Goal: Task Accomplishment & Management: Use online tool/utility

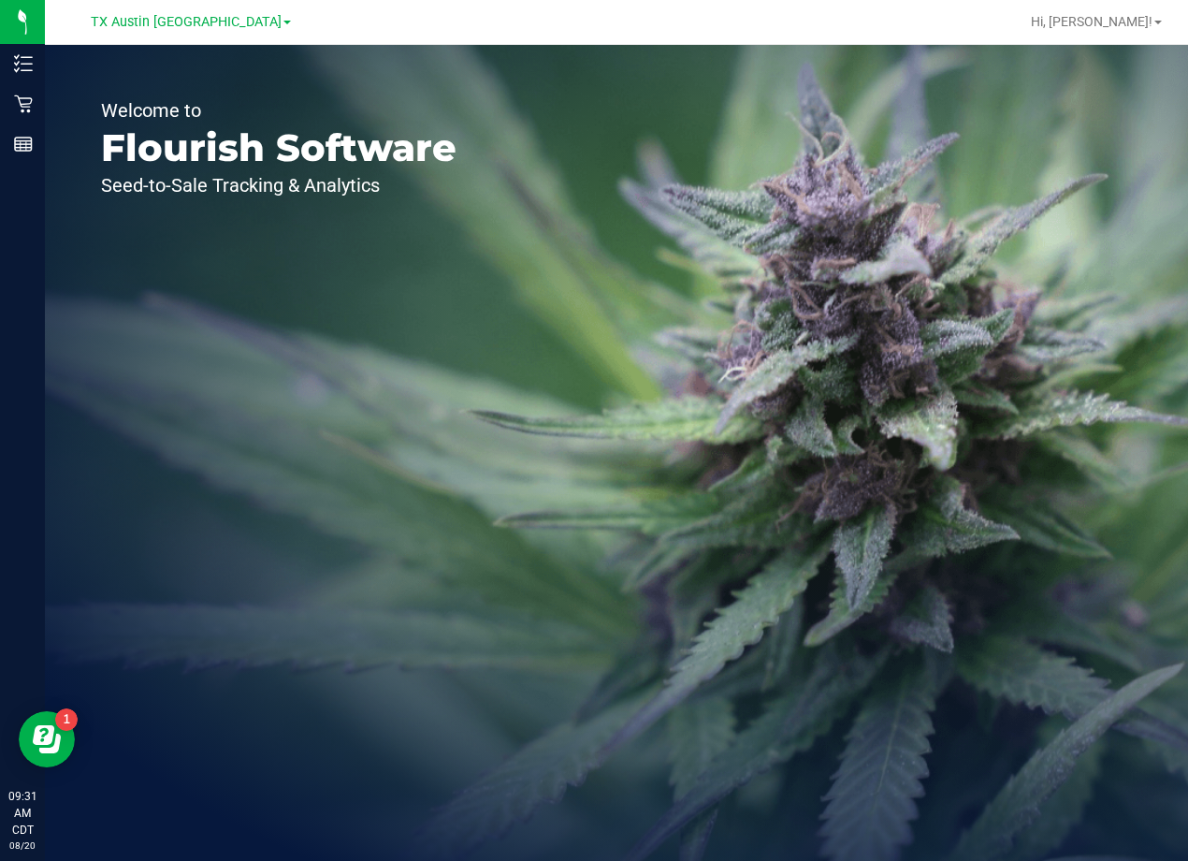
click at [155, 31] on div "TX Austin [GEOGRAPHIC_DATA]" at bounding box center [191, 21] width 200 height 22
click at [166, 21] on span "TX Austin [GEOGRAPHIC_DATA]" at bounding box center [186, 22] width 191 height 17
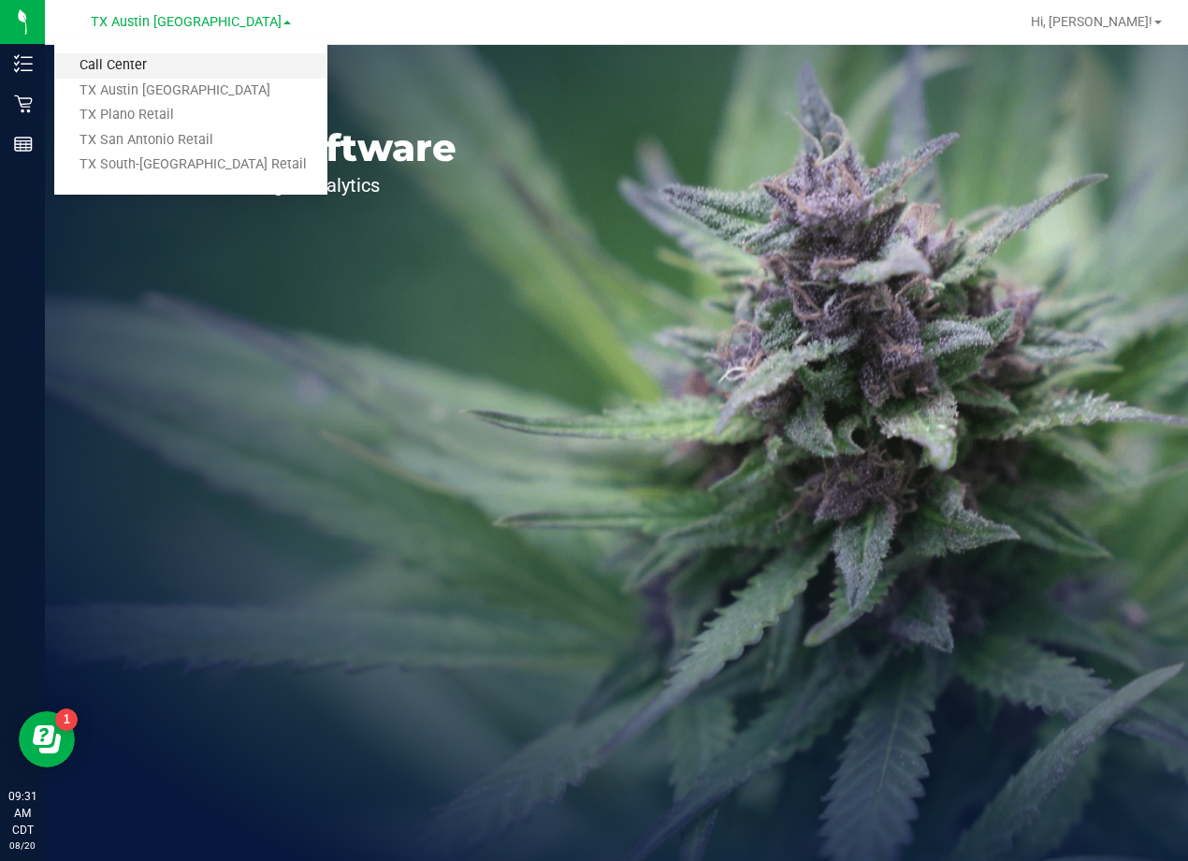
click at [146, 63] on link "Call Center" at bounding box center [190, 65] width 273 height 25
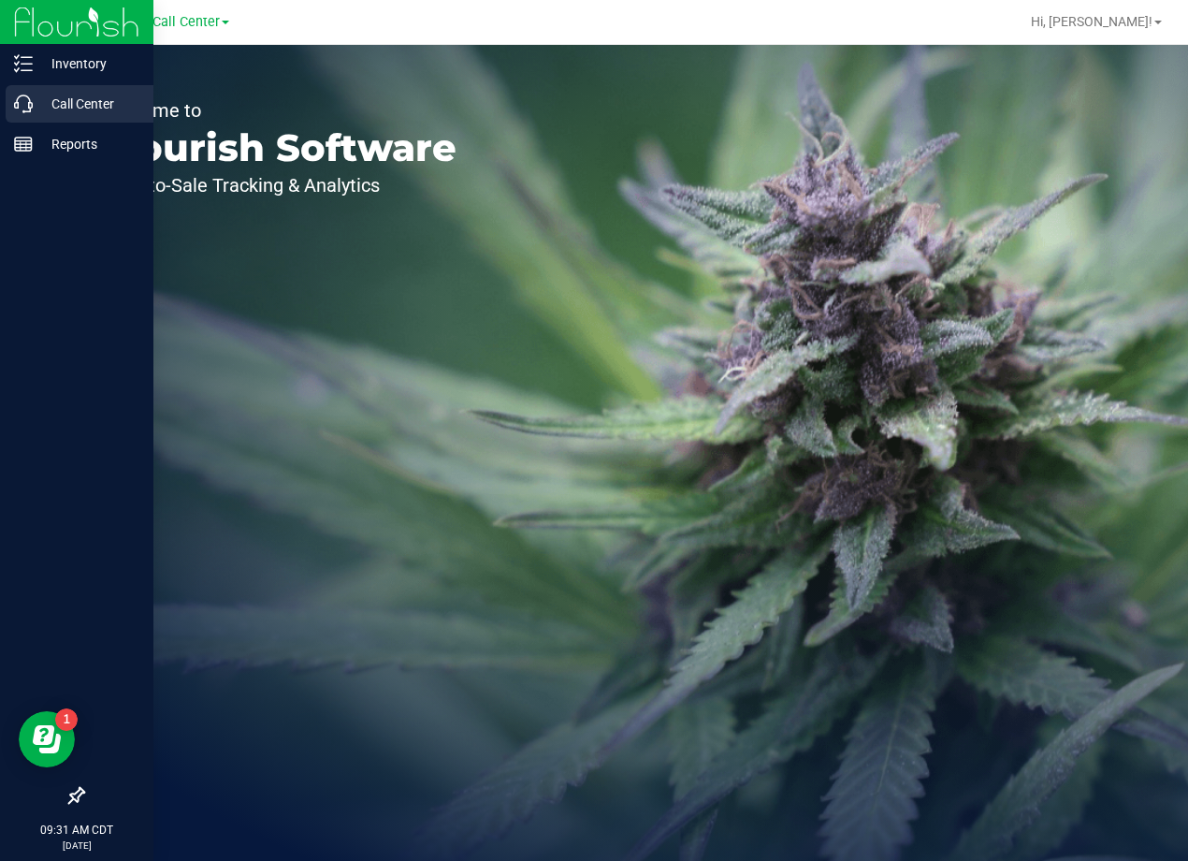
click at [32, 93] on div "Call Center" at bounding box center [80, 103] width 148 height 37
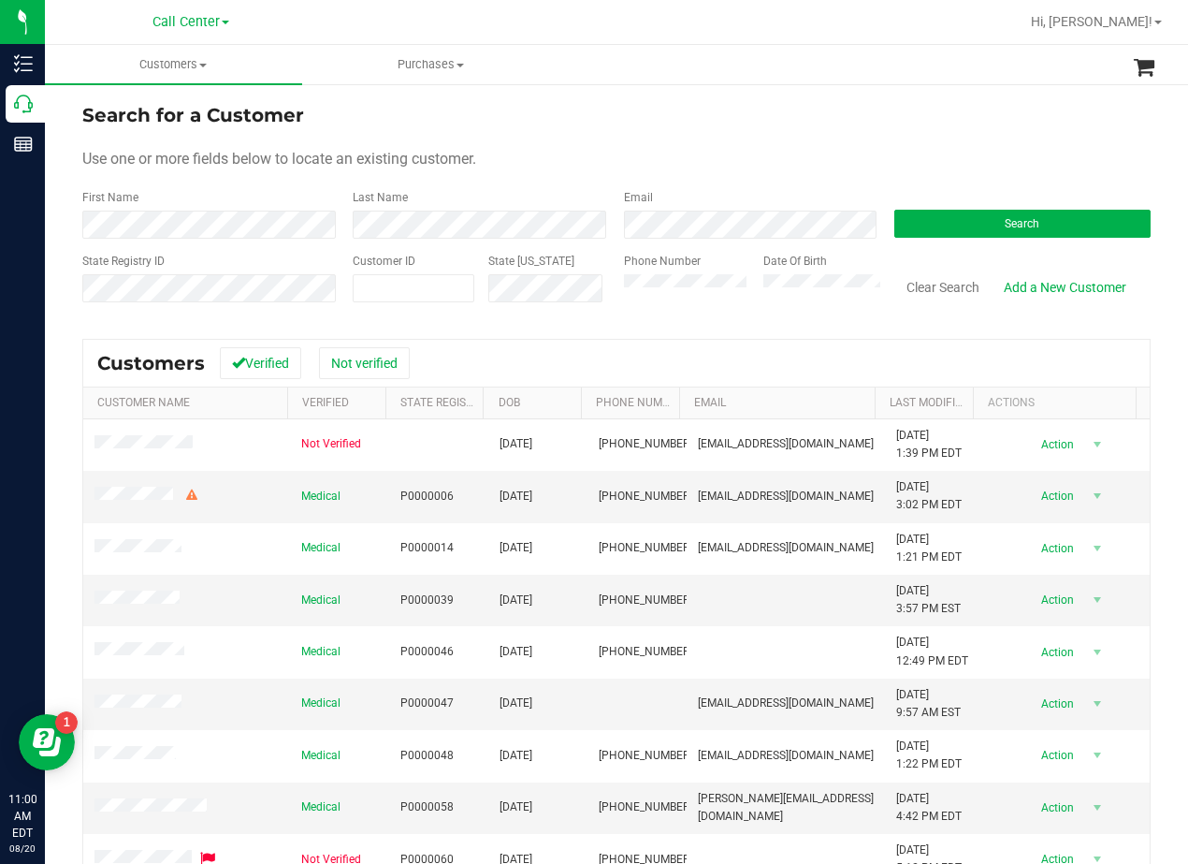
click at [187, 196] on div "First Name" at bounding box center [210, 214] width 256 height 50
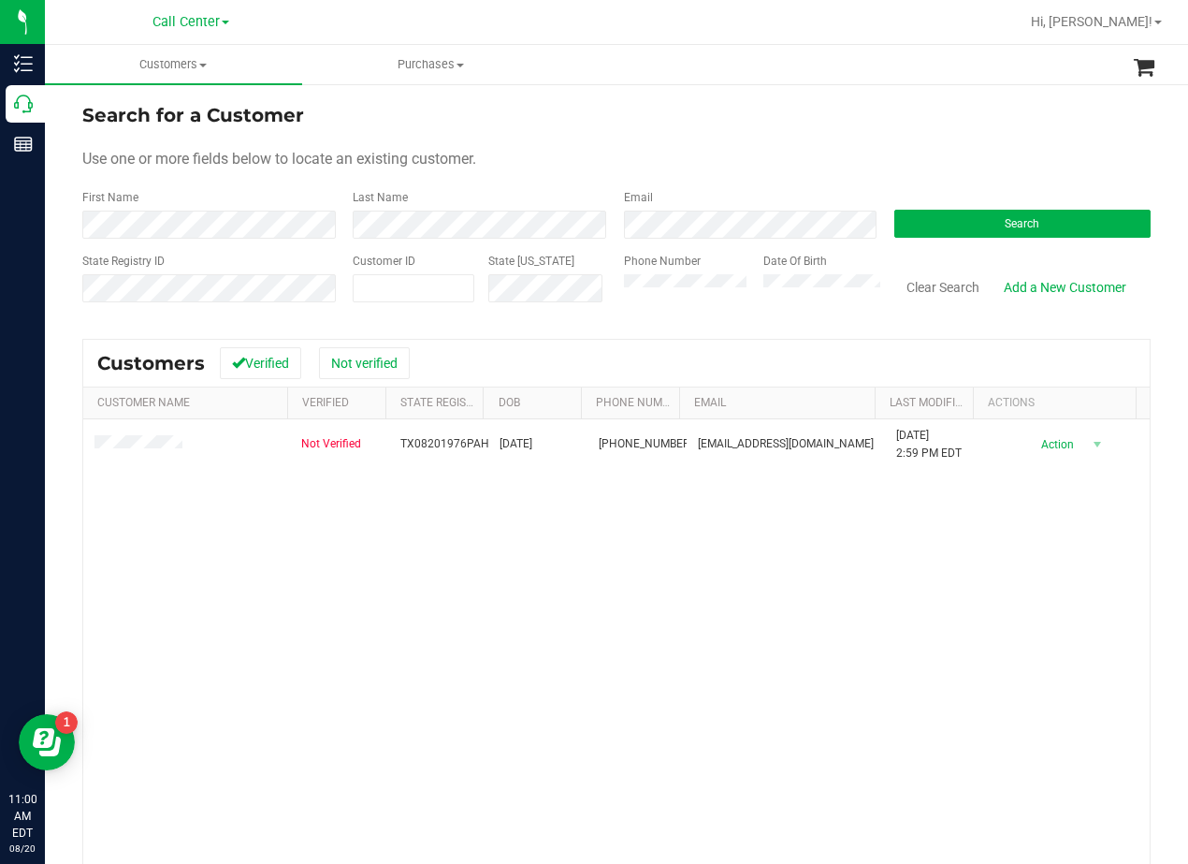
drag, startPoint x: 715, startPoint y: 607, endPoint x: 572, endPoint y: 564, distance: 149.5
click at [714, 607] on div "Not Verified TX08201976PAHU 08/20/1976 (214) 364-1578 pmhuffman@gmail.com 11/3/…" at bounding box center [616, 691] width 1067 height 544
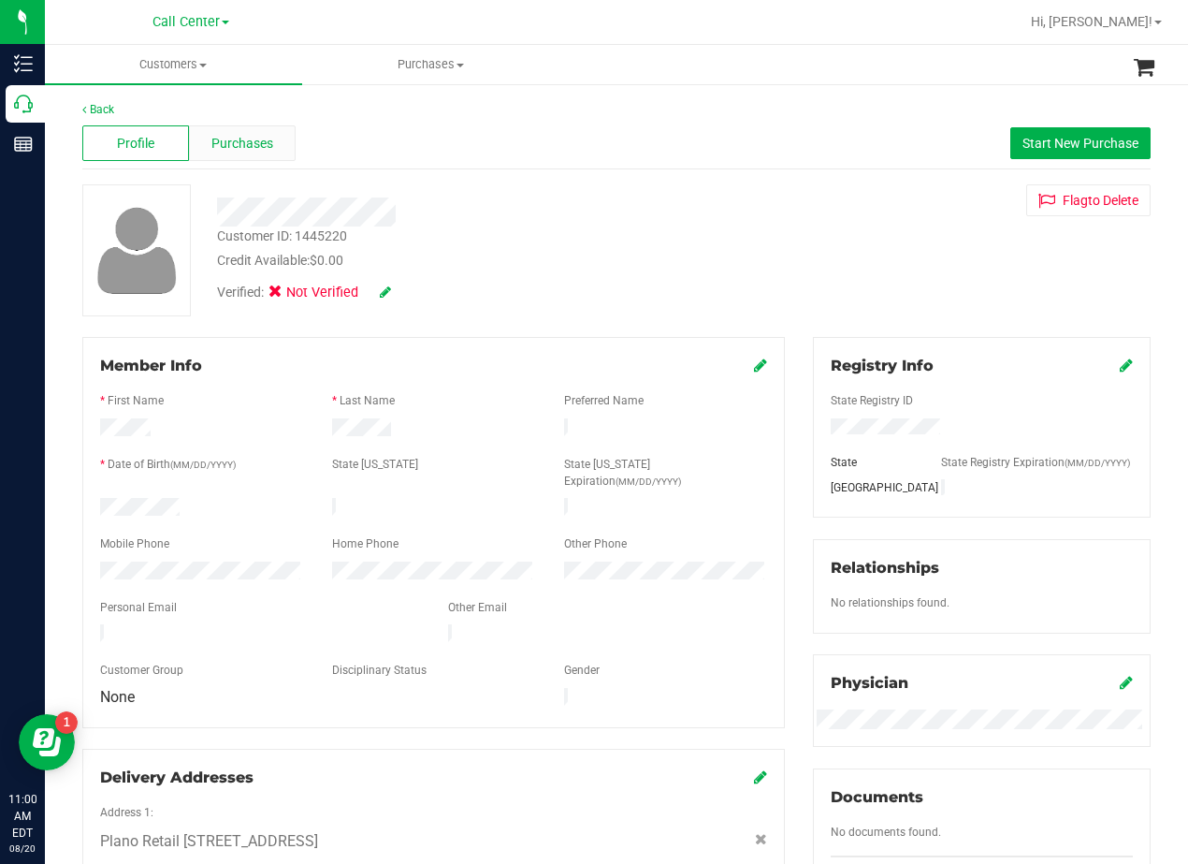
click at [259, 140] on span "Purchases" at bounding box center [242, 144] width 62 height 20
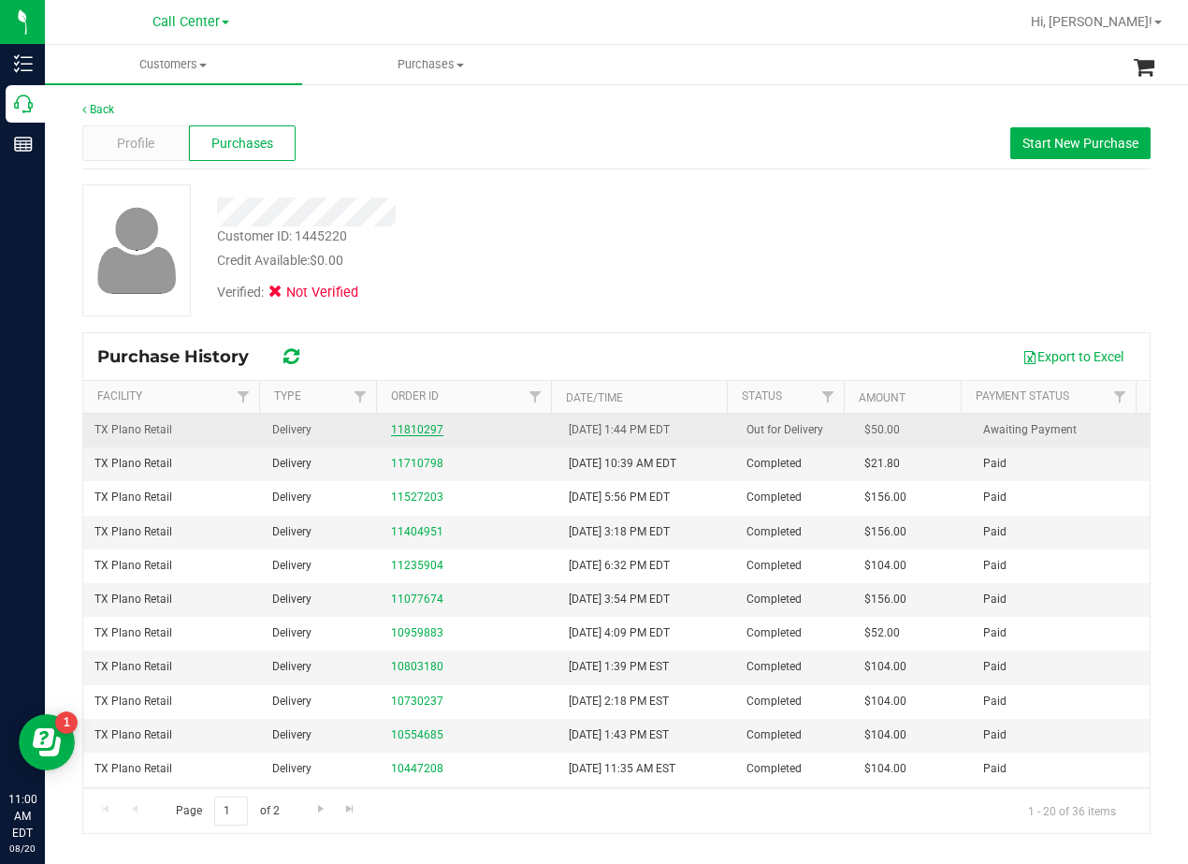
click at [403, 424] on link "11810297" at bounding box center [417, 429] width 52 height 13
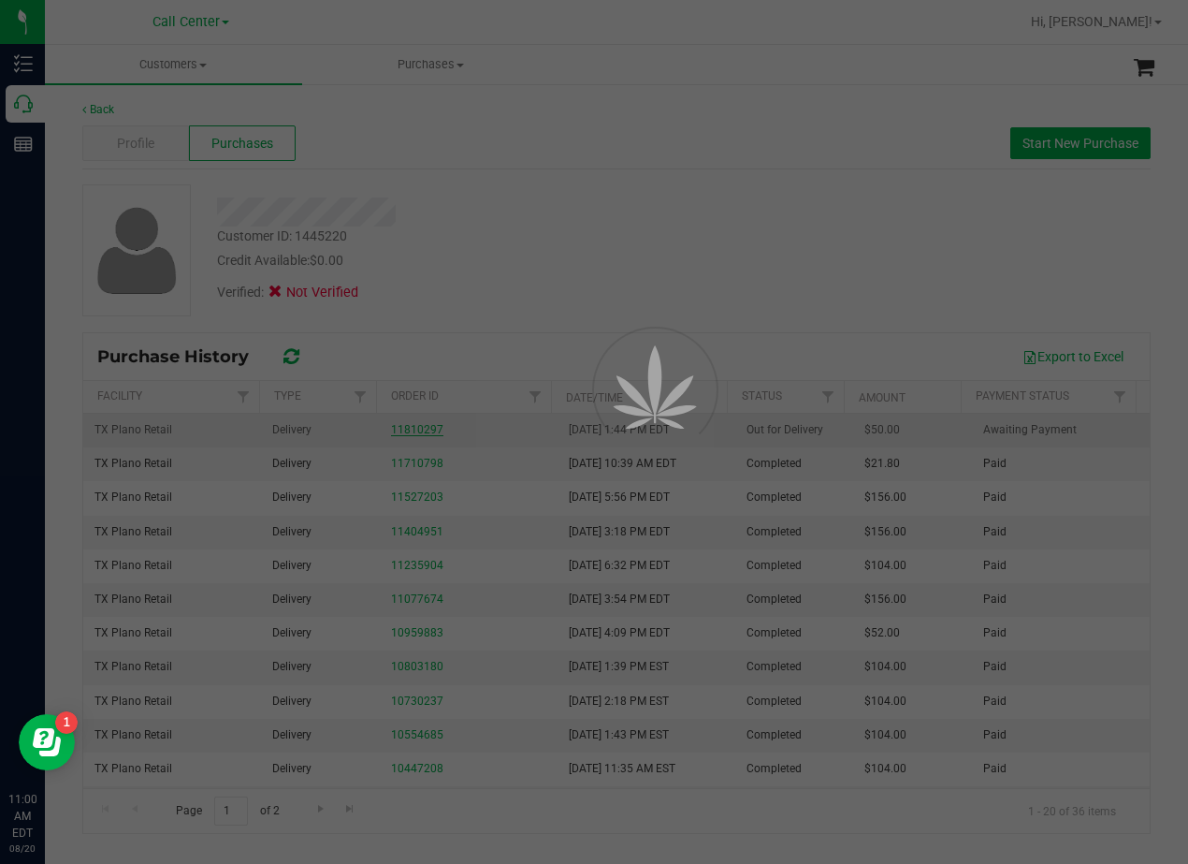
click at [490, 267] on div at bounding box center [594, 432] width 1188 height 864
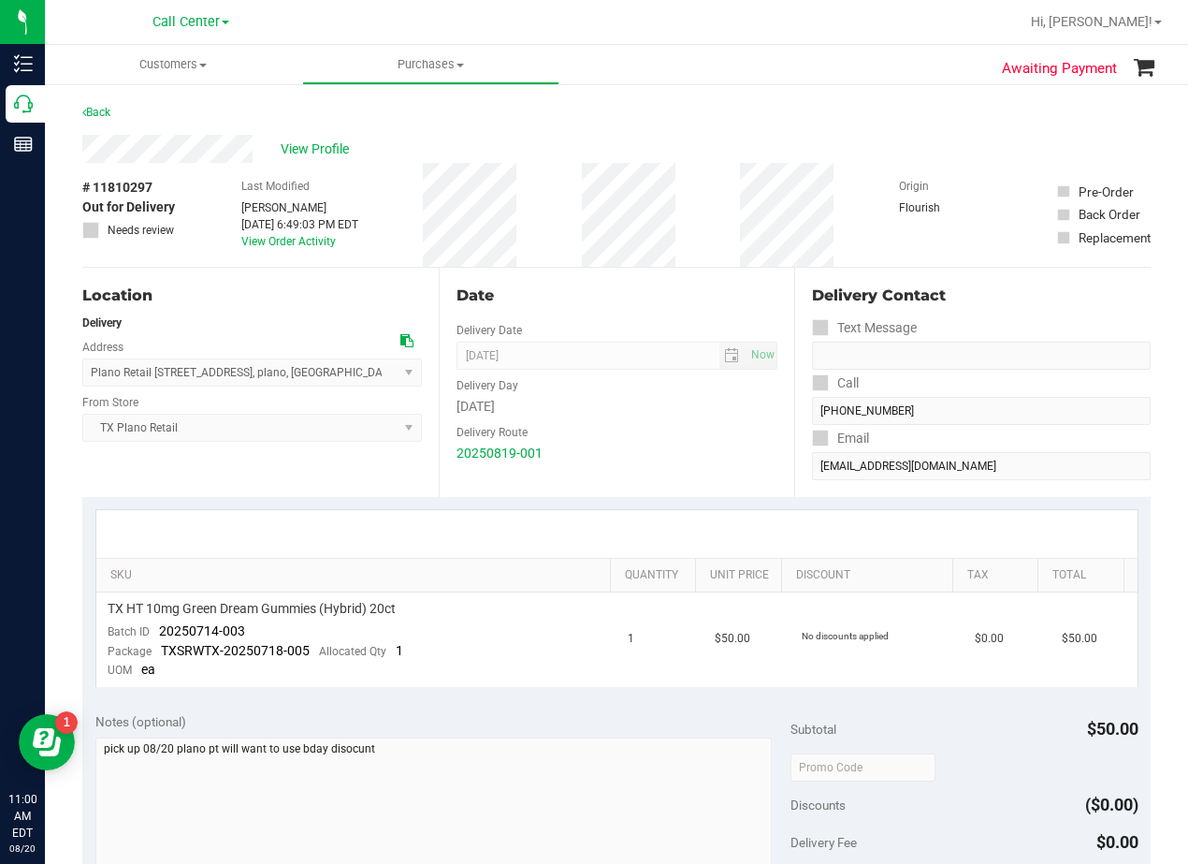
click at [586, 309] on div "Date Delivery Date 08/20/2025 Now 08/20/2025 08:00 AM Now Delivery Day Wednesda…" at bounding box center [617, 382] width 356 height 229
click at [612, 144] on div "View Profile" at bounding box center [616, 149] width 1069 height 28
click at [610, 144] on div "View Profile" at bounding box center [616, 149] width 1069 height 28
click at [729, 284] on div "Date" at bounding box center [618, 295] width 322 height 22
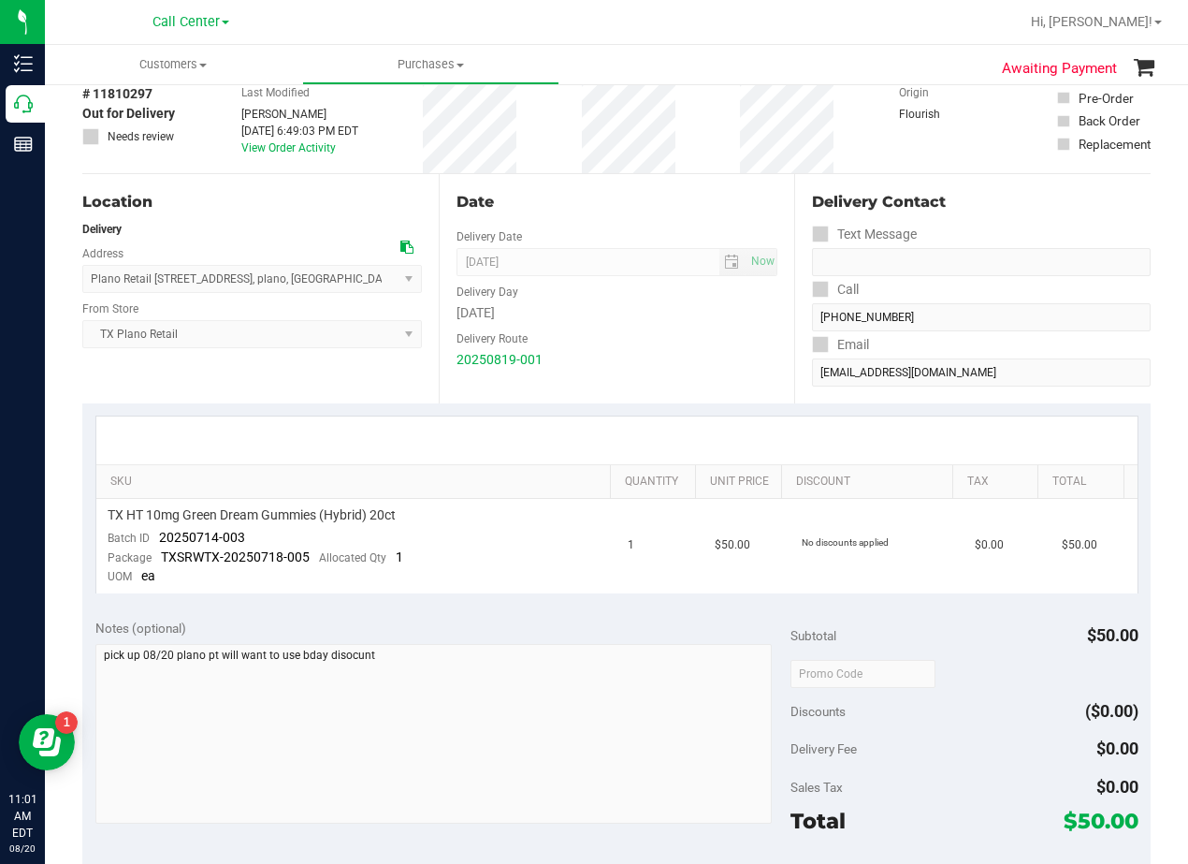
click at [614, 365] on div "20250819-001" at bounding box center [618, 360] width 322 height 20
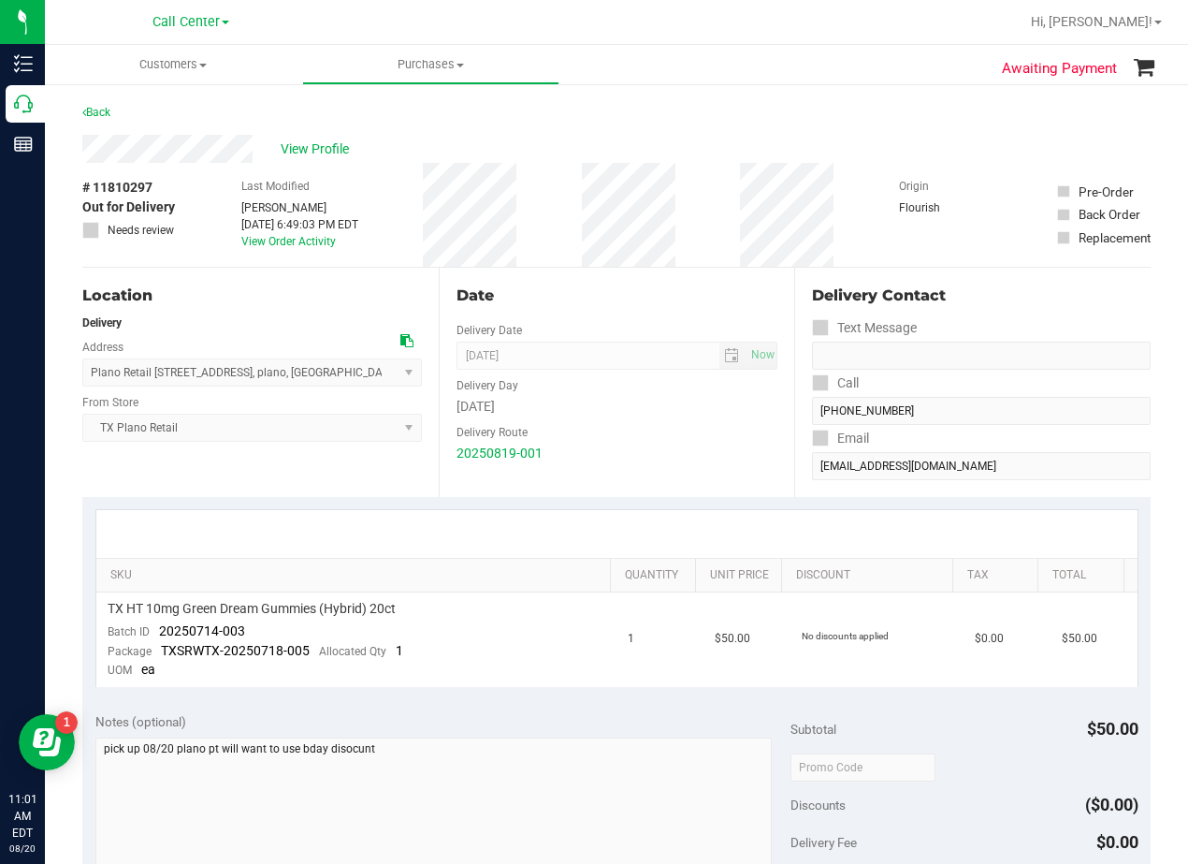
click at [612, 295] on div "Date" at bounding box center [618, 295] width 322 height 22
click at [540, 285] on div "Date" at bounding box center [618, 295] width 322 height 22
click at [629, 302] on div "Date" at bounding box center [618, 295] width 322 height 22
click at [630, 301] on div "Date" at bounding box center [618, 295] width 322 height 22
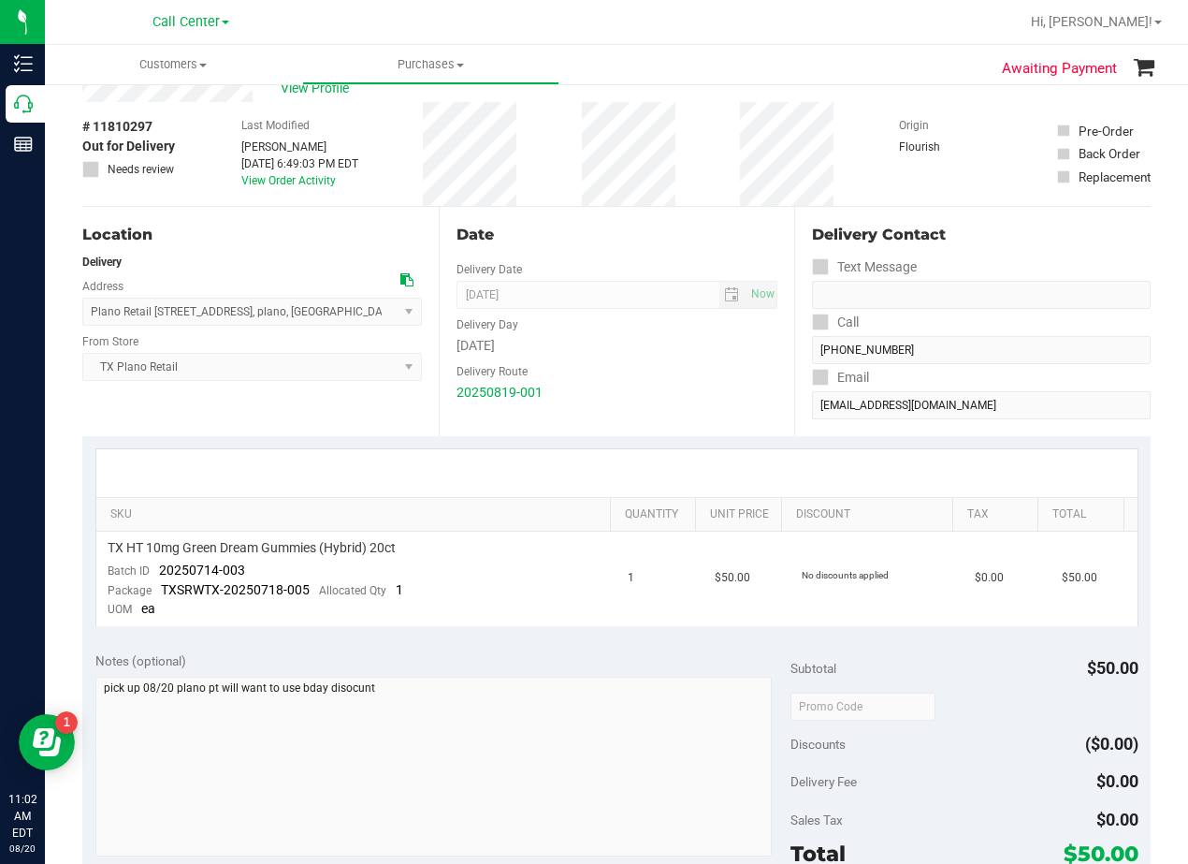
scroll to position [94, 0]
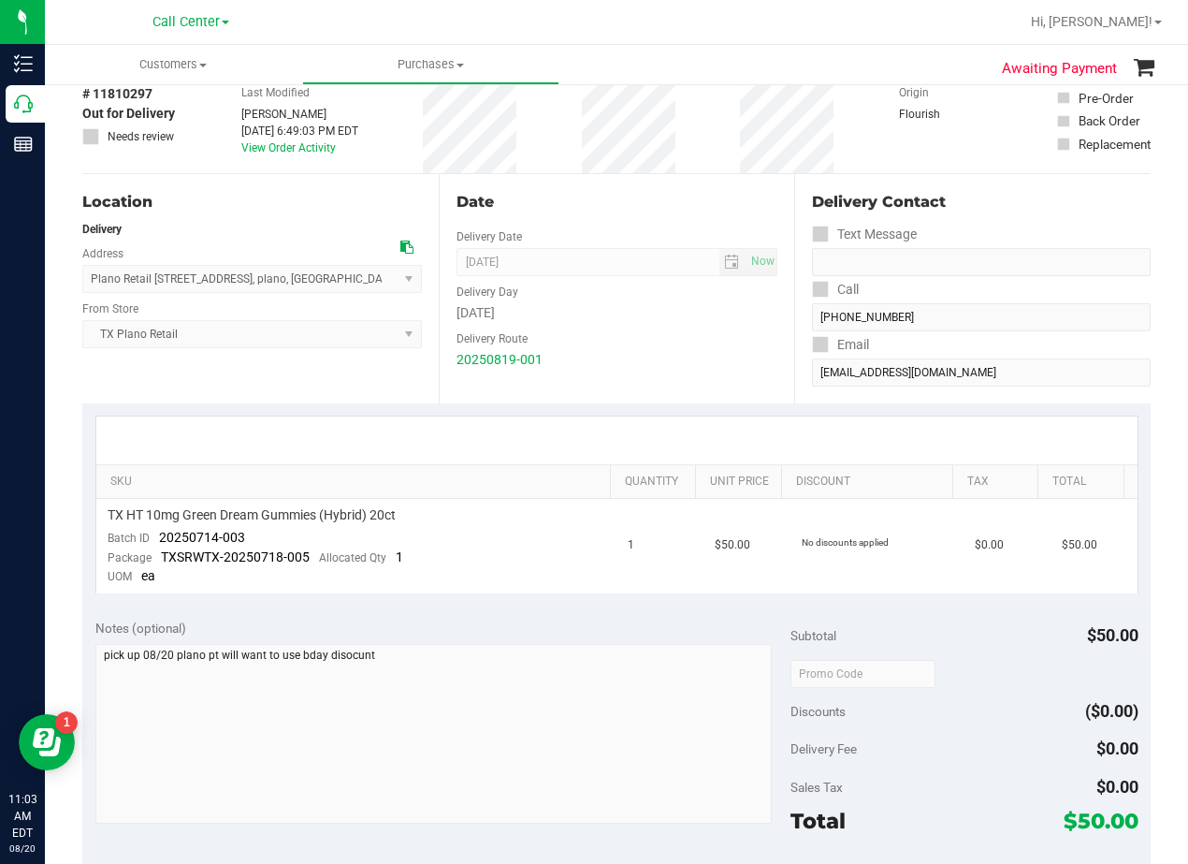
click at [628, 319] on div "Wednesday" at bounding box center [618, 313] width 322 height 20
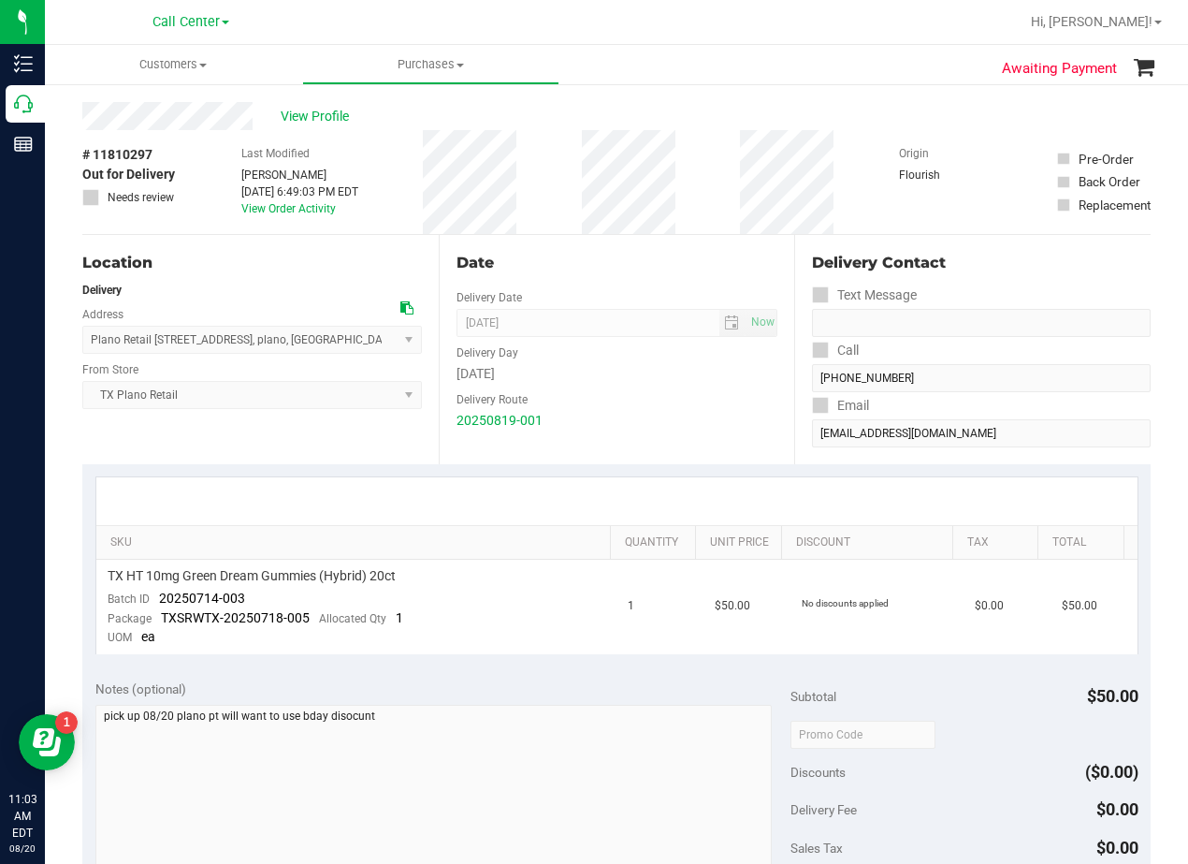
scroll to position [0, 0]
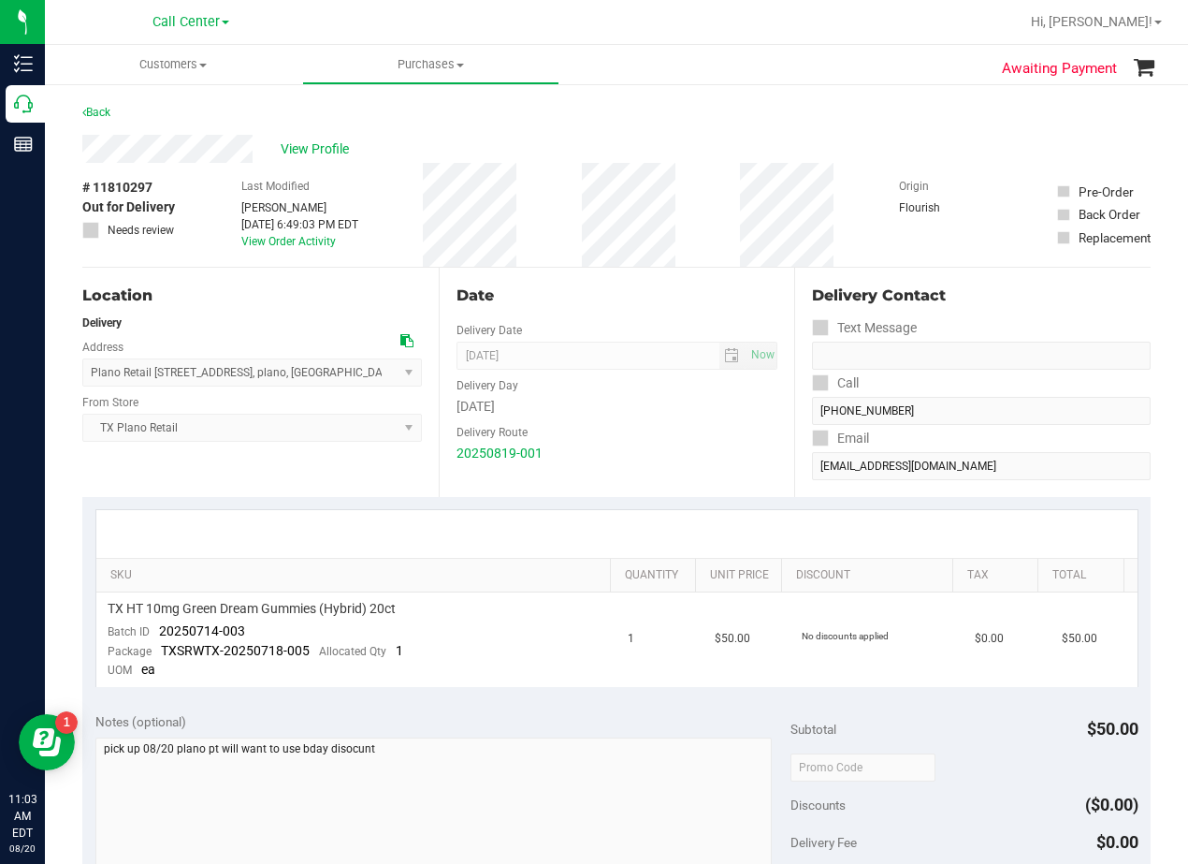
click at [674, 311] on div "Date Delivery Date 08/20/2025 Now 08/20/2025 08:00 AM Now Delivery Day Wednesda…" at bounding box center [617, 382] width 356 height 229
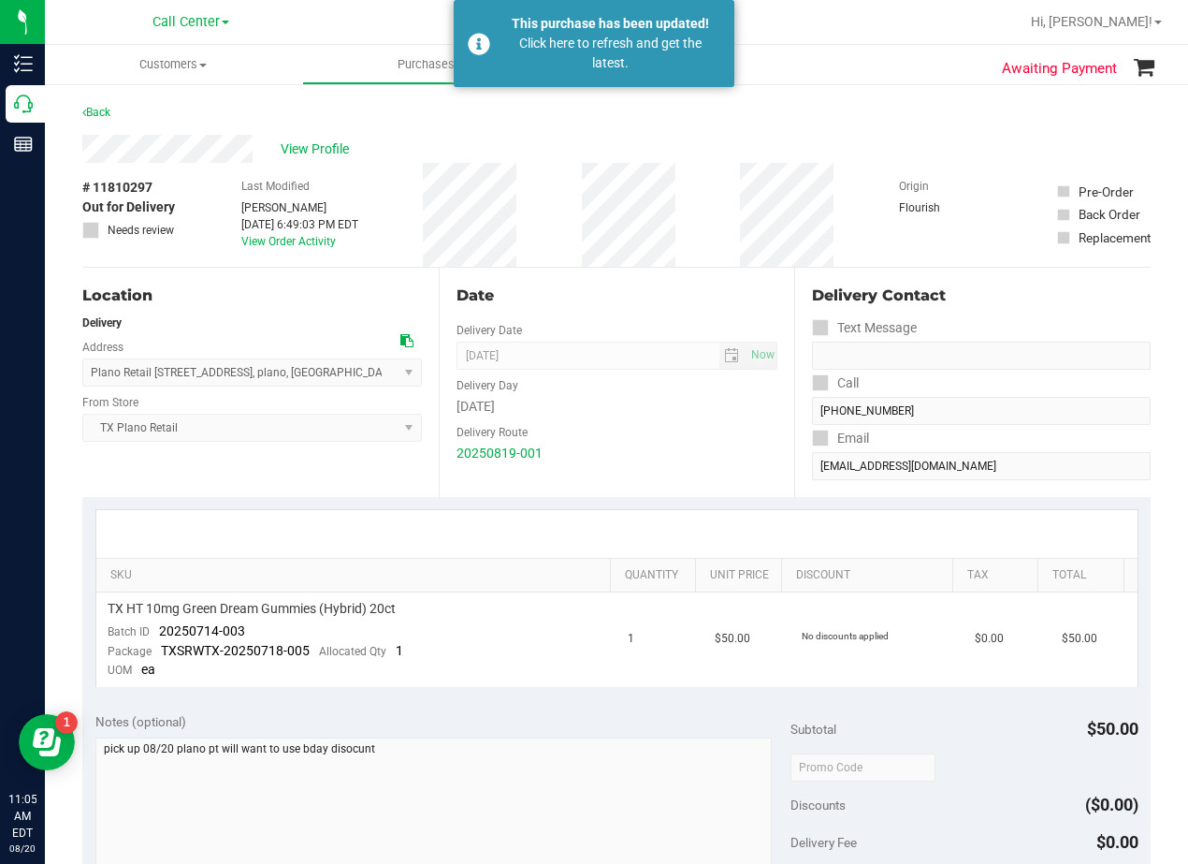
click at [662, 402] on div "Wednesday" at bounding box center [618, 407] width 322 height 20
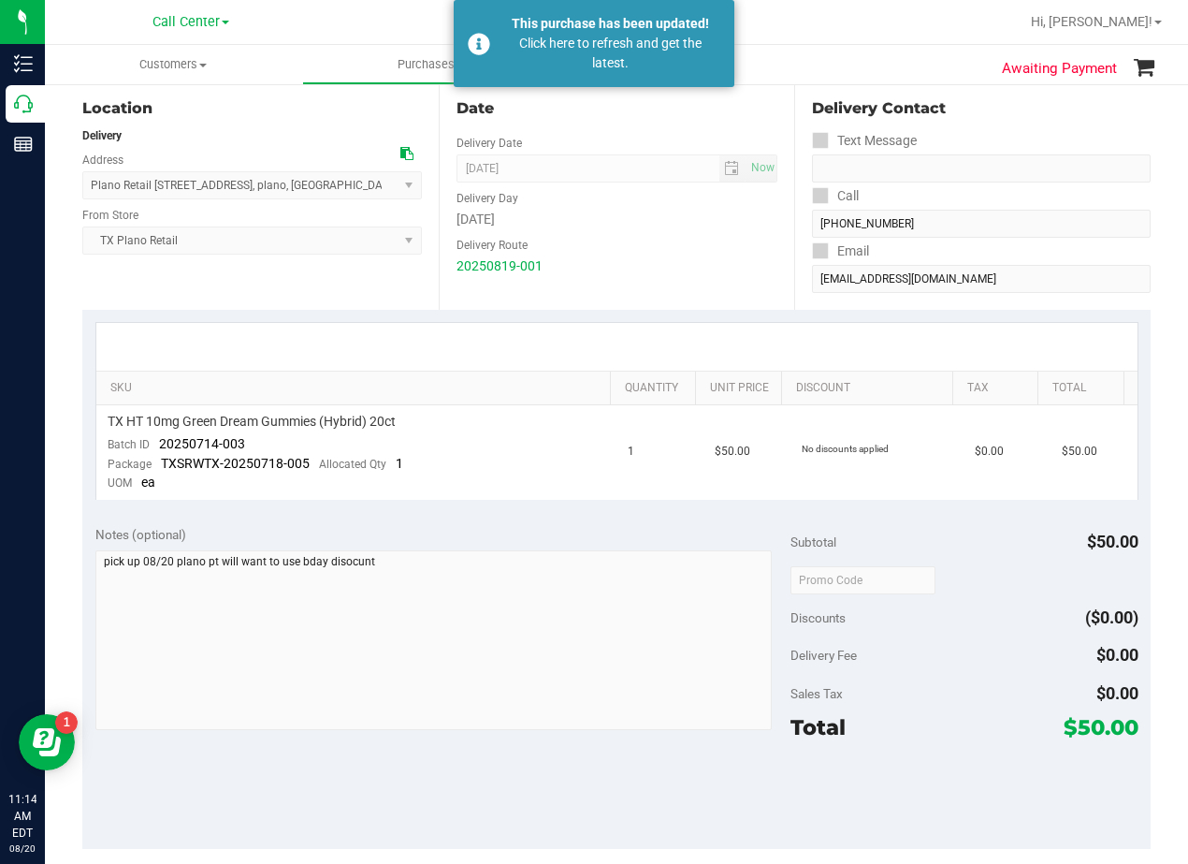
click at [722, 292] on div "Date Delivery Date 08/20/2025 Now 08/20/2025 08:00 AM Now Delivery Day Wednesda…" at bounding box center [617, 194] width 356 height 229
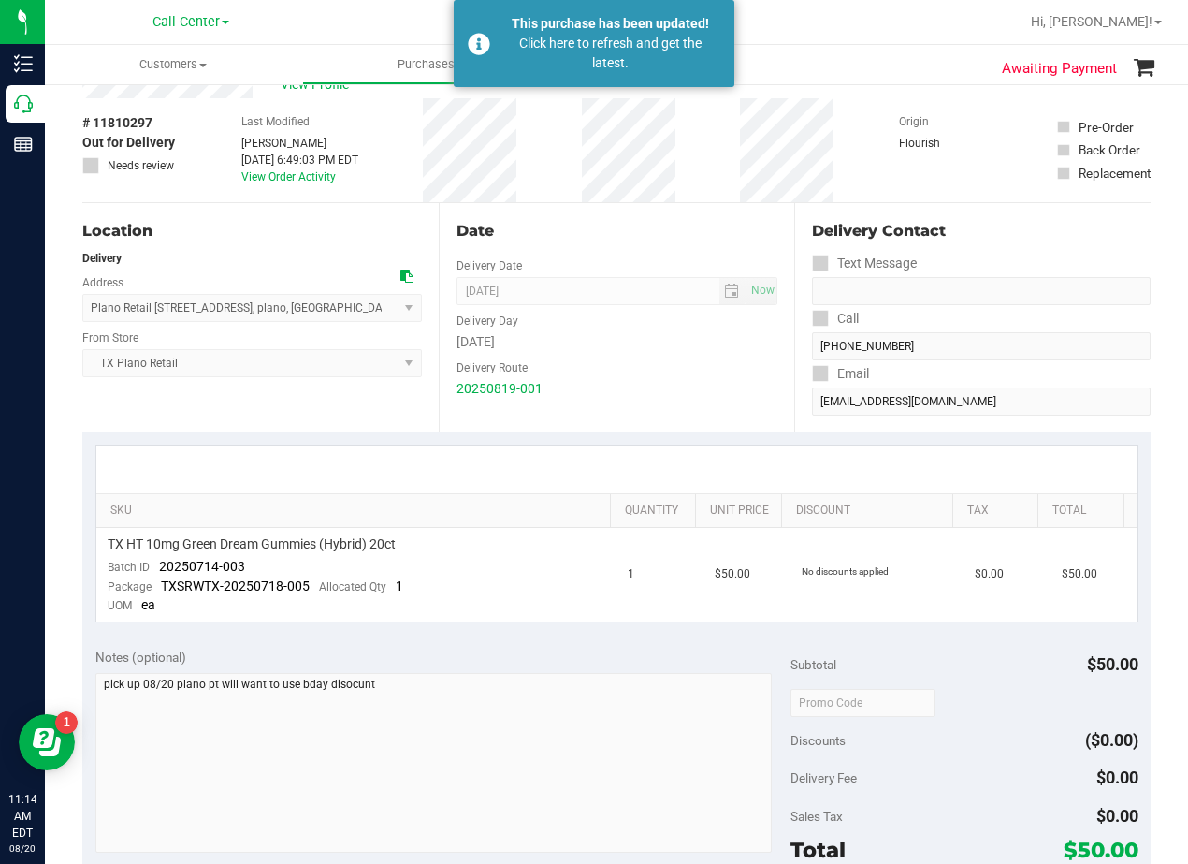
scroll to position [0, 0]
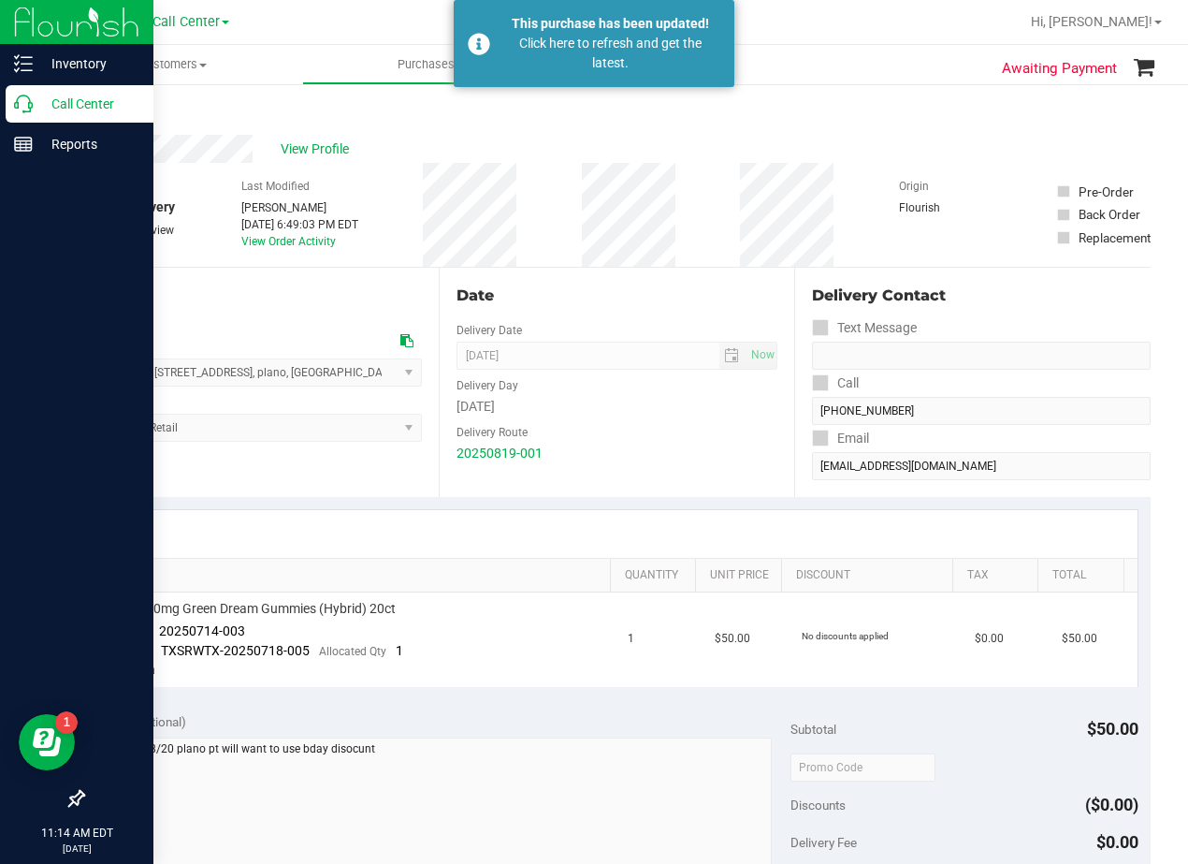
click at [26, 94] on div "Call Center" at bounding box center [80, 103] width 148 height 37
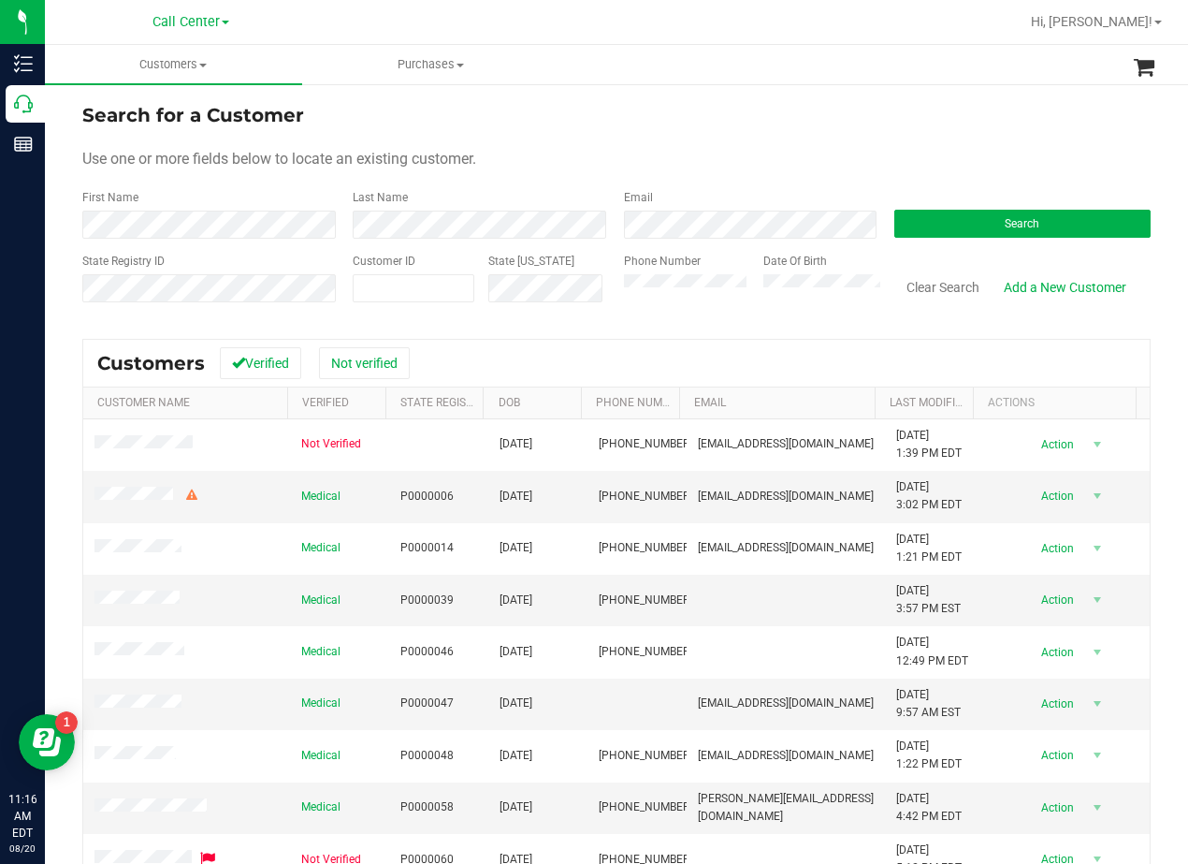
click at [666, 119] on div "Search for a Customer" at bounding box center [616, 115] width 1069 height 28
click at [165, 239] on form "Search for a Customer Use one or more fields below to locate an existing custom…" at bounding box center [616, 210] width 1069 height 218
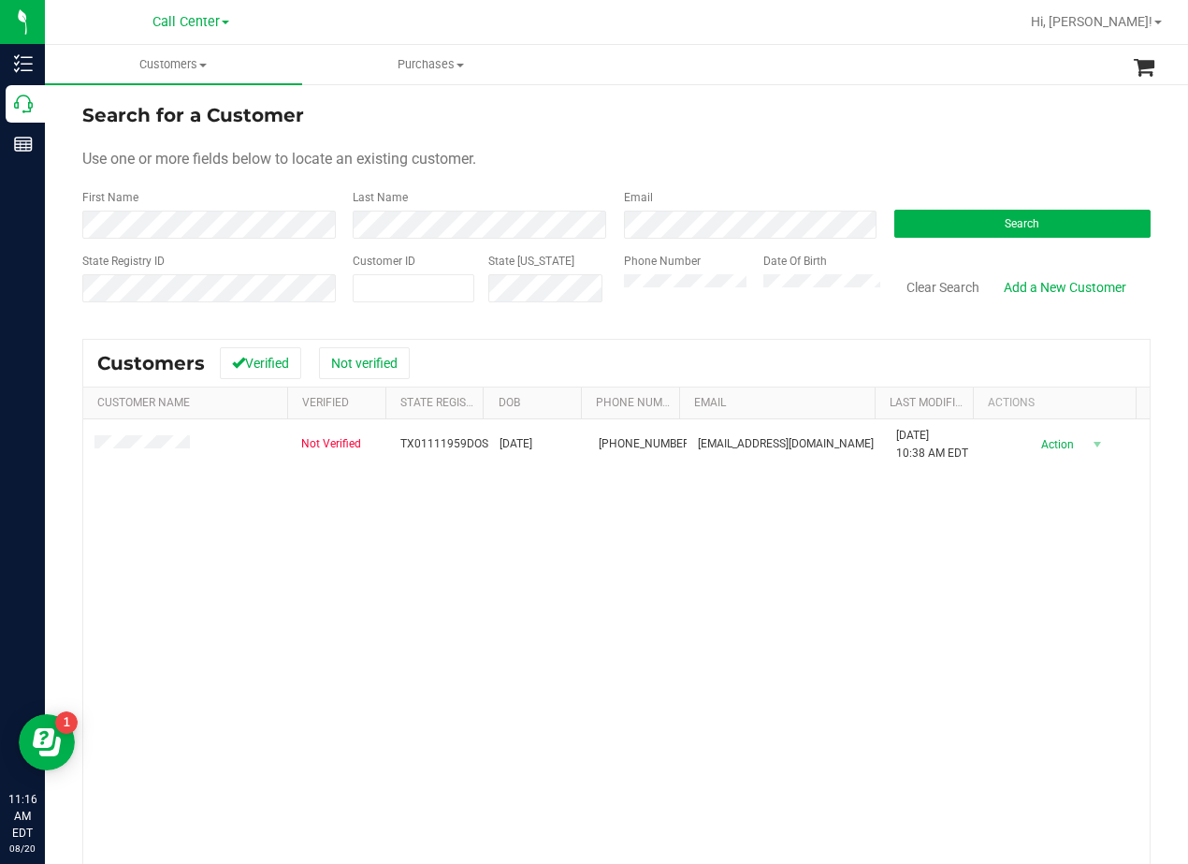
drag, startPoint x: 734, startPoint y: 114, endPoint x: 613, endPoint y: 214, distance: 157.5
click at [734, 114] on div "Search for a Customer" at bounding box center [616, 115] width 1069 height 28
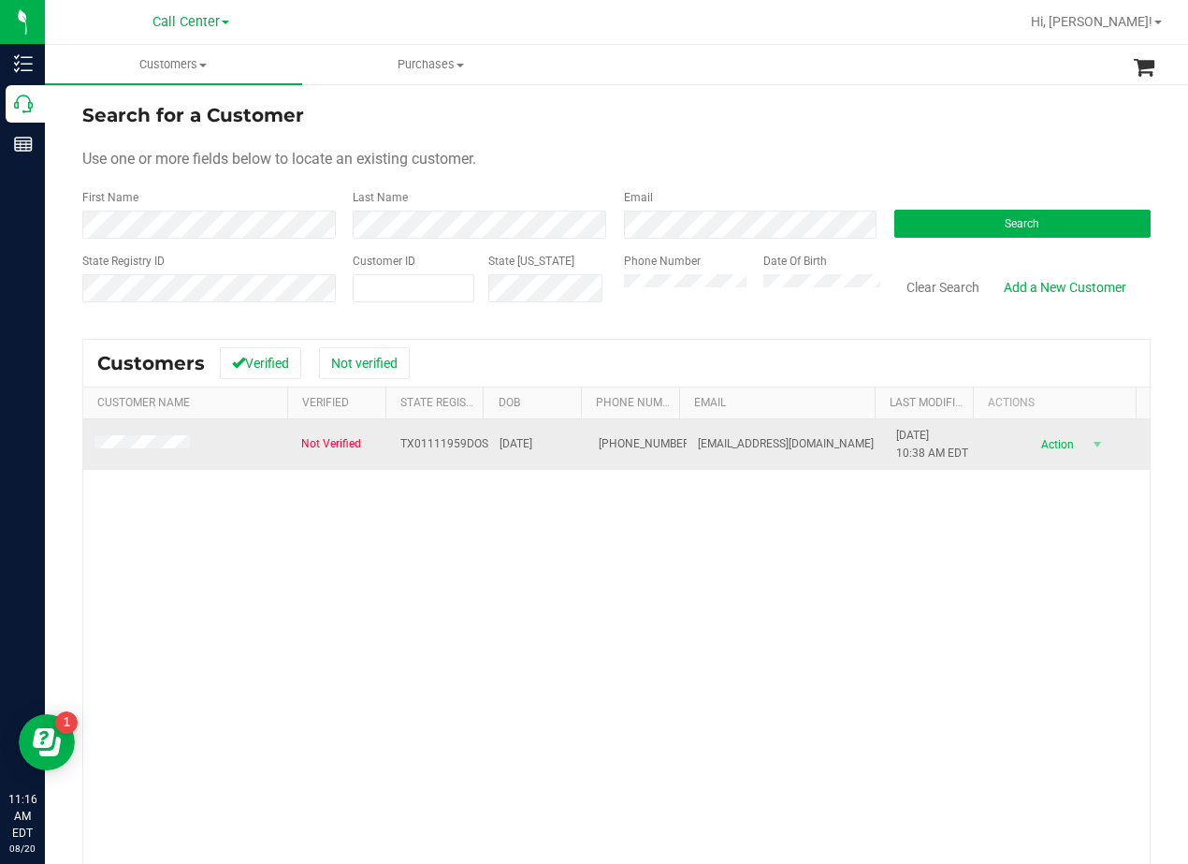
click at [131, 452] on span at bounding box center [145, 444] width 101 height 19
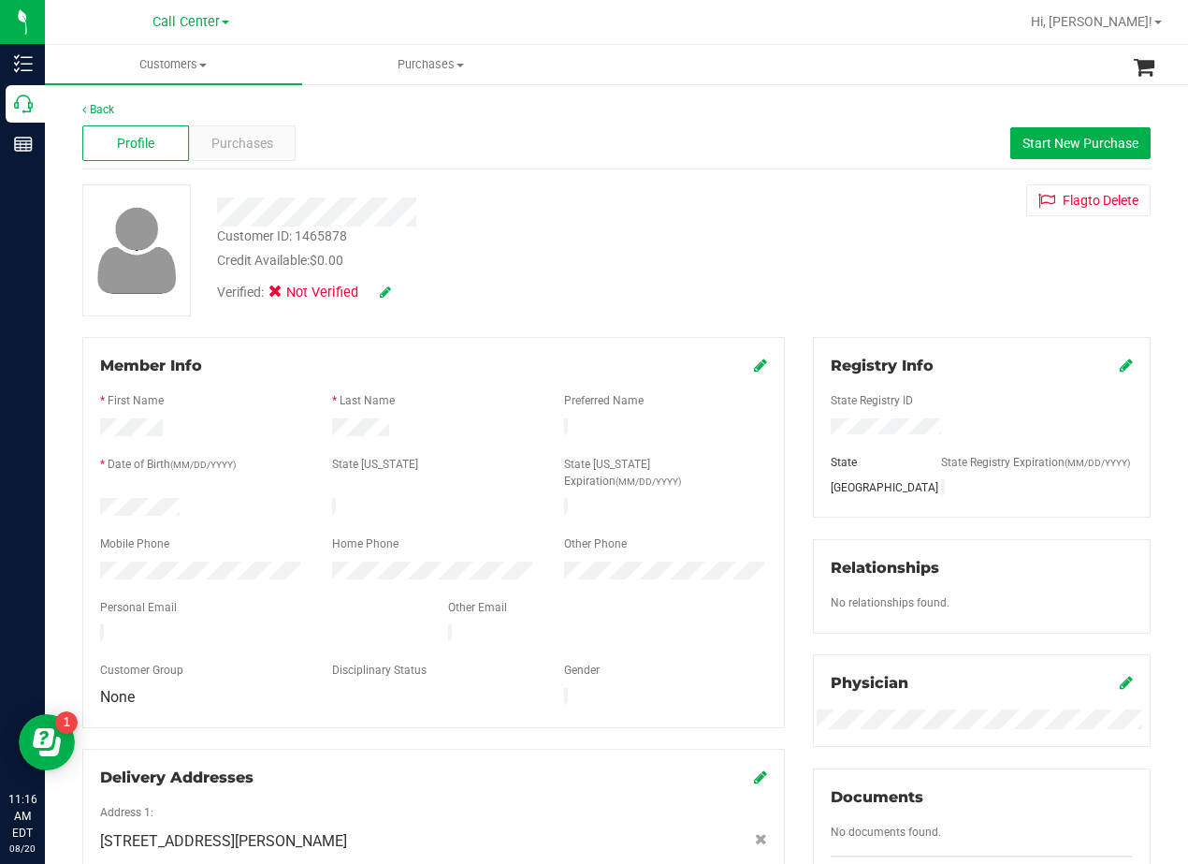
drag, startPoint x: 655, startPoint y: 158, endPoint x: 581, endPoint y: 173, distance: 75.4
click at [652, 163] on div "Profile Purchases Start New Purchase" at bounding box center [616, 143] width 1069 height 51
click at [255, 147] on span "Purchases" at bounding box center [242, 144] width 62 height 20
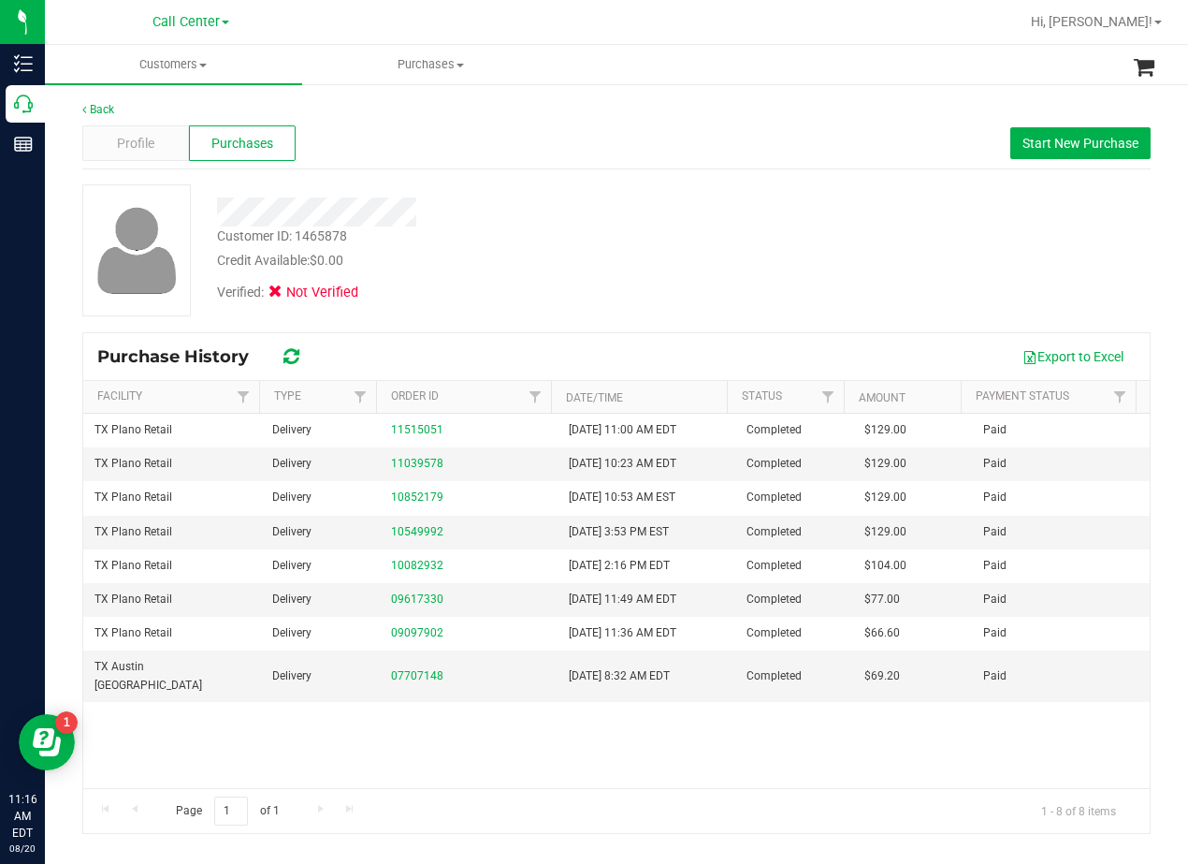
drag, startPoint x: 785, startPoint y: 206, endPoint x: 766, endPoint y: 210, distance: 19.1
click at [777, 208] on div "Customer ID: 1465878 Credit Available: $0.00 Verified: Not Verified" at bounding box center [616, 250] width 1097 height 132
click at [134, 142] on span "Profile" at bounding box center [135, 144] width 37 height 20
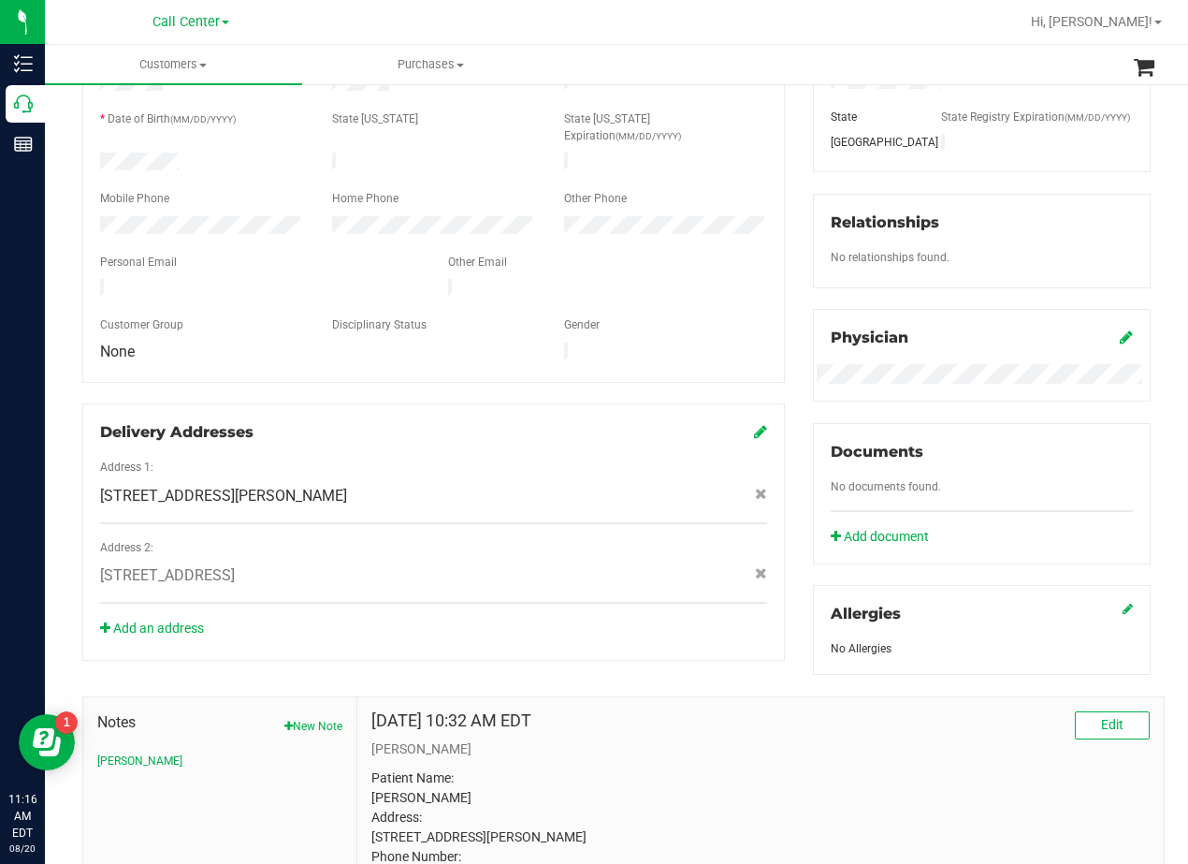
scroll to position [468, 0]
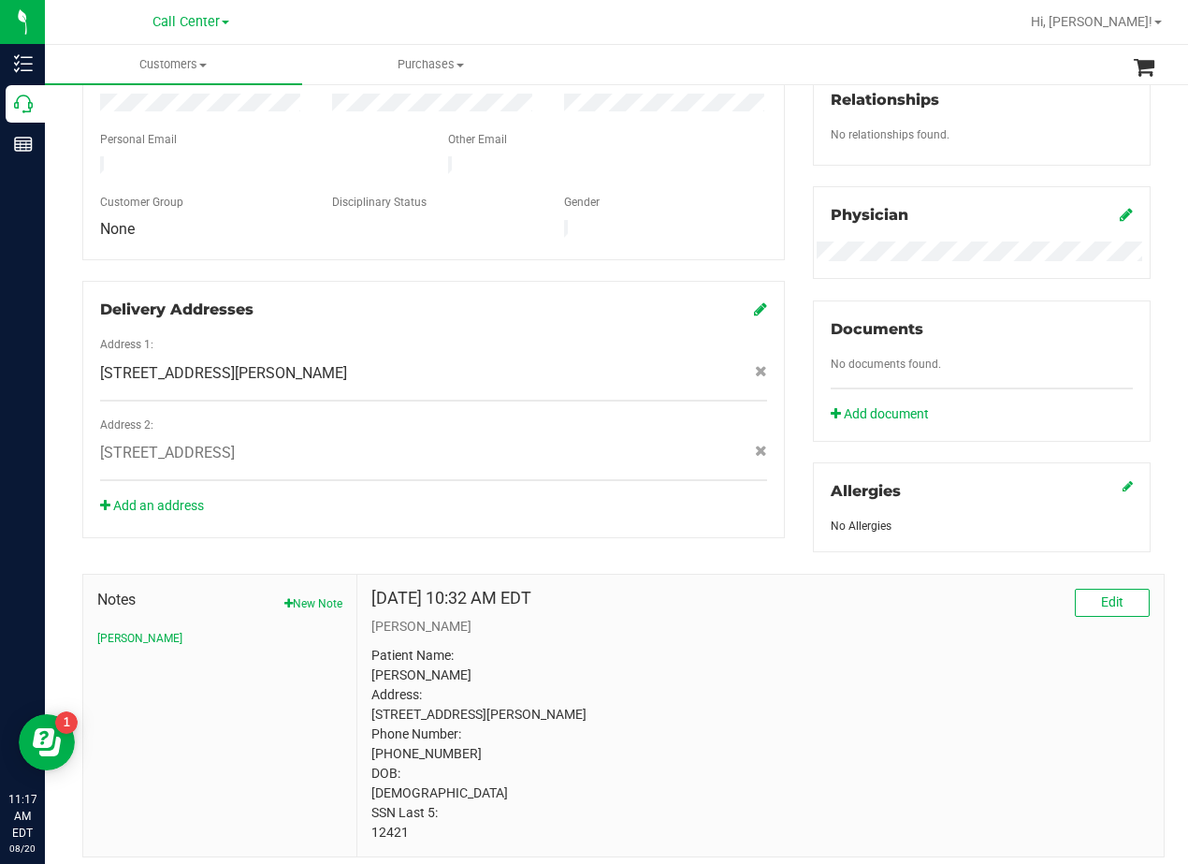
click at [705, 604] on div "Oct 2, 2023 10:32 AM EDT Edit CURT Patient Name: Dominick David Sherlock Addres…" at bounding box center [760, 715] width 807 height 282
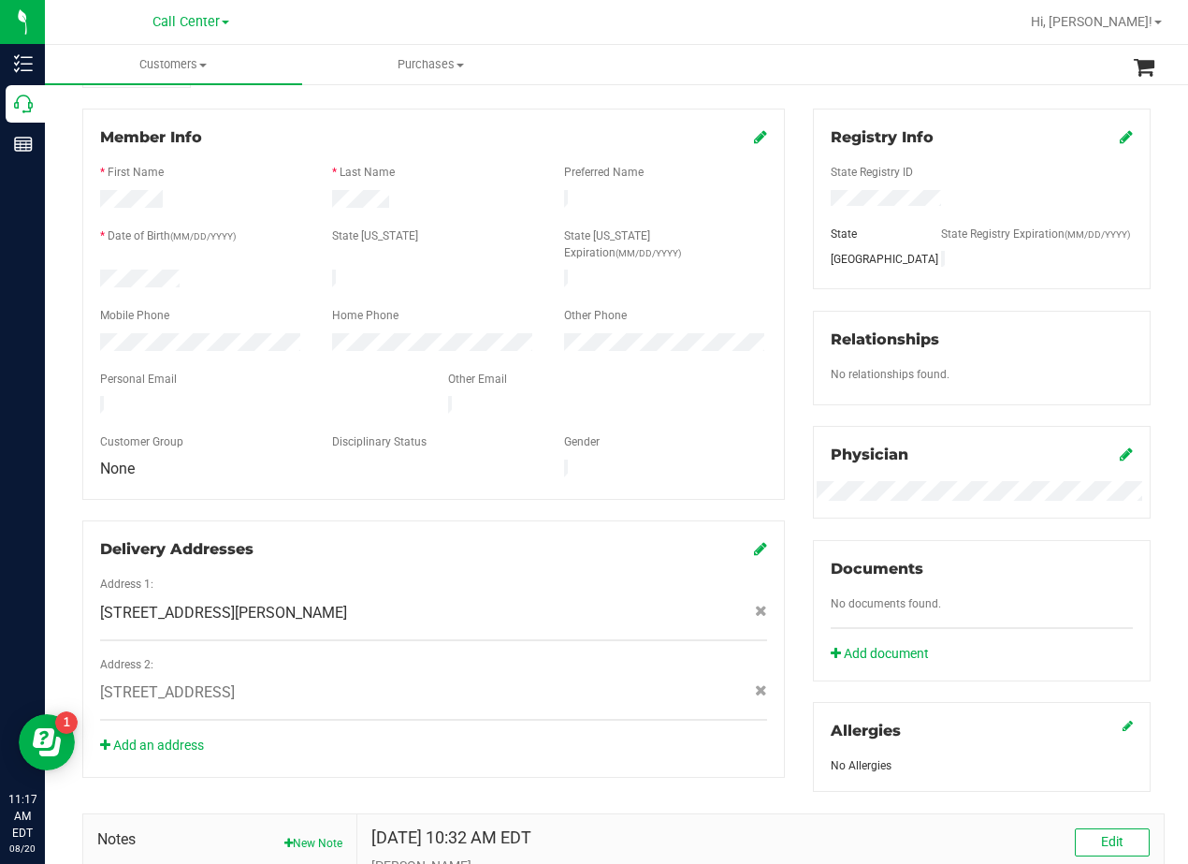
scroll to position [187, 0]
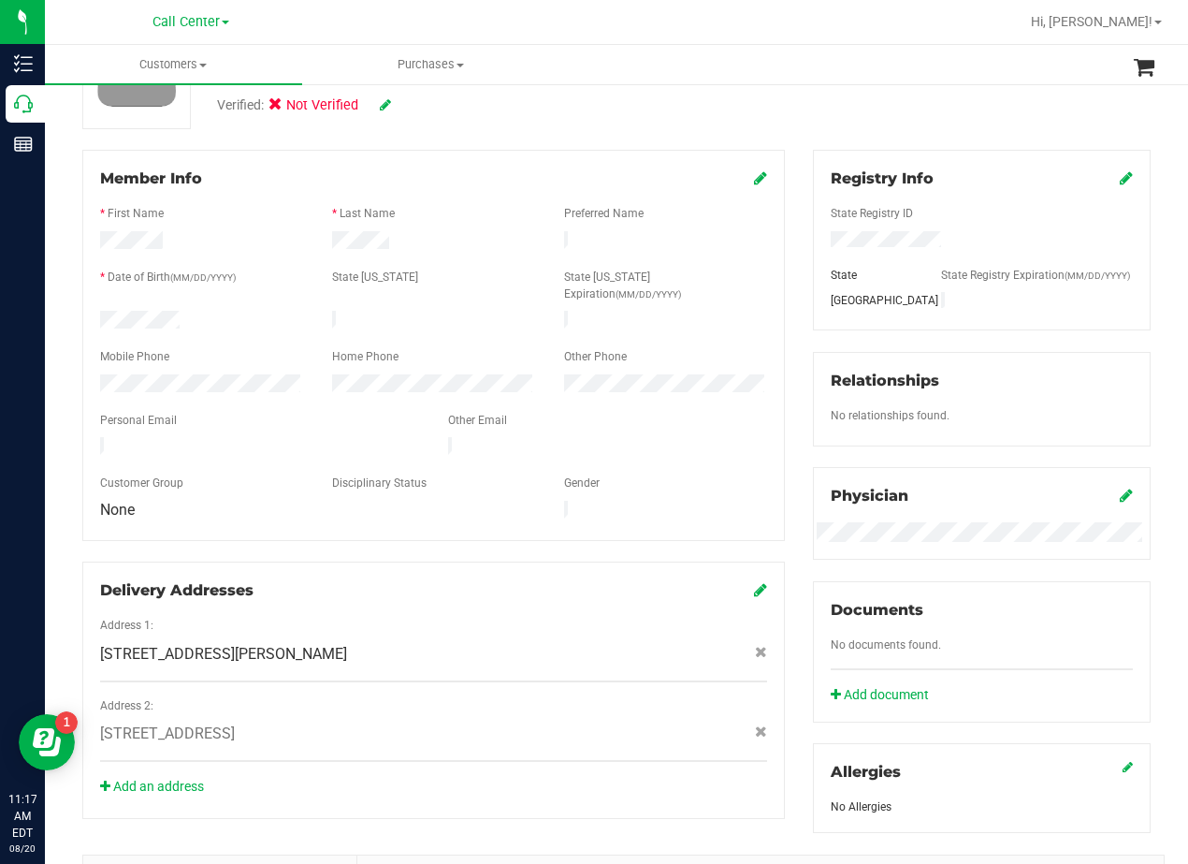
click at [320, 643] on span "3600 Heath Ln , Mesquite , TX 75150" at bounding box center [223, 654] width 247 height 22
copy div "3600 Heath Ln , Mesquite , TX 75150"
click at [787, 318] on div "Member Info * First Name * Last Name Preferred Name * Date of Birth (MM/DD/YYYY…" at bounding box center [433, 484] width 731 height 669
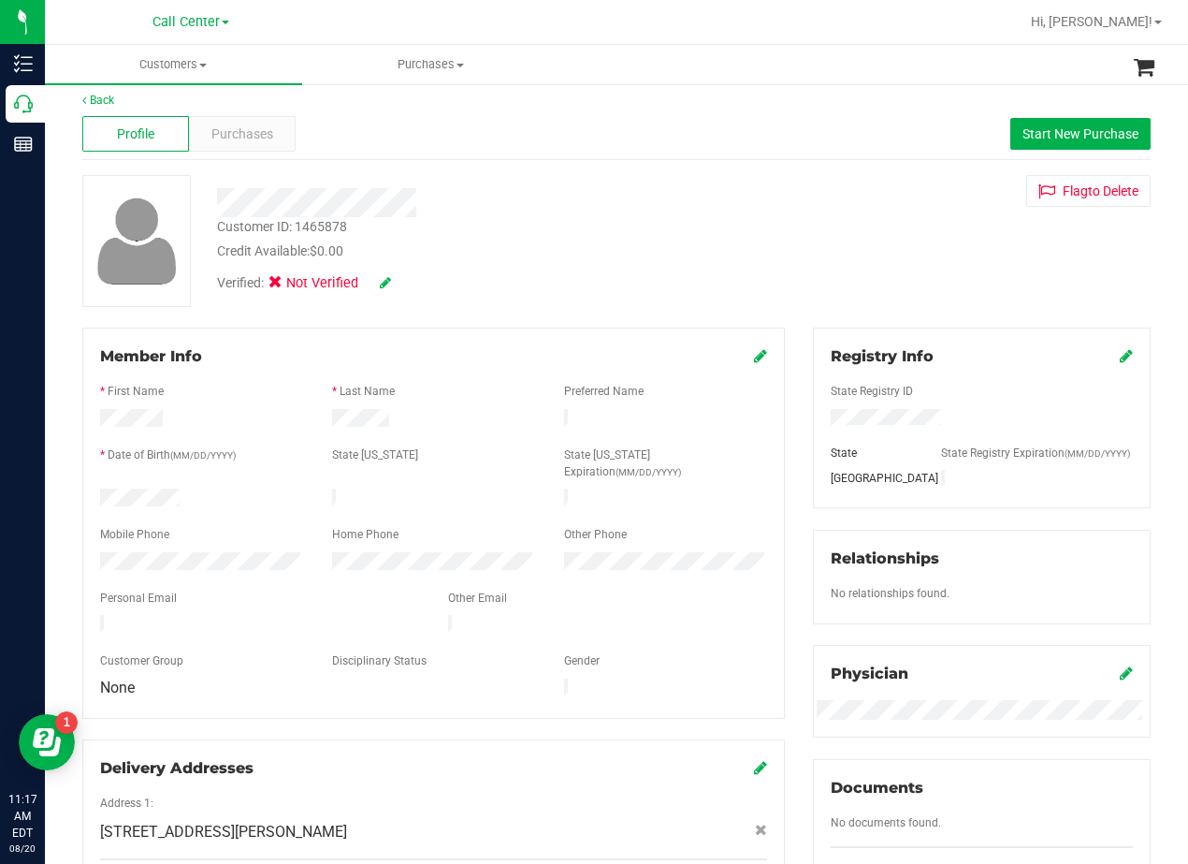
scroll to position [0, 0]
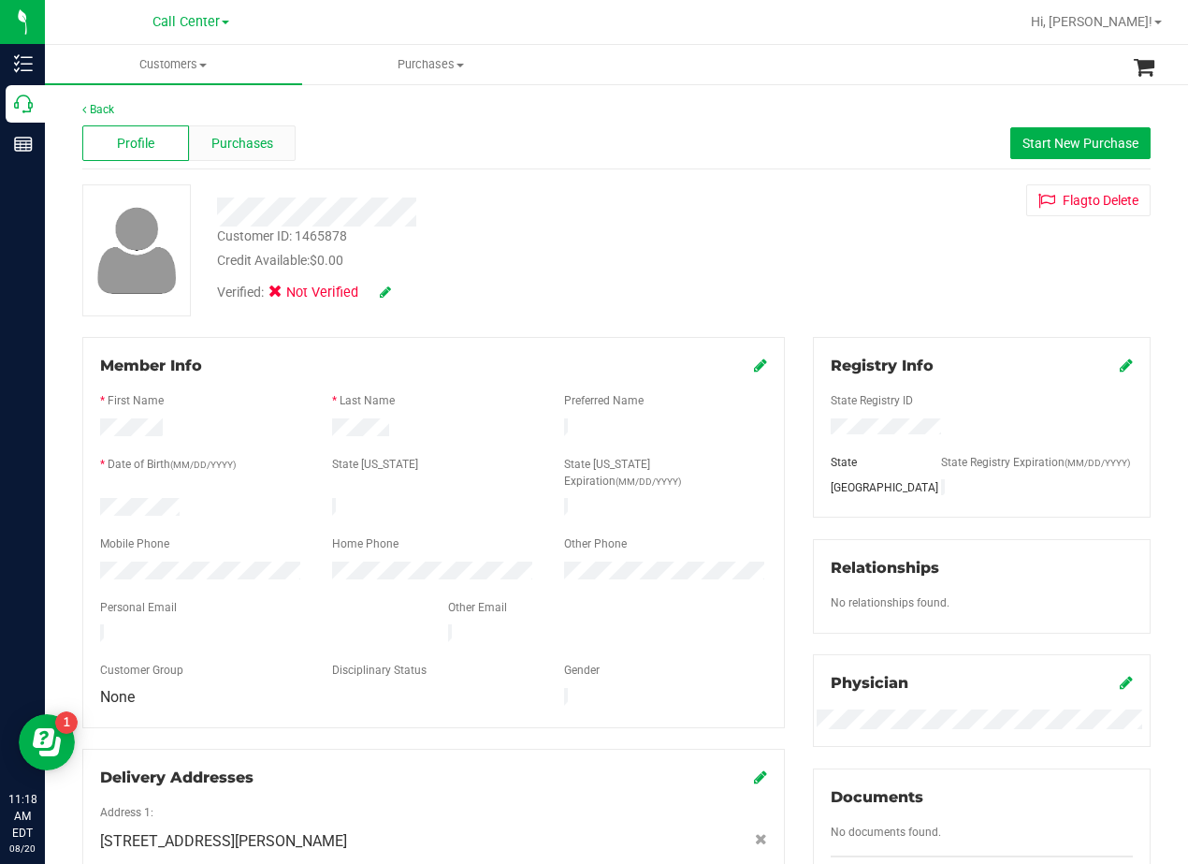
click at [284, 155] on div "Purchases" at bounding box center [242, 143] width 107 height 36
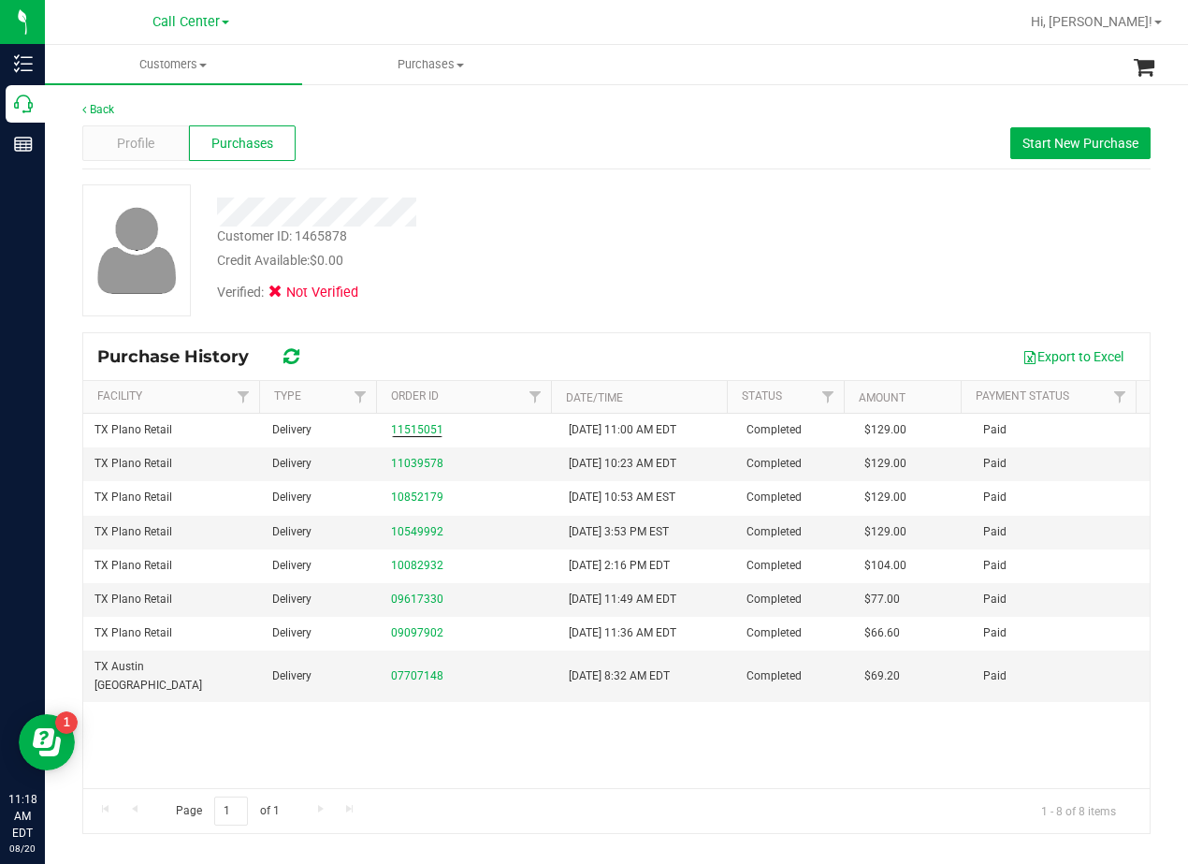
click at [519, 240] on div "Customer ID: 1465878 Credit Available: $0.00" at bounding box center [477, 248] width 548 height 44
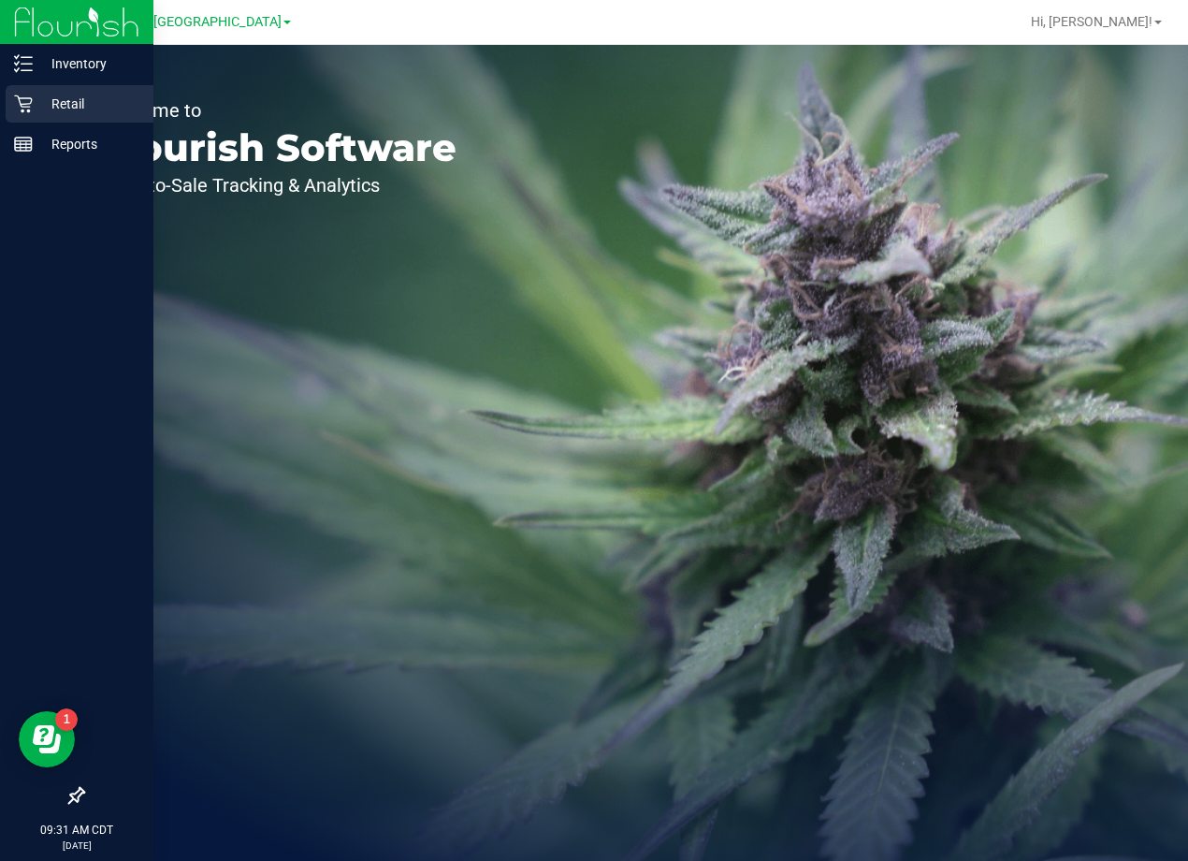
click at [31, 93] on div "Retail" at bounding box center [80, 103] width 148 height 37
click at [78, 101] on p "Retail" at bounding box center [89, 104] width 112 height 22
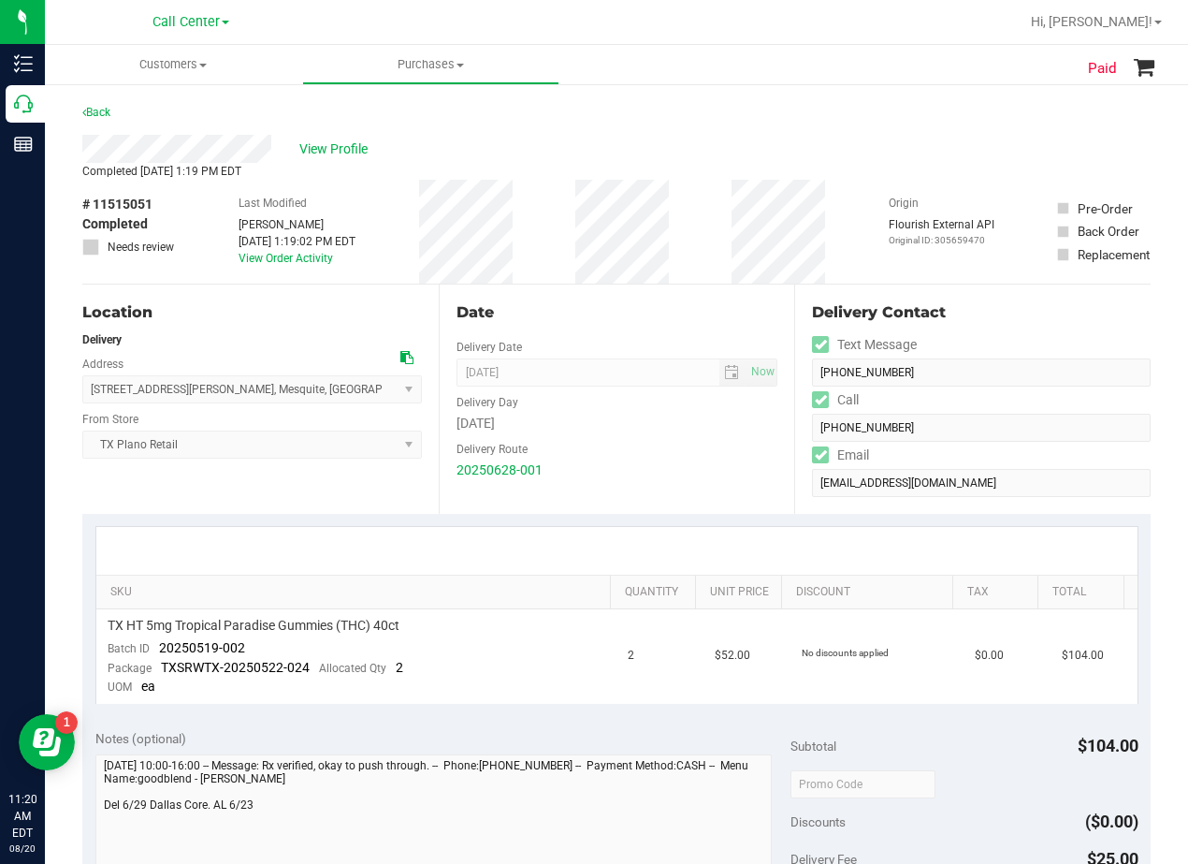
click at [298, 142] on div "View Profile" at bounding box center [616, 149] width 1069 height 28
click at [331, 150] on span "View Profile" at bounding box center [336, 149] width 75 height 20
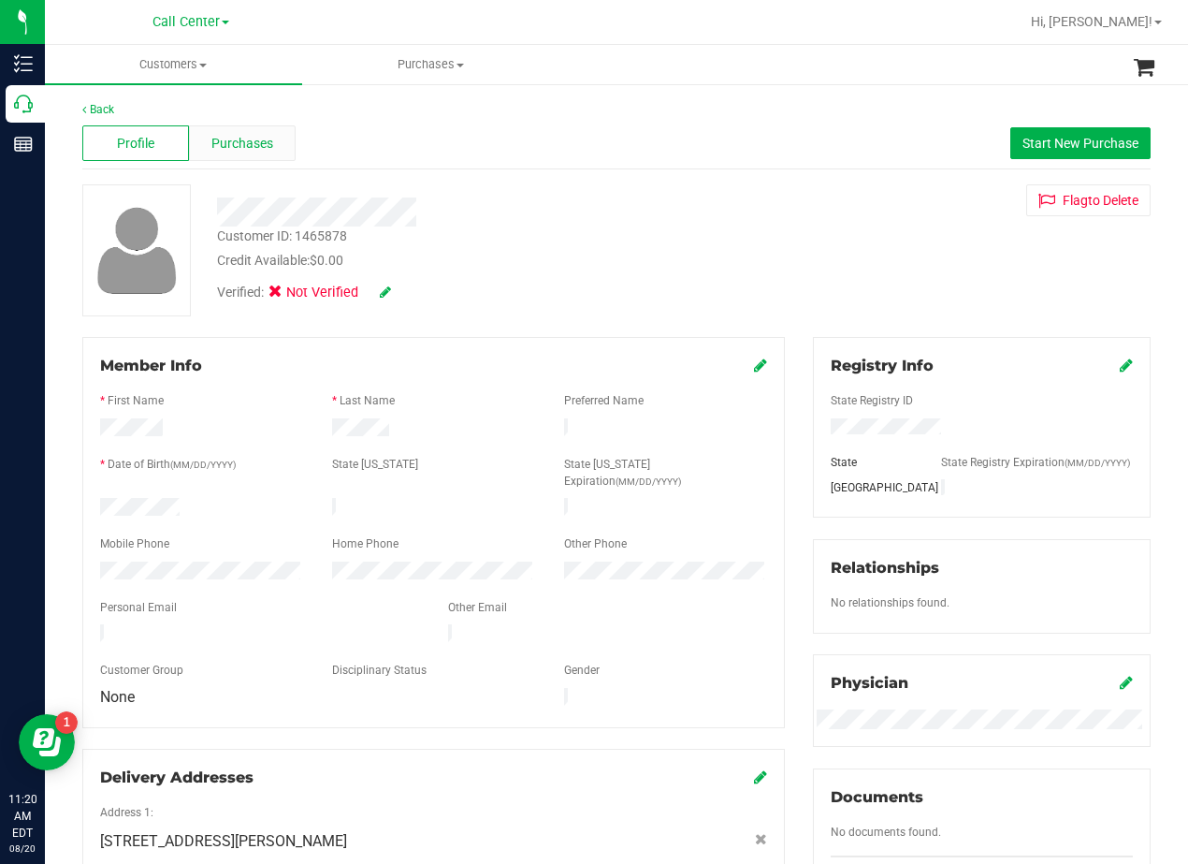
click at [269, 141] on span "Purchases" at bounding box center [242, 144] width 62 height 20
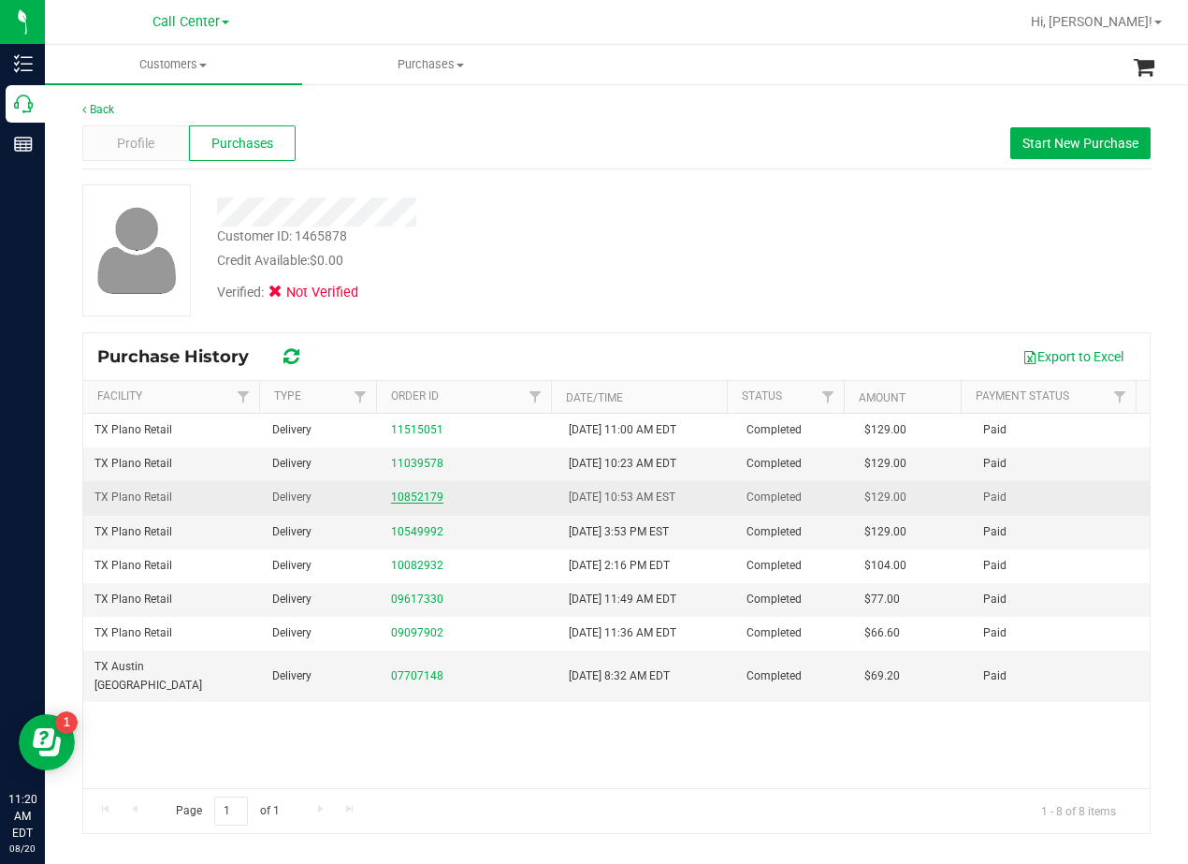
click at [407, 500] on link "10852179" at bounding box center [417, 496] width 52 height 13
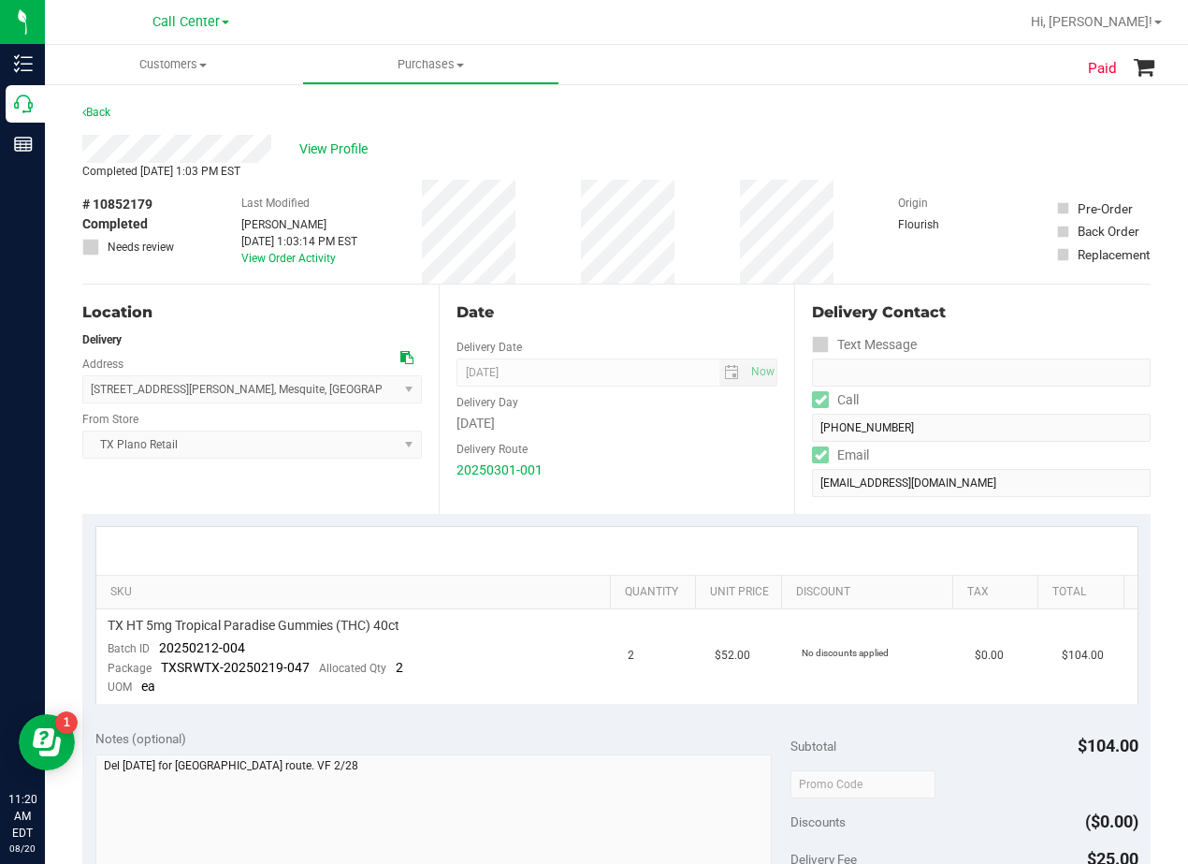
scroll to position [94, 0]
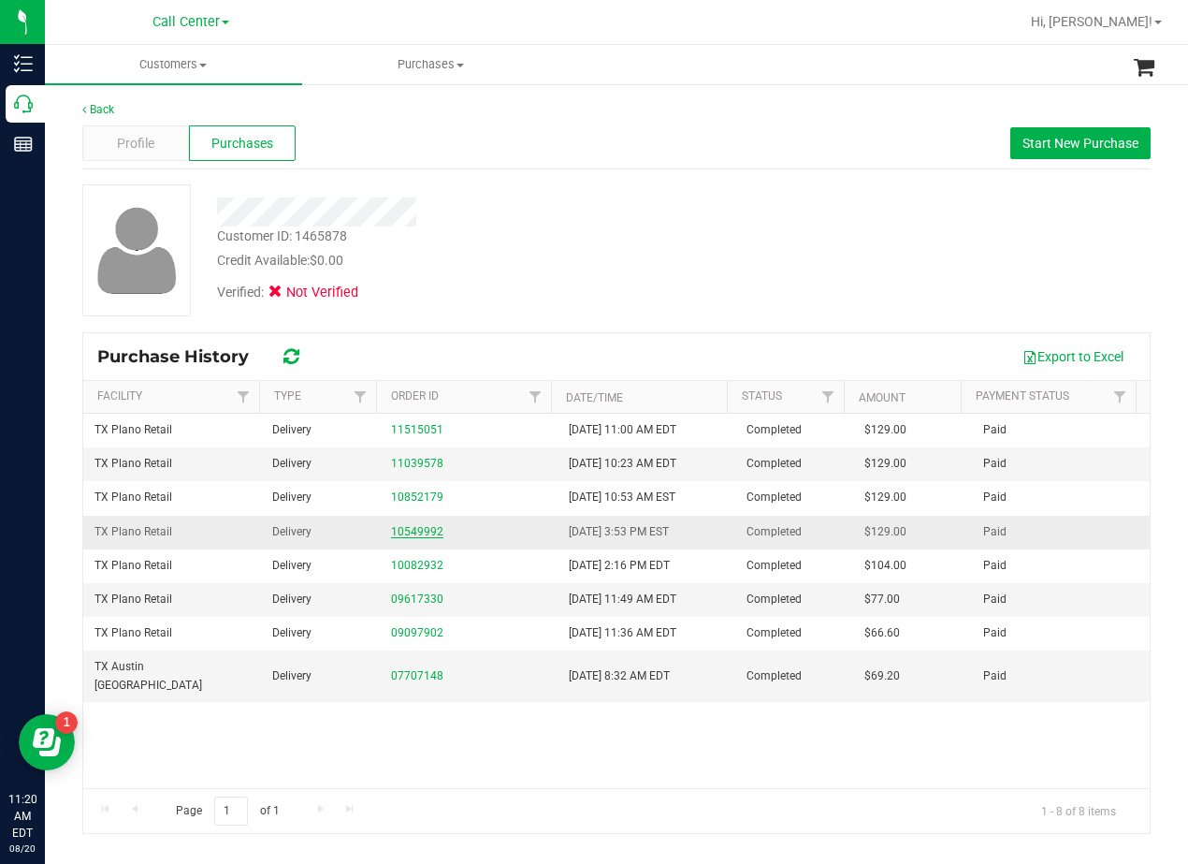
click at [419, 532] on link "10549992" at bounding box center [417, 531] width 52 height 13
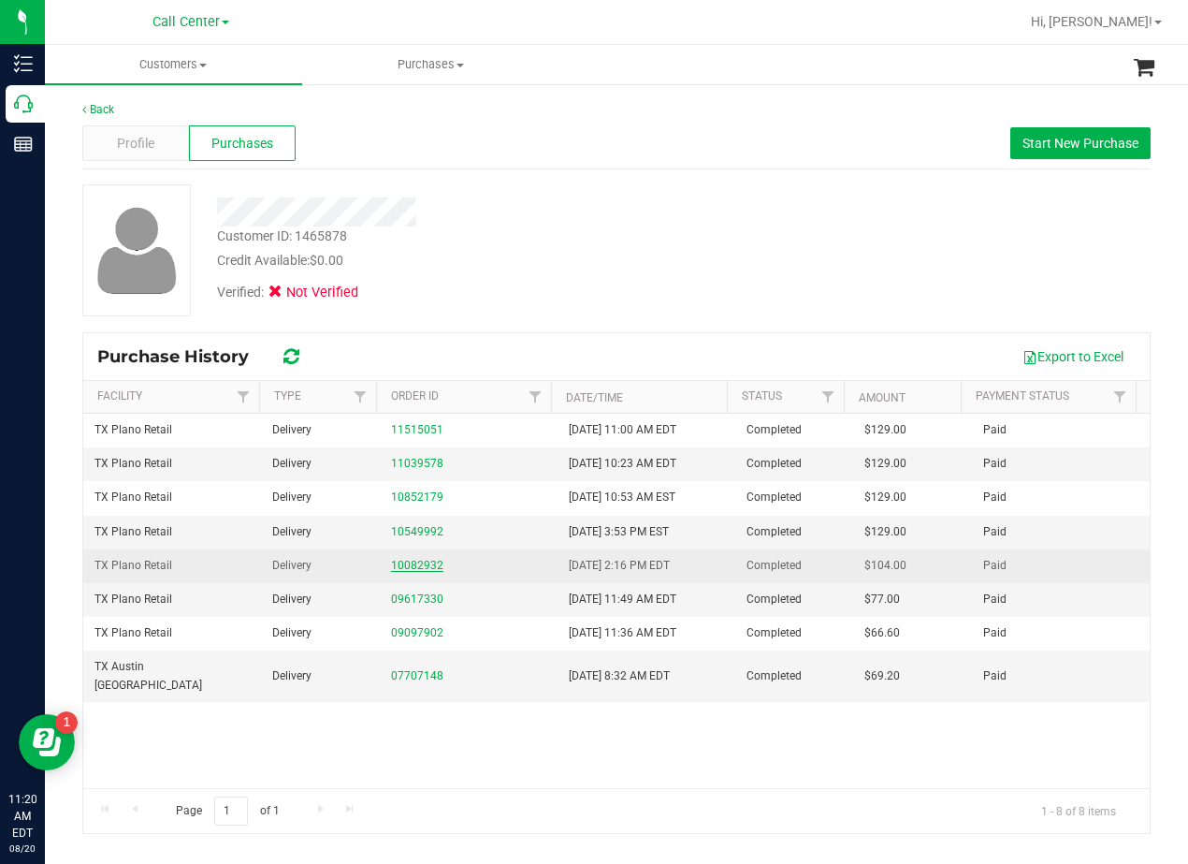
click at [412, 563] on link "10082932" at bounding box center [417, 565] width 52 height 13
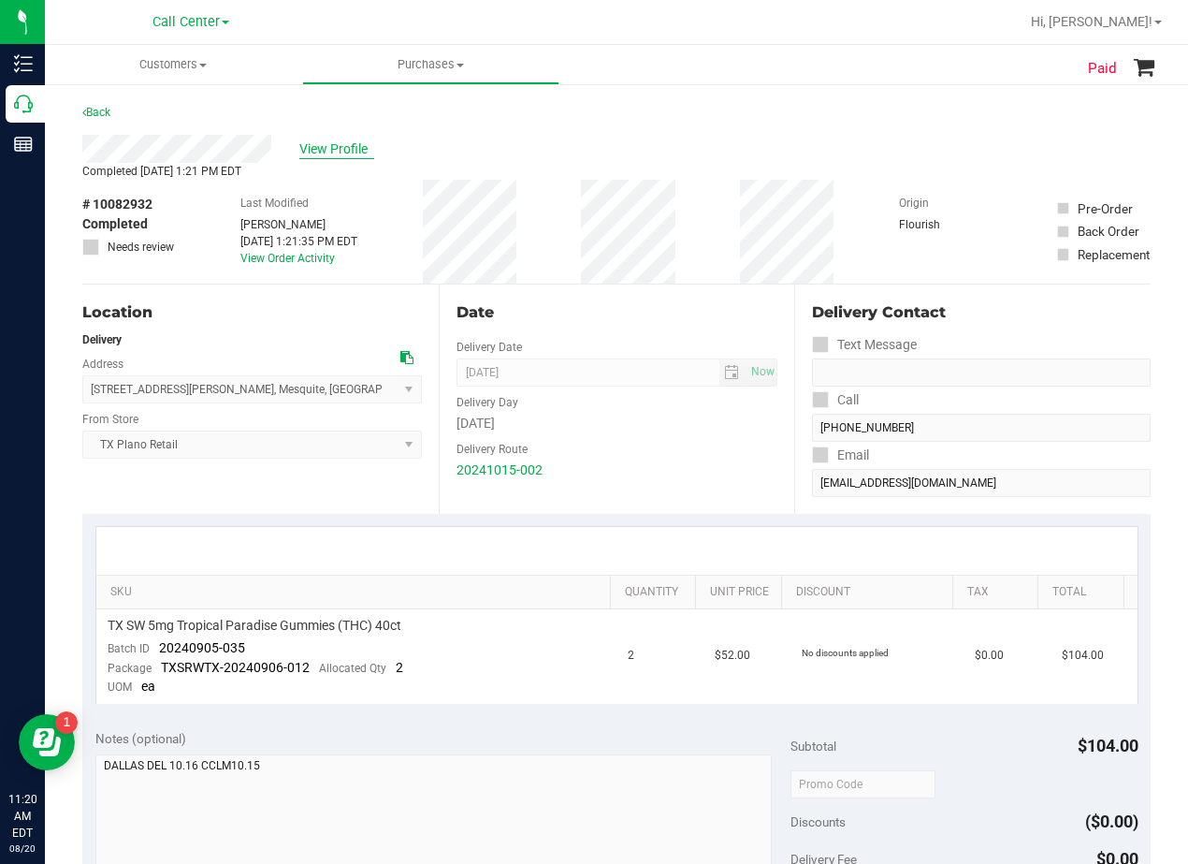
click at [339, 151] on span "View Profile" at bounding box center [336, 149] width 75 height 20
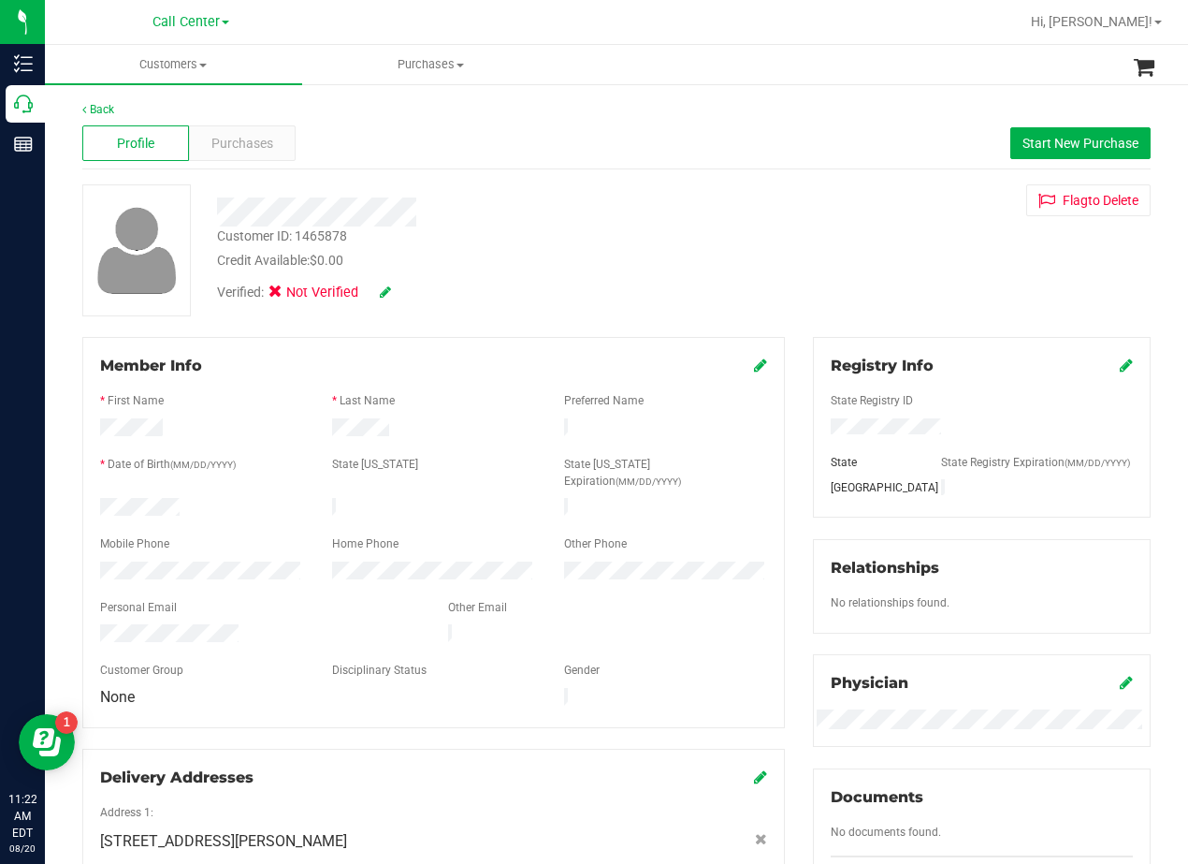
drag, startPoint x: 787, startPoint y: 244, endPoint x: 713, endPoint y: 232, distance: 74.9
click at [787, 244] on div "Customer ID: 1465878 Credit Available: $0.00 Verified: Not Verified Flag to Del…" at bounding box center [616, 250] width 1097 height 132
click at [253, 155] on div "Purchases" at bounding box center [242, 143] width 107 height 36
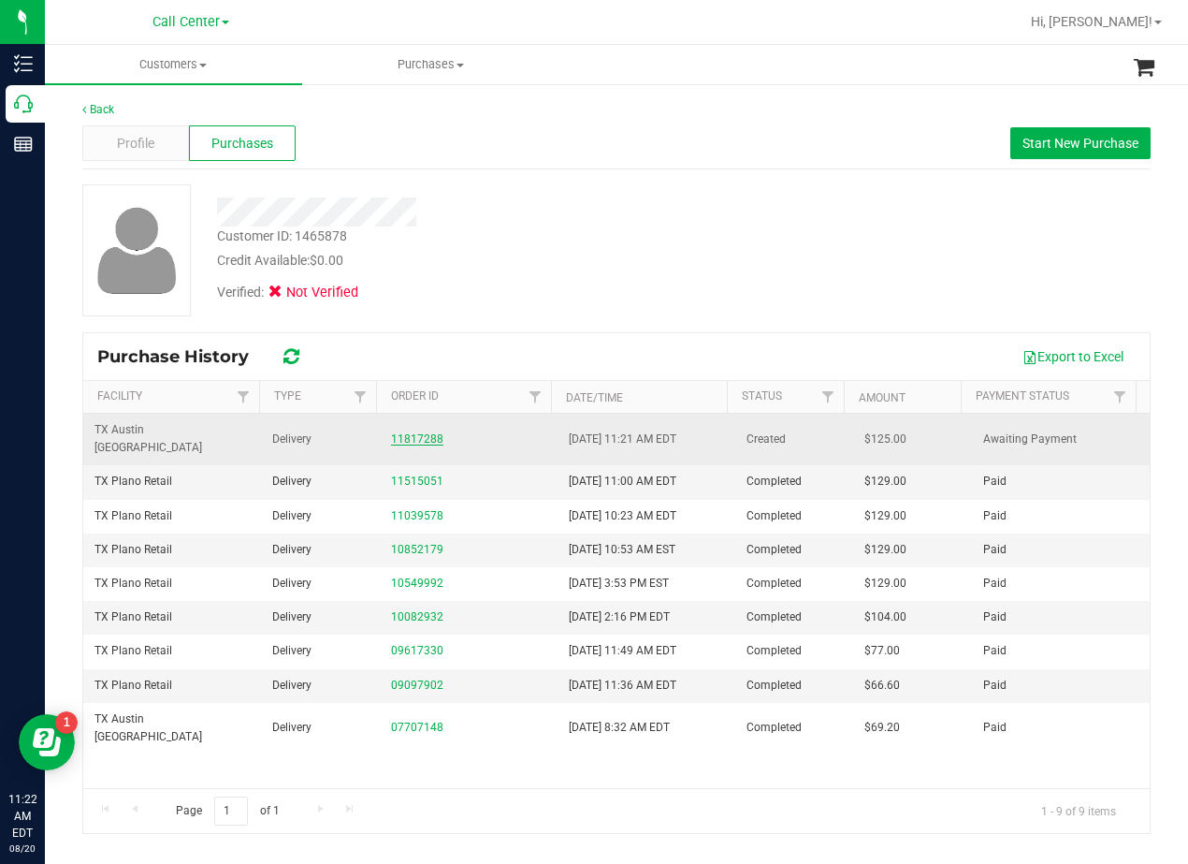
click at [407, 432] on link "11817288" at bounding box center [417, 438] width 52 height 13
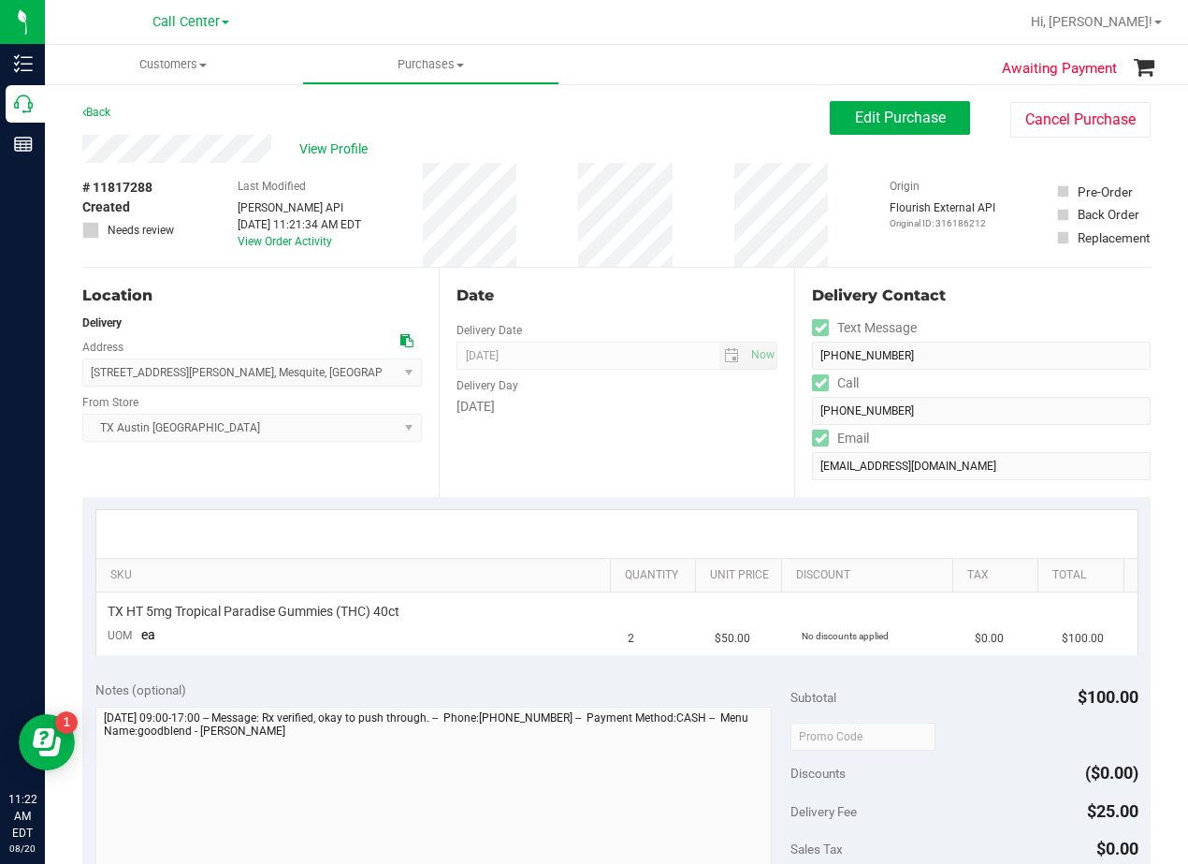
click at [837, 137] on div "Edit Purchase Cancel Purchase" at bounding box center [990, 119] width 321 height 36
click at [855, 122] on span "Edit Purchase" at bounding box center [900, 118] width 91 height 18
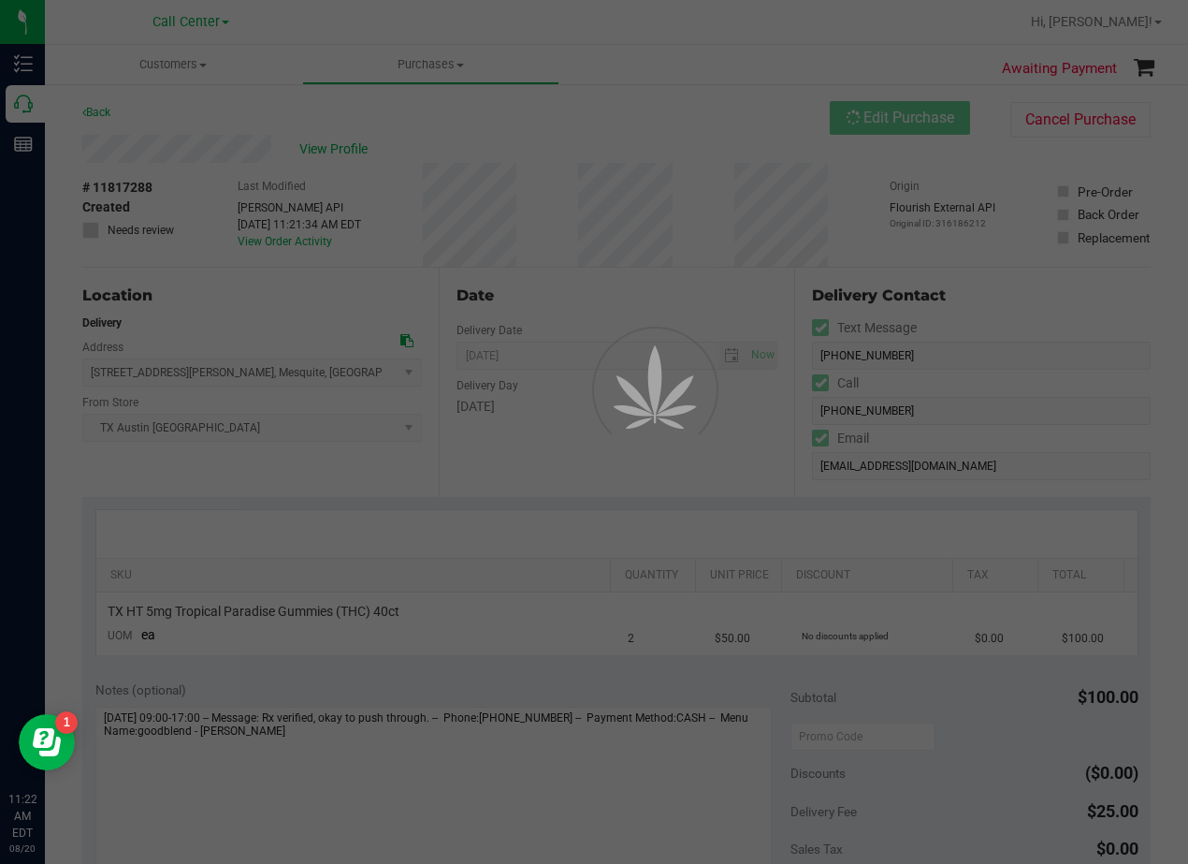
click at [604, 146] on div at bounding box center [594, 432] width 1188 height 864
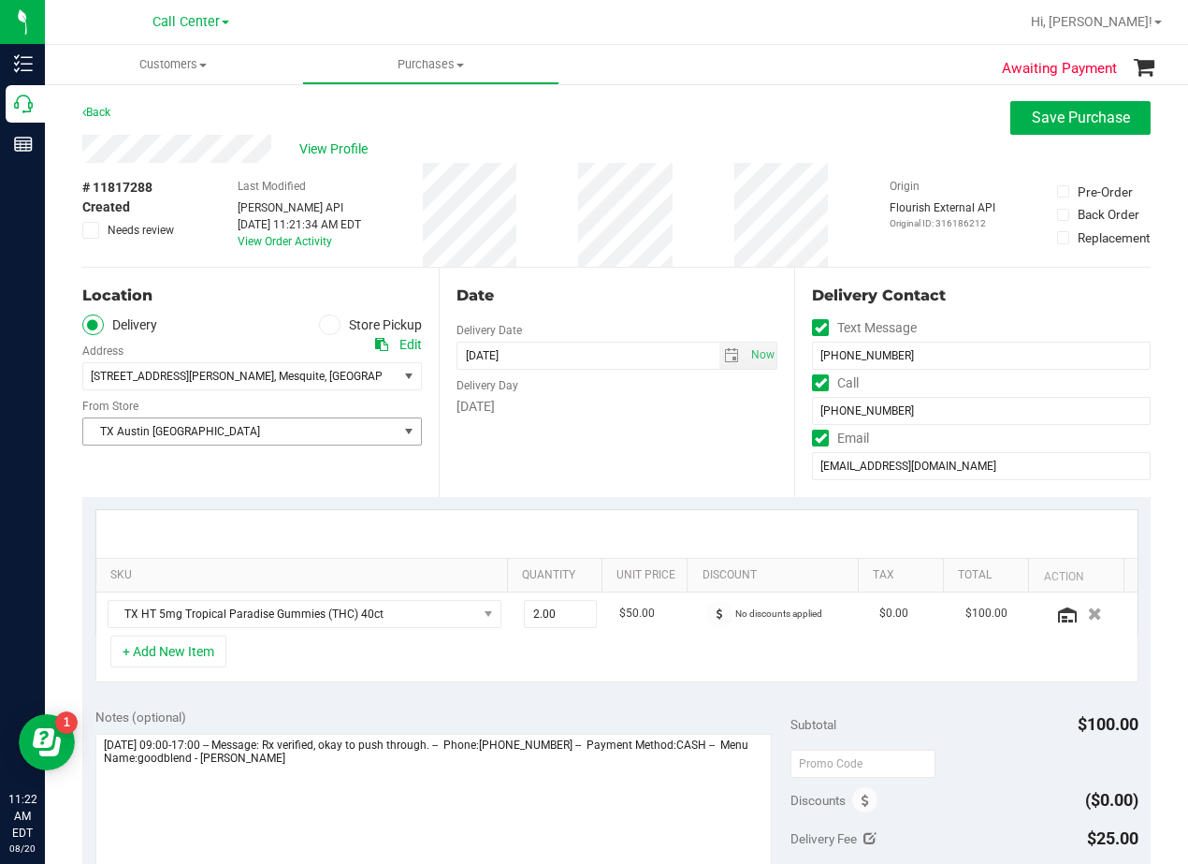
click at [364, 429] on span "TX Austin [GEOGRAPHIC_DATA]" at bounding box center [240, 431] width 314 height 26
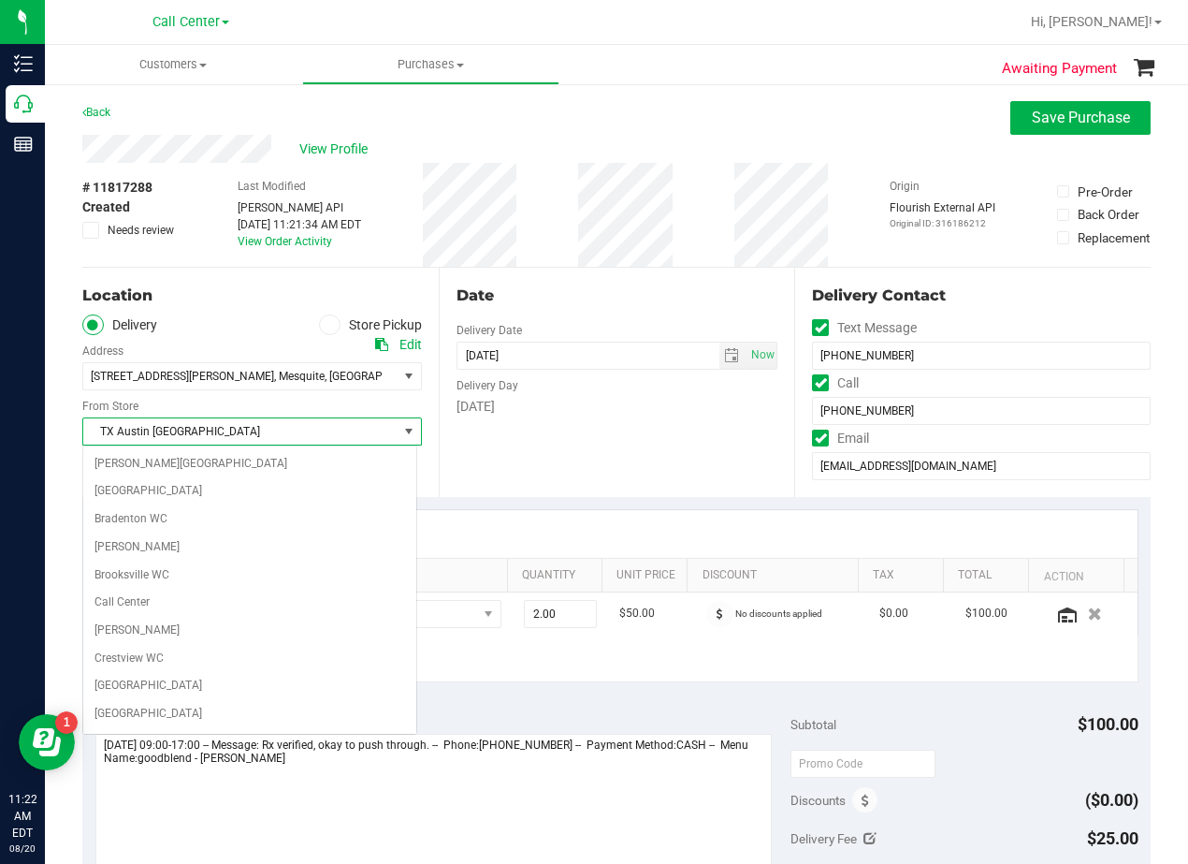
scroll to position [1166, 0]
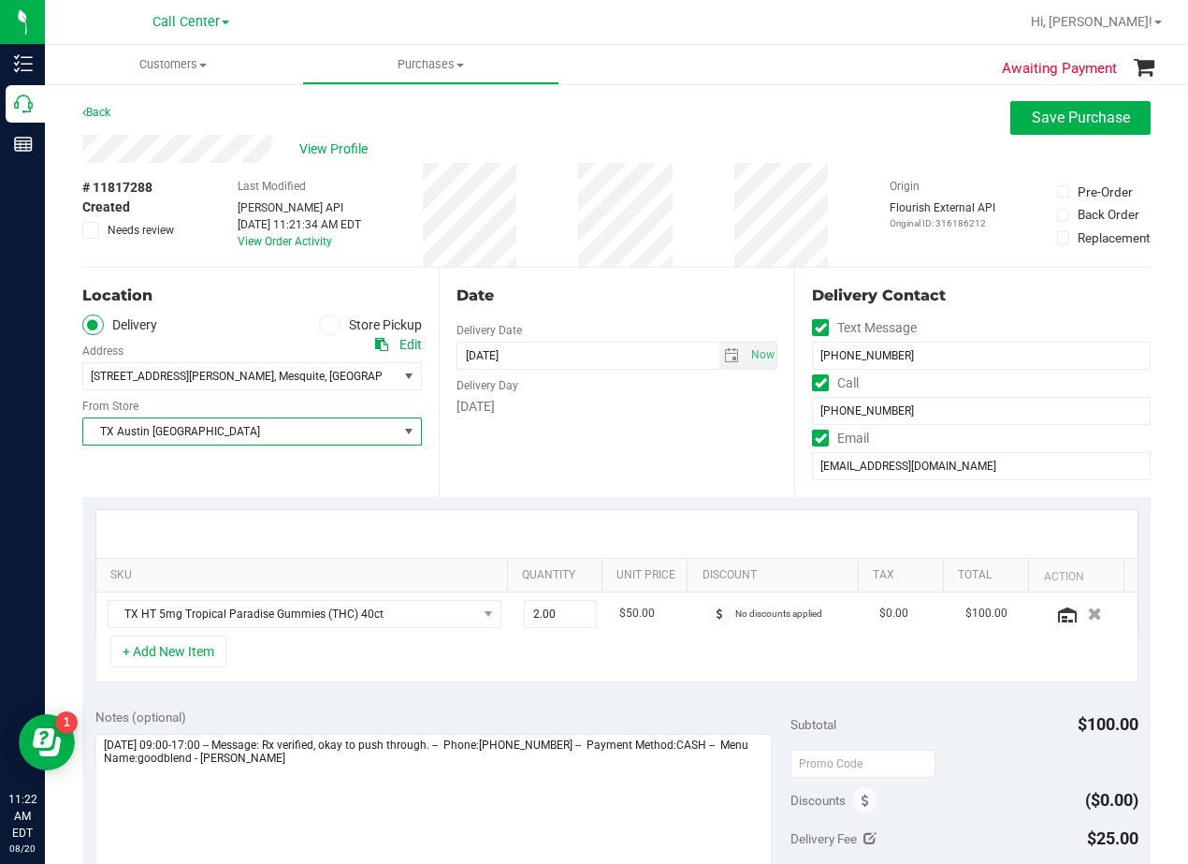
click at [586, 313] on div "Date Delivery Date 08/23/2025 Now 08/23/2025 06:00 PM Now Delivery Day Saturday" at bounding box center [617, 382] width 356 height 229
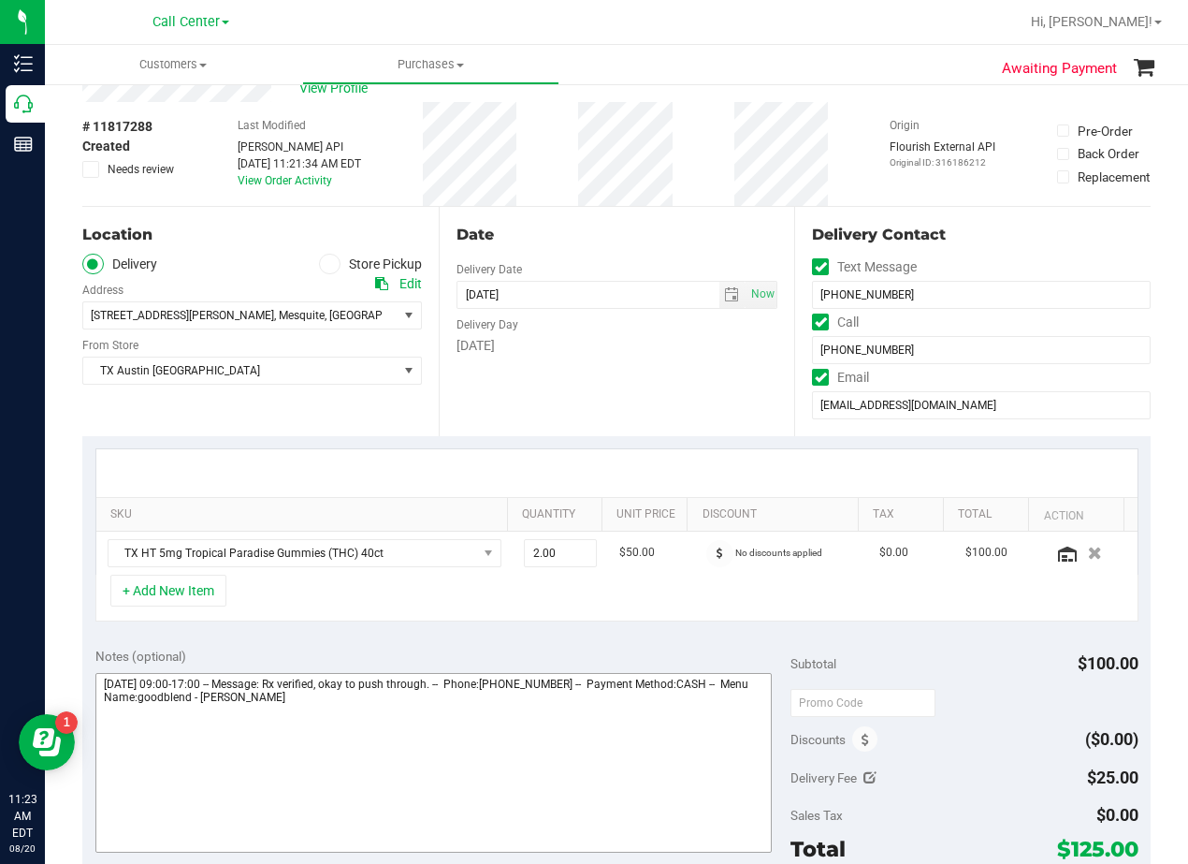
scroll to position [94, 0]
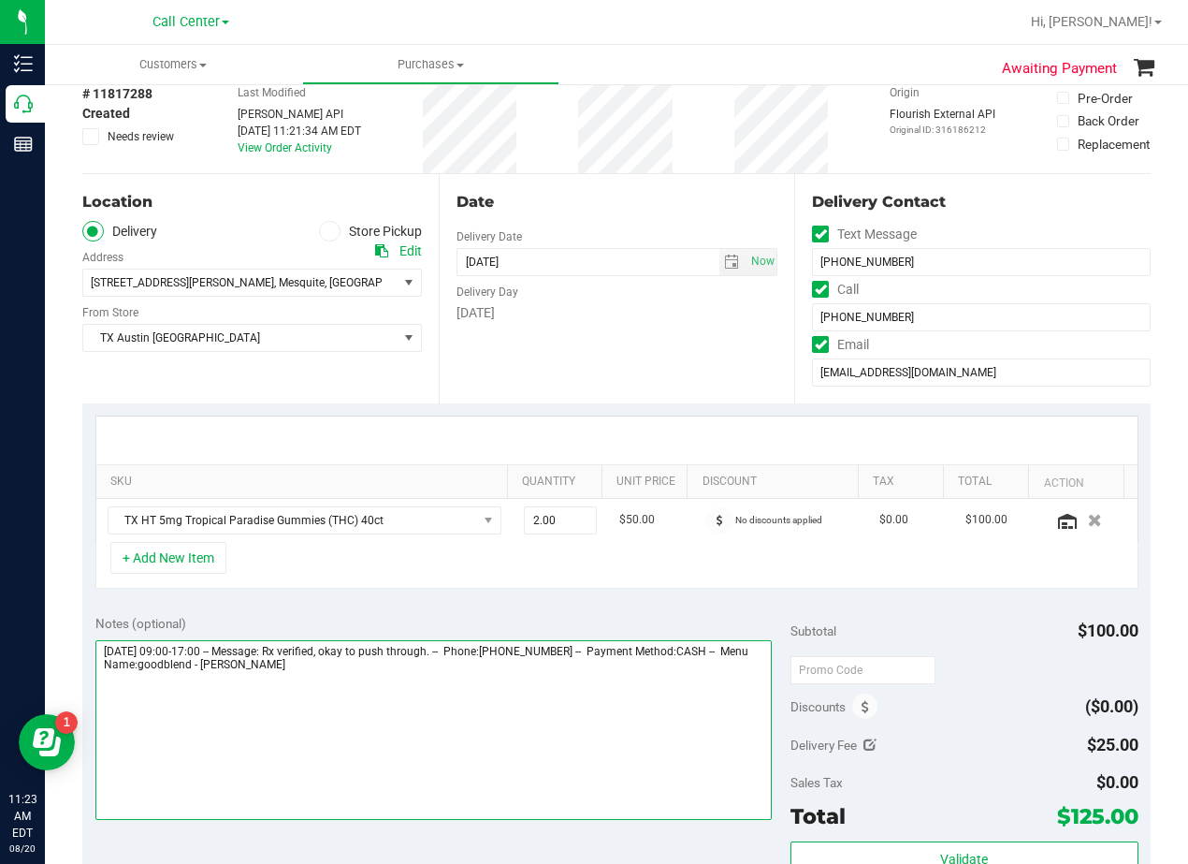
click at [384, 677] on textarea at bounding box center [433, 730] width 676 height 180
click at [214, 687] on textarea at bounding box center [433, 730] width 676 height 180
click at [215, 687] on textarea at bounding box center [433, 730] width 676 height 180
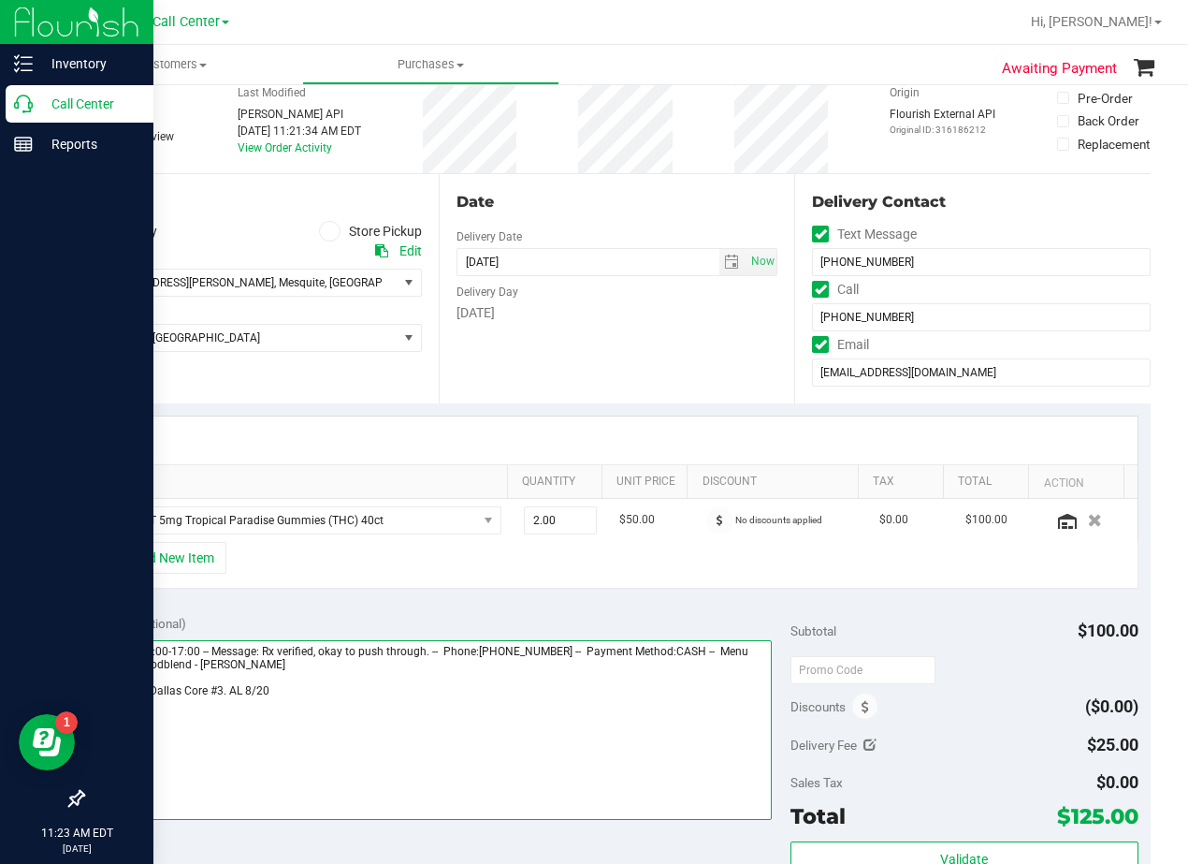
type textarea "Saturday 08/23/2025 09:00-17:00 -- Message: Rx verified, okay to push through. …"
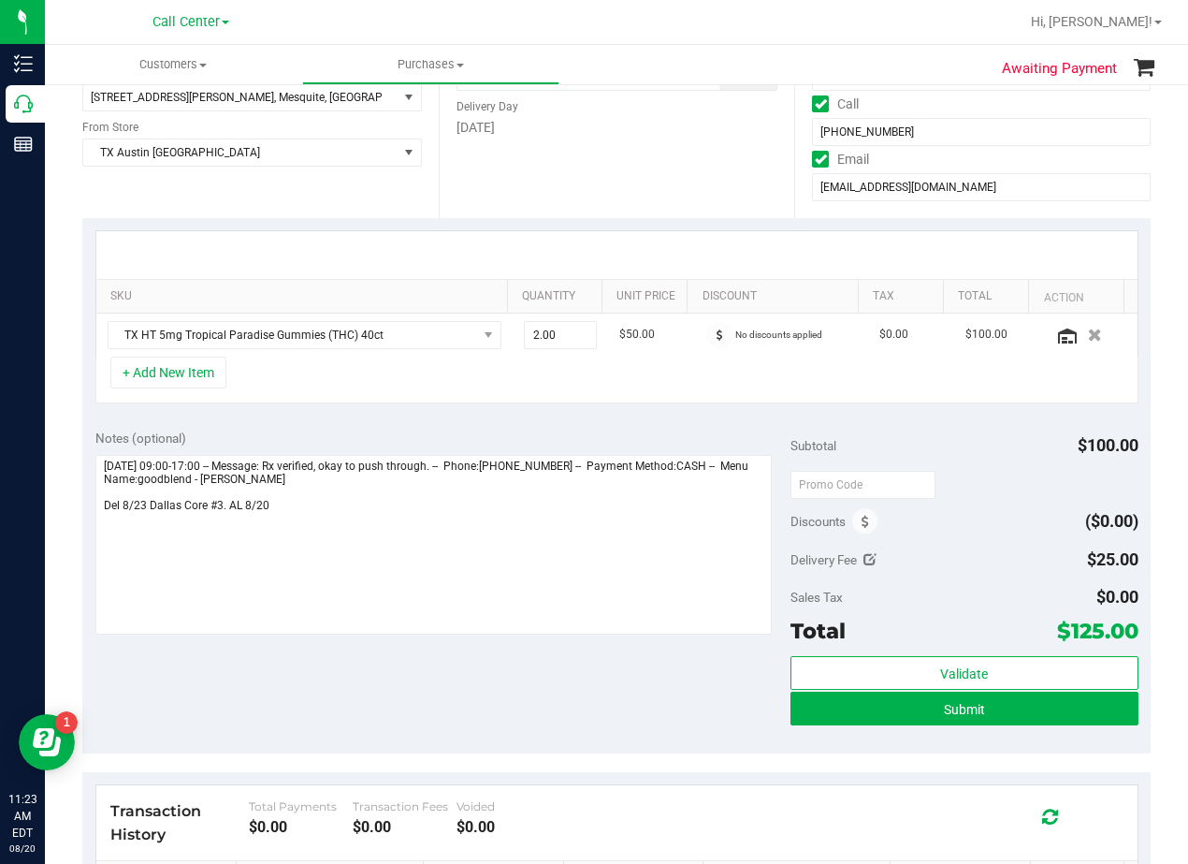
scroll to position [281, 0]
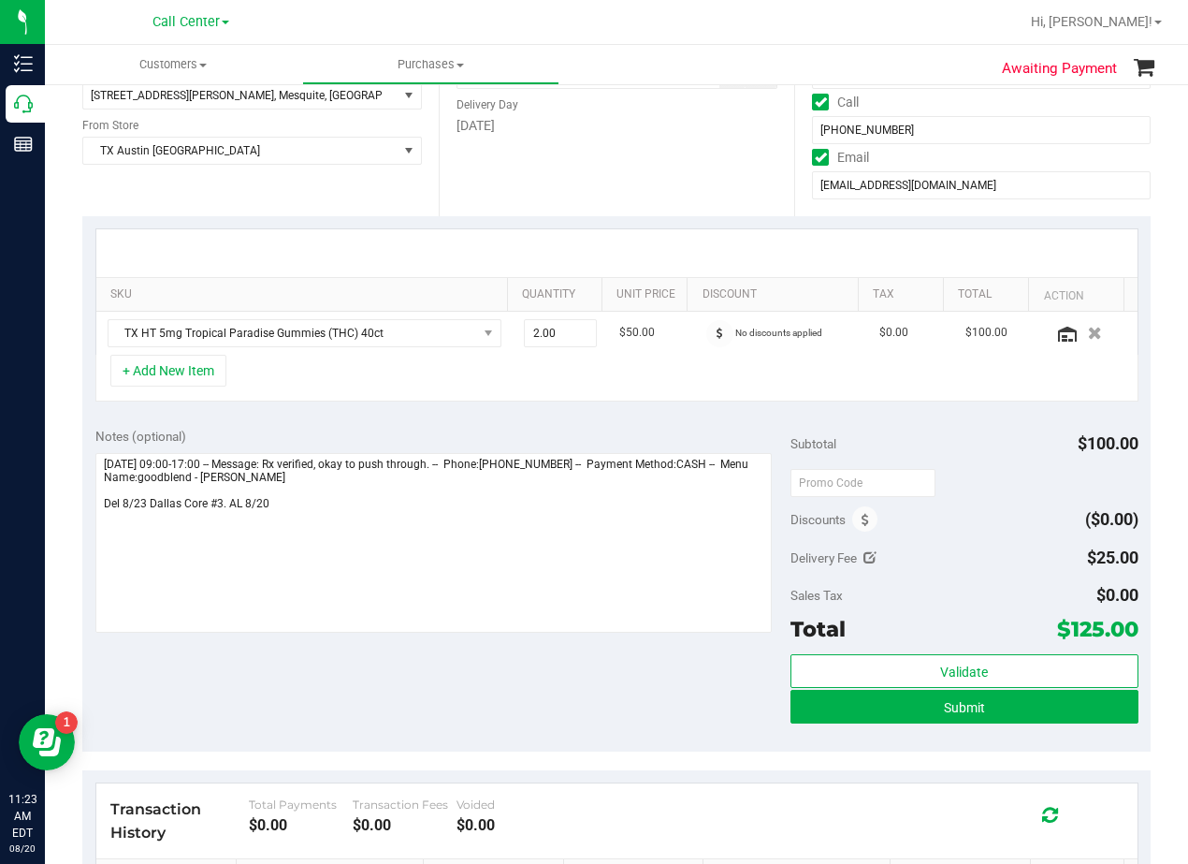
click at [722, 426] on div "Notes (optional) Subtotal $100.00 Discounts ($0.00) Delivery Fee $25.00 Sales T…" at bounding box center [616, 583] width 1069 height 337
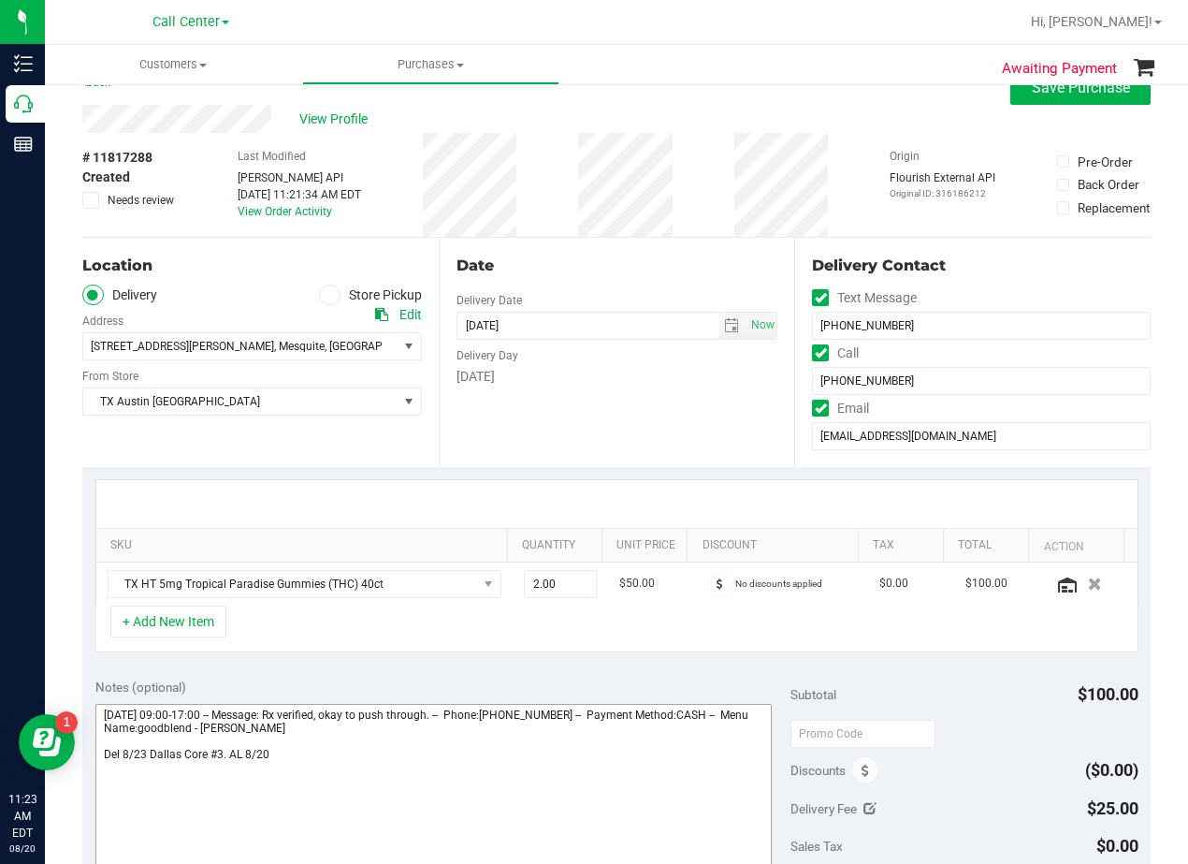
scroll to position [0, 0]
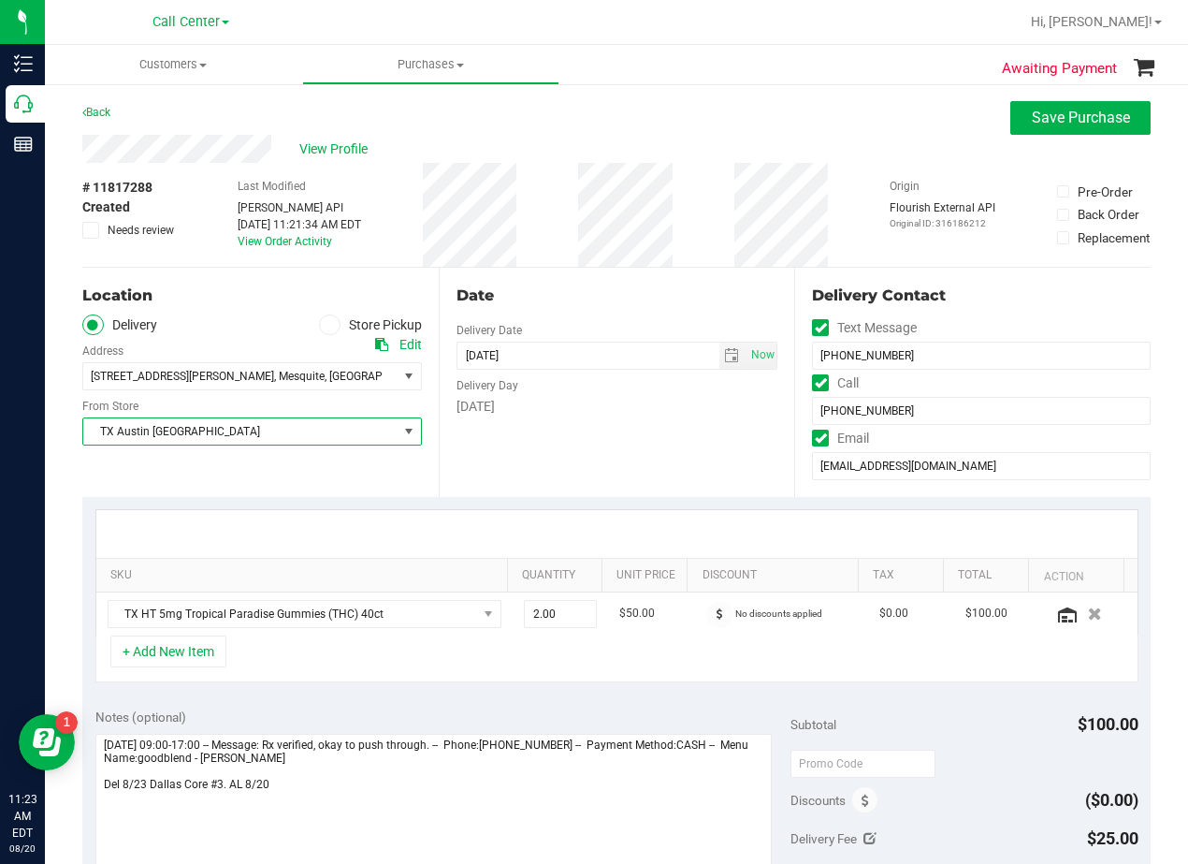
click at [260, 438] on span "TX Austin [GEOGRAPHIC_DATA]" at bounding box center [240, 431] width 314 height 26
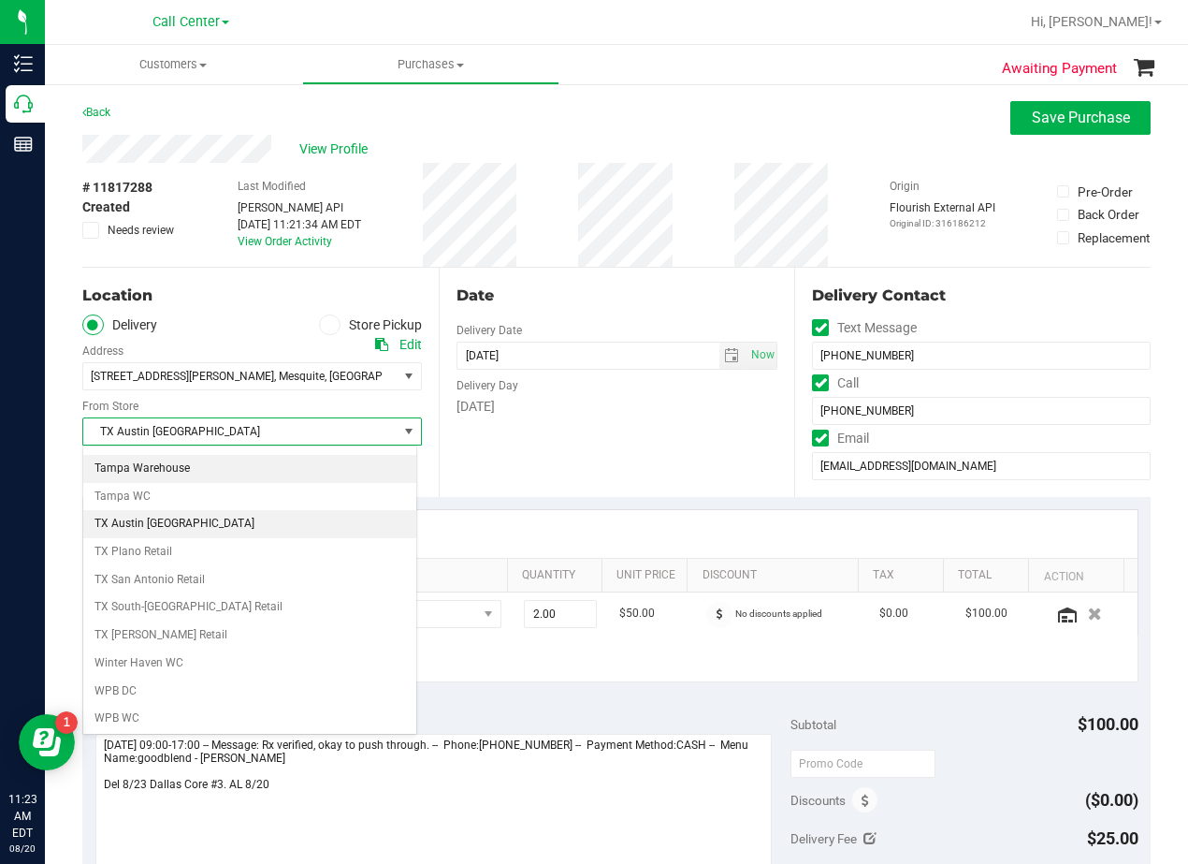
scroll to position [1360, 0]
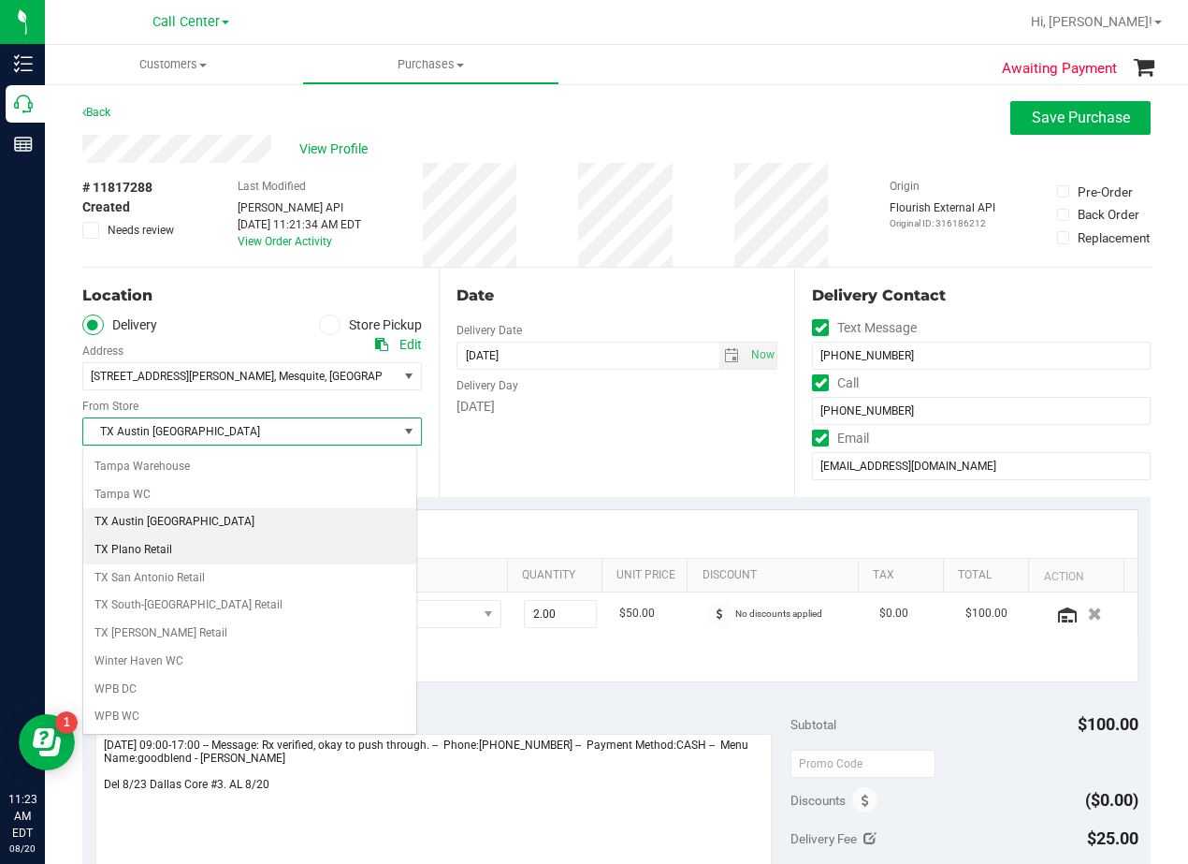
click at [211, 541] on li "TX Plano Retail" at bounding box center [249, 550] width 333 height 28
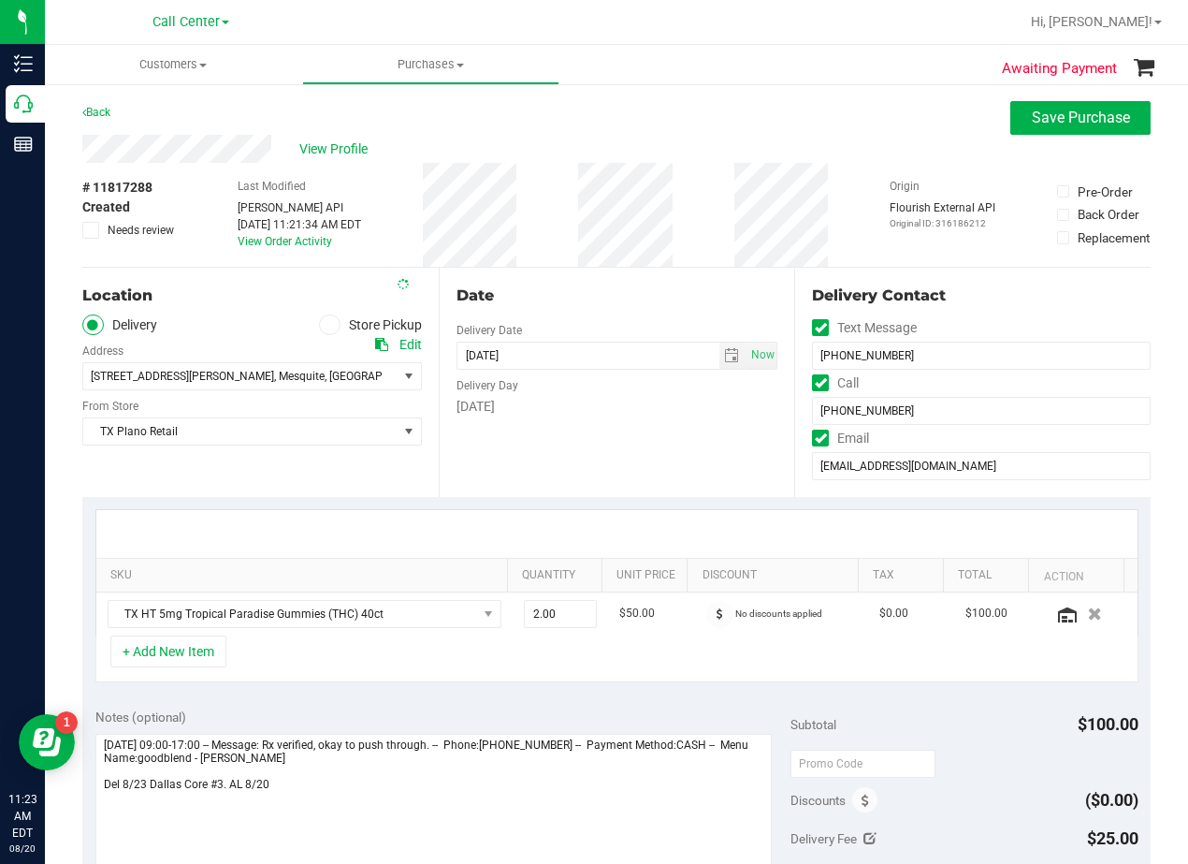
click at [660, 433] on div "Date Delivery Date 08/23/2025 Now 08/23/2025 06:00 PM Now Delivery Day Saturday" at bounding box center [617, 382] width 356 height 229
click at [628, 284] on div "Date" at bounding box center [618, 295] width 322 height 22
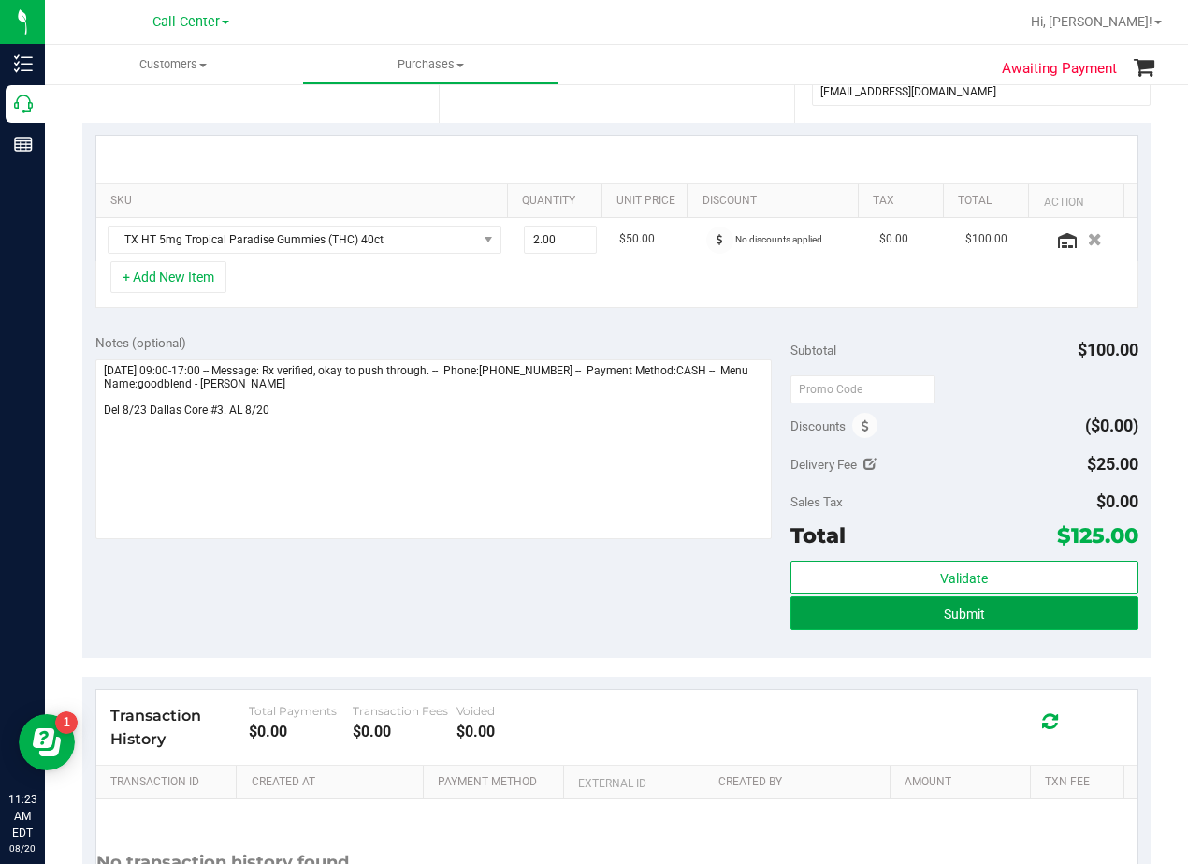
click at [801, 618] on button "Submit" at bounding box center [965, 613] width 348 height 34
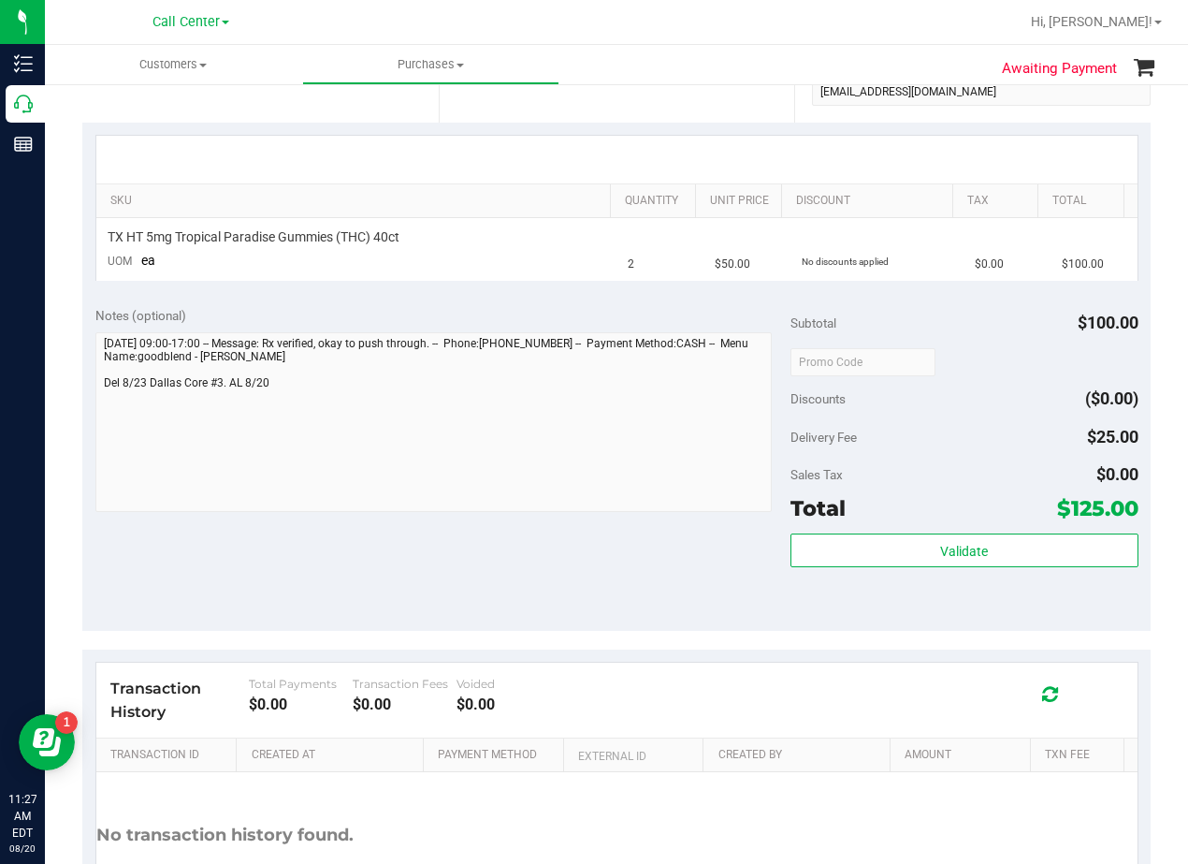
click at [704, 321] on div "Notes (optional)" at bounding box center [442, 315] width 695 height 19
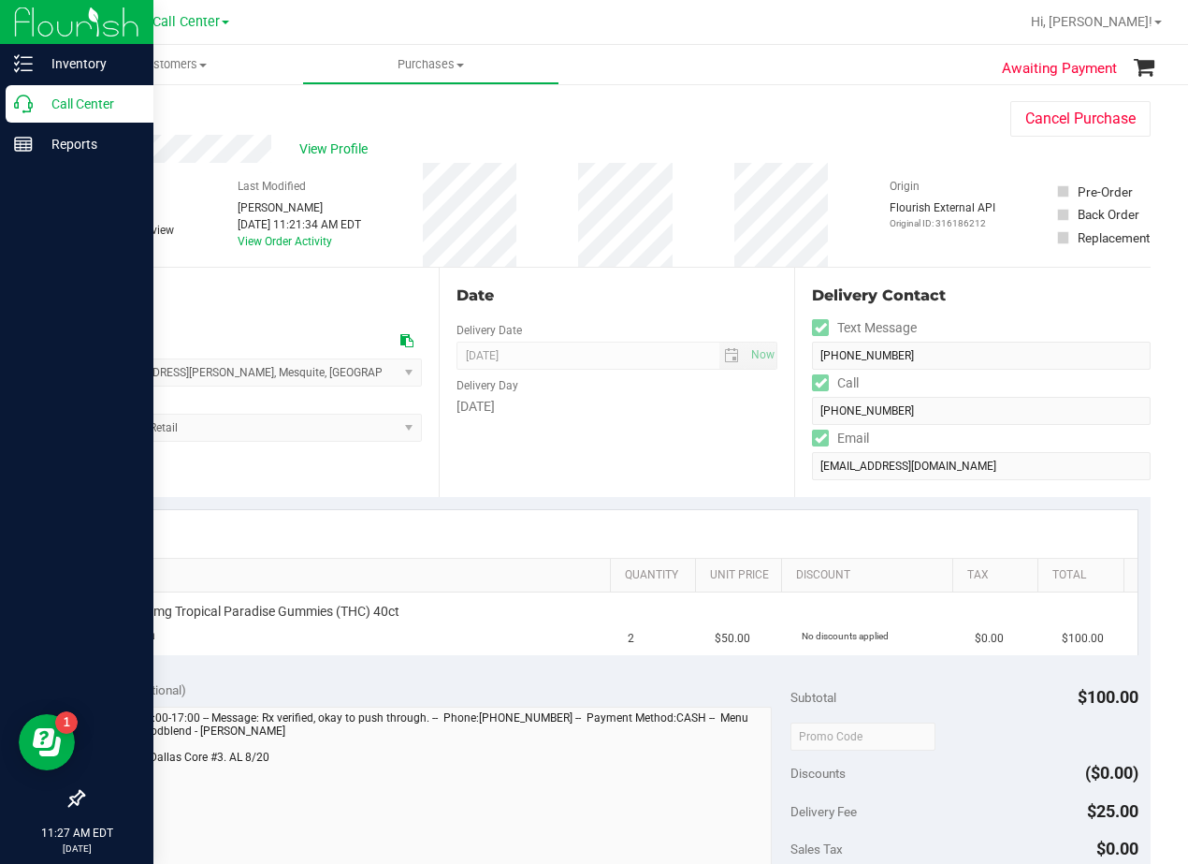
click at [14, 112] on icon at bounding box center [23, 104] width 19 height 19
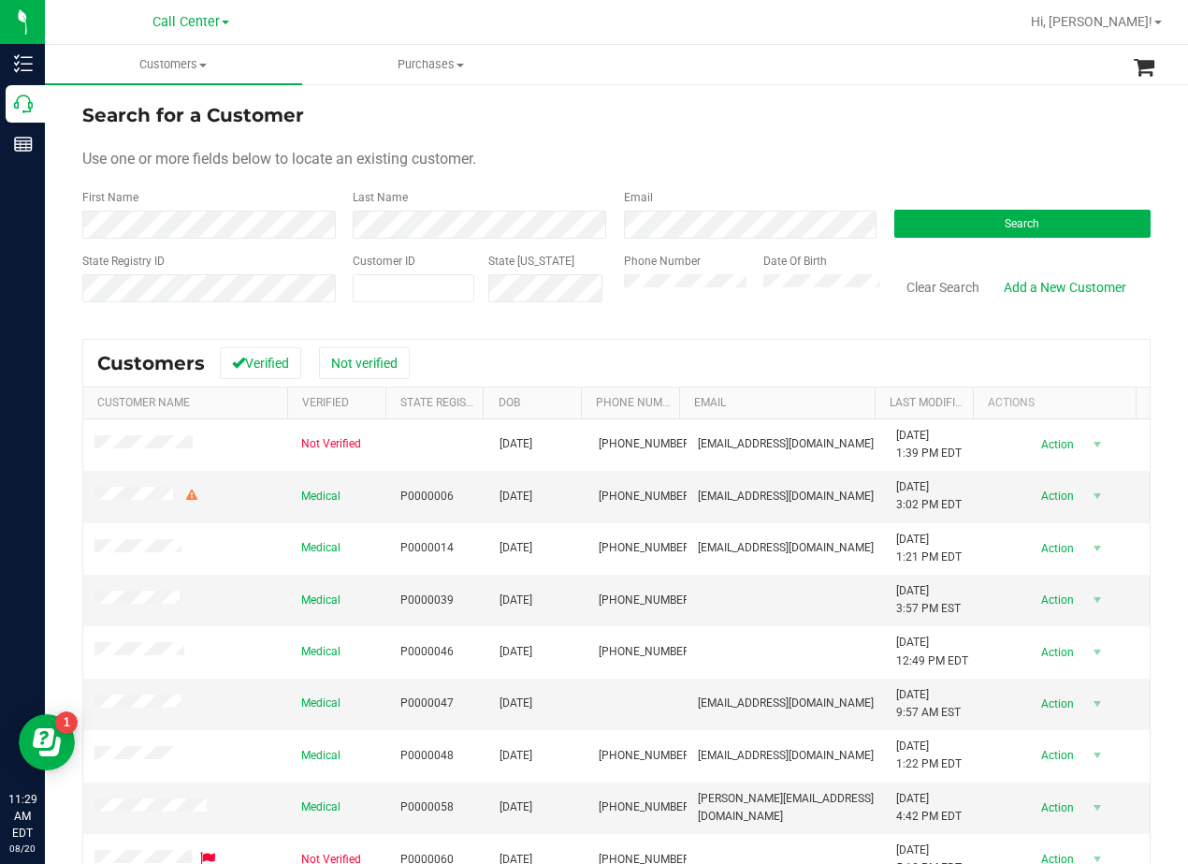
click at [701, 156] on div "Use one or more fields below to locate an existing customer." at bounding box center [616, 159] width 1069 height 22
click at [727, 113] on div "Search for a Customer" at bounding box center [616, 115] width 1069 height 28
click at [1162, 181] on div "Search for a Customer Use one or more fields below to locate an existing custom…" at bounding box center [616, 554] width 1143 height 945
click at [1060, 211] on button "Search" at bounding box center [1022, 224] width 256 height 28
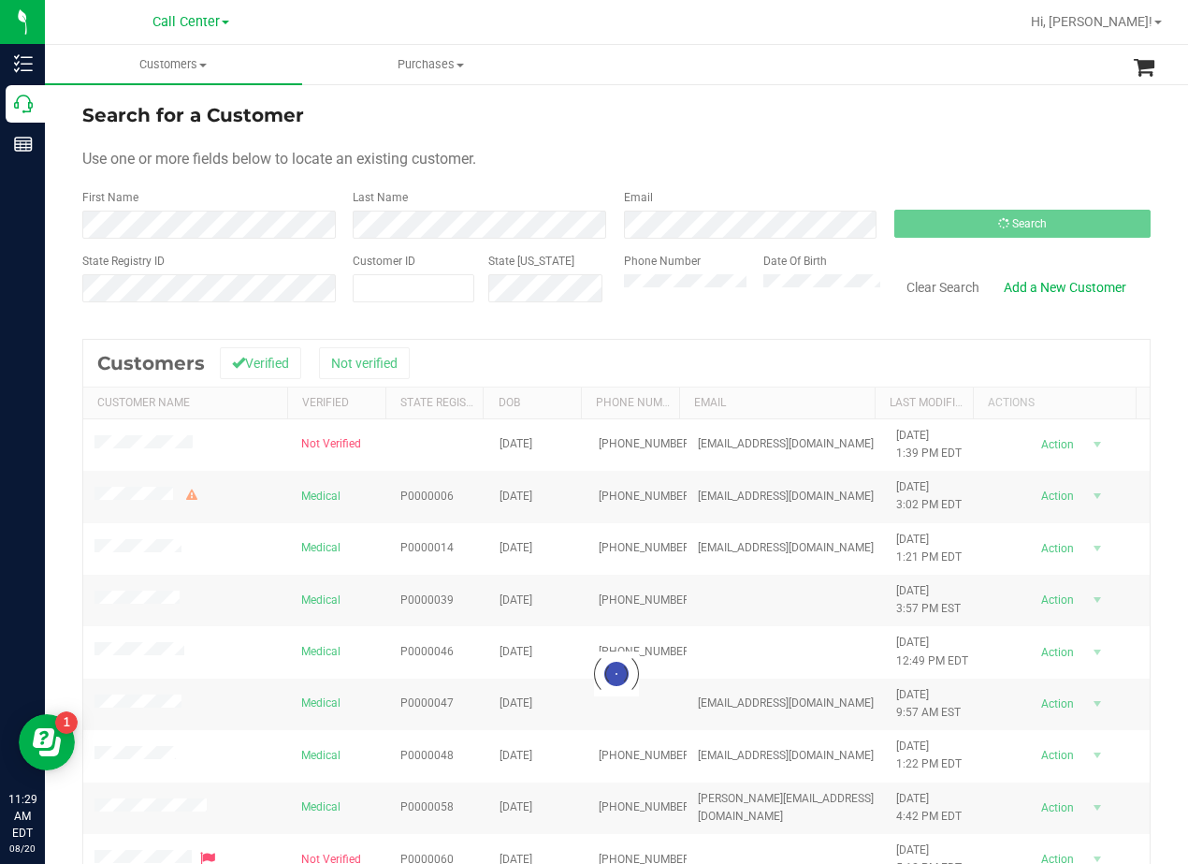
click at [612, 108] on div "Search for a Customer" at bounding box center [616, 115] width 1069 height 28
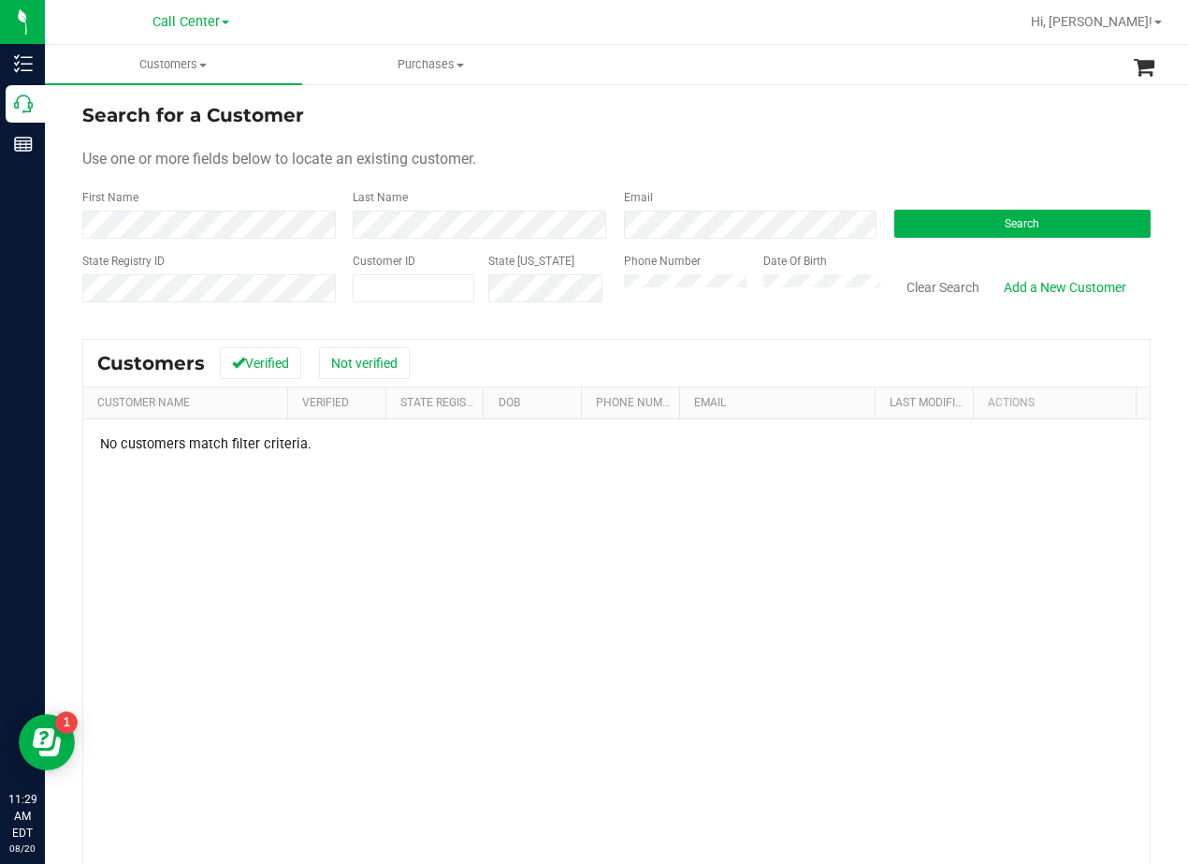
click at [709, 84] on ul "Customers All customers Add a new customer All physicians Purchases All purchas…" at bounding box center [639, 65] width 1188 height 40
click at [672, 143] on form "Search for a Customer Use one or more fields below to locate an existing custom…" at bounding box center [616, 210] width 1069 height 218
click at [924, 283] on button "Clear Search" at bounding box center [942, 287] width 97 height 32
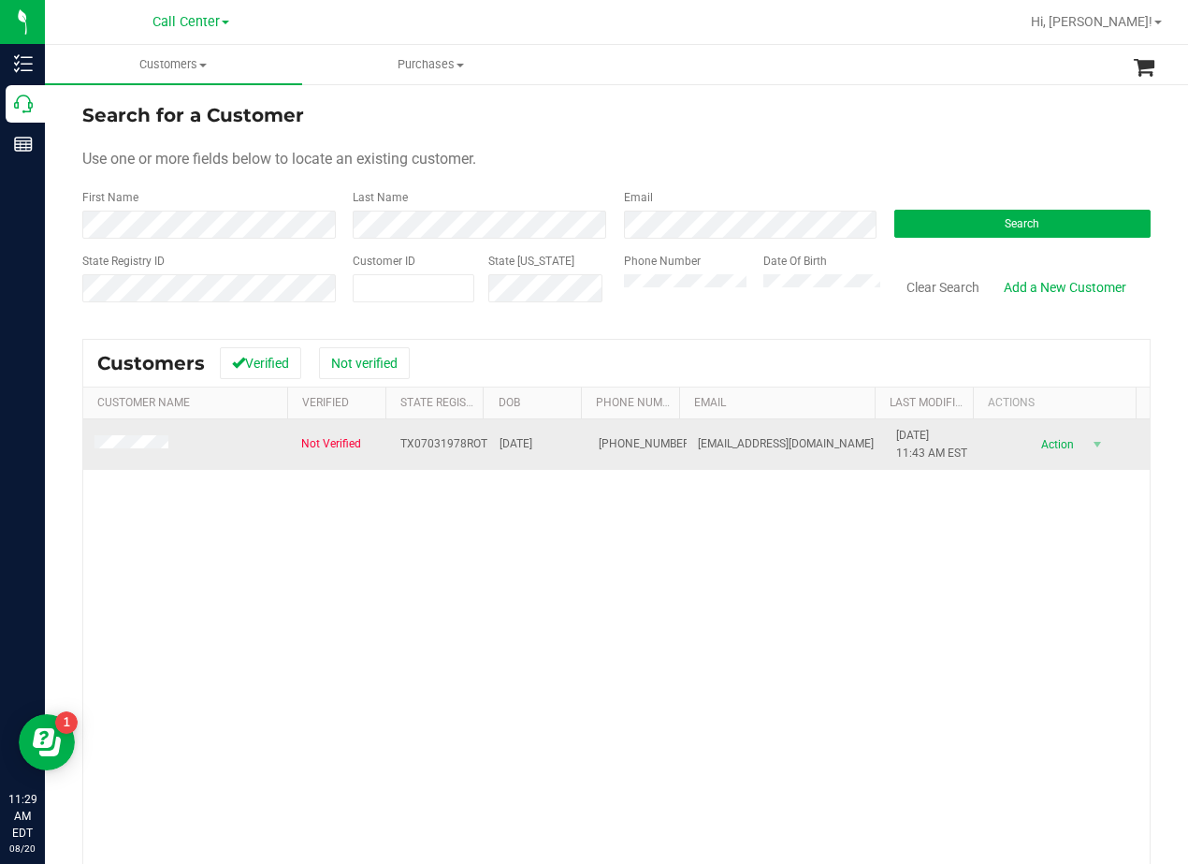
click at [153, 435] on span at bounding box center [135, 444] width 80 height 19
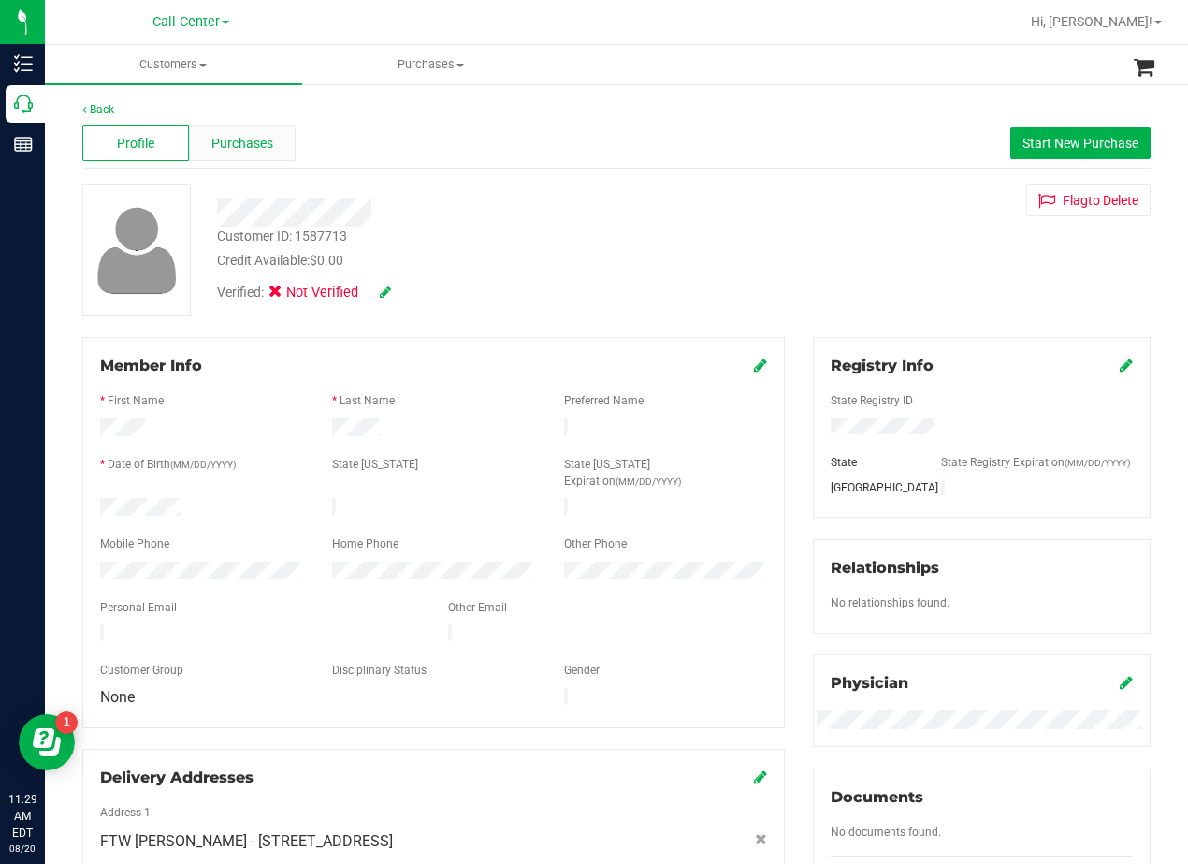
click at [279, 147] on div "Purchases" at bounding box center [242, 143] width 107 height 36
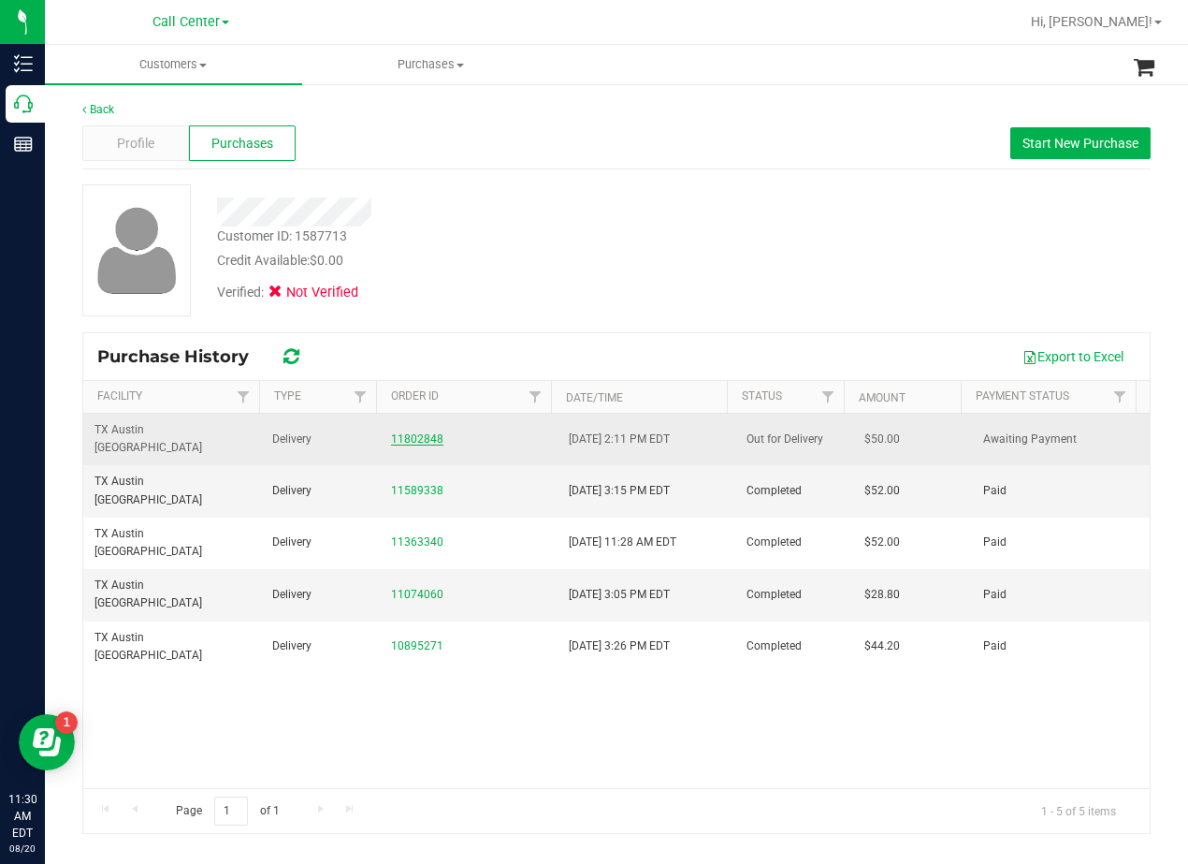
click at [409, 432] on link "11802848" at bounding box center [417, 438] width 52 height 13
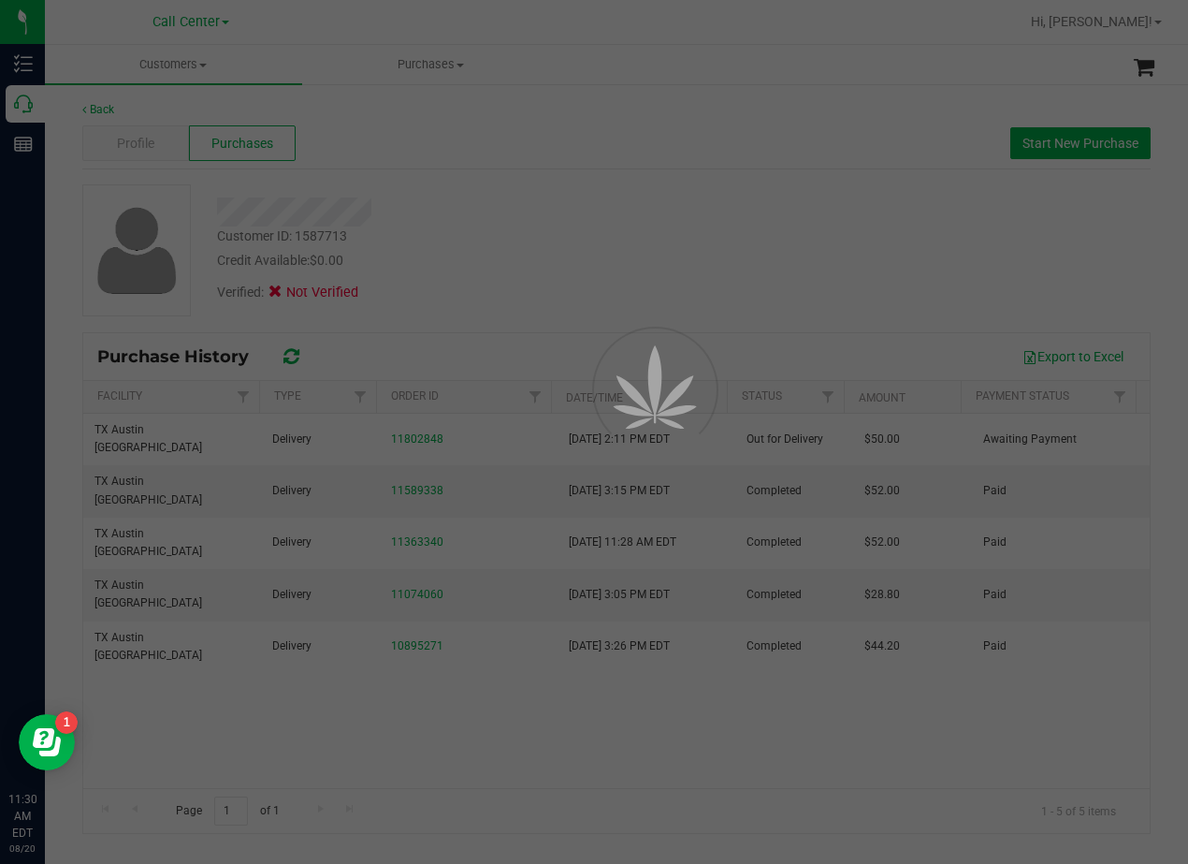
click at [602, 248] on div at bounding box center [594, 432] width 1188 height 864
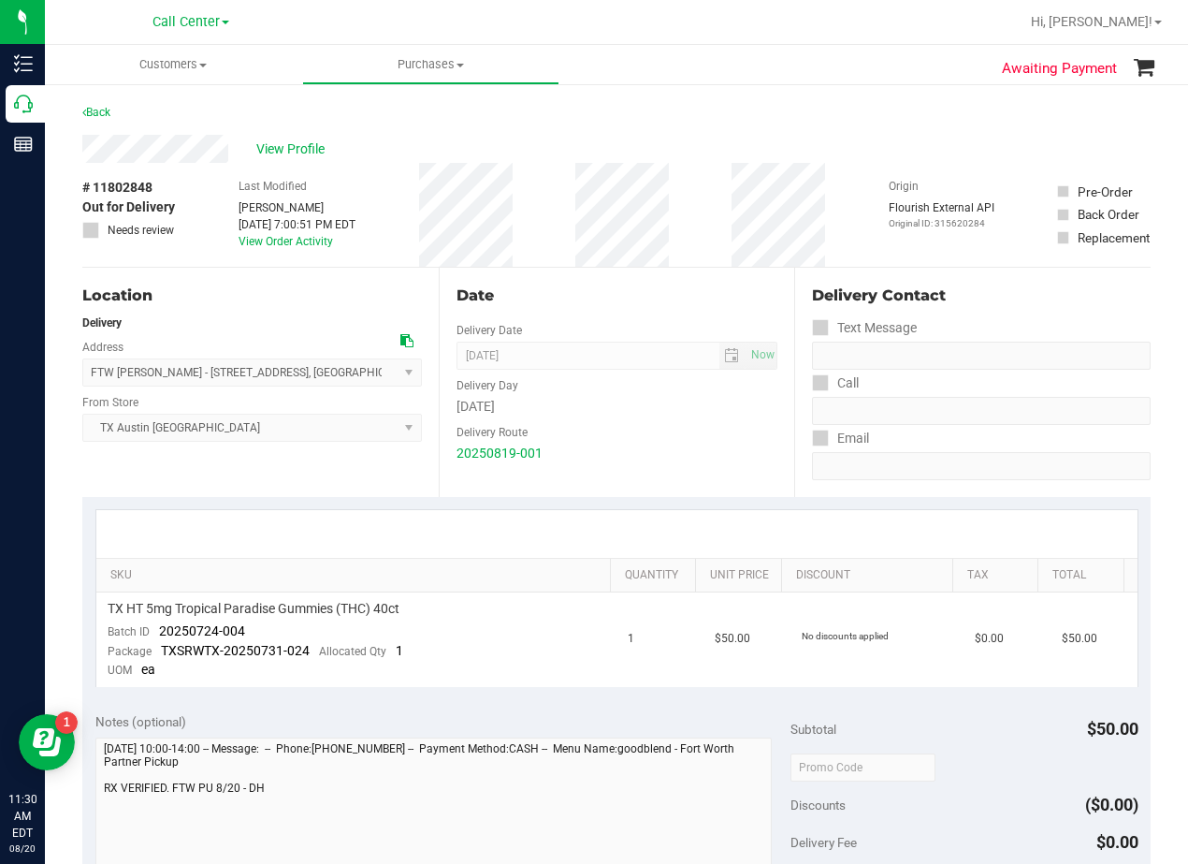
click at [829, 205] on div "# 11802848 Out for Delivery Needs review Last Modified Will Bates Aug 19, 2025 …" at bounding box center [616, 215] width 1069 height 104
click at [312, 148] on span "View Profile" at bounding box center [293, 149] width 75 height 20
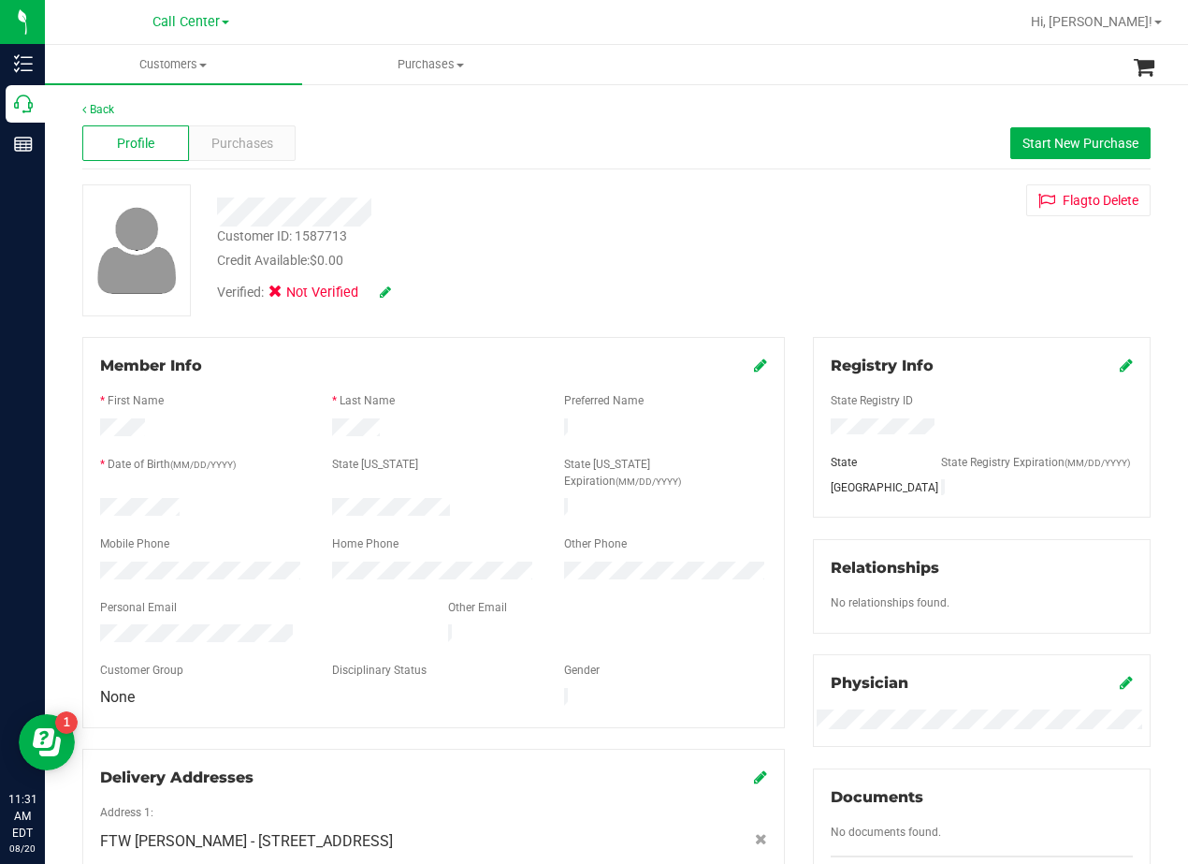
click at [726, 208] on div at bounding box center [477, 211] width 548 height 29
click at [245, 150] on span "Purchases" at bounding box center [242, 144] width 62 height 20
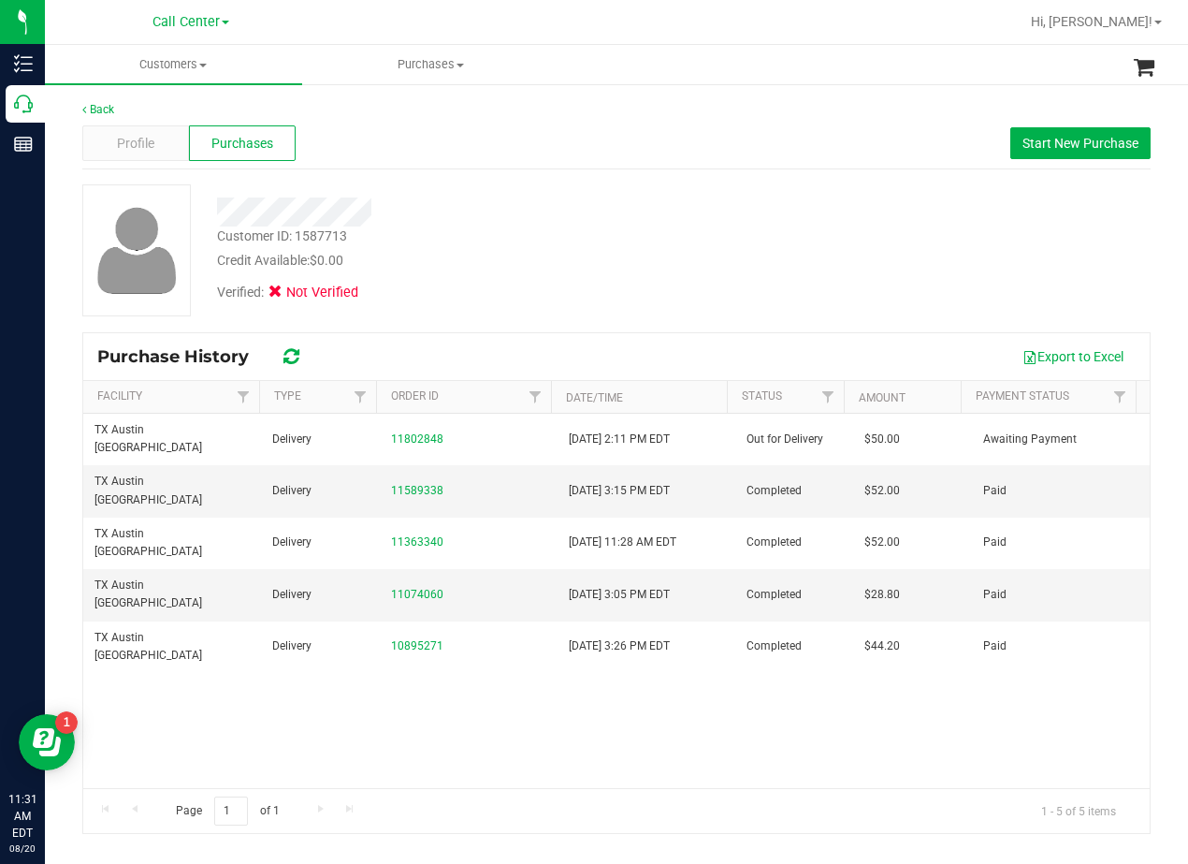
click at [759, 297] on div "Customer ID: 1587713 Credit Available: $0.00 Verified: Not Verified" at bounding box center [616, 250] width 1097 height 132
click at [136, 140] on span "Profile" at bounding box center [135, 144] width 37 height 20
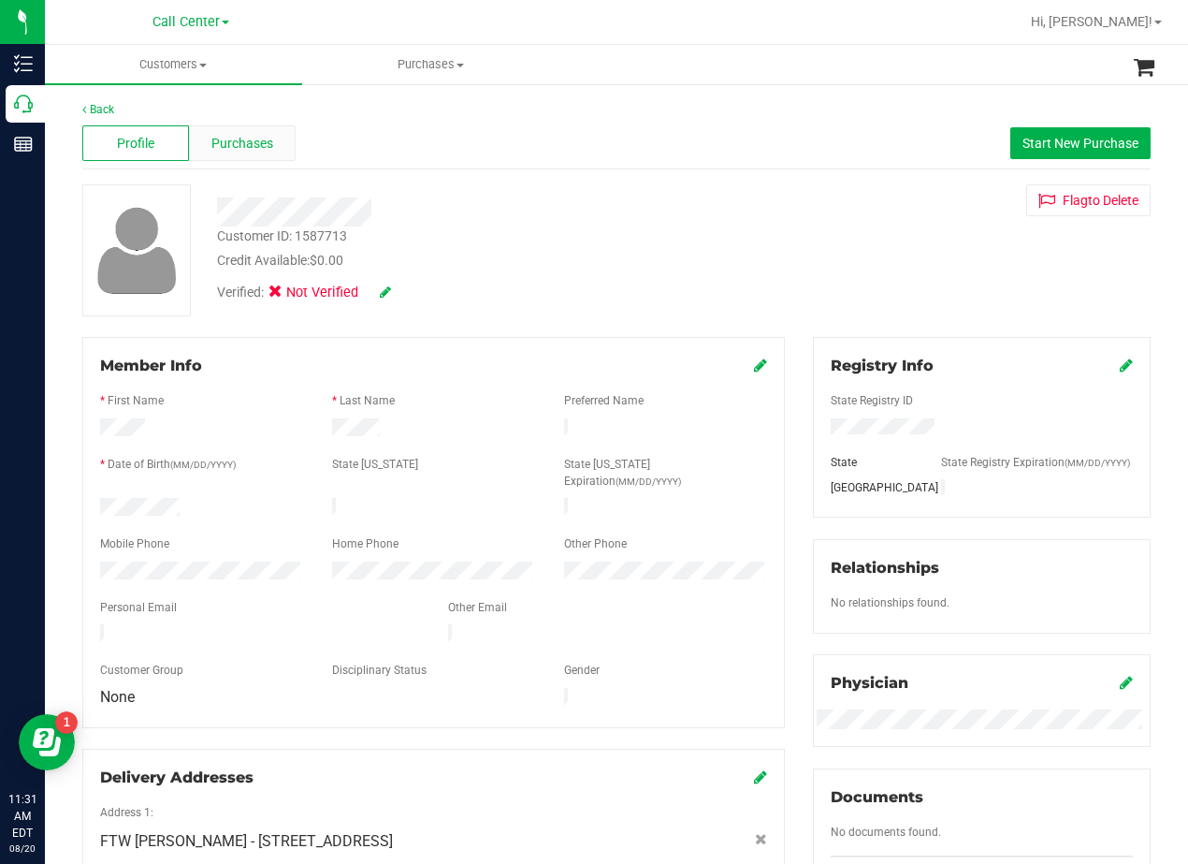
click at [242, 134] on span "Purchases" at bounding box center [242, 144] width 62 height 20
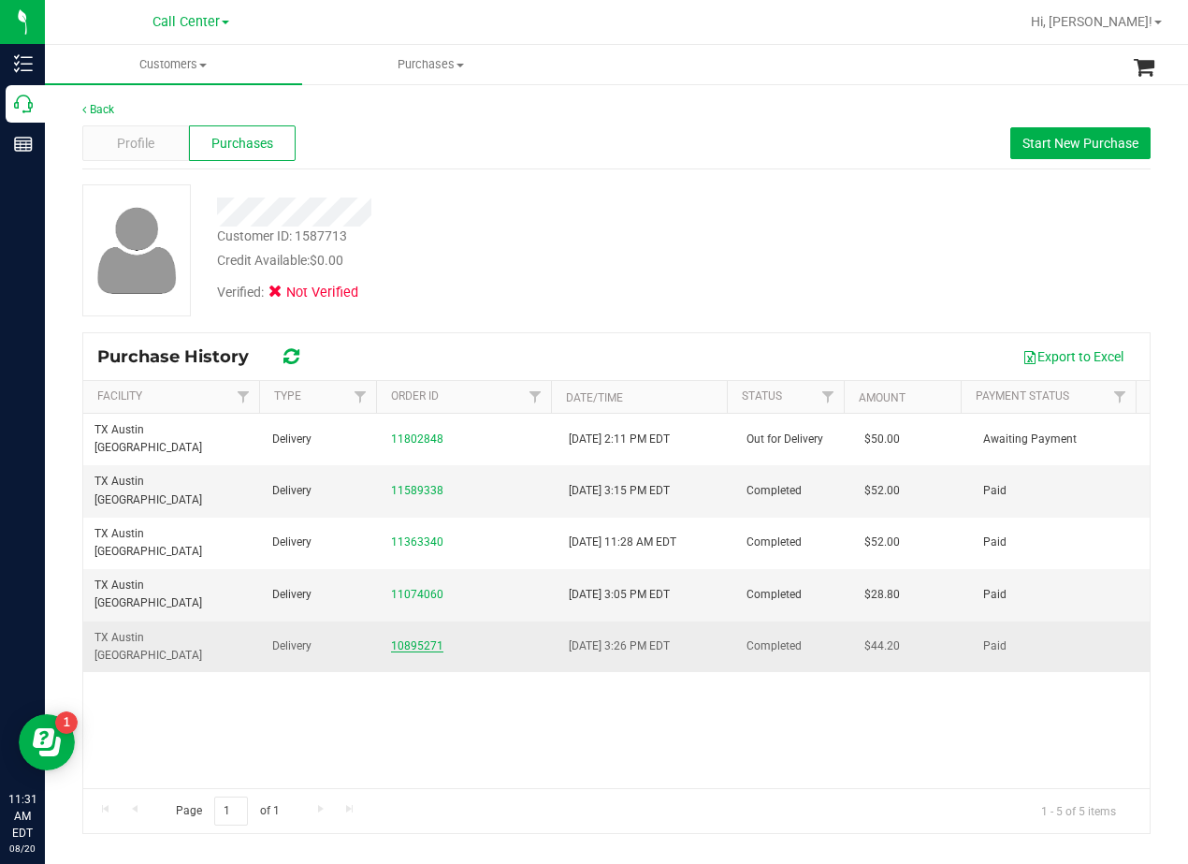
click at [408, 639] on link "10895271" at bounding box center [417, 645] width 52 height 13
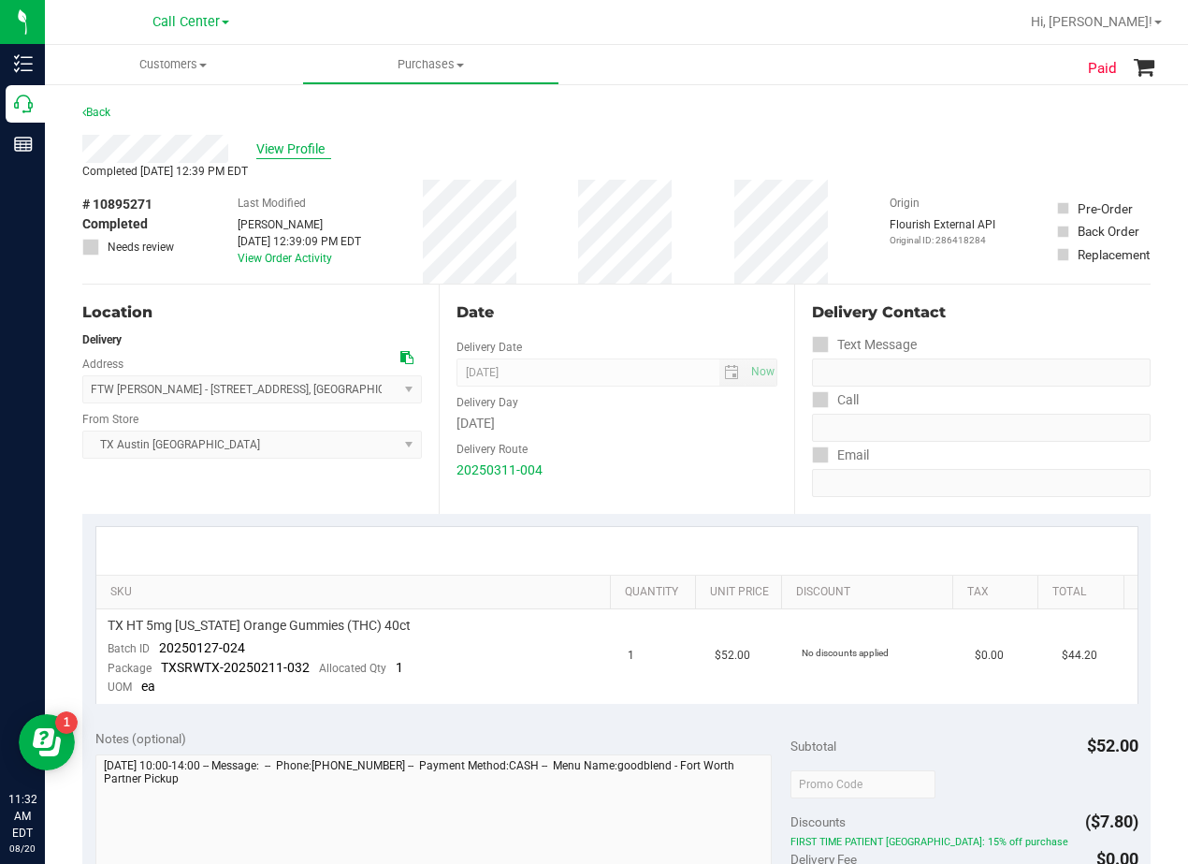
click at [302, 155] on span "View Profile" at bounding box center [293, 149] width 75 height 20
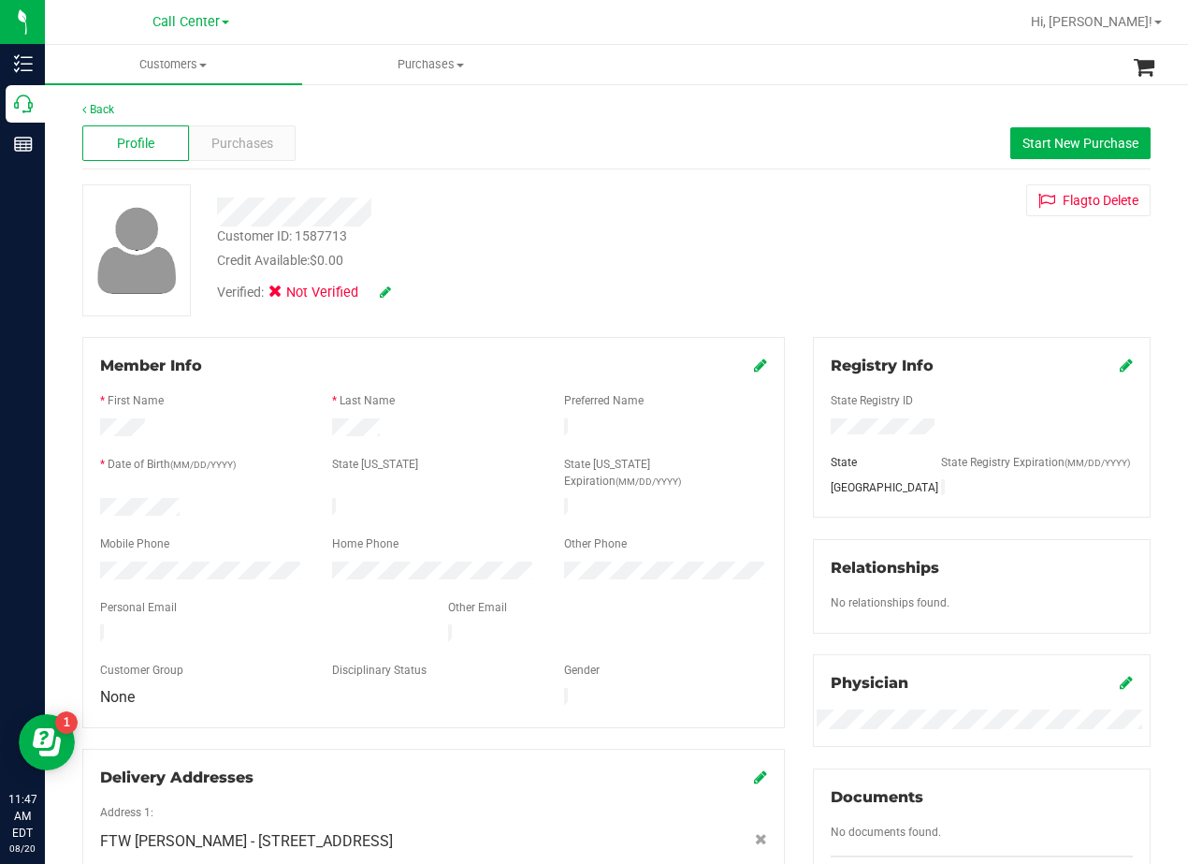
click at [749, 233] on div "Customer ID: 1587713 Credit Available: $0.00 Verified: Not Verified Flag to Del…" at bounding box center [616, 250] width 1097 height 132
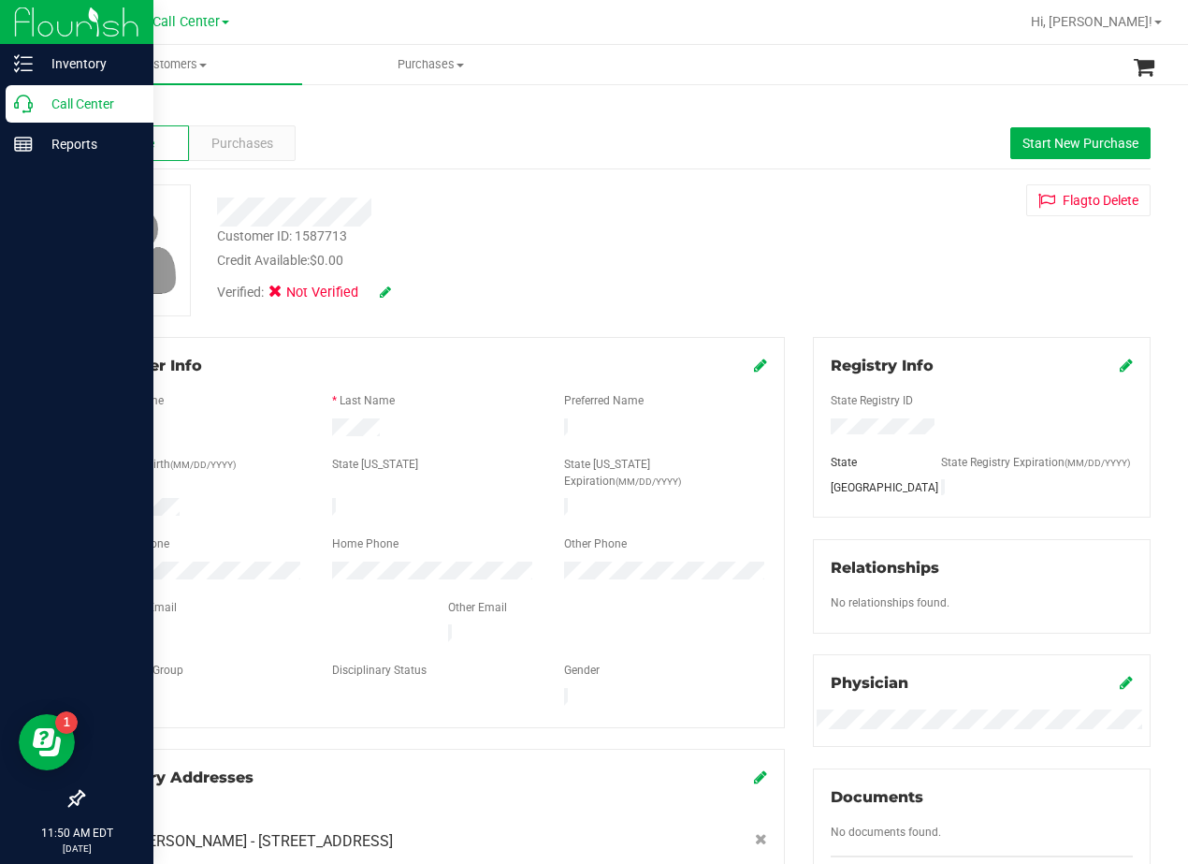
click at [19, 108] on icon at bounding box center [23, 104] width 19 height 19
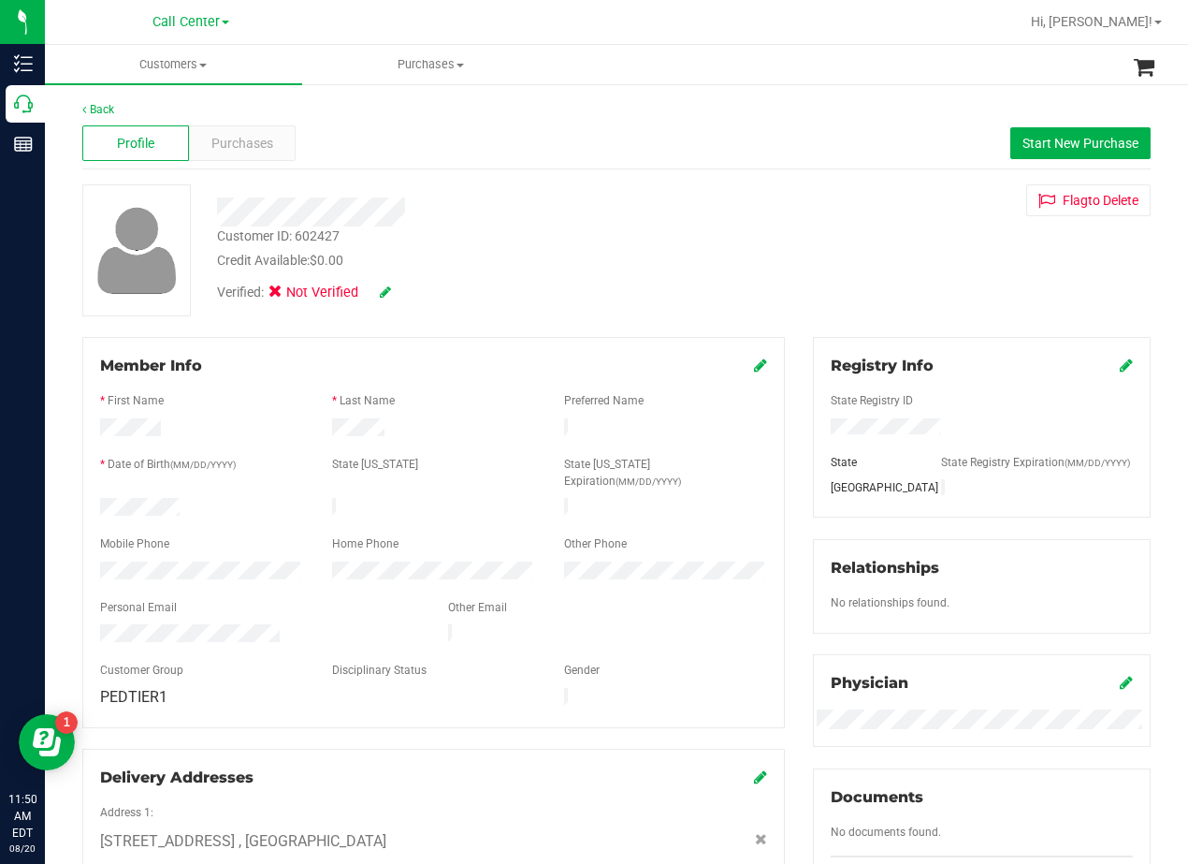
click at [626, 207] on div at bounding box center [477, 211] width 548 height 29
drag, startPoint x: 769, startPoint y: 235, endPoint x: 777, endPoint y: 244, distance: 12.0
click at [771, 236] on div "Customer ID: 602427 Credit Available: $0.00 Verified: Not Verified Flag to Dele…" at bounding box center [616, 250] width 1097 height 132
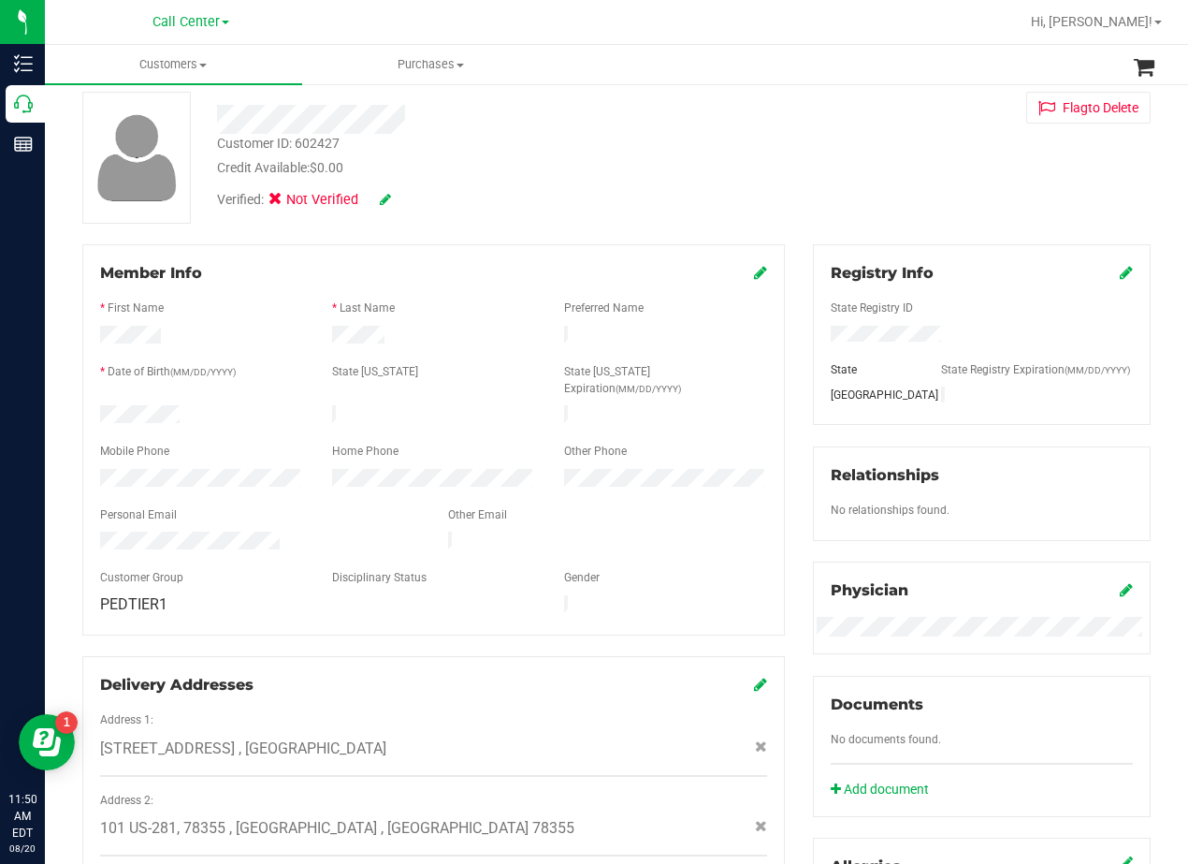
scroll to position [94, 0]
click at [785, 272] on div "Member Info * First Name * Last Name Preferred Name * Date of Birth (MM/DD/YYYY…" at bounding box center [433, 647] width 731 height 809
click at [784, 320] on div "Member Info * First Name * Last Name Preferred Name * Date of Birth (MM/DD/YYYY…" at bounding box center [433, 647] width 731 height 809
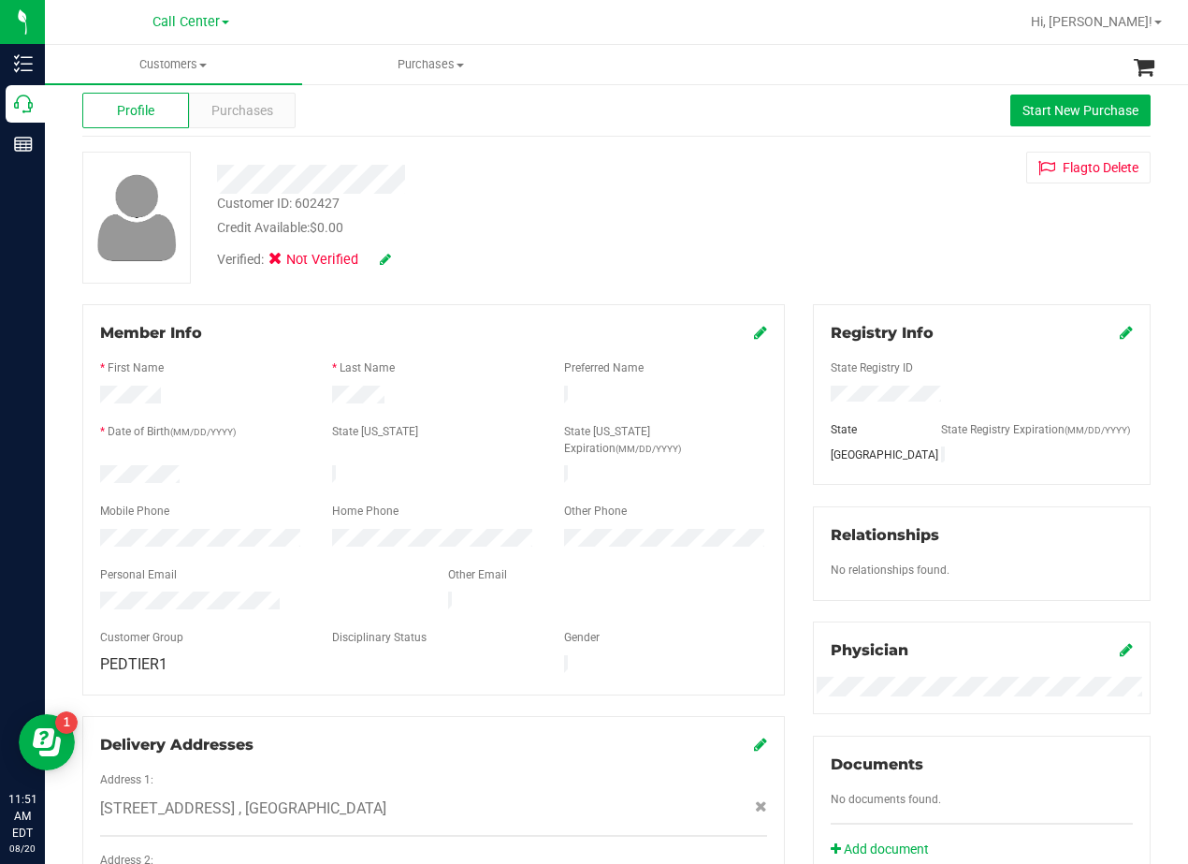
scroll to position [0, 0]
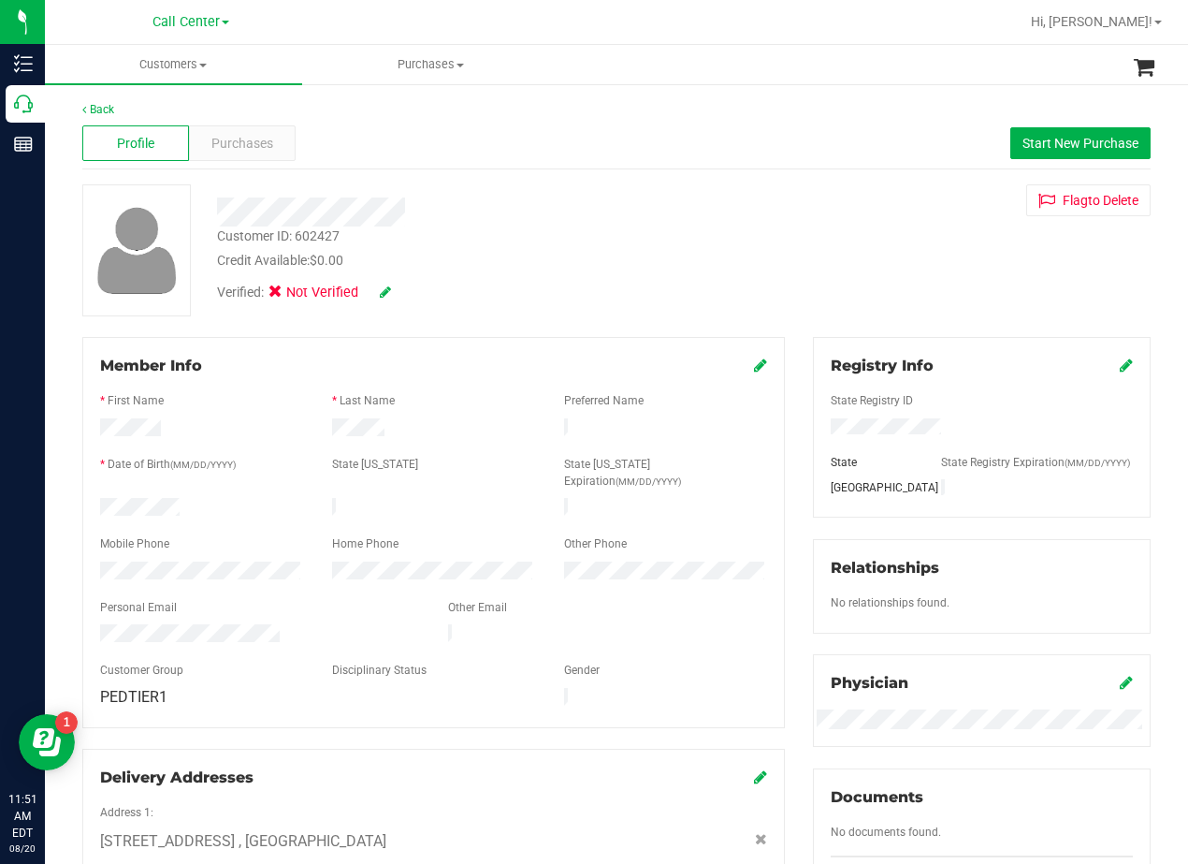
click at [674, 255] on div "Credit Available: $0.00" at bounding box center [477, 261] width 520 height 20
click at [621, 251] on div "Credit Available: $0.00" at bounding box center [477, 261] width 520 height 20
click at [735, 226] on div "Customer ID: 602427 Credit Available: $0.00" at bounding box center [477, 248] width 548 height 44
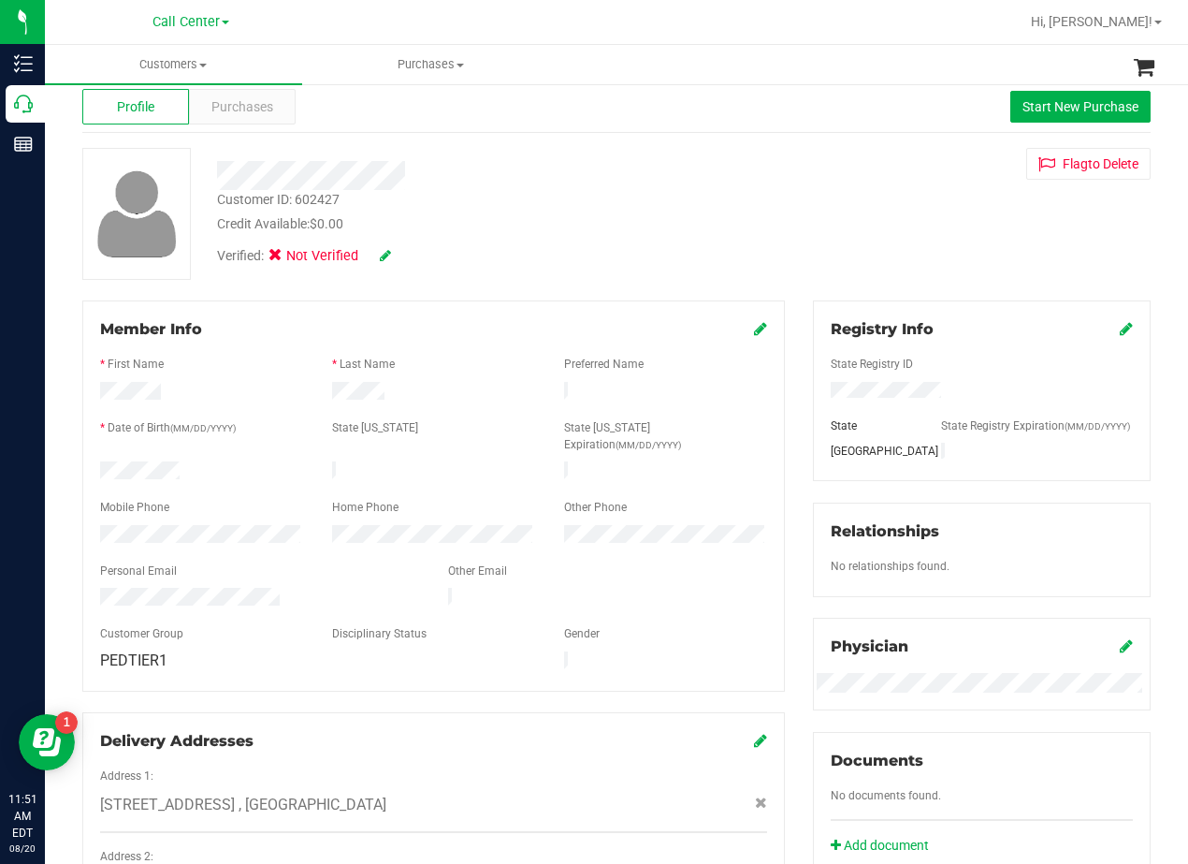
scroll to position [94, 0]
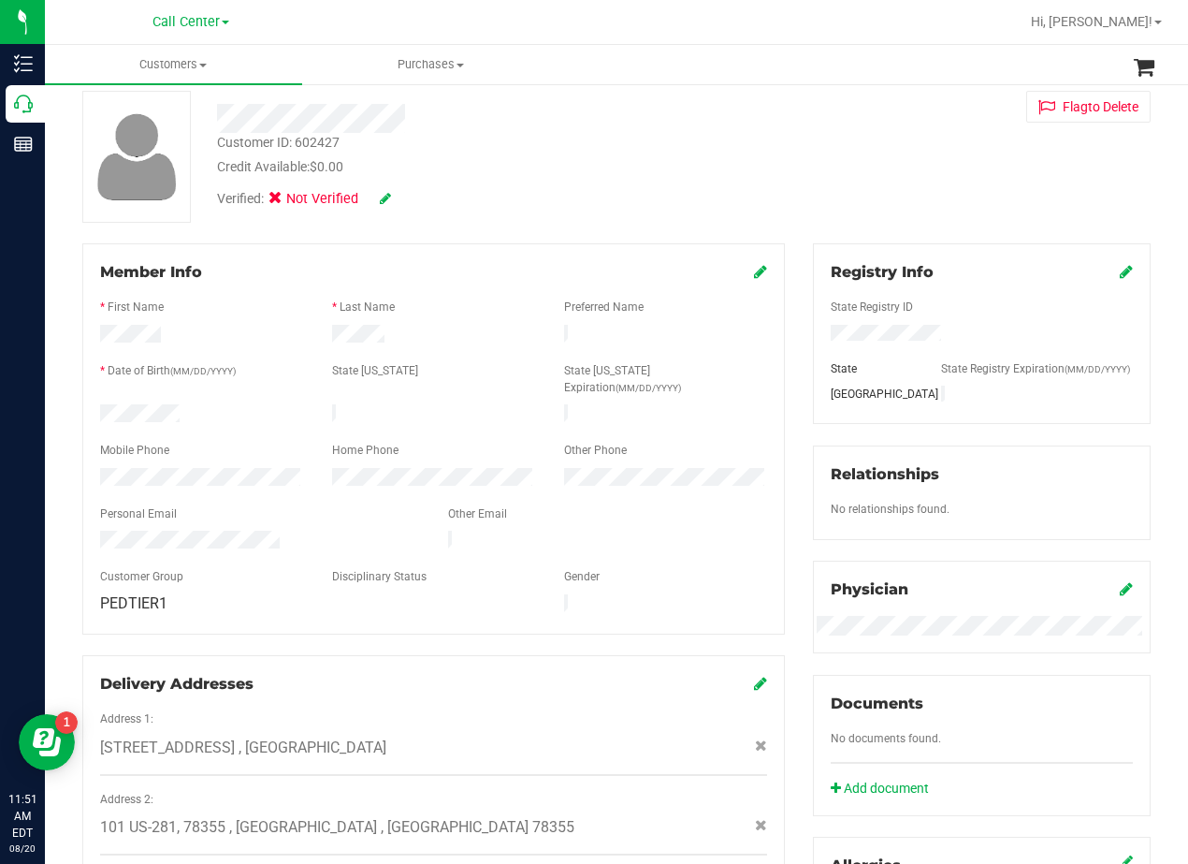
click at [783, 299] on div "Member Info * First Name * Last Name Preferred Name * Date of Birth (MM/DD/YYYY…" at bounding box center [433, 647] width 731 height 809
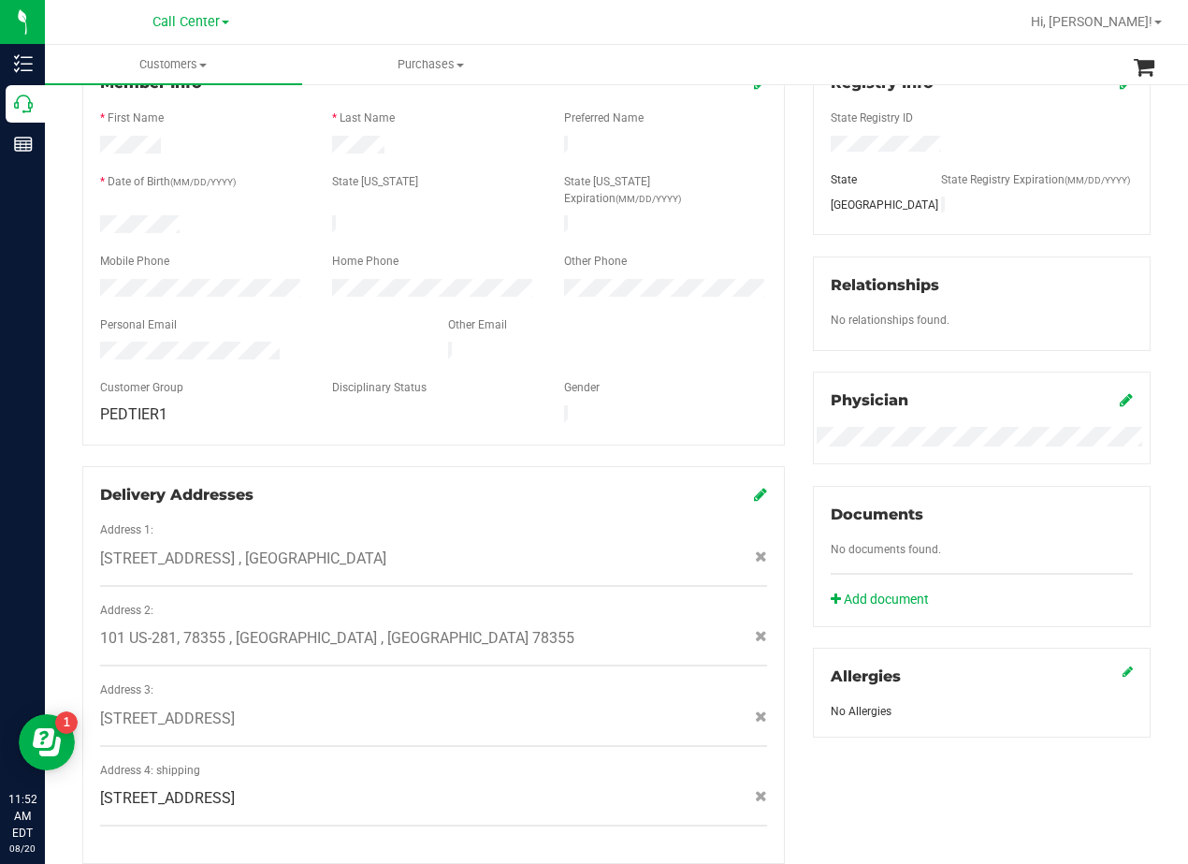
scroll to position [561, 0]
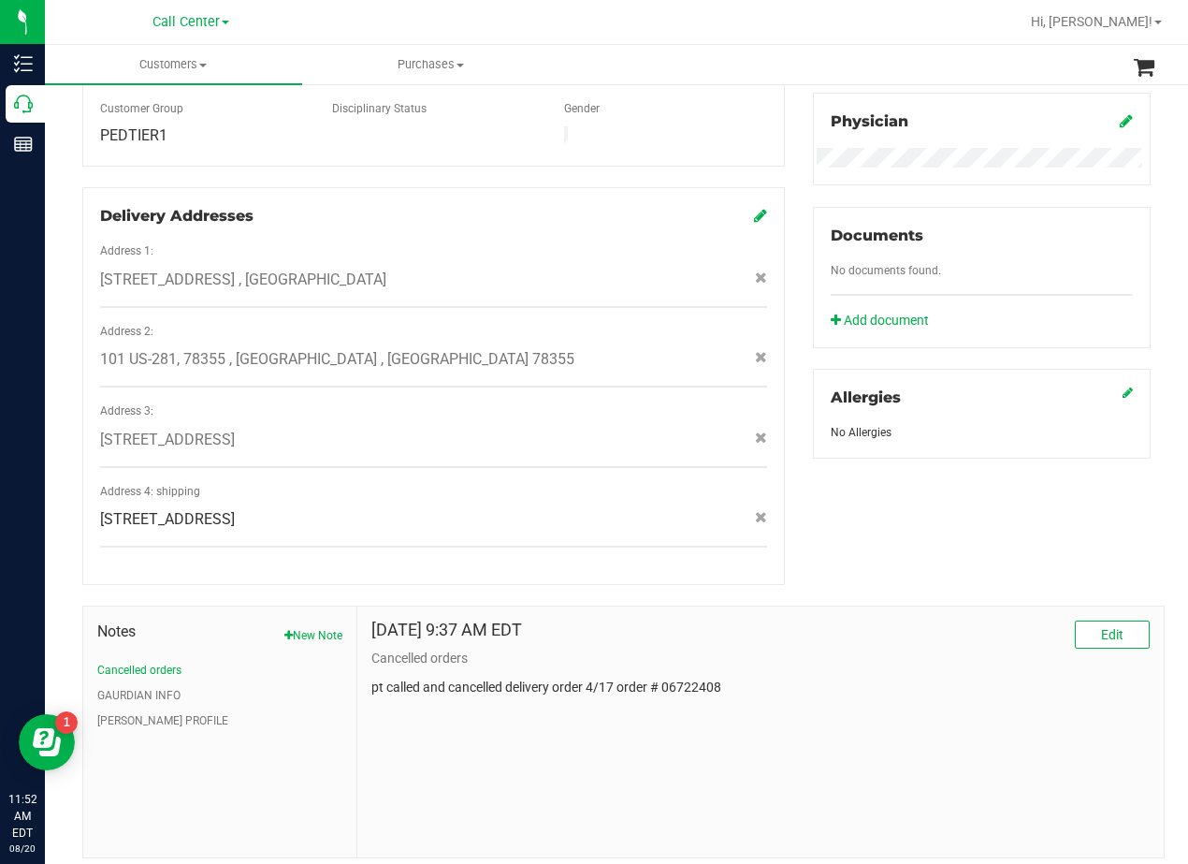
click at [235, 508] on span "[STREET_ADDRESS]" at bounding box center [167, 519] width 135 height 22
copy div "[STREET_ADDRESS]"
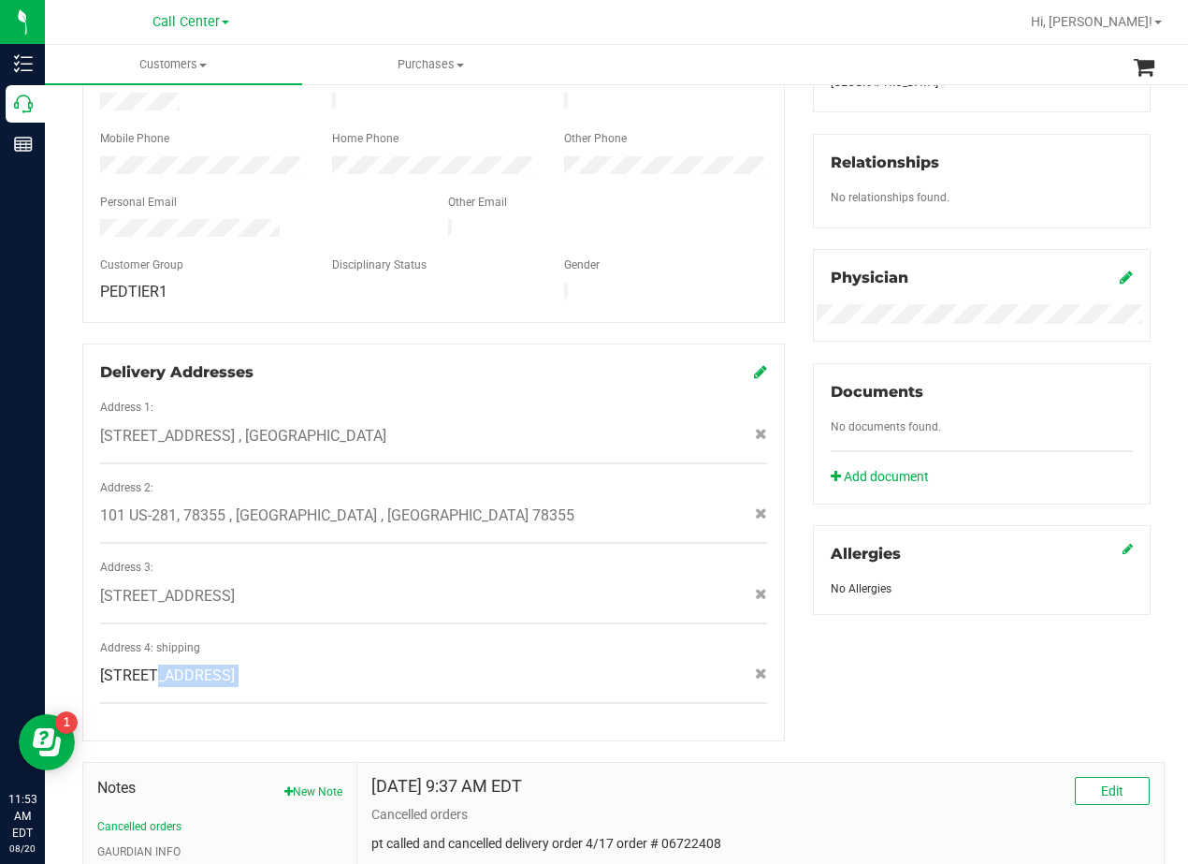
scroll to position [0, 0]
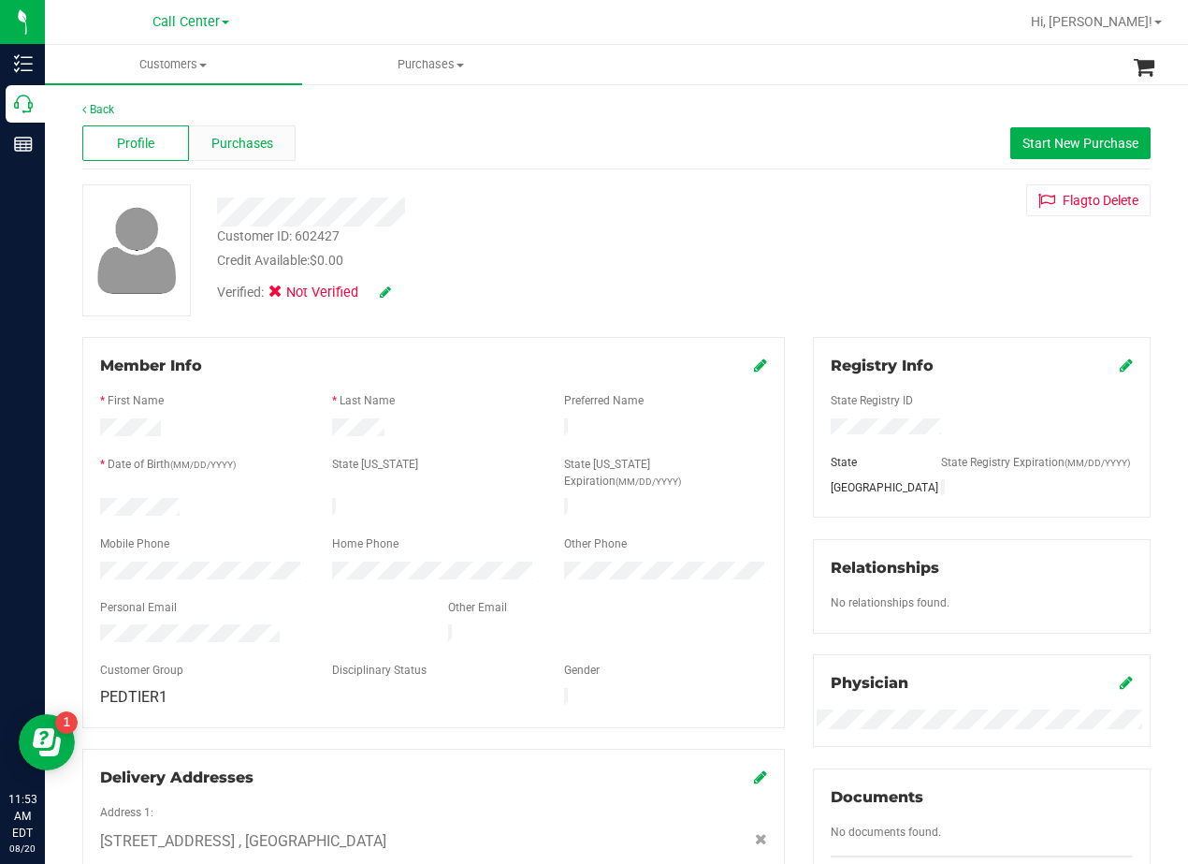
click at [227, 156] on div "Purchases" at bounding box center [242, 143] width 107 height 36
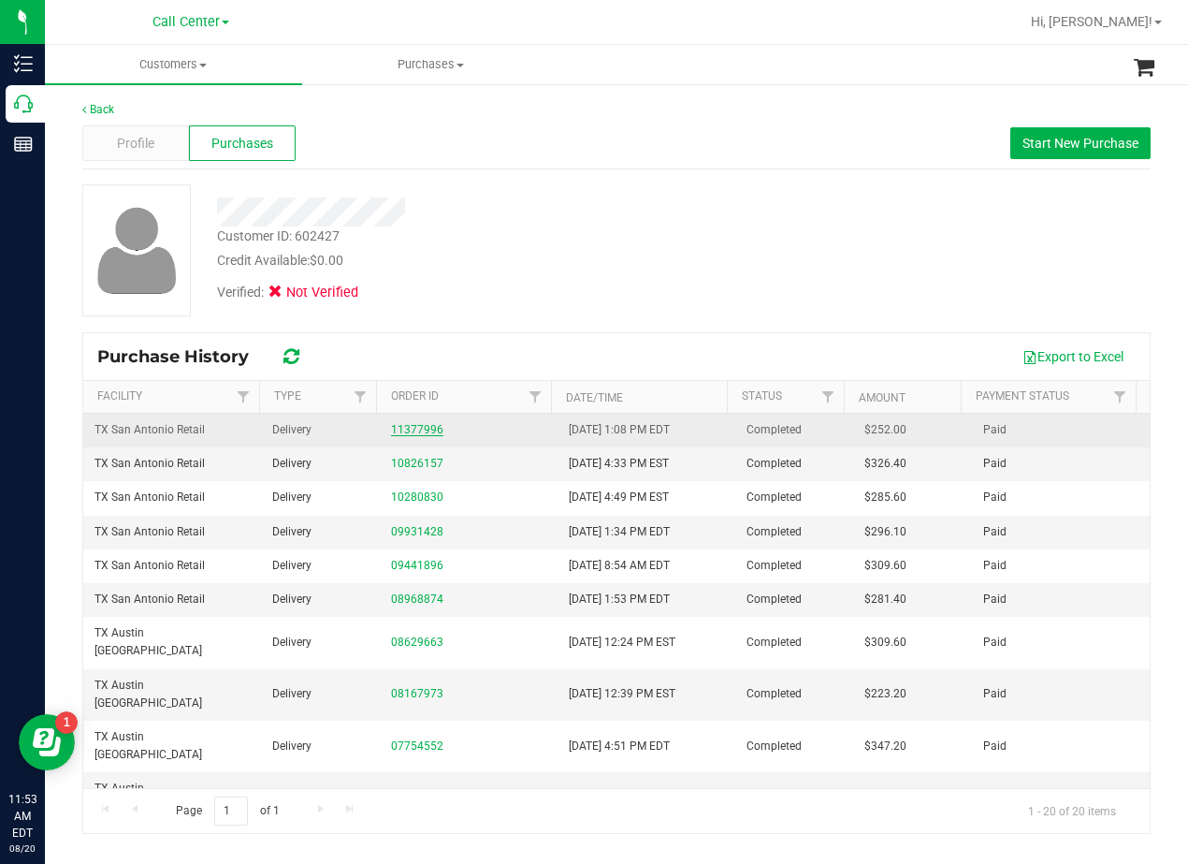
click at [409, 435] on link "11377996" at bounding box center [417, 429] width 52 height 13
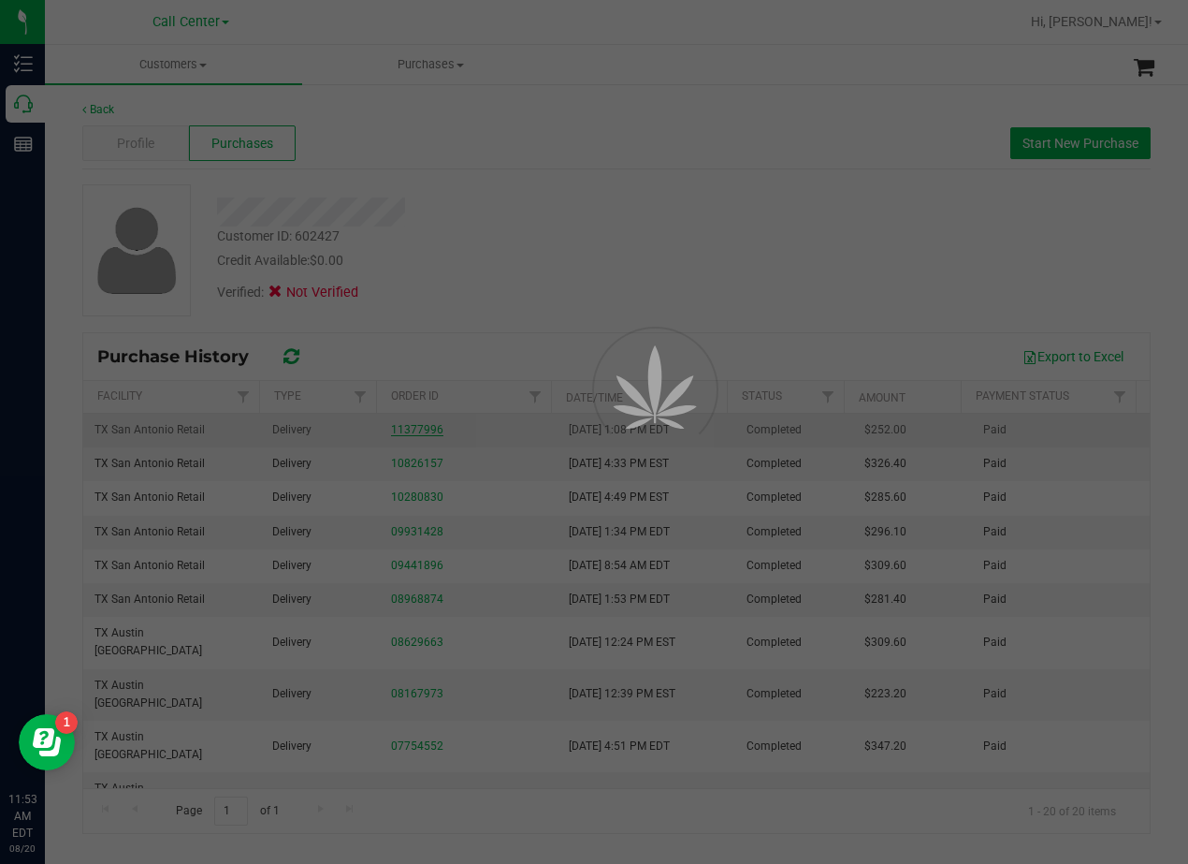
click at [409, 429] on div at bounding box center [594, 432] width 1188 height 864
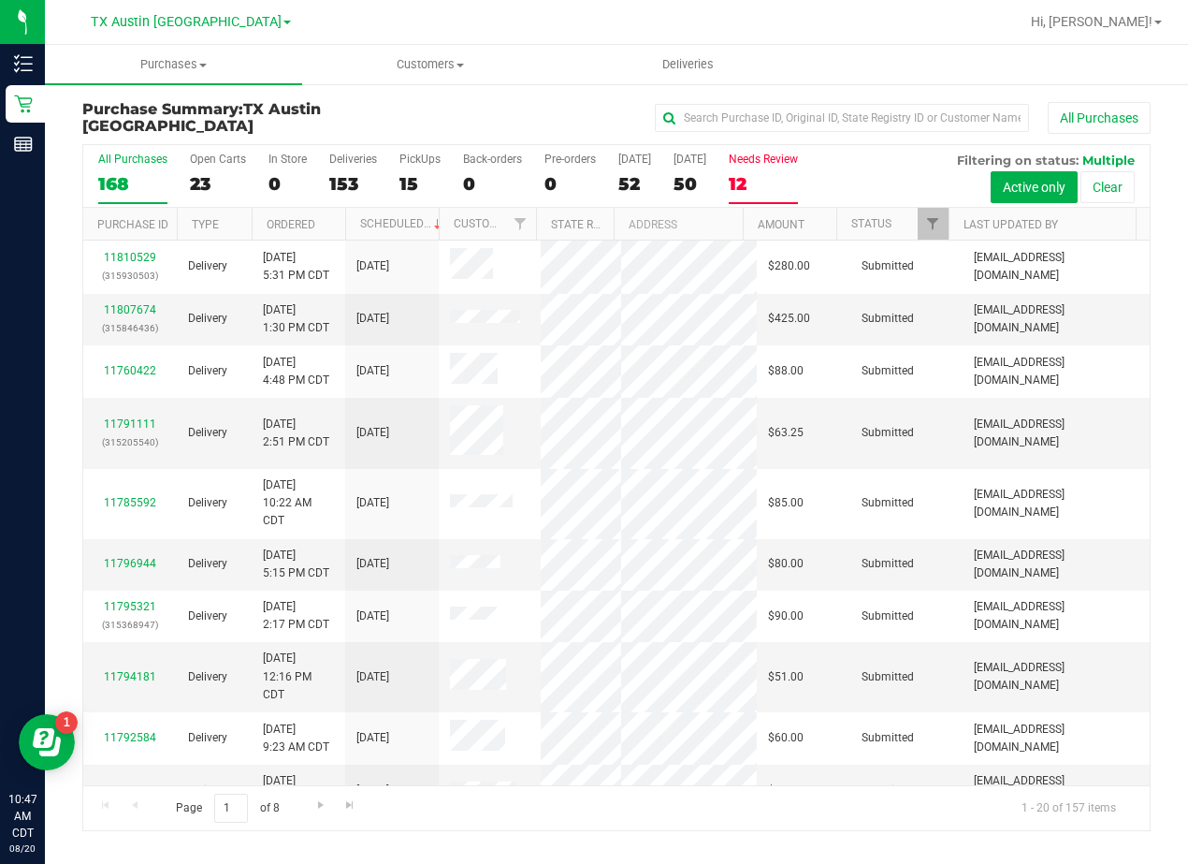
click at [762, 174] on div "12" at bounding box center [763, 184] width 69 height 22
click at [0, 0] on input "Needs Review 12" at bounding box center [0, 0] width 0 height 0
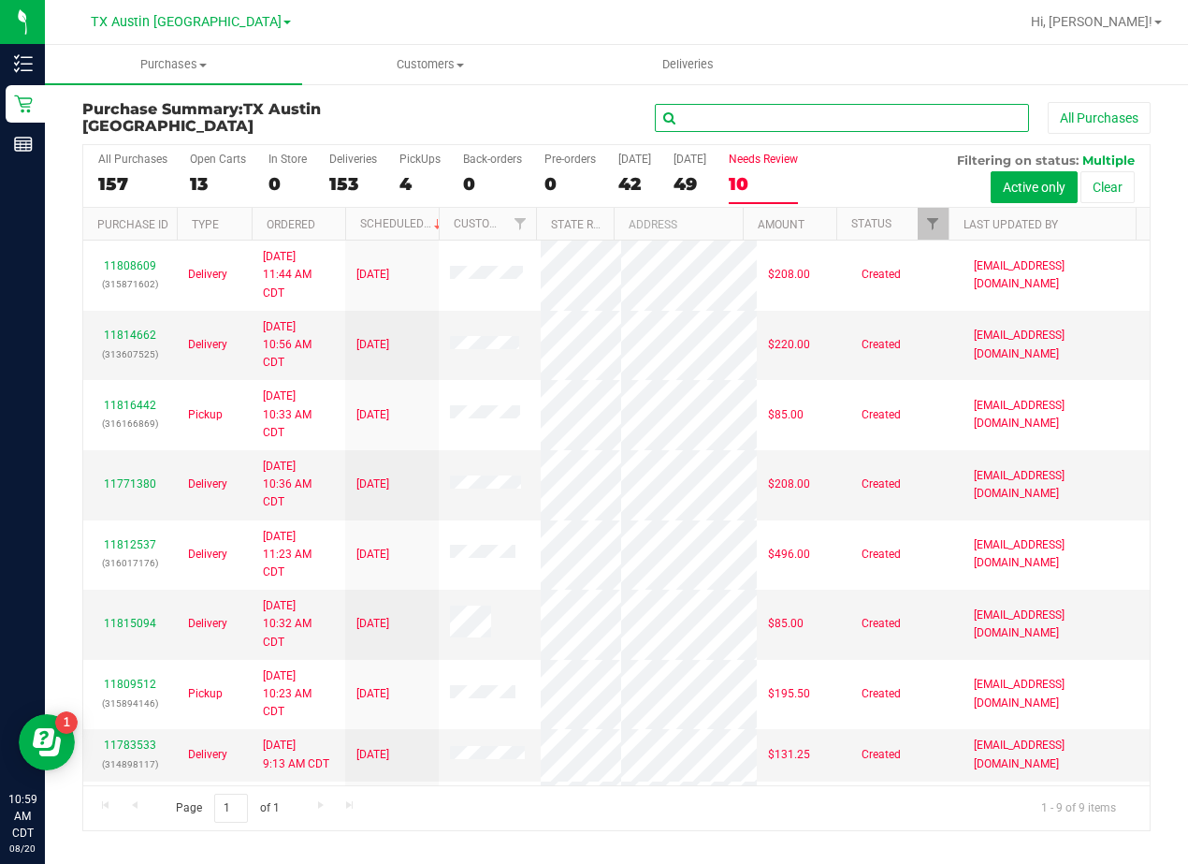
click at [717, 118] on input "text" at bounding box center [842, 118] width 374 height 28
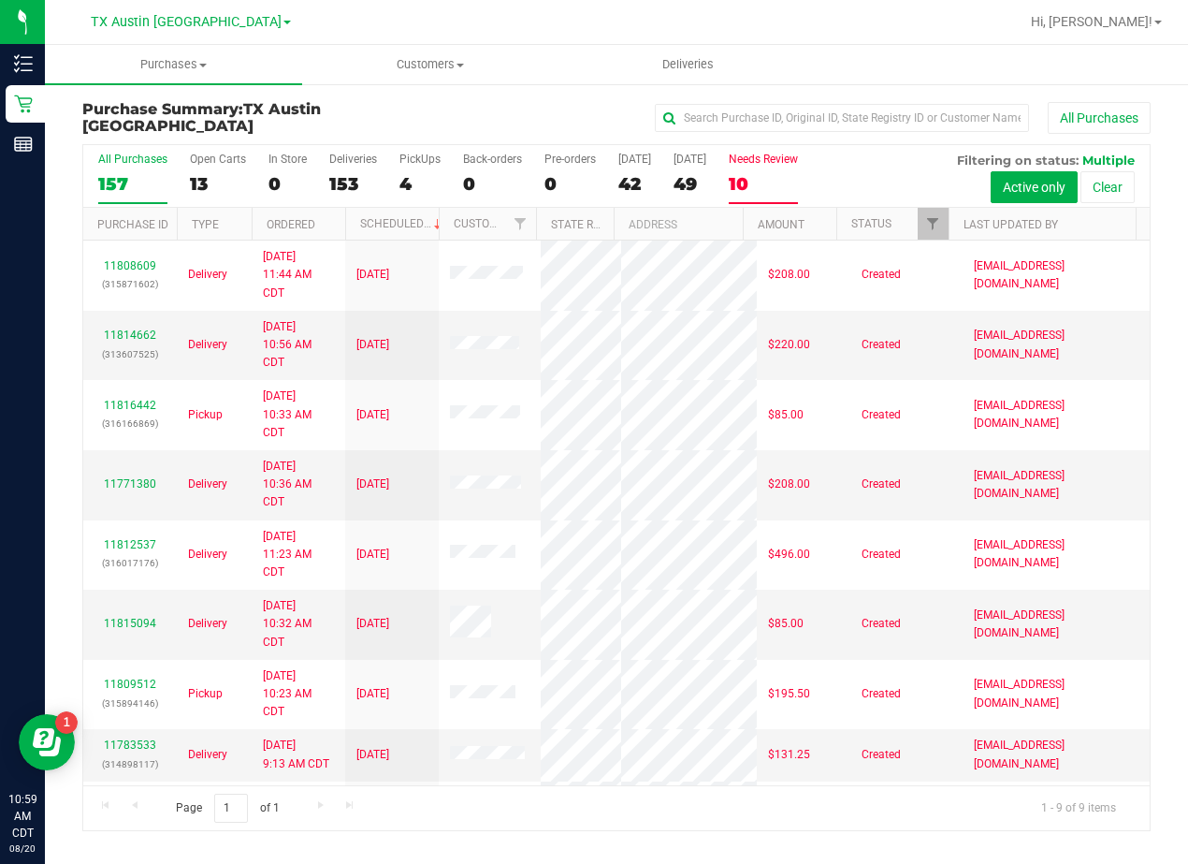
click at [110, 179] on div "157" at bounding box center [132, 184] width 69 height 22
click at [0, 0] on input "All Purchases 157" at bounding box center [0, 0] width 0 height 0
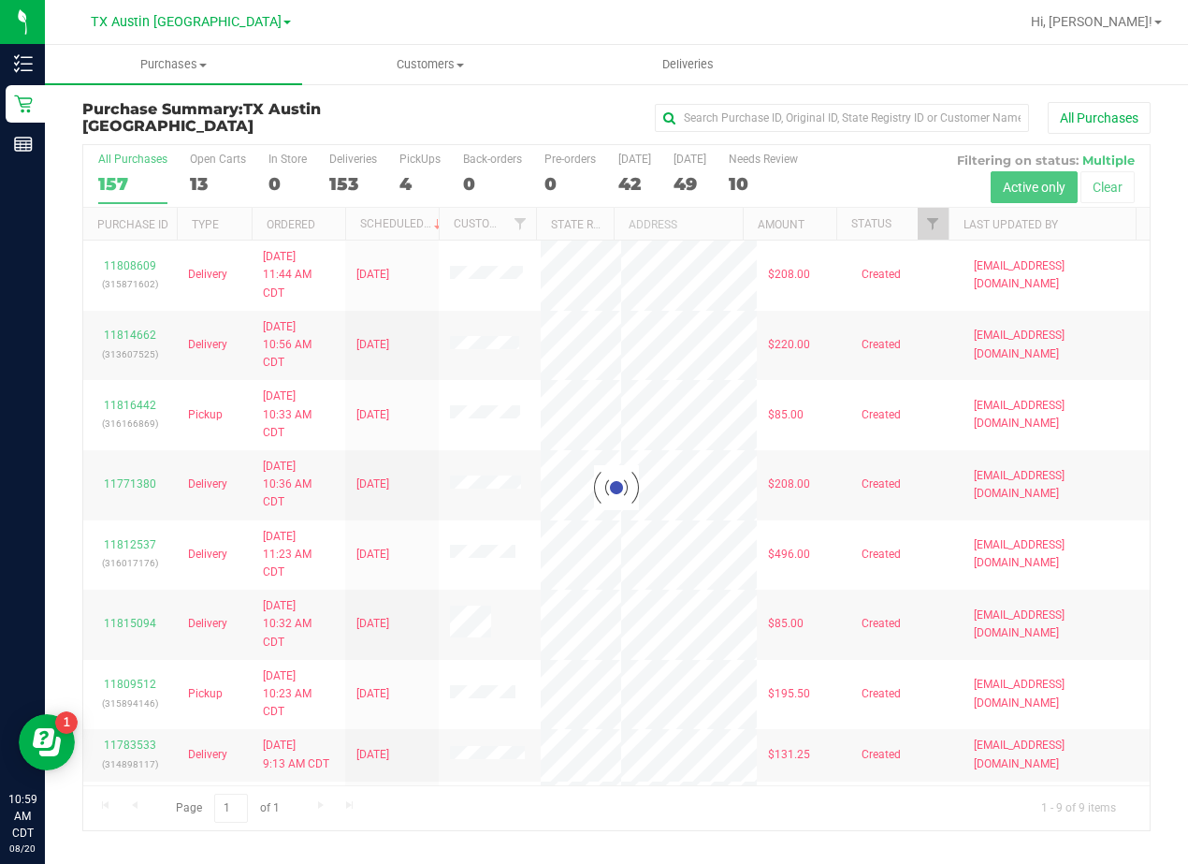
click at [540, 118] on div "All Purchases" at bounding box center [795, 118] width 712 height 32
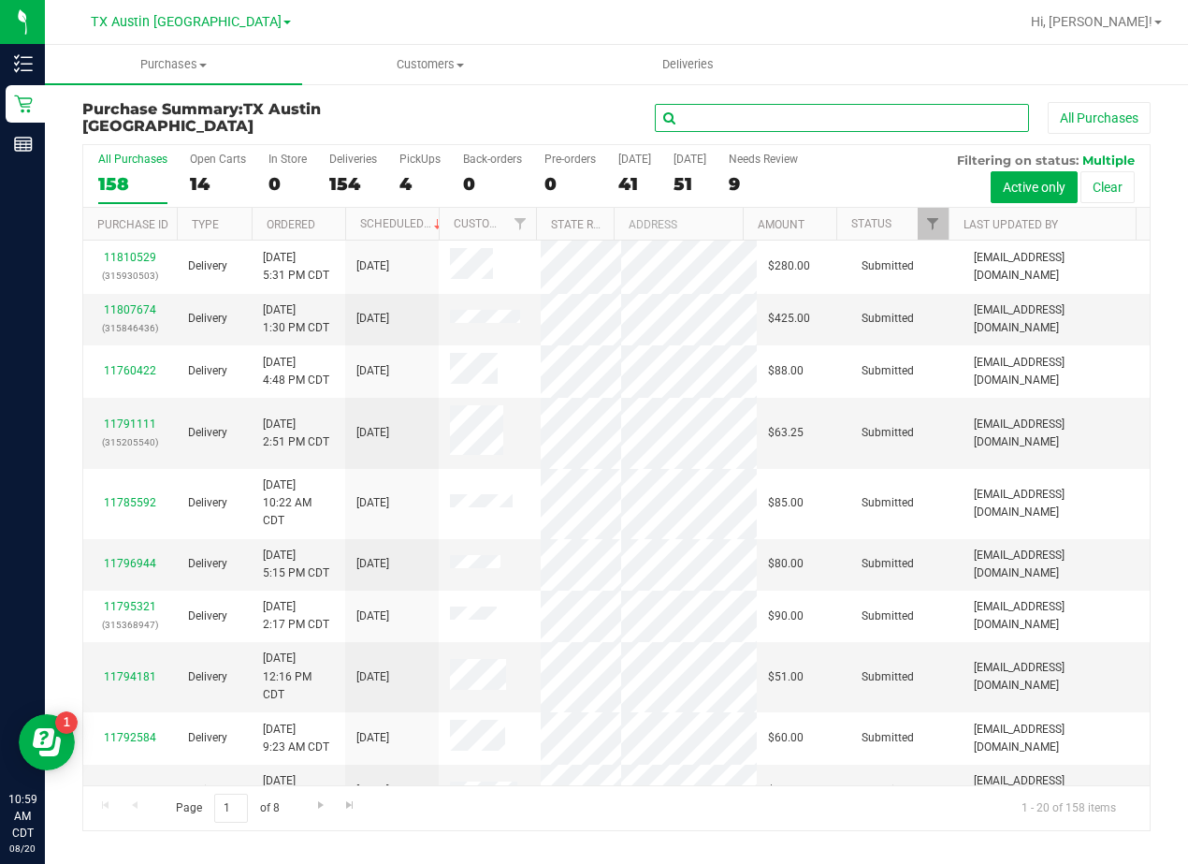
click at [785, 111] on input "text" at bounding box center [842, 118] width 374 height 28
paste input "Jordan Colvin"
type input "Jordan Colvin"
click at [564, 110] on div "Jordan Colvin All Purchases" at bounding box center [795, 118] width 712 height 32
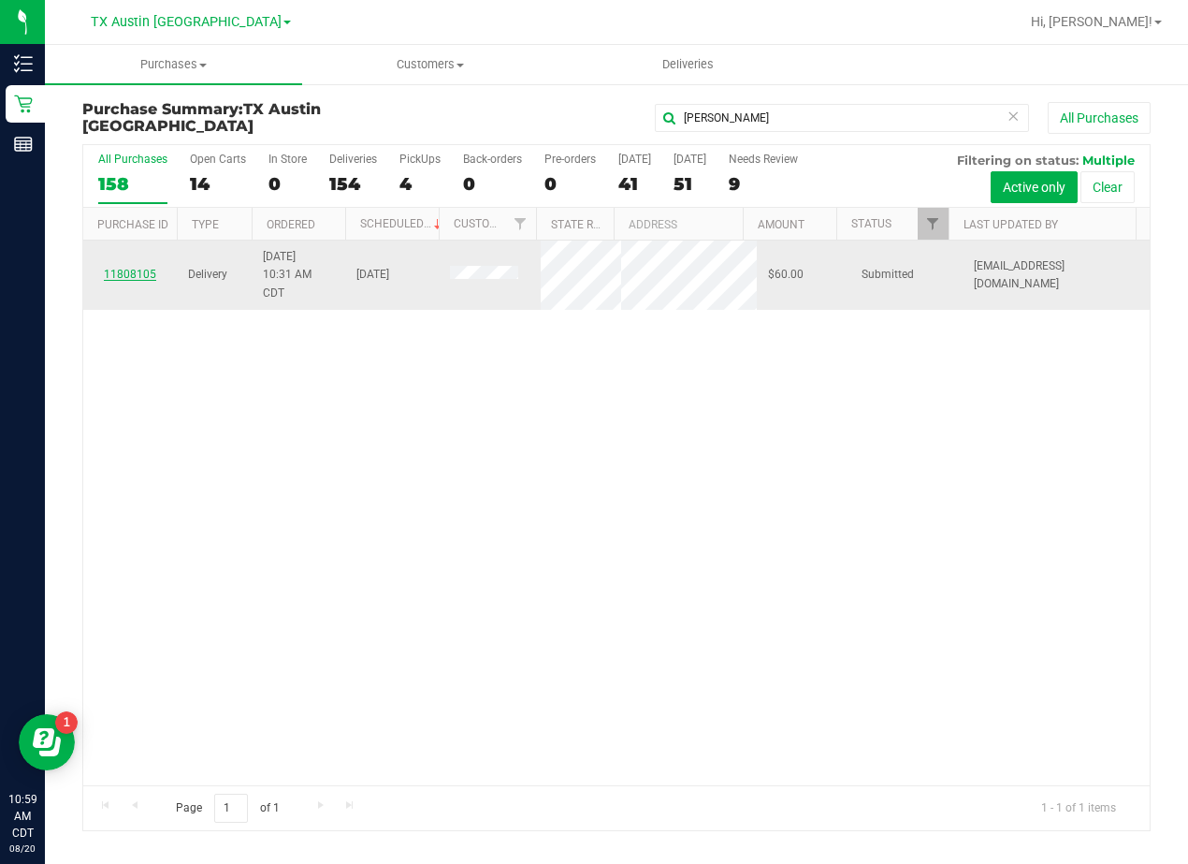
click at [124, 278] on link "11808105" at bounding box center [130, 274] width 52 height 13
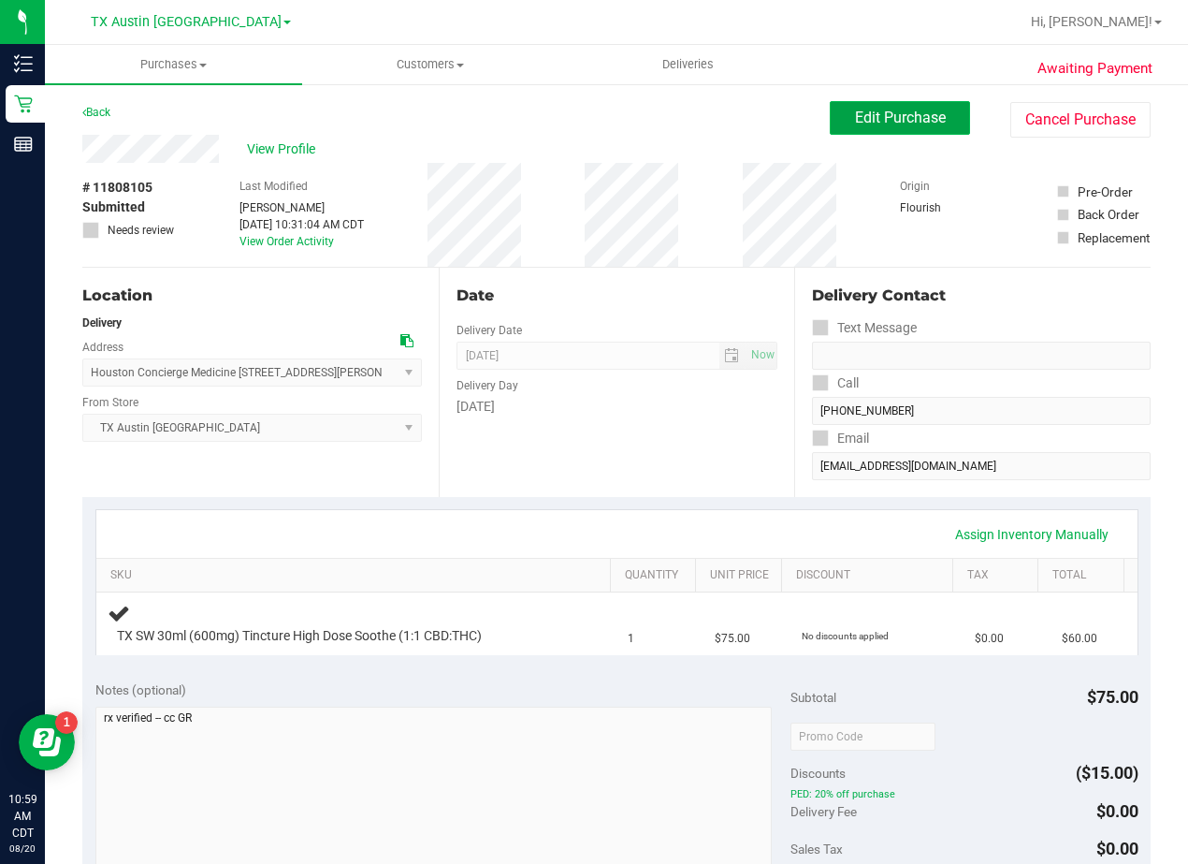
click at [861, 128] on button "Edit Purchase" at bounding box center [900, 118] width 140 height 34
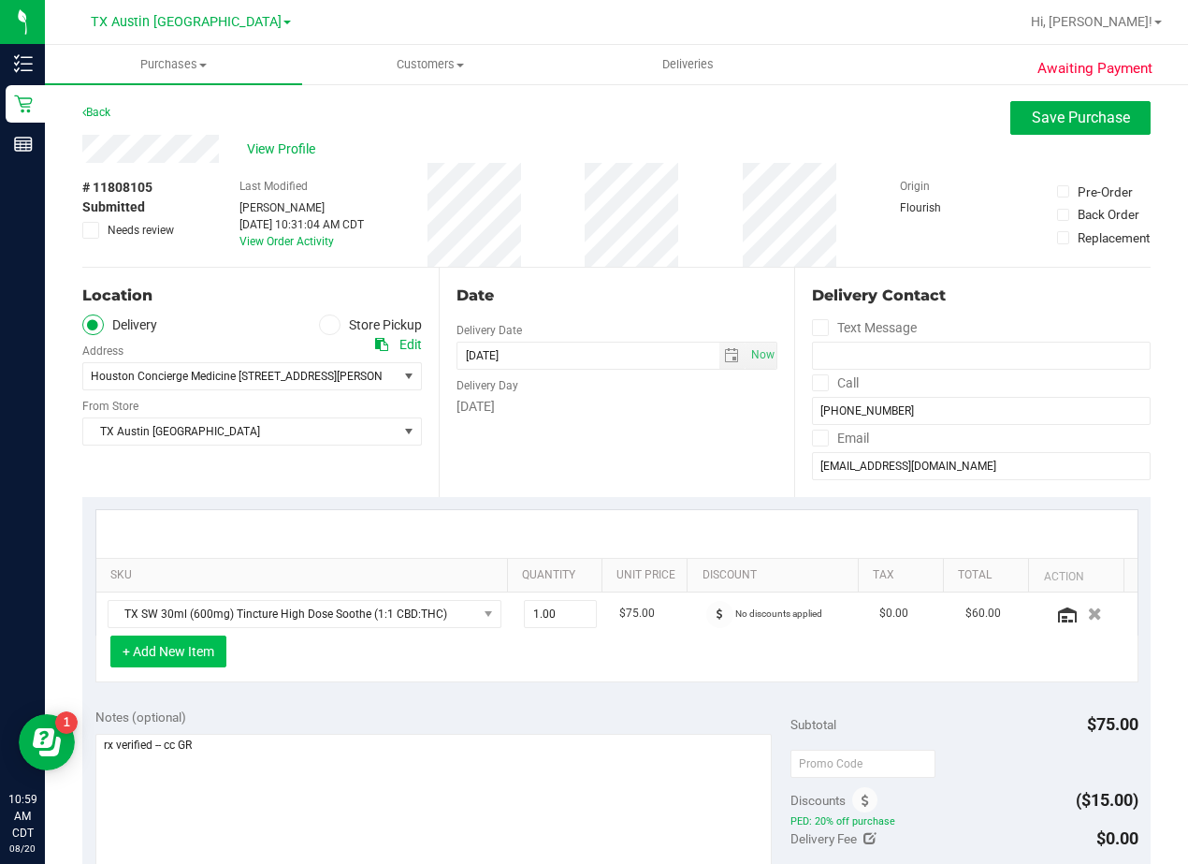
click at [212, 648] on button "+ Add New Item" at bounding box center [168, 651] width 116 height 32
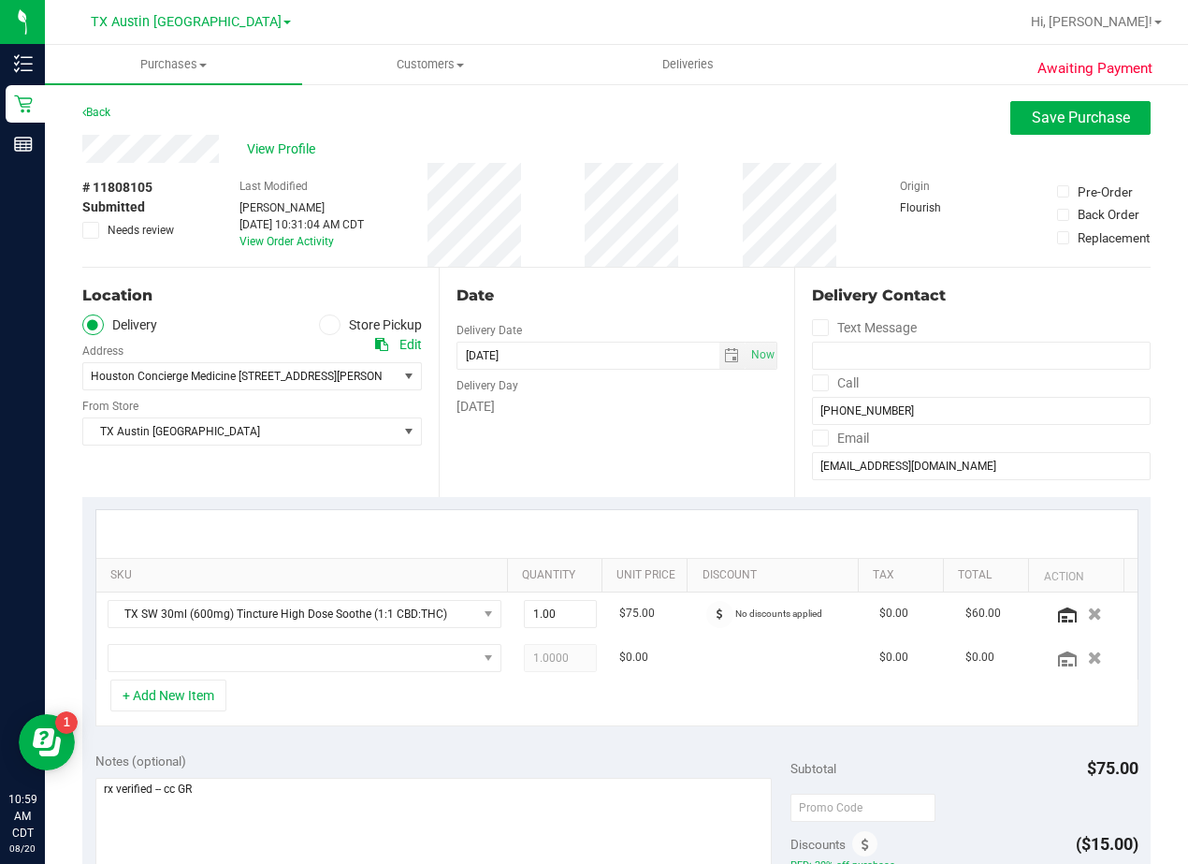
click at [609, 432] on div "Date Delivery Date 08/21/2025 Now 08/21/2025 08:00 AM Now Delivery Day Thursday" at bounding box center [617, 382] width 356 height 229
click at [342, 652] on span "NO DATA FOUND" at bounding box center [293, 658] width 369 height 26
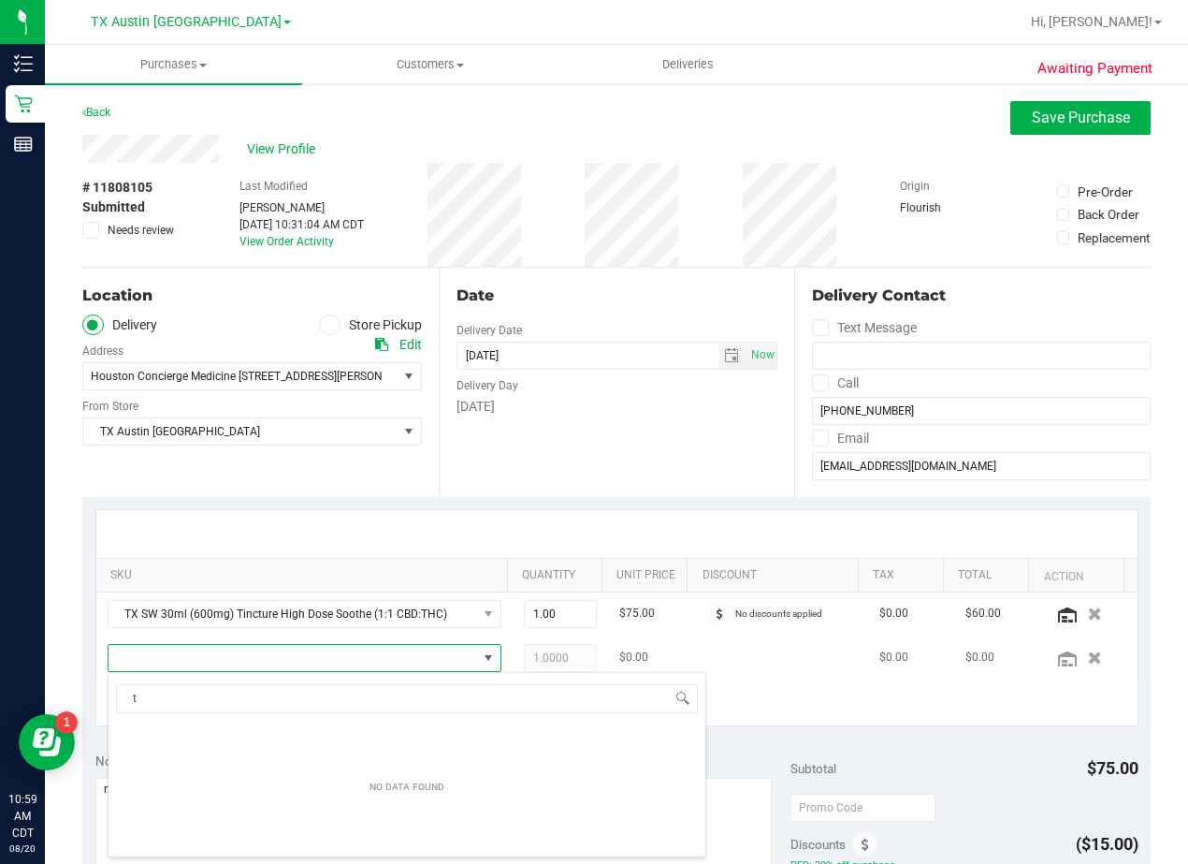
scroll to position [28, 369]
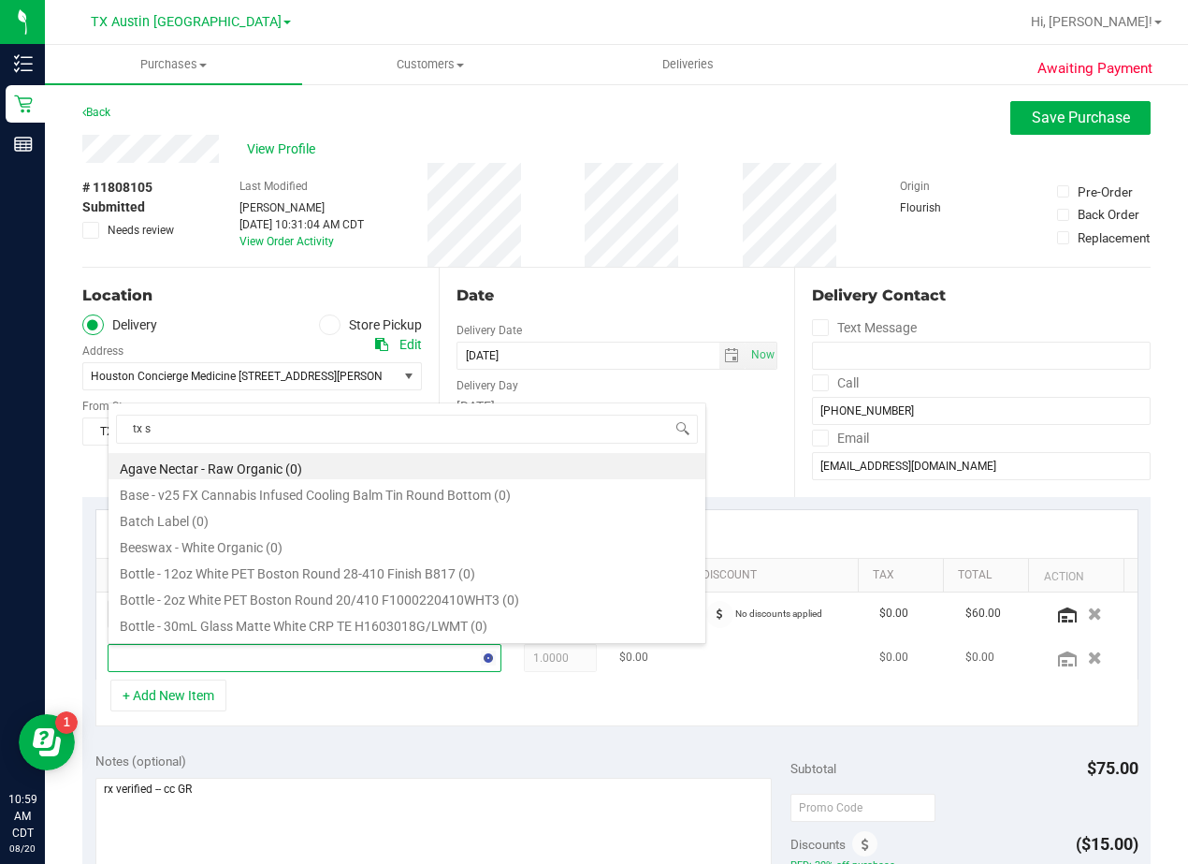
type input "tx sw"
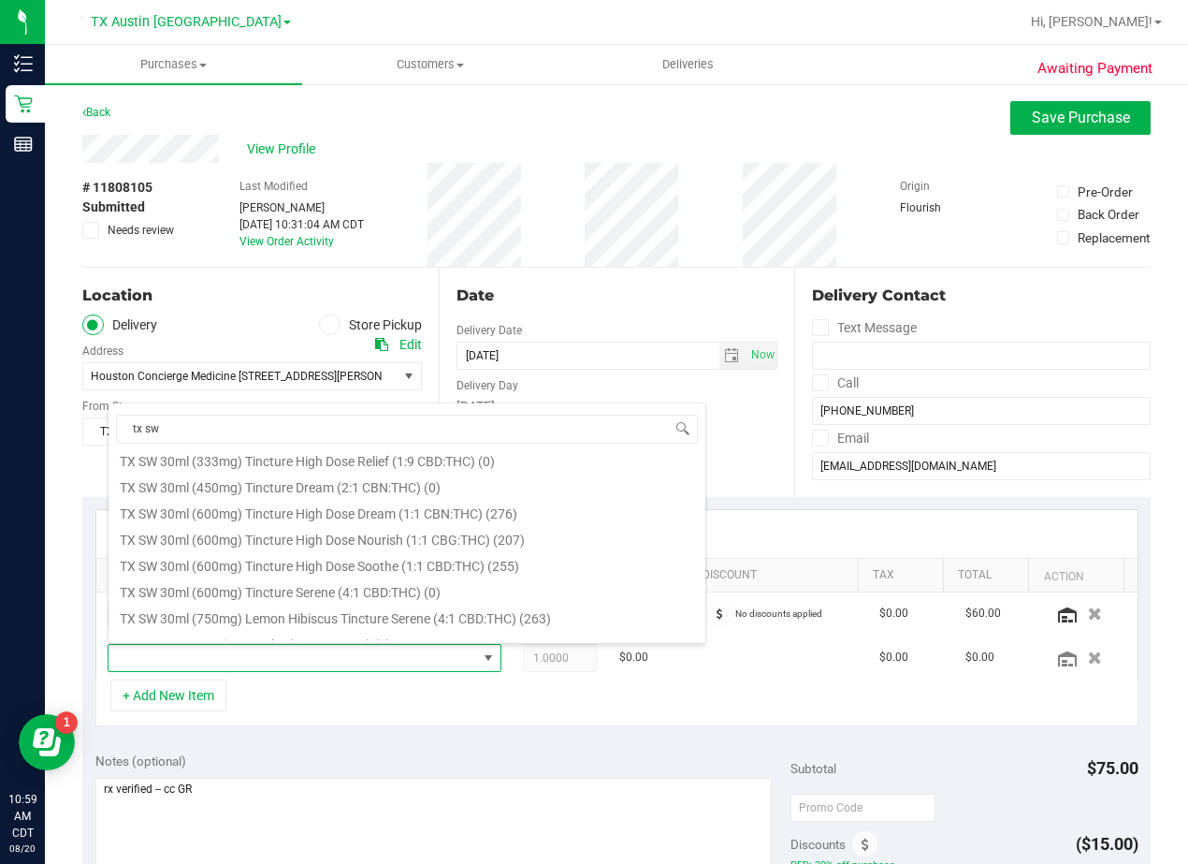
scroll to position [936, 0]
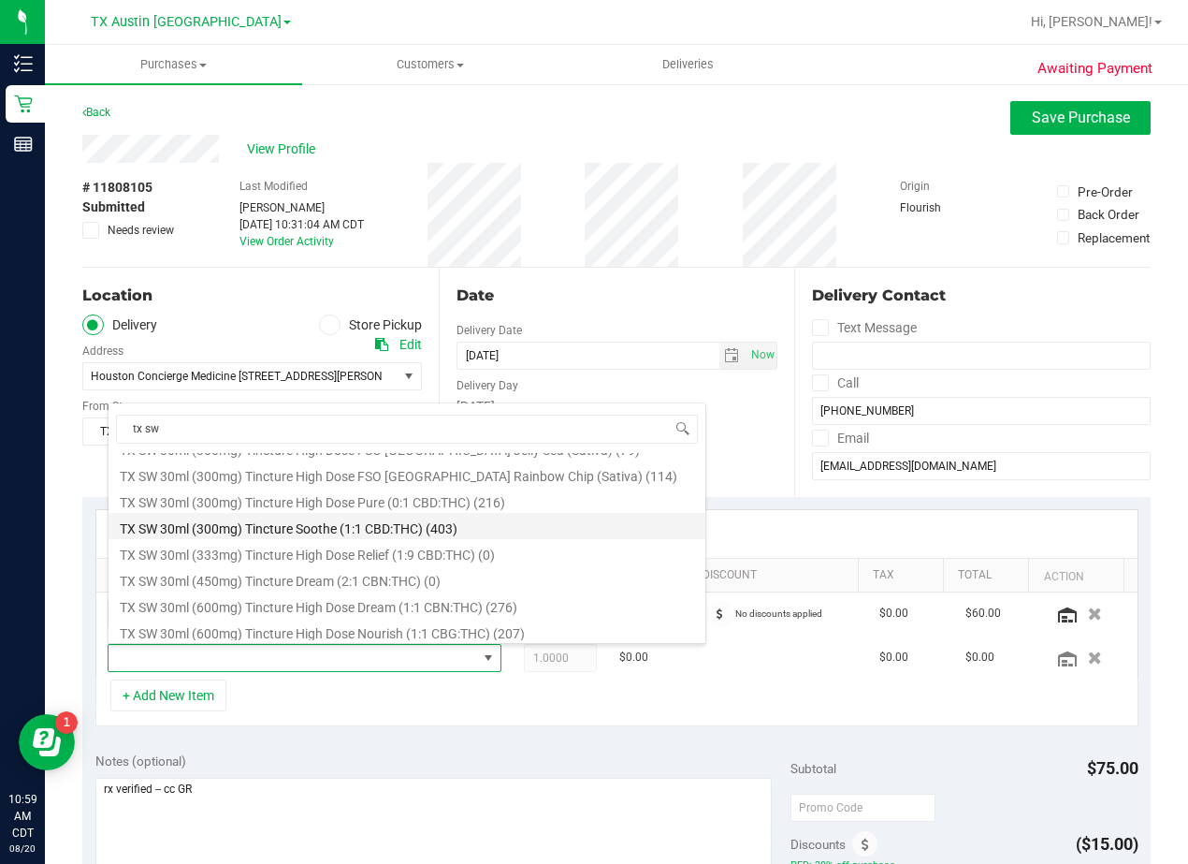
click at [399, 531] on li "TX SW 30ml (300mg) Tincture Soothe (1:1 CBD:THC) (403)" at bounding box center [407, 526] width 597 height 26
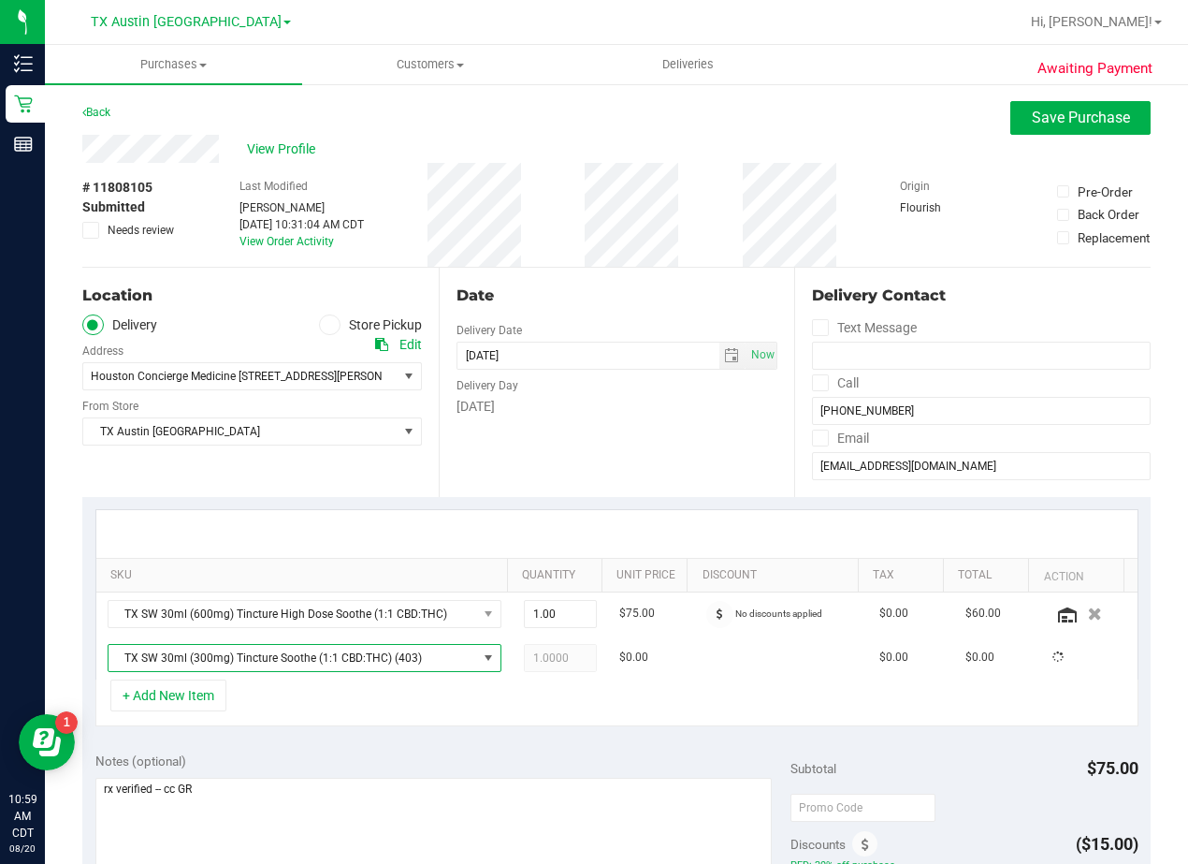
click at [566, 469] on div "Date Delivery Date 08/21/2025 Now 08/21/2025 08:00 AM Now Delivery Day Thursday" at bounding box center [617, 382] width 356 height 229
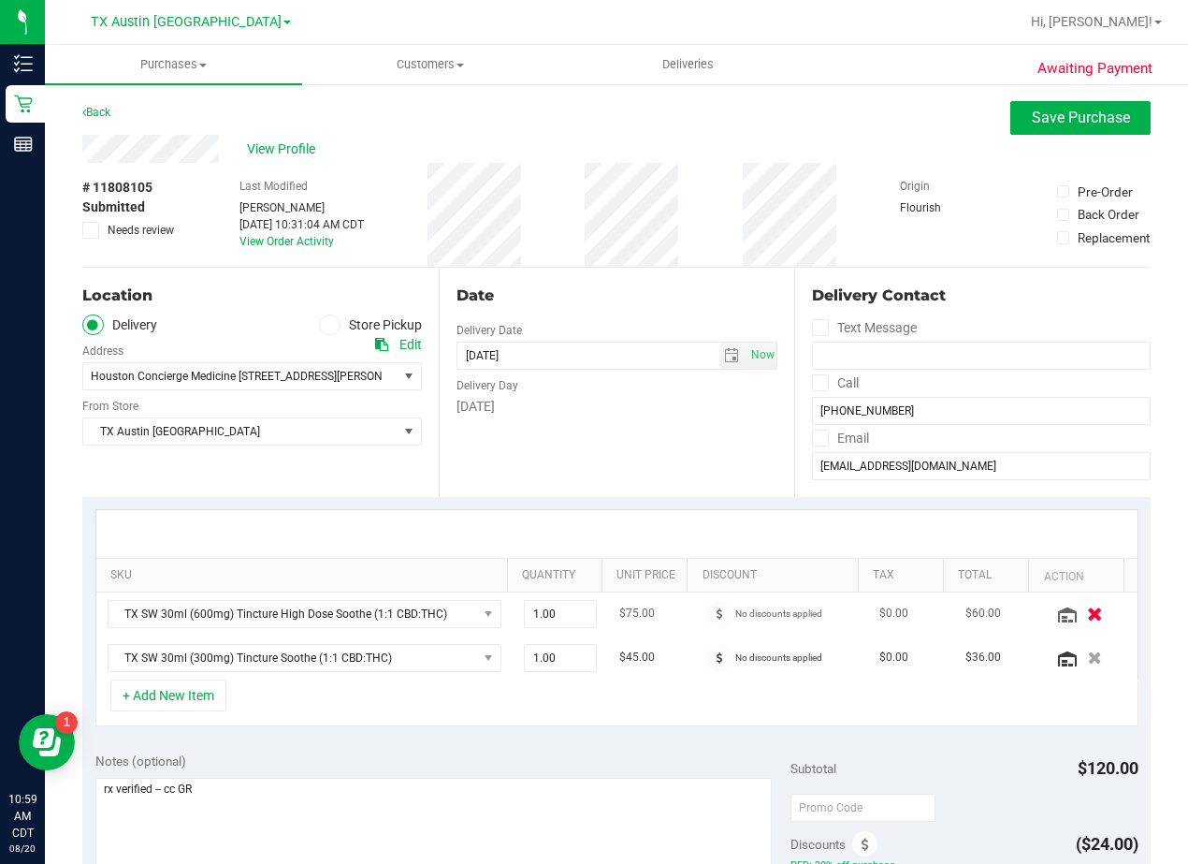
click at [1087, 614] on icon "button" at bounding box center [1095, 613] width 16 height 14
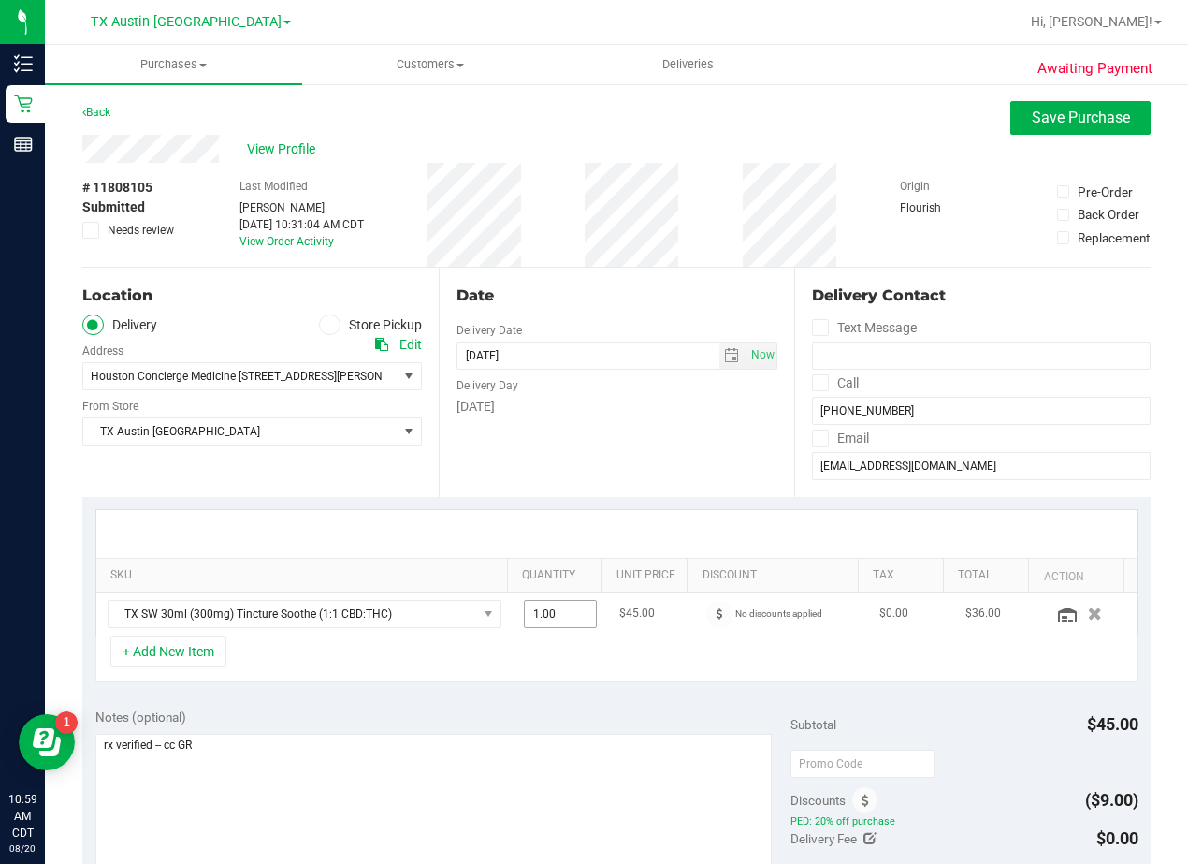
click at [561, 611] on span "1.00 1" at bounding box center [561, 614] width 74 height 28
click at [561, 611] on input "1" at bounding box center [561, 614] width 72 height 26
type input "2"
type input "2.00"
click at [572, 464] on div "Date Delivery Date 08/21/2025 Now 08/21/2025 08:00 AM Now Delivery Day Thursday" at bounding box center [617, 382] width 356 height 229
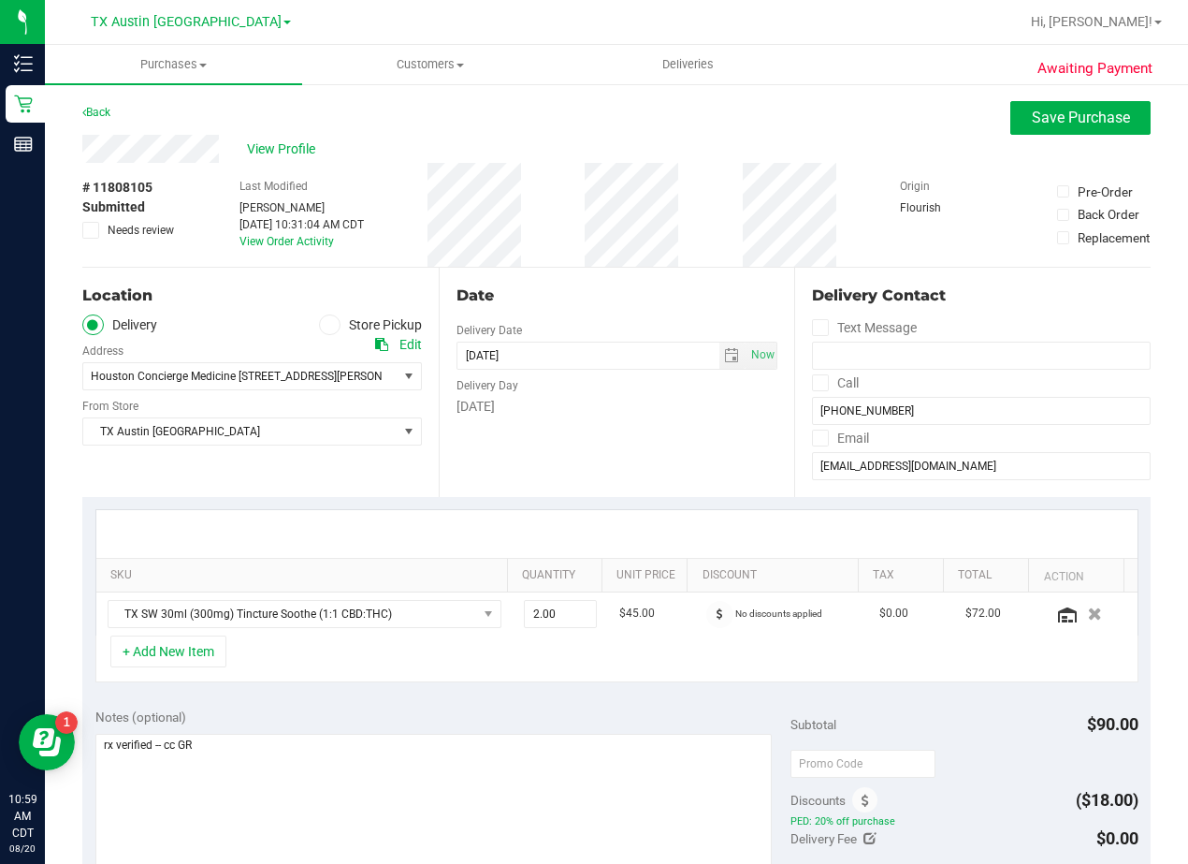
click at [621, 305] on div "Date" at bounding box center [618, 295] width 322 height 22
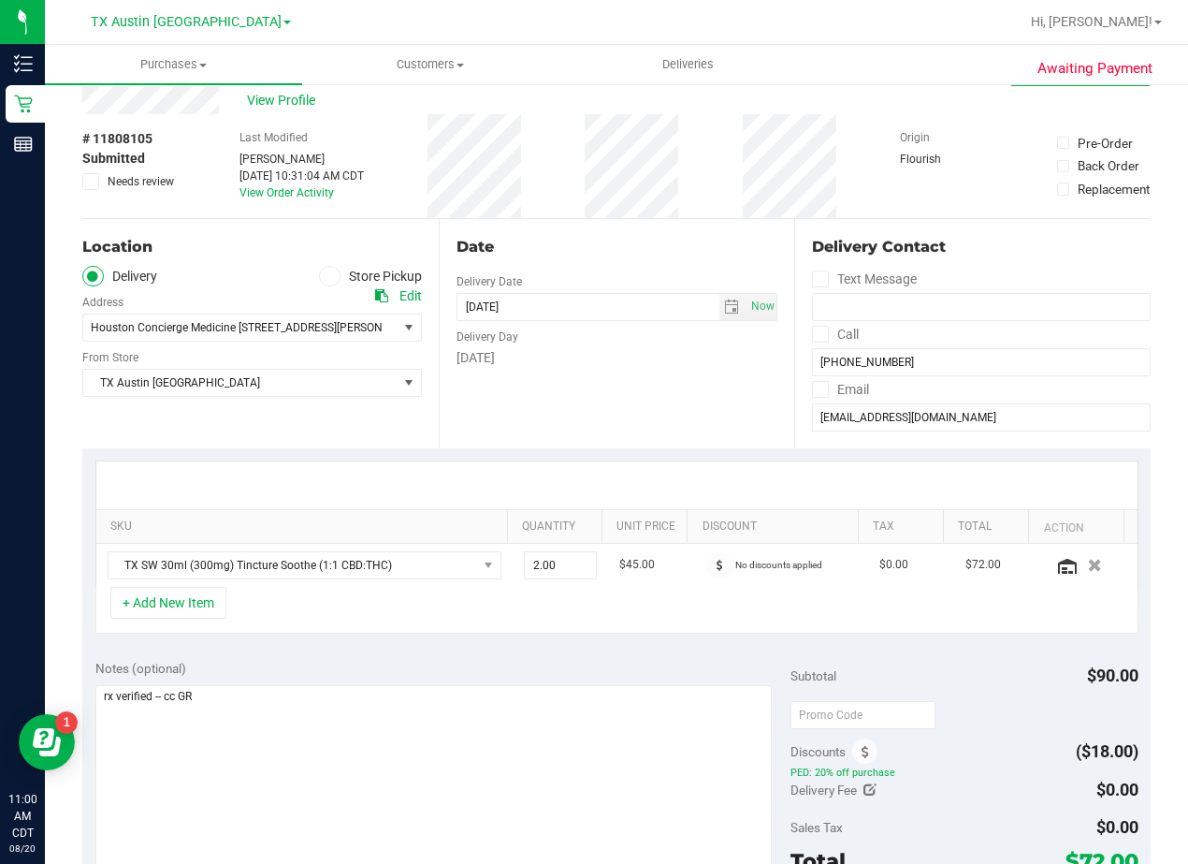
scroll to position [94, 0]
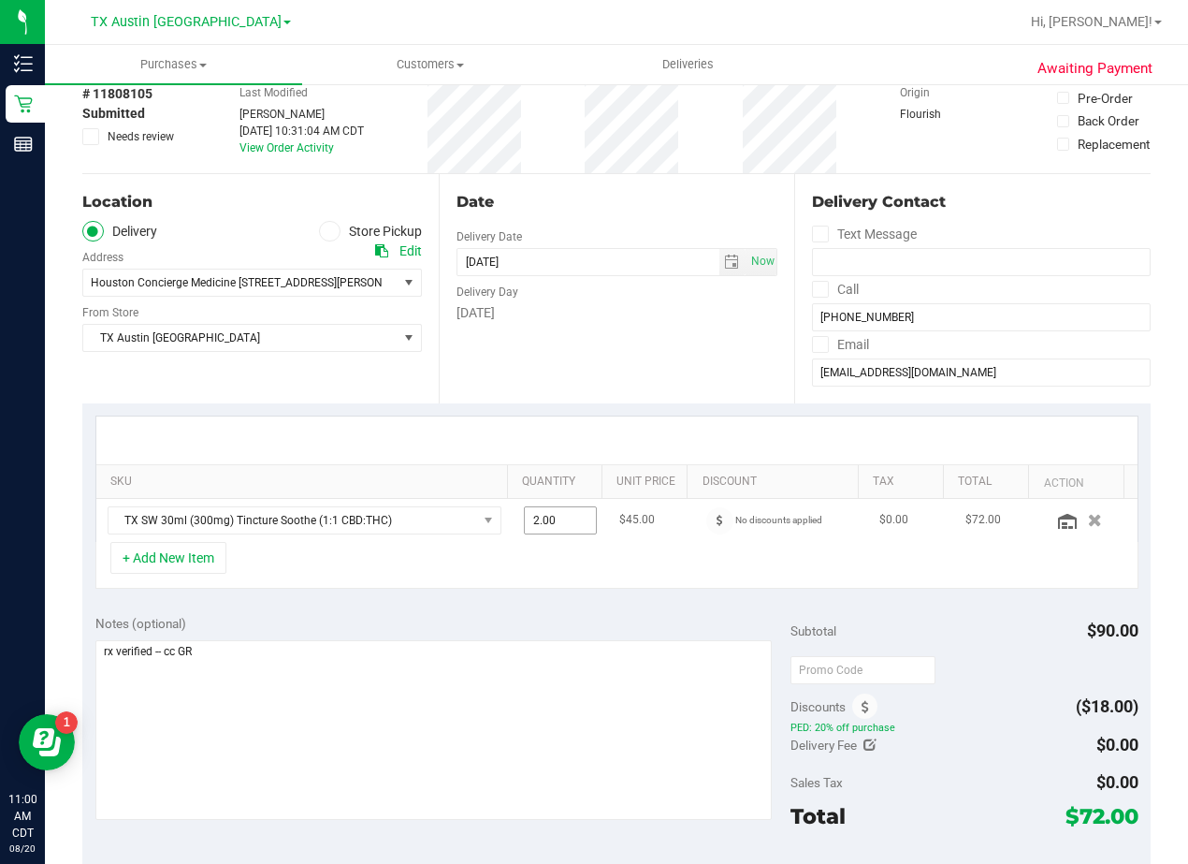
click at [526, 520] on span "2.00 2" at bounding box center [561, 520] width 74 height 28
click at [526, 520] on input "2" at bounding box center [561, 520] width 72 height 26
type input "3"
type input "3.00"
click at [562, 452] on div at bounding box center [616, 440] width 1041 height 48
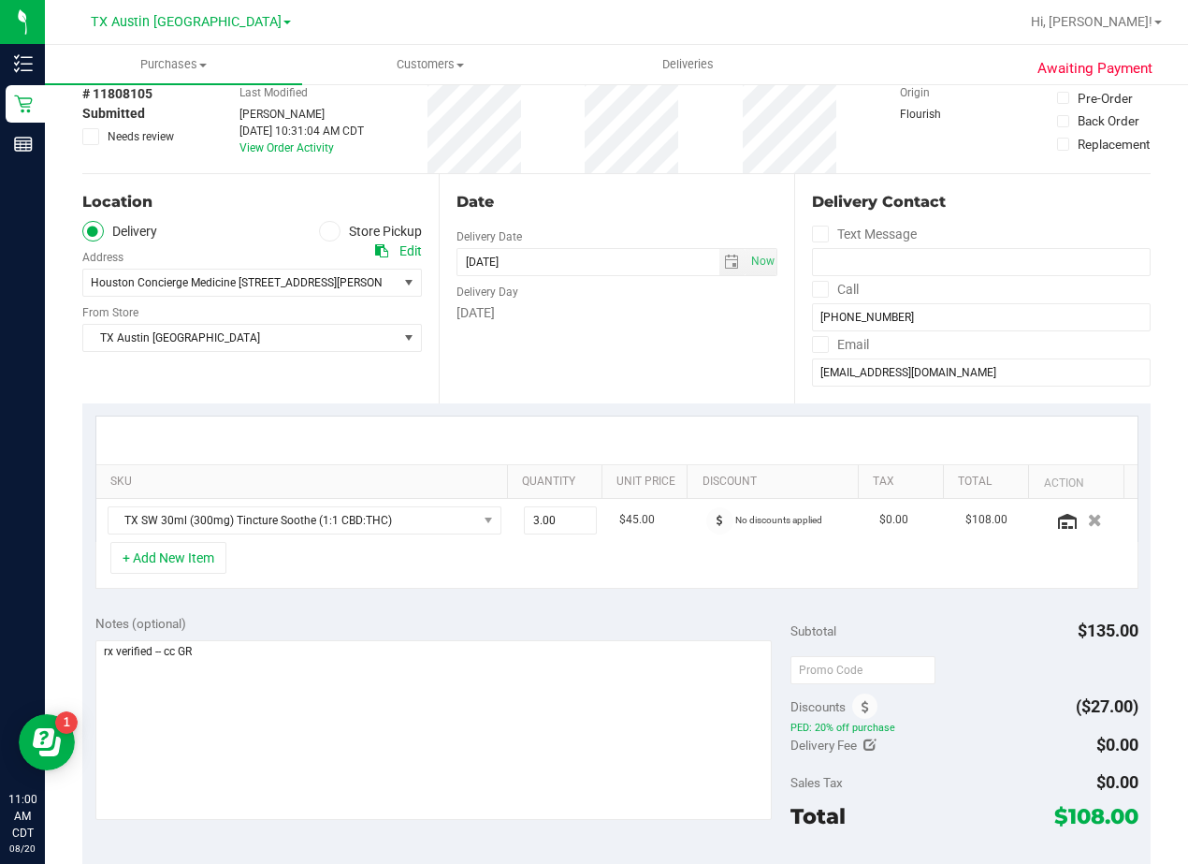
click at [618, 372] on div "Date Delivery Date 08/21/2025 Now 08/21/2025 08:00 AM Now Delivery Day Thursday" at bounding box center [617, 288] width 356 height 229
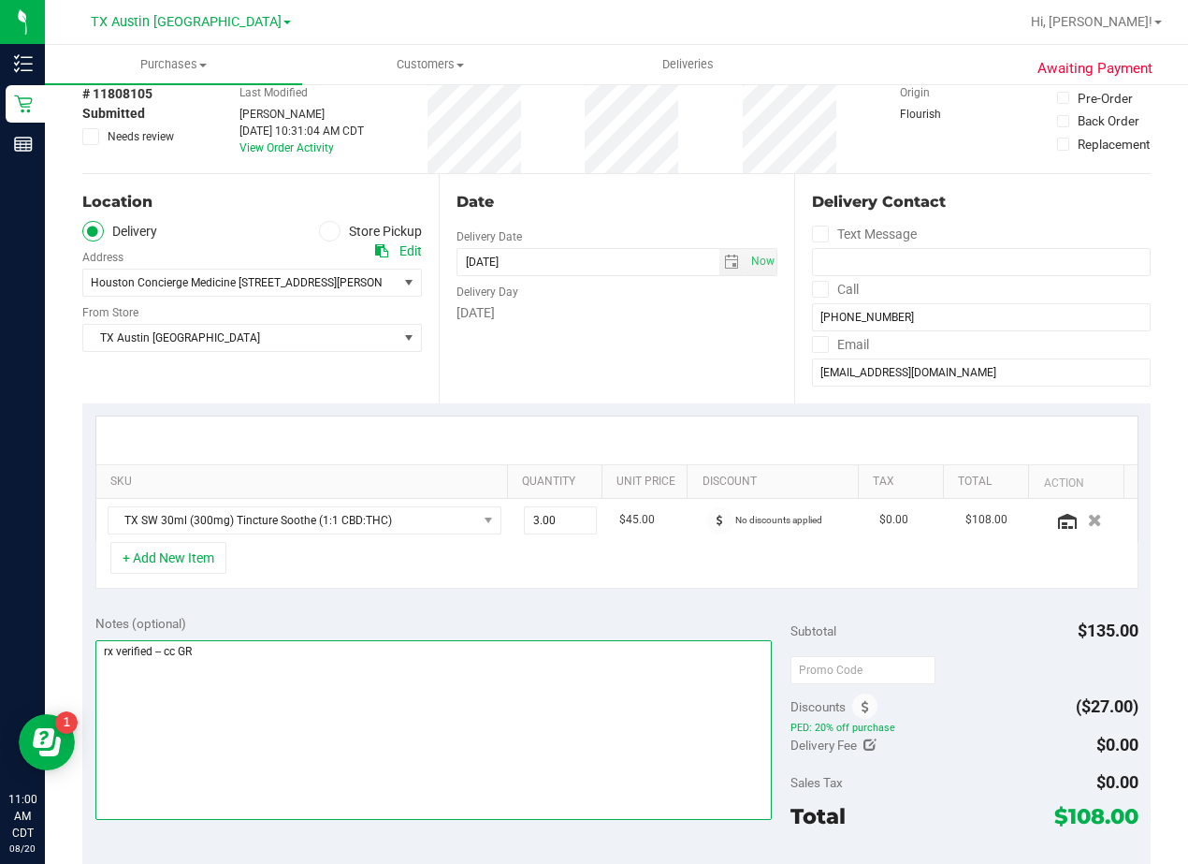
click at [315, 661] on textarea at bounding box center [433, 730] width 676 height 180
type textarea "rx verified -- cc GR Updated order."
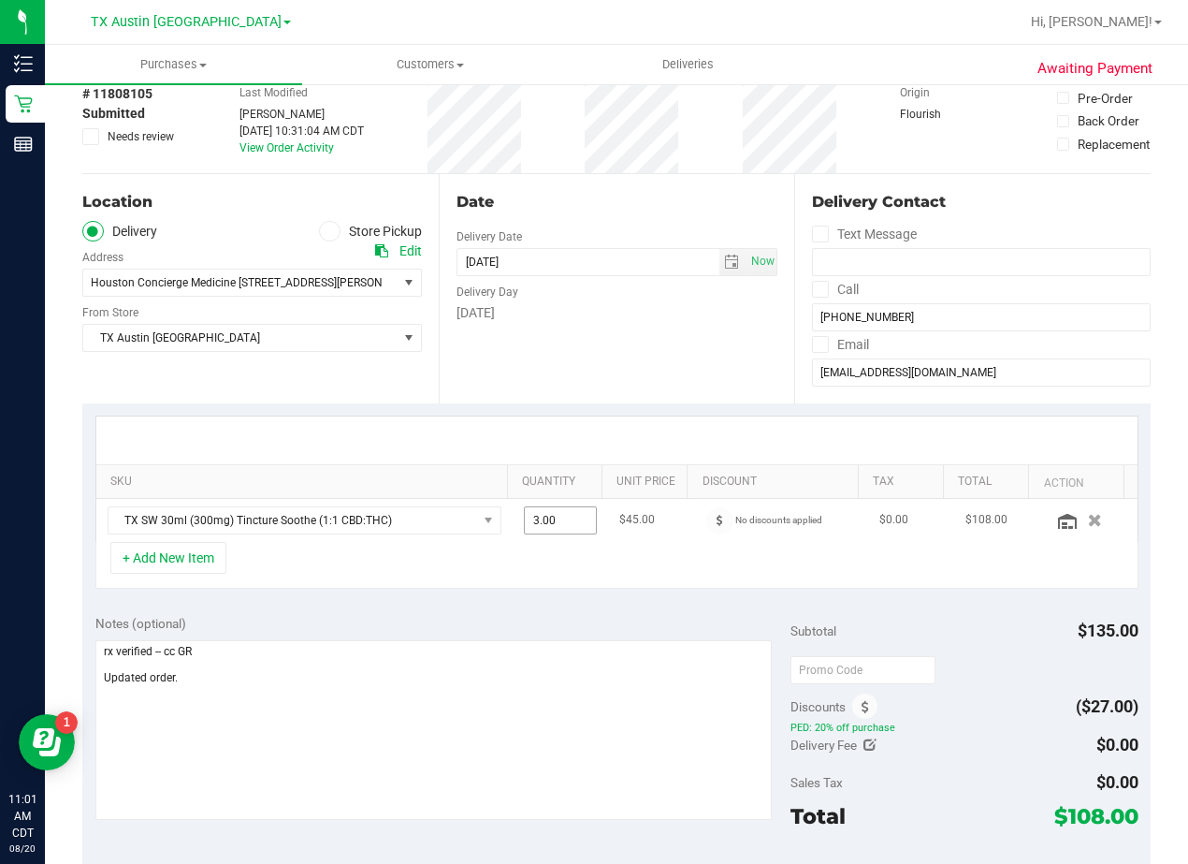
click at [531, 523] on span "3.00 3" at bounding box center [561, 520] width 74 height 28
click at [531, 523] on input "3" at bounding box center [561, 520] width 72 height 26
type input "1"
type input "1.00"
click at [549, 427] on div at bounding box center [616, 440] width 1041 height 48
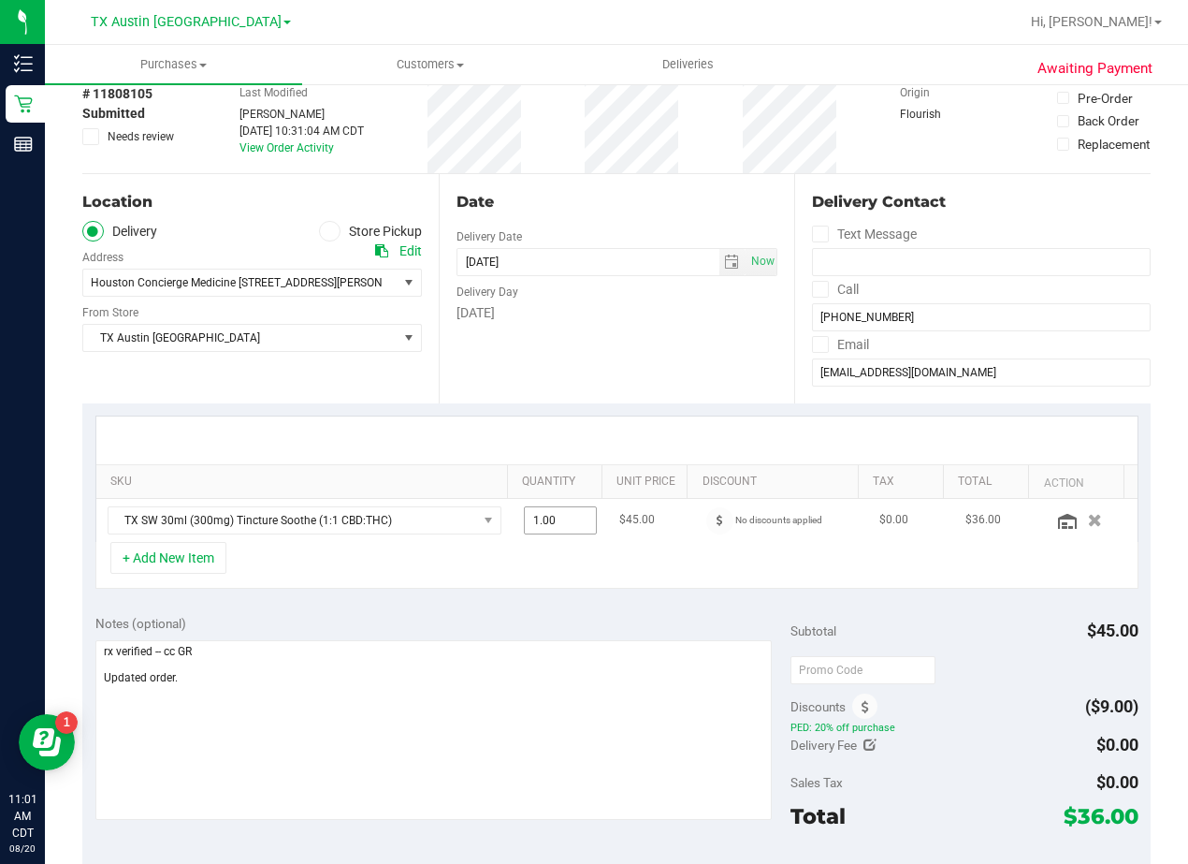
click at [566, 510] on span "1.00 1" at bounding box center [561, 520] width 74 height 28
click at [566, 510] on input "1" at bounding box center [561, 520] width 72 height 26
type input "3"
type input "3.00"
click at [592, 400] on div "Date Delivery Date 08/21/2025 Now 08/21/2025 08:00 AM Now Delivery Day Thursday" at bounding box center [617, 288] width 356 height 229
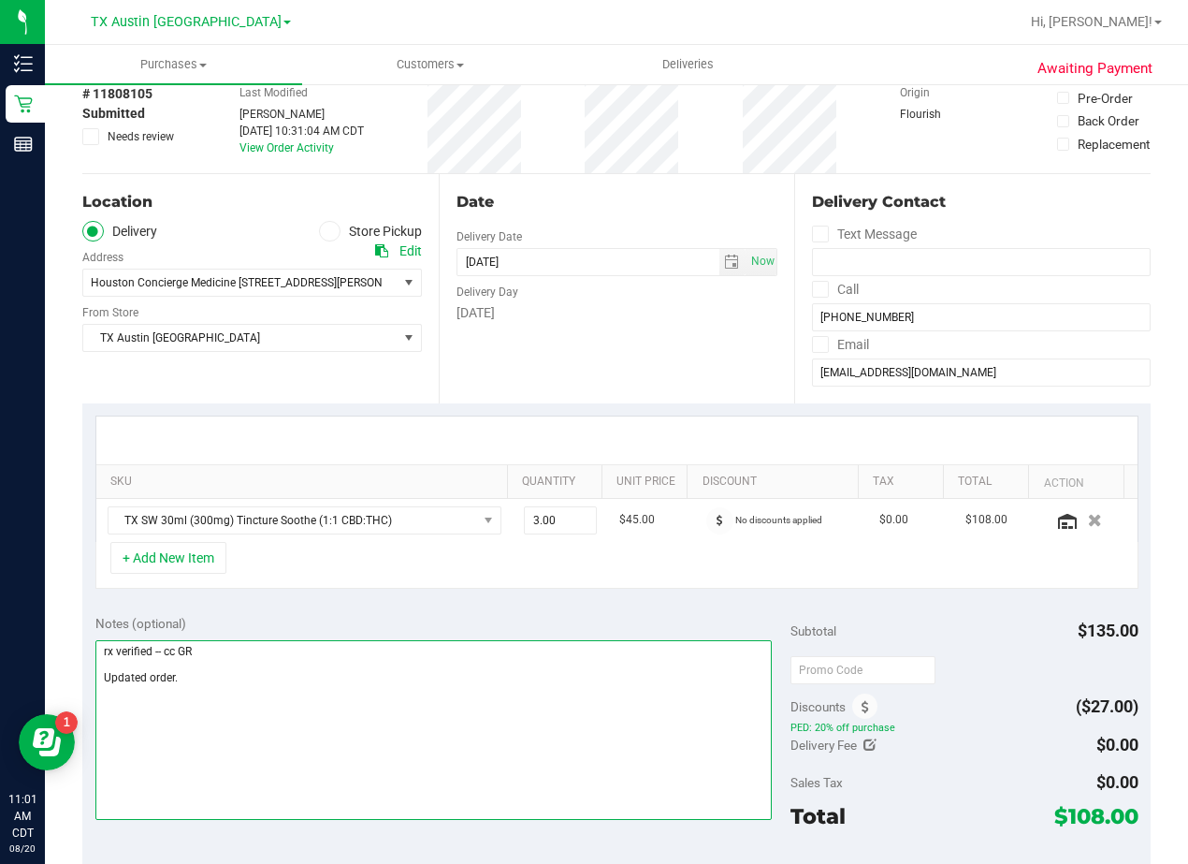
click at [408, 696] on textarea at bounding box center [433, 730] width 676 height 180
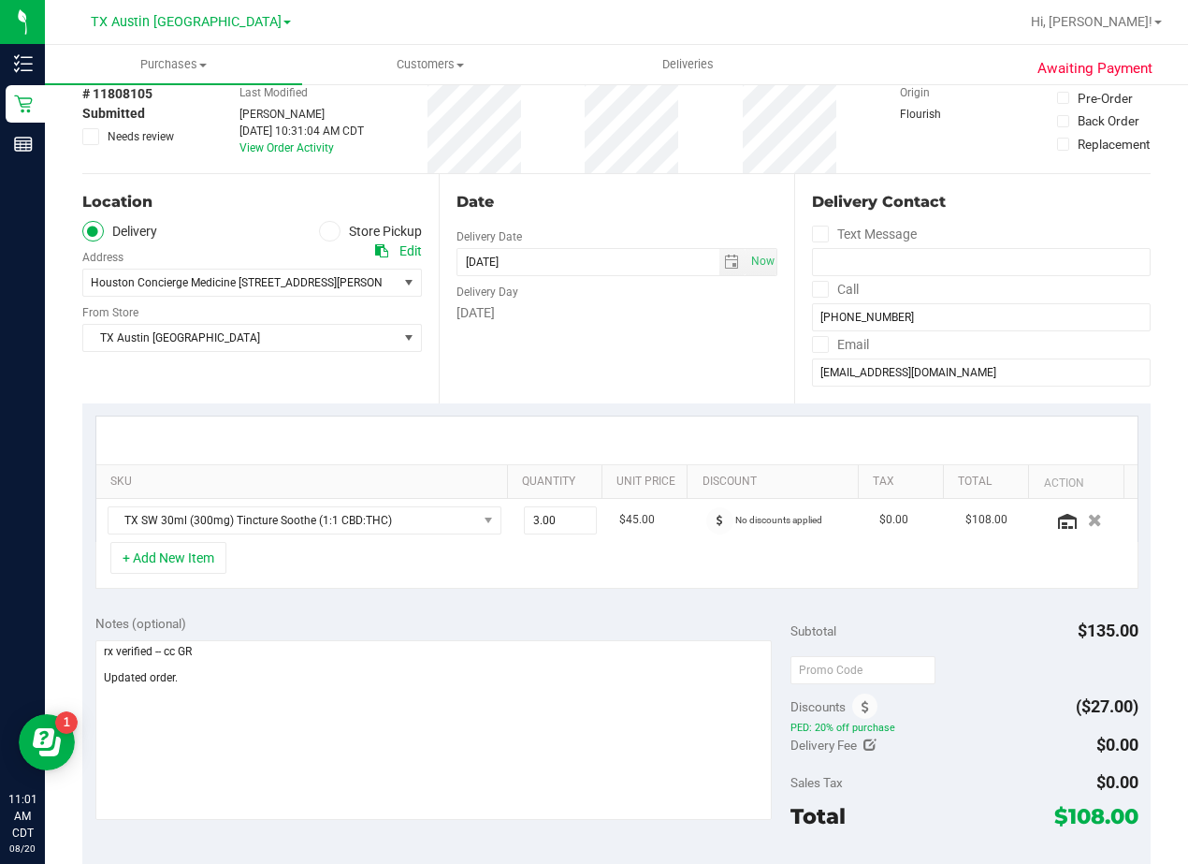
click at [722, 618] on div "Notes (optional)" at bounding box center [442, 623] width 695 height 19
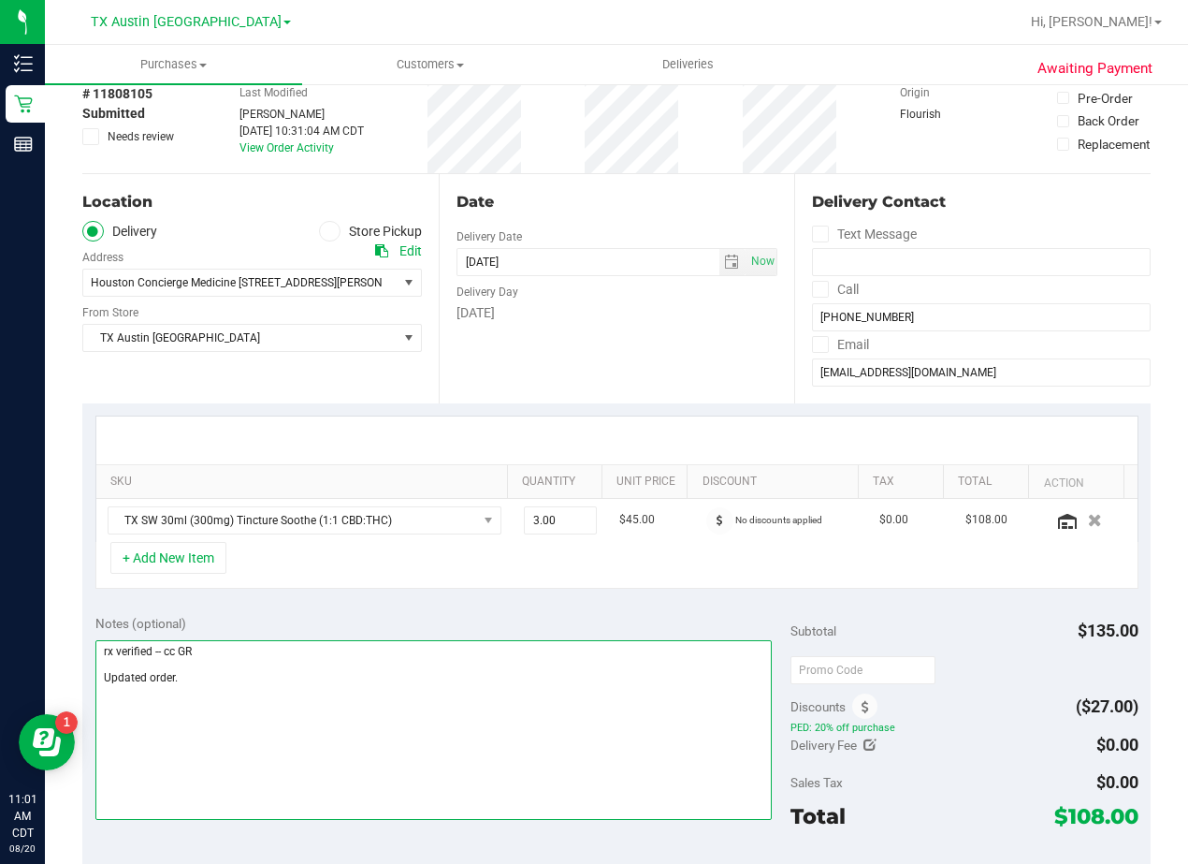
click at [615, 704] on textarea at bounding box center [433, 730] width 676 height 180
type textarea "rx verified -- cc GR Updated order. Pu 8/21 Houston. AL 8/20"
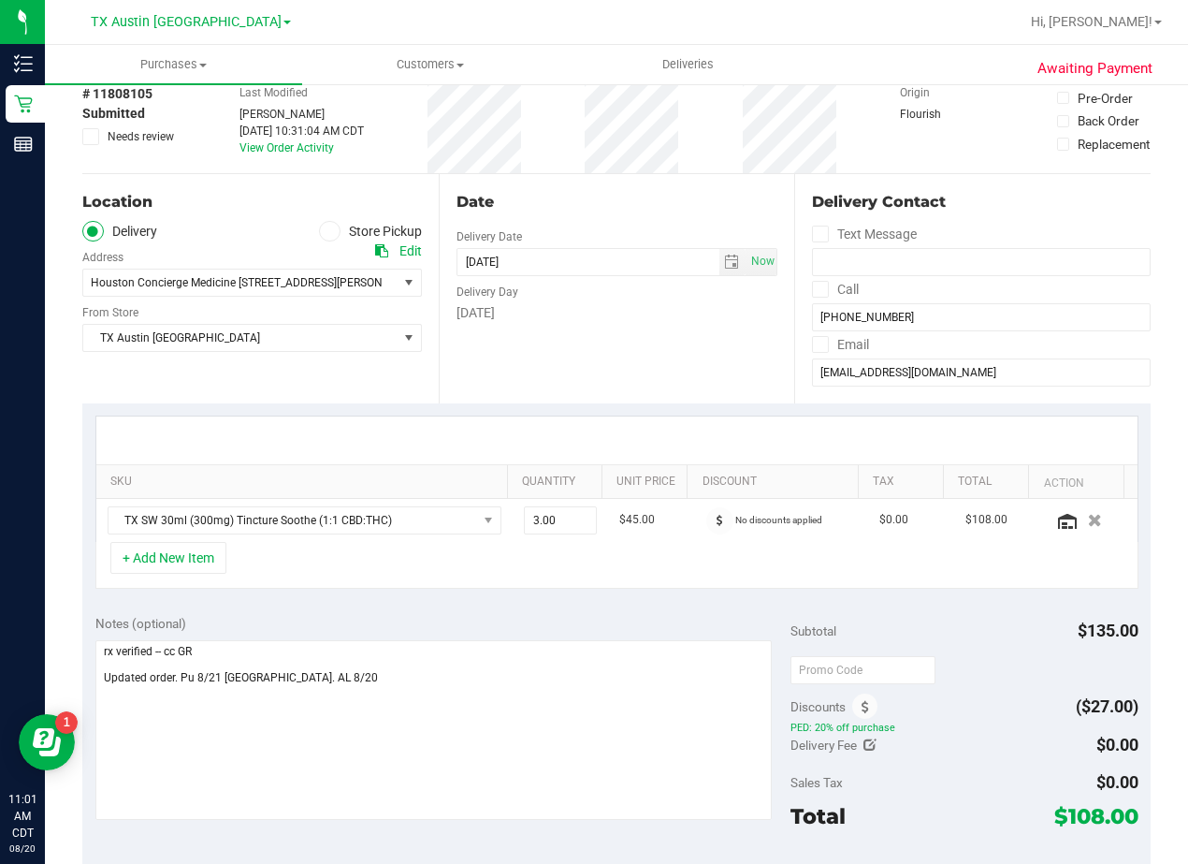
click at [643, 404] on div "SKU Quantity Unit Price Discount Tax Total Action TX SW 30ml (300mg) Tincture S…" at bounding box center [616, 502] width 1069 height 198
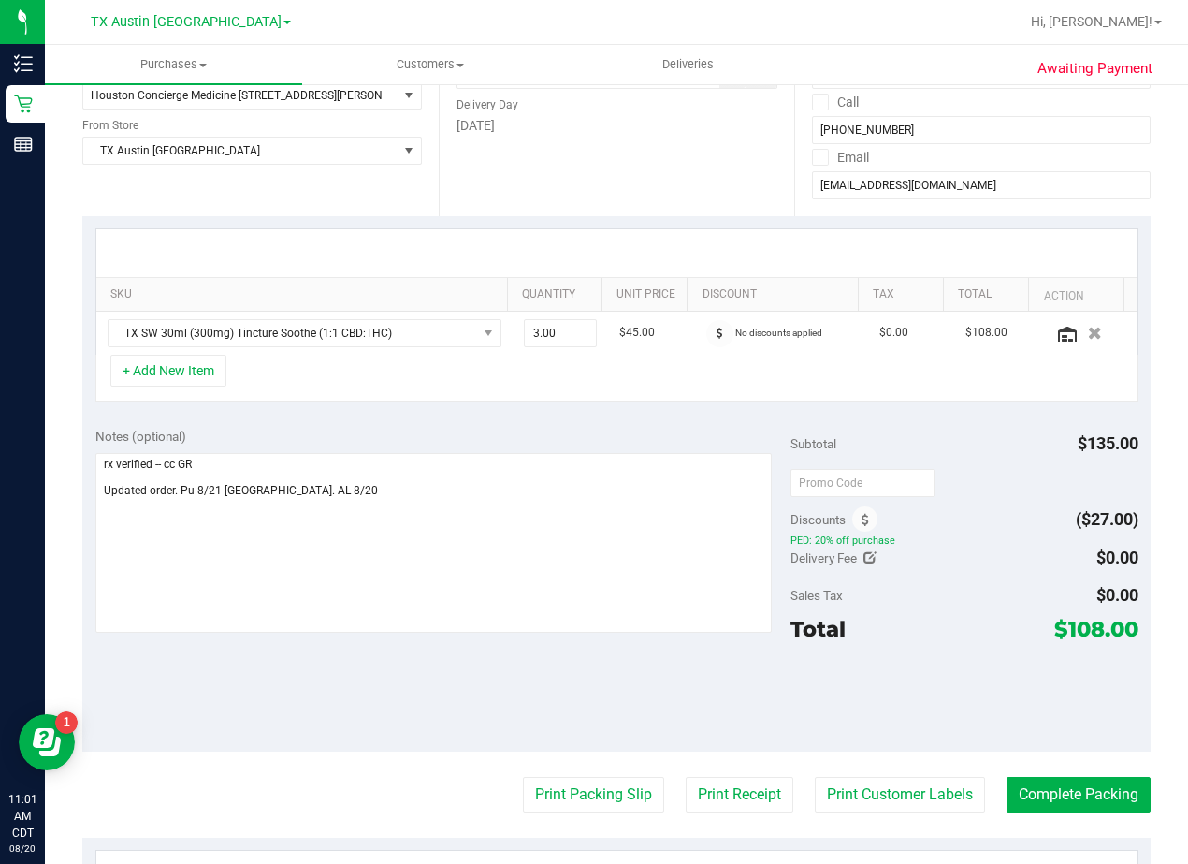
scroll to position [0, 0]
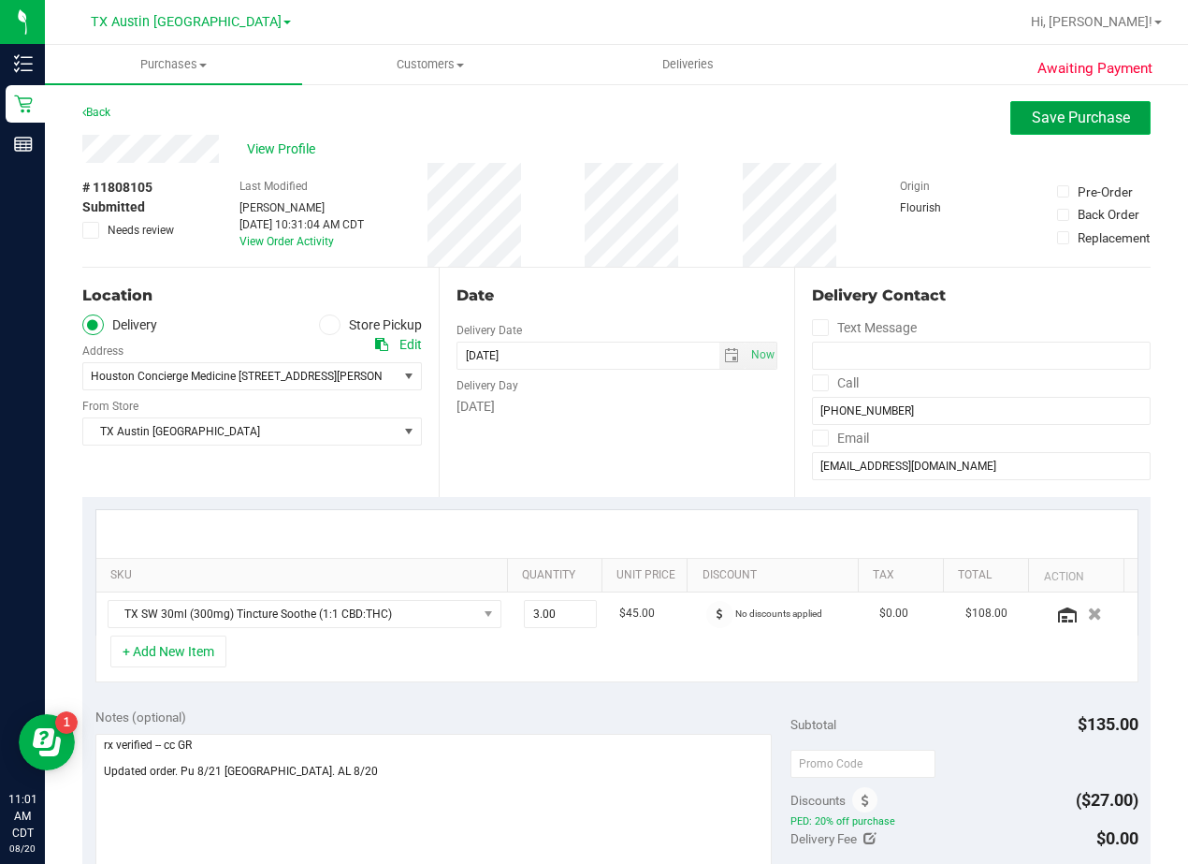
click at [1044, 112] on span "Save Purchase" at bounding box center [1081, 118] width 98 height 18
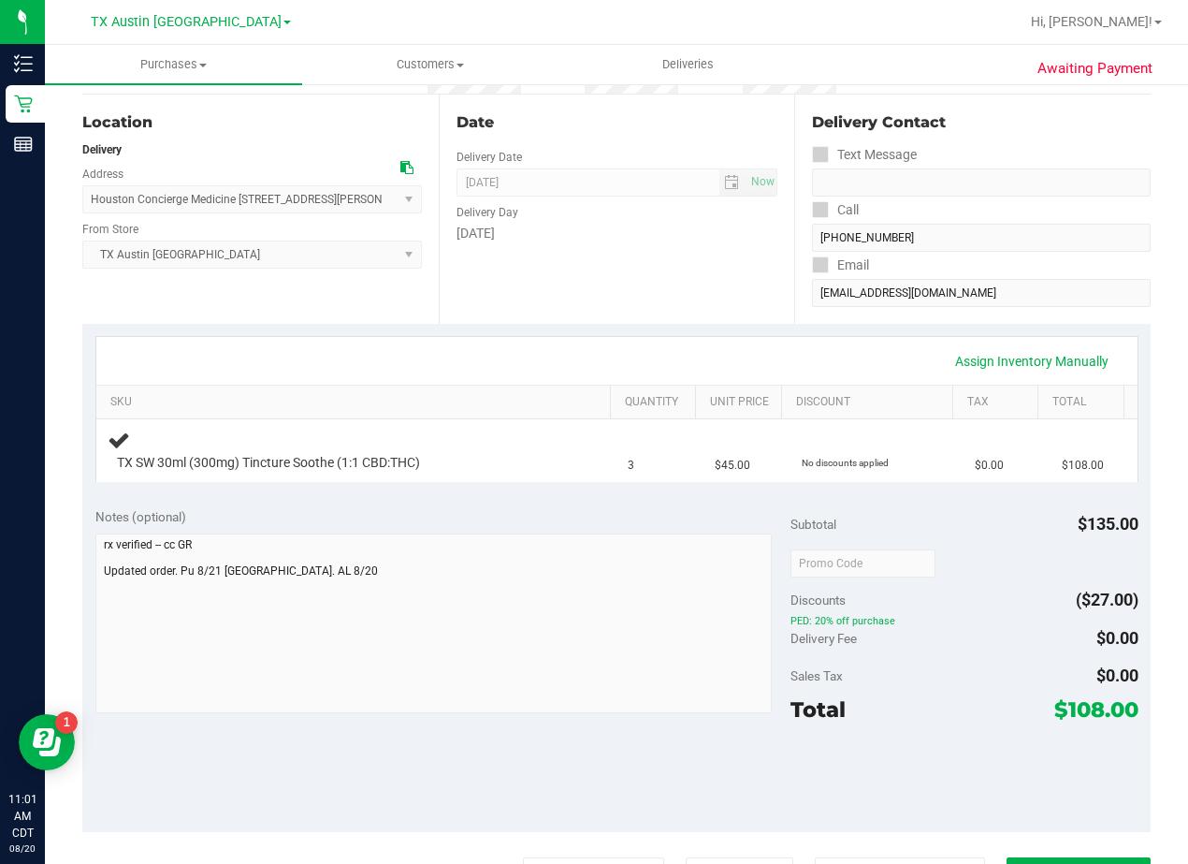
scroll to position [281, 0]
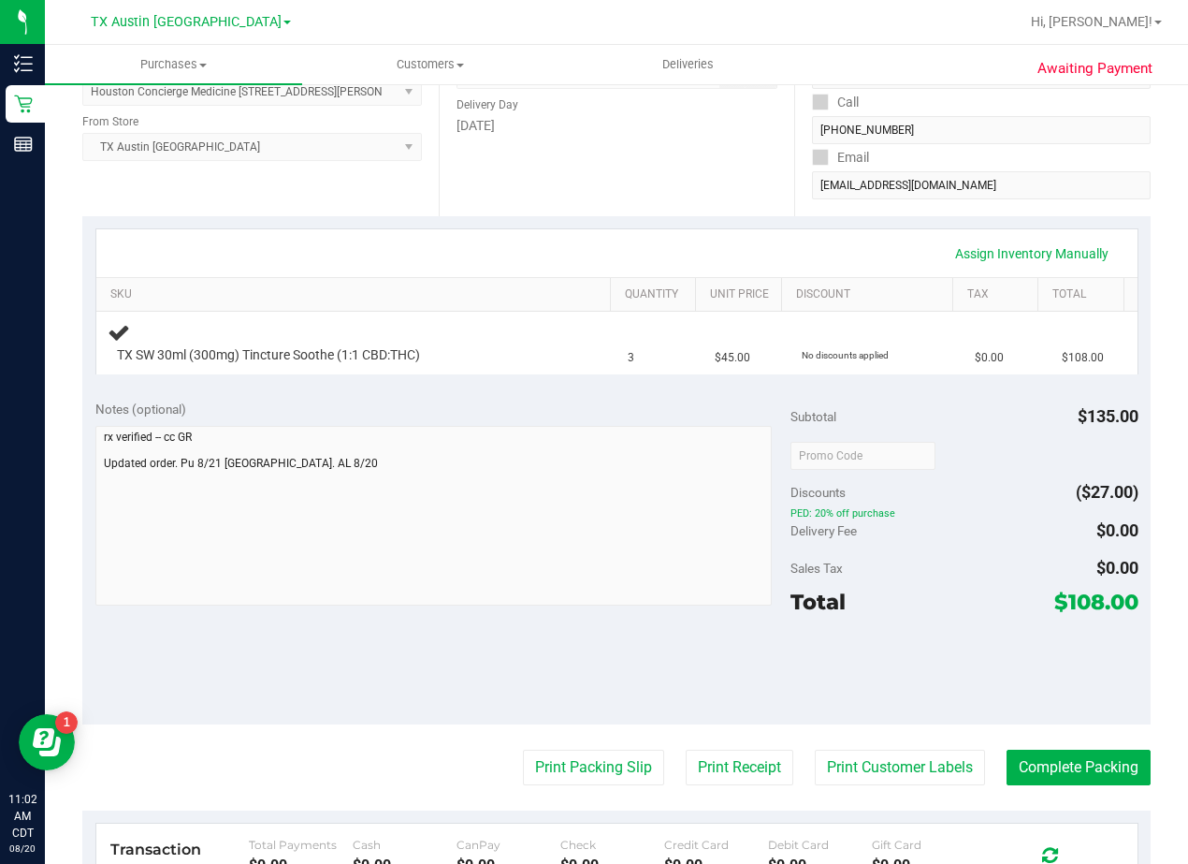
click at [634, 229] on div "Assign Inventory Manually" at bounding box center [616, 253] width 1041 height 48
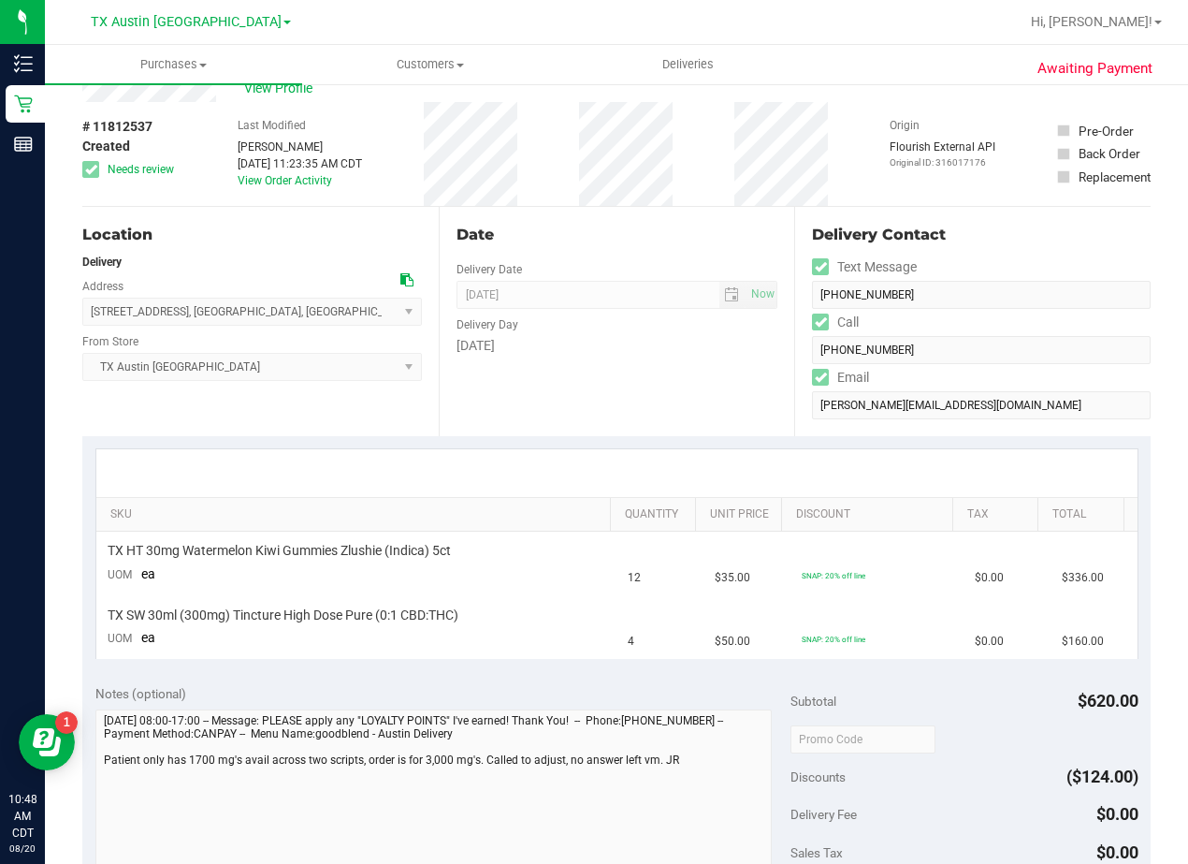
scroll to position [94, 0]
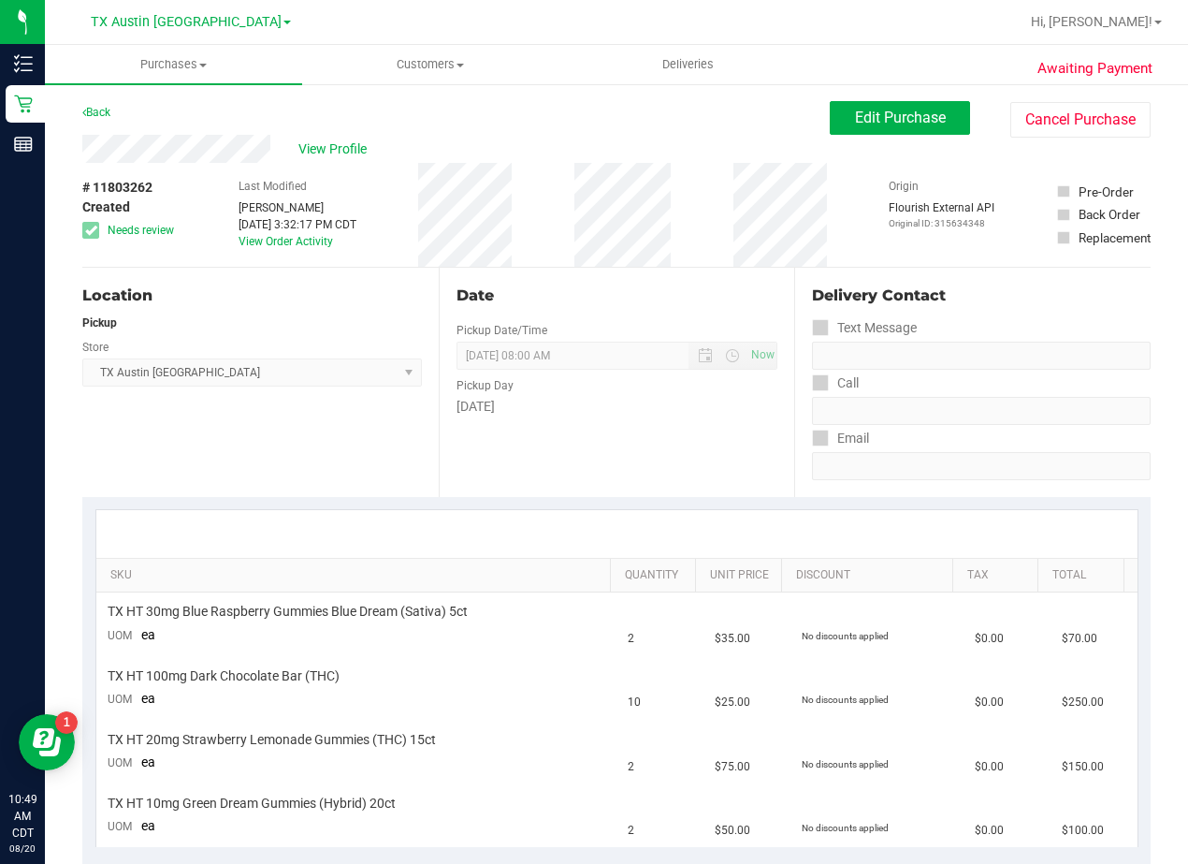
click at [717, 186] on div "# 11803262 Created Needs review Last Modified [PERSON_NAME] [DATE] 3:32:17 PM C…" at bounding box center [616, 215] width 1069 height 104
click at [646, 459] on div "Date Pickup Date/Time [DATE] Now [DATE] 08:00 AM Now Pickup Day [DATE]" at bounding box center [617, 382] width 356 height 229
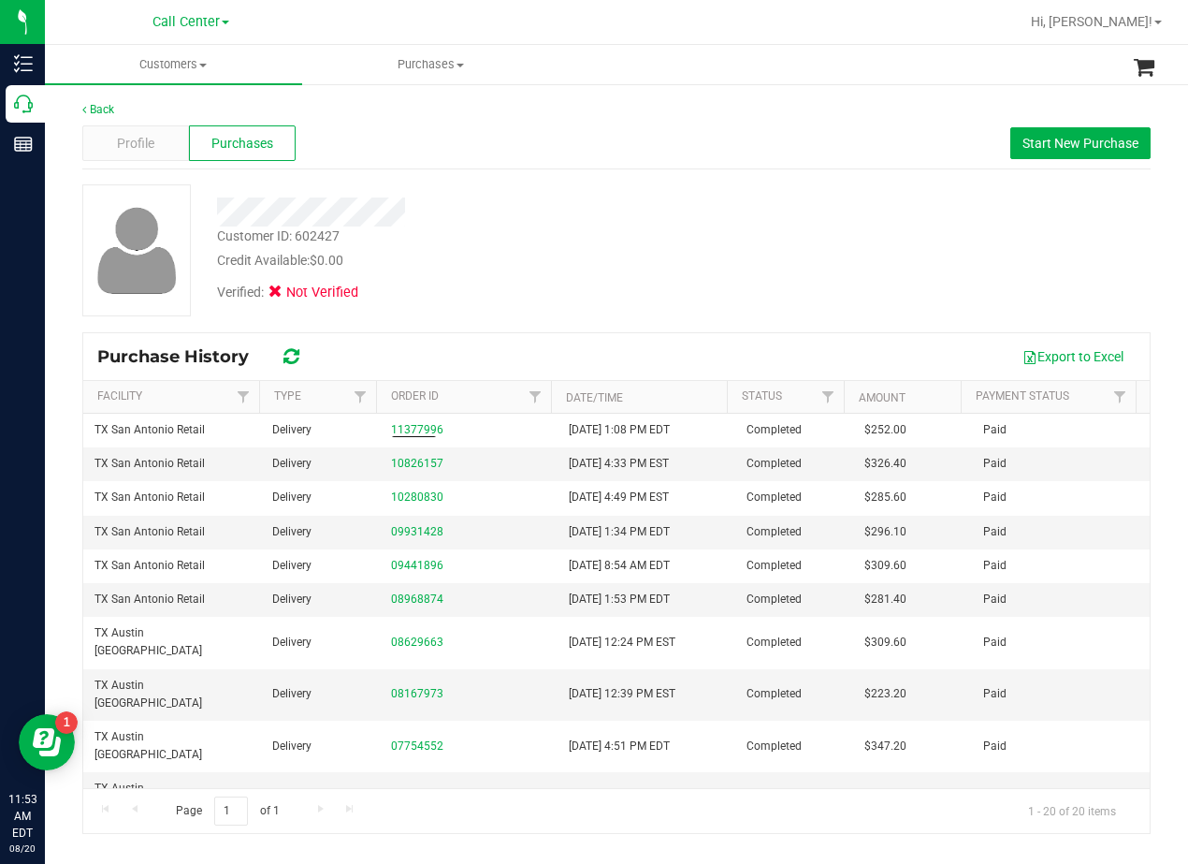
click at [522, 272] on div "Verified: Not Verified" at bounding box center [477, 290] width 548 height 41
click at [136, 141] on span "Profile" at bounding box center [135, 144] width 37 height 20
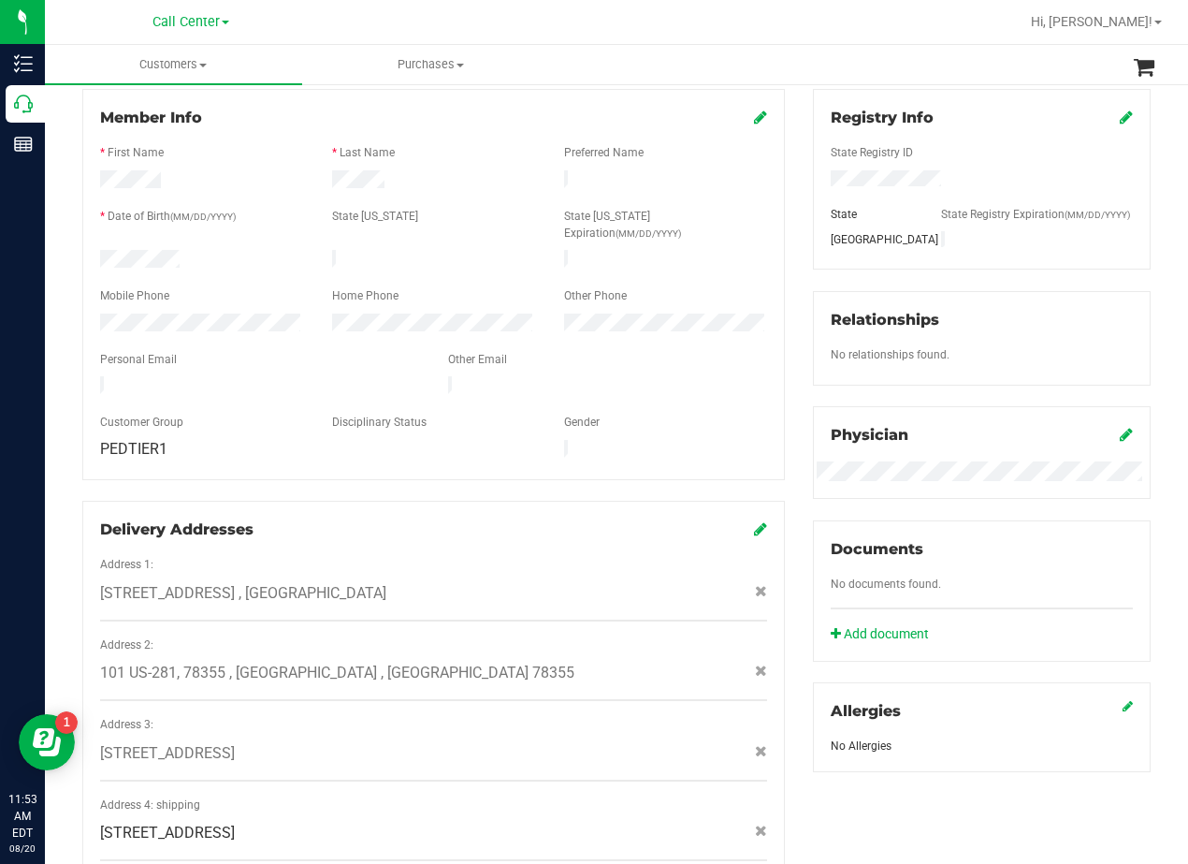
scroll to position [281, 0]
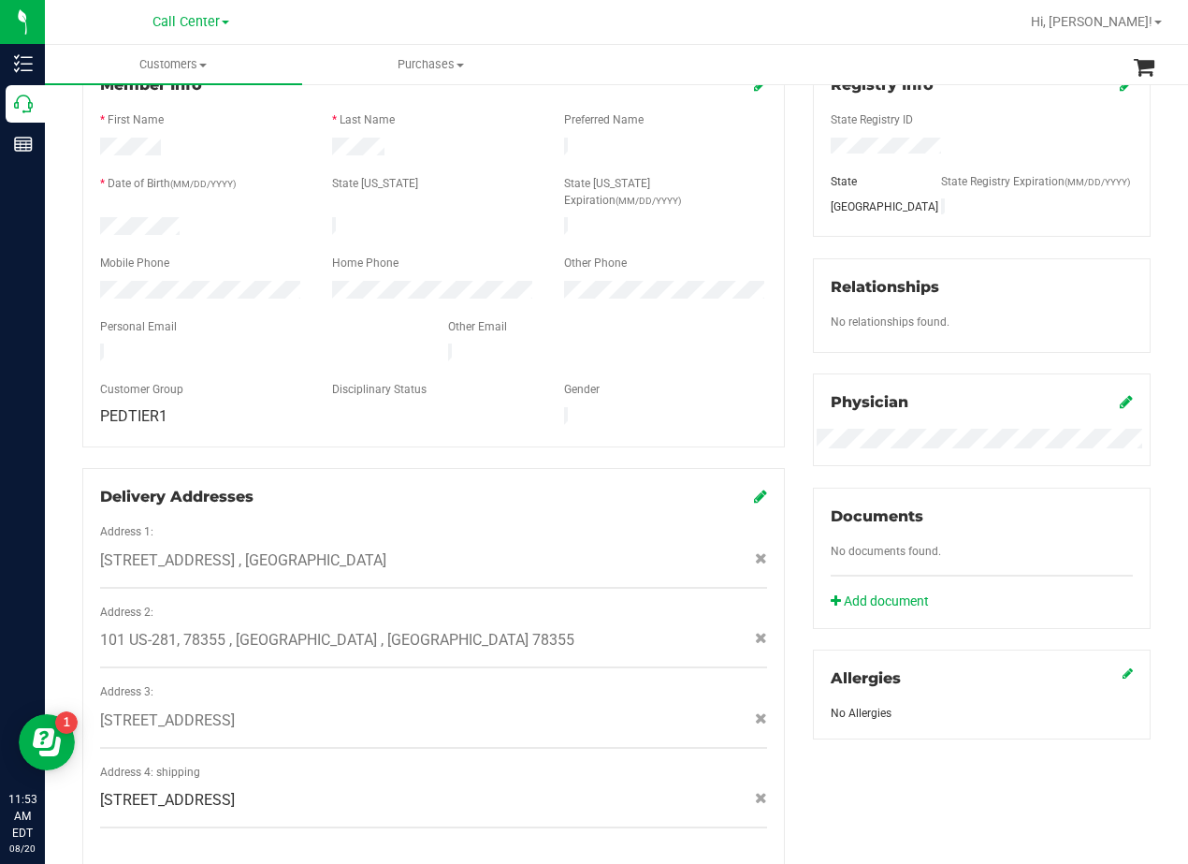
click at [313, 629] on span "101 US-281, 78355 , [GEOGRAPHIC_DATA] , [GEOGRAPHIC_DATA] 78355" at bounding box center [337, 640] width 474 height 22
copy div "101 US-281, 78355 , [GEOGRAPHIC_DATA] , [GEOGRAPHIC_DATA] 78355"
click at [697, 303] on div at bounding box center [433, 310] width 667 height 15
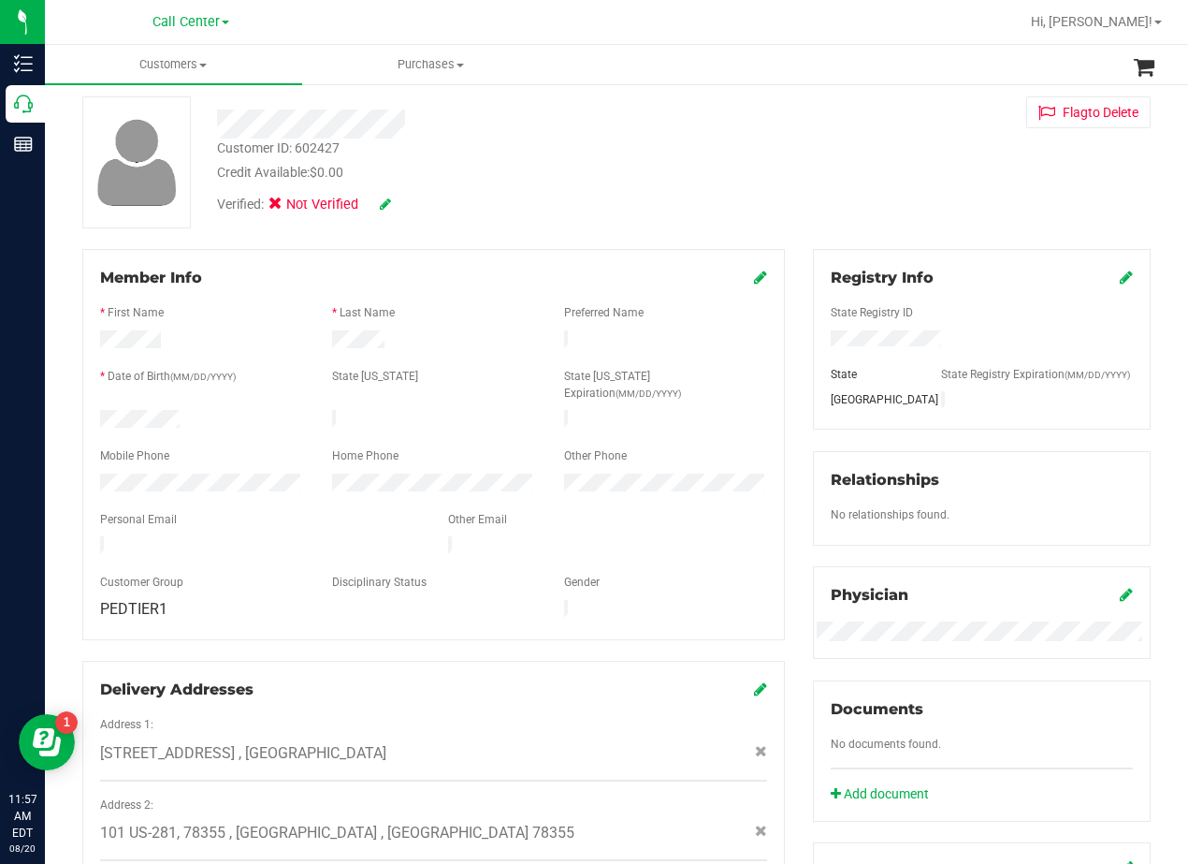
scroll to position [0, 0]
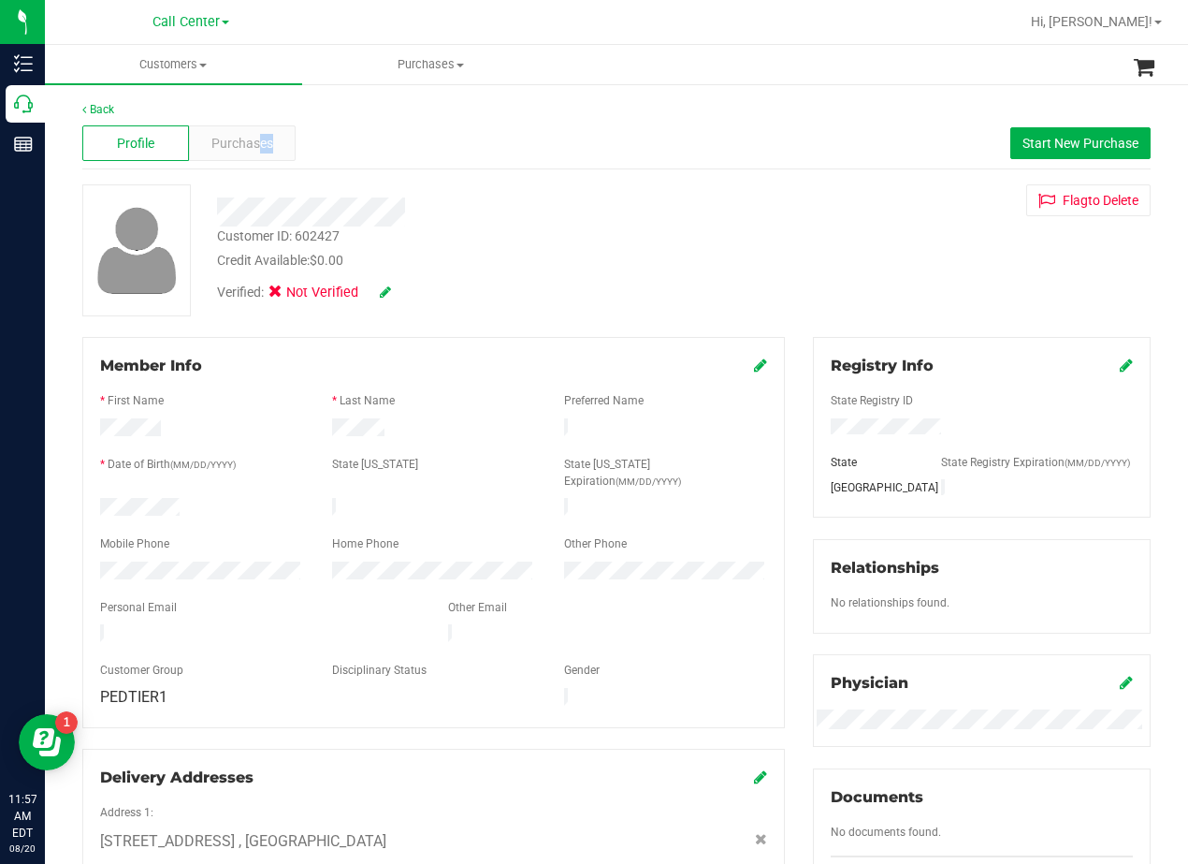
drag, startPoint x: 256, startPoint y: 138, endPoint x: 530, endPoint y: 139, distance: 273.2
click at [525, 139] on div "Profile Purchases Start New Purchase" at bounding box center [616, 143] width 1069 height 51
click at [240, 144] on span "Purchases" at bounding box center [242, 144] width 62 height 20
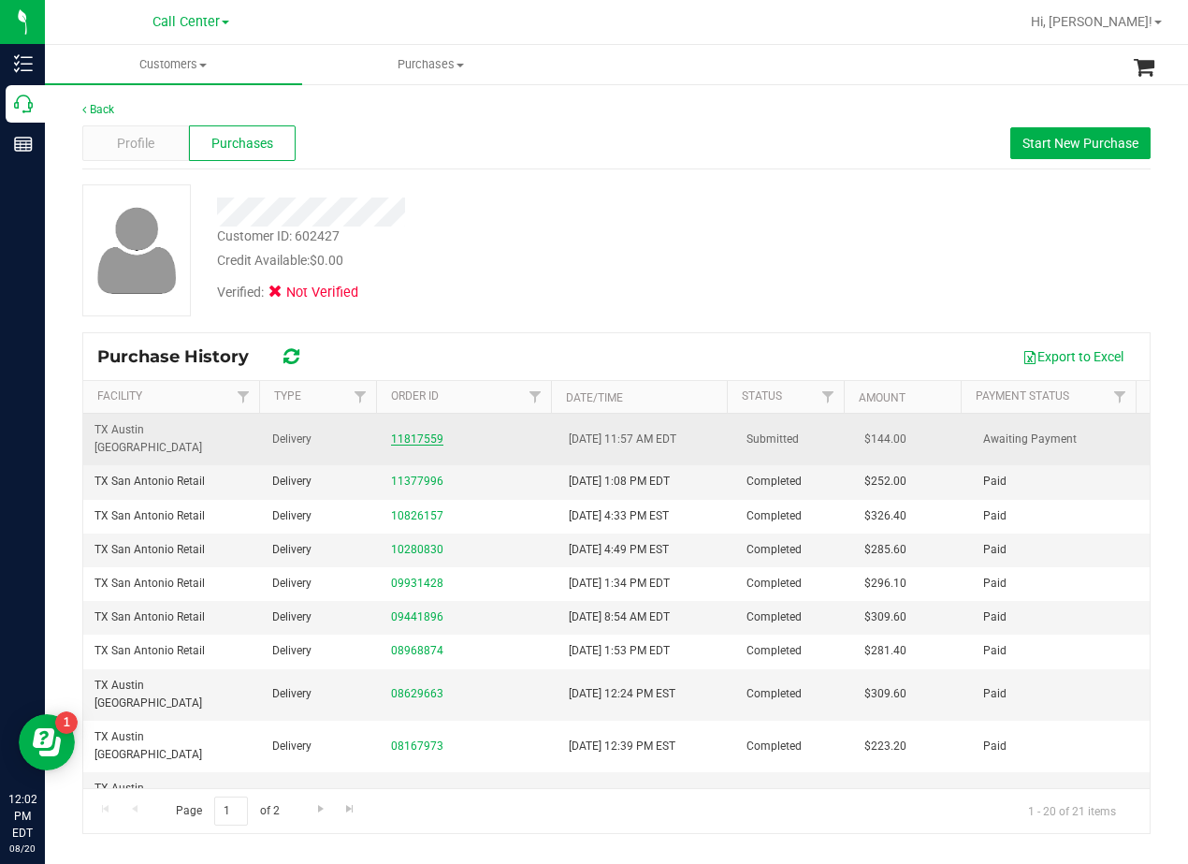
click at [416, 432] on link "11817559" at bounding box center [417, 438] width 52 height 13
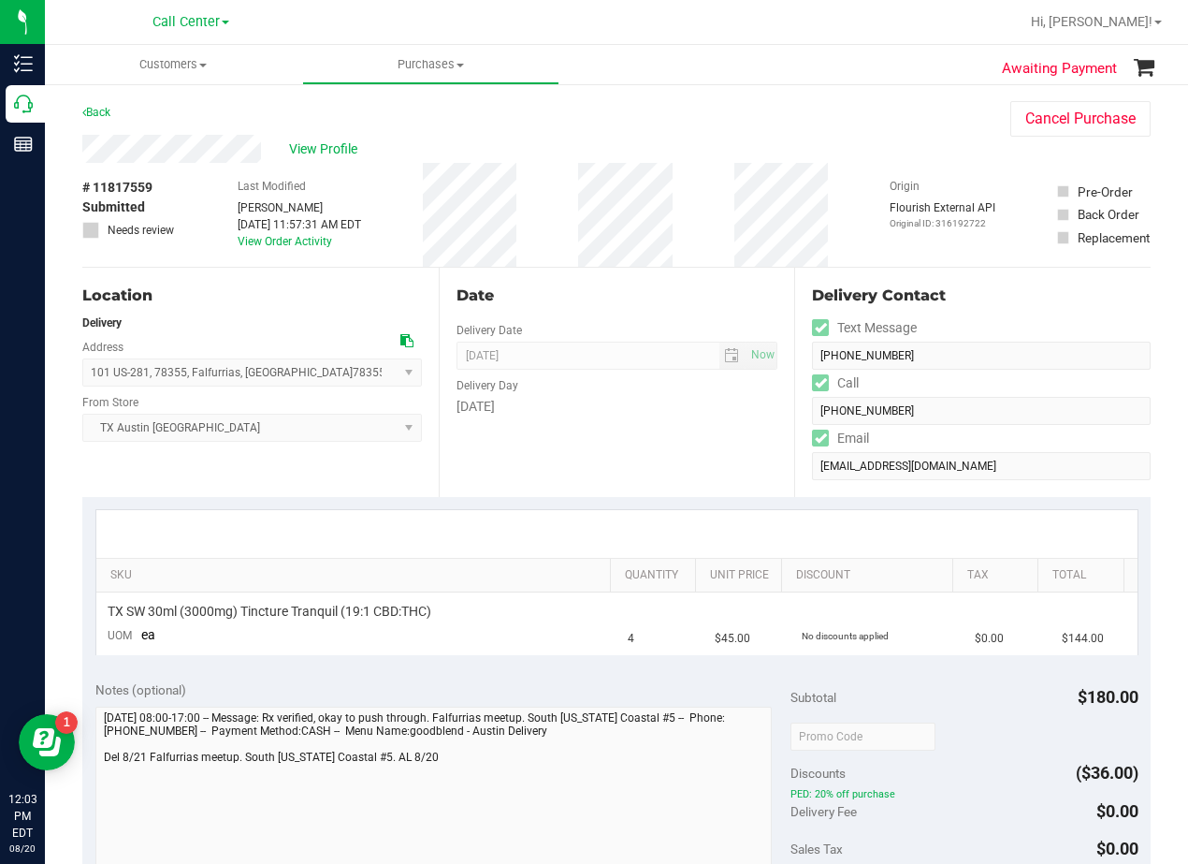
drag, startPoint x: 724, startPoint y: 424, endPoint x: 715, endPoint y: 407, distance: 19.3
click at [723, 424] on div "Date Delivery Date [DATE] Now [DATE] 08:00 AM Now Delivery Day [DATE]" at bounding box center [617, 382] width 356 height 229
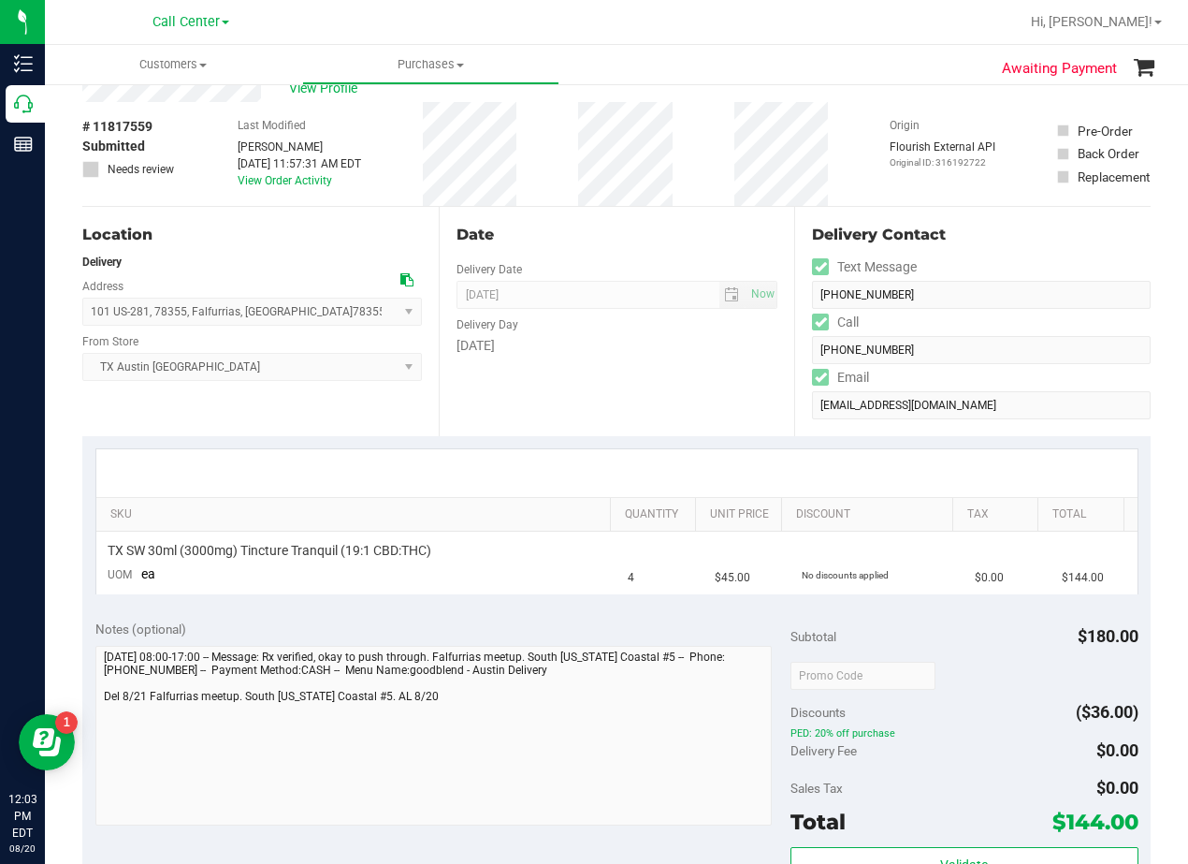
scroll to position [94, 0]
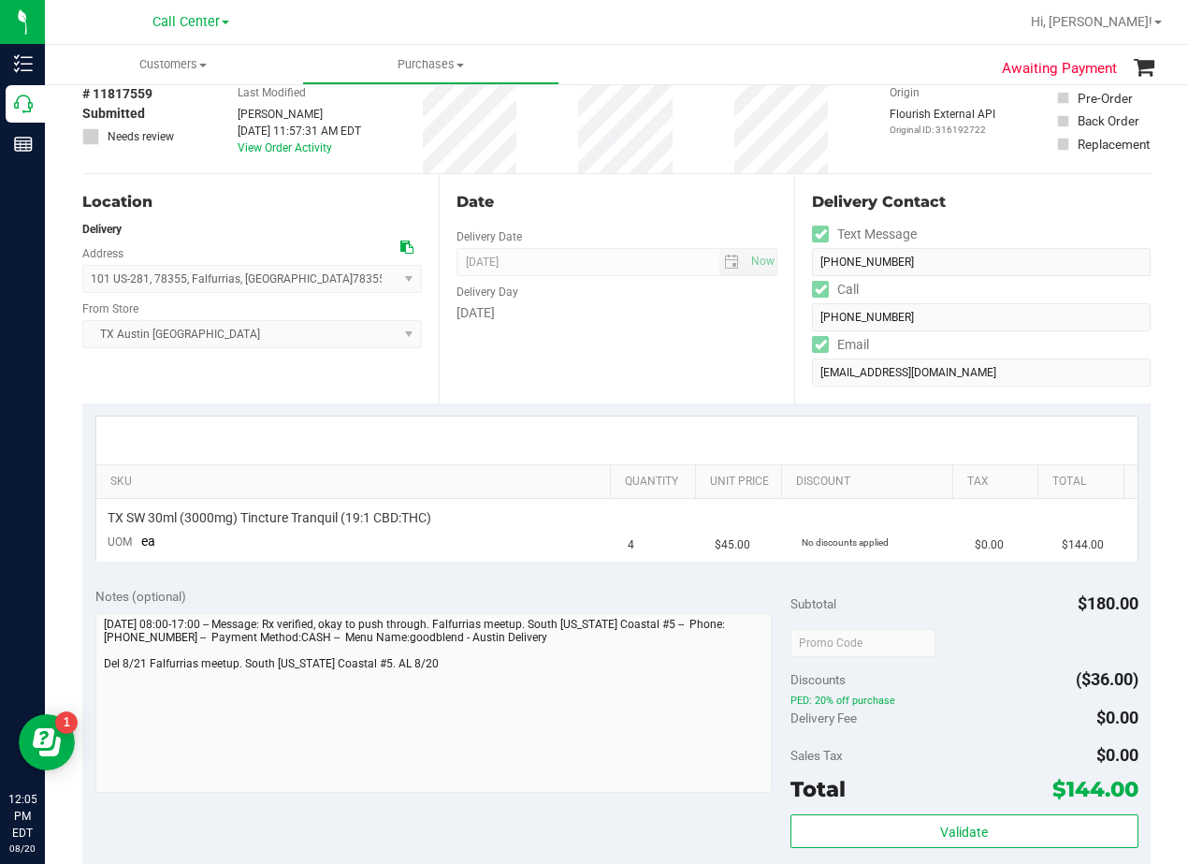
drag, startPoint x: 764, startPoint y: 356, endPoint x: 746, endPoint y: 359, distance: 19.1
click at [763, 356] on div "Date Delivery Date [DATE] Now [DATE] 08:00 AM Now Delivery Day [DATE]" at bounding box center [617, 288] width 356 height 229
click at [632, 339] on div "Date Delivery Date [DATE] Now [DATE] 08:00 AM Now Delivery Day [DATE]" at bounding box center [617, 288] width 356 height 229
click at [703, 359] on div "Date Delivery Date 08/21/2025 Now 08/21/2025 08:00 AM Now Delivery Day Thursday" at bounding box center [617, 288] width 356 height 229
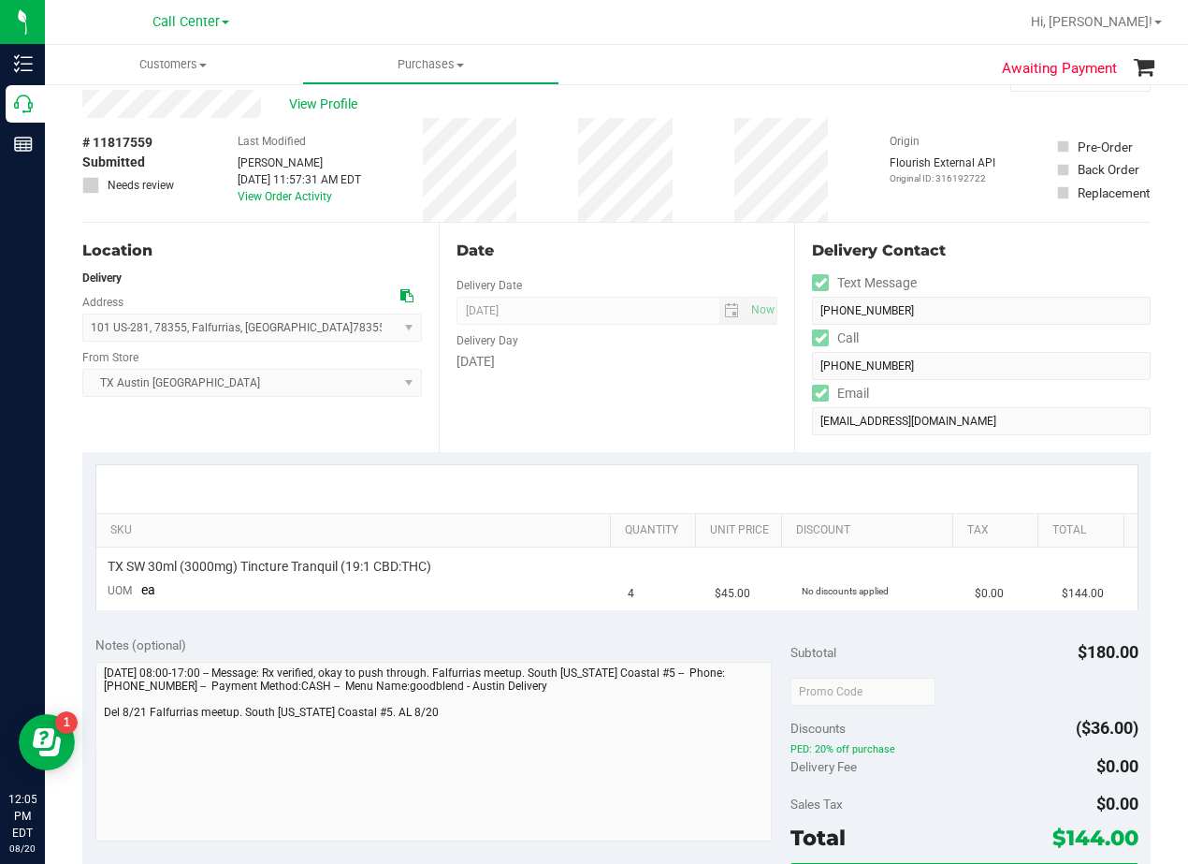
scroll to position [0, 0]
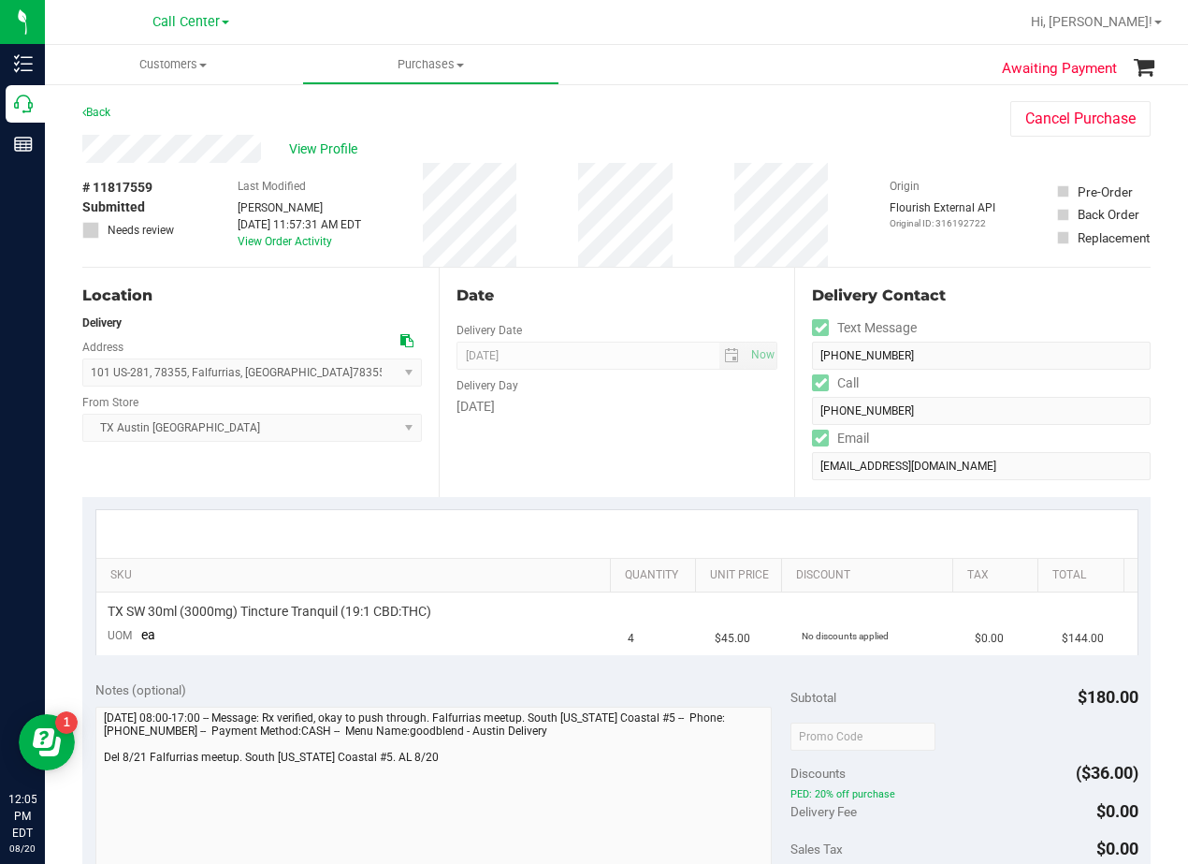
click at [678, 308] on div "Date Delivery Date 08/21/2025 Now 08/21/2025 08:00 AM Now Delivery Day Thursday" at bounding box center [617, 382] width 356 height 229
click at [684, 392] on div "Delivery Day" at bounding box center [618, 383] width 322 height 27
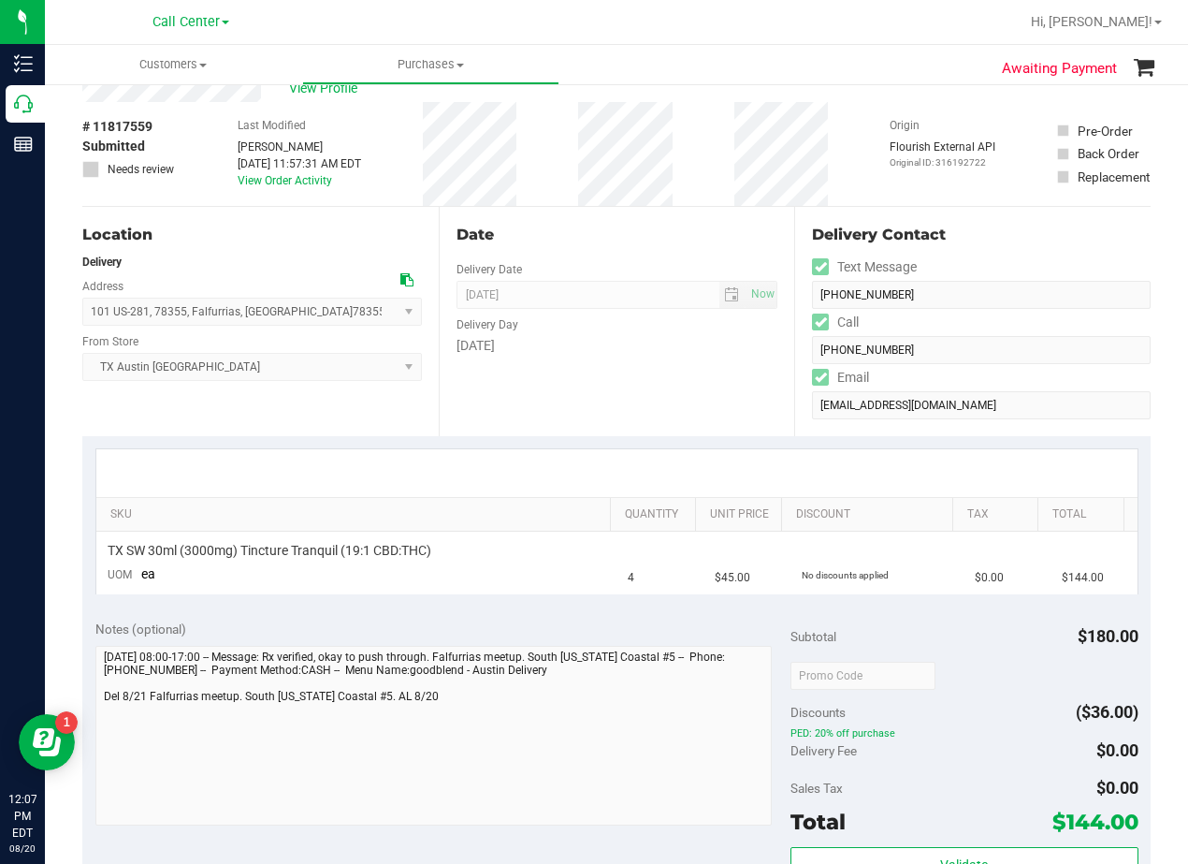
scroll to position [94, 0]
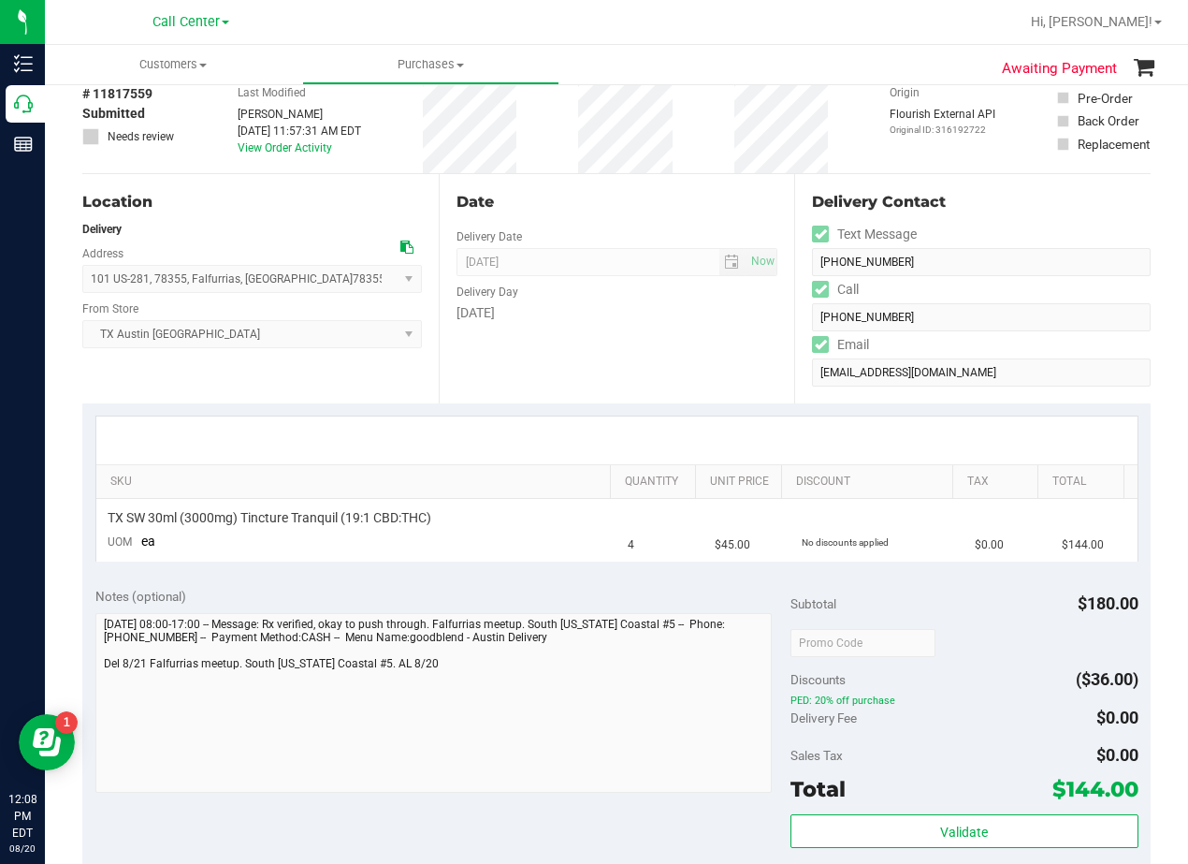
click at [688, 363] on div "Date Delivery Date 08/21/2025 Now 08/21/2025 08:00 AM Now Delivery Day Thursday" at bounding box center [617, 288] width 356 height 229
click at [658, 390] on div "Date Delivery Date 08/21/2025 Now 08/21/2025 08:00 AM Now Delivery Day Thursday" at bounding box center [617, 288] width 356 height 229
click at [691, 304] on div "[DATE]" at bounding box center [618, 313] width 322 height 20
drag, startPoint x: 730, startPoint y: 378, endPoint x: 662, endPoint y: 356, distance: 70.7
click at [730, 378] on div "Date Delivery Date 08/21/2025 Now 08/21/2025 08:00 AM Now Delivery Day Thursday" at bounding box center [617, 288] width 356 height 229
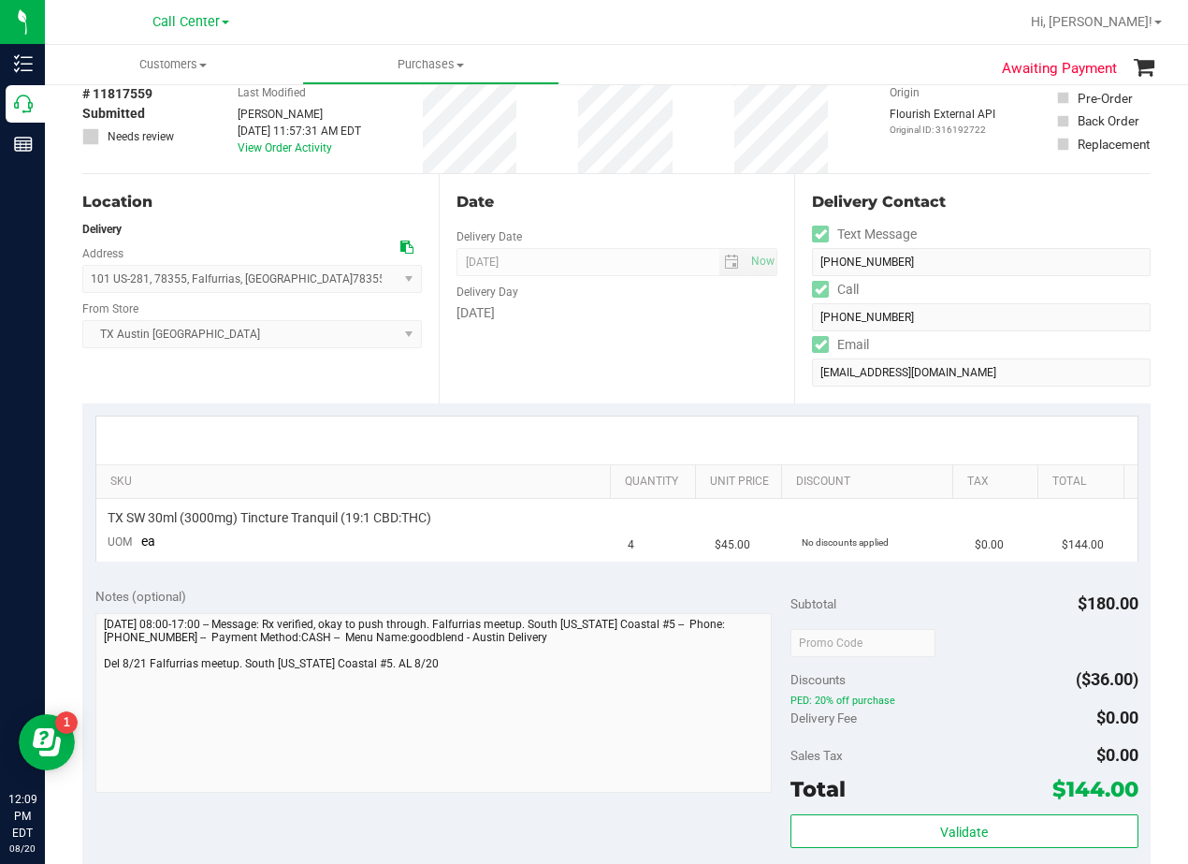
click at [614, 356] on div "Date Delivery Date 08/21/2025 Now 08/21/2025 08:00 AM Now Delivery Day Thursday" at bounding box center [617, 288] width 356 height 229
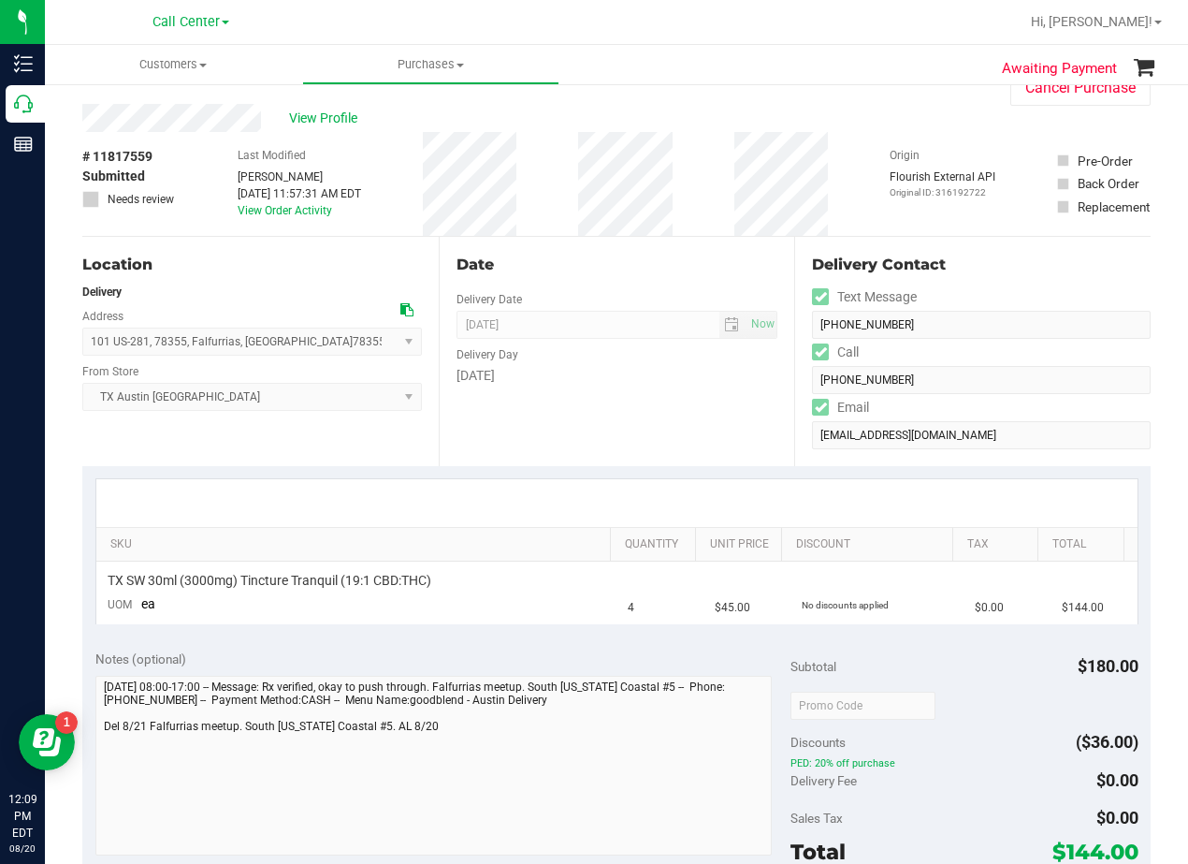
scroll to position [0, 0]
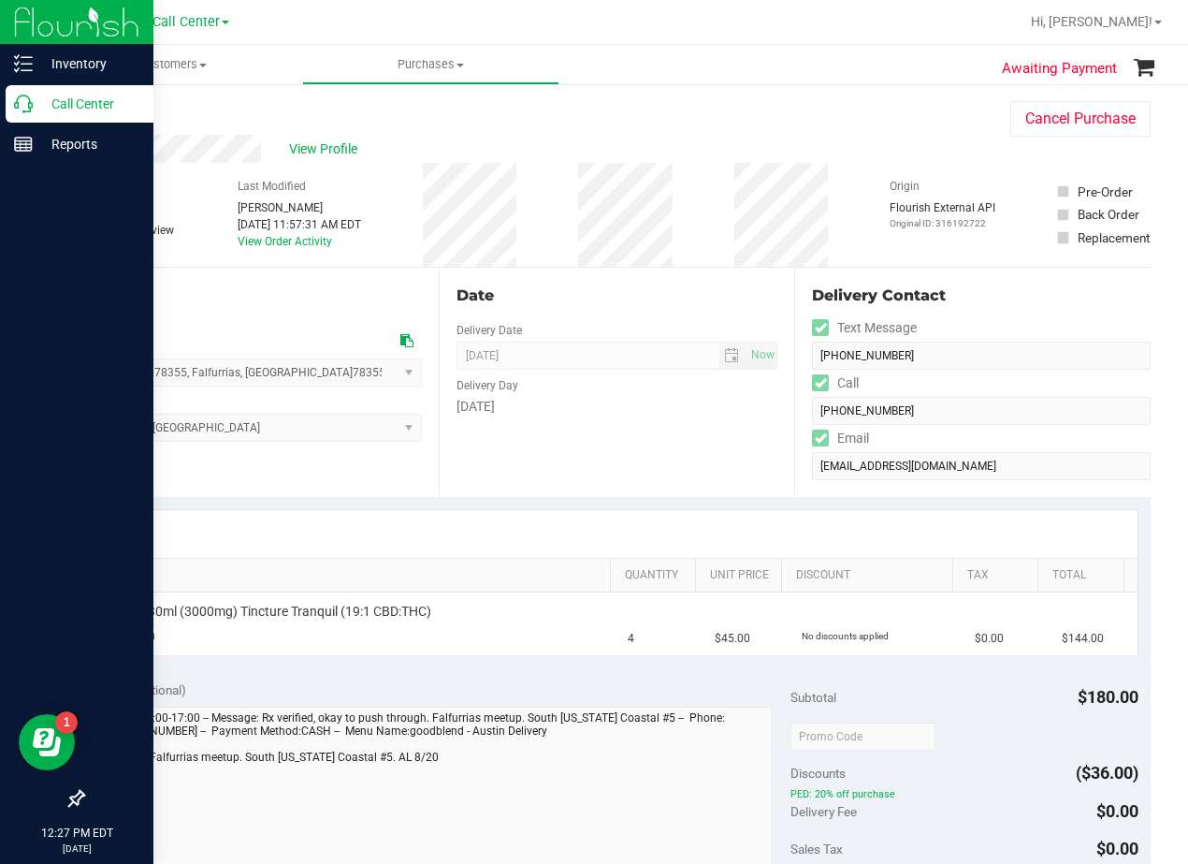
click at [18, 114] on div "Call Center" at bounding box center [80, 103] width 148 height 37
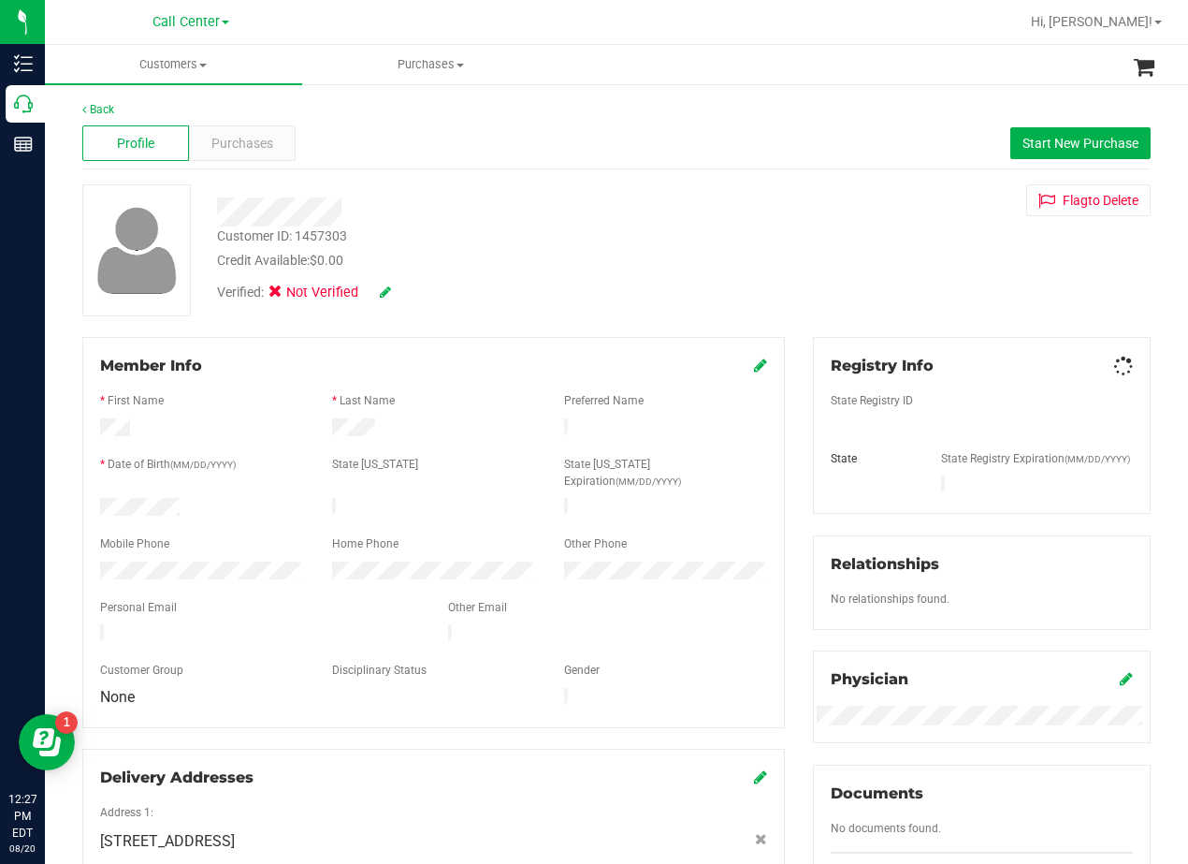
drag, startPoint x: 511, startPoint y: 229, endPoint x: 477, endPoint y: 235, distance: 34.1
click at [510, 229] on div "Customer ID: 1457303 Credit Available: $0.00" at bounding box center [477, 248] width 548 height 44
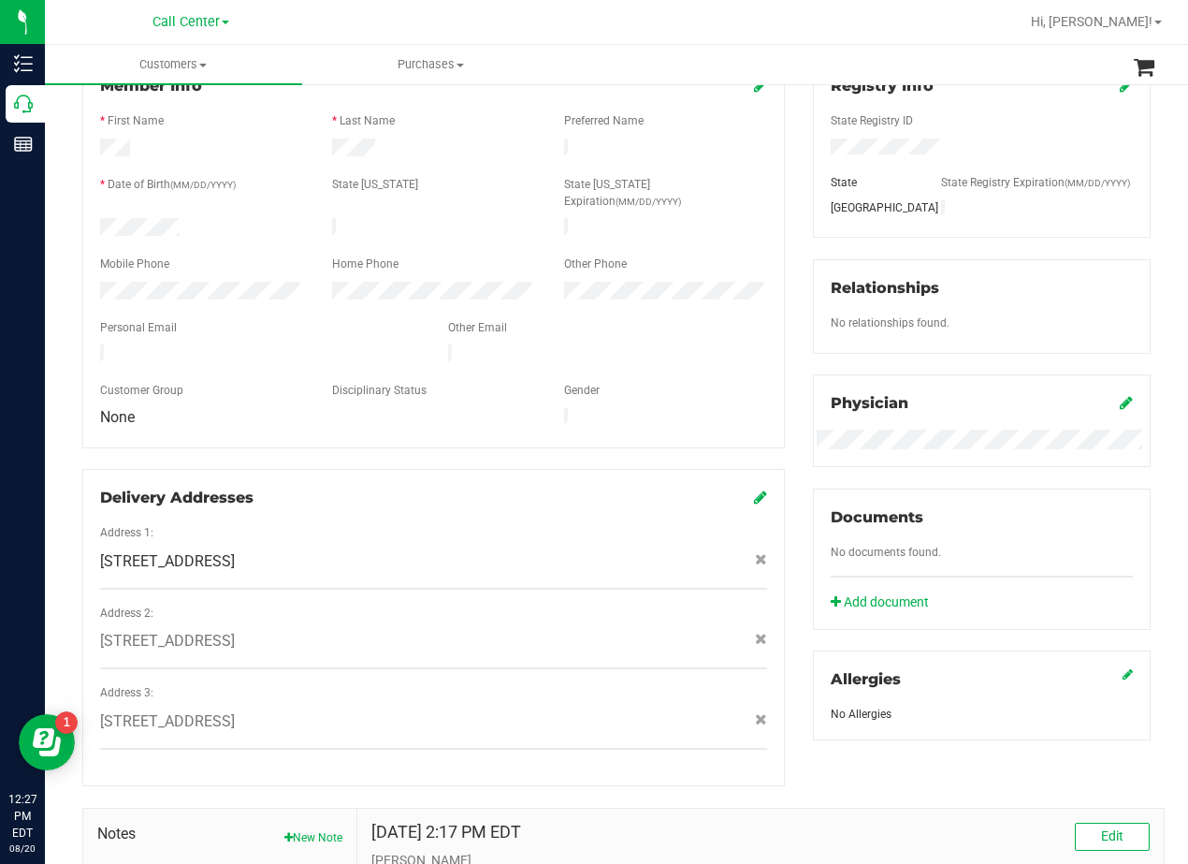
scroll to position [281, 0]
click at [235, 549] on span "3927 Turtle Creek Lane , New Braunfels , TX 78132" at bounding box center [167, 560] width 135 height 22
copy div "3927 Turtle Creek Lane , New Braunfels , TX 78132"
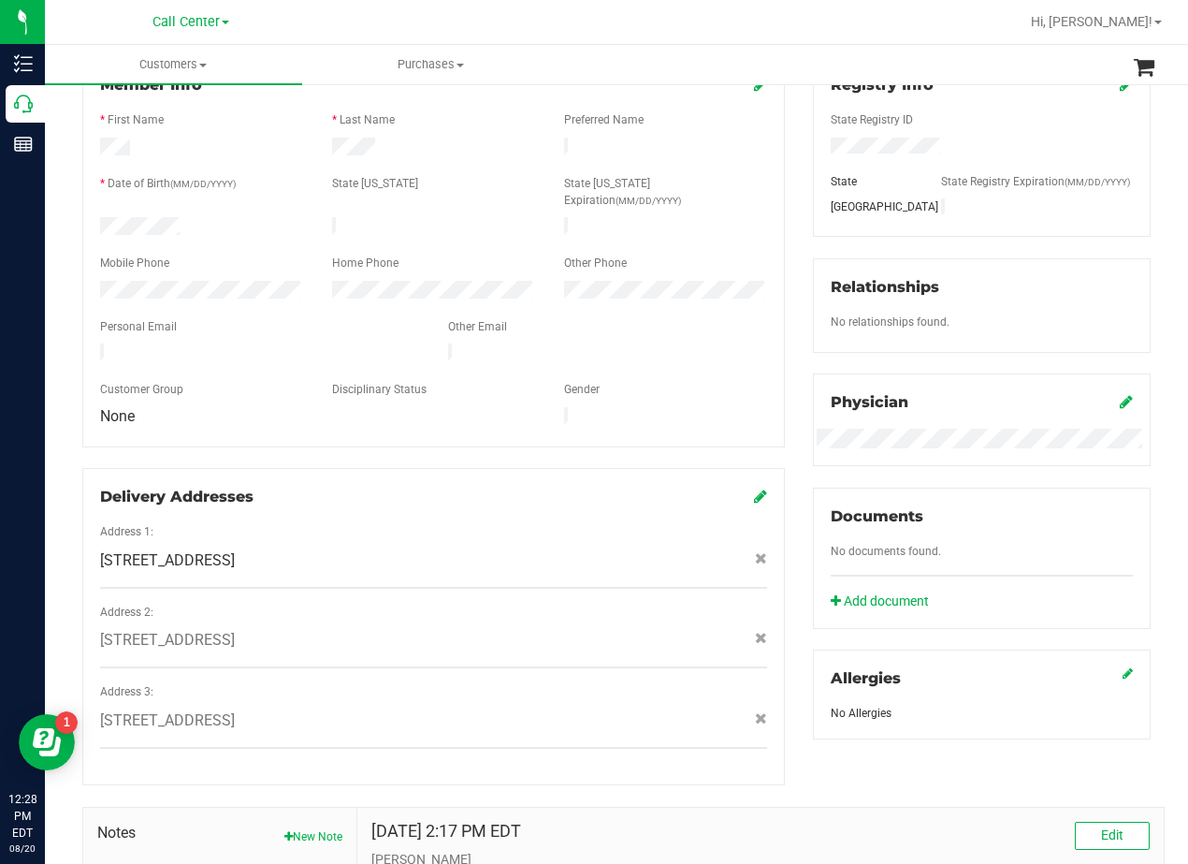
click at [736, 255] on div "Other Phone" at bounding box center [666, 266] width 232 height 22
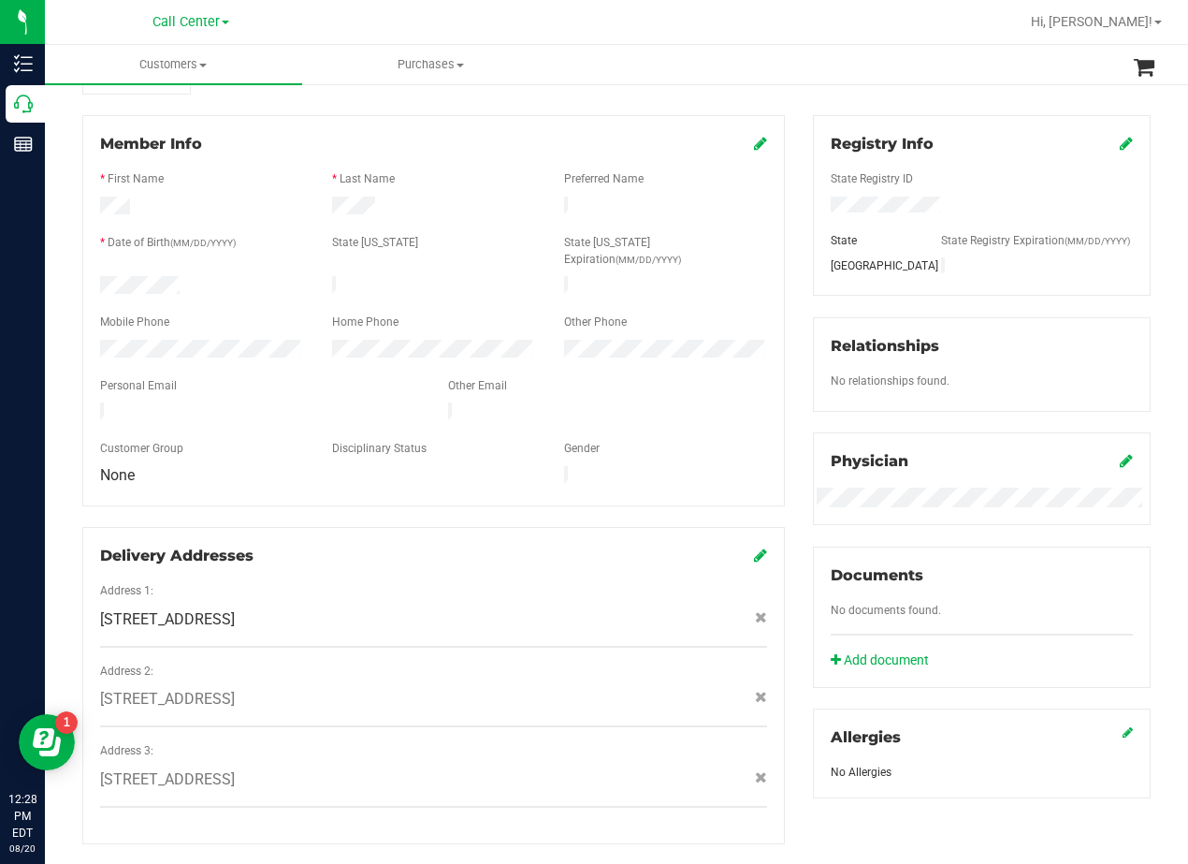
scroll to position [0, 0]
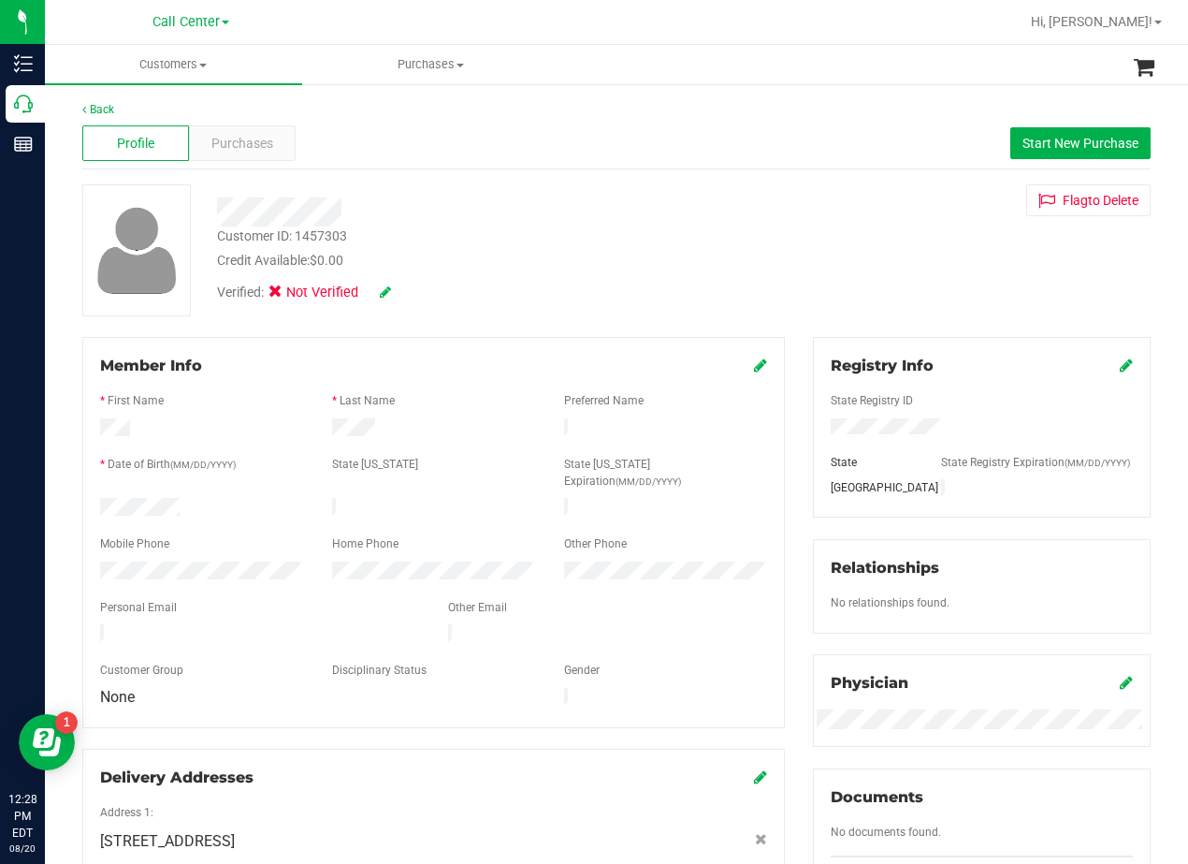
click at [753, 237] on div "Customer ID: 1457303 Credit Available: $0.00 Verified: Not Verified Flag to Del…" at bounding box center [616, 250] width 1097 height 132
click at [696, 181] on div "Back Profile Purchases Start New Purchase Customer ID: 1457303 Credit Available…" at bounding box center [616, 726] width 1069 height 1250
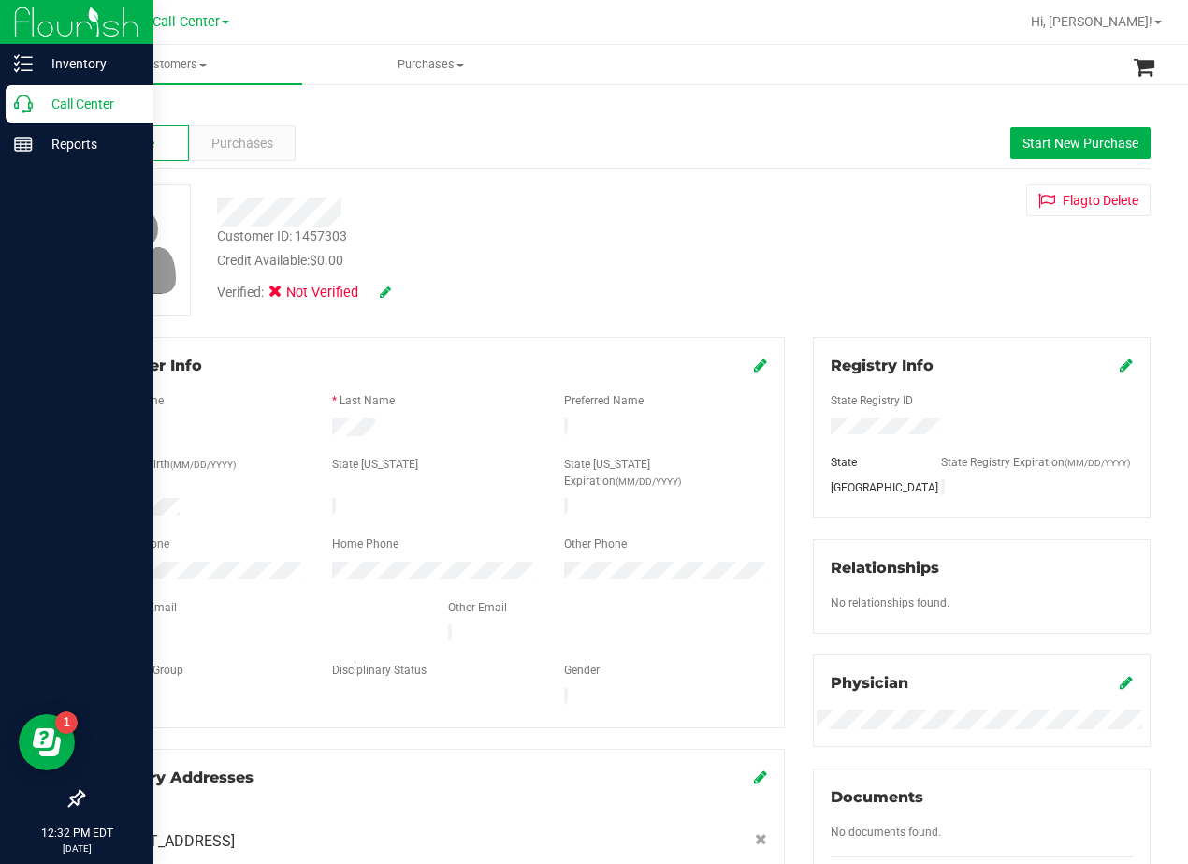
click at [46, 102] on p "Call Center" at bounding box center [89, 104] width 112 height 22
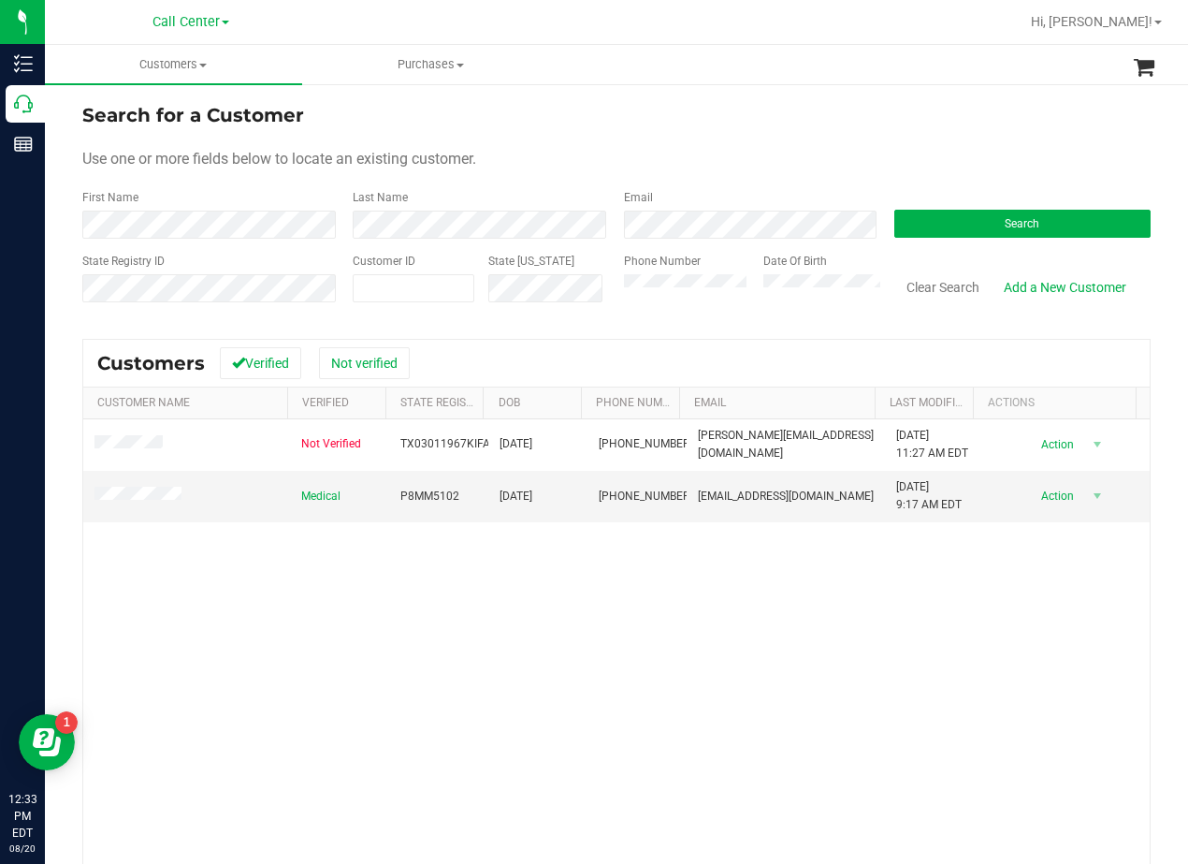
click at [793, 146] on form "Search for a Customer Use one or more fields below to locate an existing custom…" at bounding box center [616, 210] width 1069 height 218
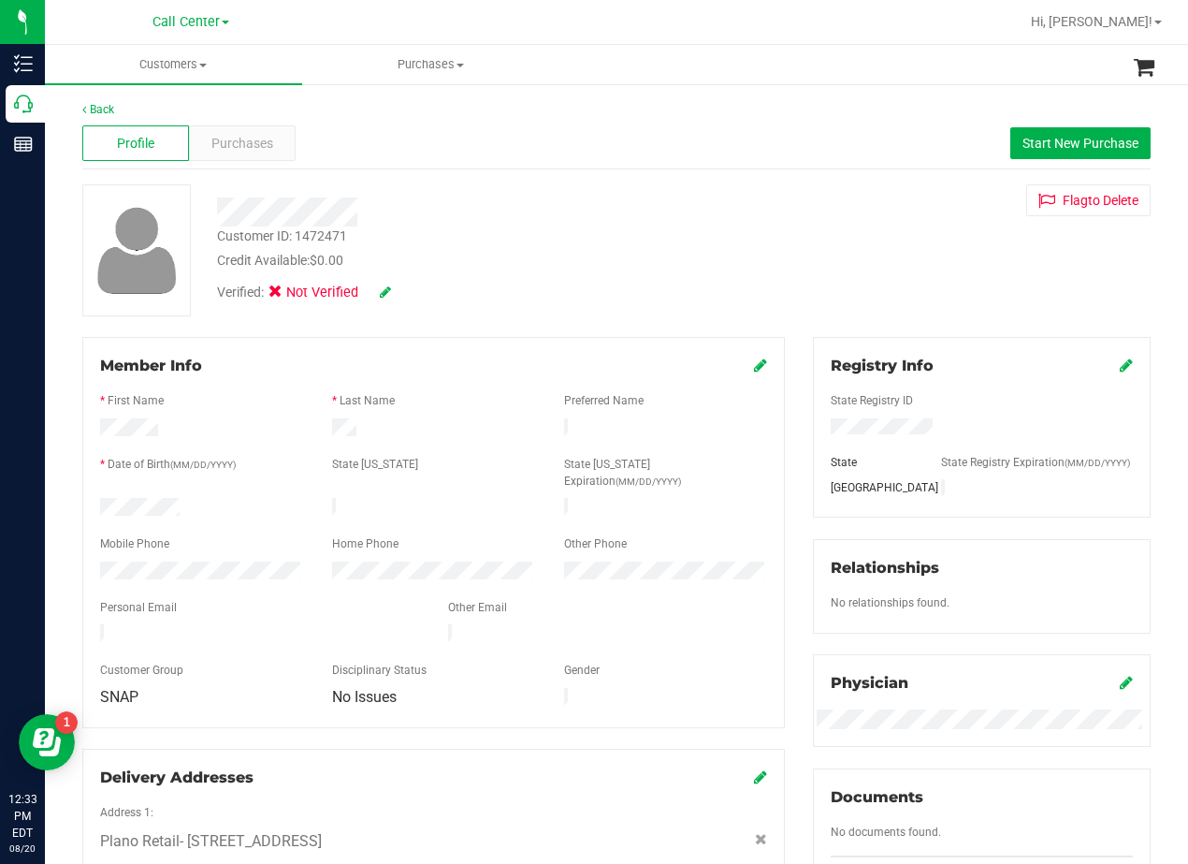
click at [702, 221] on div at bounding box center [477, 211] width 548 height 29
click at [228, 140] on span "Purchases" at bounding box center [242, 144] width 62 height 20
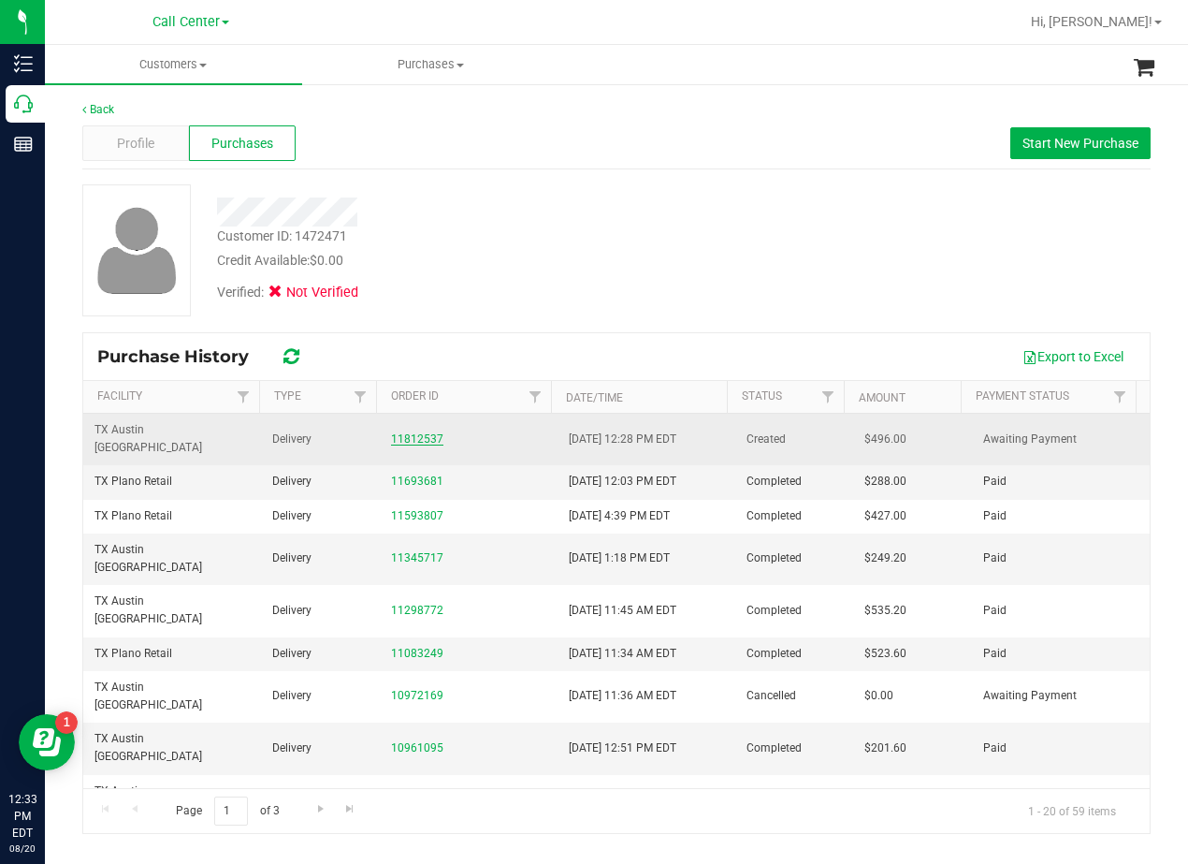
click at [418, 432] on link "11812537" at bounding box center [417, 438] width 52 height 13
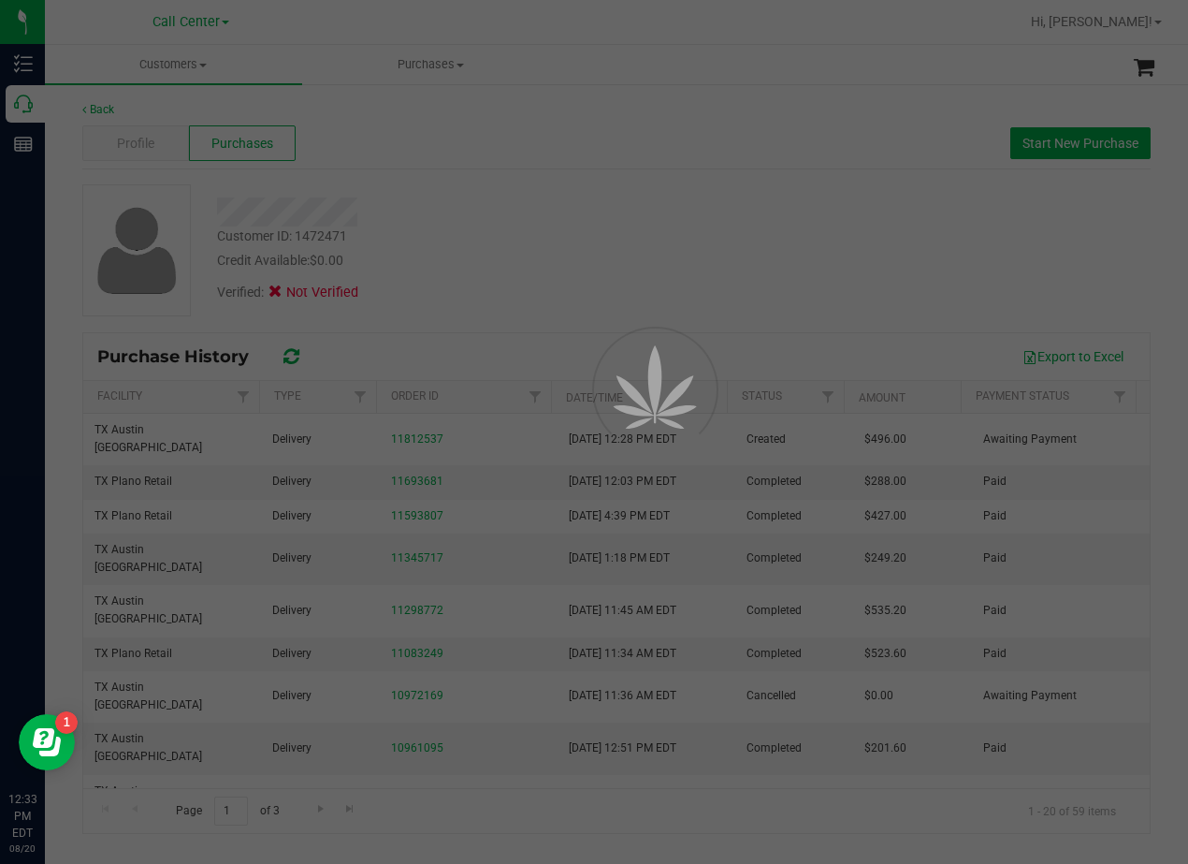
drag, startPoint x: 500, startPoint y: 195, endPoint x: 510, endPoint y: 212, distance: 20.5
click at [502, 196] on div at bounding box center [594, 432] width 1188 height 864
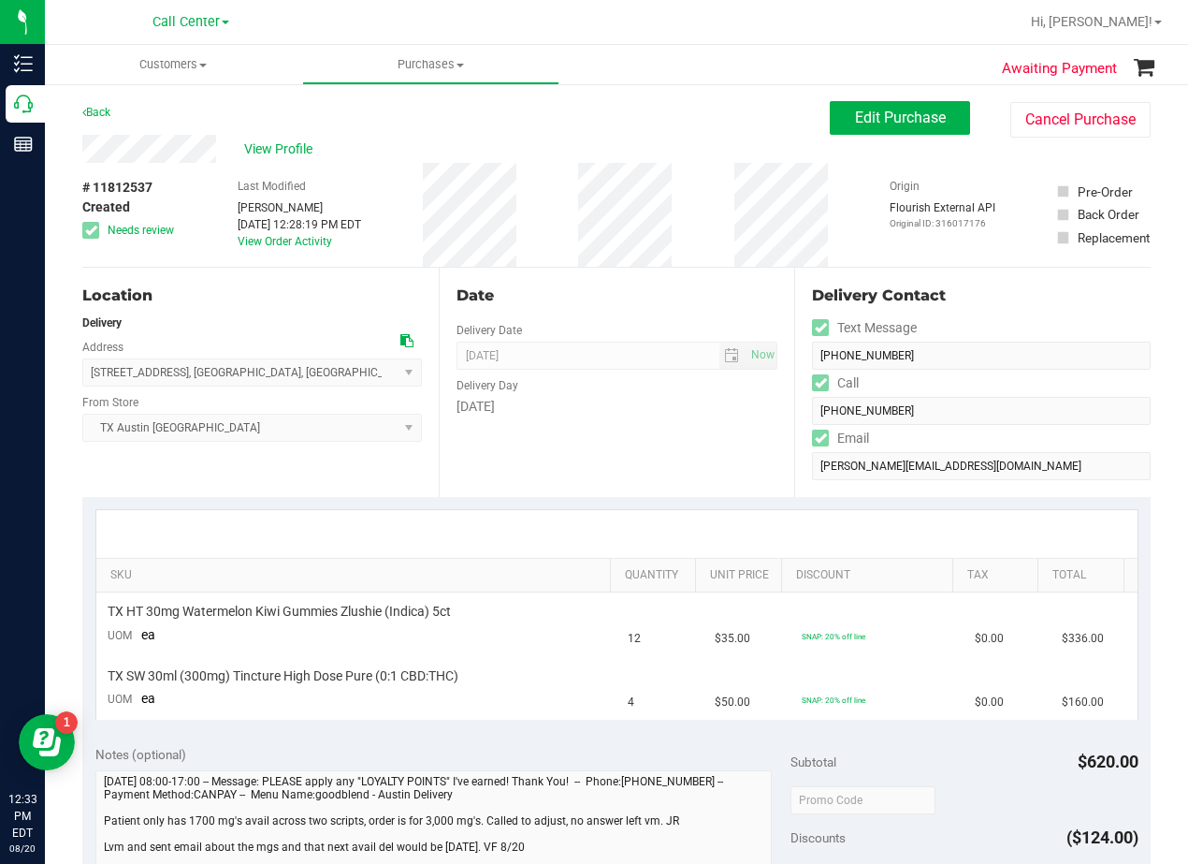
click at [626, 150] on div "View Profile" at bounding box center [456, 149] width 748 height 28
click at [309, 242] on link "View Order Activity" at bounding box center [285, 241] width 95 height 13
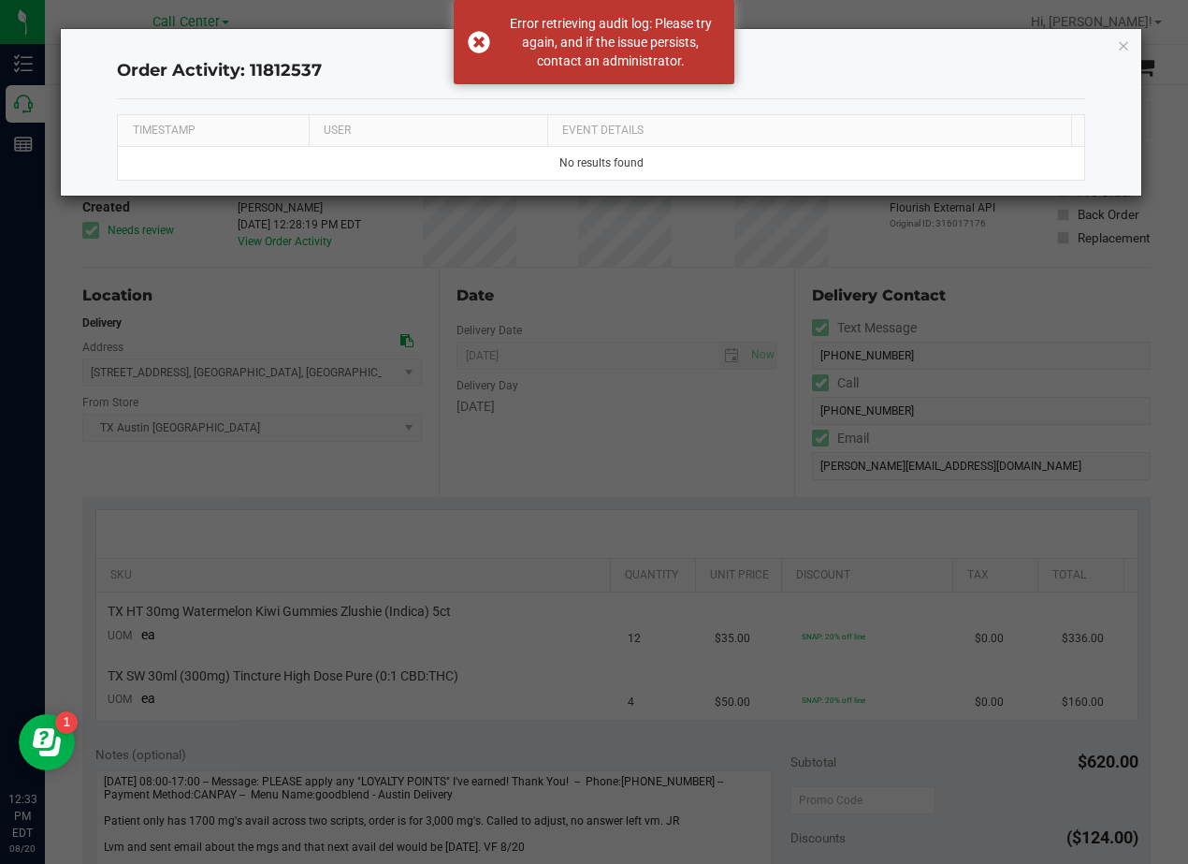
click at [1130, 48] on div "Order Activity: 11812537 TIMESTAMP USER EVENT DETAILS No results found" at bounding box center [601, 112] width 1081 height 167
click at [1127, 48] on icon "button" at bounding box center [1123, 45] width 13 height 22
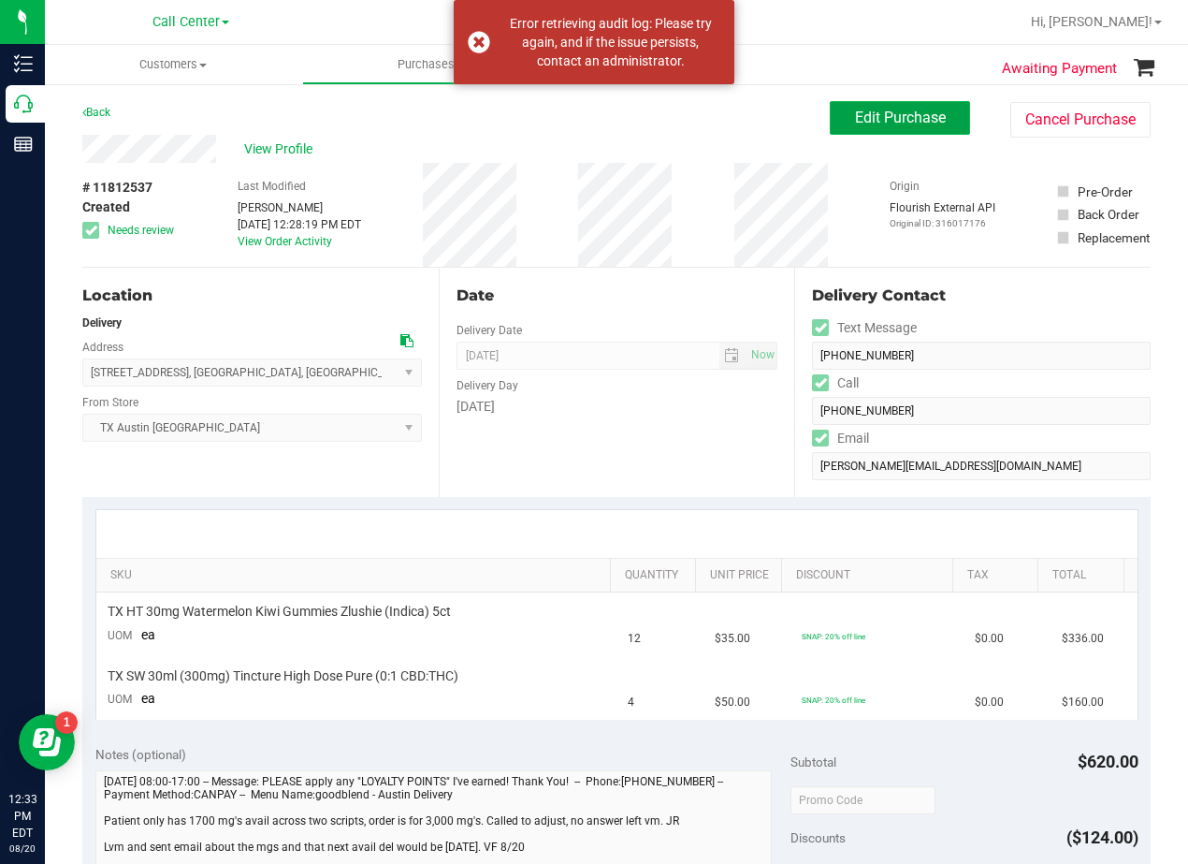
click at [885, 109] on span "Edit Purchase" at bounding box center [900, 118] width 91 height 18
click at [642, 146] on div "Customers All customers Add a new customer All physicians Purchases All purchas…" at bounding box center [616, 454] width 1143 height 819
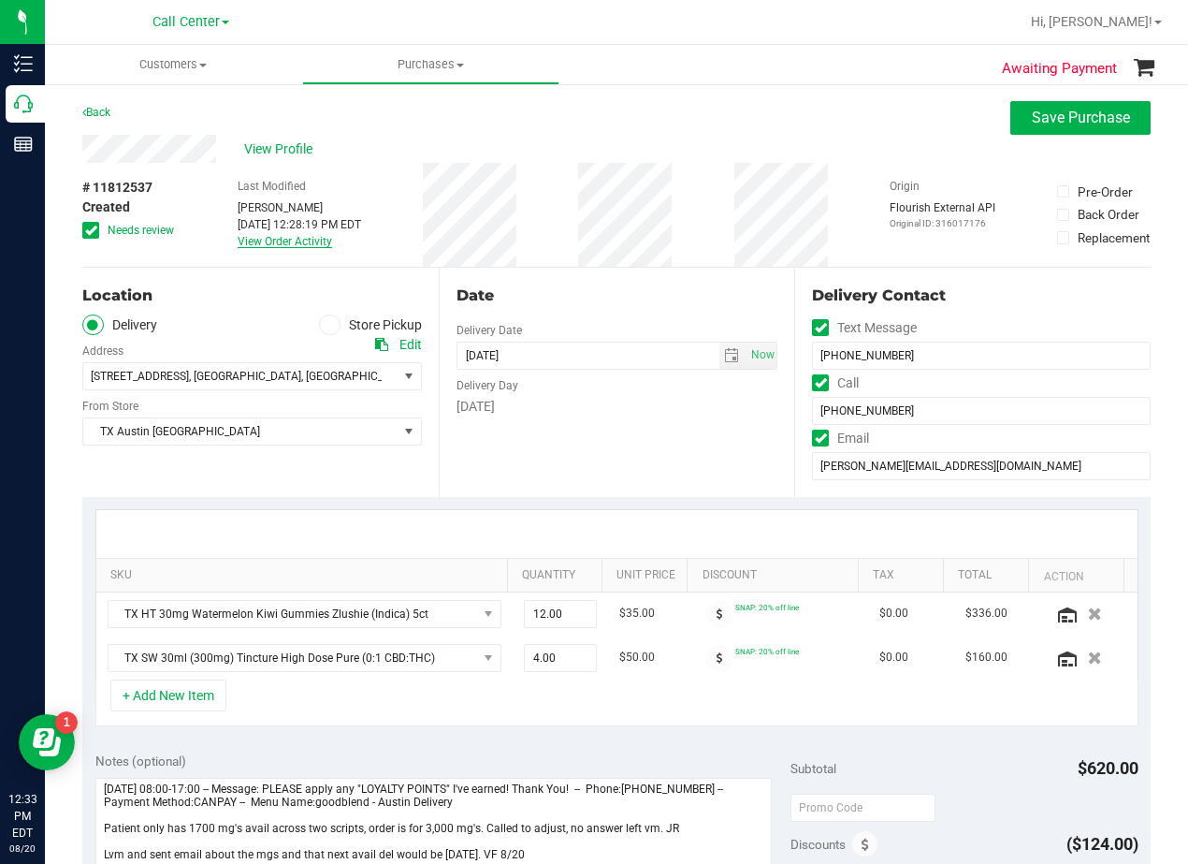
click at [288, 238] on link "View Order Activity" at bounding box center [285, 241] width 95 height 13
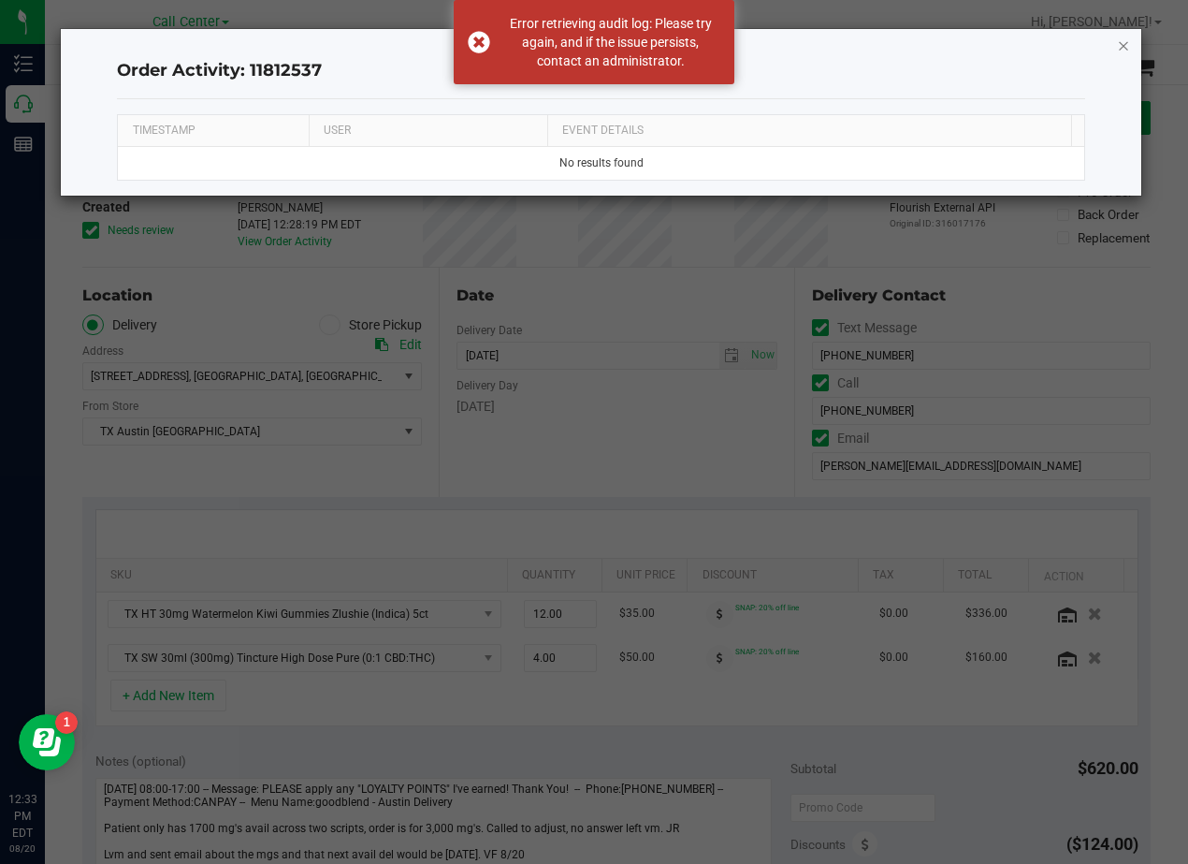
click at [1120, 46] on icon "button" at bounding box center [1123, 45] width 13 height 22
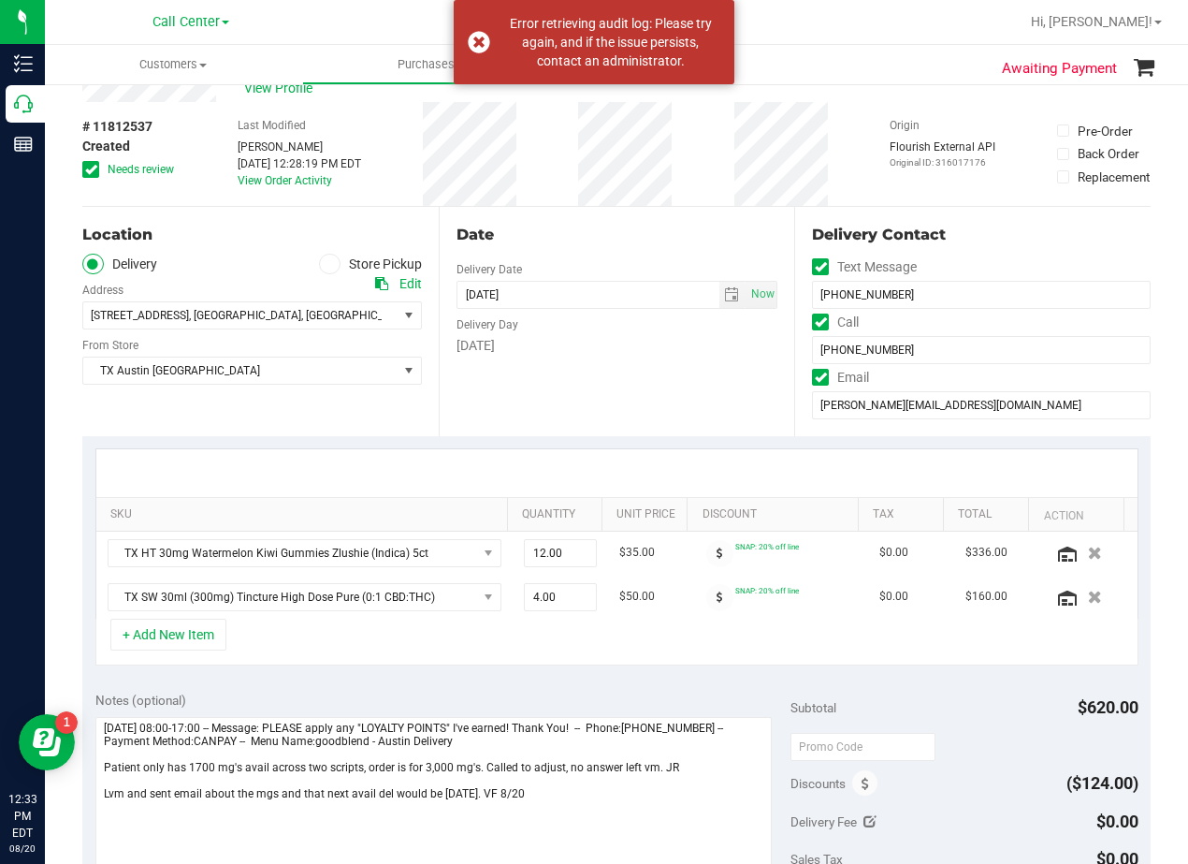
scroll to position [94, 0]
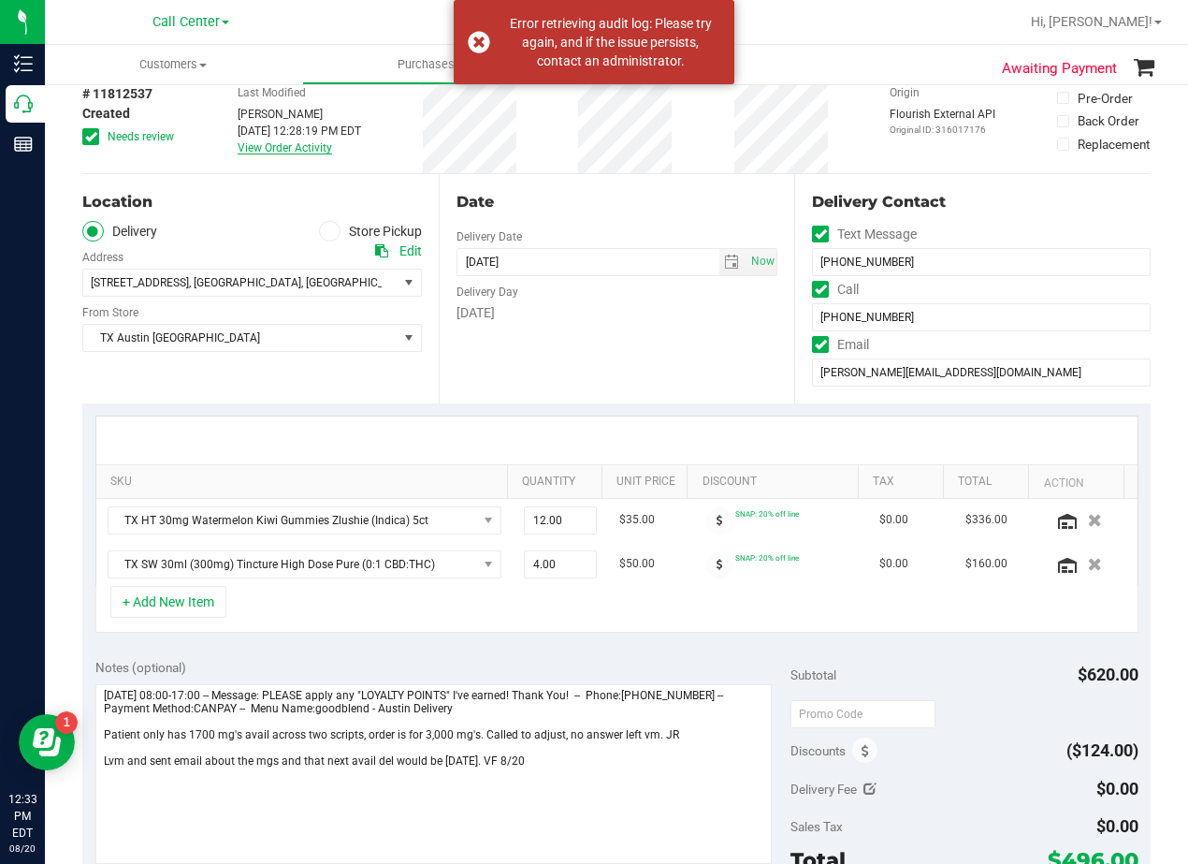
click at [306, 153] on link "View Order Activity" at bounding box center [285, 147] width 95 height 13
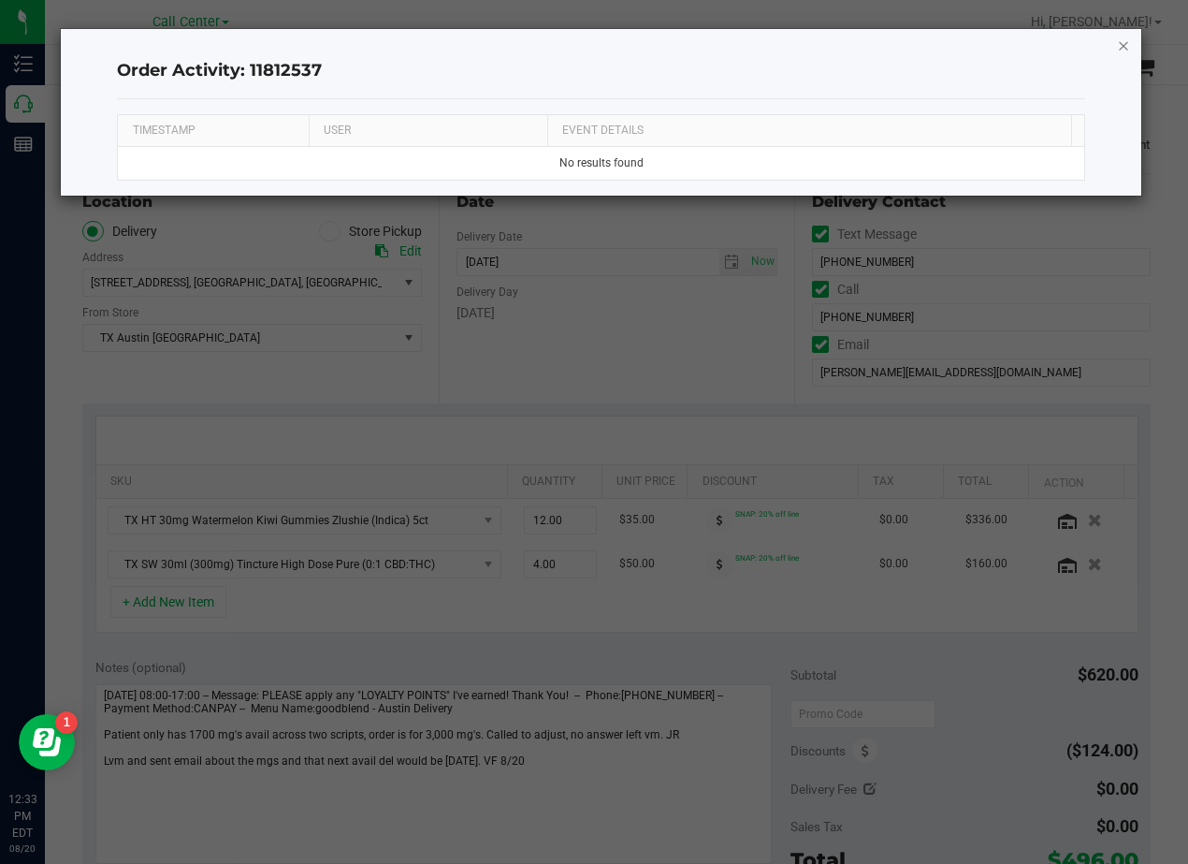
click at [1126, 42] on icon "button" at bounding box center [1123, 45] width 13 height 22
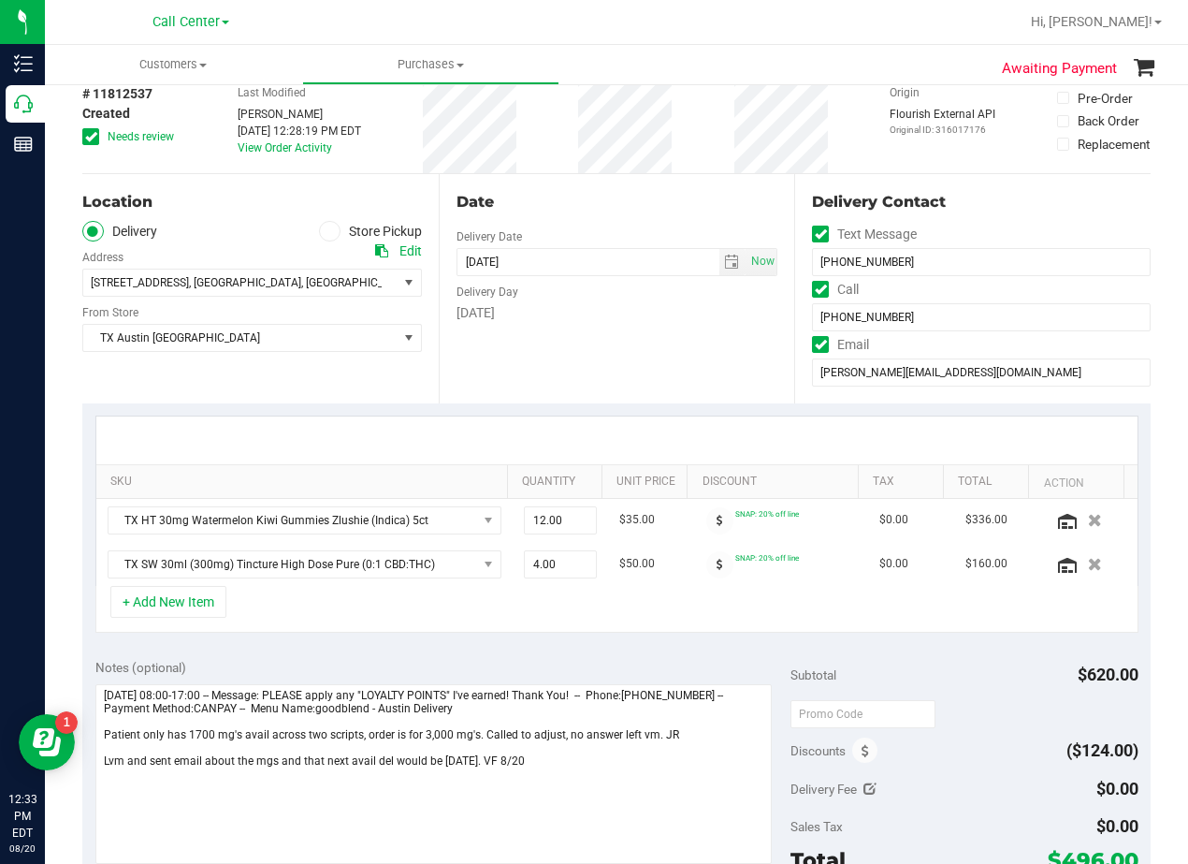
click at [671, 311] on div "Wednesday" at bounding box center [618, 313] width 322 height 20
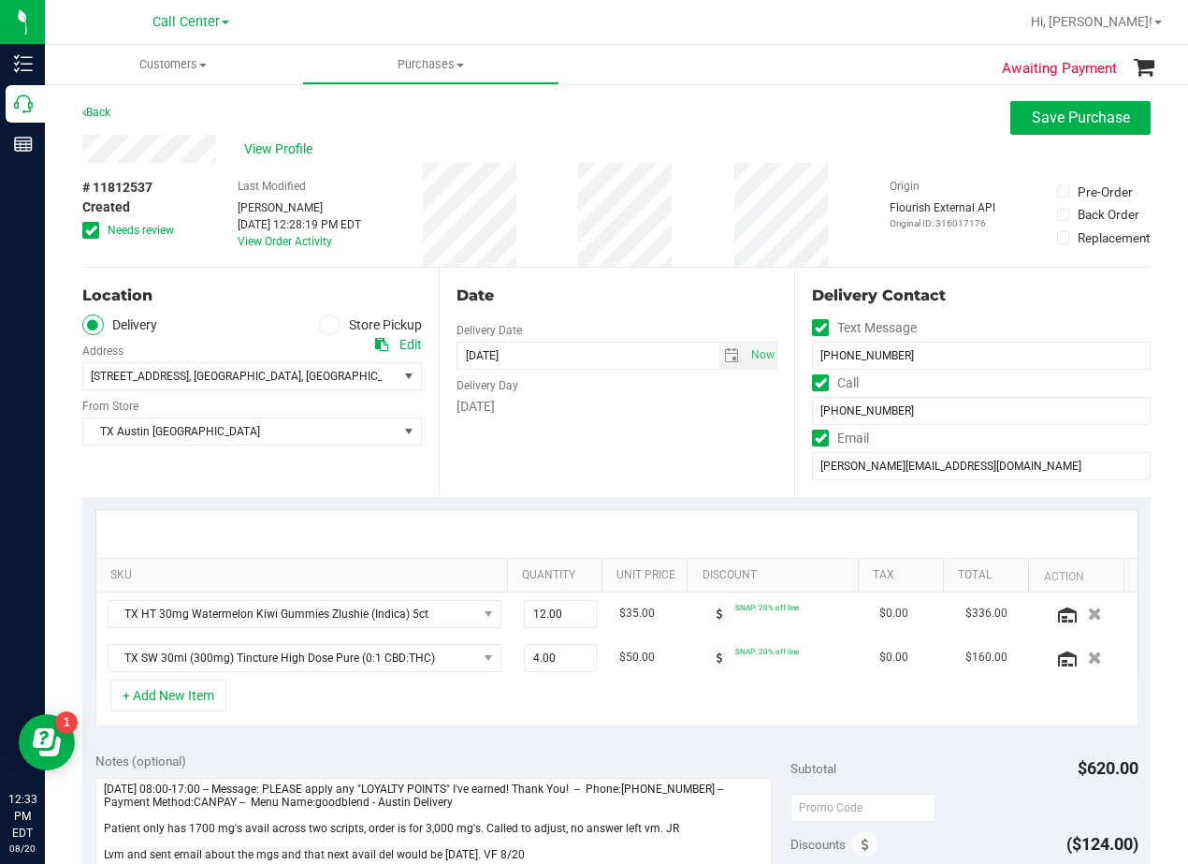
click at [583, 268] on div "Date Delivery Date 08/20/2025 Now 08/20/2025 08:00 AM Now Delivery Day Wednesday" at bounding box center [617, 382] width 356 height 229
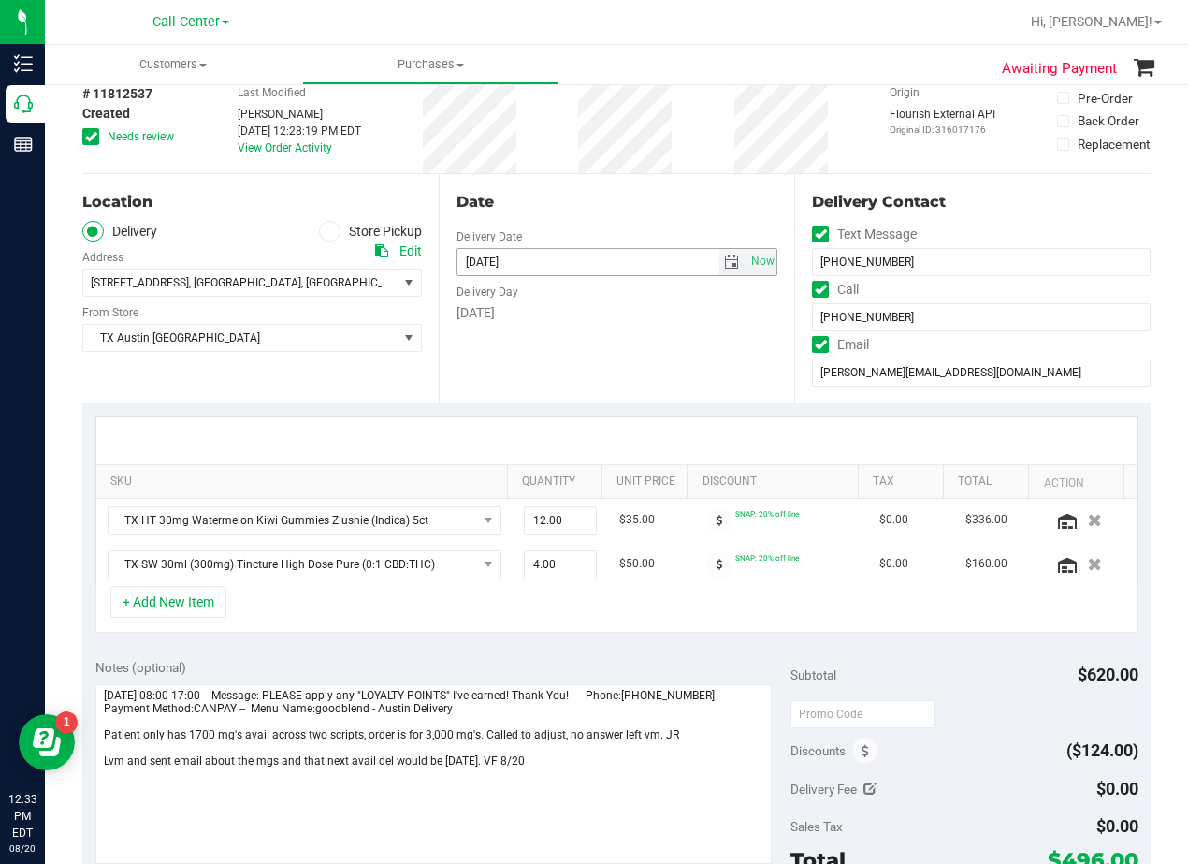
scroll to position [187, 0]
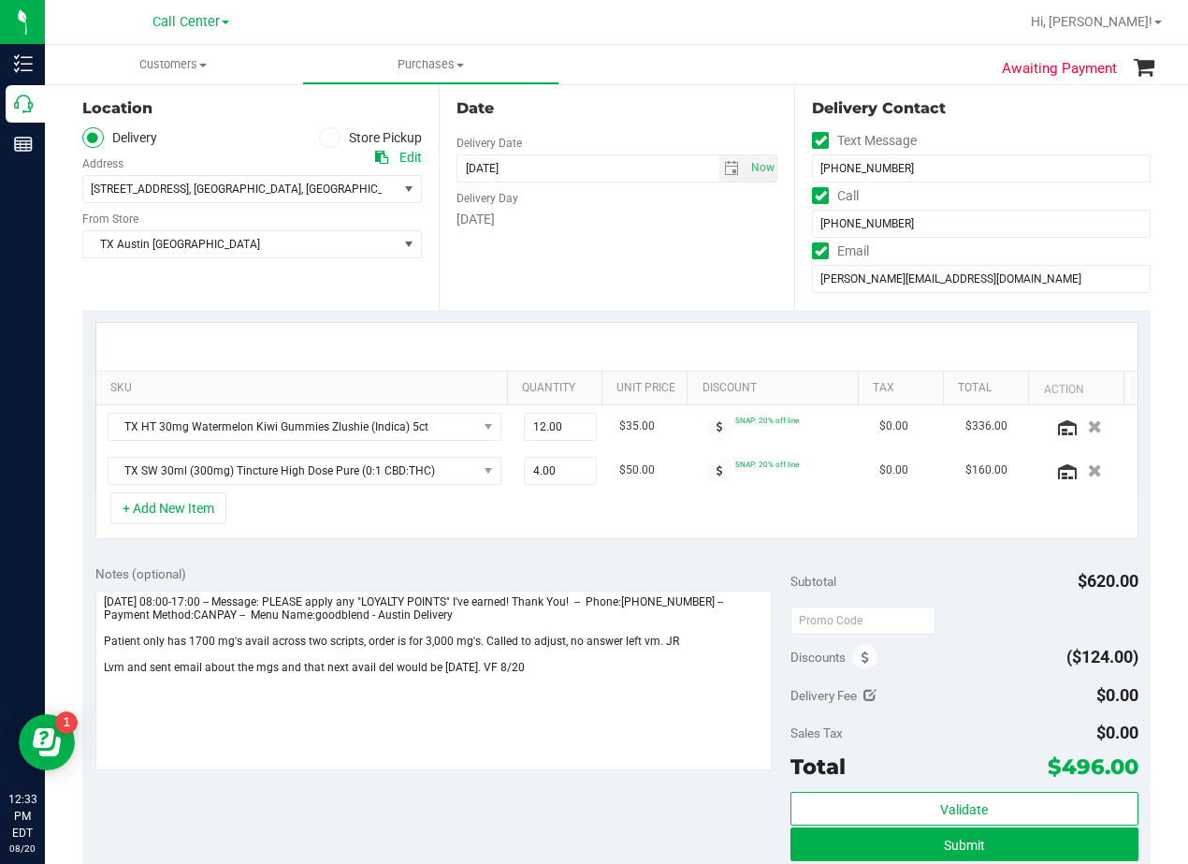
click at [691, 274] on div "Date Delivery Date 08/20/2025 Now 08/20/2025 08:00 AM Now Delivery Day Wednesday" at bounding box center [617, 194] width 356 height 229
click at [674, 284] on div "Date Delivery Date 08/20/2025 Now 08/20/2025 08:00 AM Now Delivery Day Wednesday" at bounding box center [617, 194] width 356 height 229
click at [619, 230] on div "Date Delivery Date 08/20/2025 Now 08/20/2025 08:00 AM Now Delivery Day Wednesday" at bounding box center [617, 194] width 356 height 229
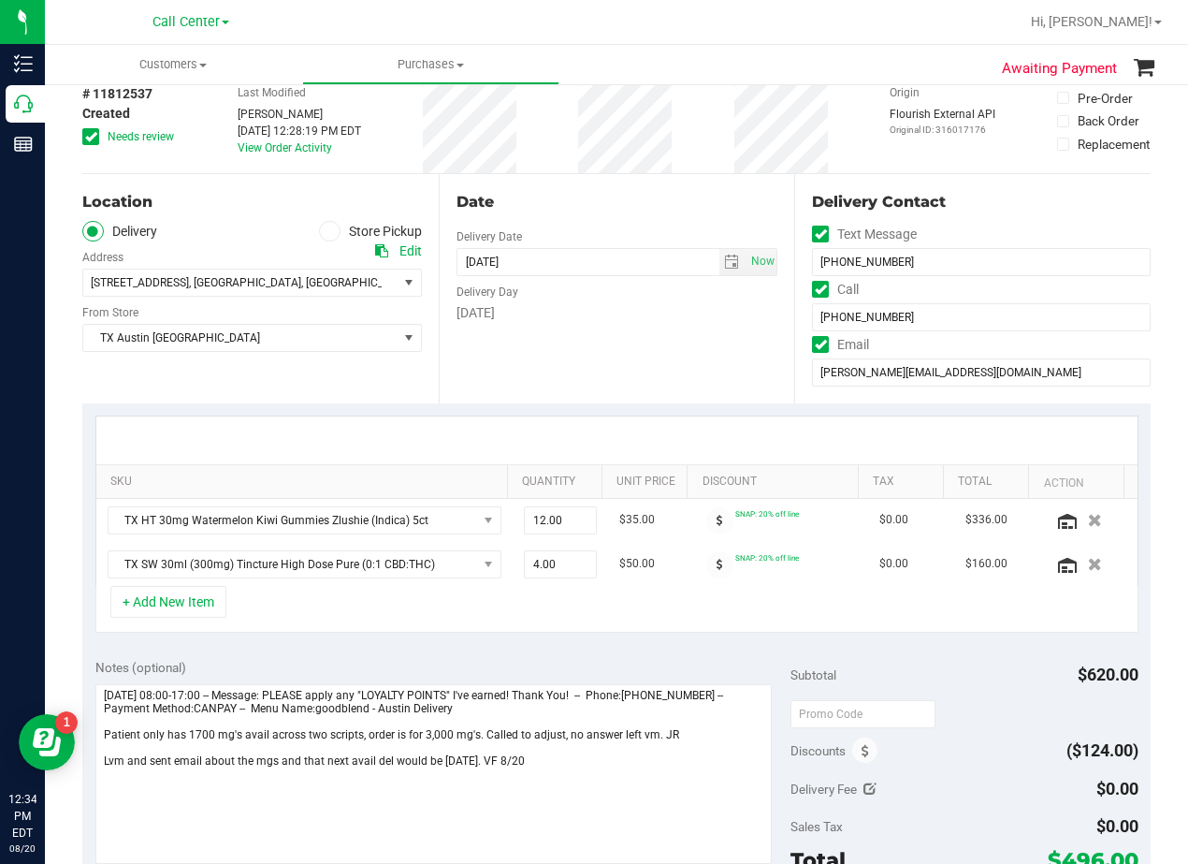
click at [626, 208] on div "Date" at bounding box center [618, 202] width 322 height 22
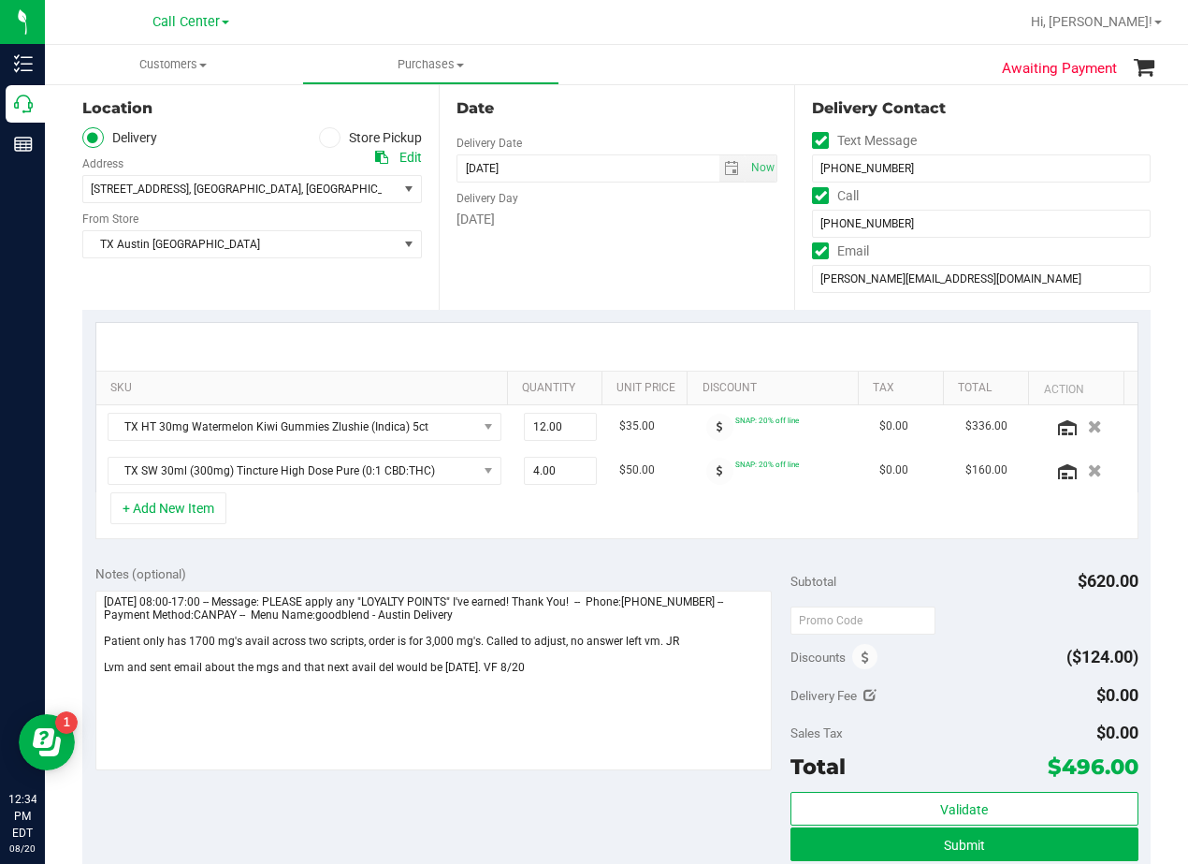
click at [652, 272] on div "Date Delivery Date 08/20/2025 Now 08/20/2025 08:00 AM Now Delivery Day Wednesday" at bounding box center [617, 194] width 356 height 229
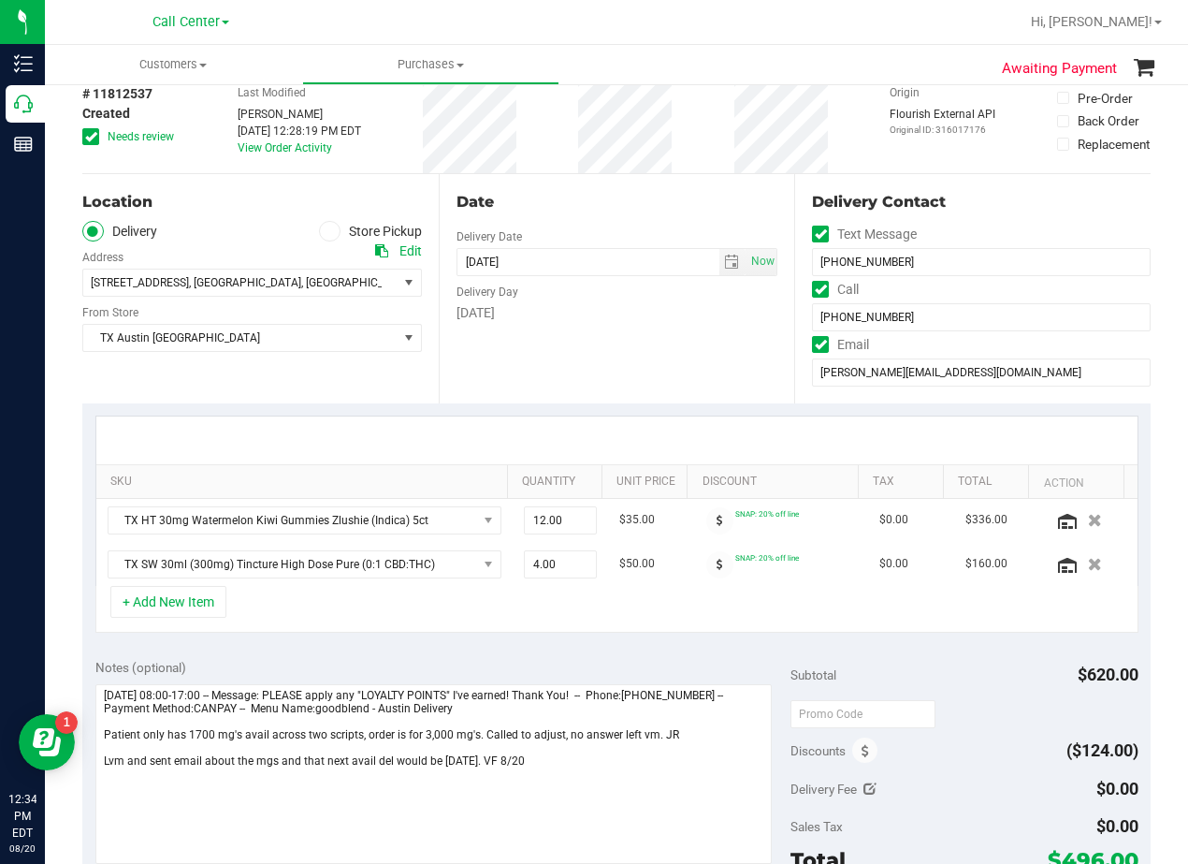
scroll to position [0, 0]
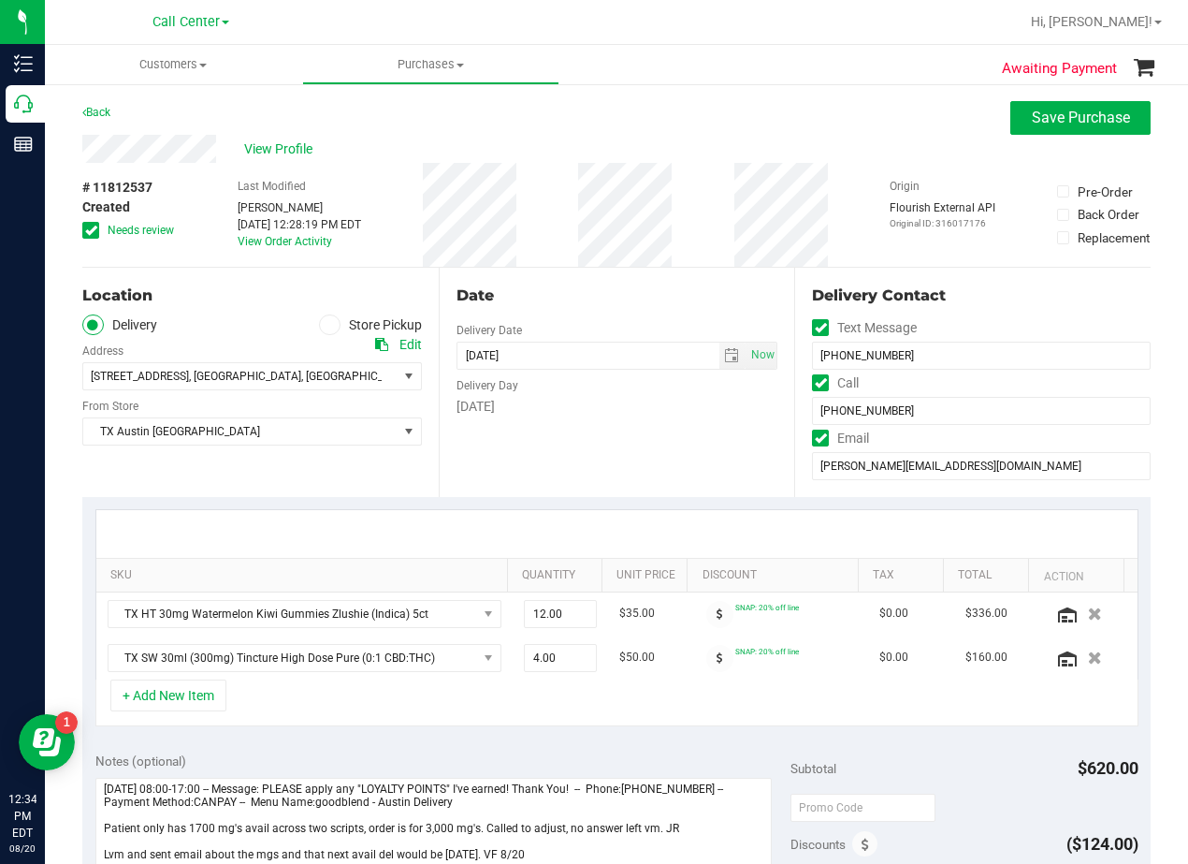
click at [654, 276] on div "Date Delivery Date 08/20/2025 Now 08/20/2025 08:00 AM Now Delivery Day Wednesday" at bounding box center [617, 382] width 356 height 229
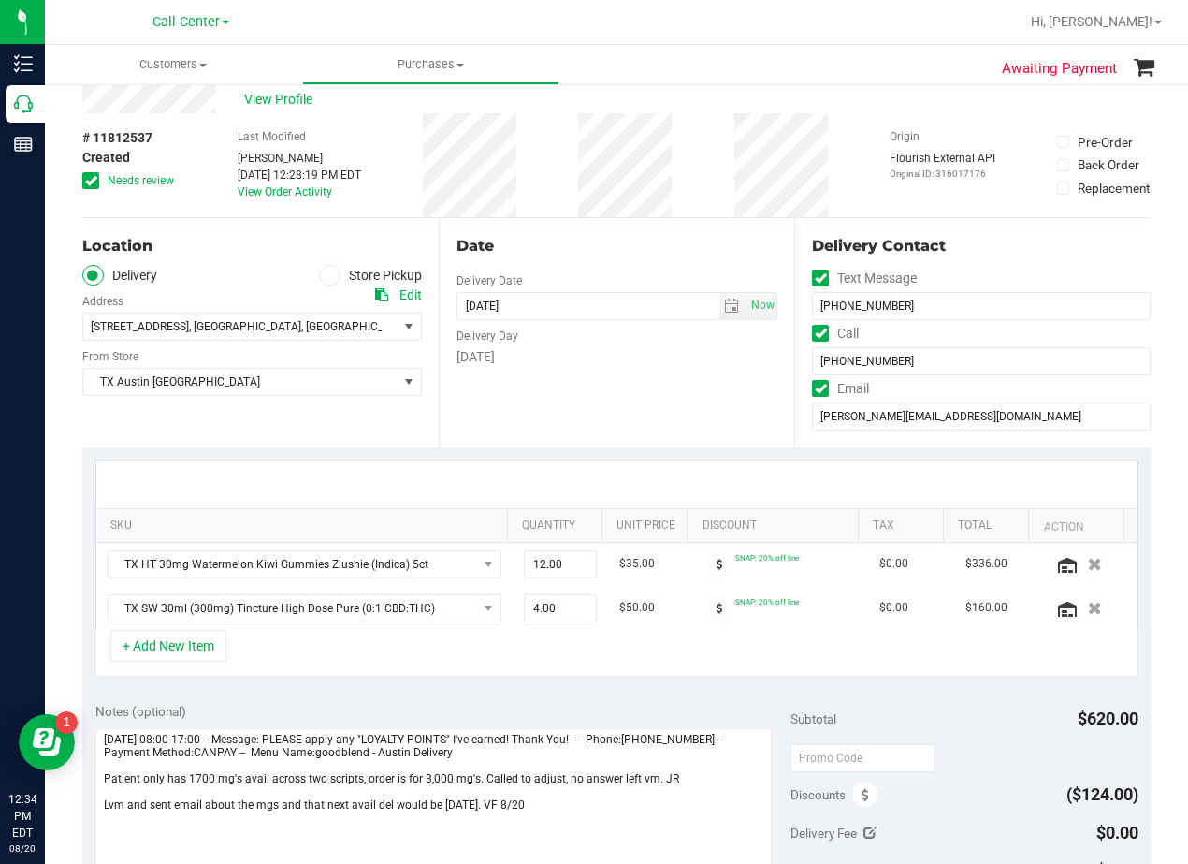
scroll to position [94, 0]
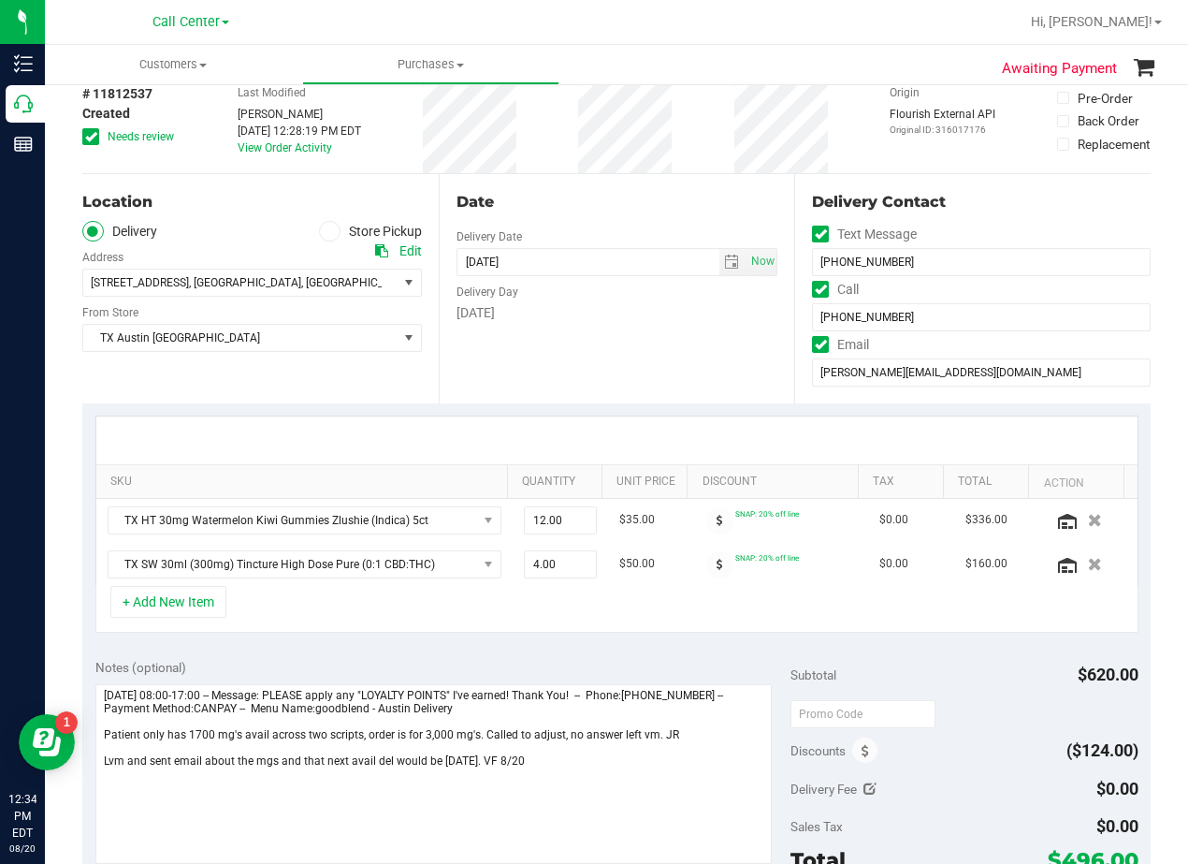
click at [709, 380] on div "Date Delivery Date 08/20/2025 Now 08/20/2025 08:00 AM Now Delivery Day Wednesday" at bounding box center [617, 288] width 356 height 229
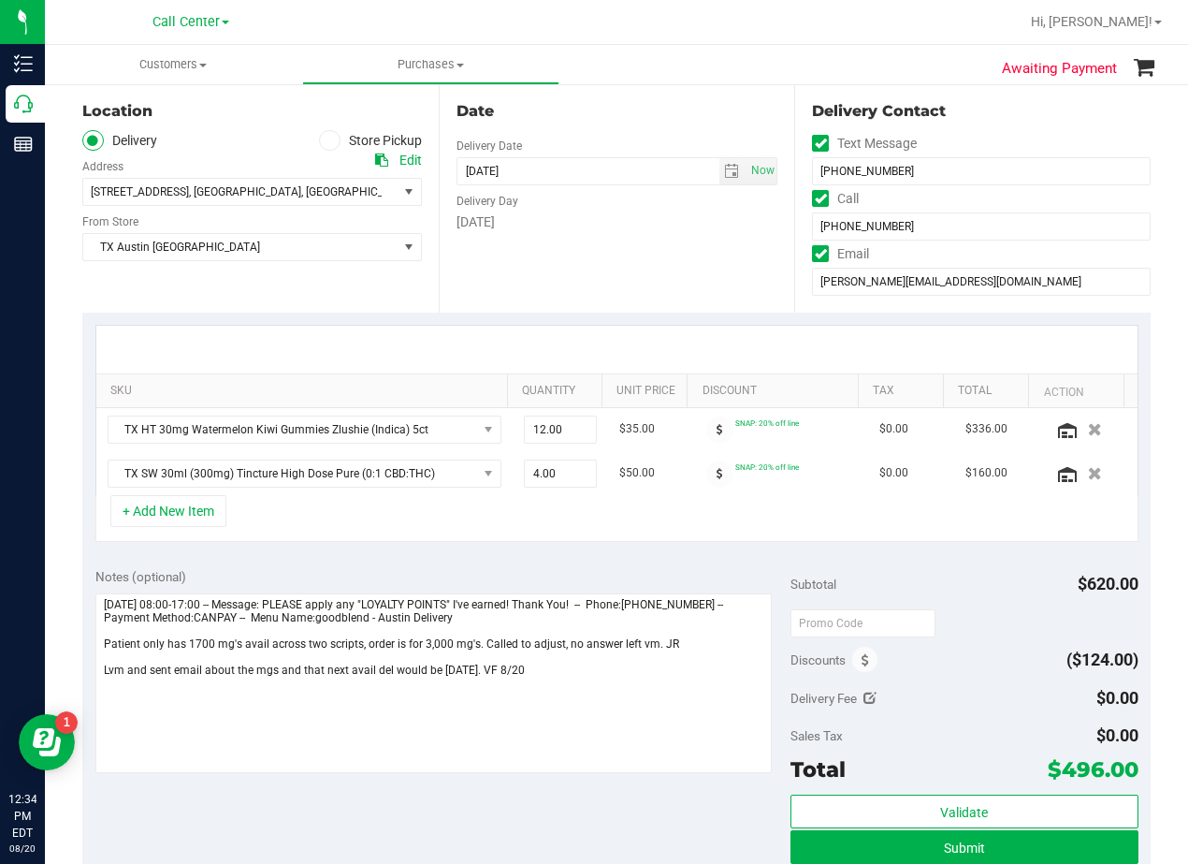
scroll to position [187, 0]
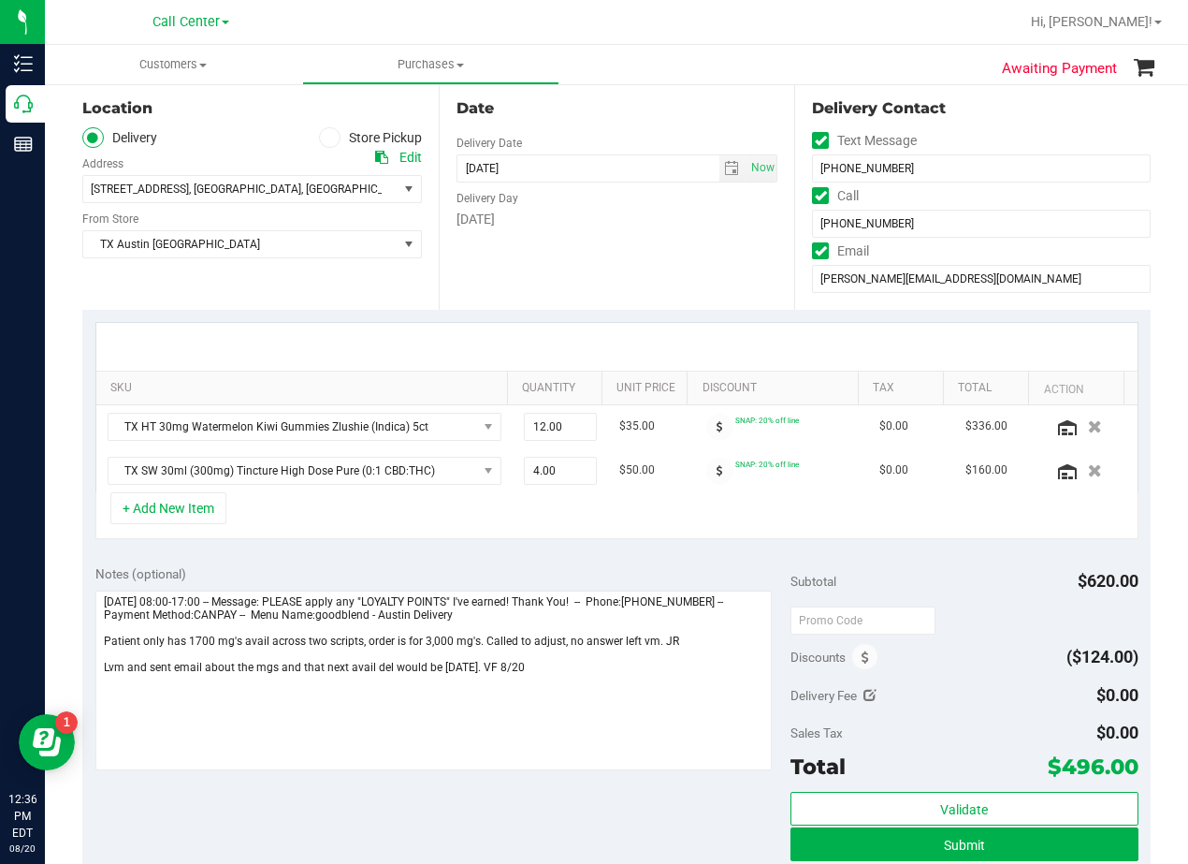
click at [738, 246] on div "Date Delivery Date 08/20/2025 Now 08/20/2025 08:00 AM Now Delivery Day Wednesday" at bounding box center [617, 194] width 356 height 229
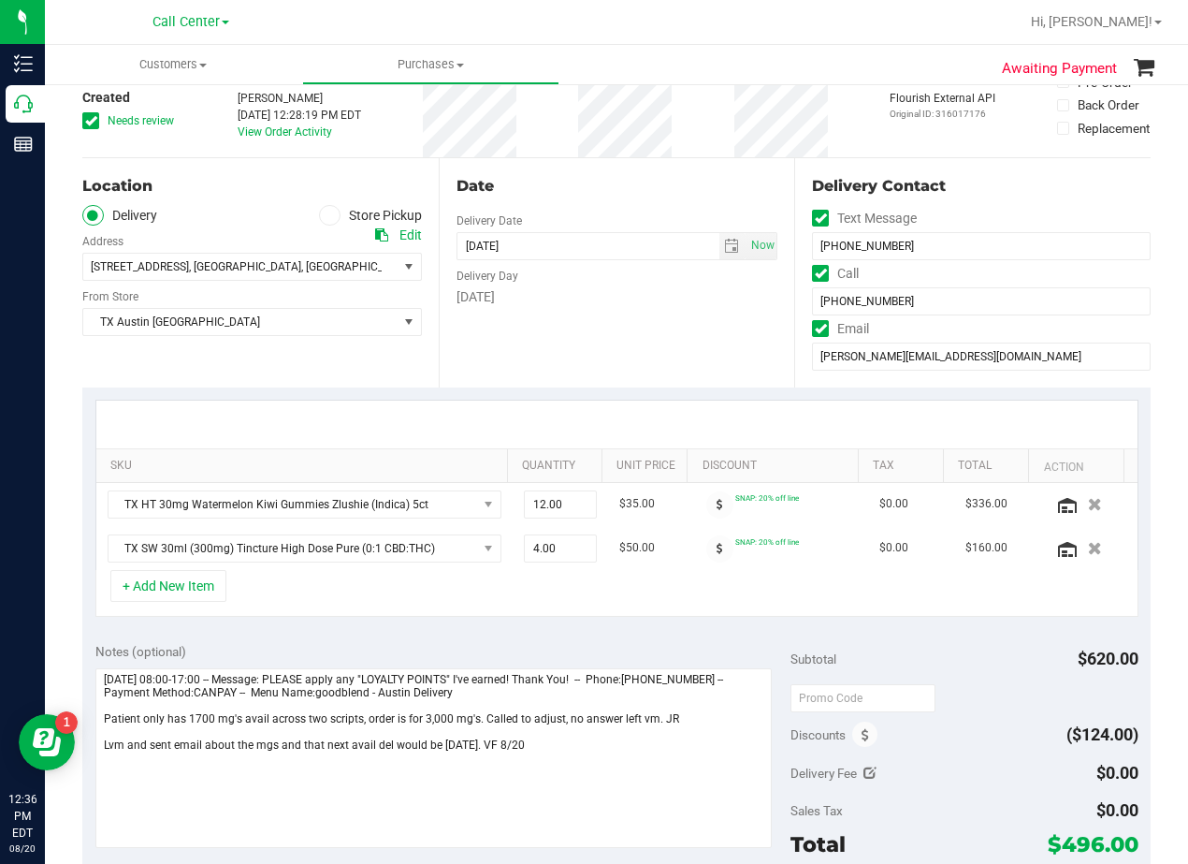
scroll to position [0, 0]
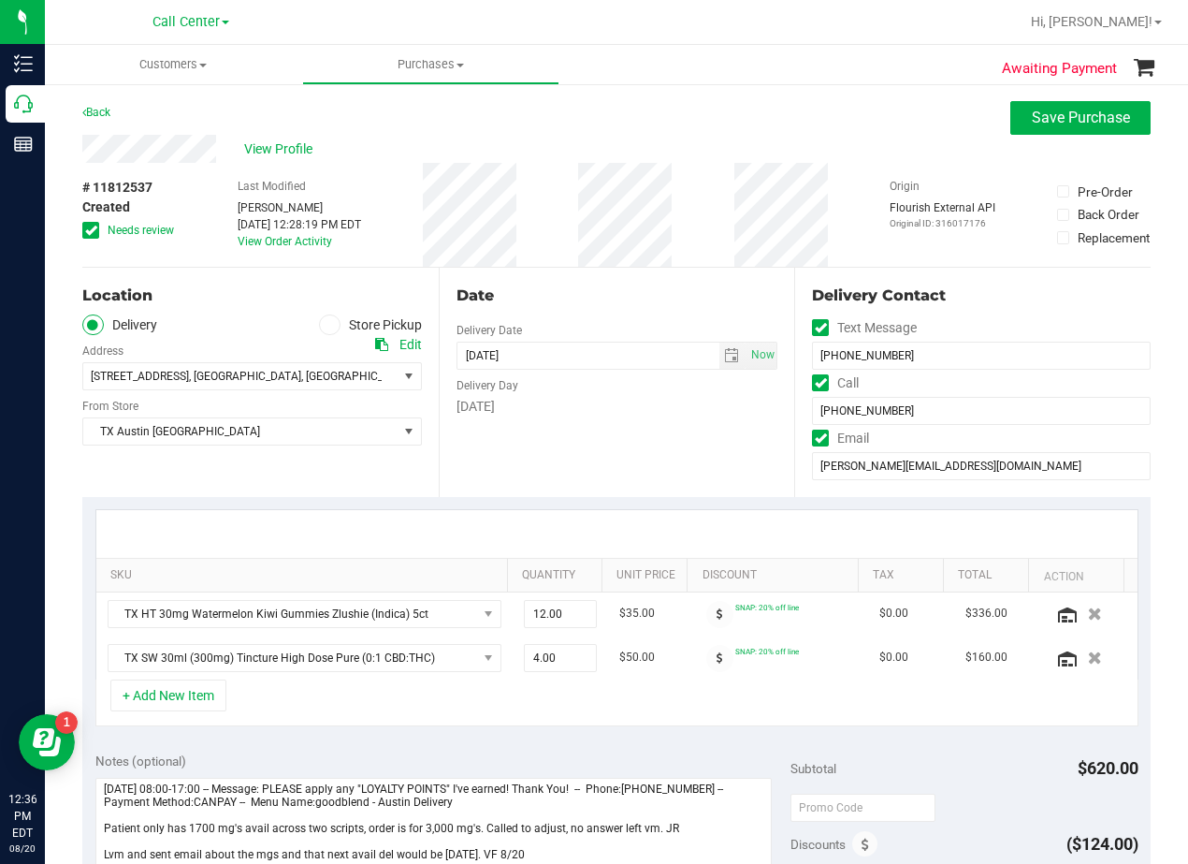
click at [608, 282] on div "Date Delivery Date 08/20/2025 Now 08/20/2025 08:00 AM Now Delivery Day Wednesday" at bounding box center [617, 382] width 356 height 229
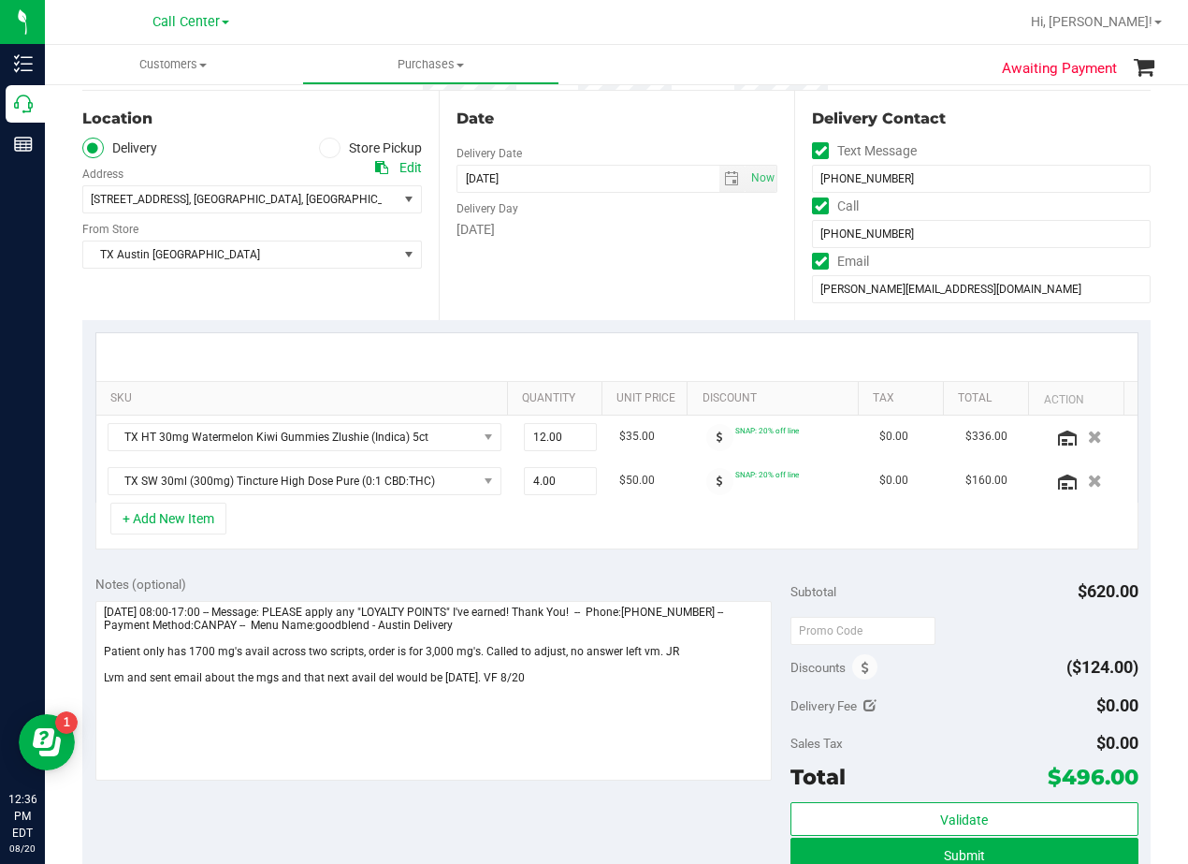
scroll to position [281, 0]
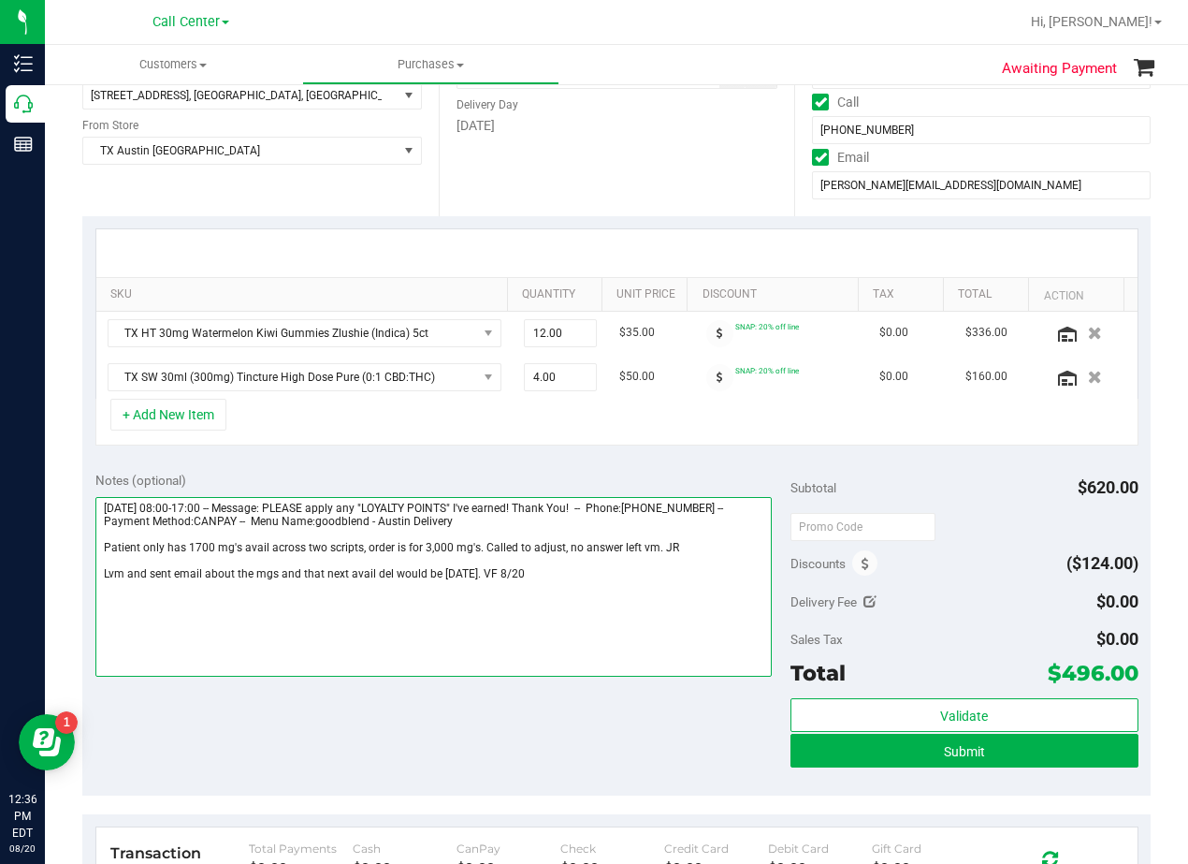
click at [574, 582] on textarea at bounding box center [433, 587] width 676 height 180
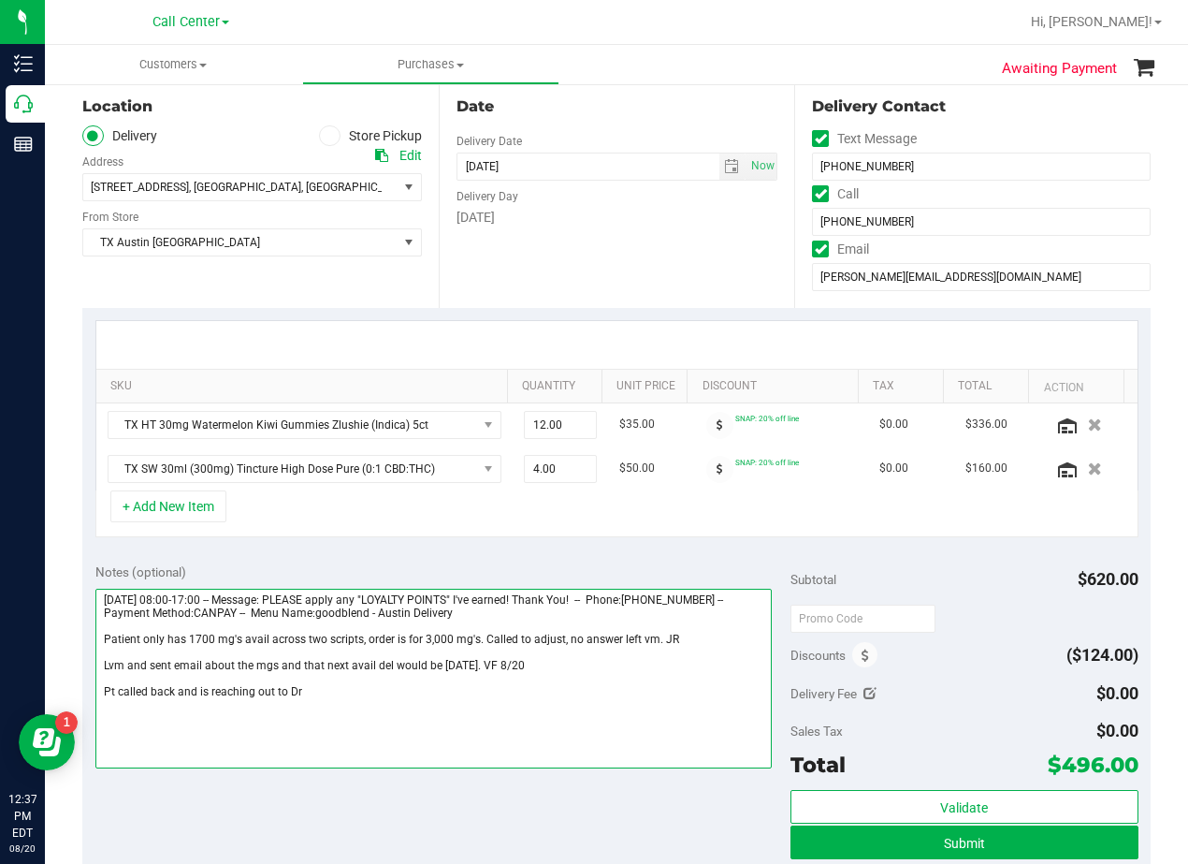
scroll to position [0, 0]
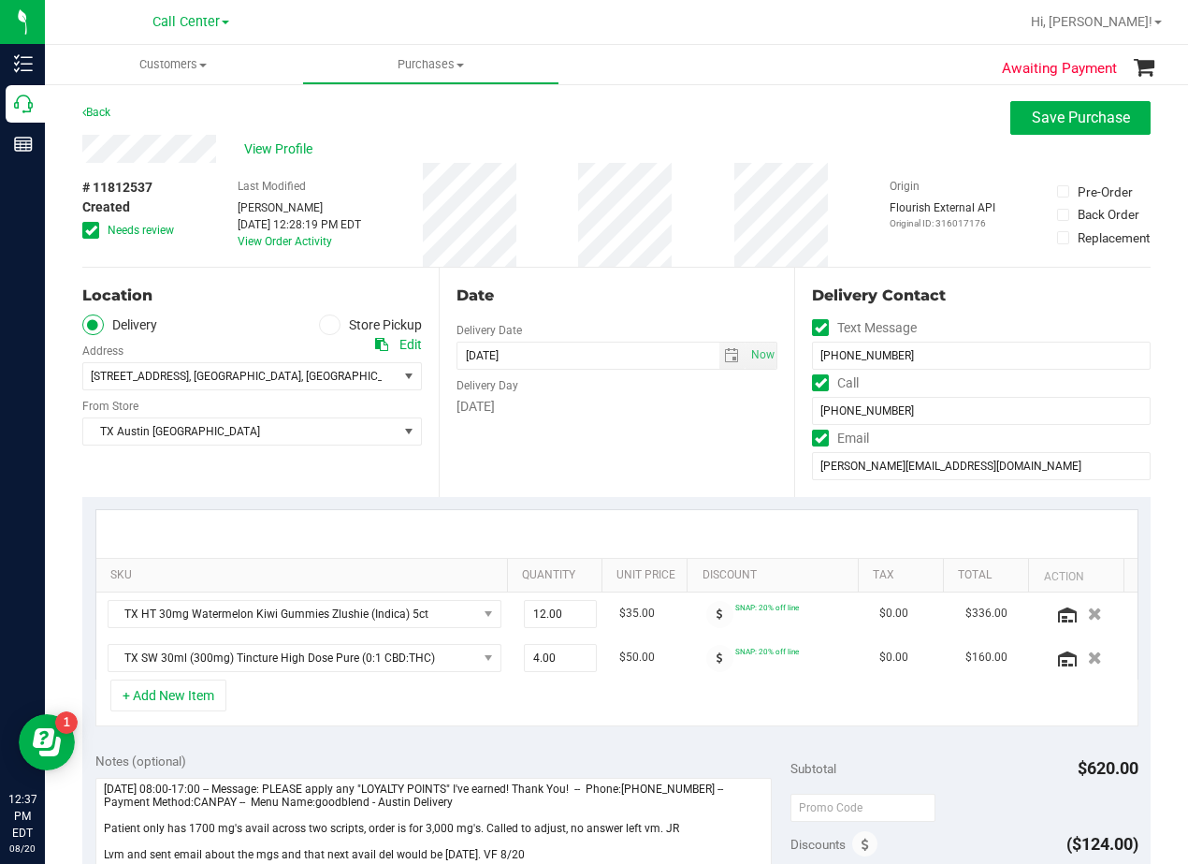
click at [369, 350] on div "2420 Ravenwood Ct , Mansfield , TX 76063 Select address Plano Retail- 4720 SH 1…" at bounding box center [252, 362] width 340 height 55
click at [375, 346] on icon at bounding box center [381, 344] width 13 height 13
click at [631, 124] on div "Back Save Purchase" at bounding box center [616, 118] width 1069 height 34
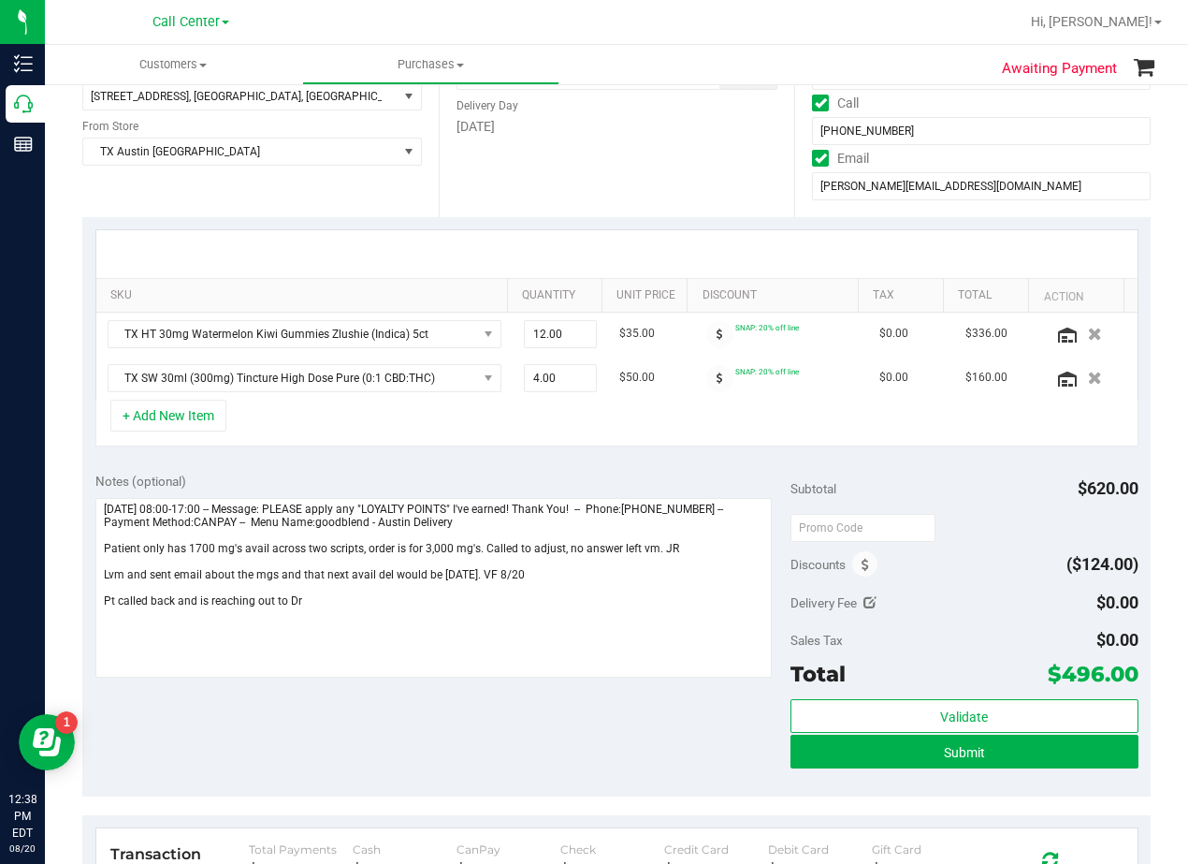
scroll to position [281, 0]
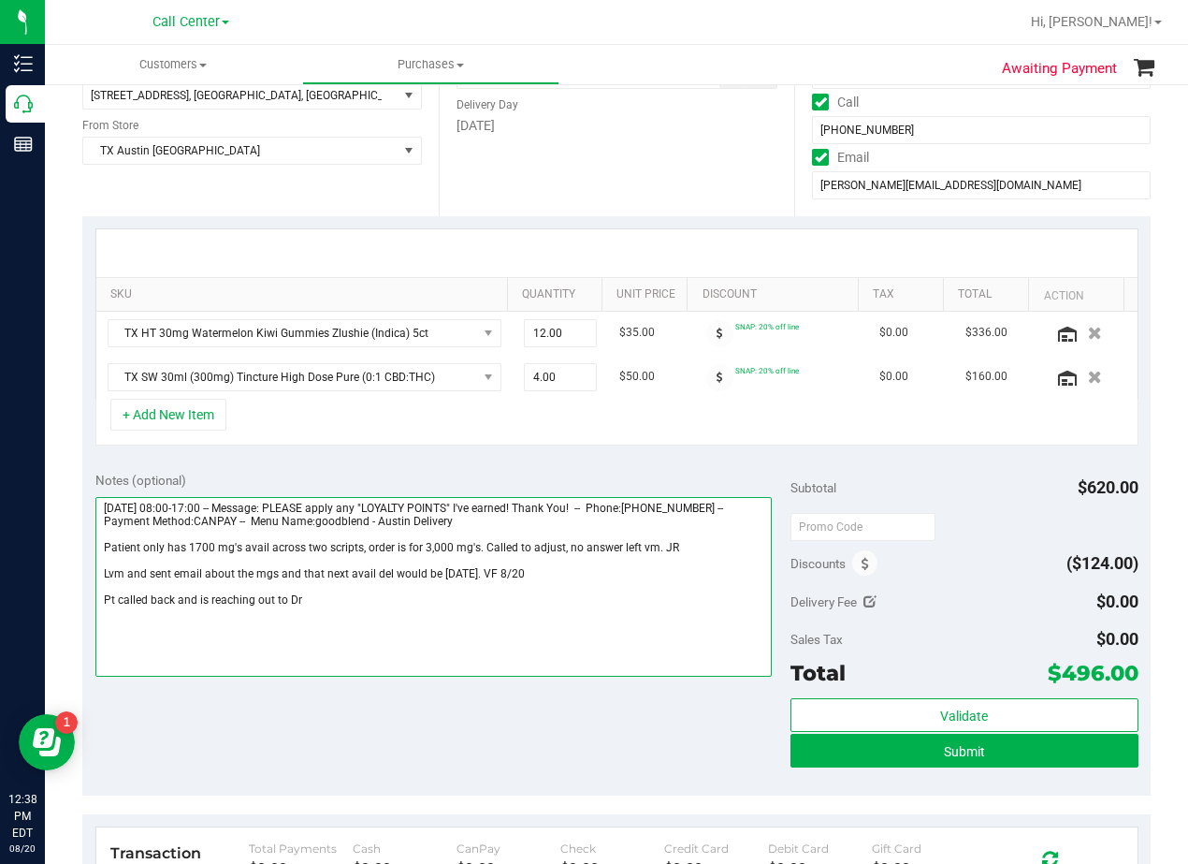
click at [536, 605] on textarea at bounding box center [433, 587] width 676 height 180
click at [423, 601] on textarea at bounding box center [433, 587] width 676 height 180
click at [492, 605] on textarea at bounding box center [433, 587] width 676 height 180
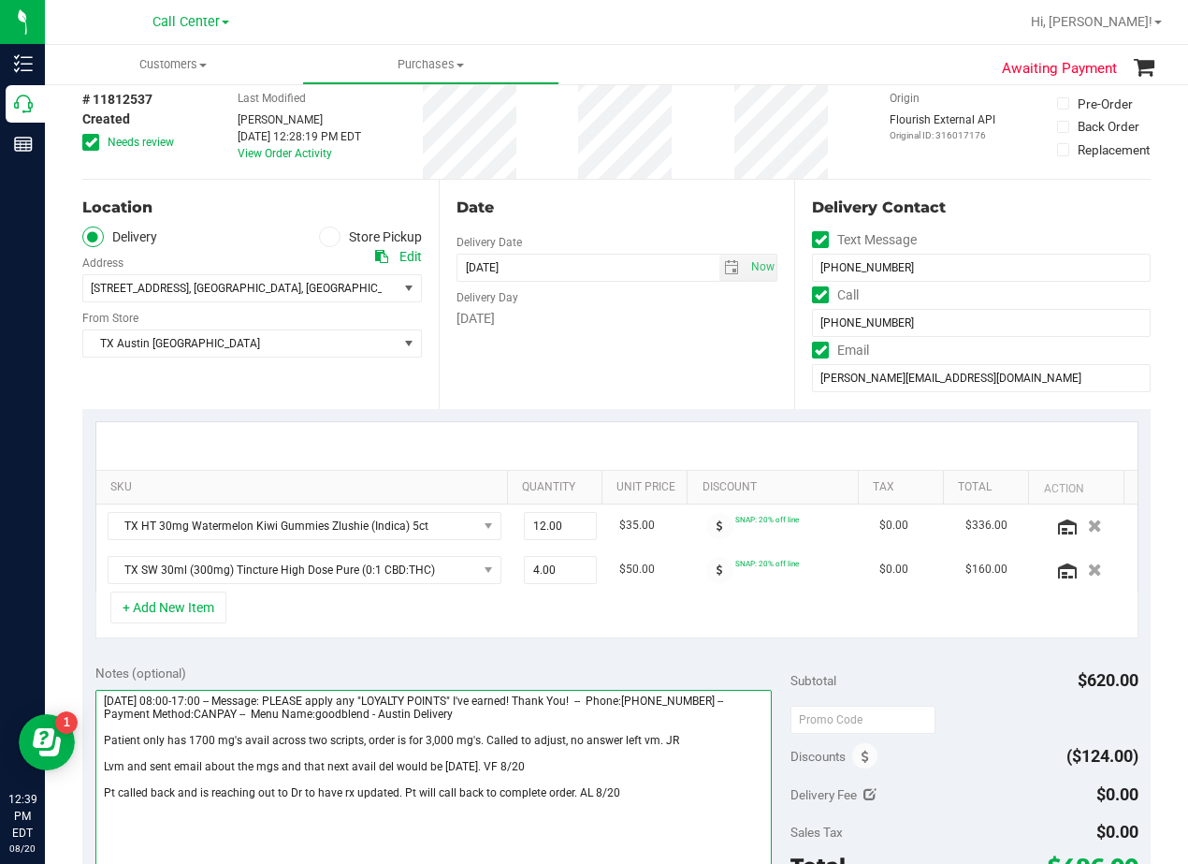
scroll to position [0, 0]
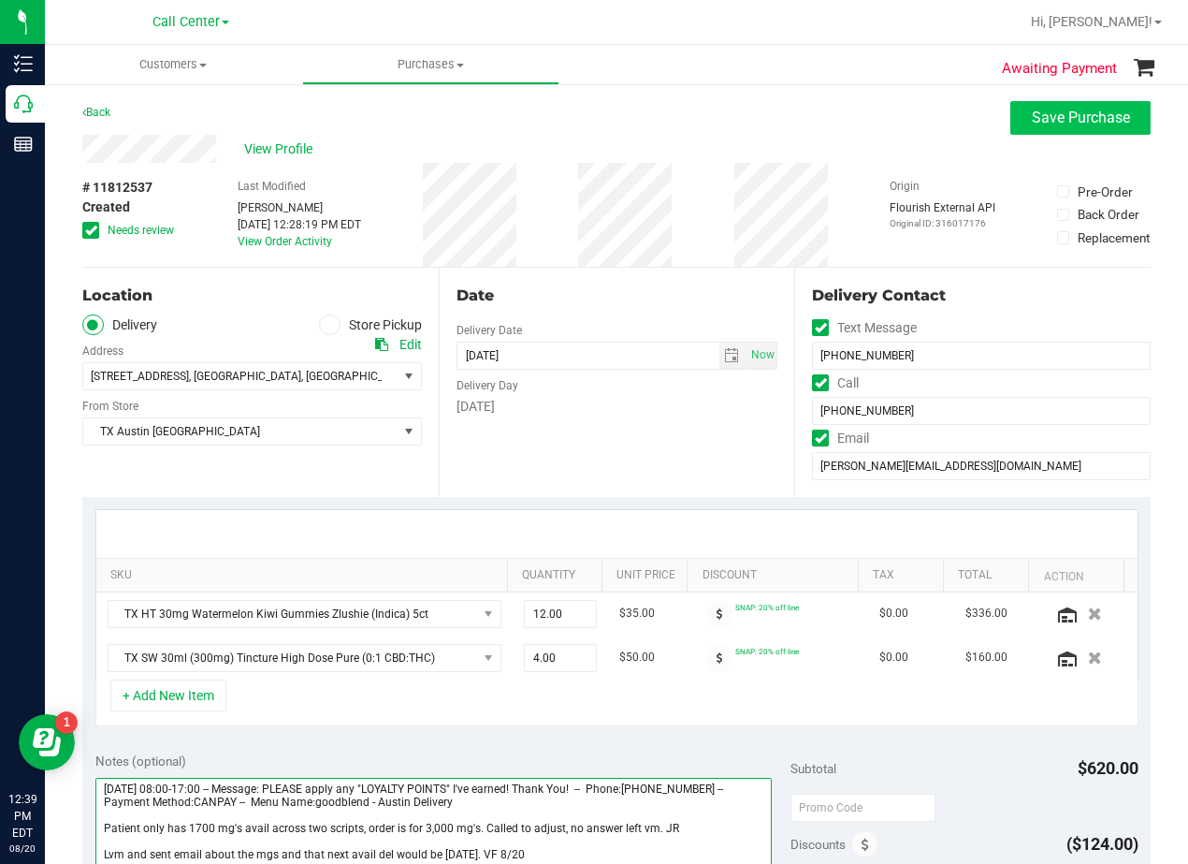
type textarea "Wednesday 08/20/2025 08:00-17:00 -- Message: PLEASE apply any "LOYALTY POINTS" …"
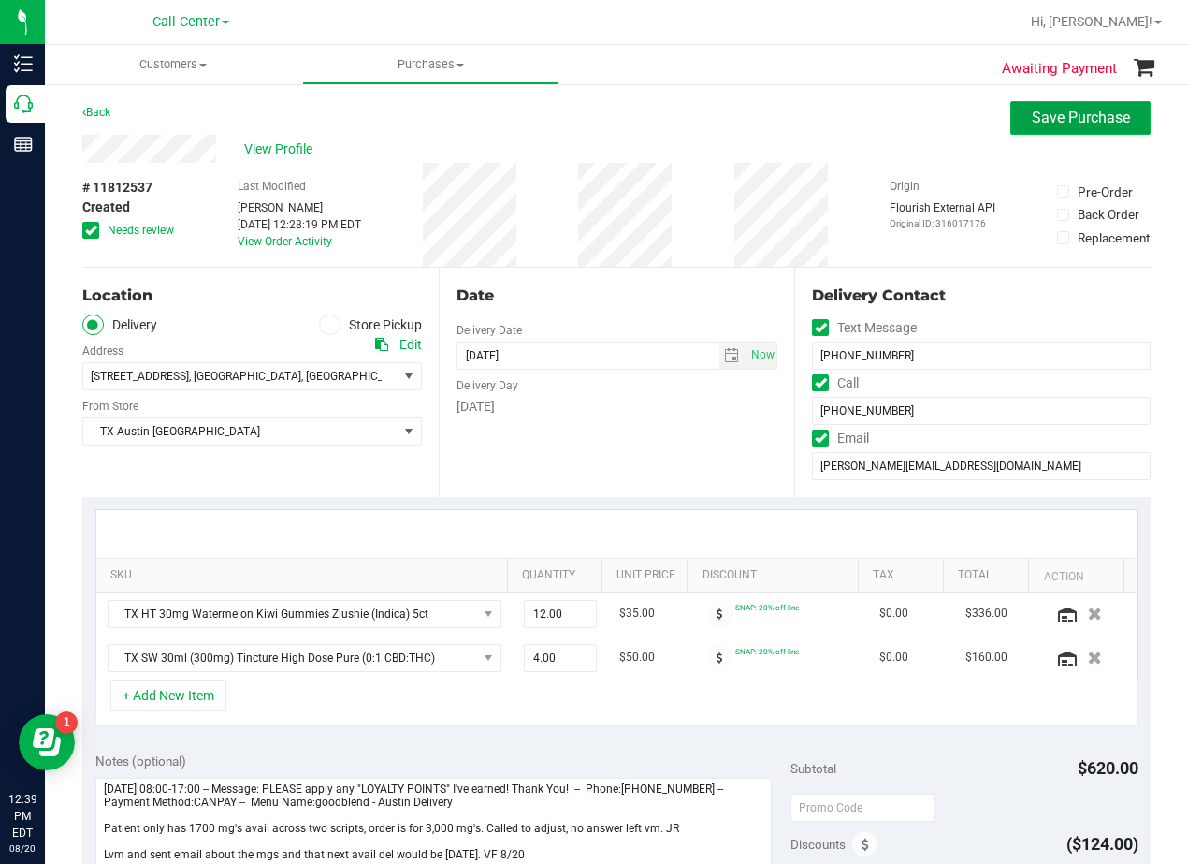
click at [1011, 123] on button "Save Purchase" at bounding box center [1081, 118] width 140 height 34
drag, startPoint x: 699, startPoint y: 135, endPoint x: 581, endPoint y: 161, distance: 120.8
click at [633, 150] on div "View Profile" at bounding box center [616, 149] width 1069 height 28
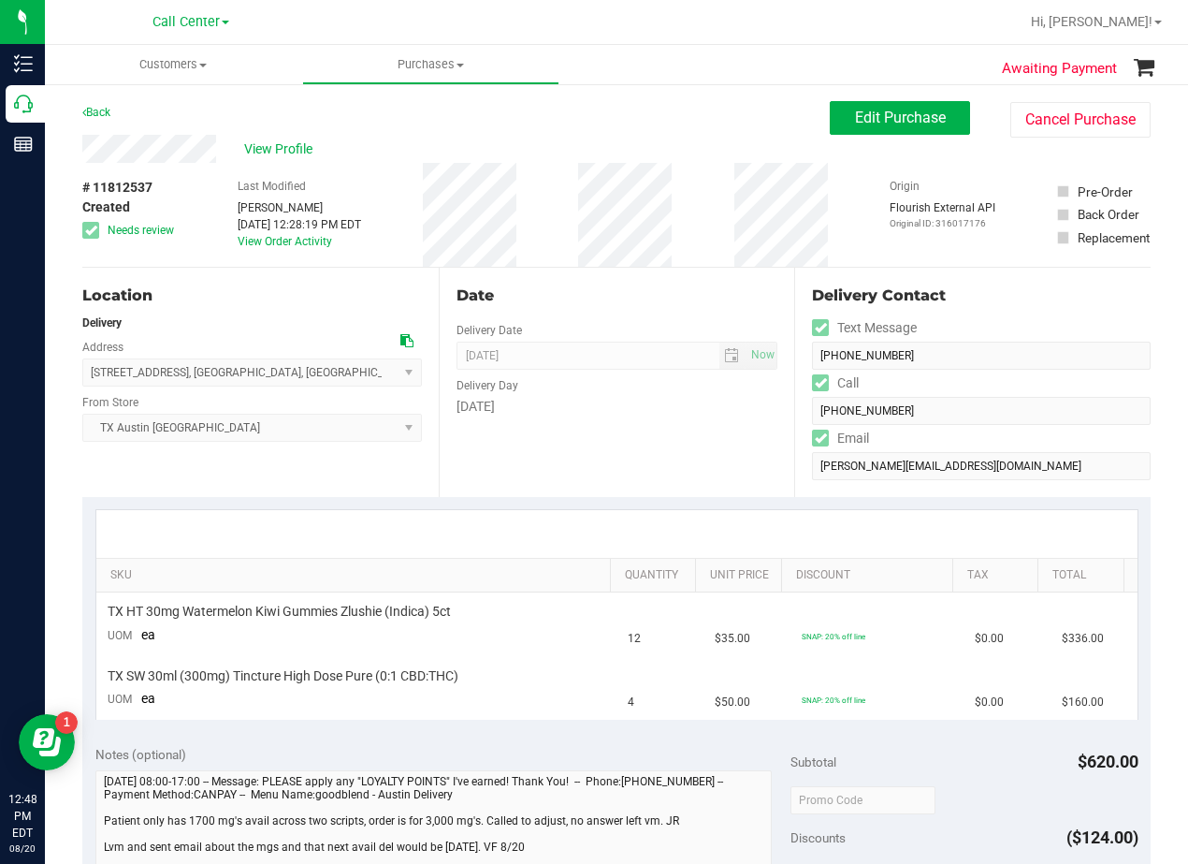
click at [740, 300] on div "Date" at bounding box center [618, 295] width 322 height 22
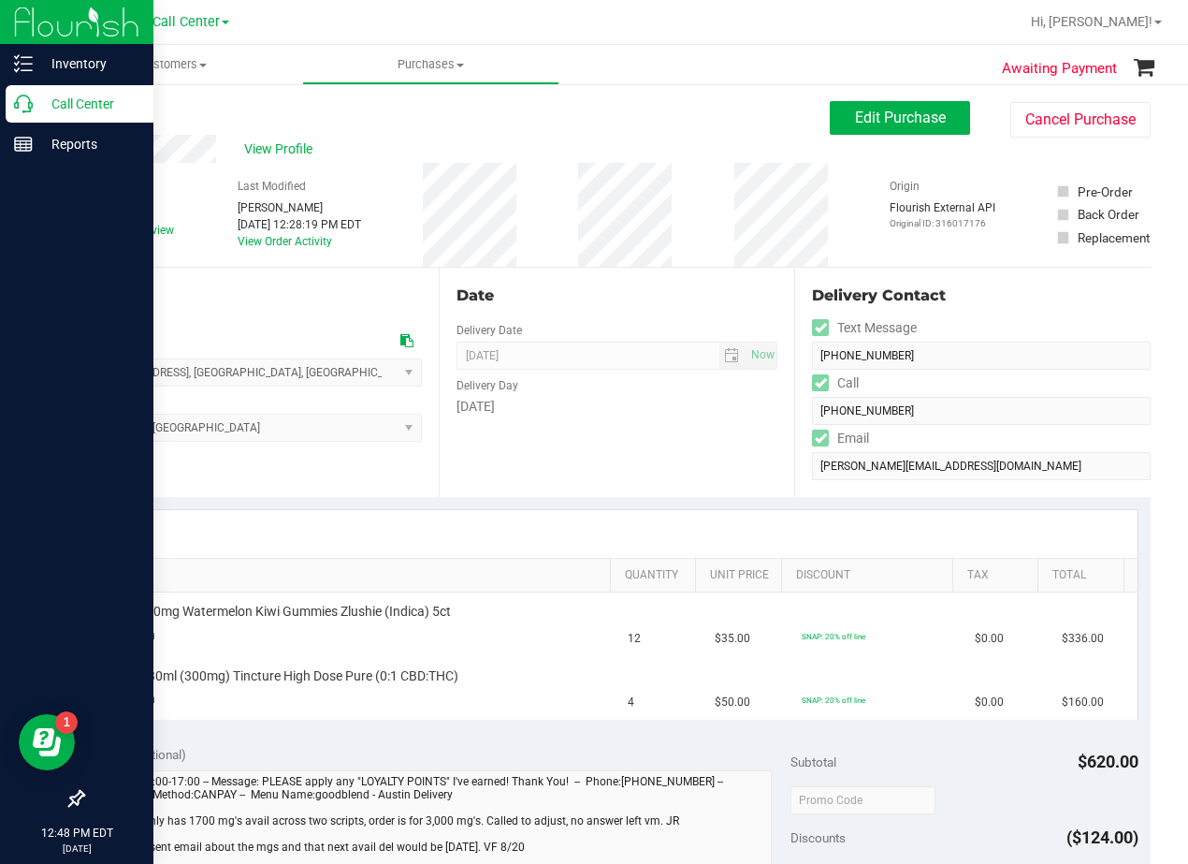
click at [40, 102] on p "Call Center" at bounding box center [89, 104] width 112 height 22
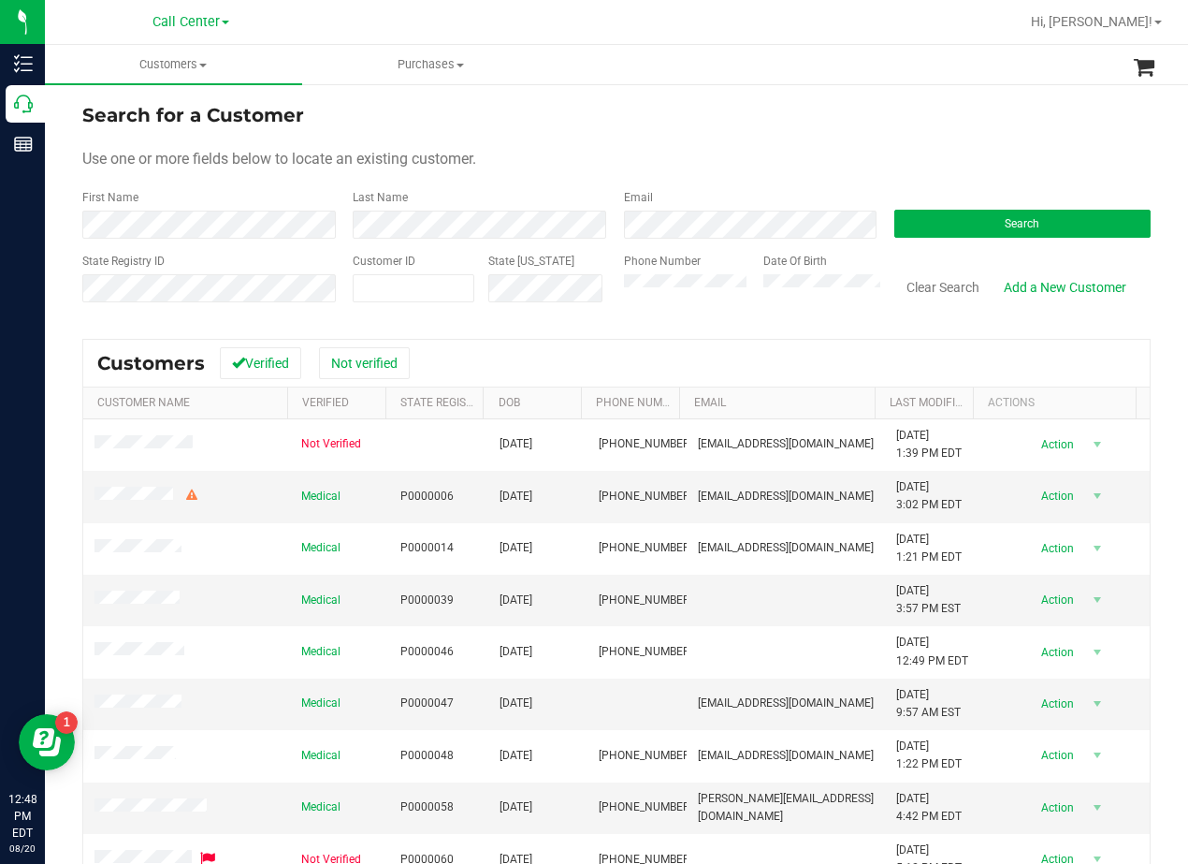
click at [717, 159] on div "Use one or more fields below to locate an existing customer." at bounding box center [616, 159] width 1069 height 22
drag, startPoint x: 805, startPoint y: 81, endPoint x: 793, endPoint y: 96, distance: 18.7
click at [805, 80] on ul "Customers All customers Add a new customer All physicians Purchases All purchas…" at bounding box center [639, 65] width 1188 height 40
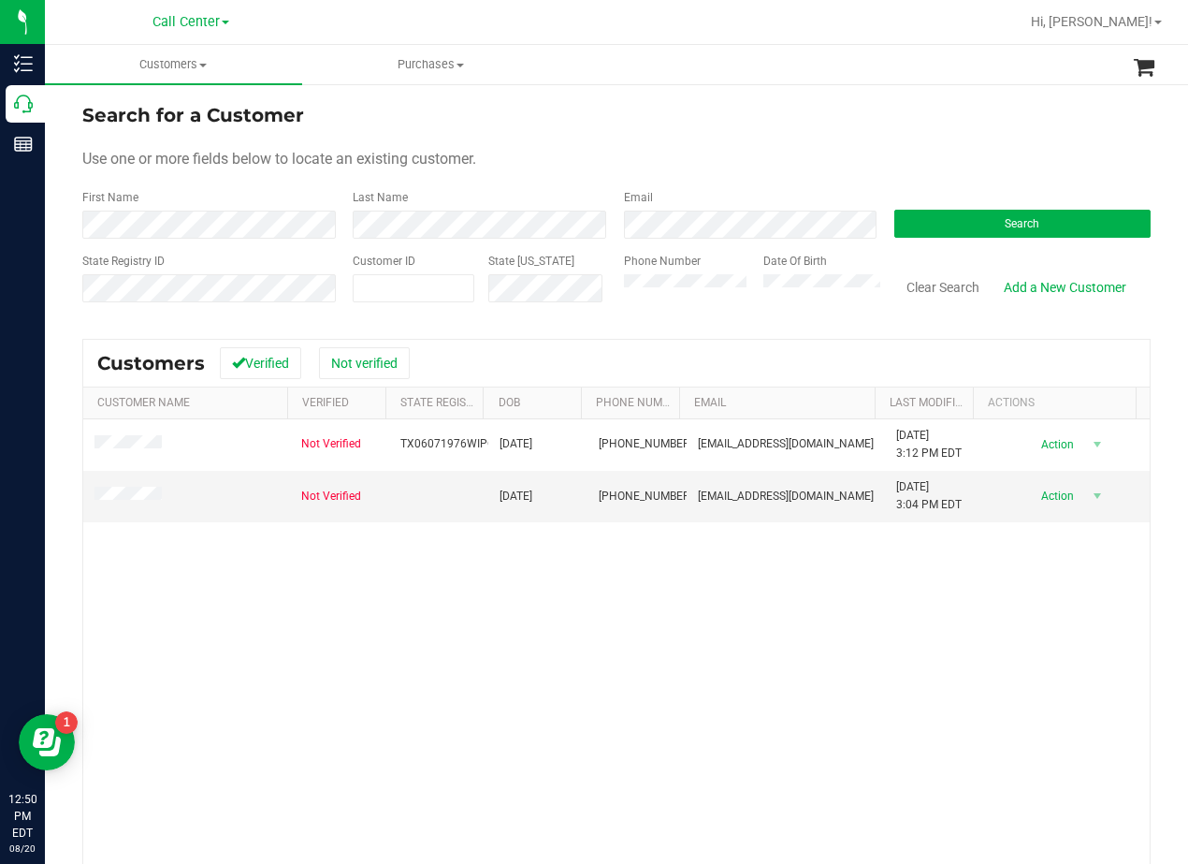
click at [865, 106] on div "Search for a Customer" at bounding box center [616, 115] width 1069 height 28
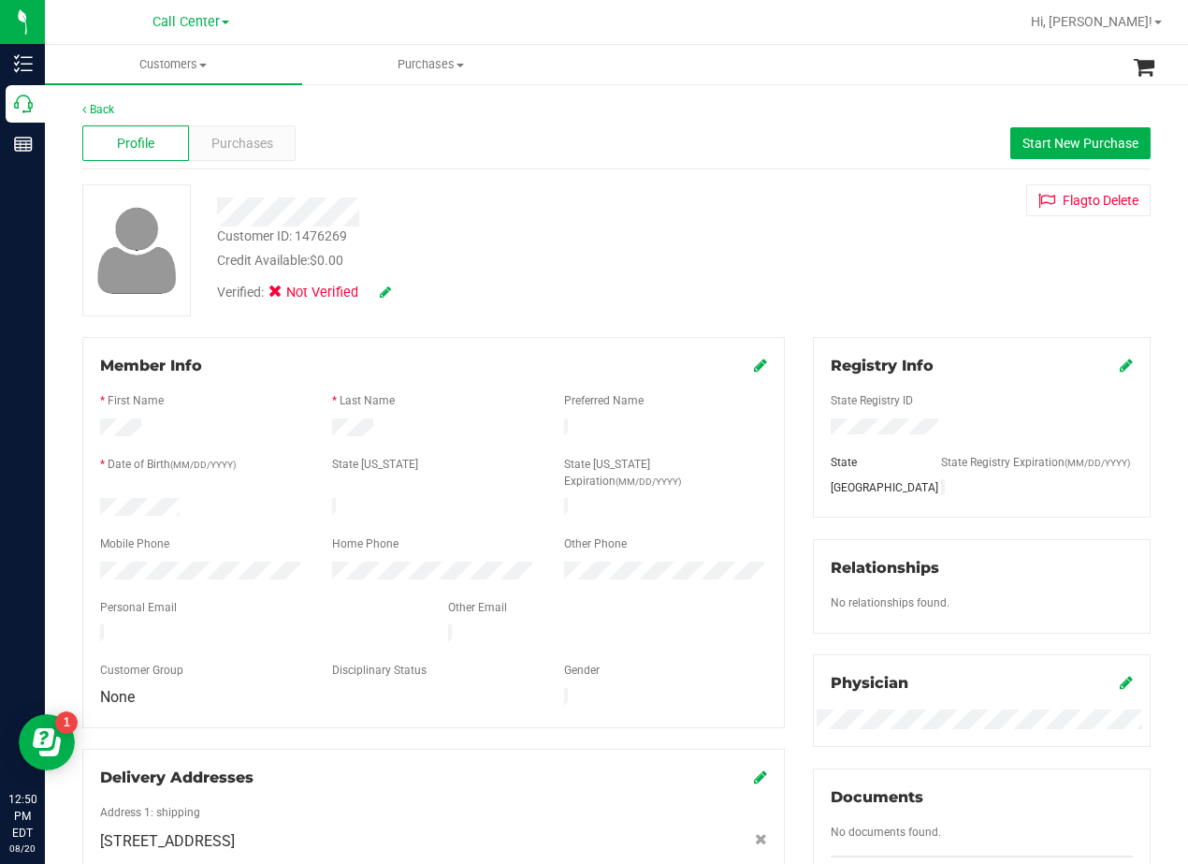
click at [729, 224] on div at bounding box center [477, 211] width 548 height 29
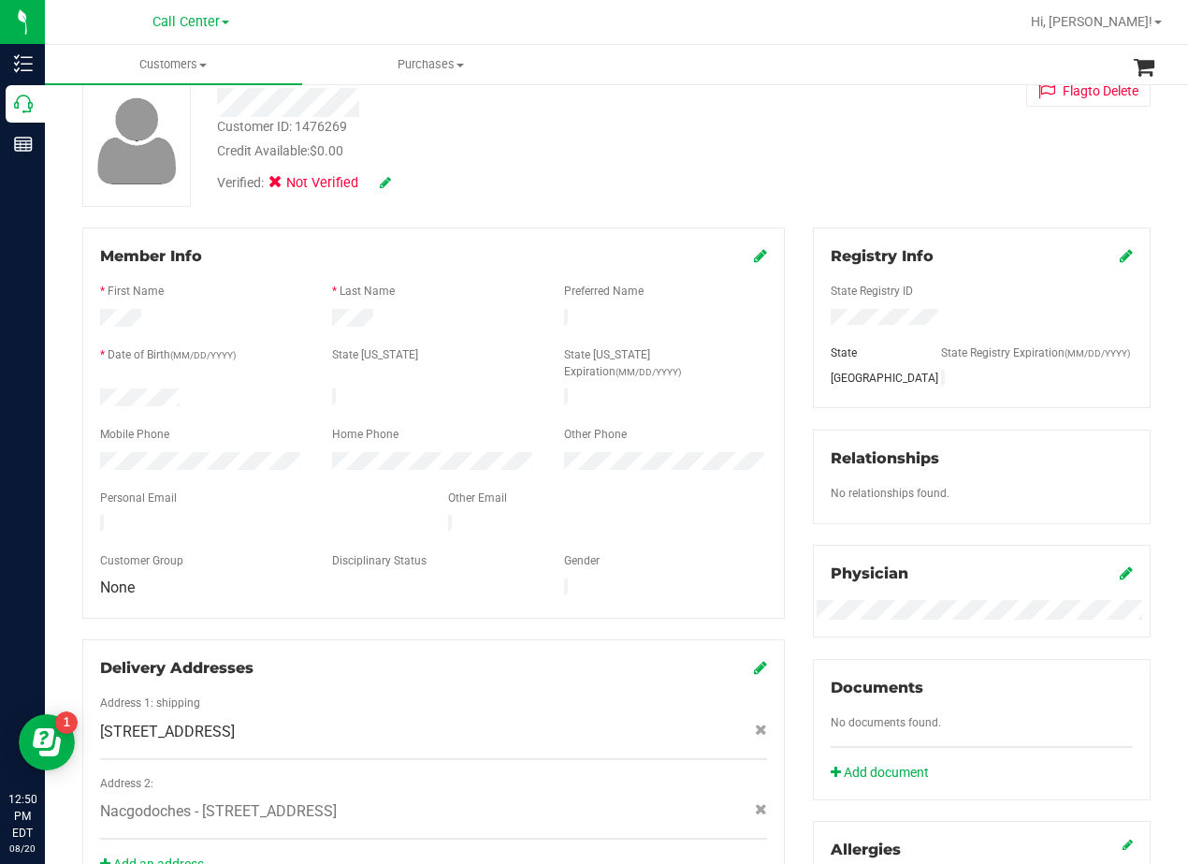
scroll to position [89, 0]
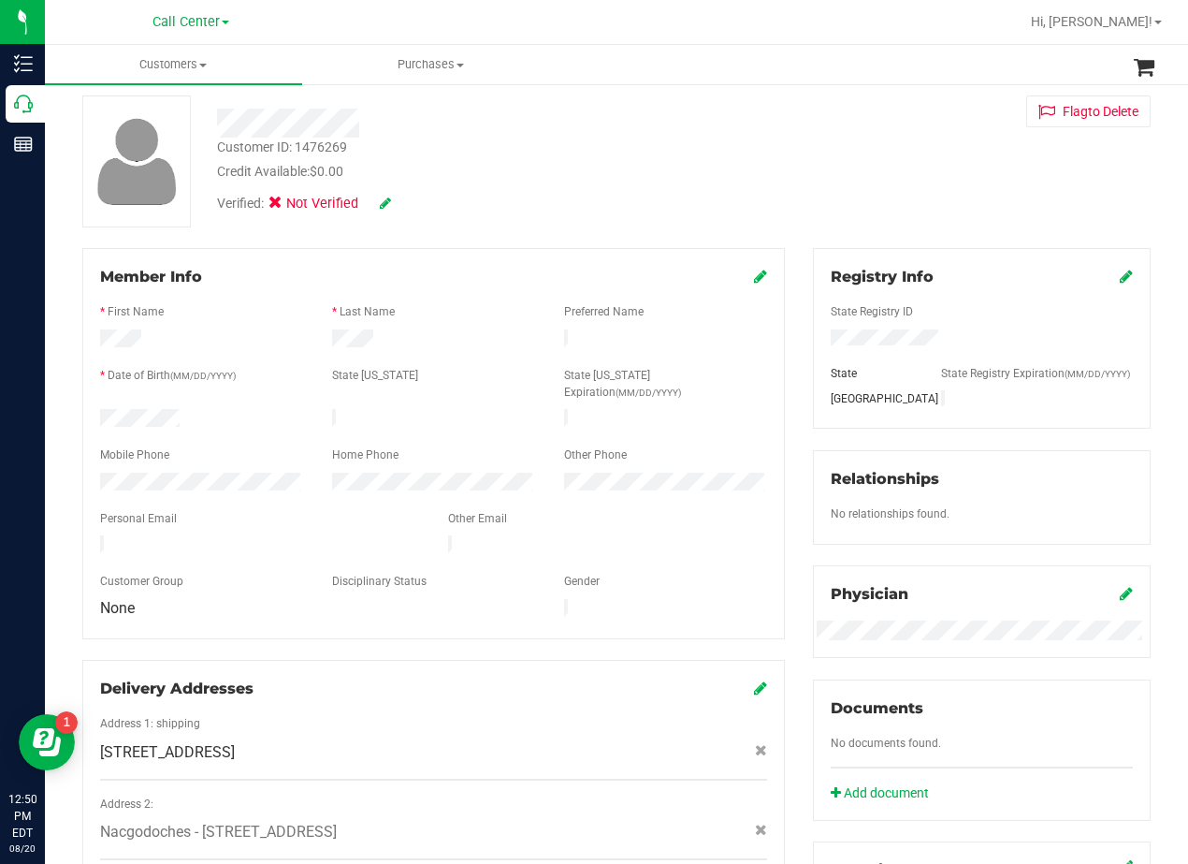
click at [629, 235] on div "Back Profile Purchases Start New Purchase Customer ID: 1476269 Credit Available…" at bounding box center [616, 624] width 1069 height 1224
click at [715, 174] on div "Credit Available: $0.00" at bounding box center [477, 172] width 520 height 20
click at [768, 175] on div "Customer ID: 1476269 Credit Available: $0.00 Verified: Not Verified Flag to Del…" at bounding box center [616, 161] width 1097 height 132
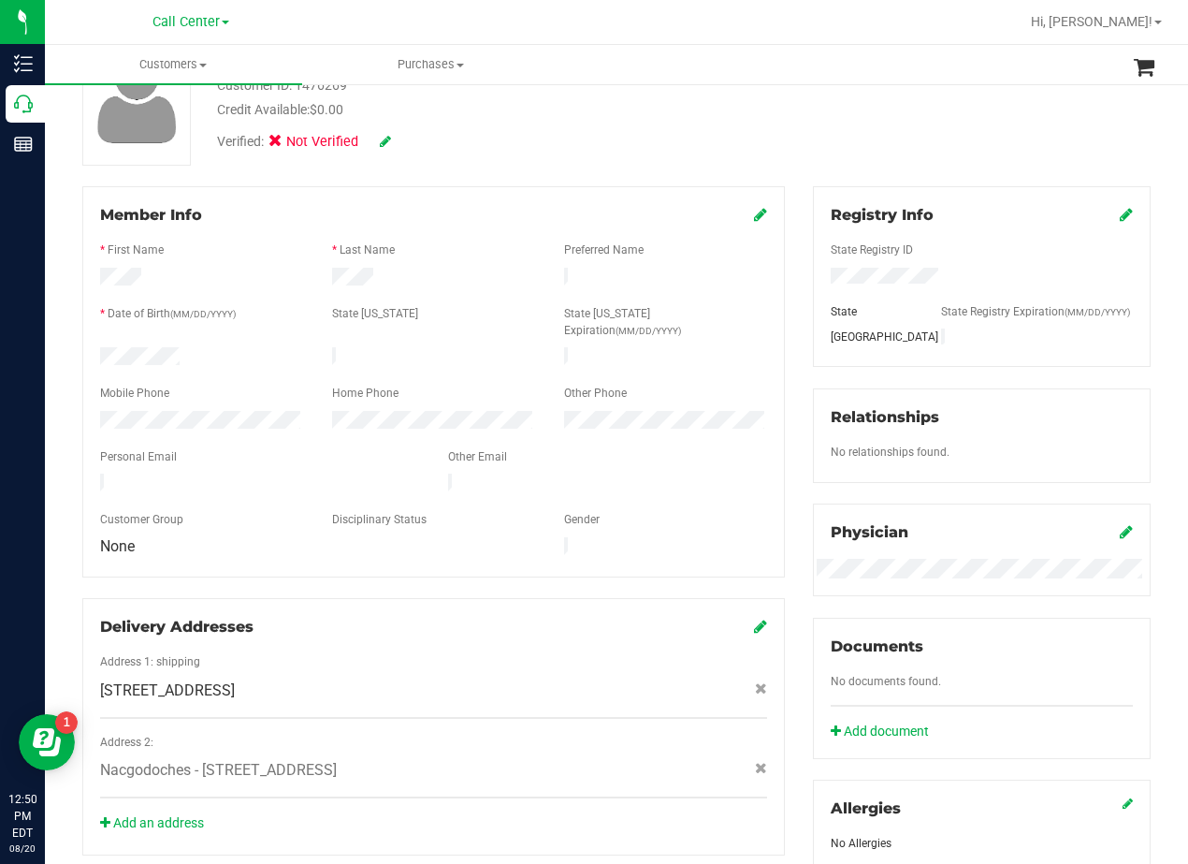
scroll to position [182, 0]
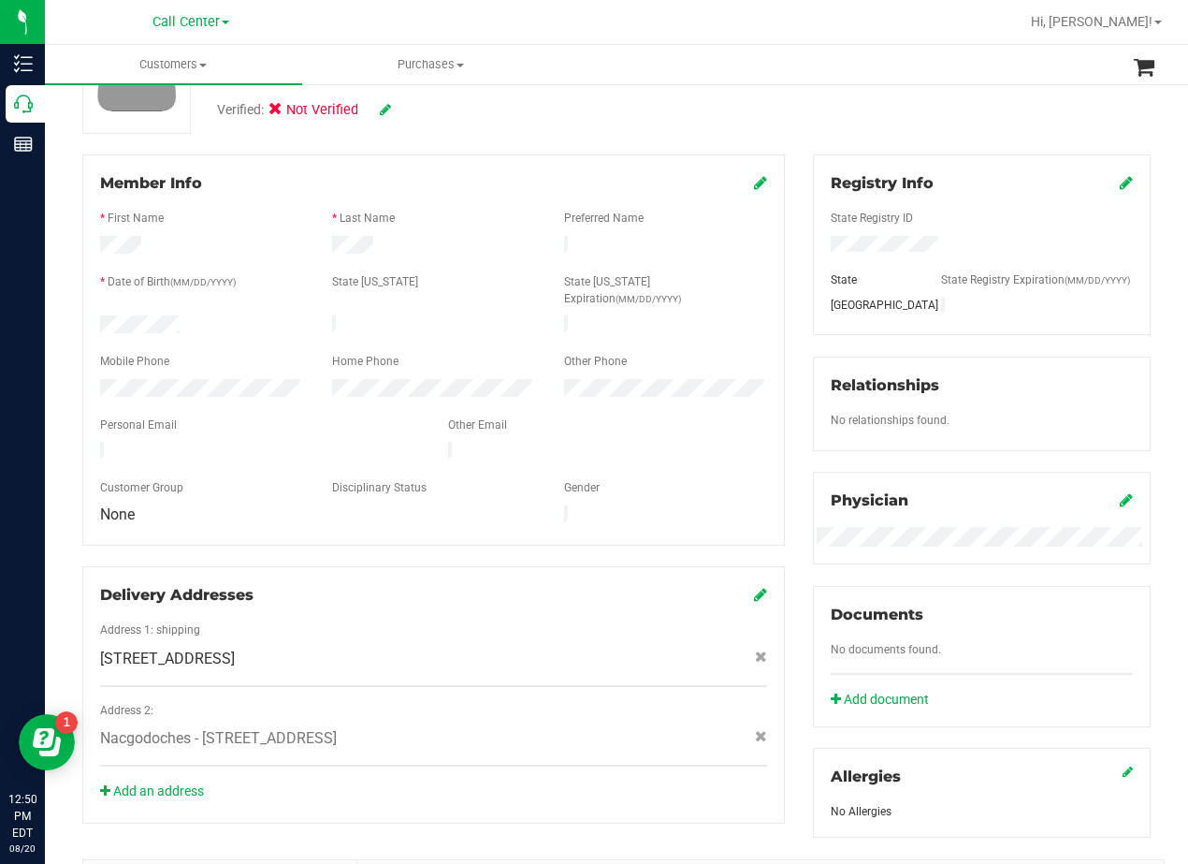
click at [783, 310] on div "Member Info * First Name * Last Name Preferred Name * Date of Birth (MM/DD/YYYY…" at bounding box center [433, 488] width 731 height 669
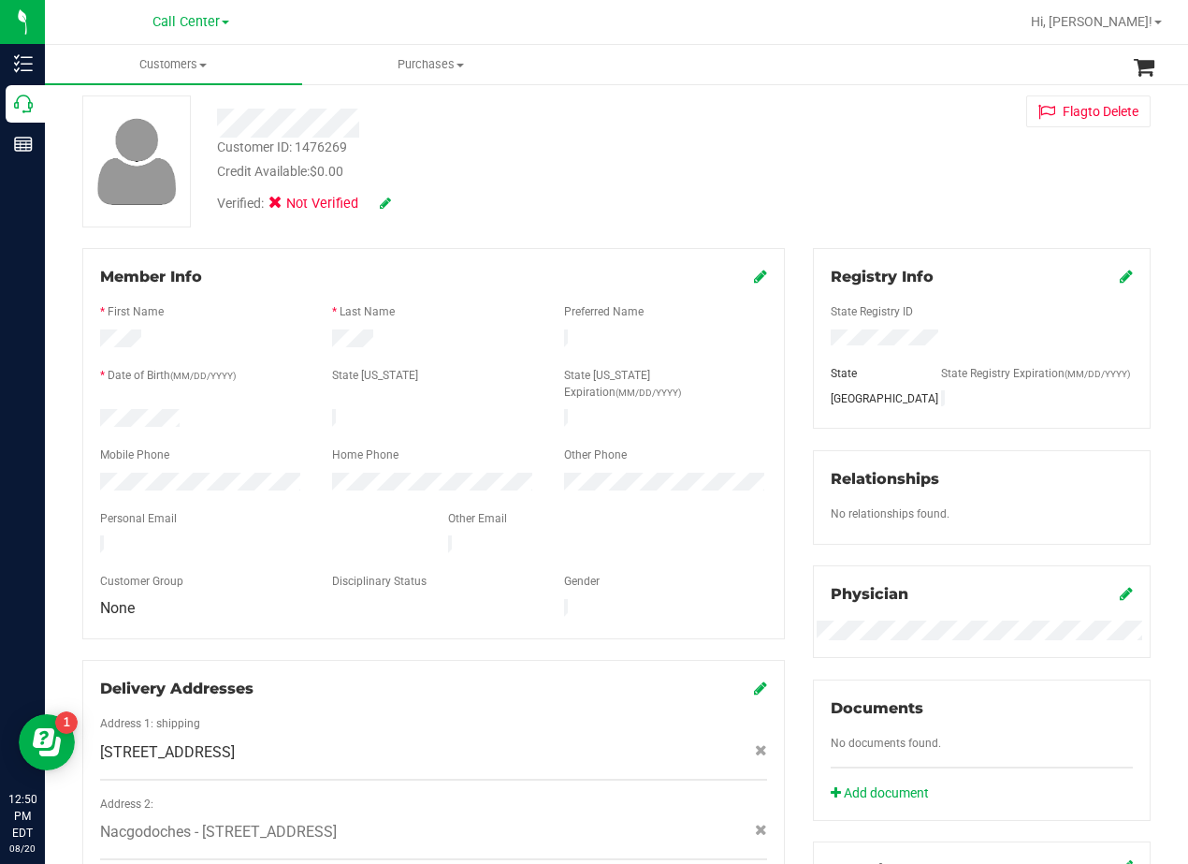
scroll to position [0, 0]
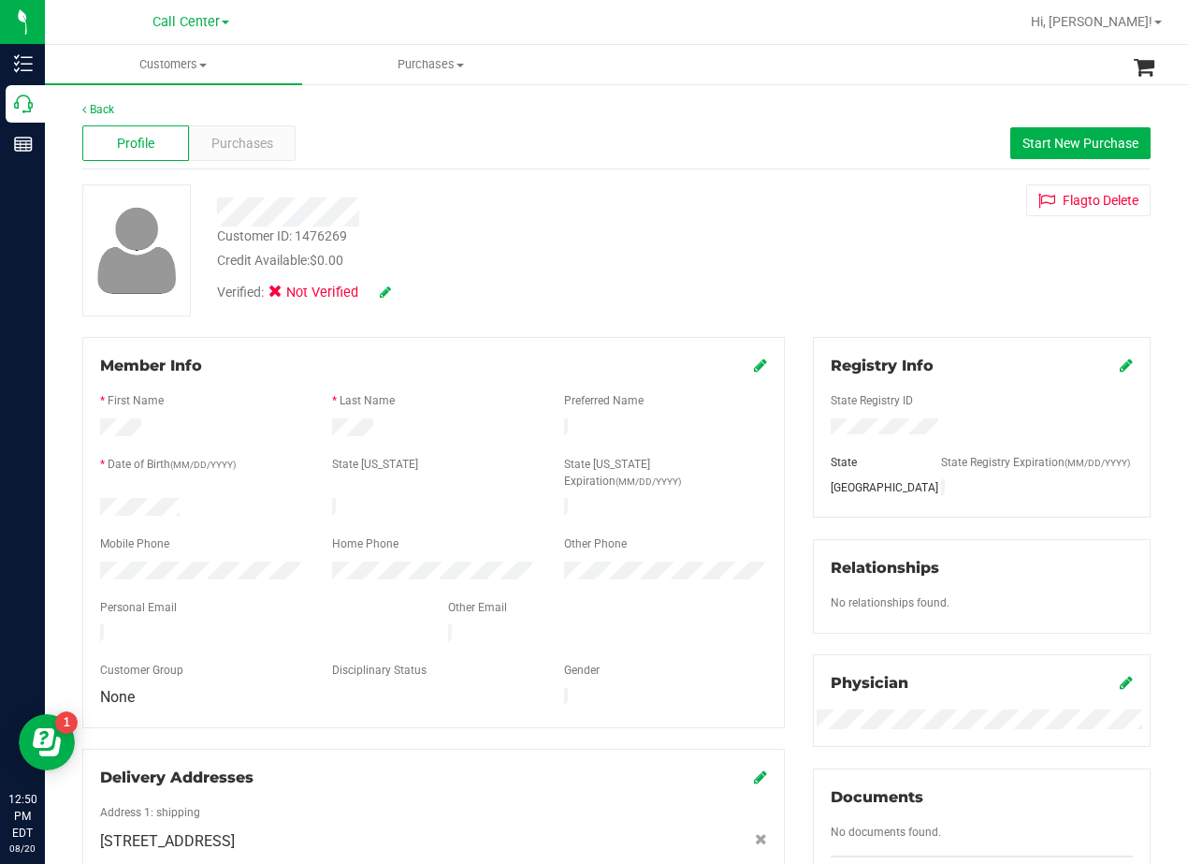
click at [780, 289] on div "Customer ID: 1476269 Credit Available: $0.00 Verified: Not Verified Flag to Del…" at bounding box center [616, 250] width 1097 height 132
click at [679, 211] on div at bounding box center [477, 211] width 548 height 29
drag, startPoint x: 764, startPoint y: 266, endPoint x: 782, endPoint y: 265, distance: 17.8
click at [769, 266] on div "Customer ID: 1476269 Credit Available: $0.00 Verified: Not Verified Flag to Del…" at bounding box center [616, 250] width 1097 height 132
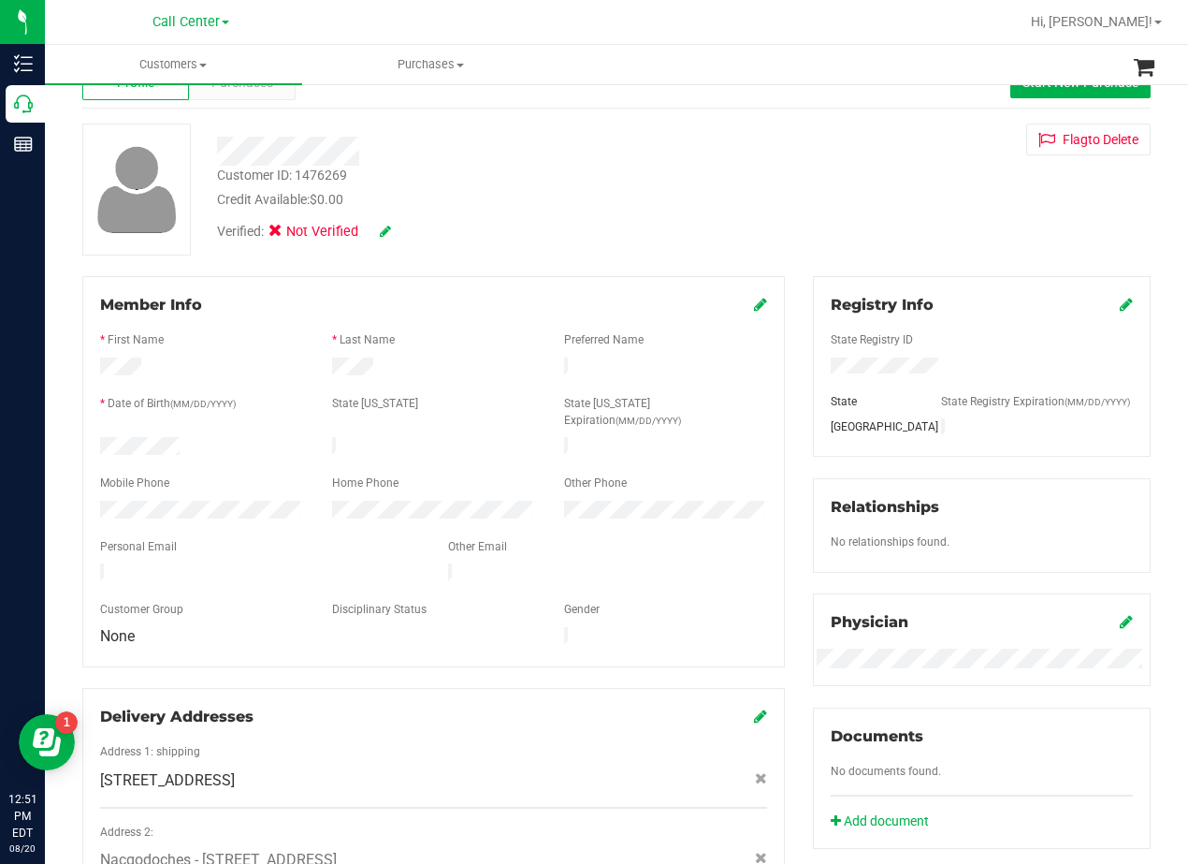
scroll to position [94, 0]
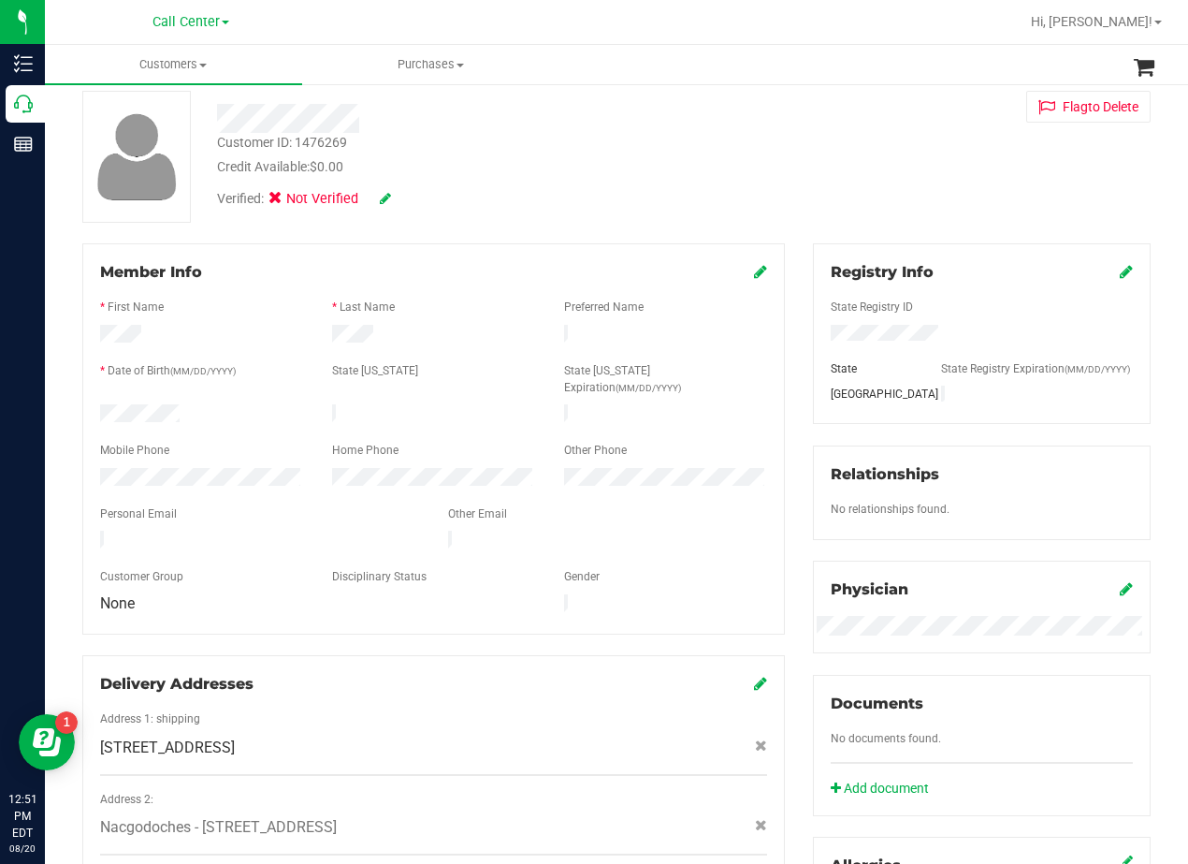
click at [782, 190] on div "Customer ID: 1476269 Credit Available: $0.00 Verified: Not Verified Flag to Del…" at bounding box center [616, 157] width 1097 height 132
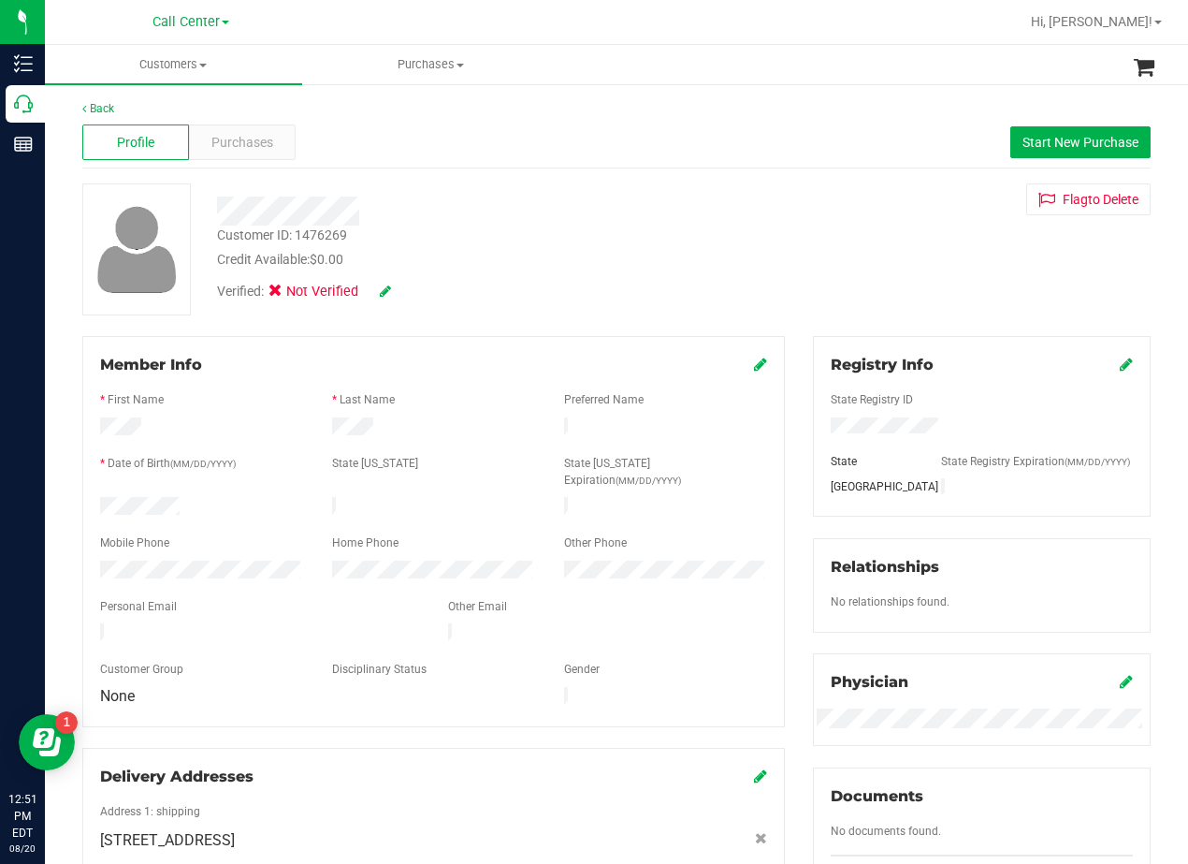
scroll to position [0, 0]
click at [237, 152] on span "Purchases" at bounding box center [242, 144] width 62 height 20
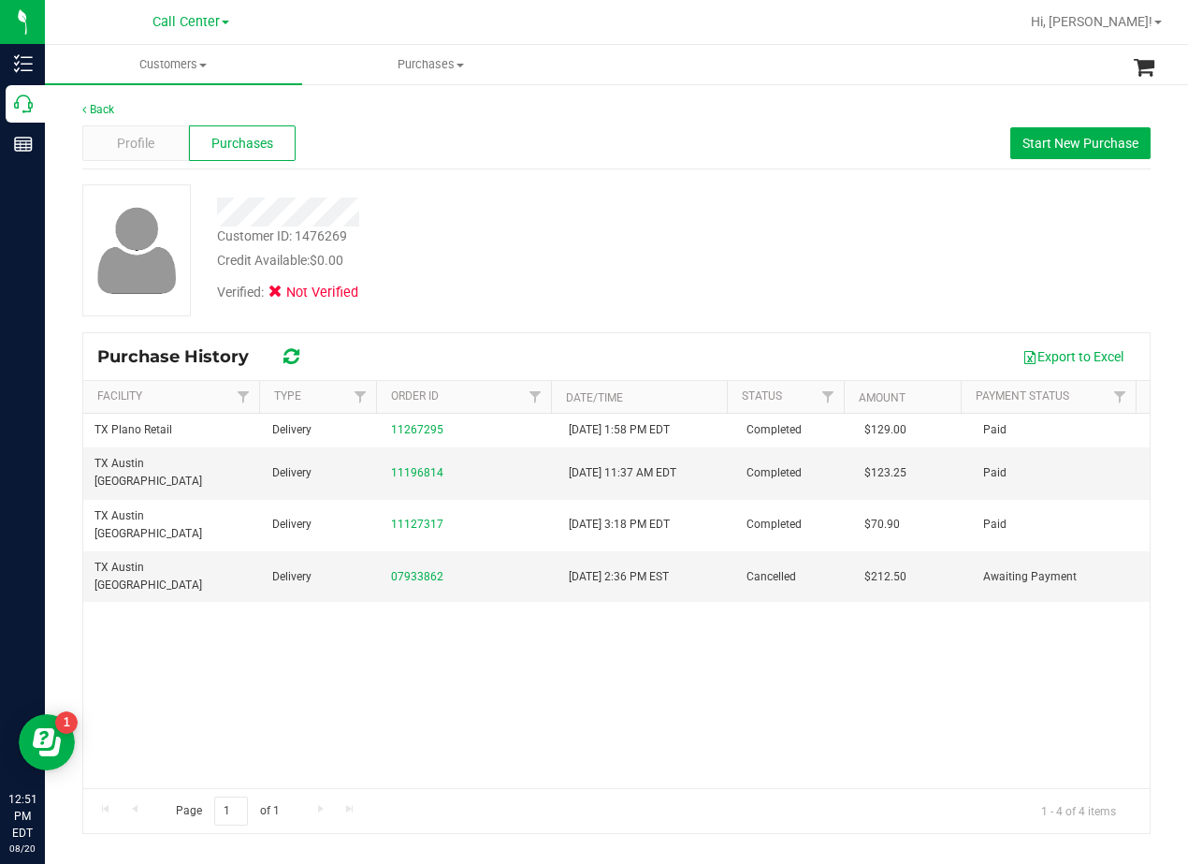
click at [494, 271] on div "Verified: Not Verified" at bounding box center [477, 290] width 548 height 41
click at [531, 269] on div "Credit Available: $0.00" at bounding box center [477, 261] width 520 height 20
click at [699, 292] on div "Verified: Not Verified" at bounding box center [477, 290] width 548 height 41
click at [626, 260] on div "Credit Available: $0.00" at bounding box center [477, 261] width 520 height 20
click at [948, 334] on div "Purchase History Export to Excel" at bounding box center [616, 356] width 1067 height 47
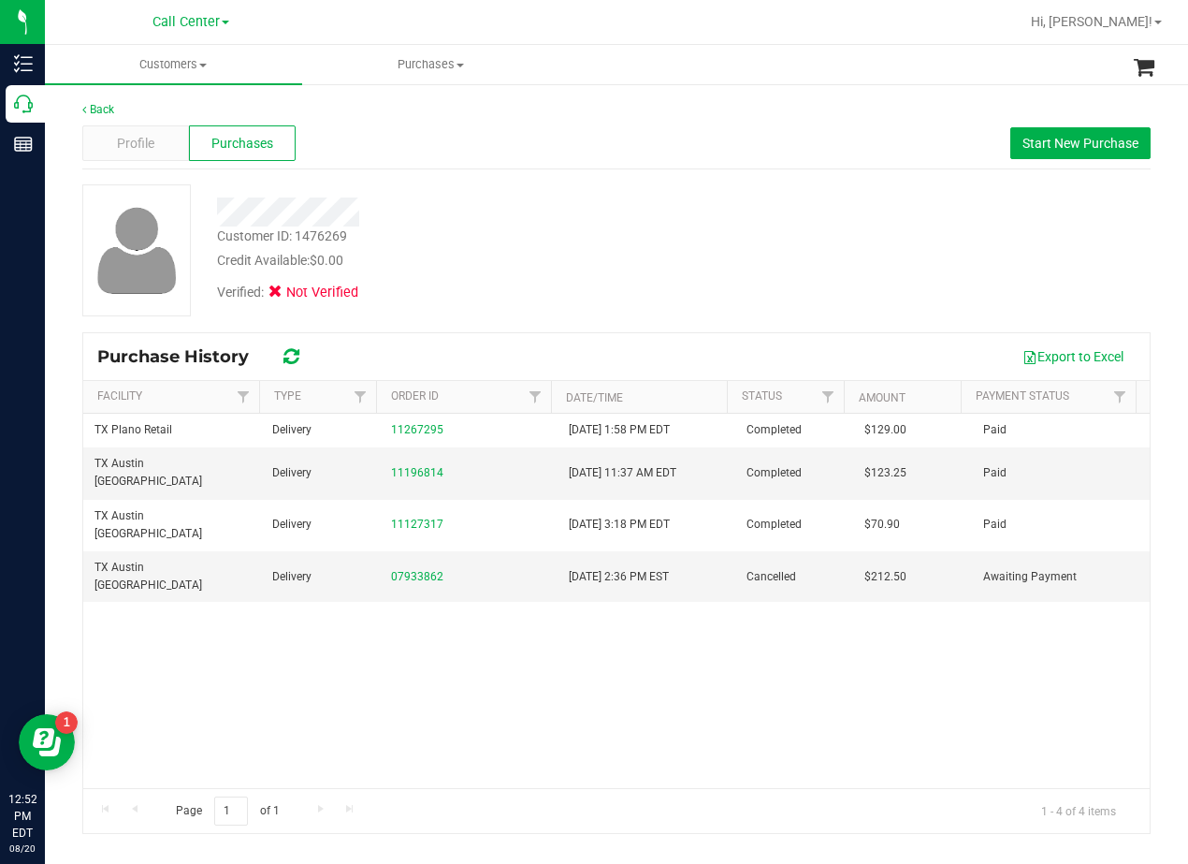
click at [531, 292] on div "Verified: Not Verified" at bounding box center [477, 290] width 548 height 41
drag, startPoint x: 1027, startPoint y: 138, endPoint x: 985, endPoint y: 110, distance: 50.6
click at [1028, 138] on span "Start New Purchase" at bounding box center [1081, 143] width 116 height 15
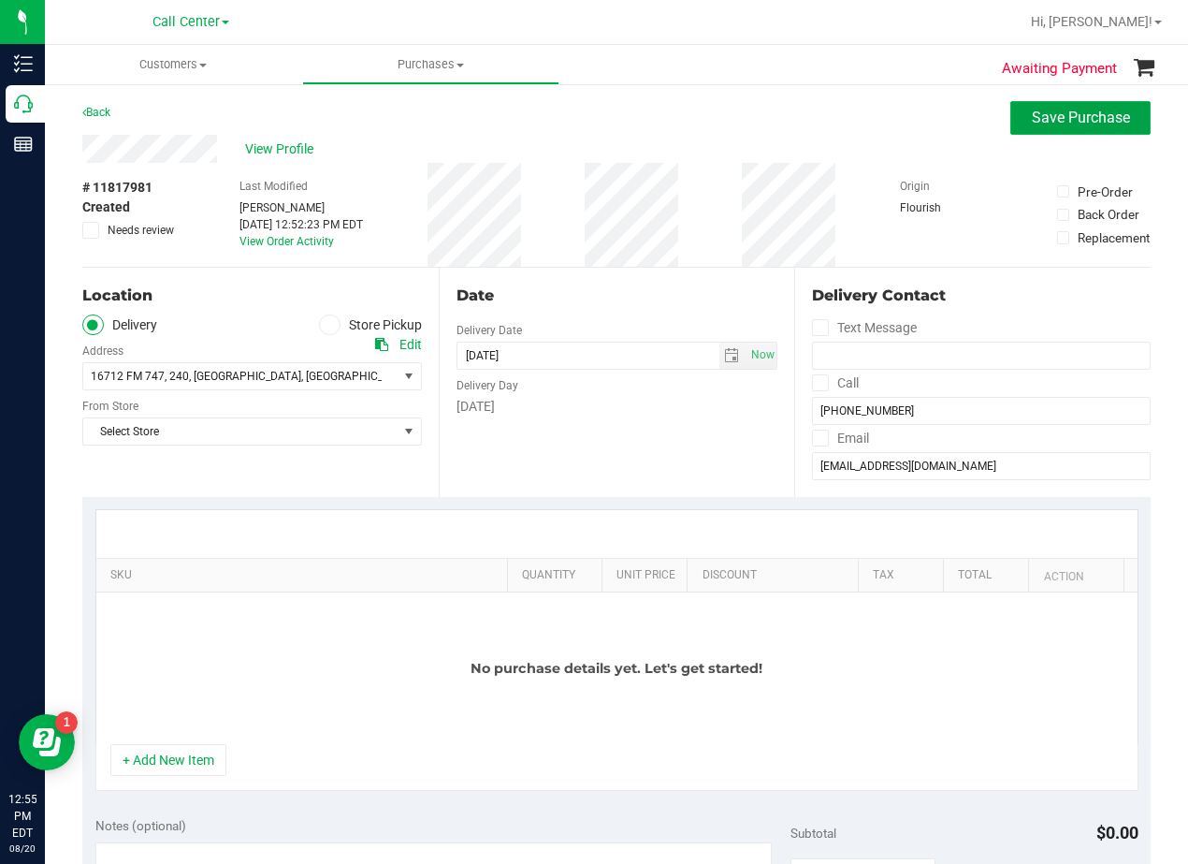
click at [1032, 123] on span "Save Purchase" at bounding box center [1081, 118] width 98 height 18
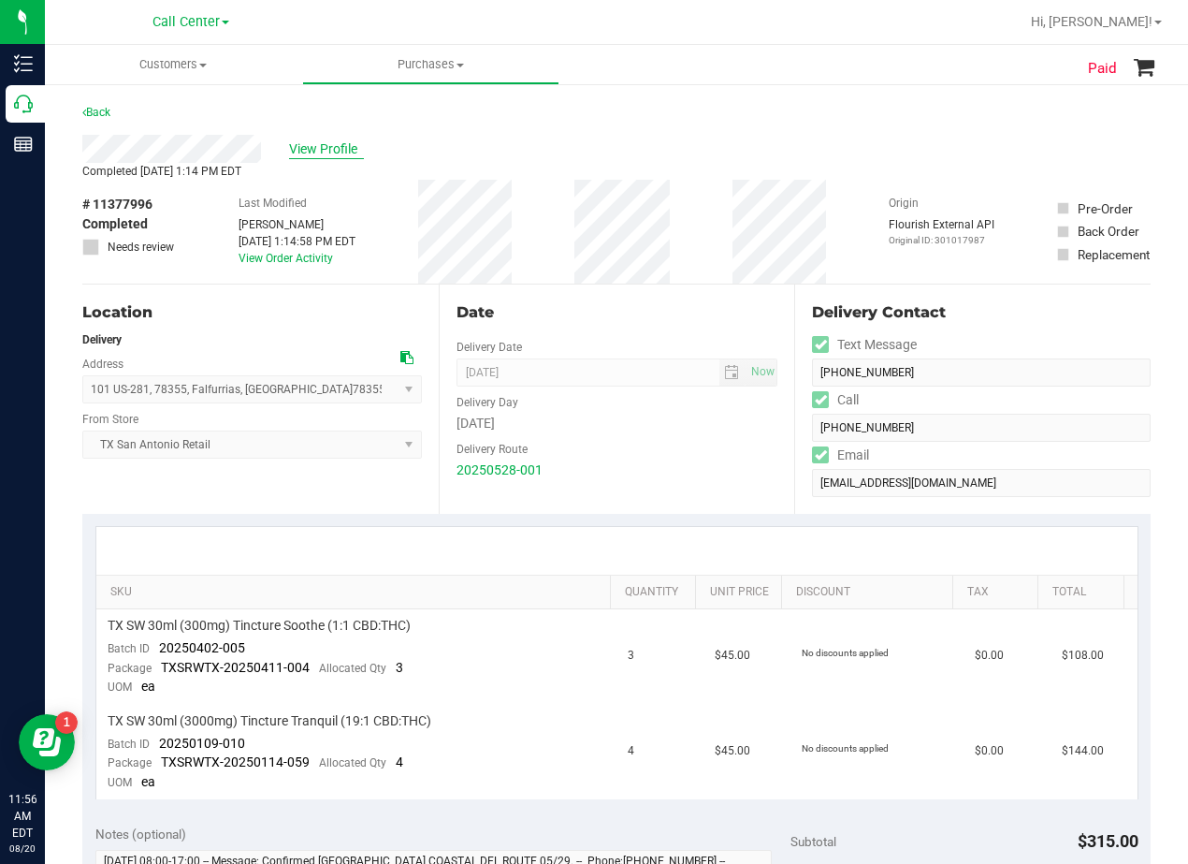
click at [342, 145] on span "View Profile" at bounding box center [326, 149] width 75 height 20
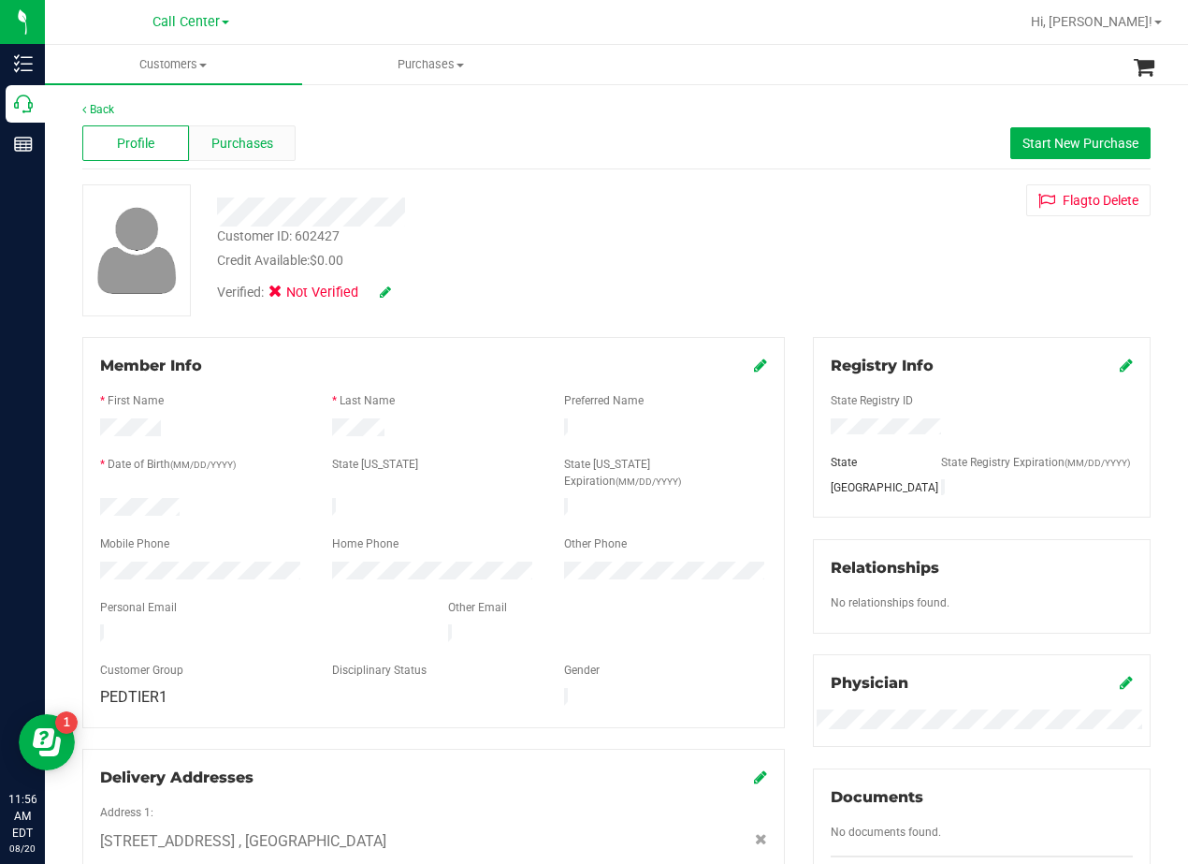
click at [235, 146] on span "Purchases" at bounding box center [242, 144] width 62 height 20
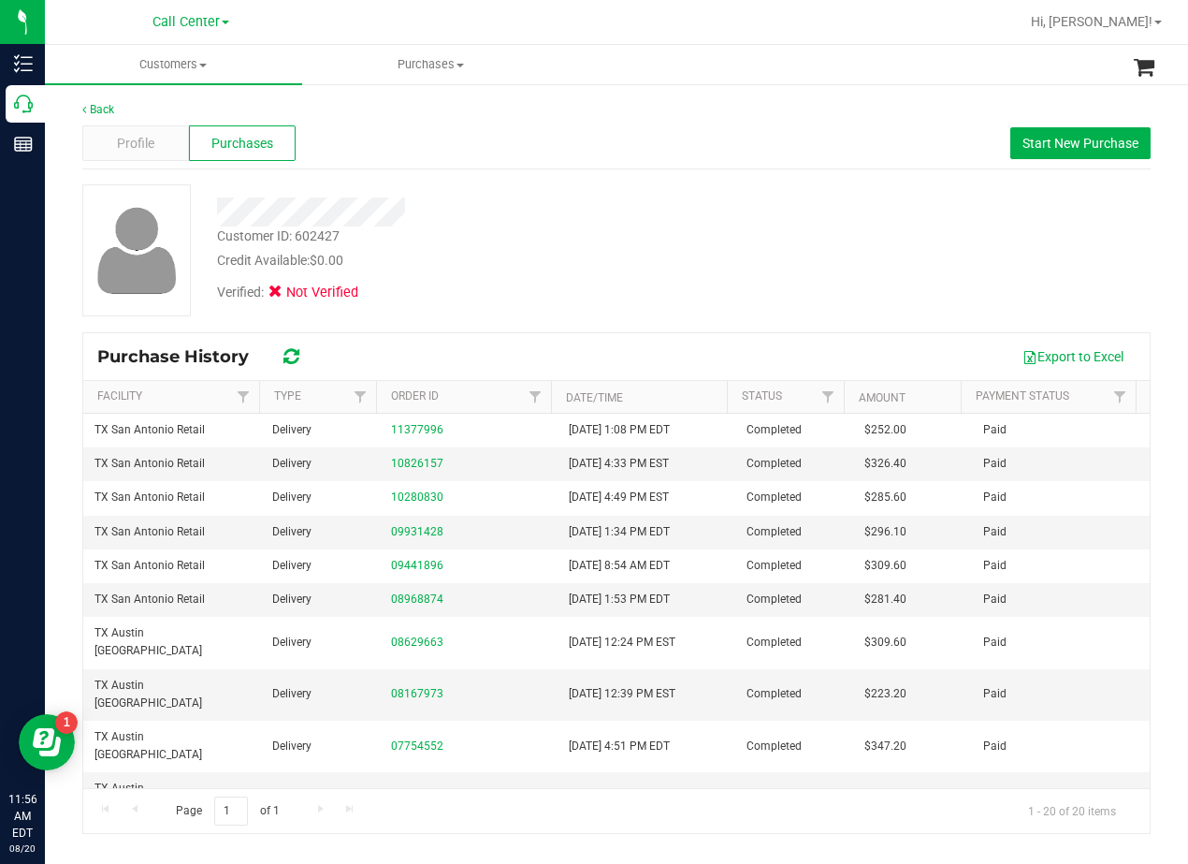
click at [725, 248] on div "Customer ID: 602427 Credit Available: $0.00" at bounding box center [477, 248] width 548 height 44
click at [172, 148] on div "Profile" at bounding box center [135, 143] width 107 height 36
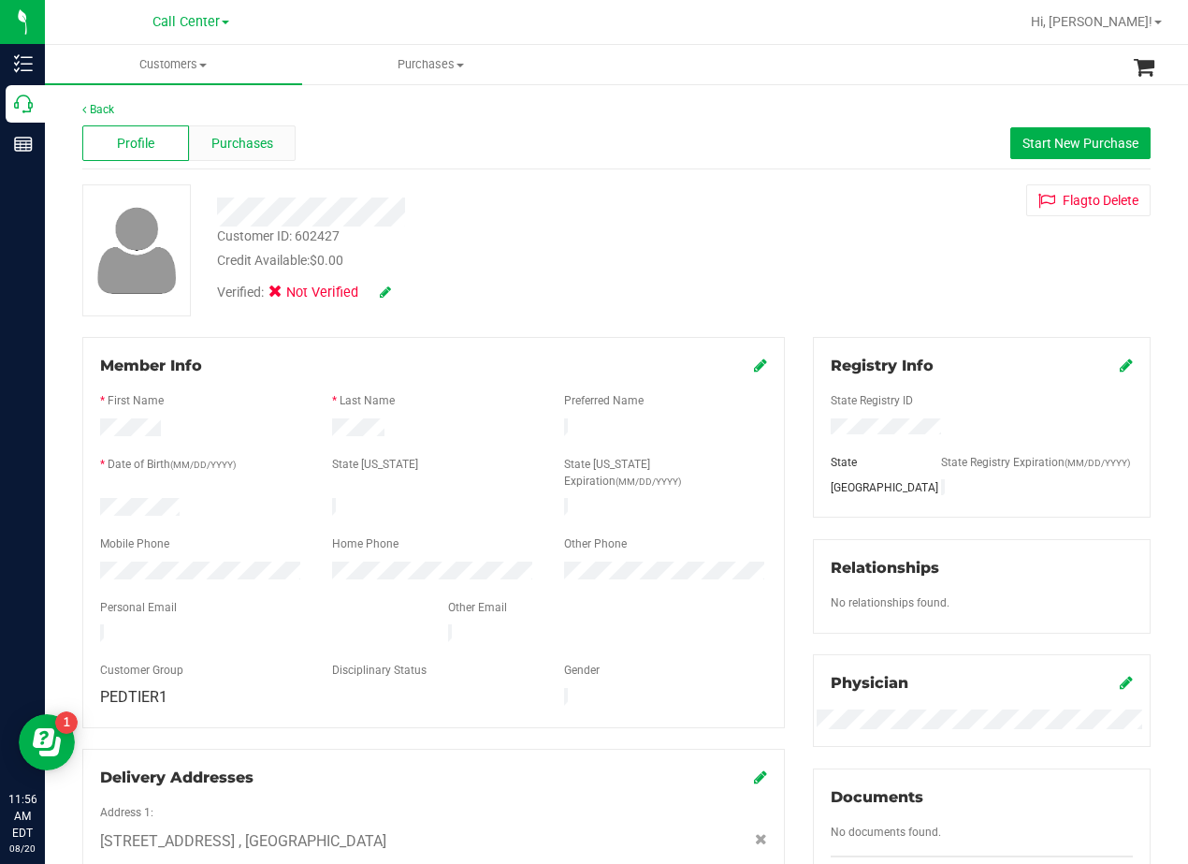
click at [240, 140] on span "Purchases" at bounding box center [242, 144] width 62 height 20
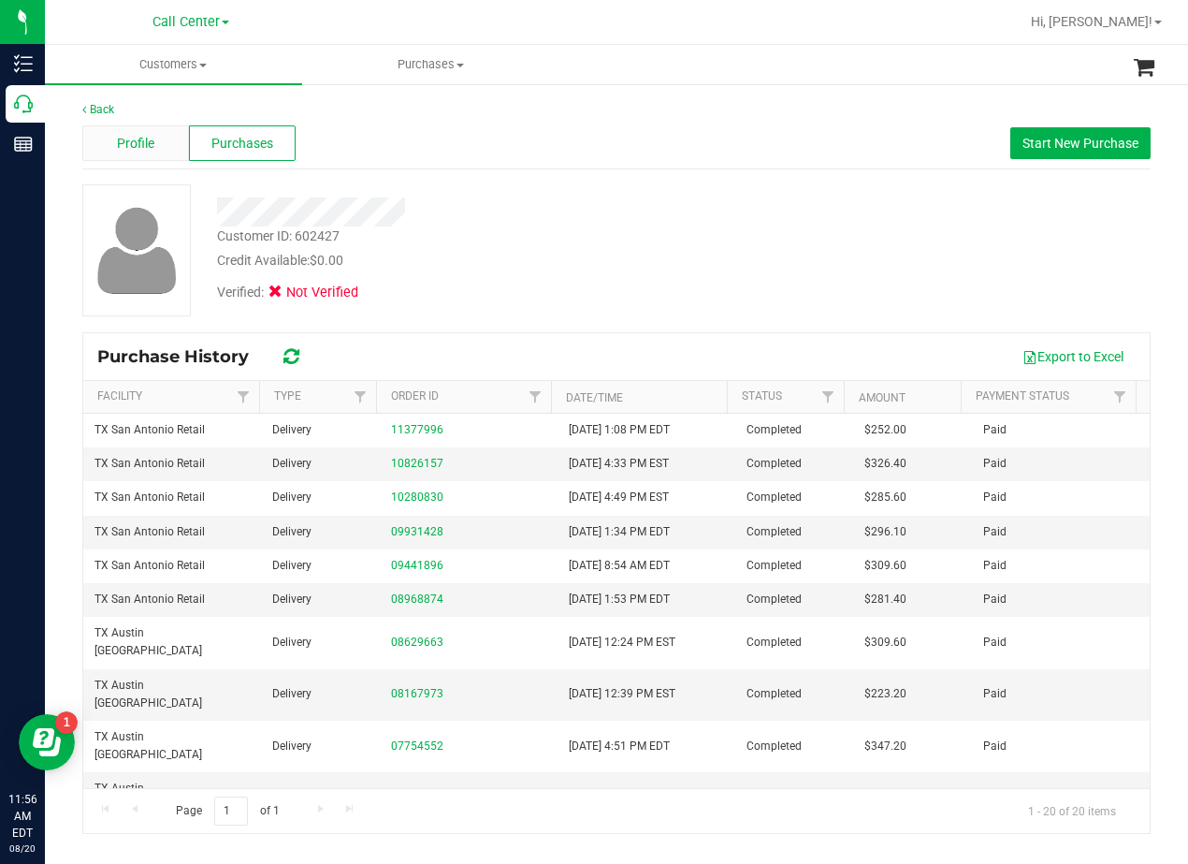
click at [119, 143] on span "Profile" at bounding box center [135, 144] width 37 height 20
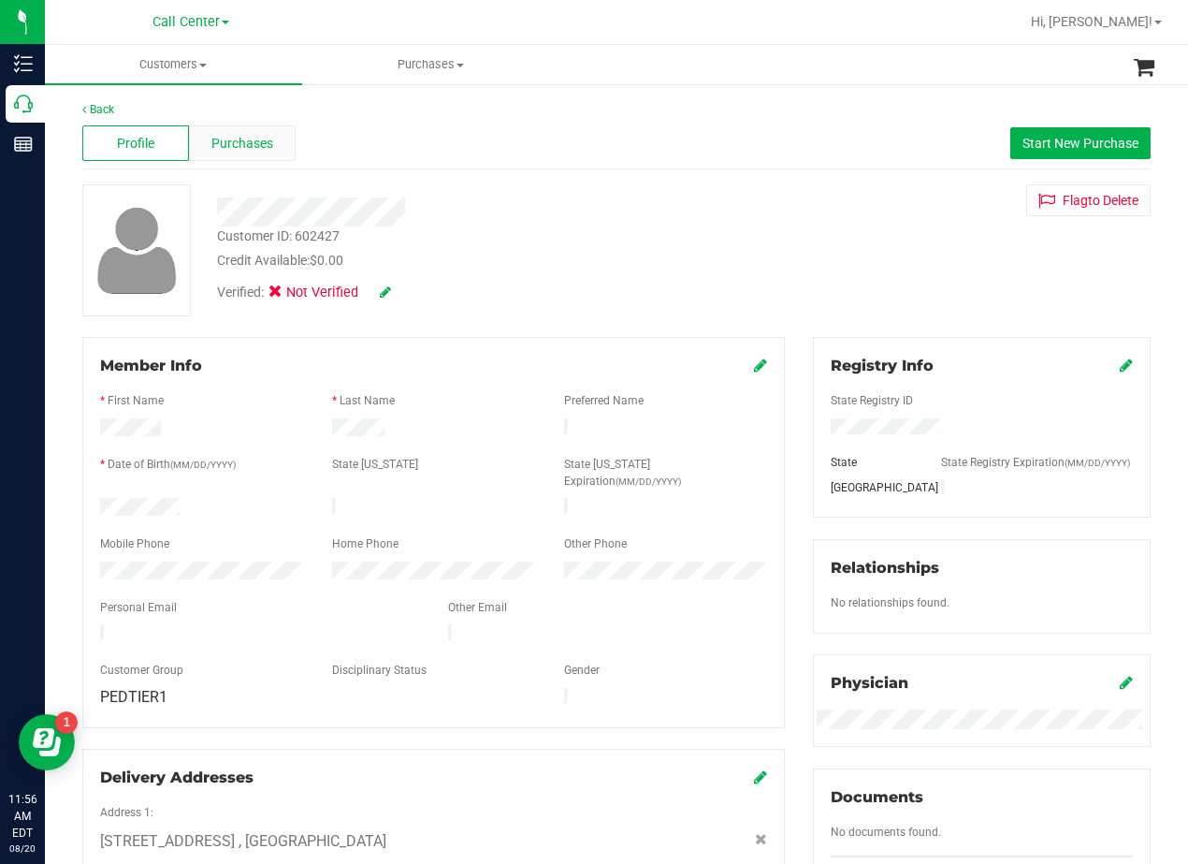
click at [231, 135] on span "Purchases" at bounding box center [242, 144] width 62 height 20
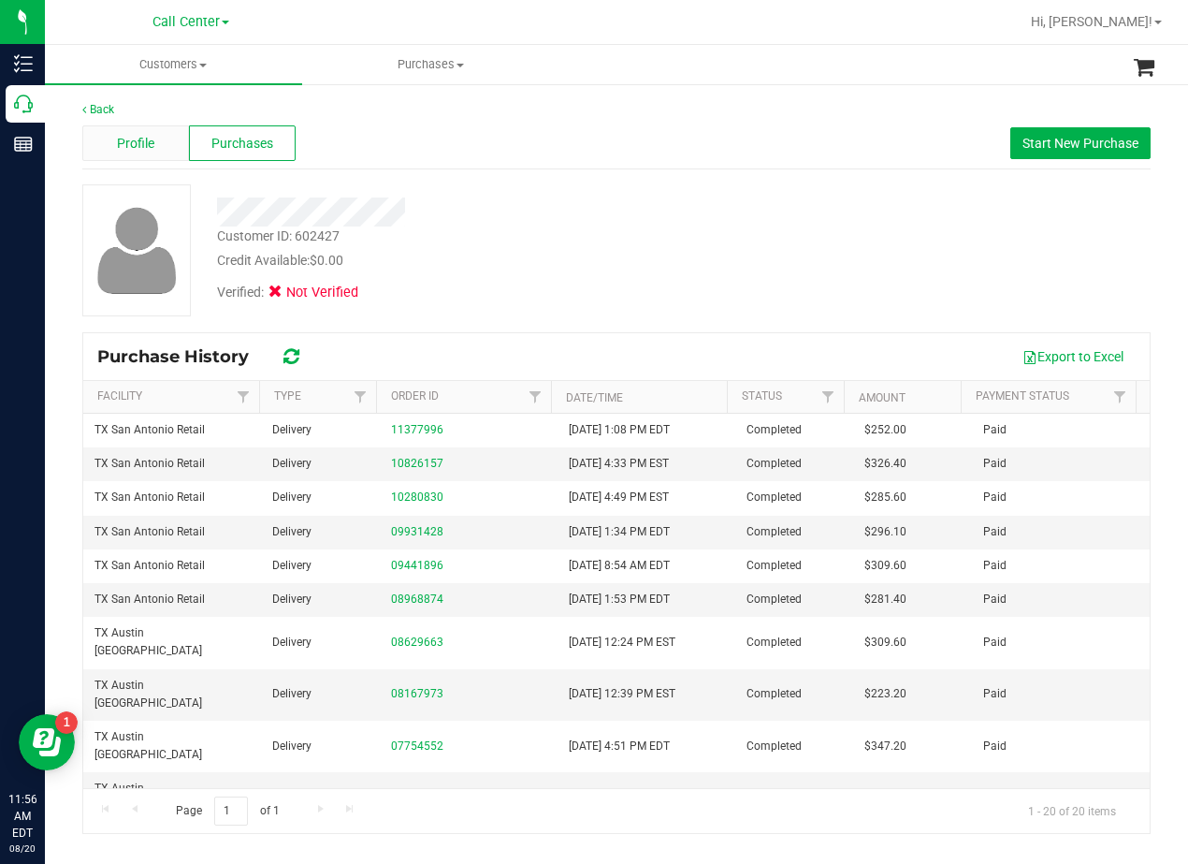
click at [138, 143] on span "Profile" at bounding box center [135, 144] width 37 height 20
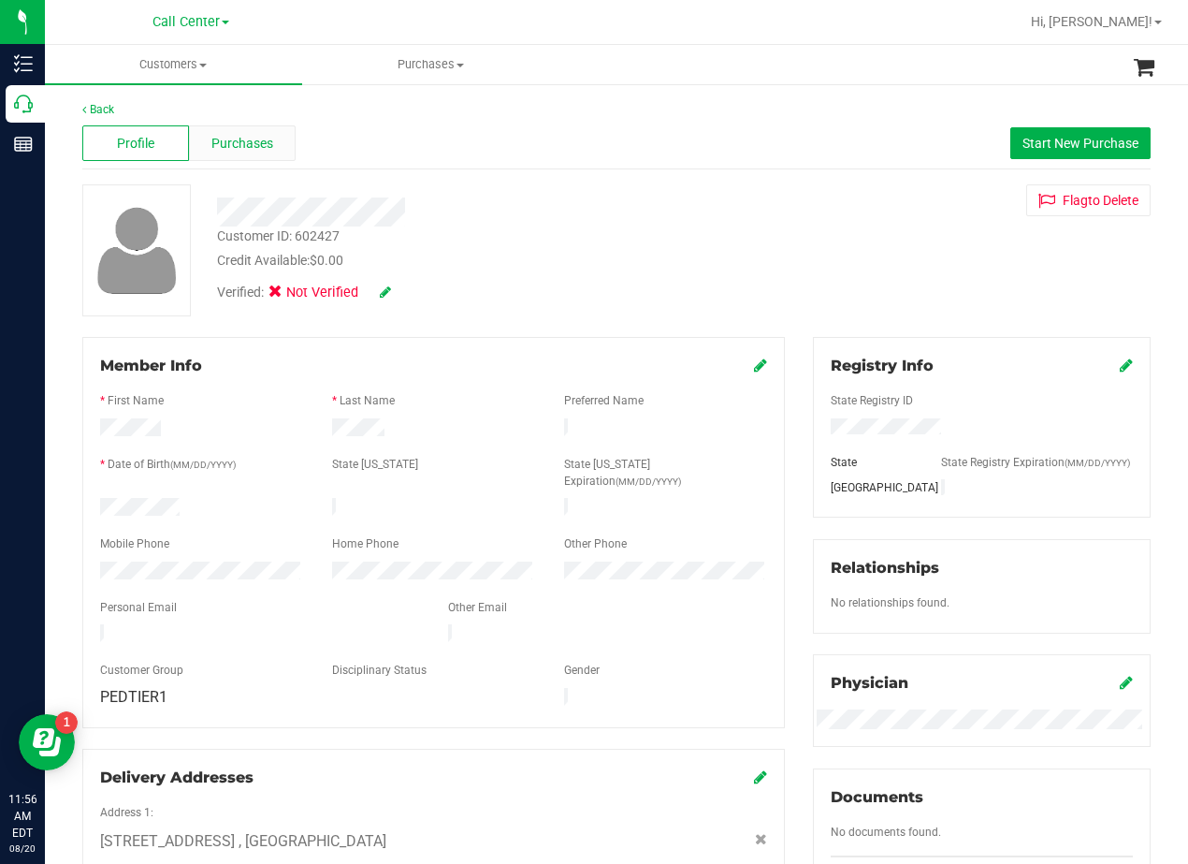
click at [250, 148] on span "Purchases" at bounding box center [242, 144] width 62 height 20
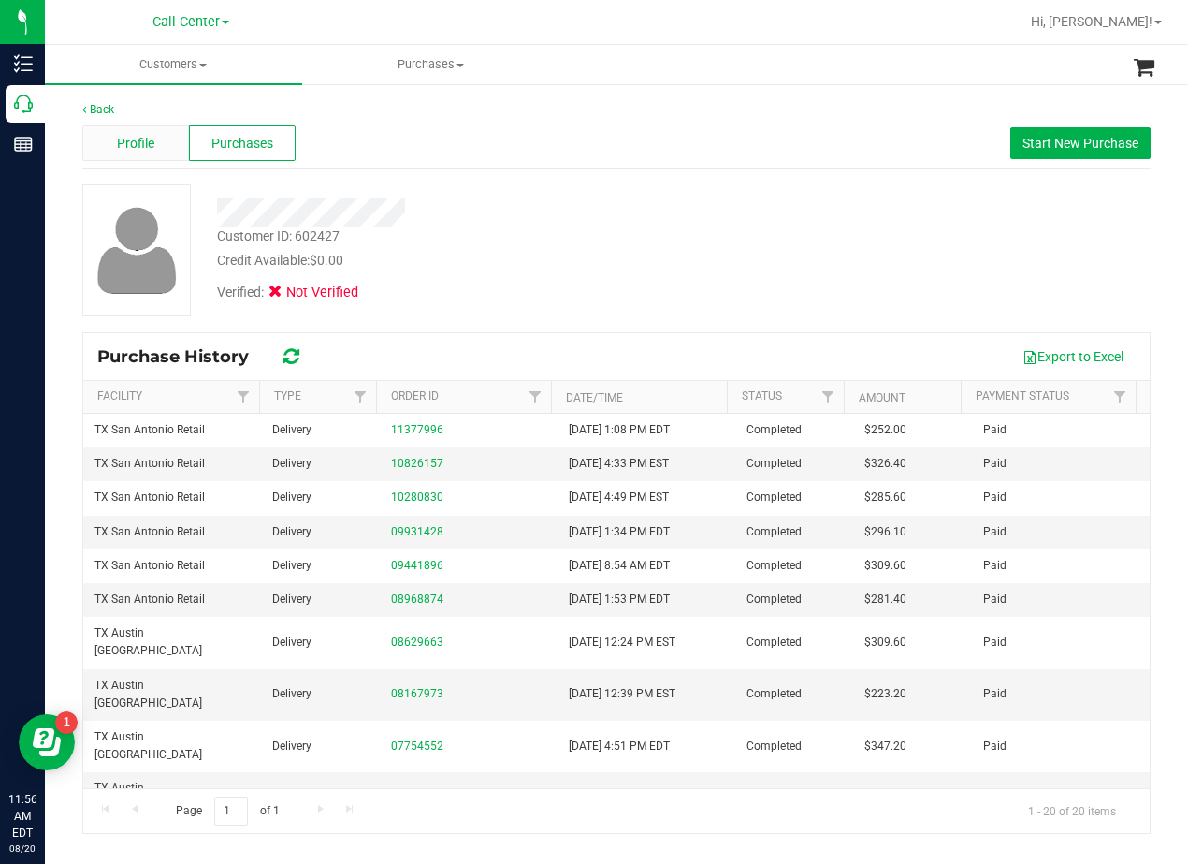
click at [112, 145] on div "Profile" at bounding box center [135, 143] width 107 height 36
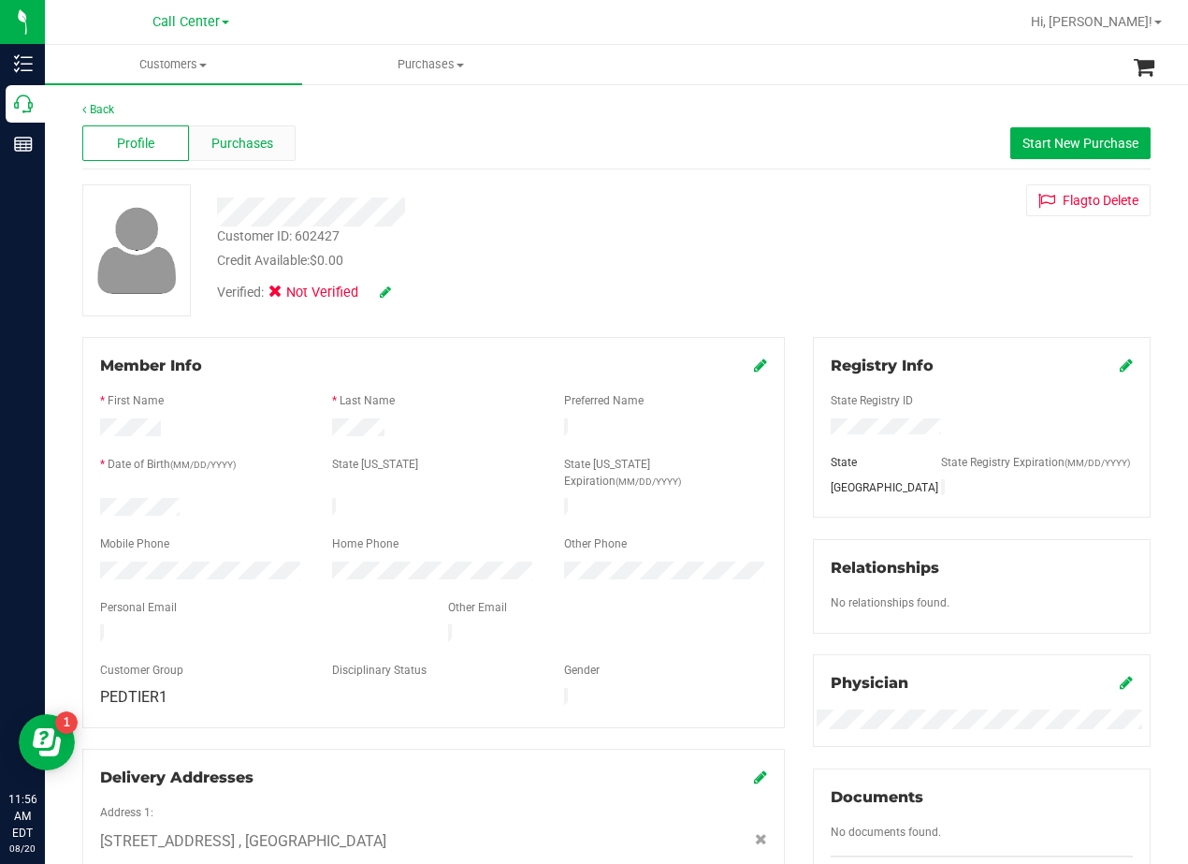
click at [246, 150] on span "Purchases" at bounding box center [242, 144] width 62 height 20
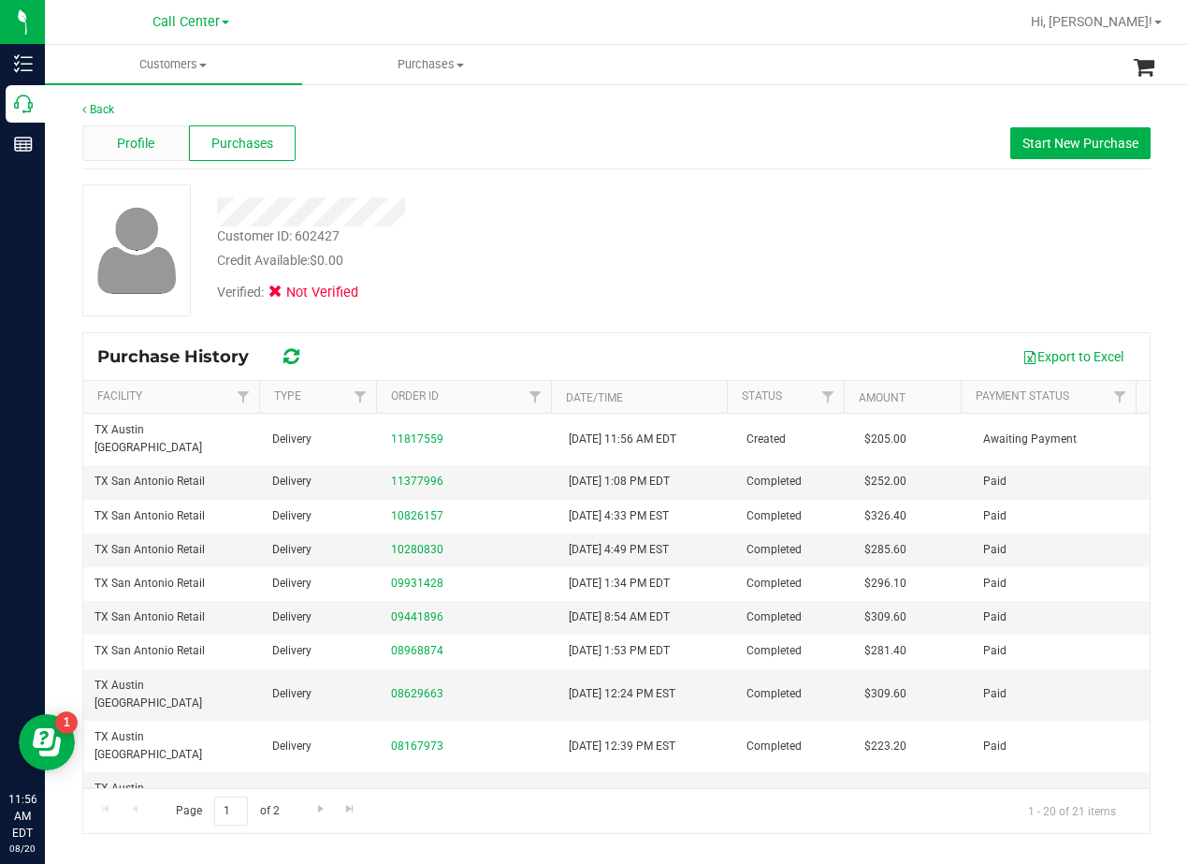
click at [142, 149] on span "Profile" at bounding box center [135, 144] width 37 height 20
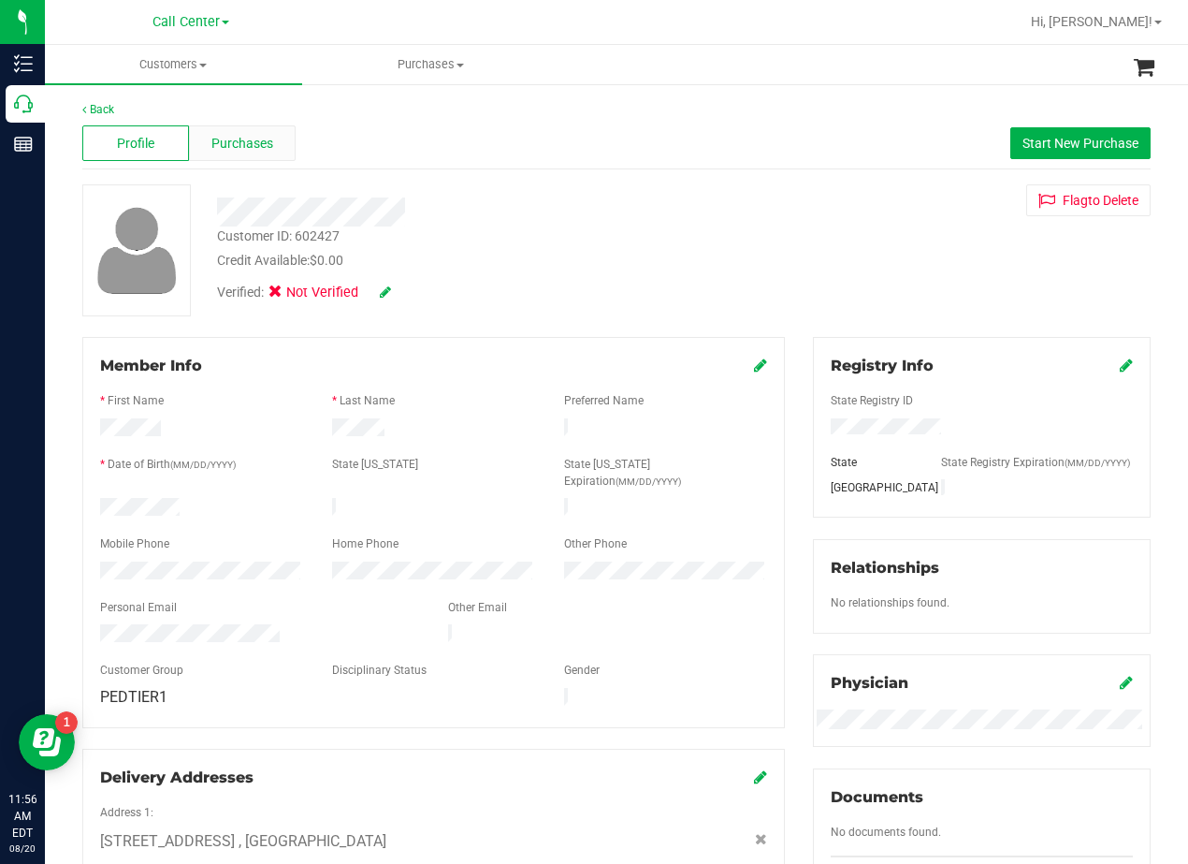
click at [225, 145] on span "Purchases" at bounding box center [242, 144] width 62 height 20
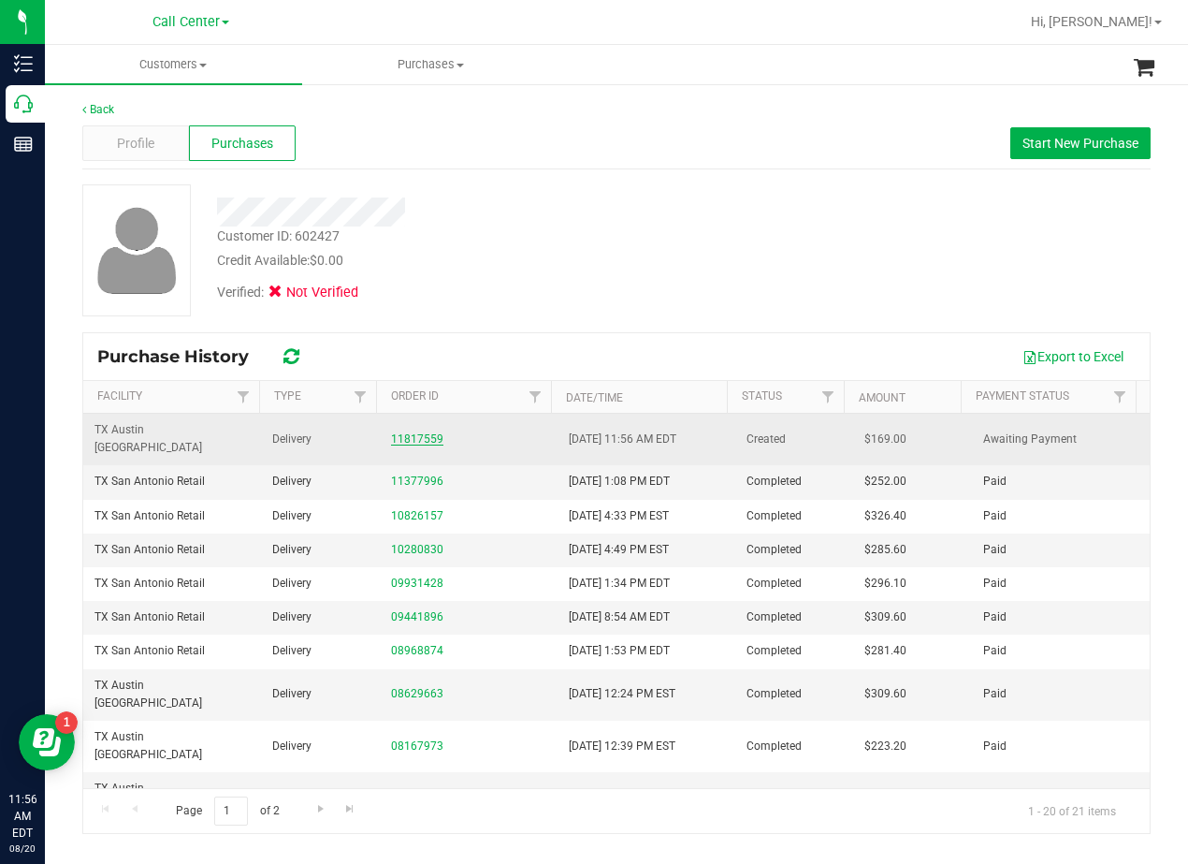
click at [427, 432] on link "11817559" at bounding box center [417, 438] width 52 height 13
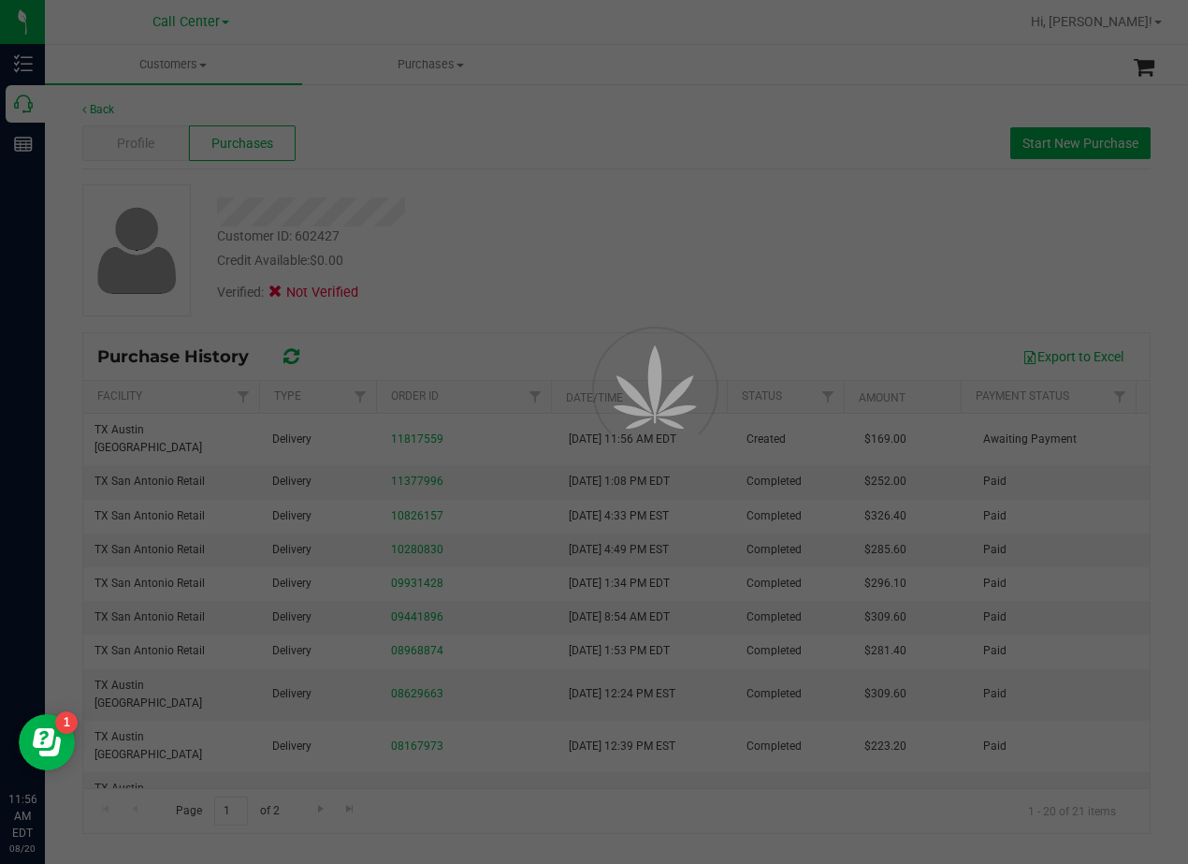
click at [506, 207] on div at bounding box center [594, 432] width 1188 height 864
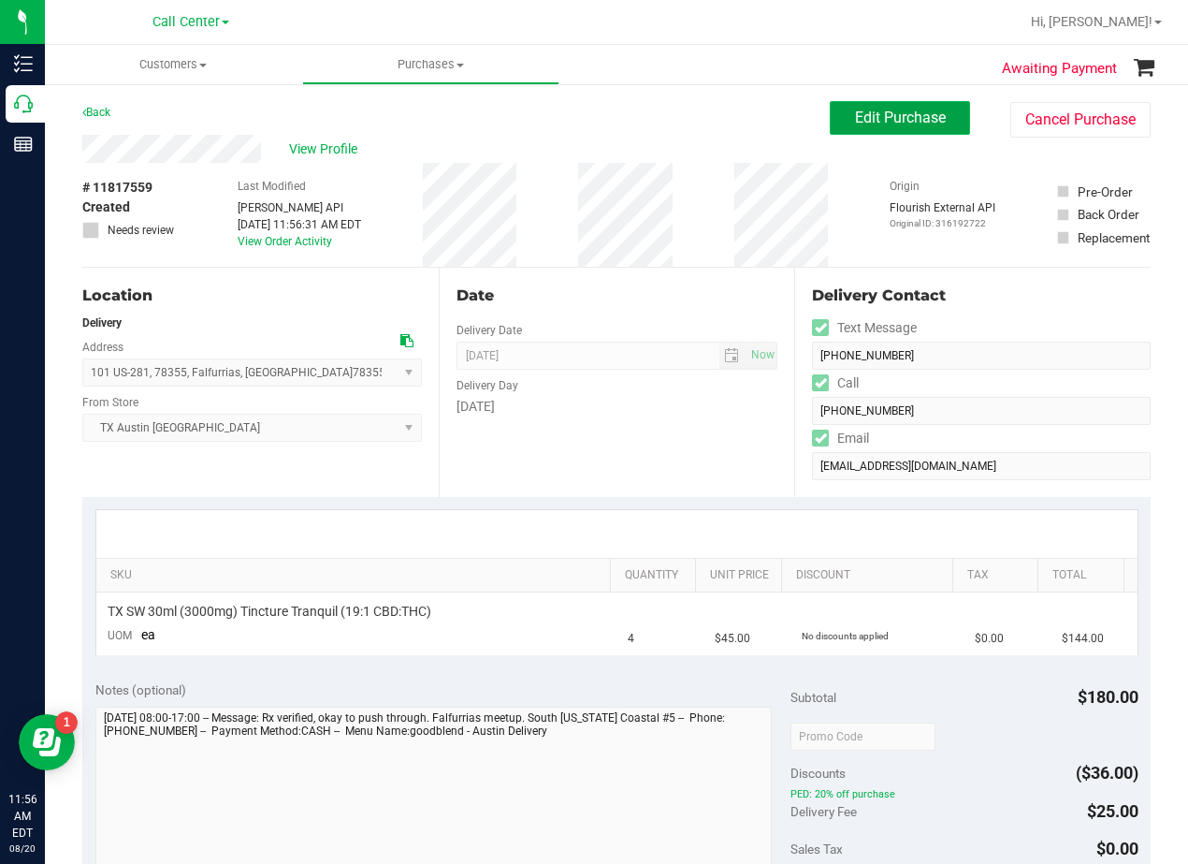
click at [856, 121] on span "Edit Purchase" at bounding box center [900, 118] width 91 height 18
click at [654, 139] on div "View Profile" at bounding box center [456, 149] width 748 height 28
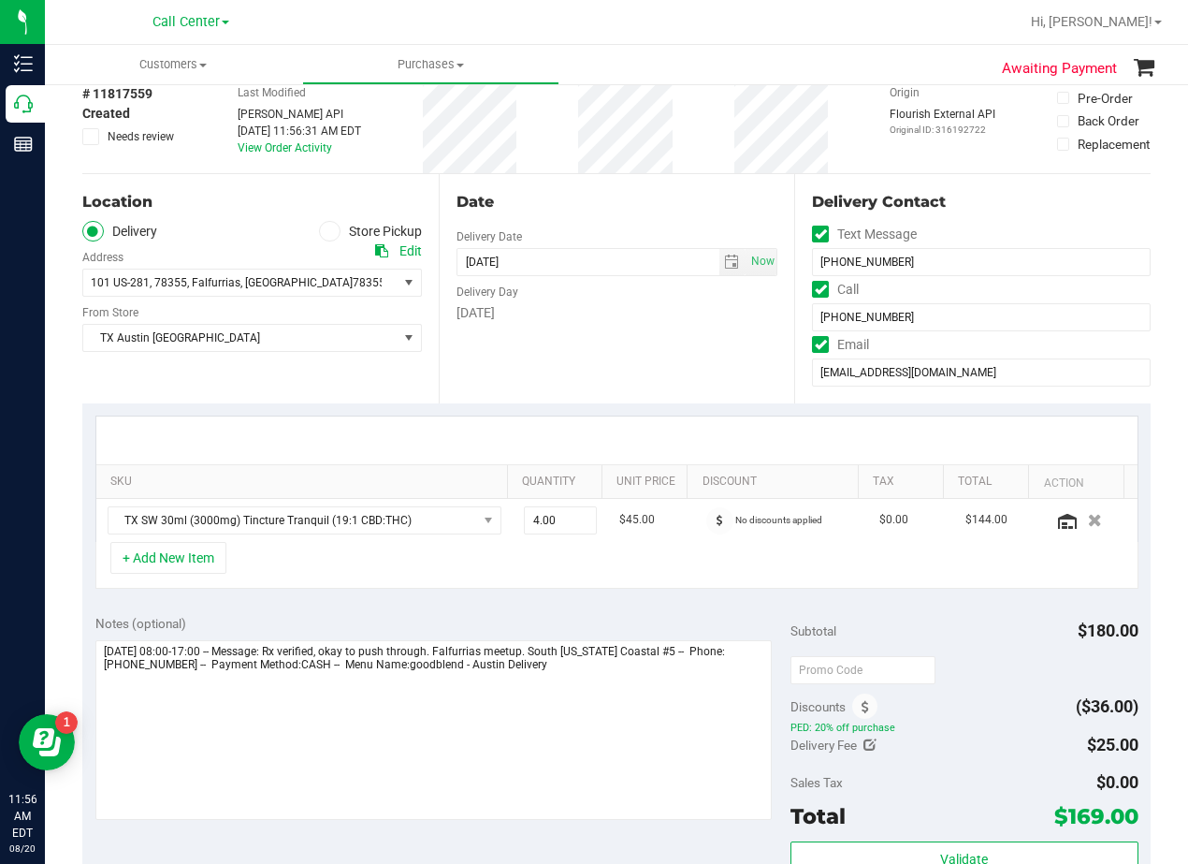
scroll to position [187, 0]
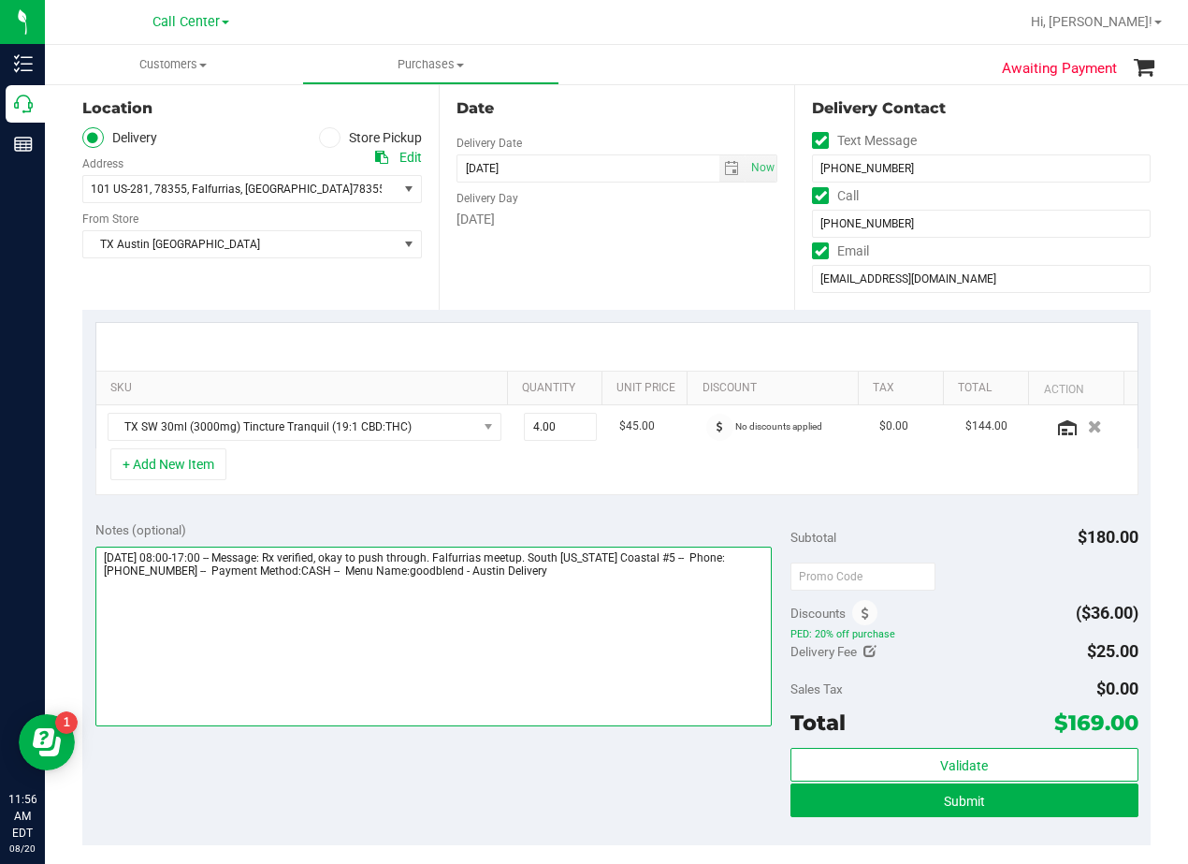
click at [579, 578] on textarea at bounding box center [433, 636] width 676 height 180
drag, startPoint x: 506, startPoint y: 557, endPoint x: 717, endPoint y: 552, distance: 210.6
click at [717, 552] on textarea at bounding box center [433, 636] width 676 height 180
click at [169, 643] on textarea at bounding box center [433, 636] width 676 height 180
paste textarea "Falfurrias meetup. South [US_STATE] Coastal #5"
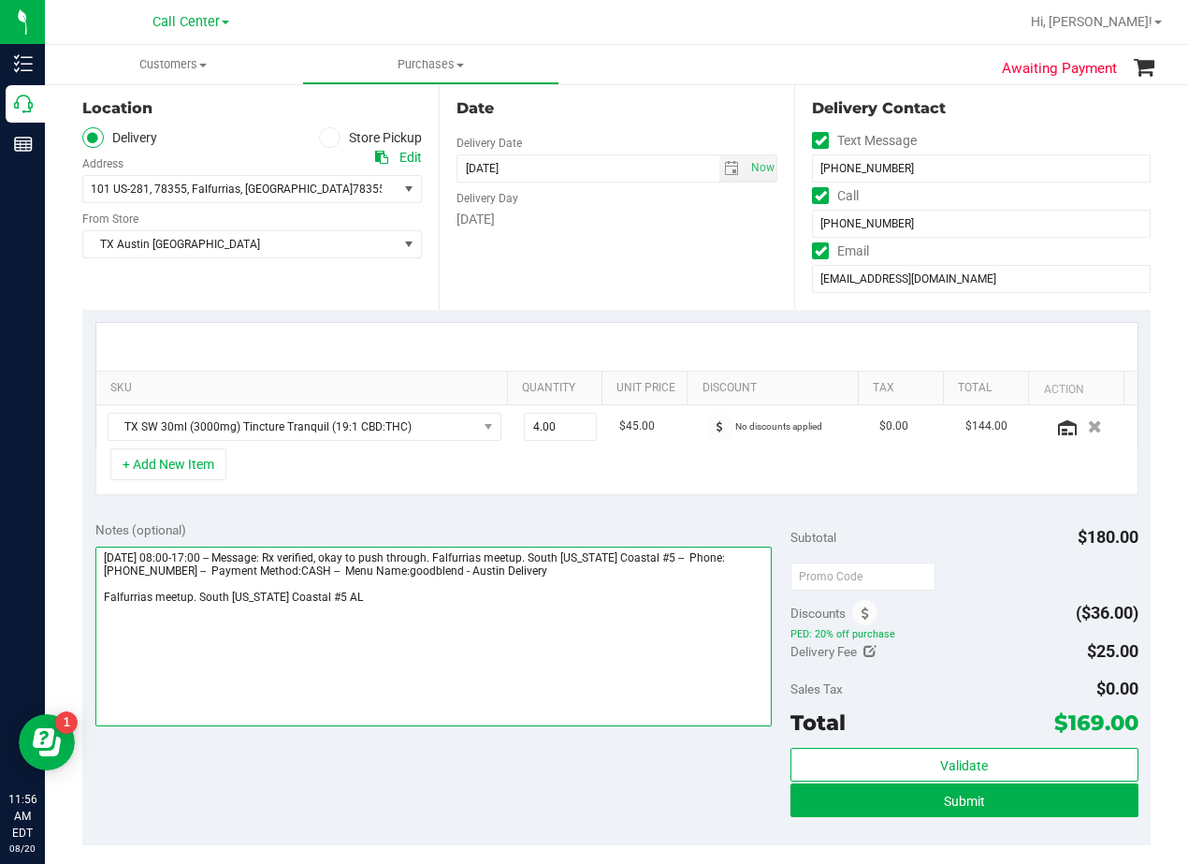
click at [103, 597] on textarea at bounding box center [433, 636] width 676 height 180
click at [406, 589] on textarea at bounding box center [433, 636] width 676 height 180
click at [385, 610] on textarea at bounding box center [433, 636] width 676 height 180
click at [361, 594] on textarea at bounding box center [433, 636] width 676 height 180
click at [385, 596] on textarea at bounding box center [433, 636] width 676 height 180
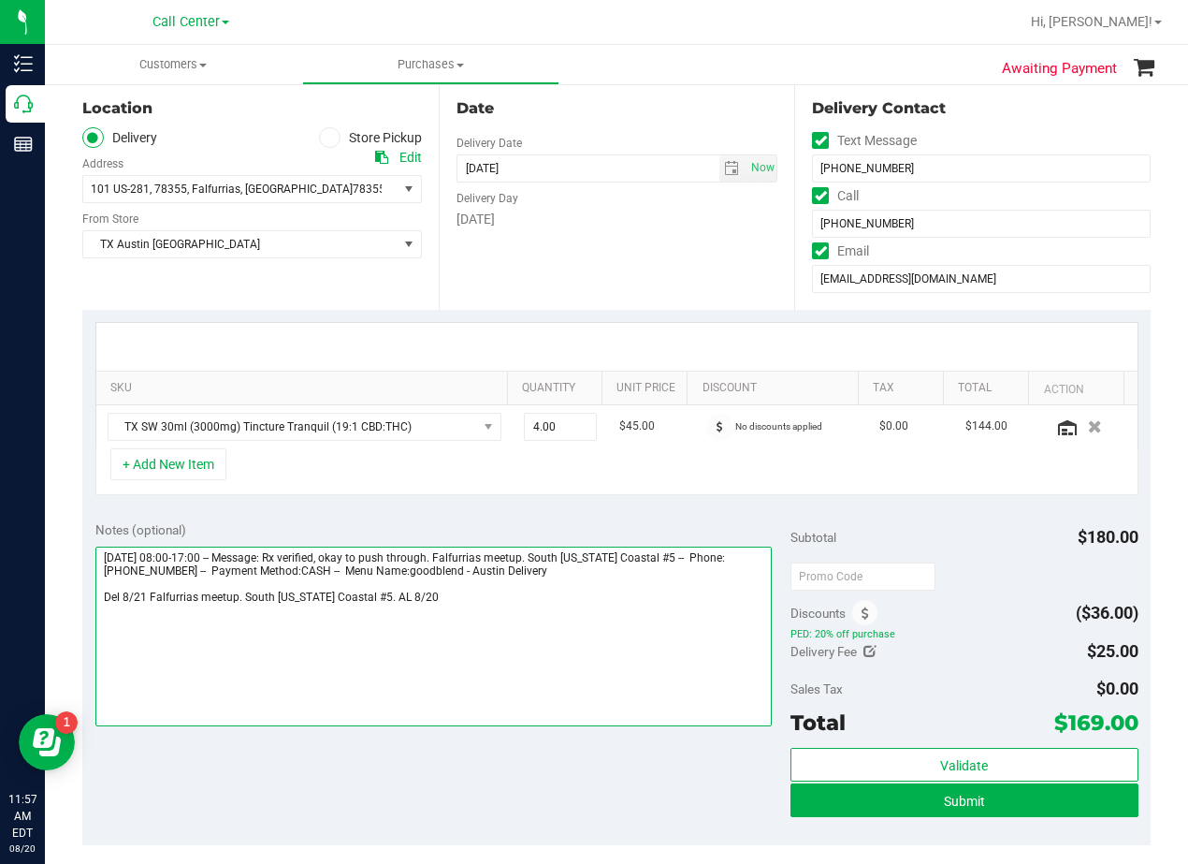
type textarea "[DATE] 08:00-17:00 -- Message: Rx verified, okay to push through. Falfurrias me…"
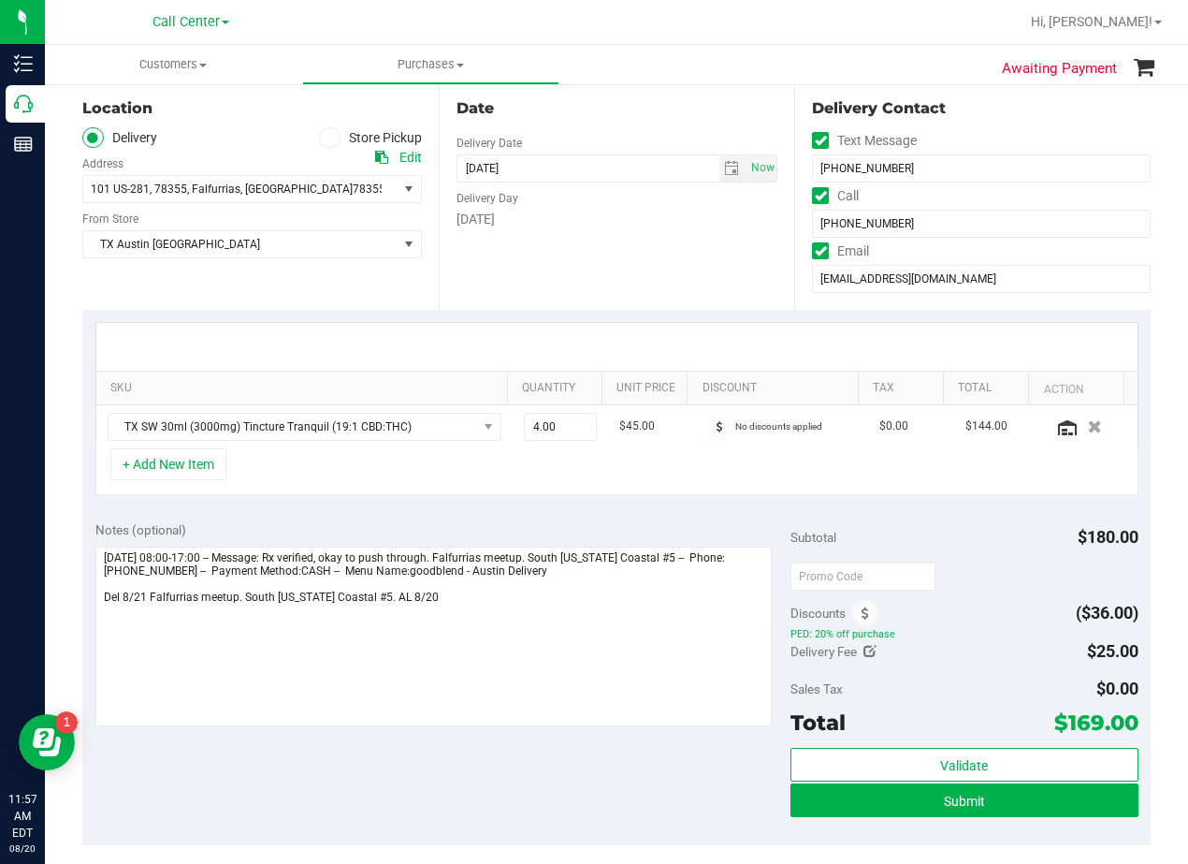
click at [865, 653] on icon at bounding box center [870, 651] width 13 height 13
type input "$25.00"
click at [1028, 657] on span "$25.00 25" at bounding box center [1068, 654] width 139 height 33
click at [1028, 657] on input "25" at bounding box center [1069, 657] width 138 height 26
type input "$0.00"
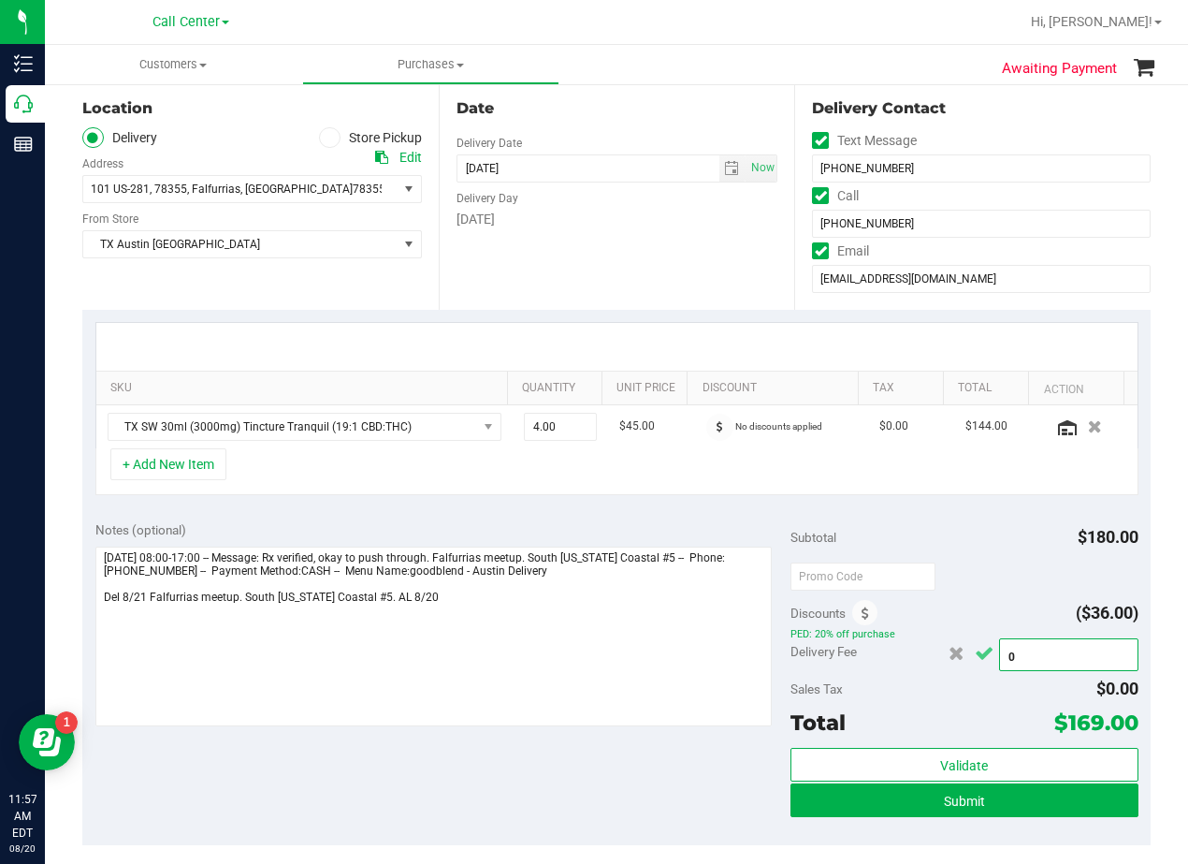
click at [979, 647] on icon "Cancel button" at bounding box center [984, 654] width 19 height 14
click at [977, 563] on div at bounding box center [965, 576] width 348 height 34
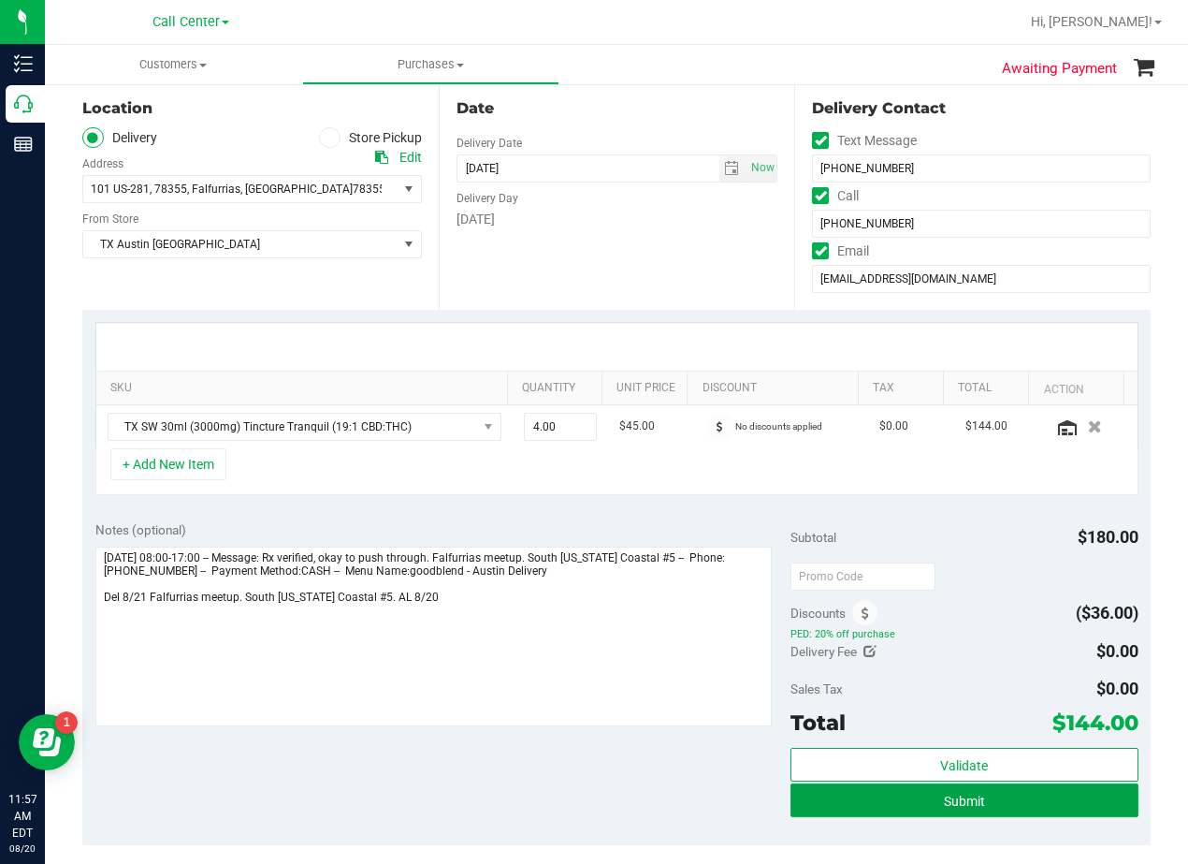
click at [924, 798] on button "Submit" at bounding box center [965, 800] width 348 height 34
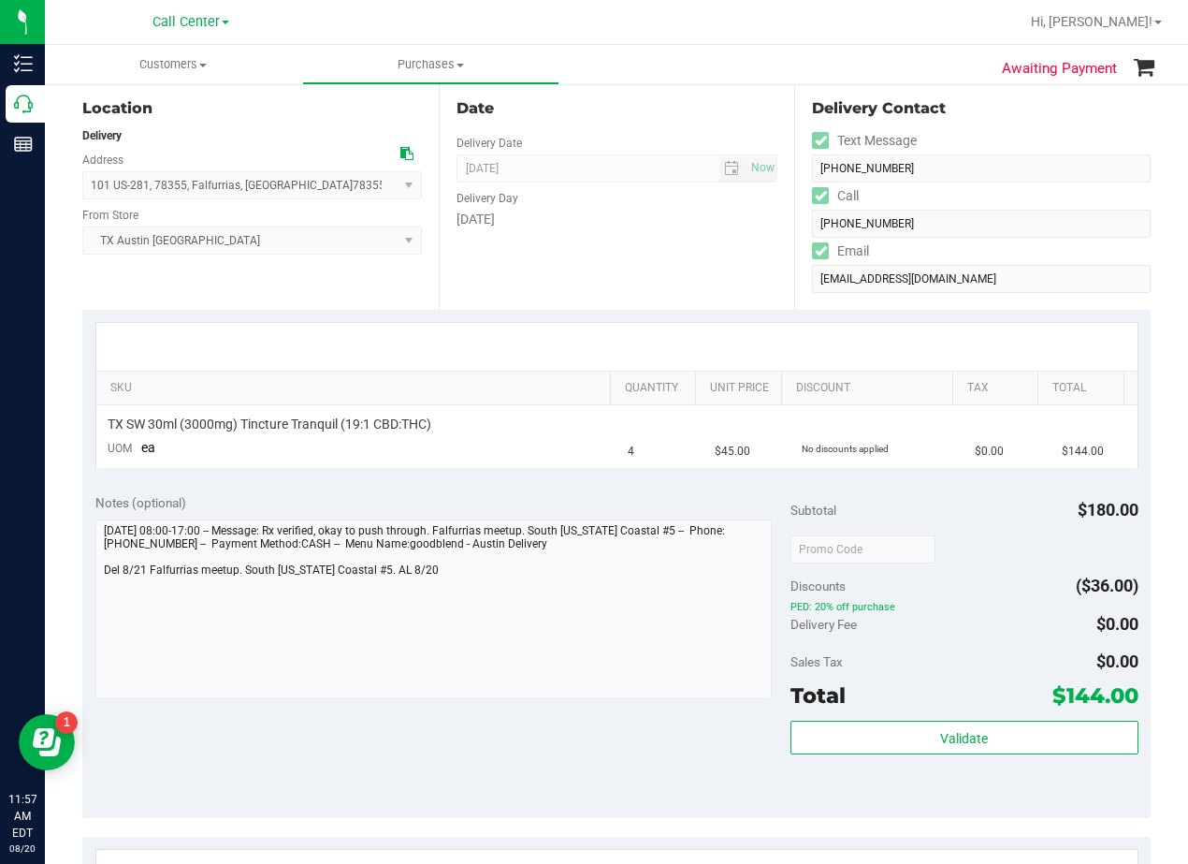
click at [725, 286] on div "Date Delivery Date 08/21/2025 Now 08/21/2025 08:00 AM Now Delivery Day Thursday" at bounding box center [617, 194] width 356 height 229
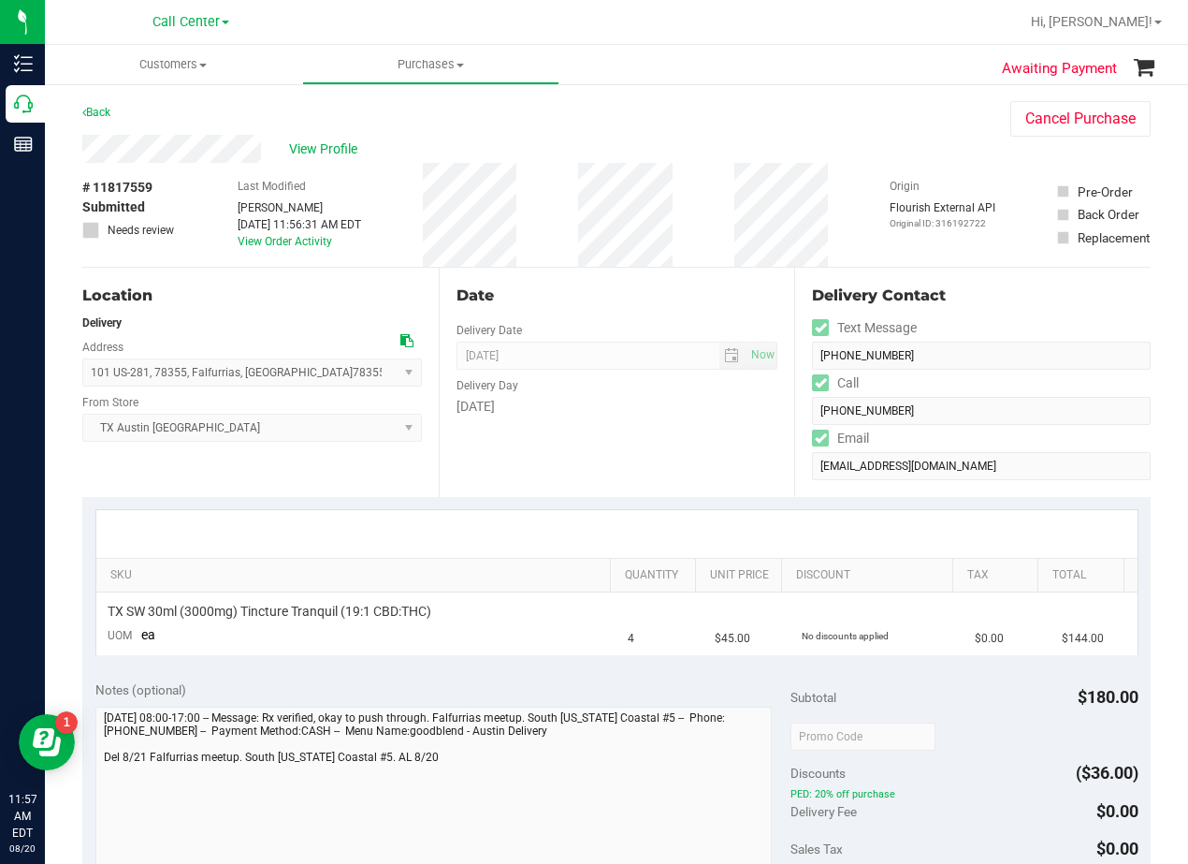
click at [672, 268] on div "Date Delivery Date 08/21/2025 Now 08/21/2025 08:00 AM Now Delivery Day Thursday" at bounding box center [617, 382] width 356 height 229
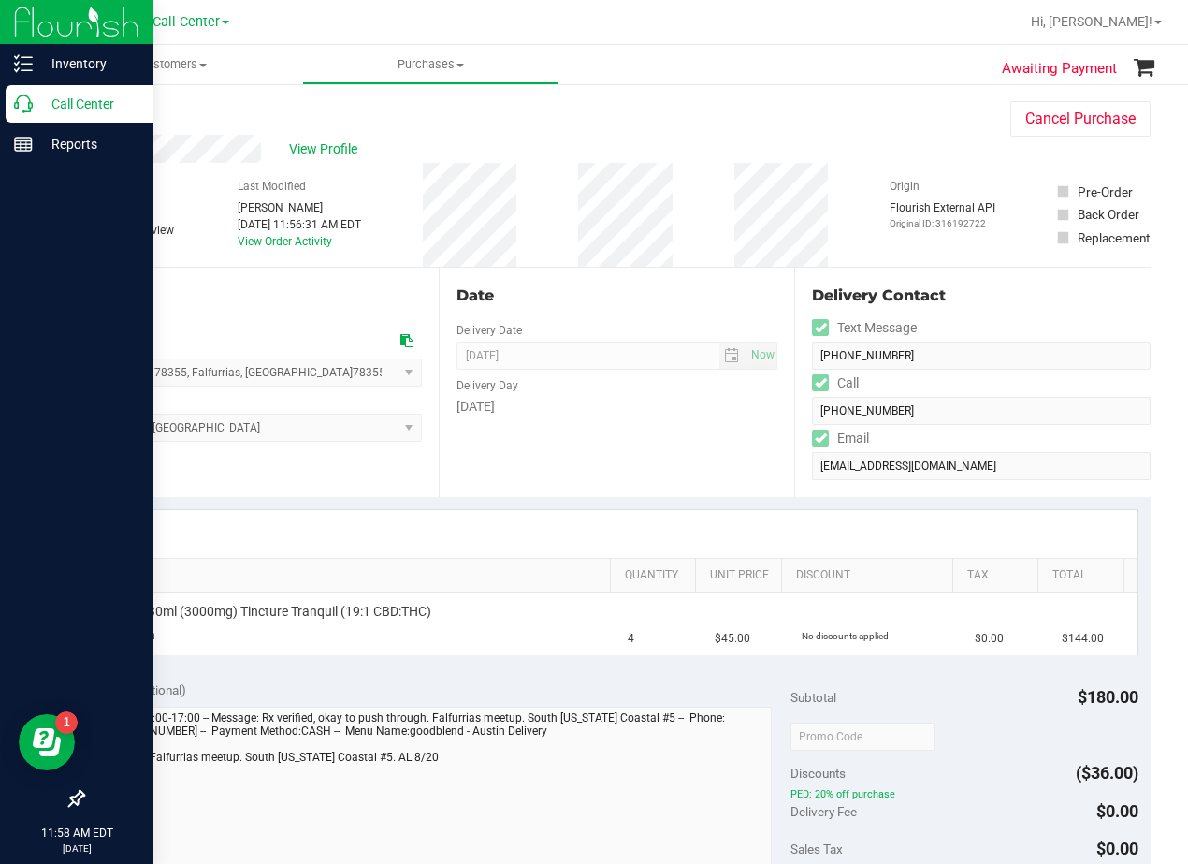
click at [26, 103] on icon at bounding box center [23, 104] width 19 height 19
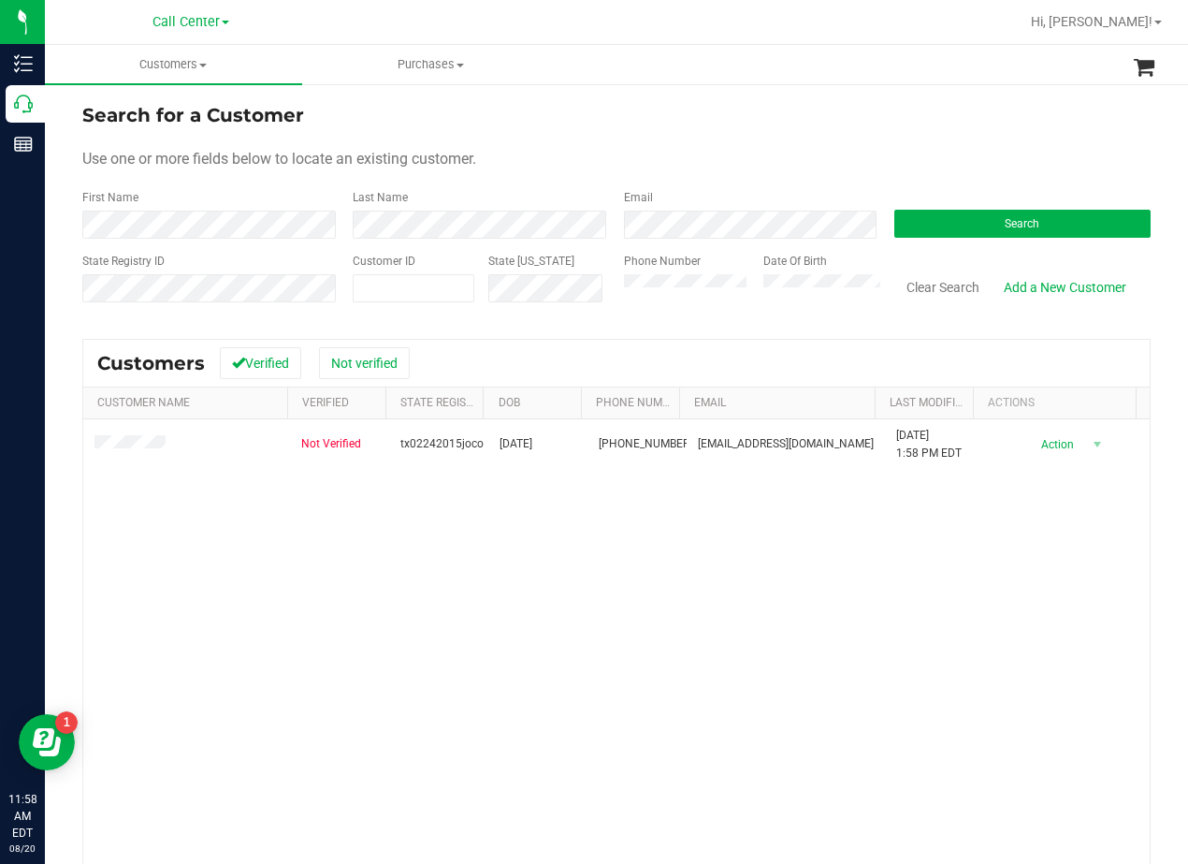
click at [826, 150] on div "Use one or more fields below to locate an existing customer." at bounding box center [616, 159] width 1069 height 22
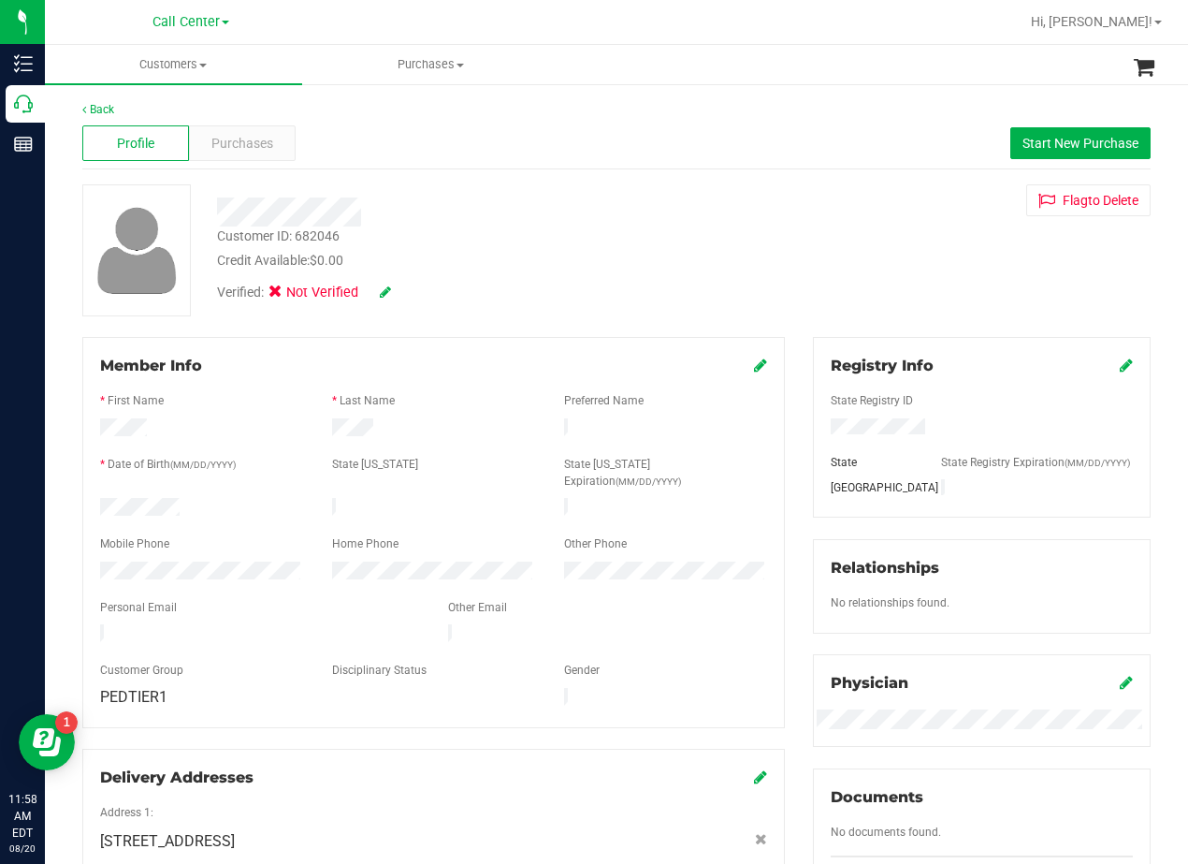
click at [691, 226] on div "Customer ID: 682046 Credit Available: $0.00" at bounding box center [477, 248] width 548 height 44
click at [263, 150] on span "Purchases" at bounding box center [242, 144] width 62 height 20
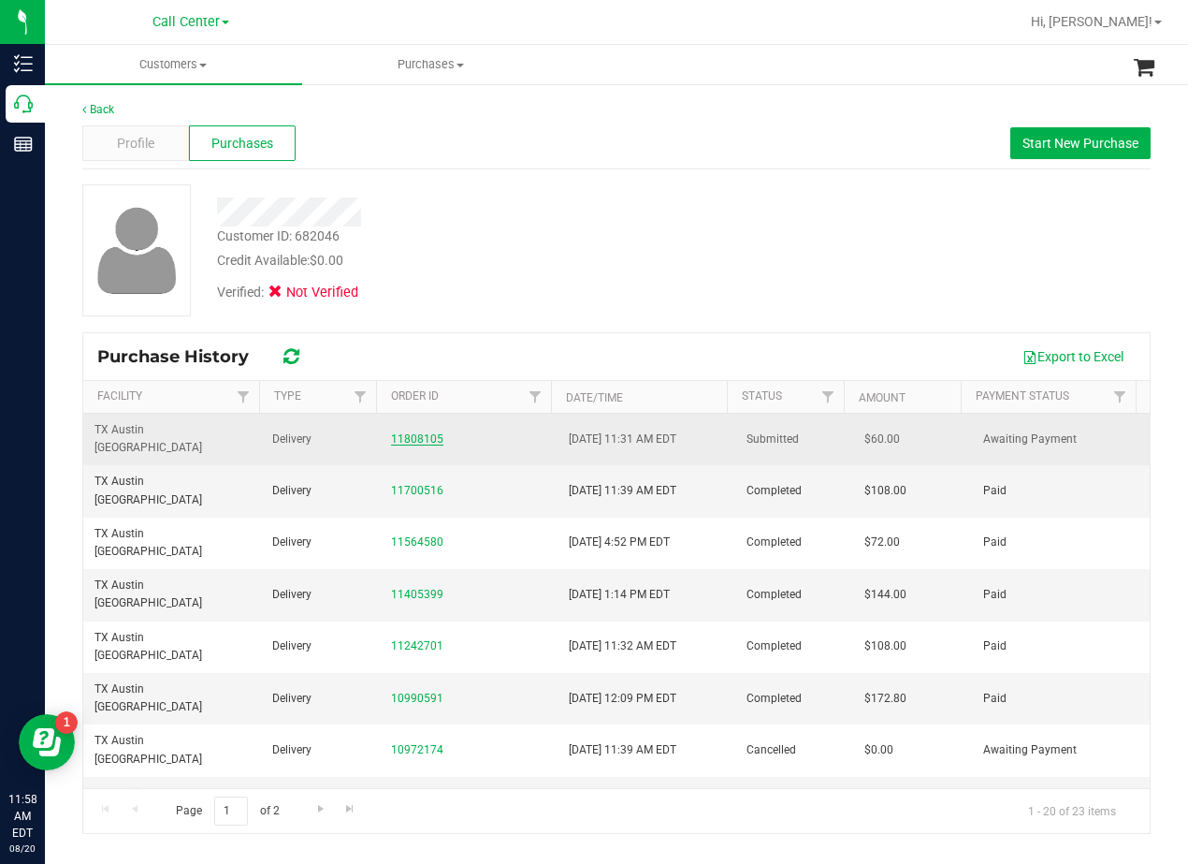
click at [419, 432] on link "11808105" at bounding box center [417, 438] width 52 height 13
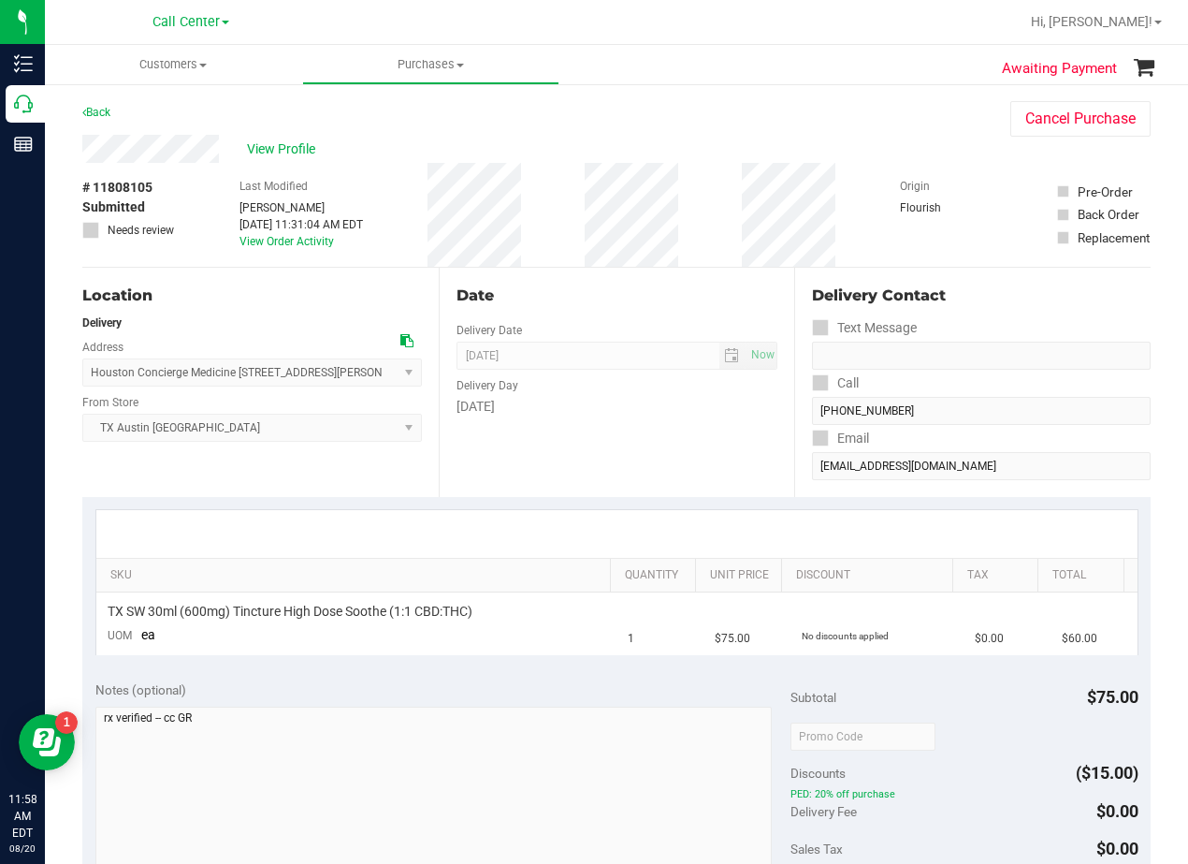
click at [559, 295] on div "Date" at bounding box center [618, 295] width 322 height 22
click at [652, 281] on div "Date Delivery Date 08/21/2025 Now 08/21/2025 08:00 AM Now Delivery Day Thursday" at bounding box center [617, 382] width 356 height 229
click at [639, 304] on div "Date" at bounding box center [618, 295] width 322 height 22
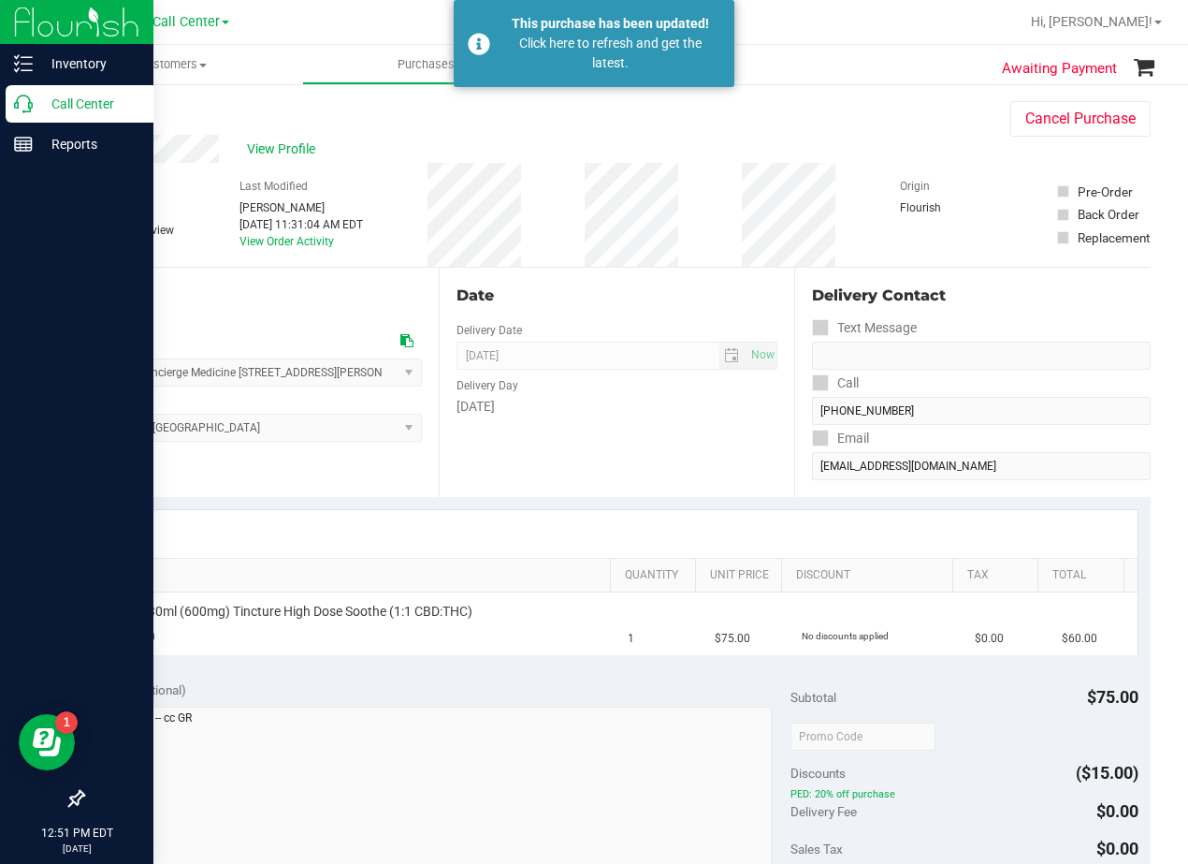
click at [22, 99] on icon at bounding box center [23, 104] width 19 height 19
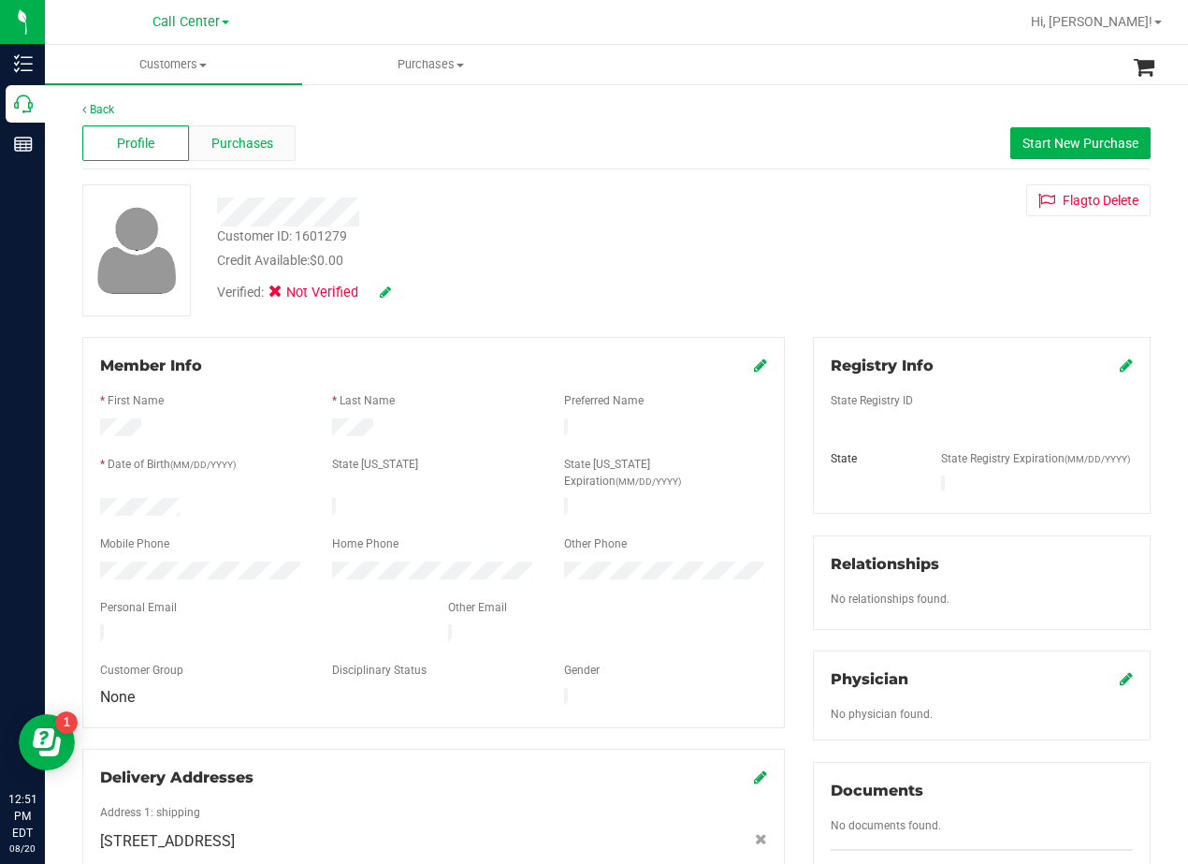
click at [252, 159] on div "Purchases" at bounding box center [242, 143] width 107 height 36
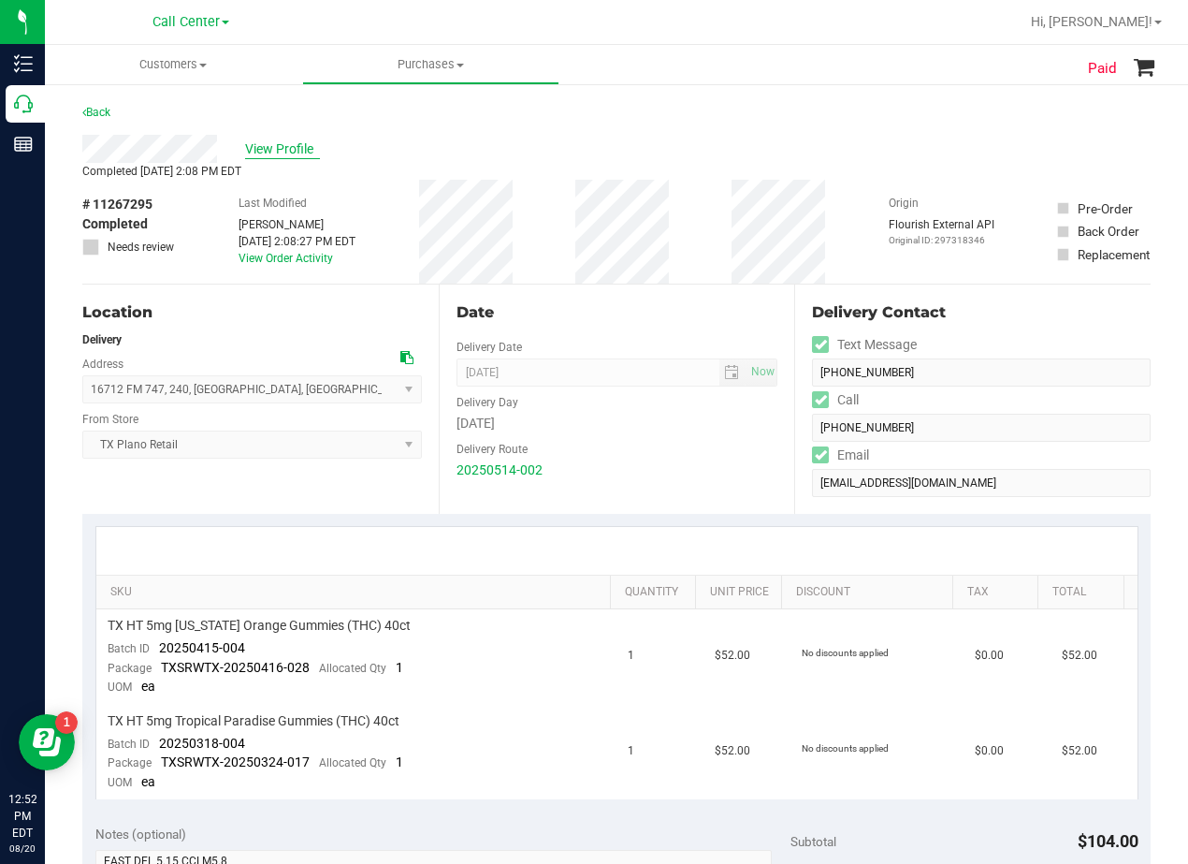
click at [282, 144] on span "View Profile" at bounding box center [282, 149] width 75 height 20
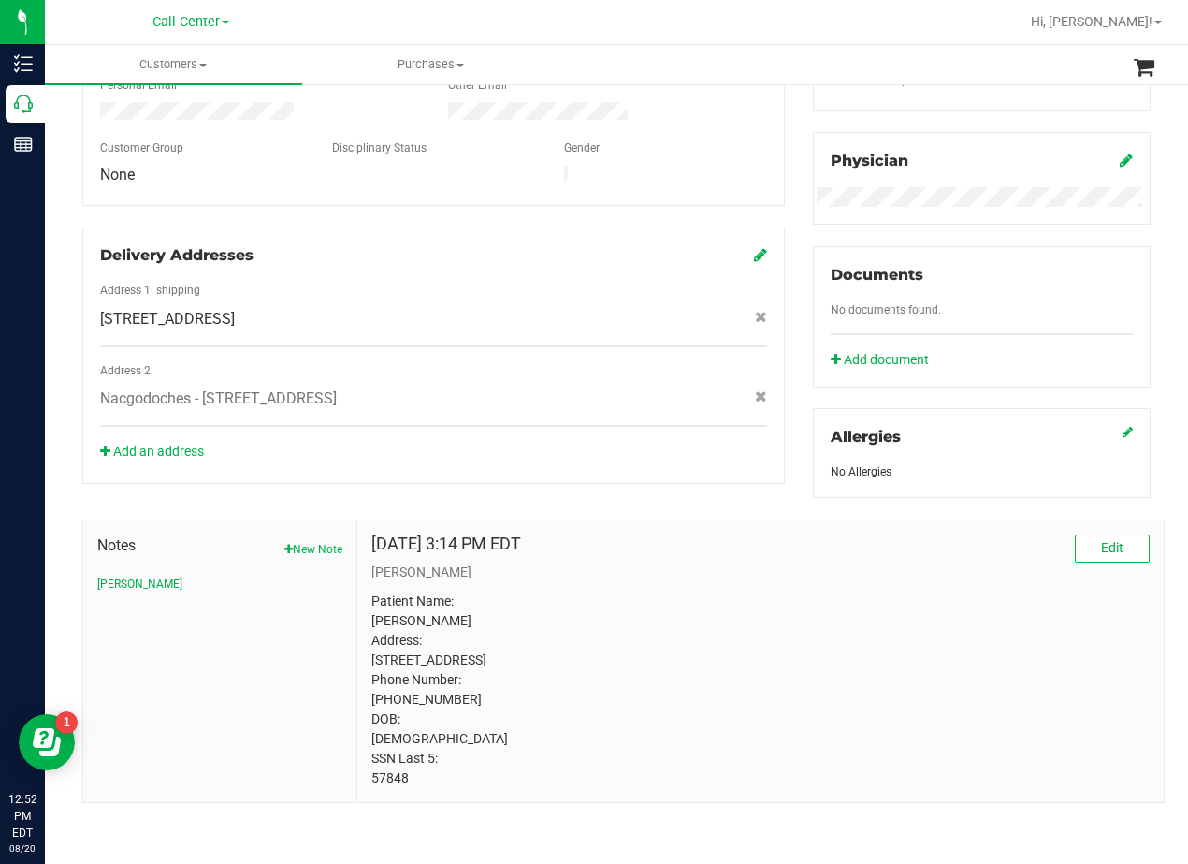
scroll to position [557, 0]
click at [235, 308] on span "16712 FM 747 , 240, Jacksonville , TX 75766" at bounding box center [167, 319] width 135 height 22
copy div "16712 FM 747 , 240, Jacksonville , TX 75766"
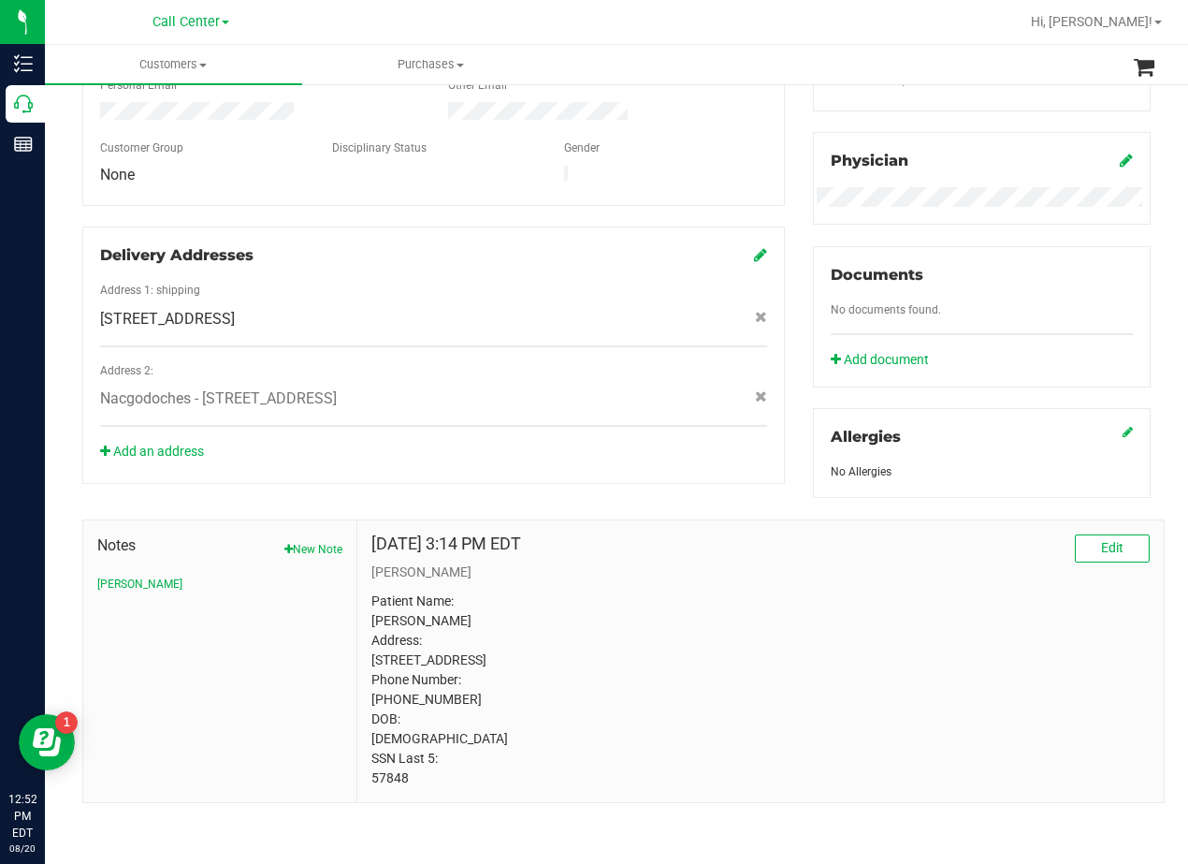
click at [484, 308] on div "16712 FM 747 , 240, Jacksonville , TX 75766" at bounding box center [433, 319] width 695 height 22
click at [799, 349] on div "Registry Info State Registry ID State State Registry Expiration (MM/DD/YYYY) TX…" at bounding box center [982, 156] width 366 height 683
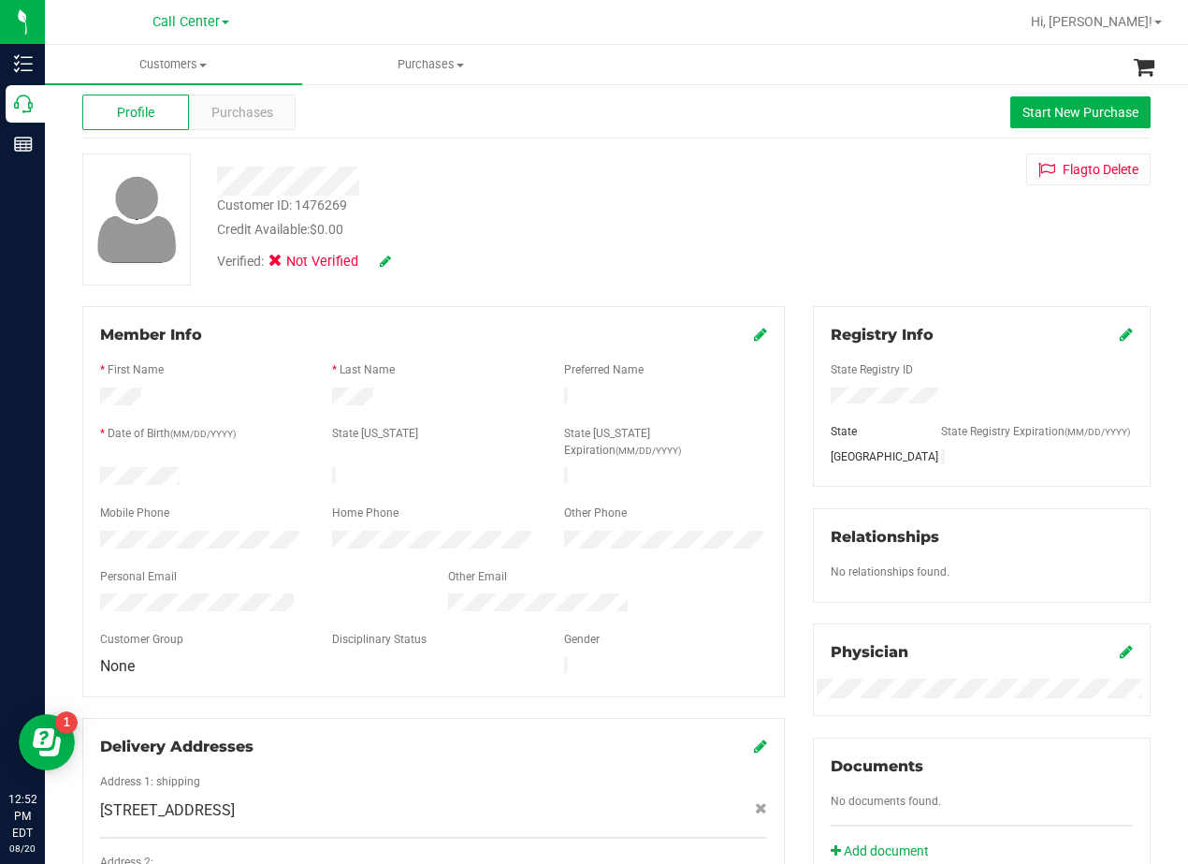
scroll to position [0, 0]
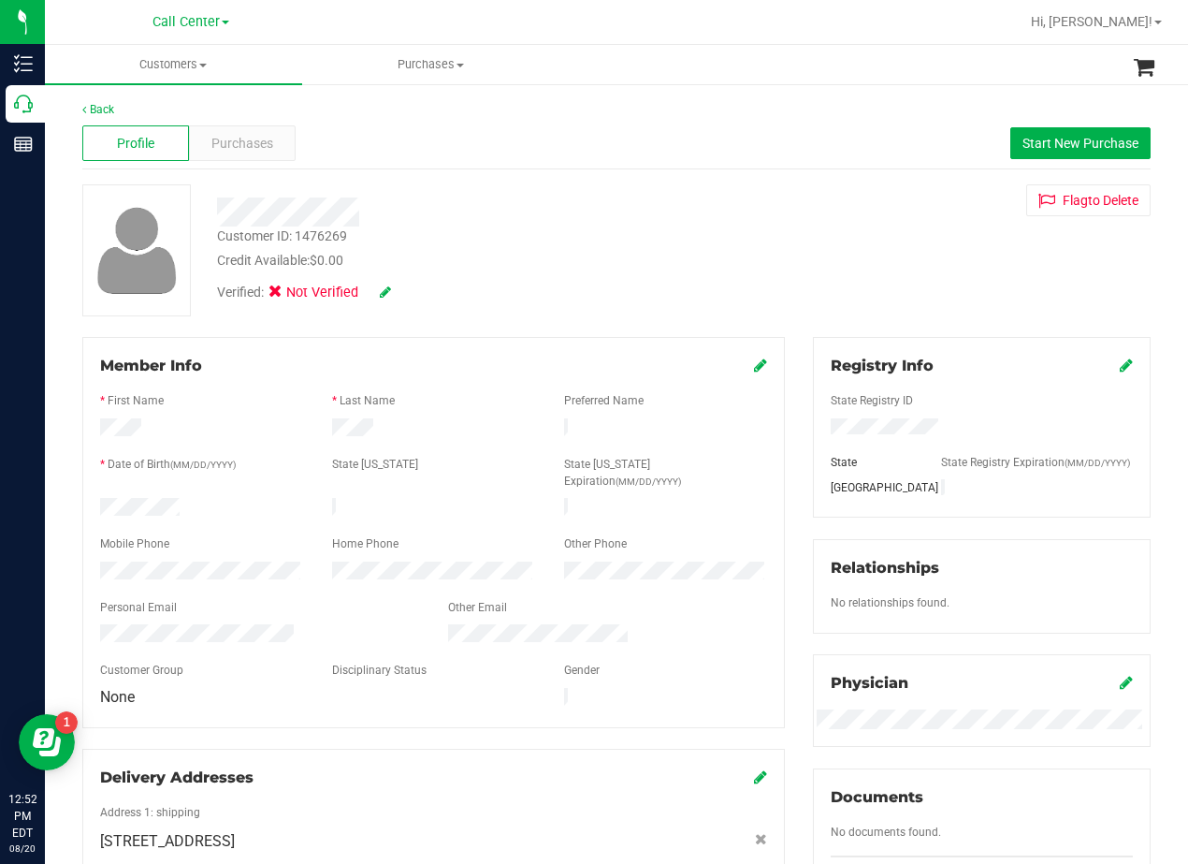
click at [786, 344] on div "Member Info * First Name * Last Name Preferred Name * Date of Birth (MM/DD/YYYY…" at bounding box center [433, 671] width 731 height 669
click at [773, 298] on div "Customer ID: 1476269 Credit Available: $0.00 Verified: Not Verified Flag to Del…" at bounding box center [616, 250] width 1097 height 132
click at [696, 241] on div "Customer ID: 1476269 Credit Available: $0.00" at bounding box center [477, 248] width 548 height 44
click at [783, 299] on div "Customer ID: 1476269 Credit Available: $0.00 Verified: Not Verified Flag to Del…" at bounding box center [616, 250] width 1097 height 132
click at [799, 385] on div "Registry Info State Registry ID State State Registry Expiration (MM/DD/YYYY) TX…" at bounding box center [982, 678] width 366 height 683
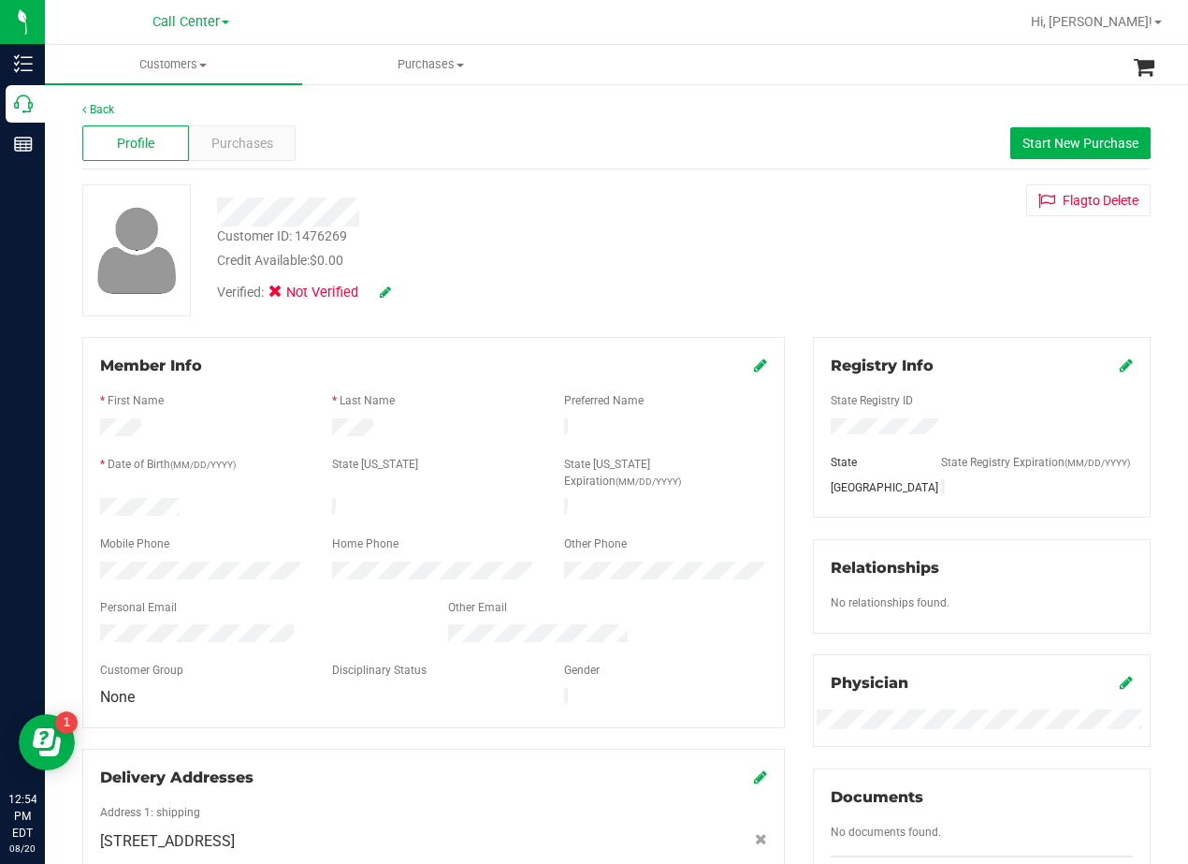
click at [781, 386] on div "Member Info * First Name * Last Name Preferred Name * Date of Birth (MM/DD/YYYY…" at bounding box center [433, 671] width 731 height 669
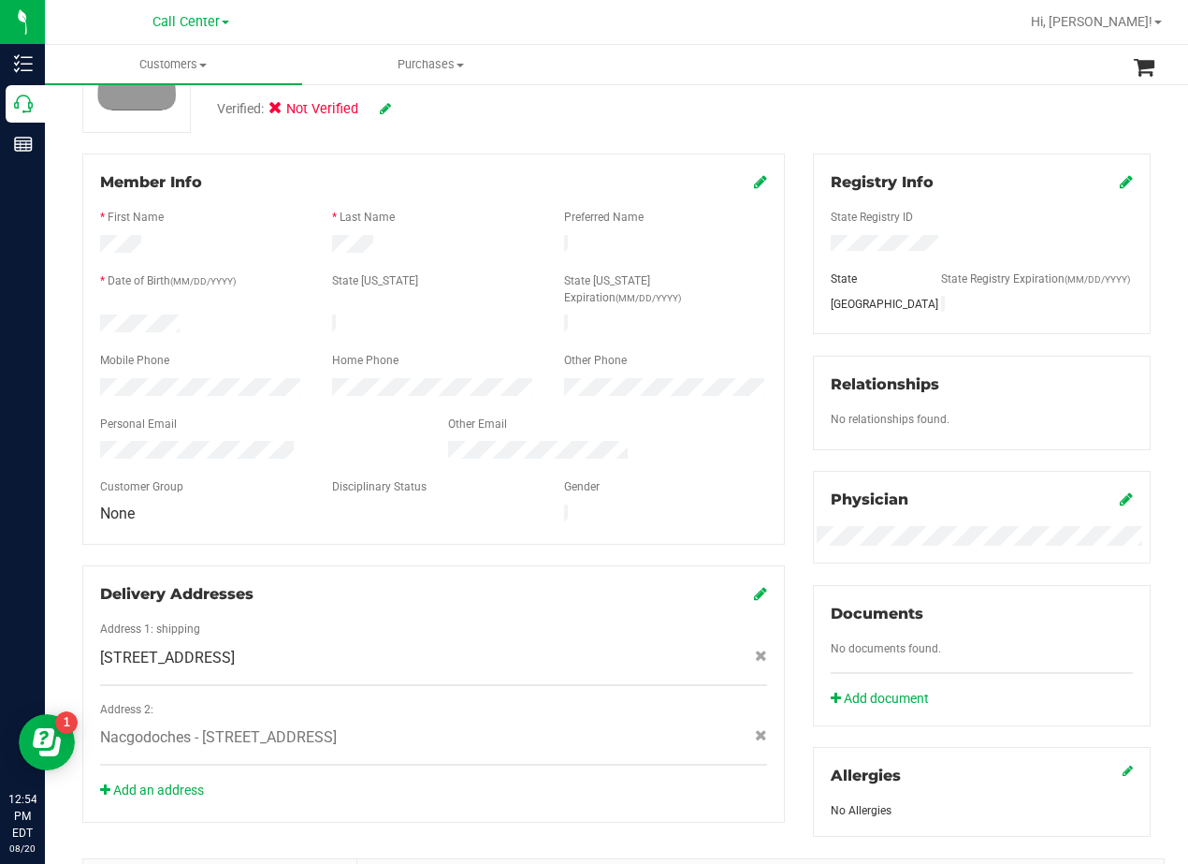
scroll to position [187, 0]
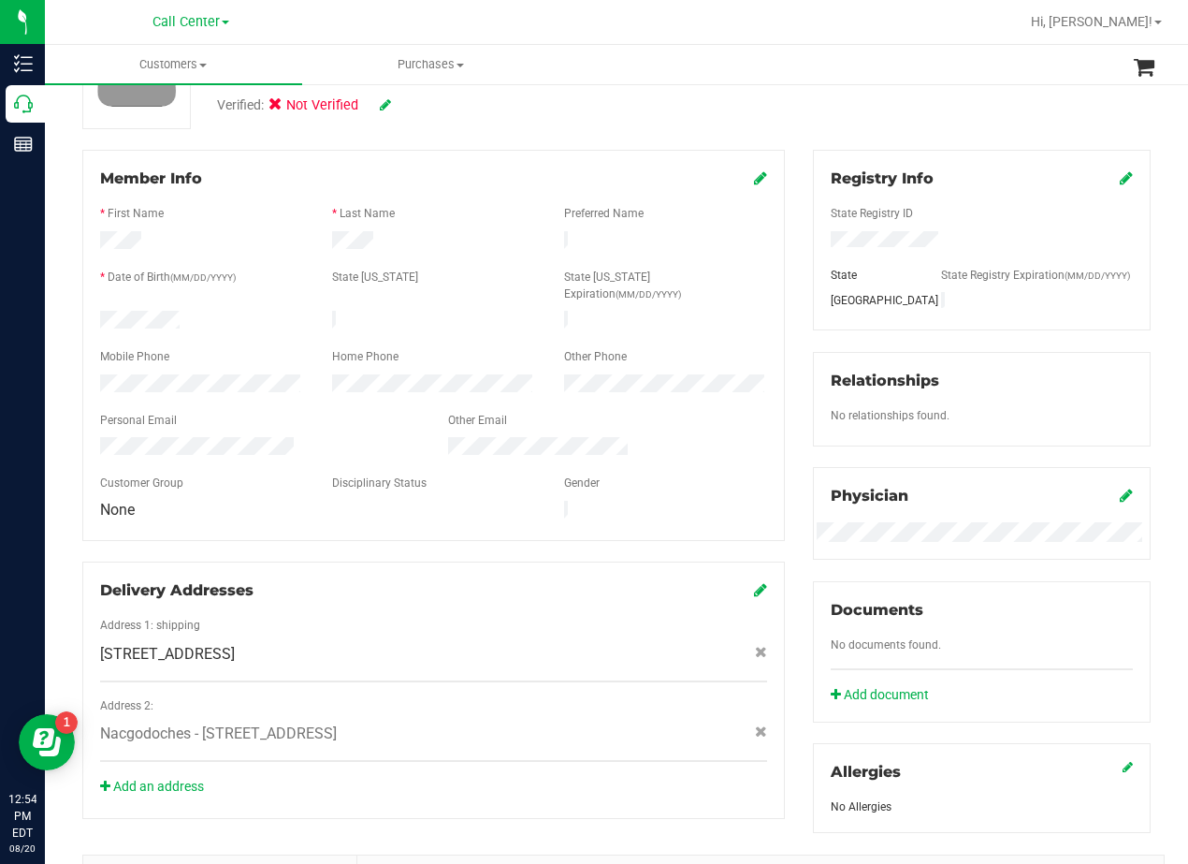
click at [781, 399] on div "Member Info * First Name * Last Name Preferred Name * Date of Birth (MM/DD/YYYY…" at bounding box center [433, 484] width 731 height 669
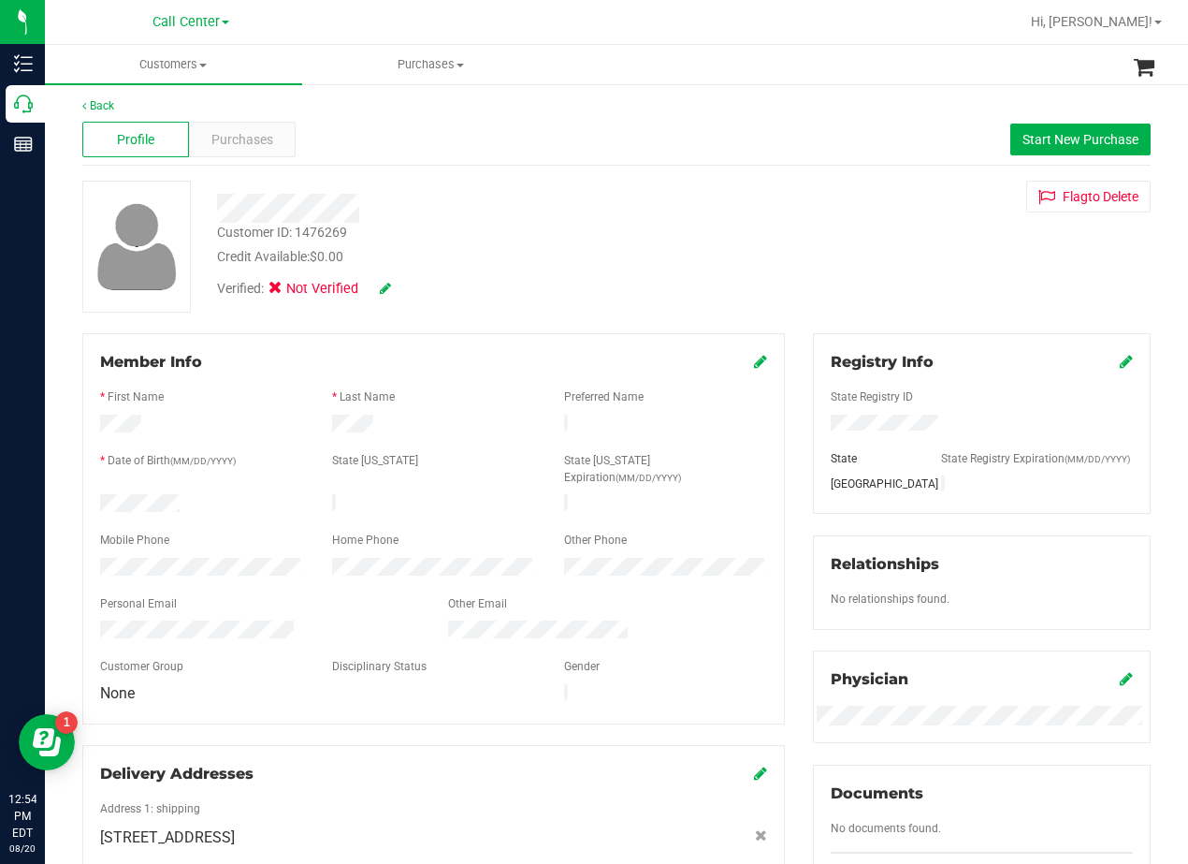
scroll to position [0, 0]
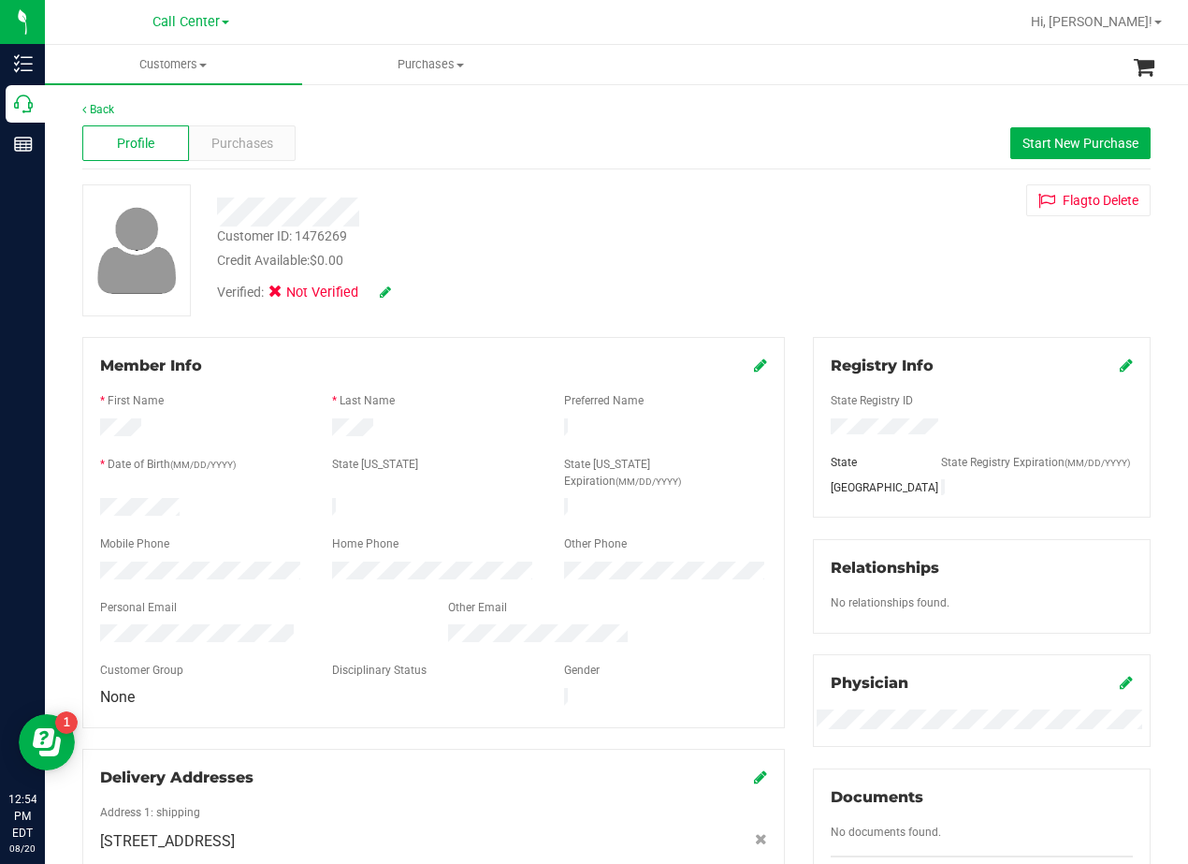
click at [679, 238] on div "Customer ID: 1476269 Credit Available: $0.00" at bounding box center [477, 248] width 548 height 44
click at [780, 296] on div "Customer ID: 1476269 Credit Available: $0.00 Verified: Not Verified Flag to Del…" at bounding box center [616, 250] width 1097 height 132
click at [148, 498] on div at bounding box center [202, 509] width 232 height 22
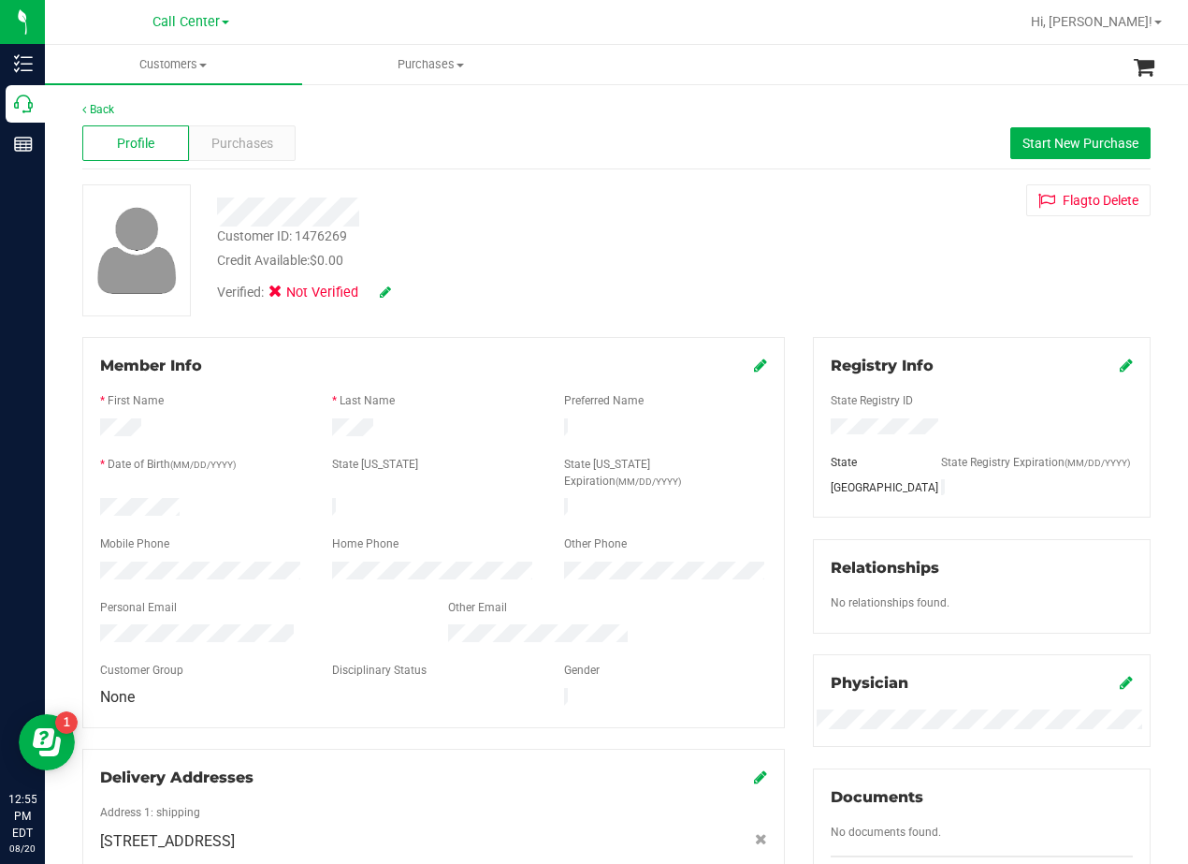
click at [180, 584] on div at bounding box center [433, 591] width 667 height 15
click at [610, 188] on div at bounding box center [477, 205] width 548 height 42
click at [227, 149] on span "Purchases" at bounding box center [242, 144] width 62 height 20
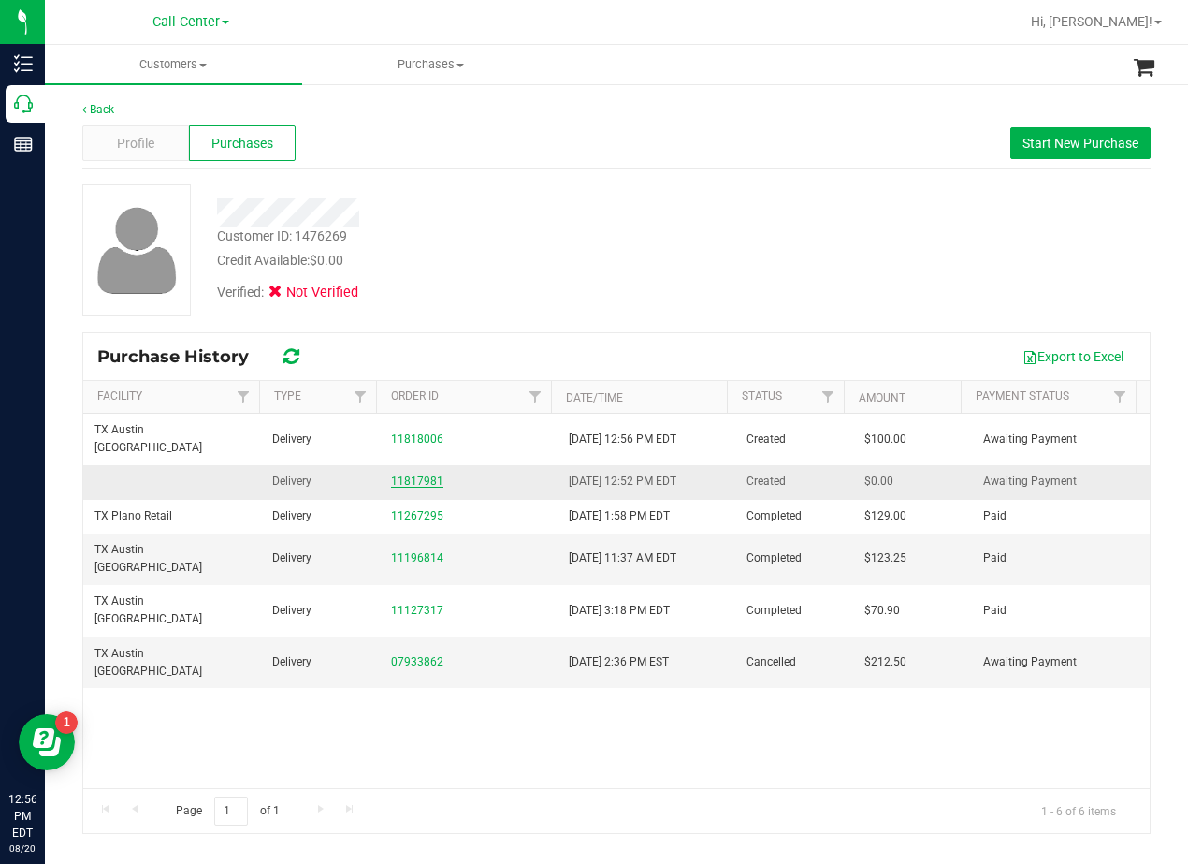
click at [394, 474] on link "11817981" at bounding box center [417, 480] width 52 height 13
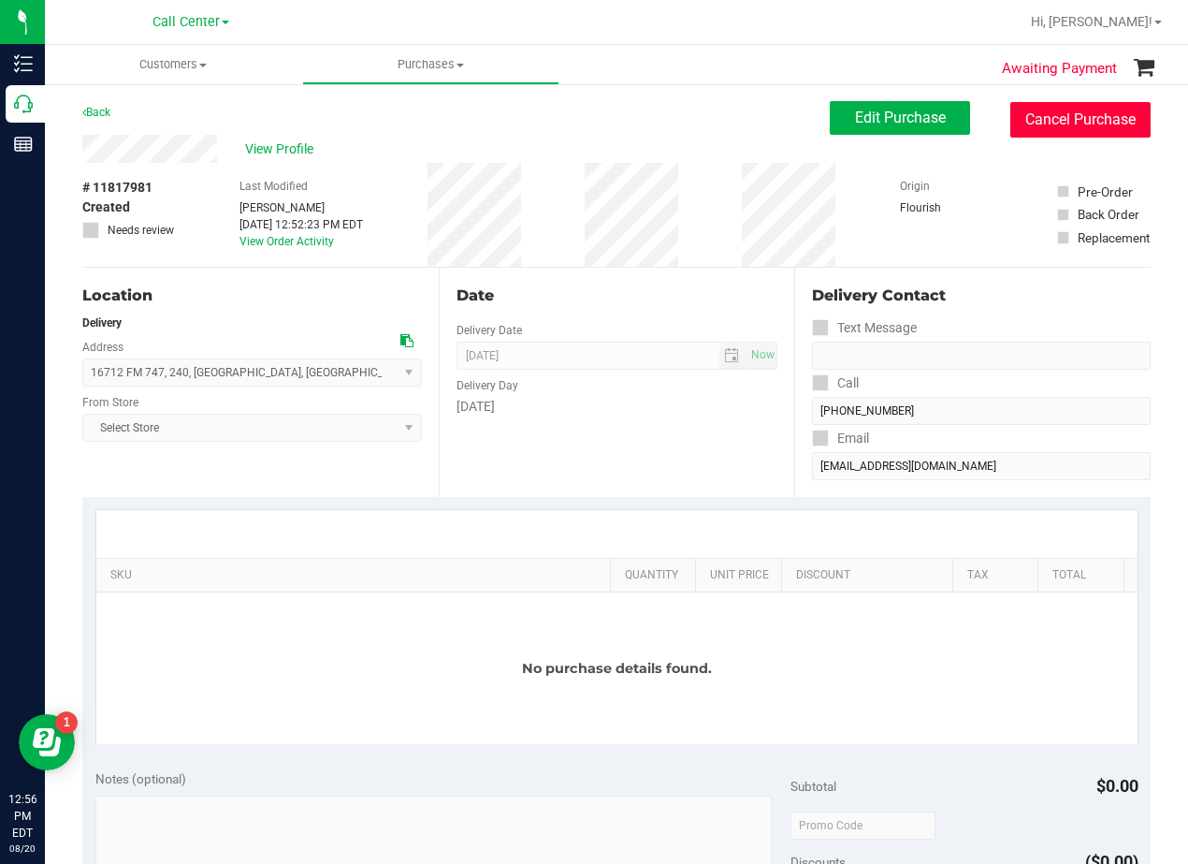
click at [1073, 119] on button "Cancel Purchase" at bounding box center [1081, 120] width 140 height 36
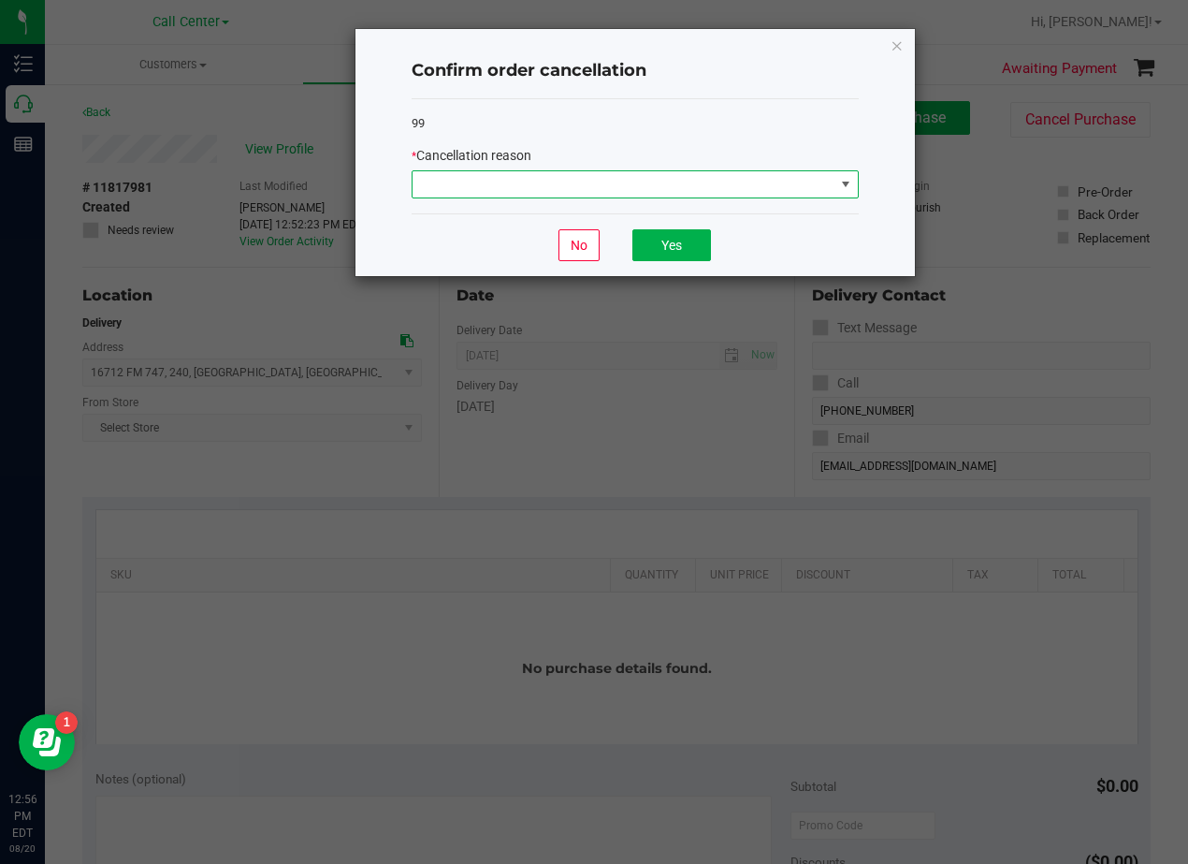
click at [690, 179] on span at bounding box center [624, 184] width 422 height 26
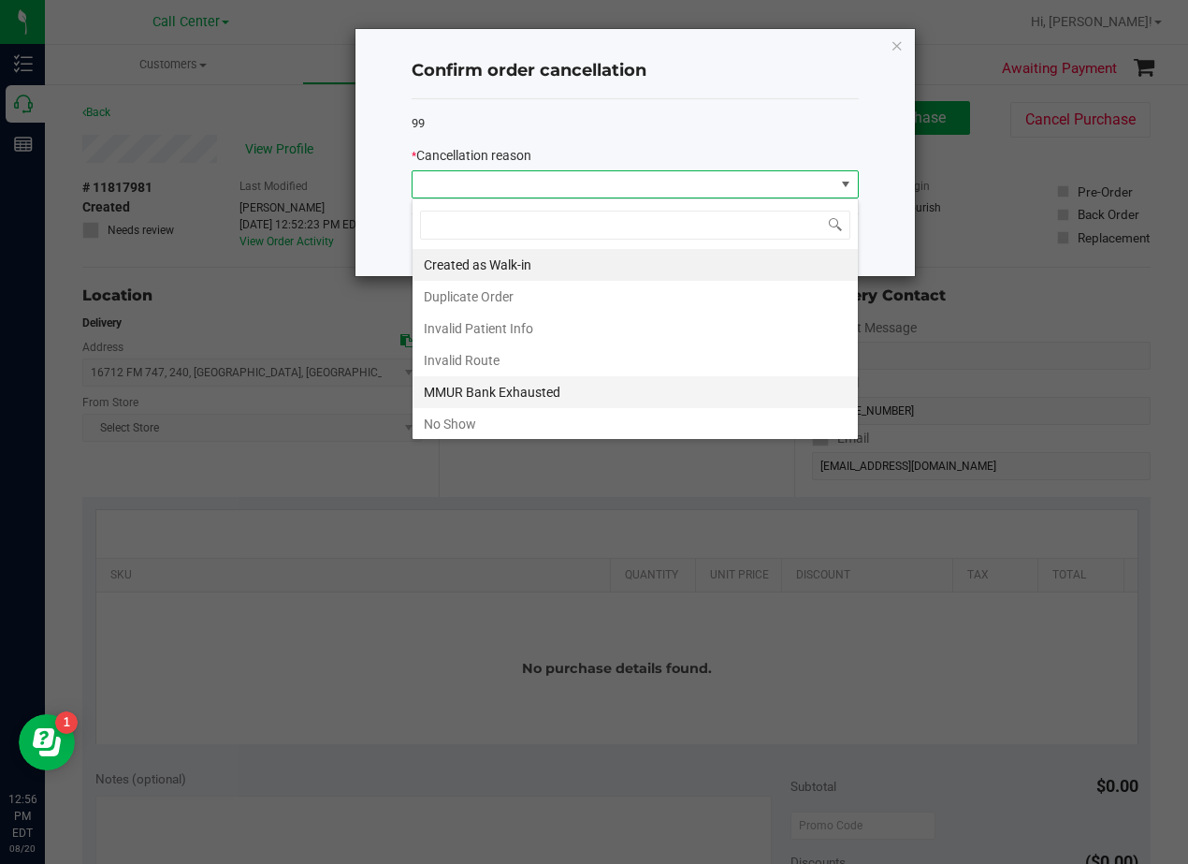
scroll to position [28, 447]
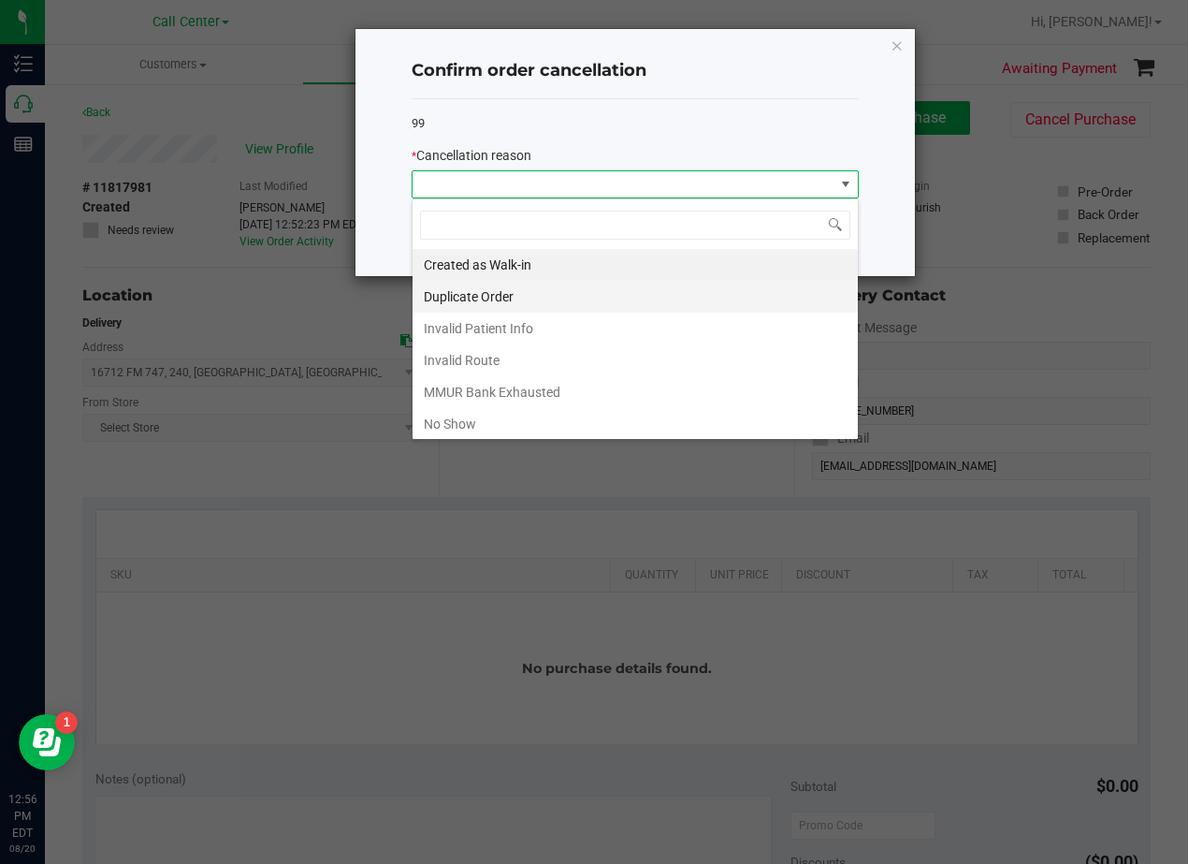
click at [560, 296] on li "Duplicate Order" at bounding box center [635, 297] width 445 height 32
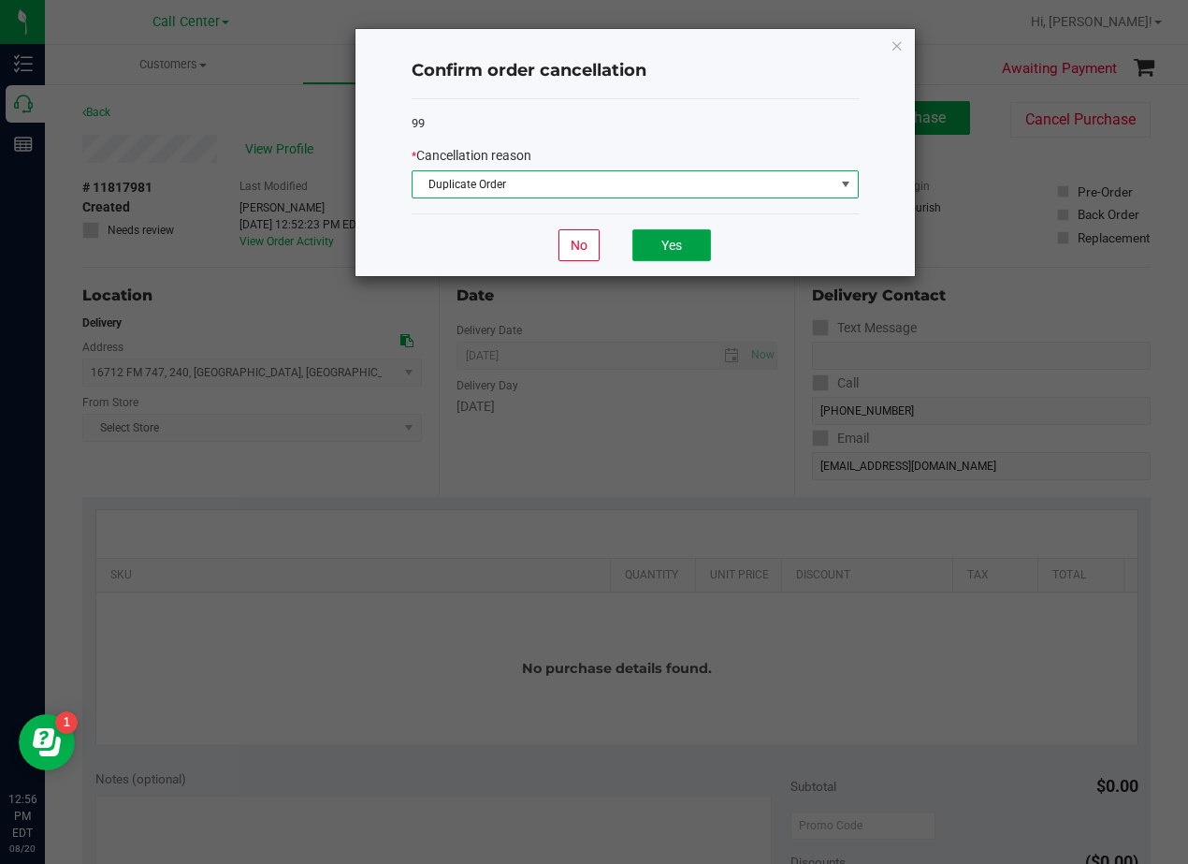
click at [697, 253] on button "Yes" at bounding box center [672, 245] width 79 height 32
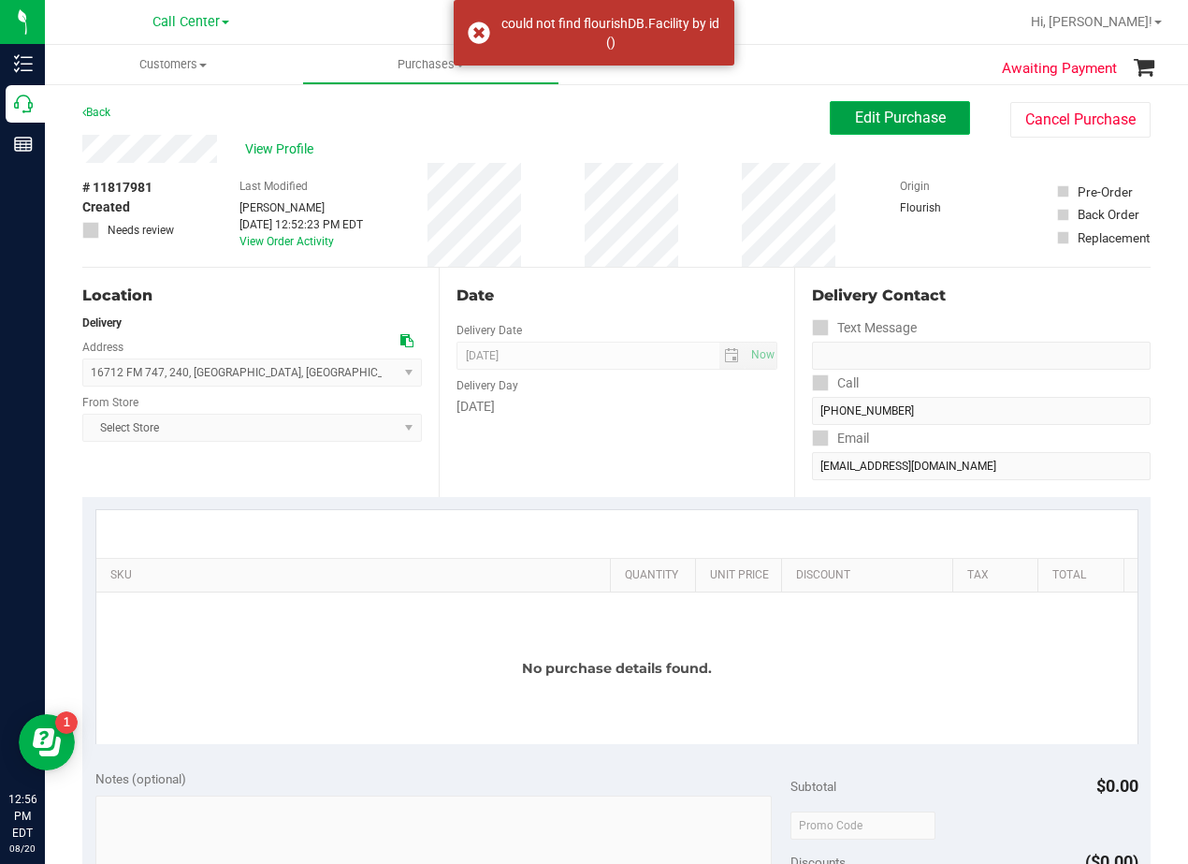
click at [845, 108] on button "Edit Purchase" at bounding box center [900, 118] width 140 height 34
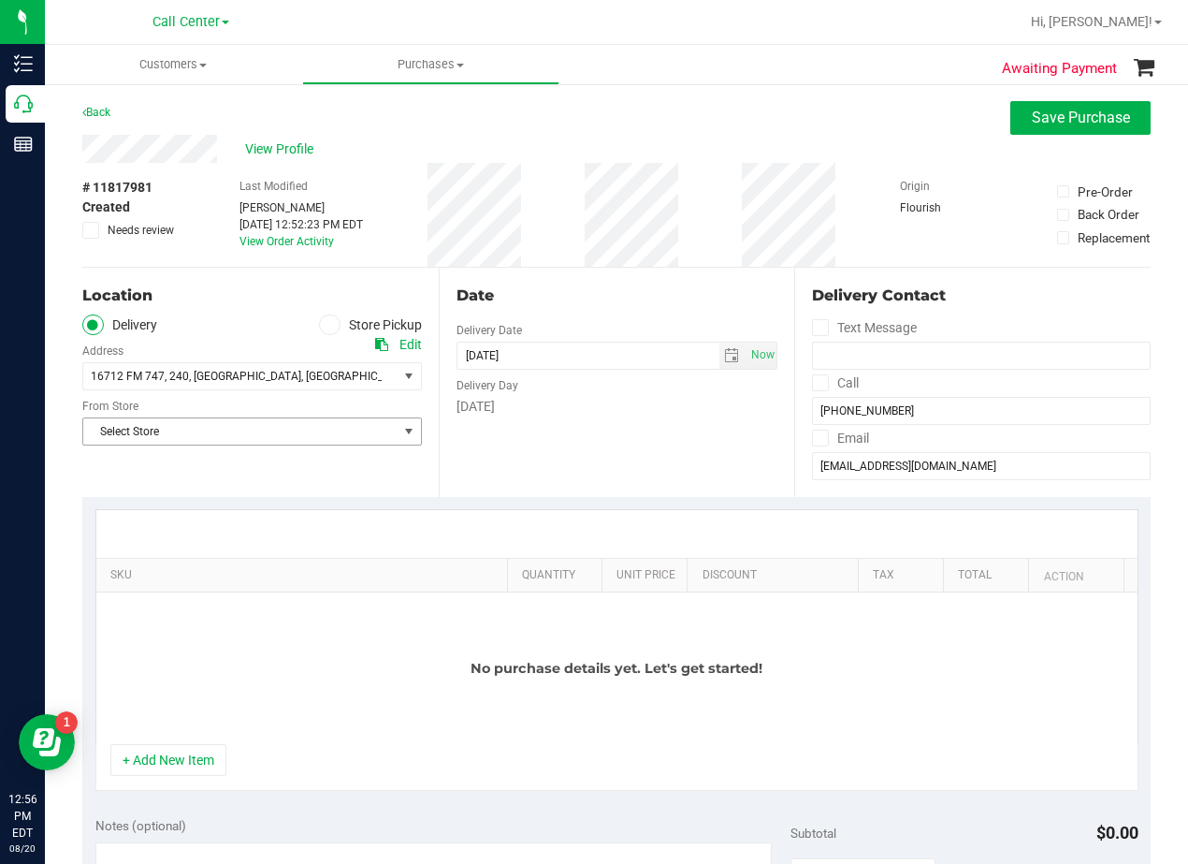
click at [304, 437] on span "Select Store" at bounding box center [240, 431] width 314 height 26
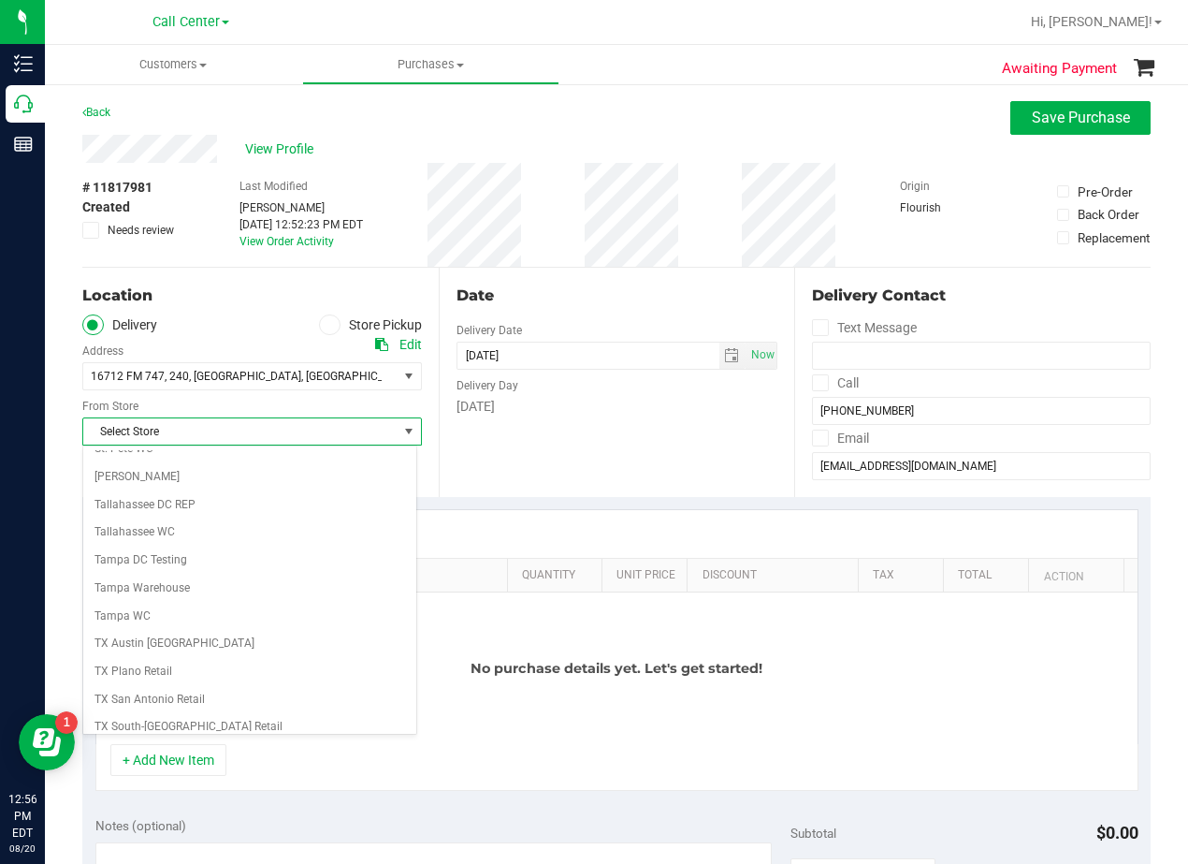
scroll to position [1360, 0]
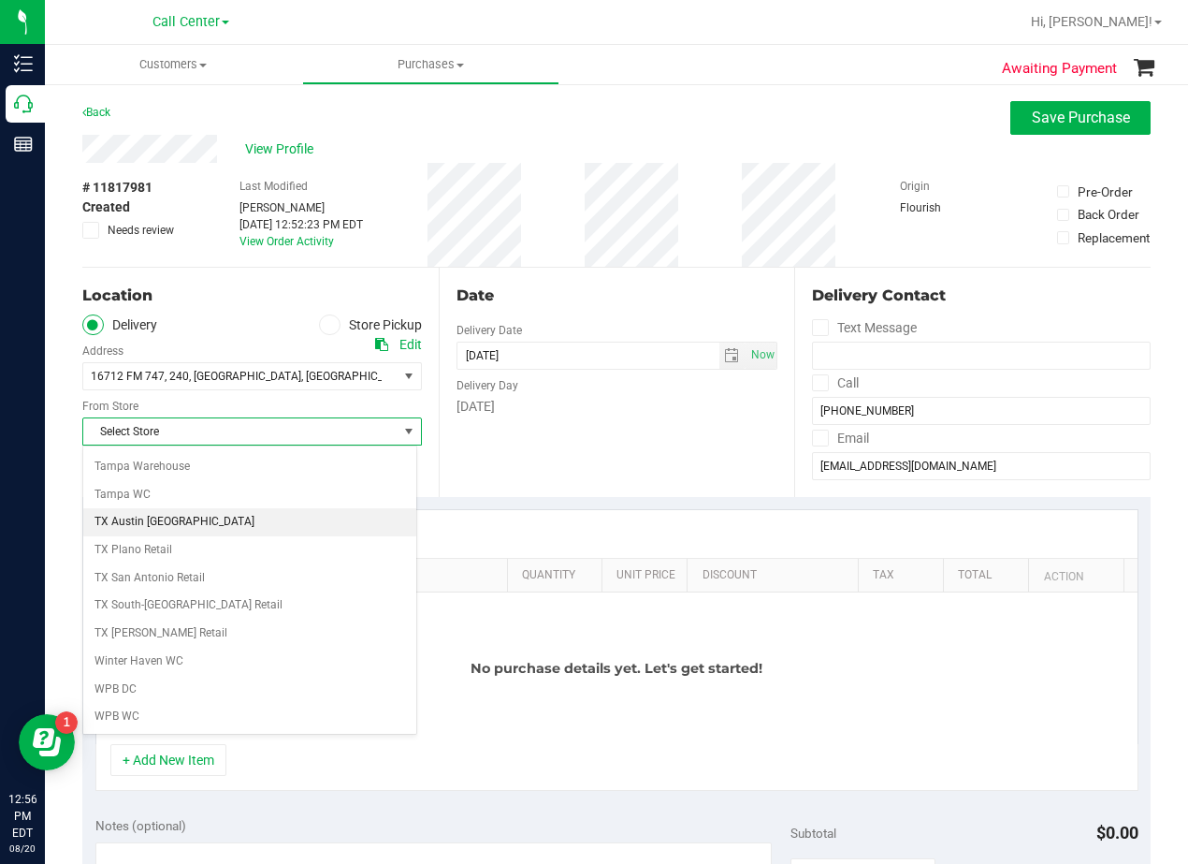
click at [219, 526] on li "TX Austin [GEOGRAPHIC_DATA]" at bounding box center [249, 522] width 333 height 28
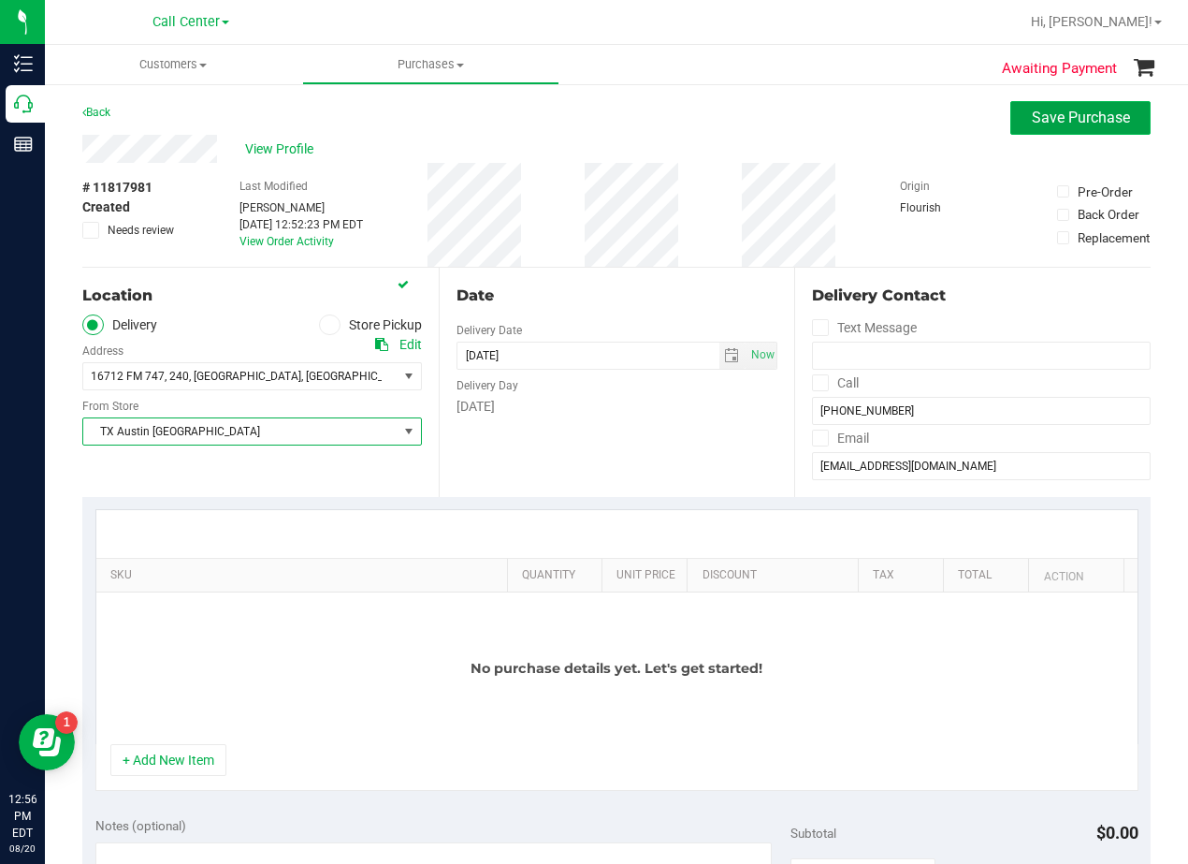
click at [1039, 109] on span "Save Purchase" at bounding box center [1081, 118] width 98 height 18
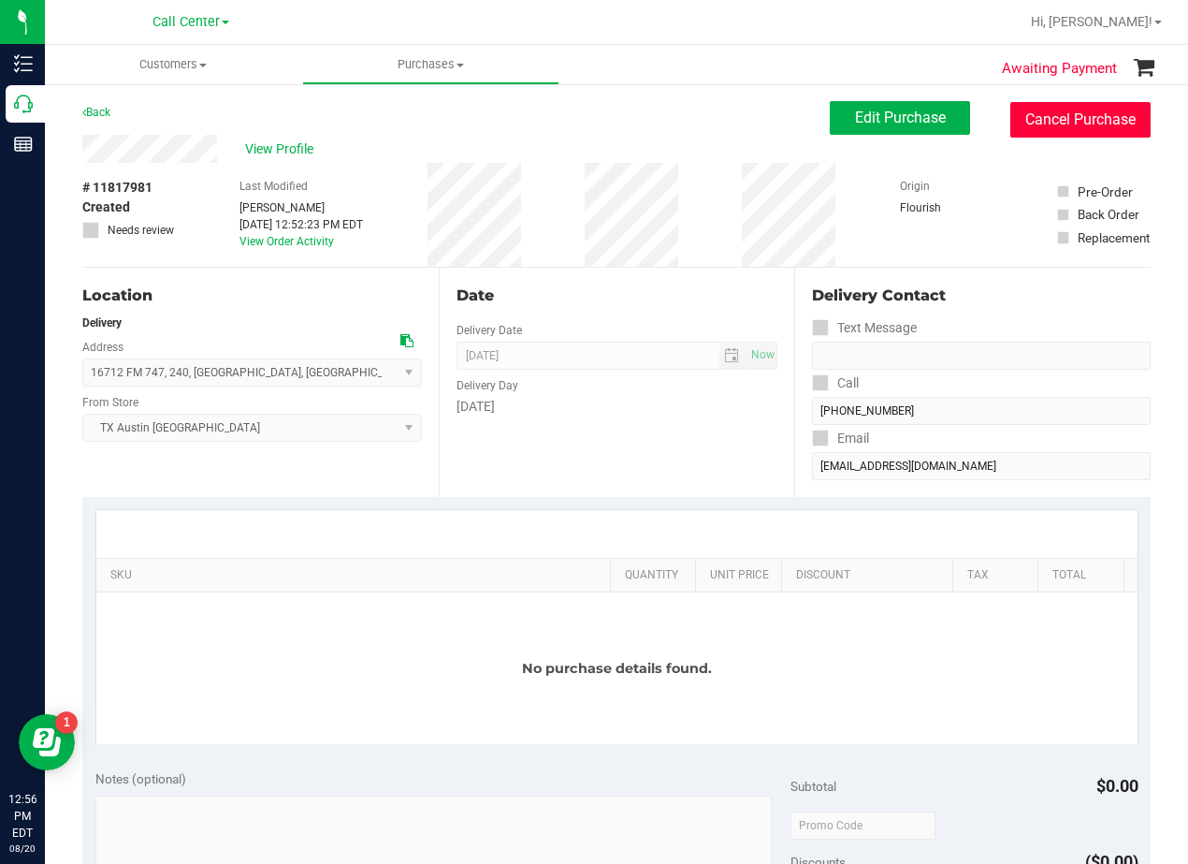
click at [1047, 127] on button "Cancel Purchase" at bounding box center [1081, 120] width 140 height 36
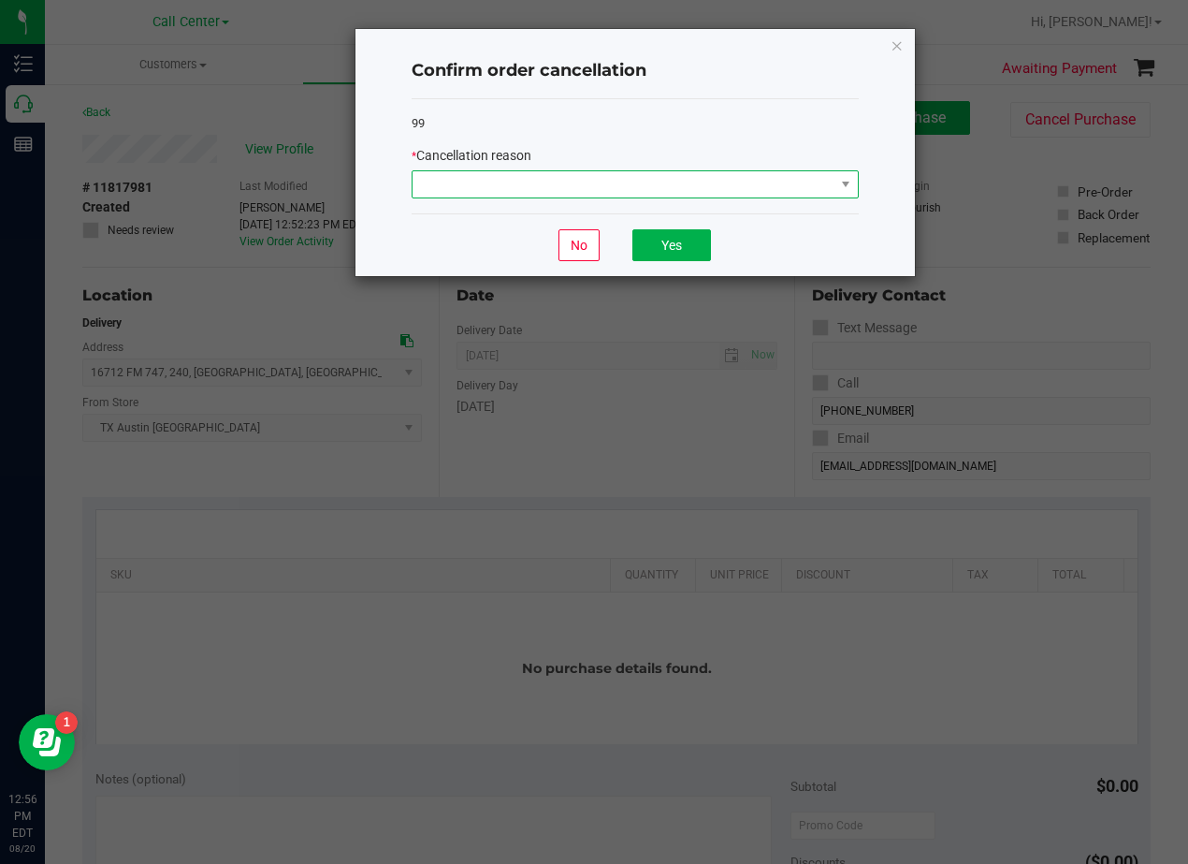
click at [656, 174] on span at bounding box center [624, 184] width 422 height 26
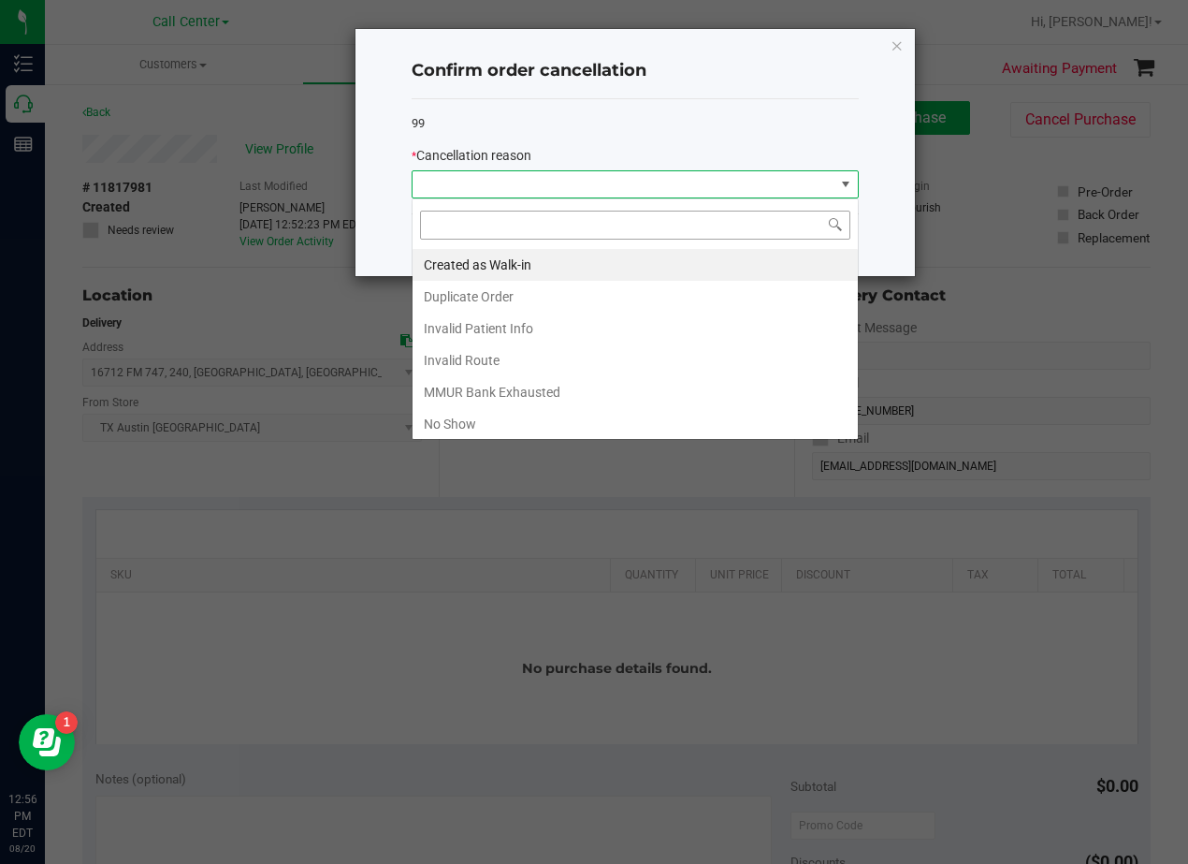
scroll to position [28, 447]
click at [581, 289] on li "Duplicate Order" at bounding box center [635, 297] width 445 height 32
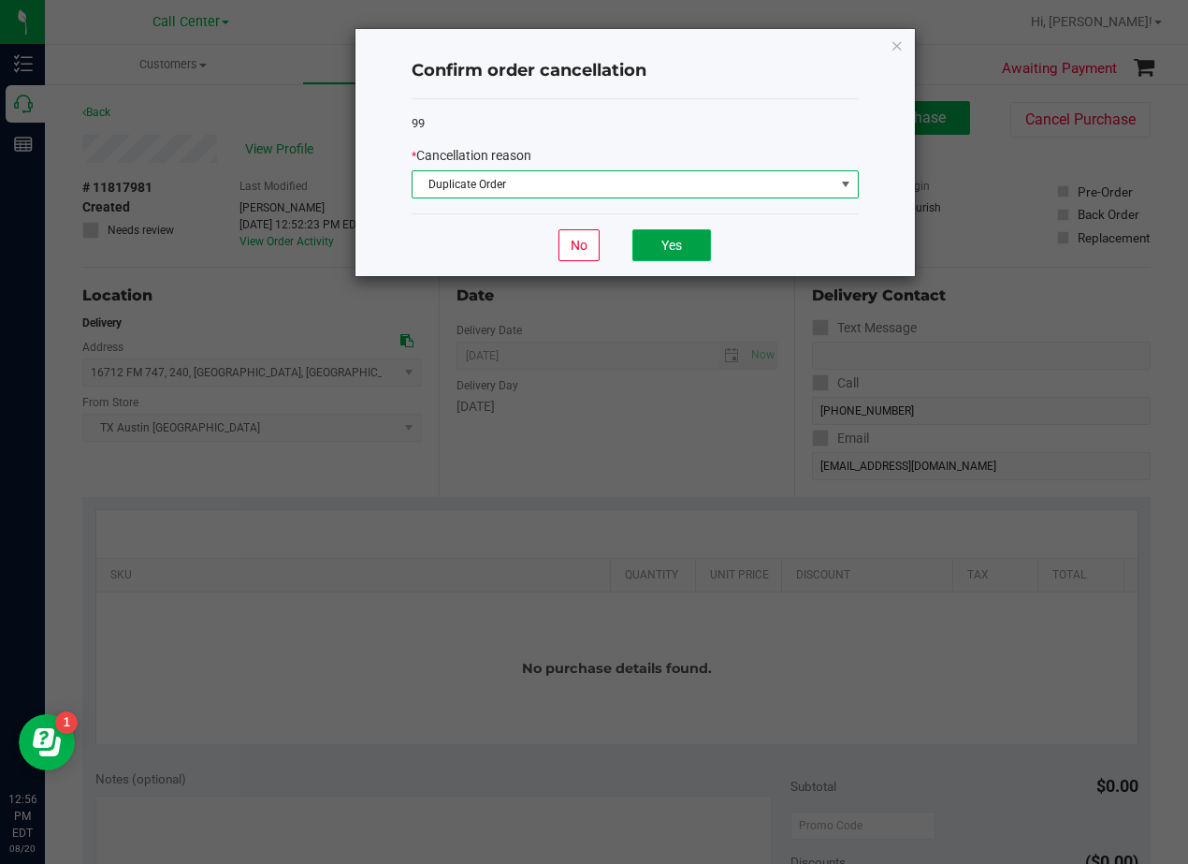
click at [657, 250] on button "Yes" at bounding box center [672, 245] width 79 height 32
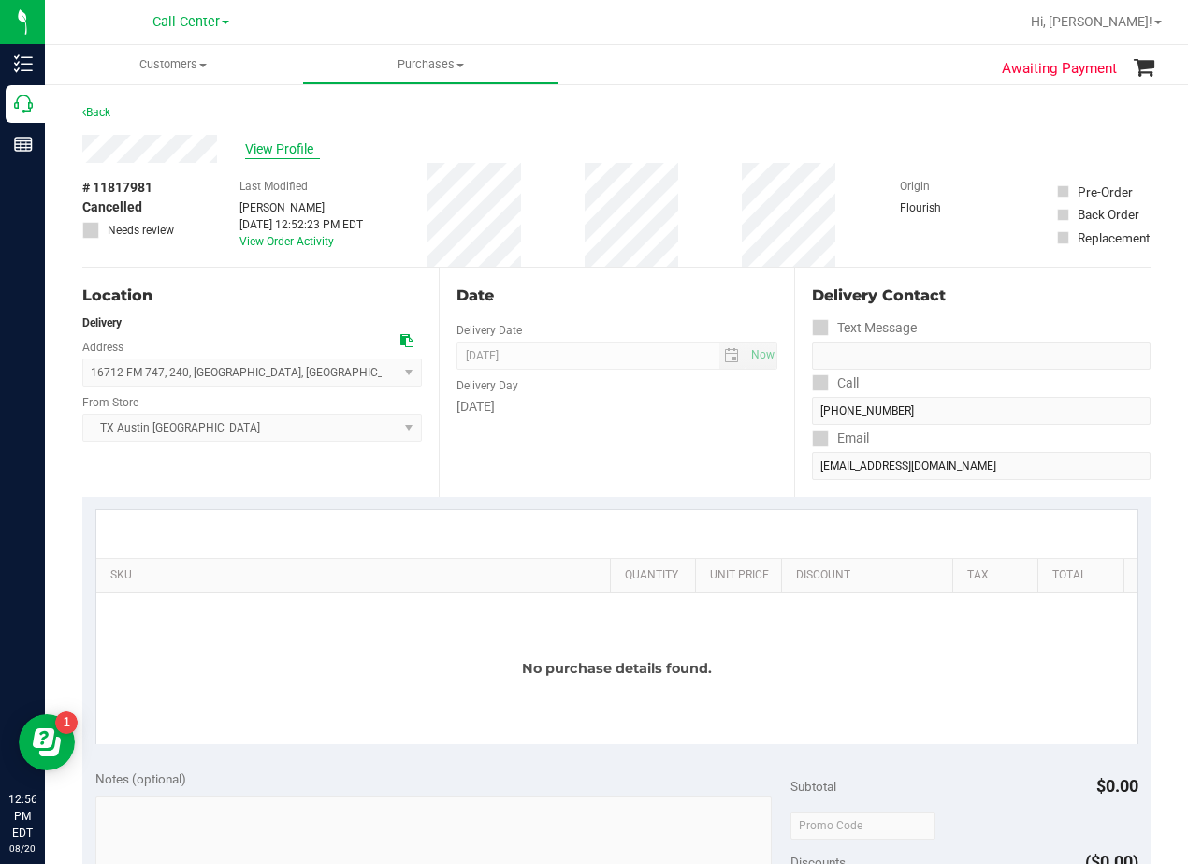
click at [289, 151] on span "View Profile" at bounding box center [282, 149] width 75 height 20
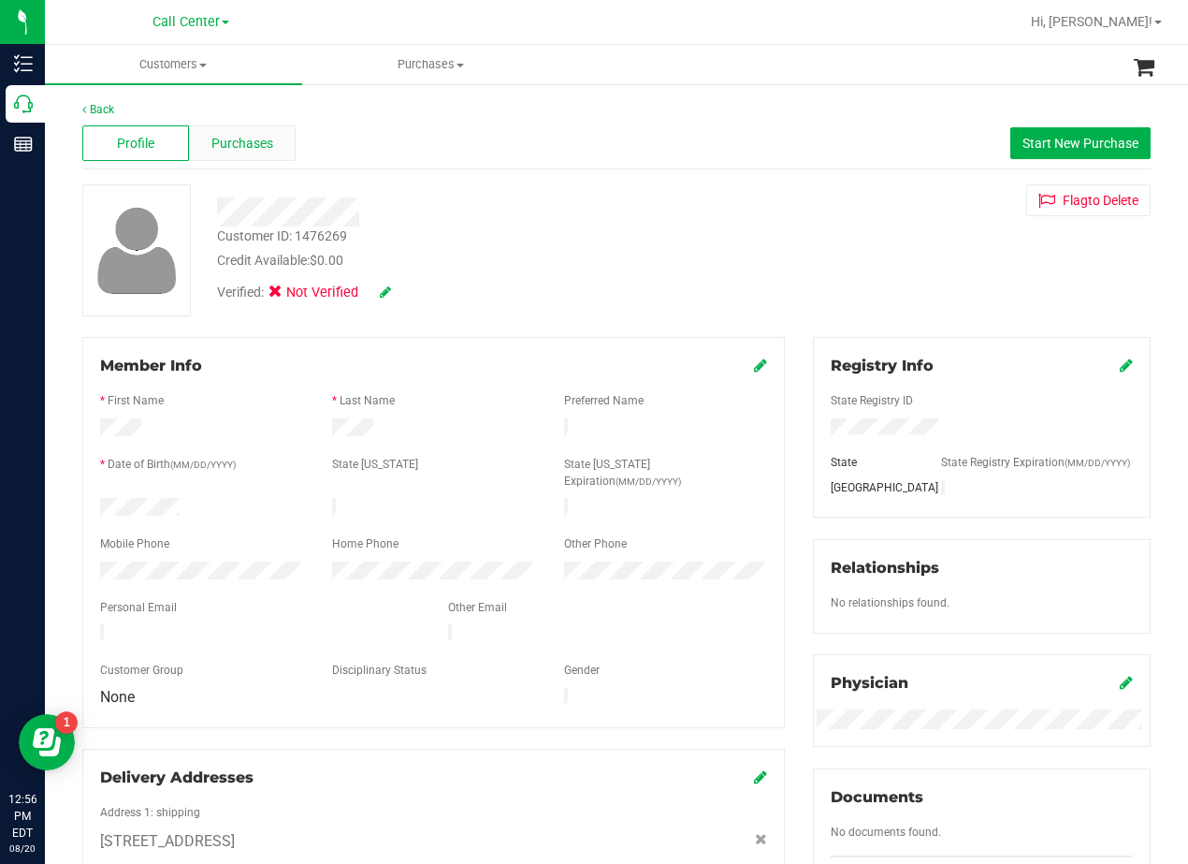
click at [249, 150] on span "Purchases" at bounding box center [242, 144] width 62 height 20
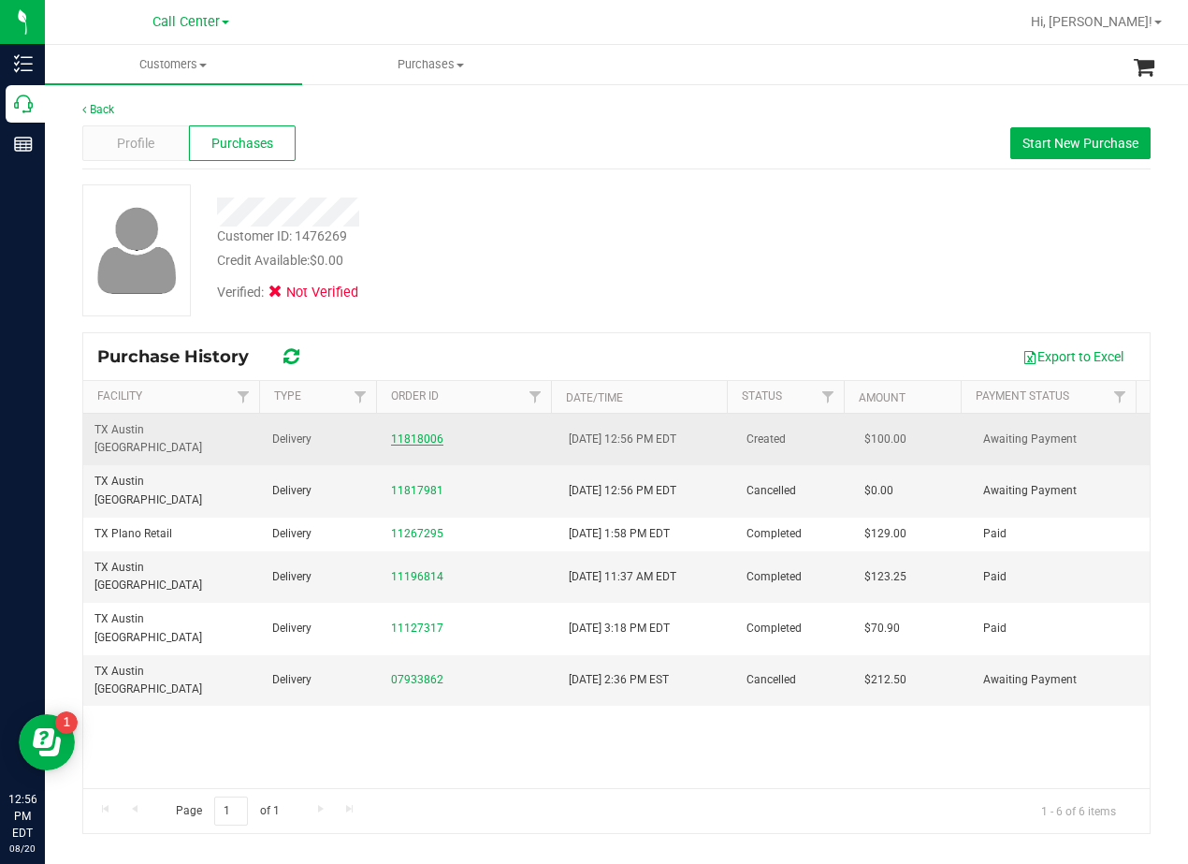
click at [432, 432] on link "11818006" at bounding box center [417, 438] width 52 height 13
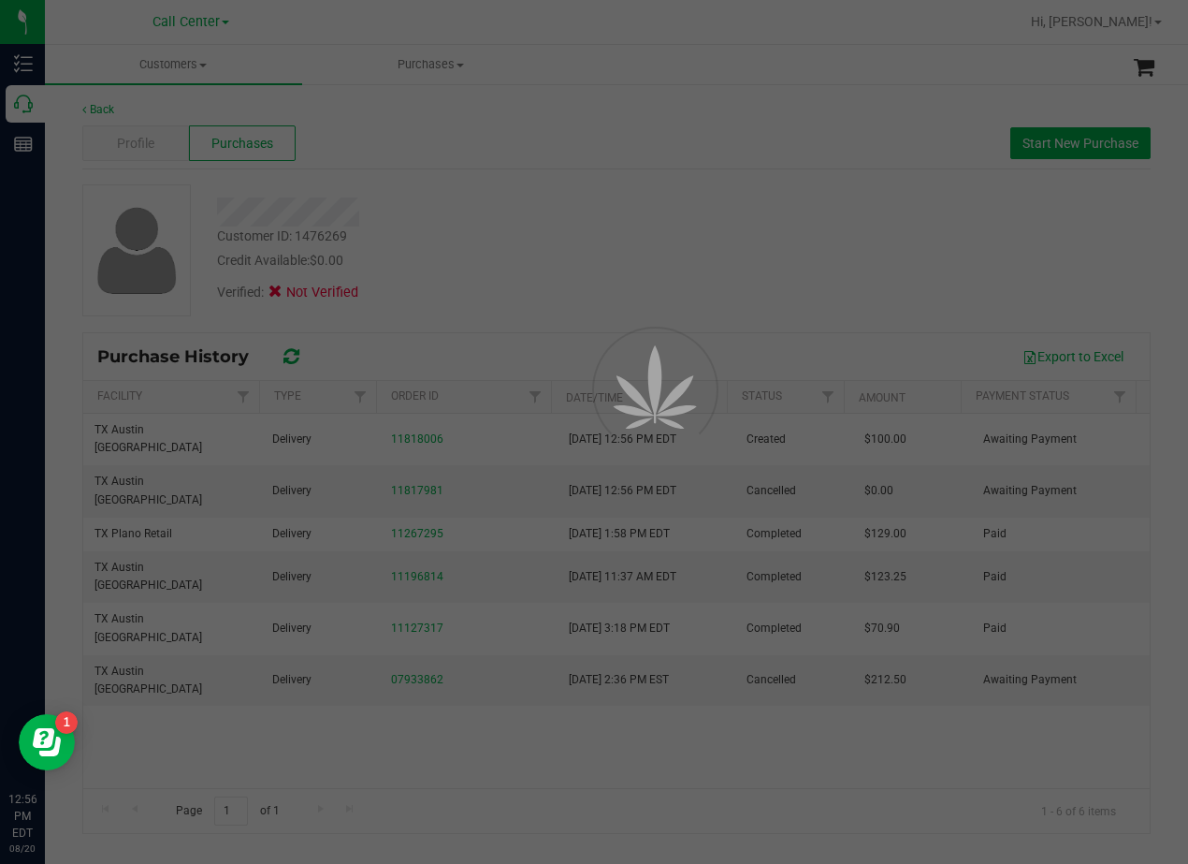
click at [505, 292] on div at bounding box center [594, 432] width 1188 height 864
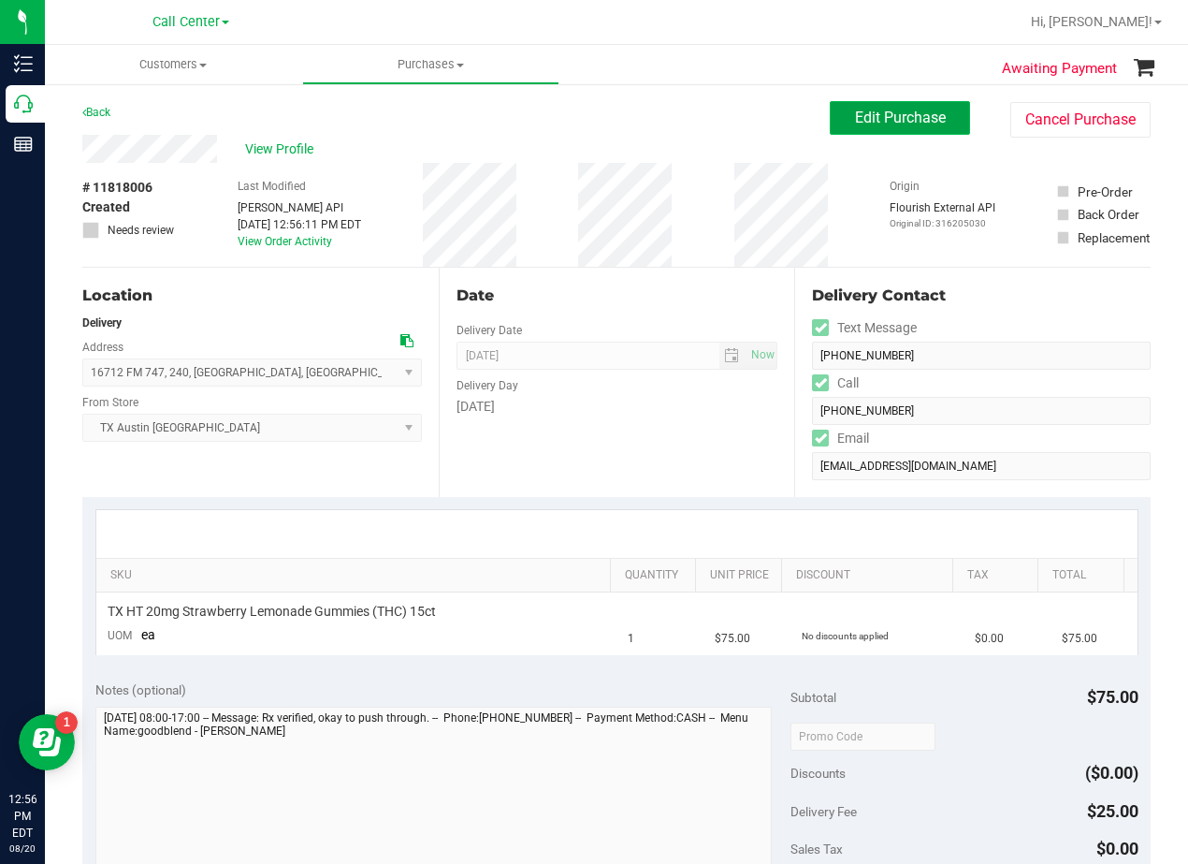
click at [842, 130] on button "Edit Purchase" at bounding box center [900, 118] width 140 height 34
drag, startPoint x: 696, startPoint y: 131, endPoint x: 689, endPoint y: 142, distance: 13.5
click at [695, 131] on div "Back Edit Purchase Cancel Purchase" at bounding box center [616, 118] width 1069 height 34
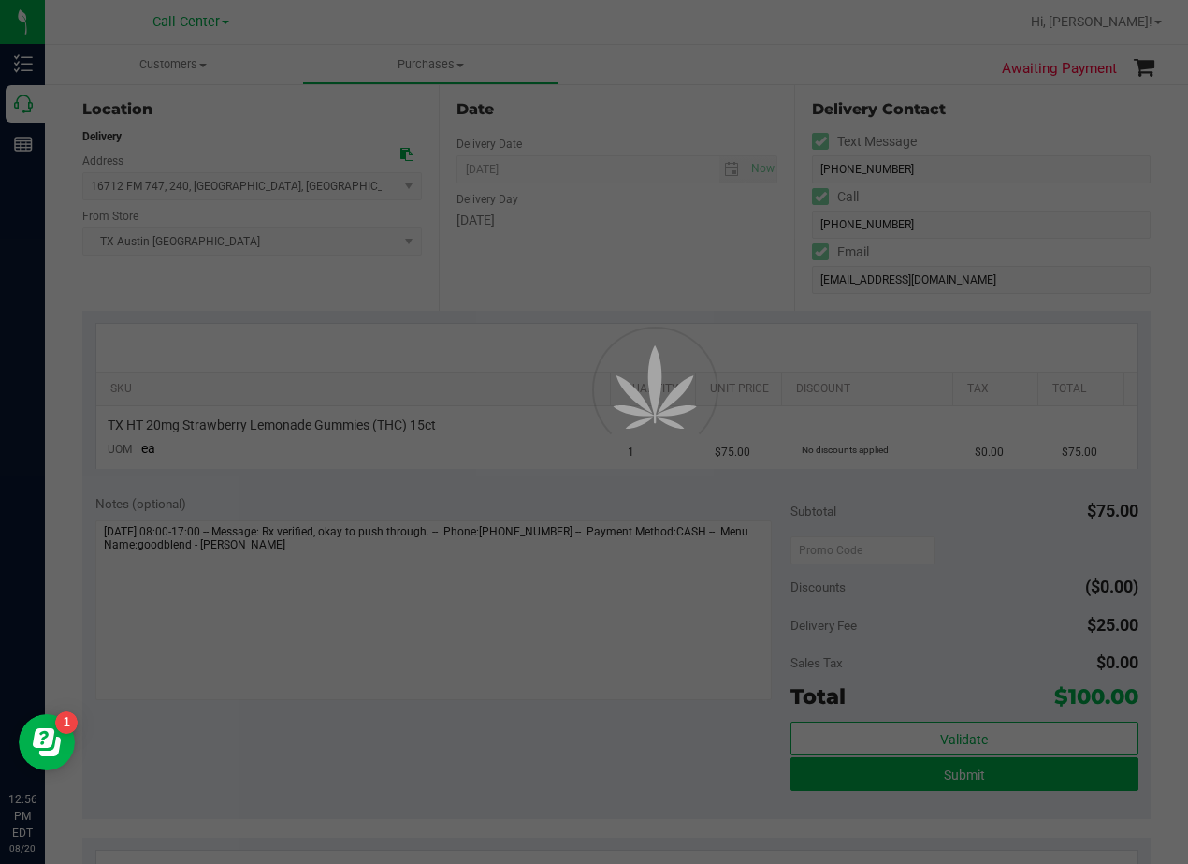
scroll to position [187, 0]
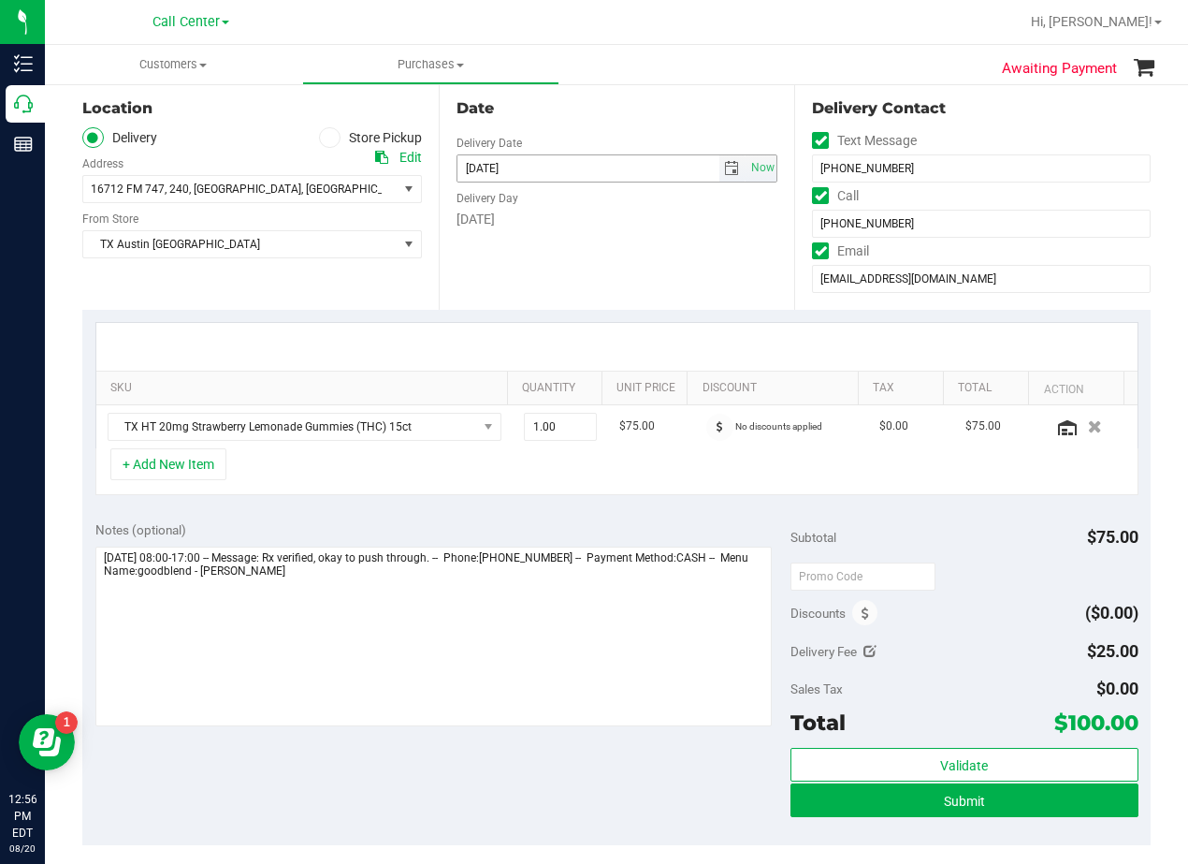
click at [724, 168] on span "select" at bounding box center [731, 168] width 15 height 15
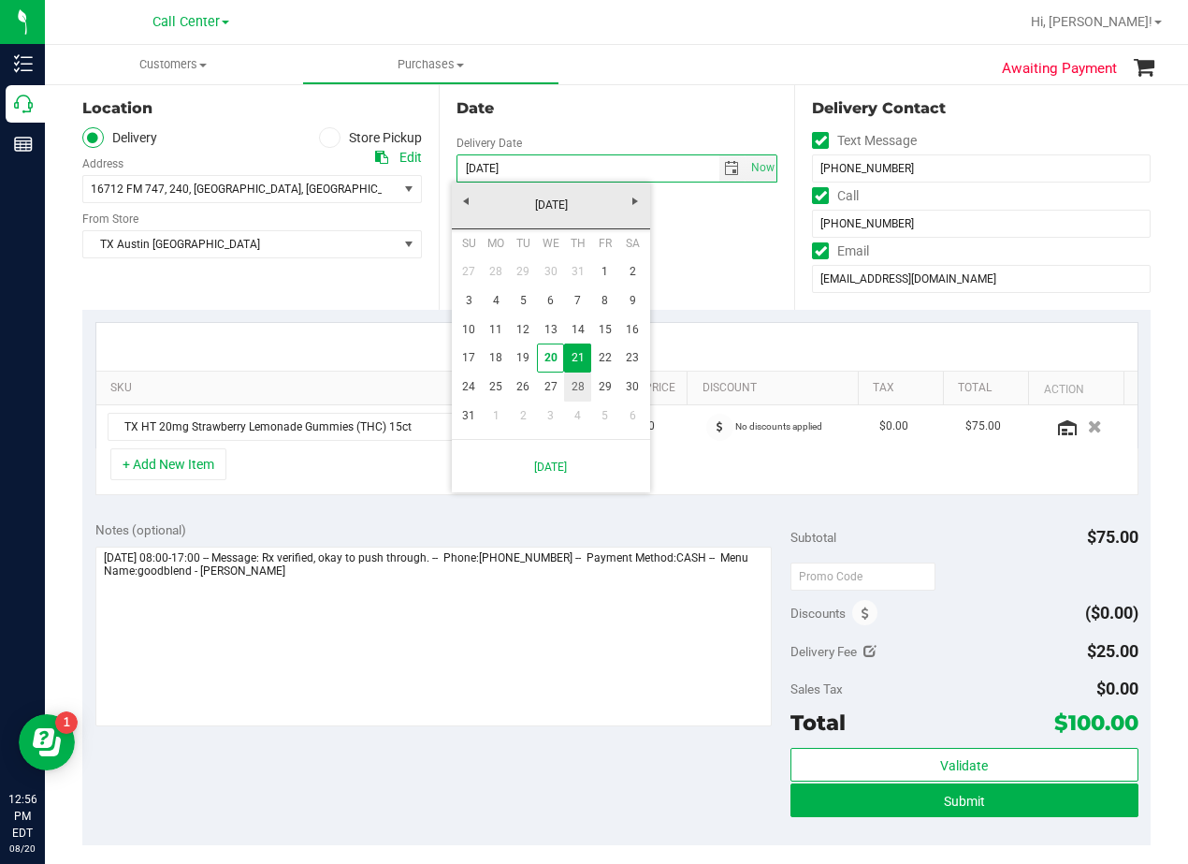
click at [580, 386] on link "28" at bounding box center [577, 386] width 27 height 29
type input "08/28/2025"
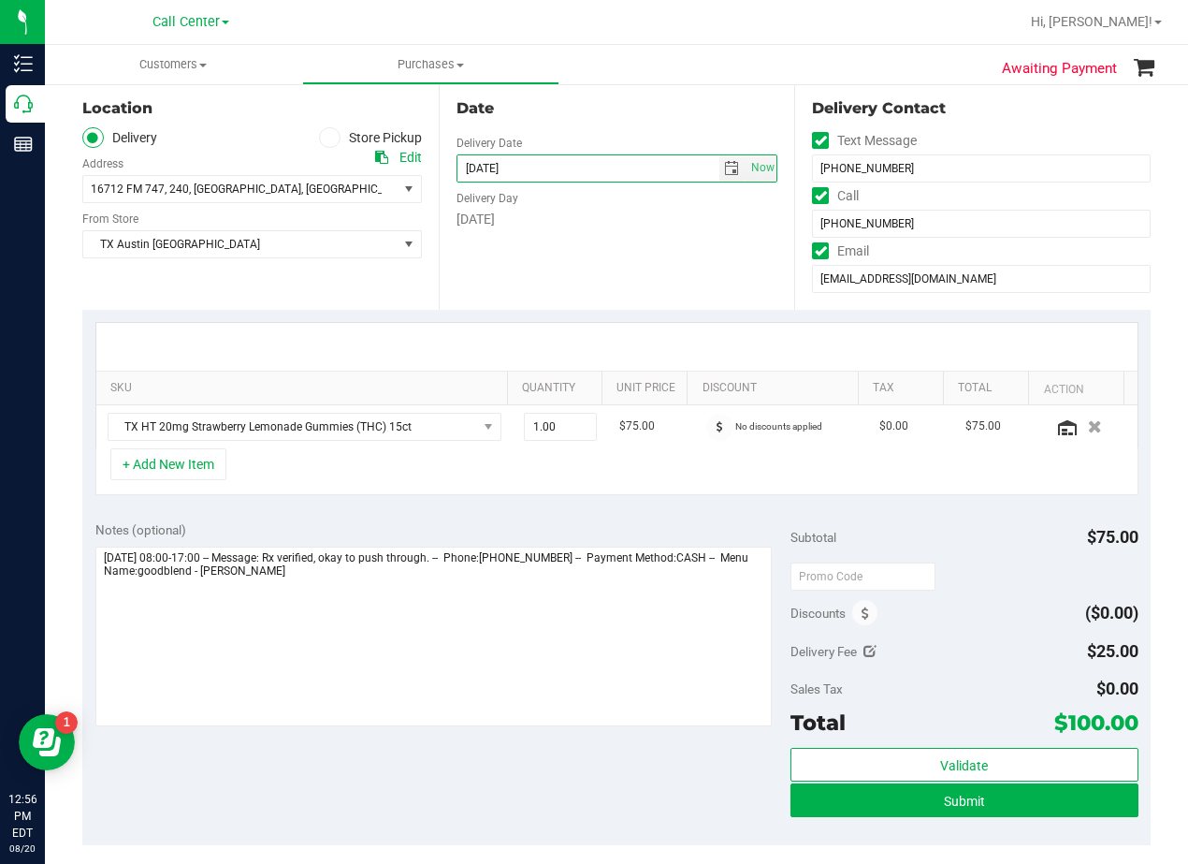
click at [581, 288] on div "Date Delivery Date 08/28/2025 Now 08/28/2025 06:00 PM Now Delivery Day Thursday" at bounding box center [617, 194] width 356 height 229
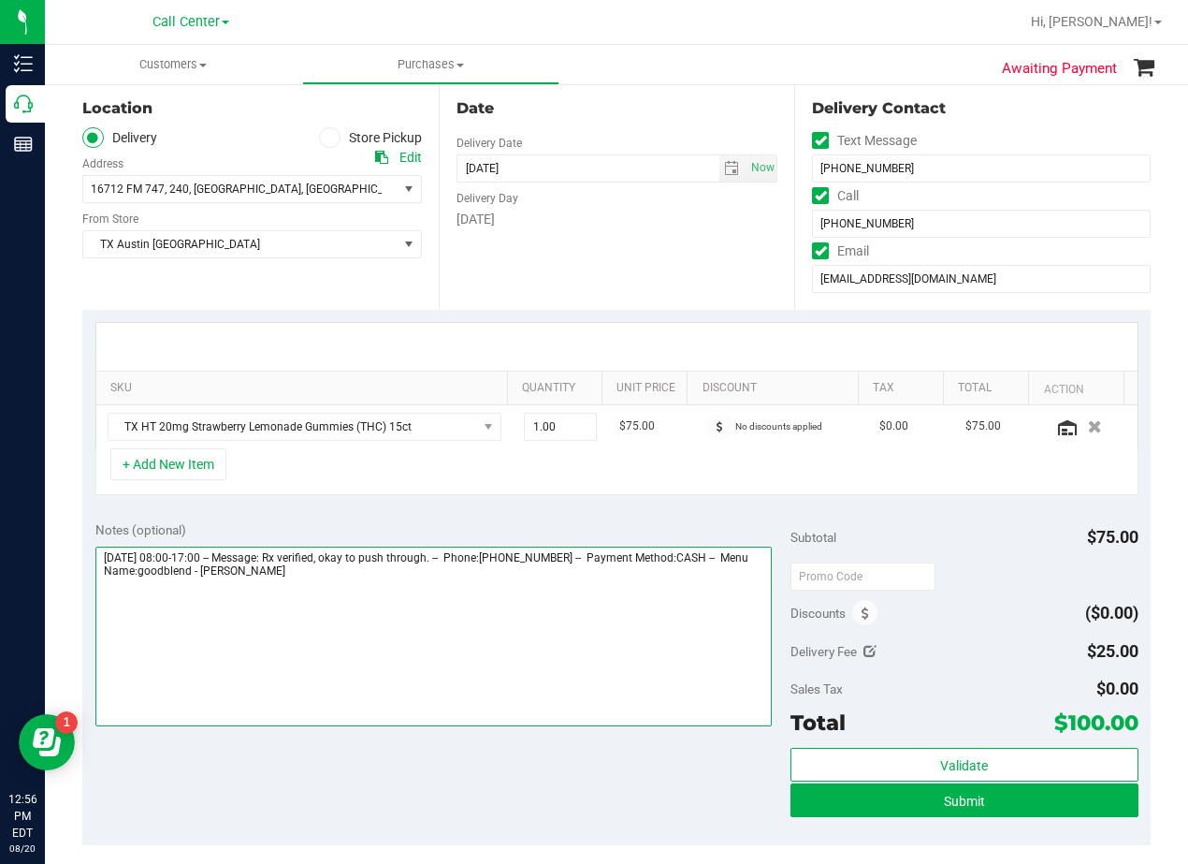
click at [445, 583] on textarea at bounding box center [433, 636] width 676 height 180
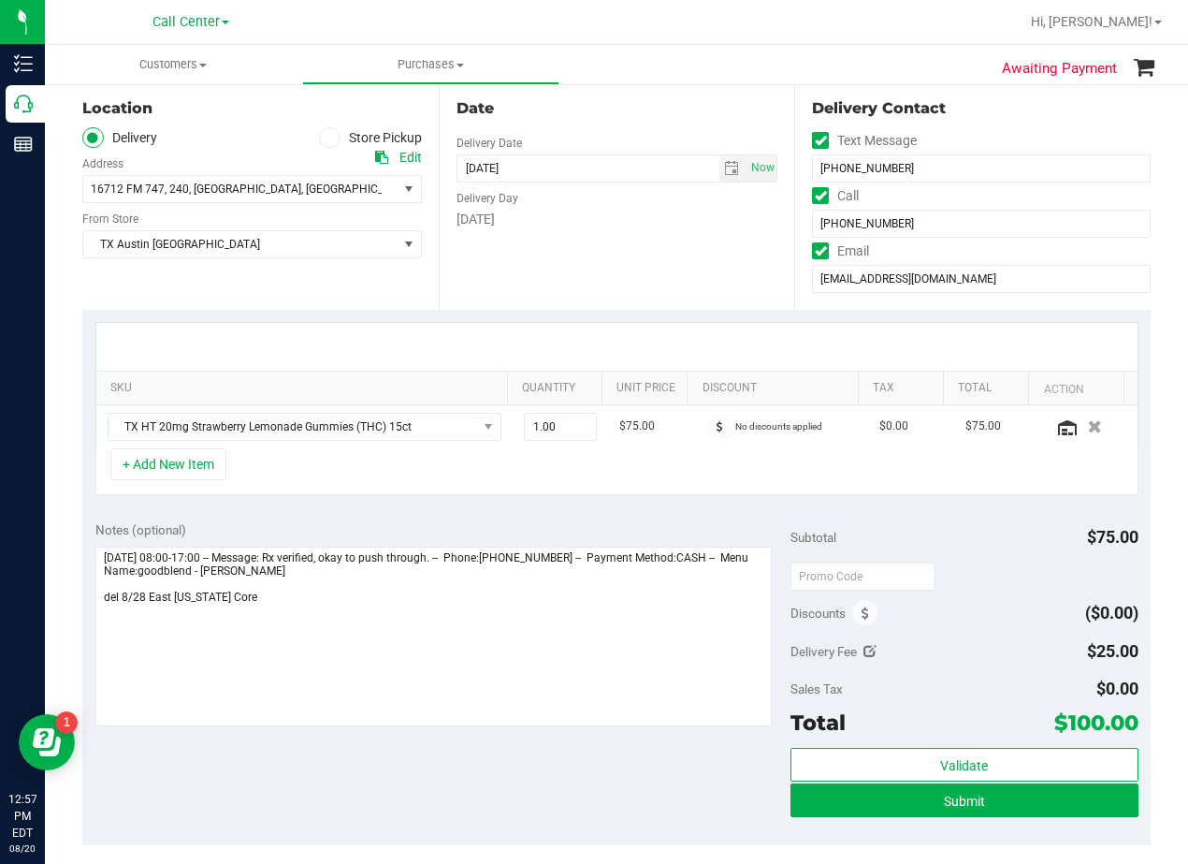
click at [684, 278] on div "Date Delivery Date 08/28/2025 Now 08/28/2025 06:00 PM Now Delivery Day Thursday" at bounding box center [617, 194] width 356 height 229
click at [375, 152] on icon at bounding box center [381, 157] width 13 height 13
click at [664, 261] on div "Date Delivery Date 08/28/2025 Now 08/28/2025 06:00 PM Now Delivery Day Thursday" at bounding box center [617, 194] width 356 height 229
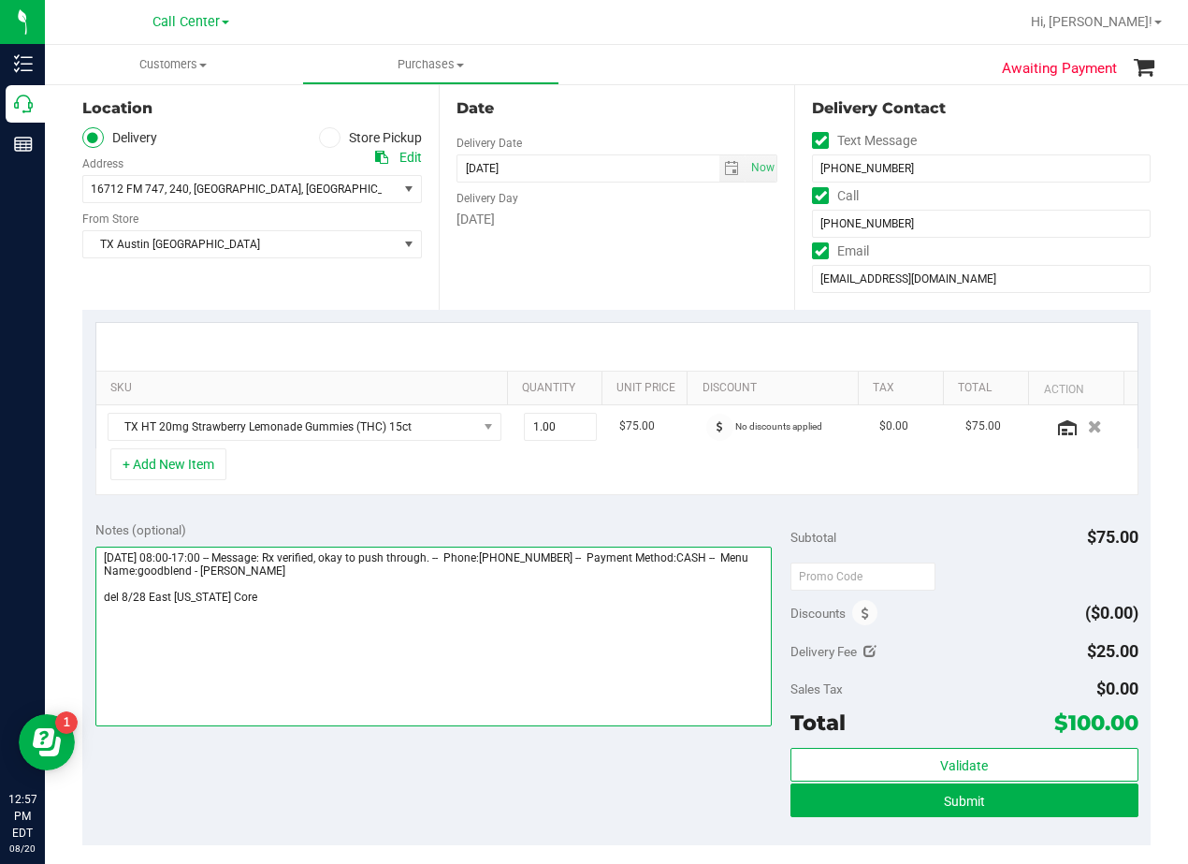
click at [393, 591] on textarea at bounding box center [433, 636] width 676 height 180
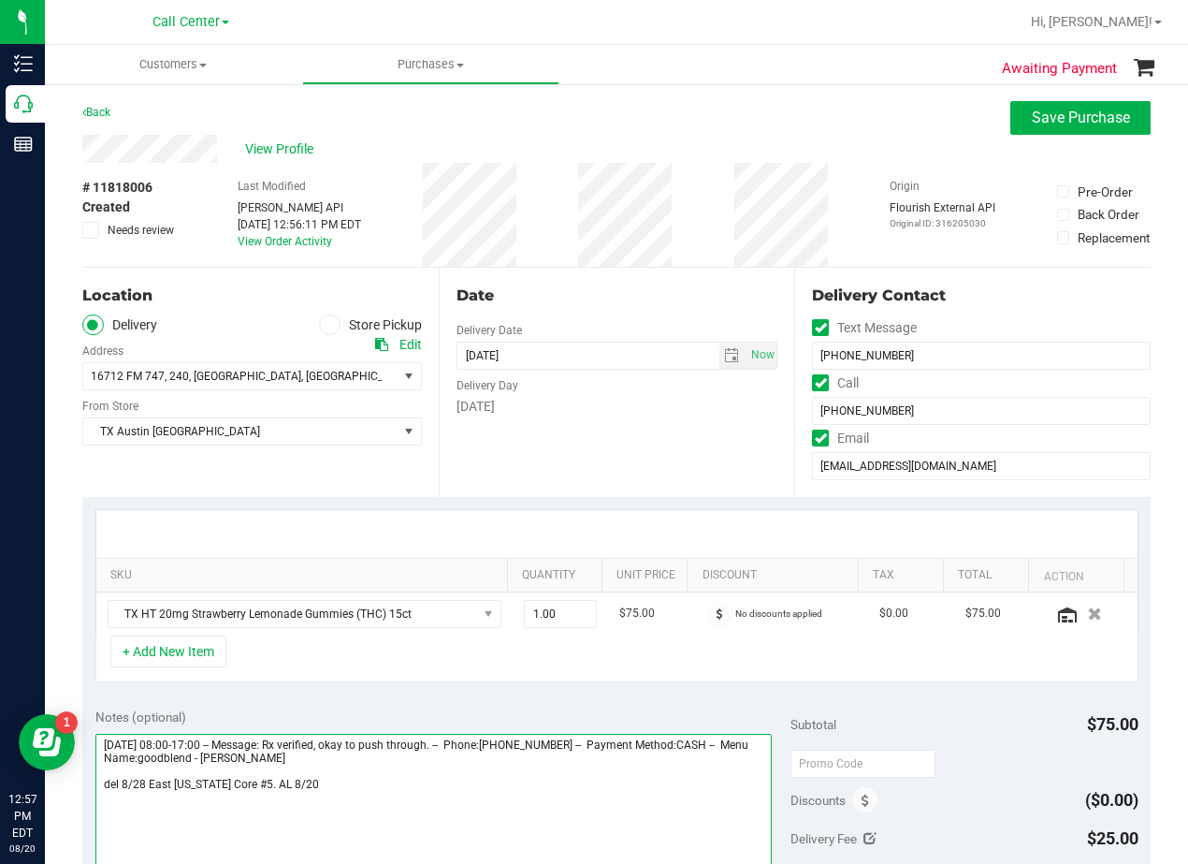
type textarea "Thursday 08/21/2025 08:00-17:00 -- Message: Rx verified, okay to push through. …"
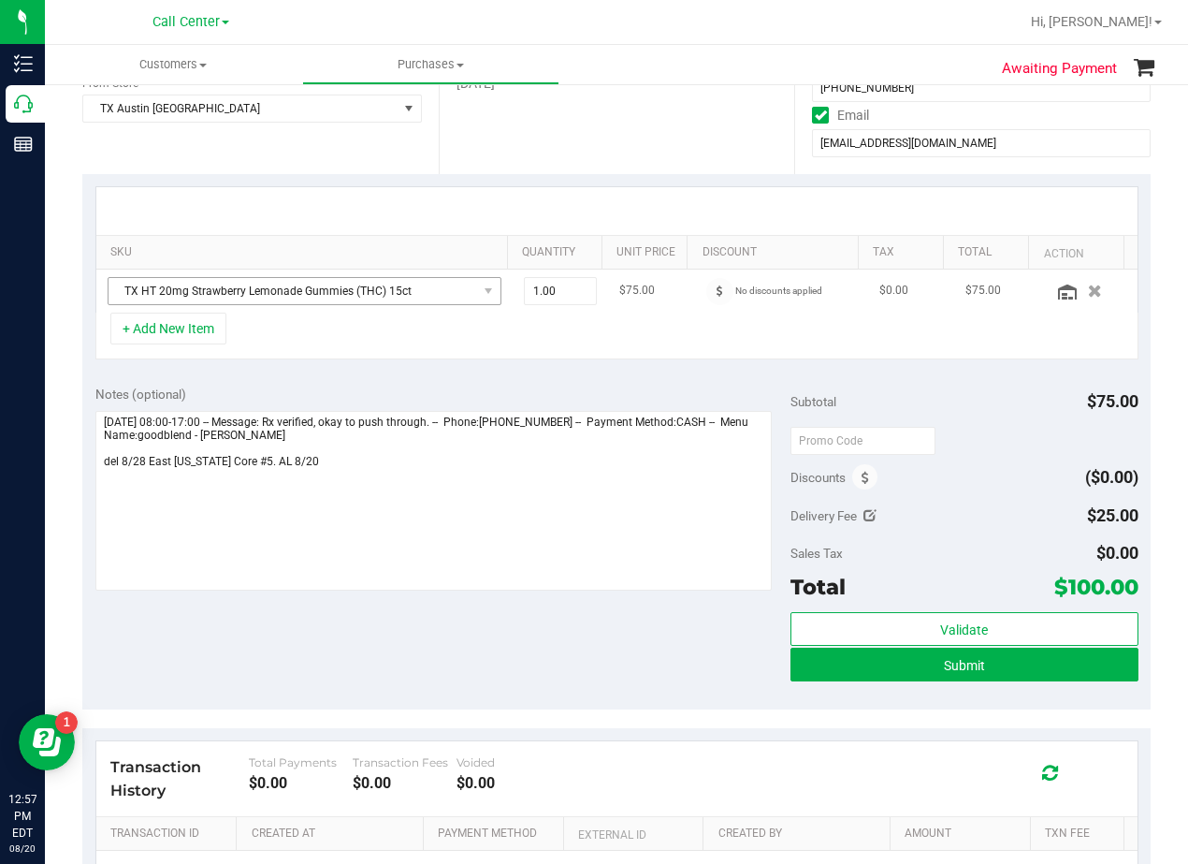
scroll to position [374, 0]
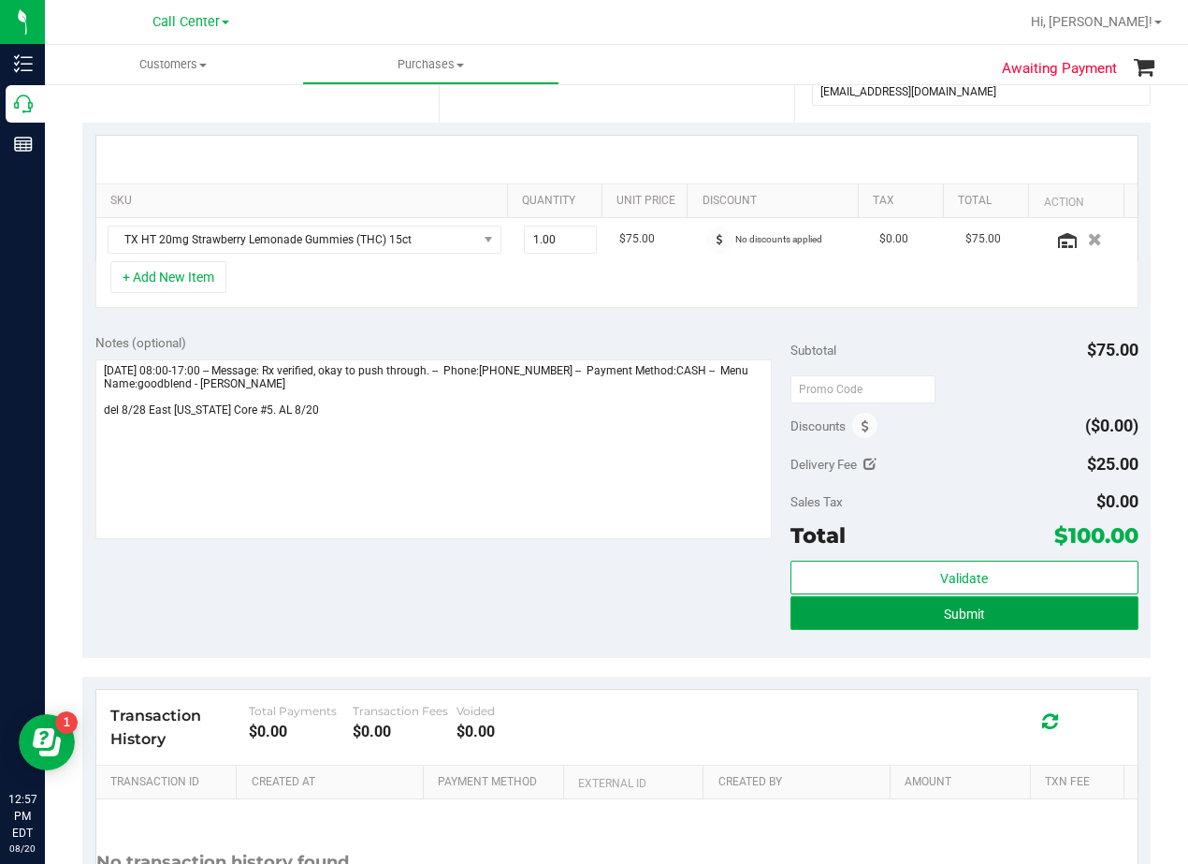
click at [791, 615] on button "Submit" at bounding box center [965, 613] width 348 height 34
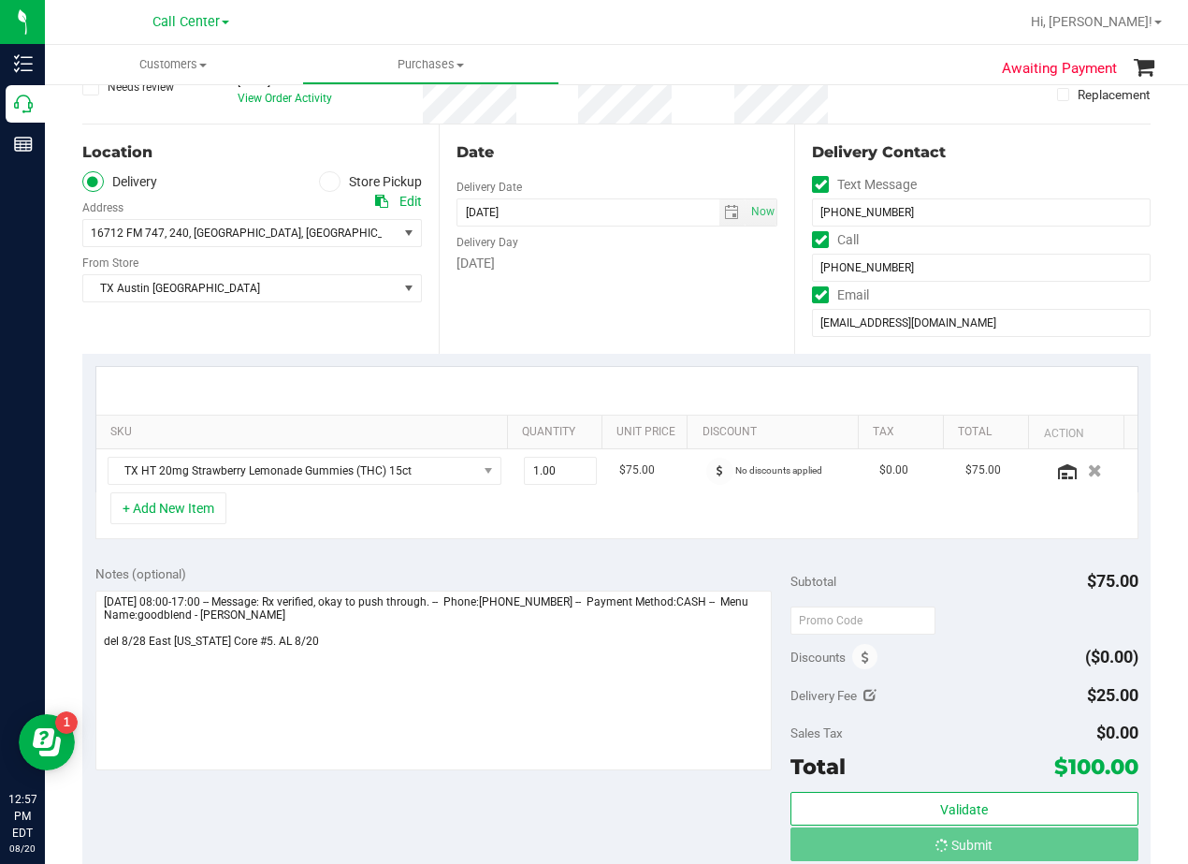
scroll to position [0, 0]
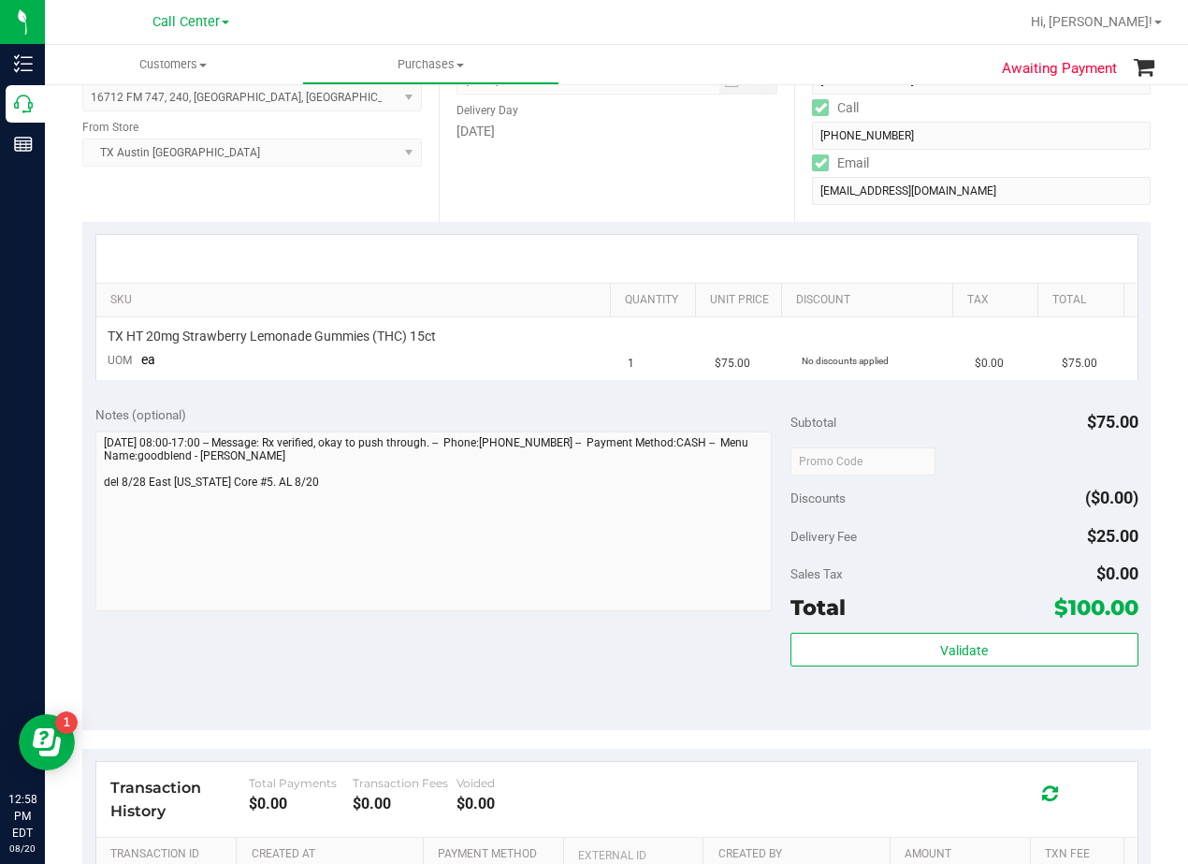
scroll to position [281, 0]
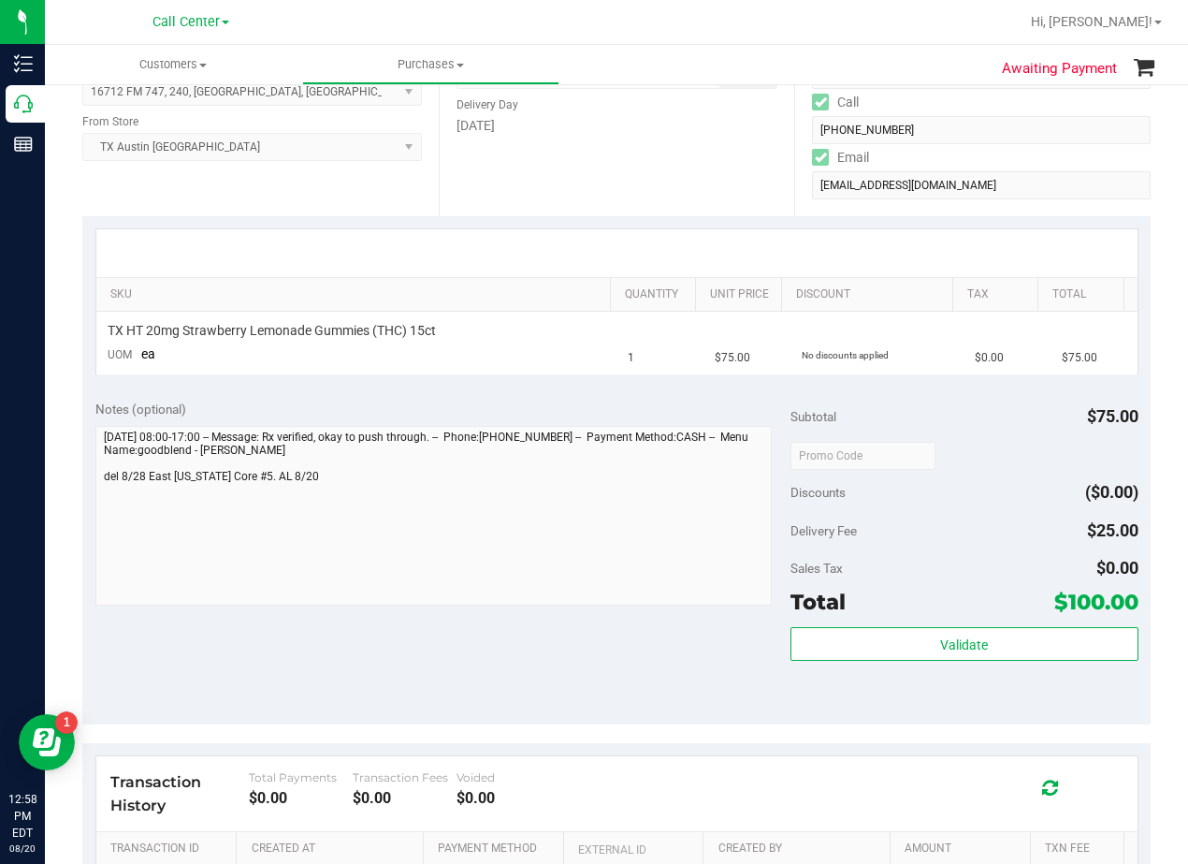
click at [698, 213] on div "Date Delivery Date 08/28/2025 Now 08/28/2025 08:00 AM Now Delivery Day Thursday" at bounding box center [617, 101] width 356 height 229
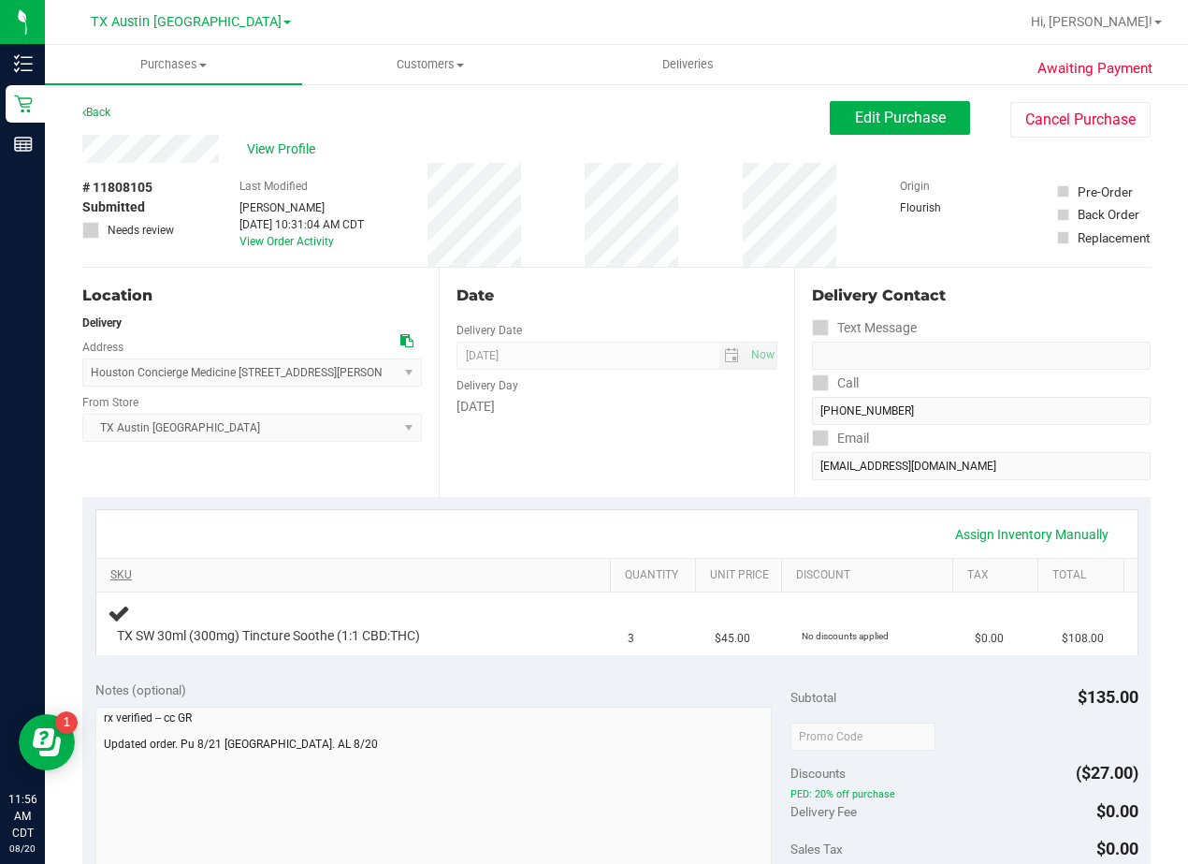
scroll to position [281, 0]
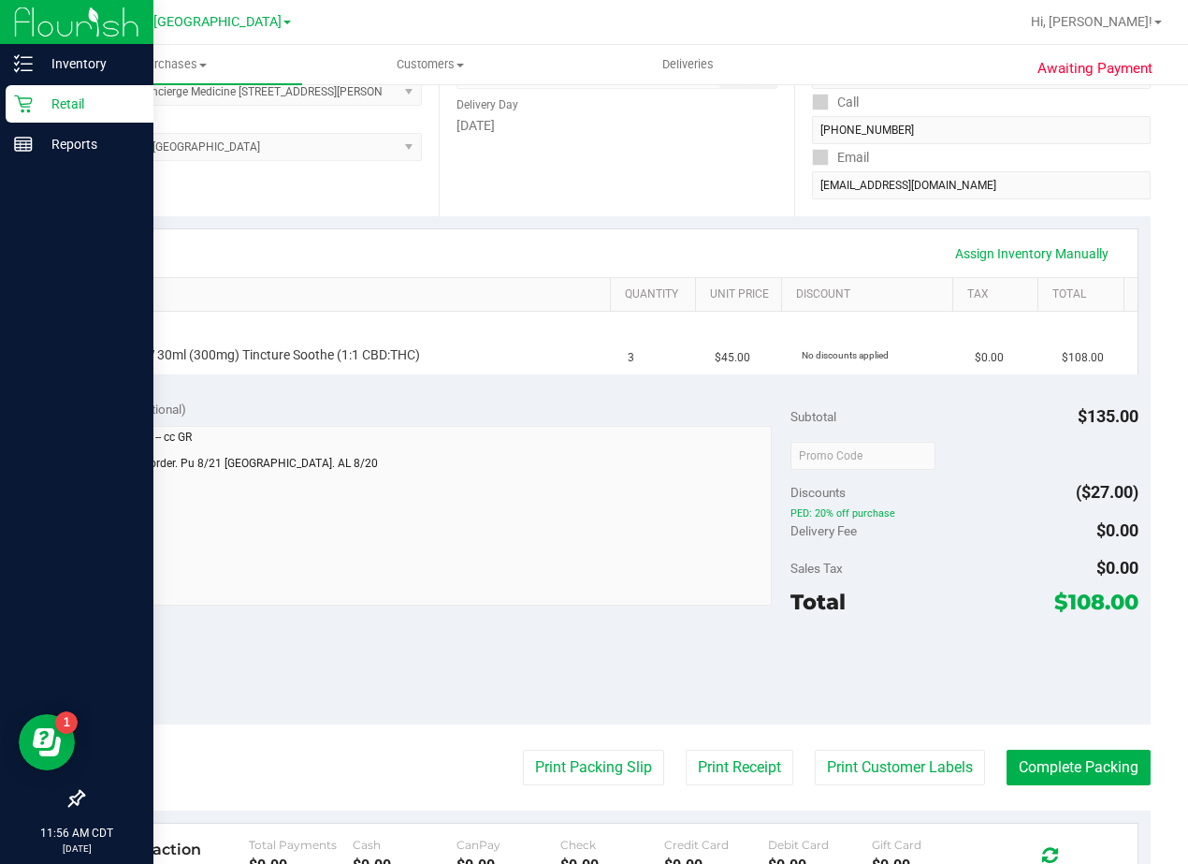
click at [21, 96] on icon at bounding box center [23, 104] width 19 height 19
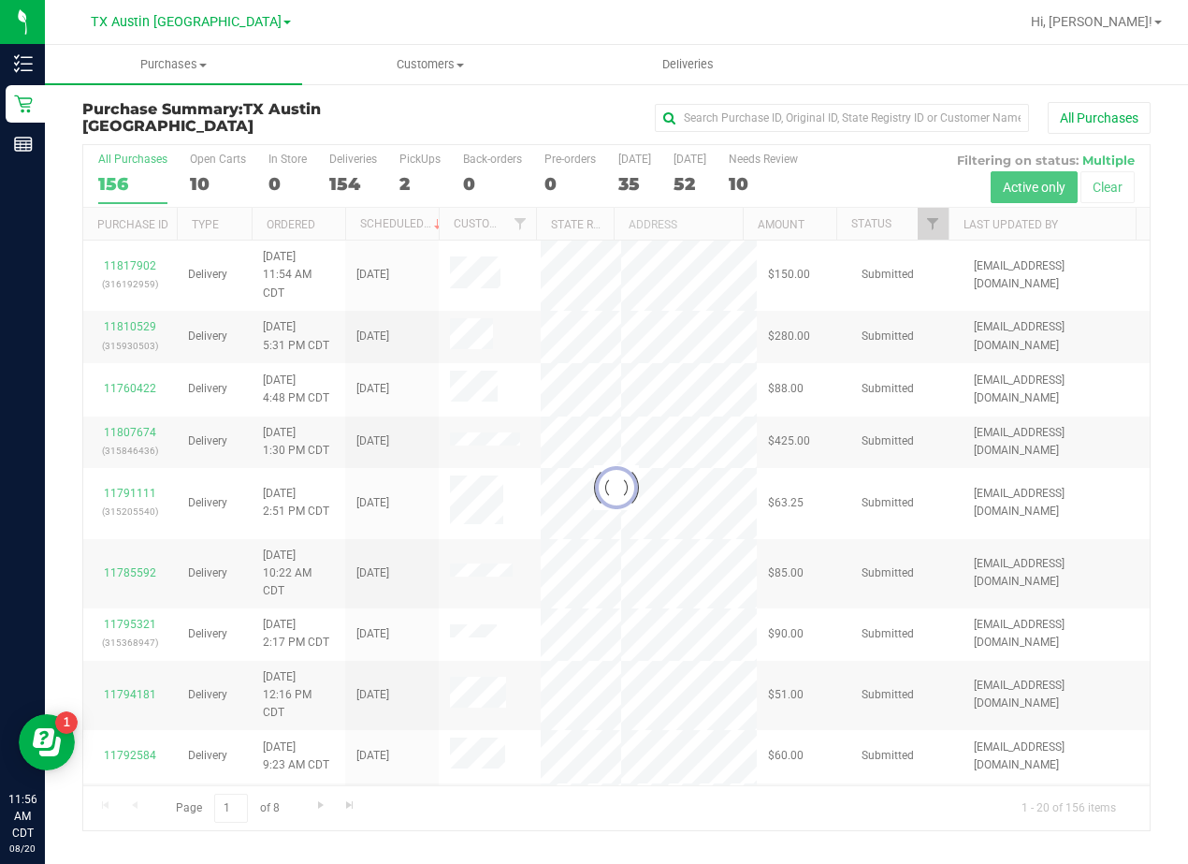
click at [633, 168] on label "[DATE] 35" at bounding box center [634, 178] width 33 height 51
click at [0, 0] on input "[DATE] 35" at bounding box center [0, 0] width 0 height 0
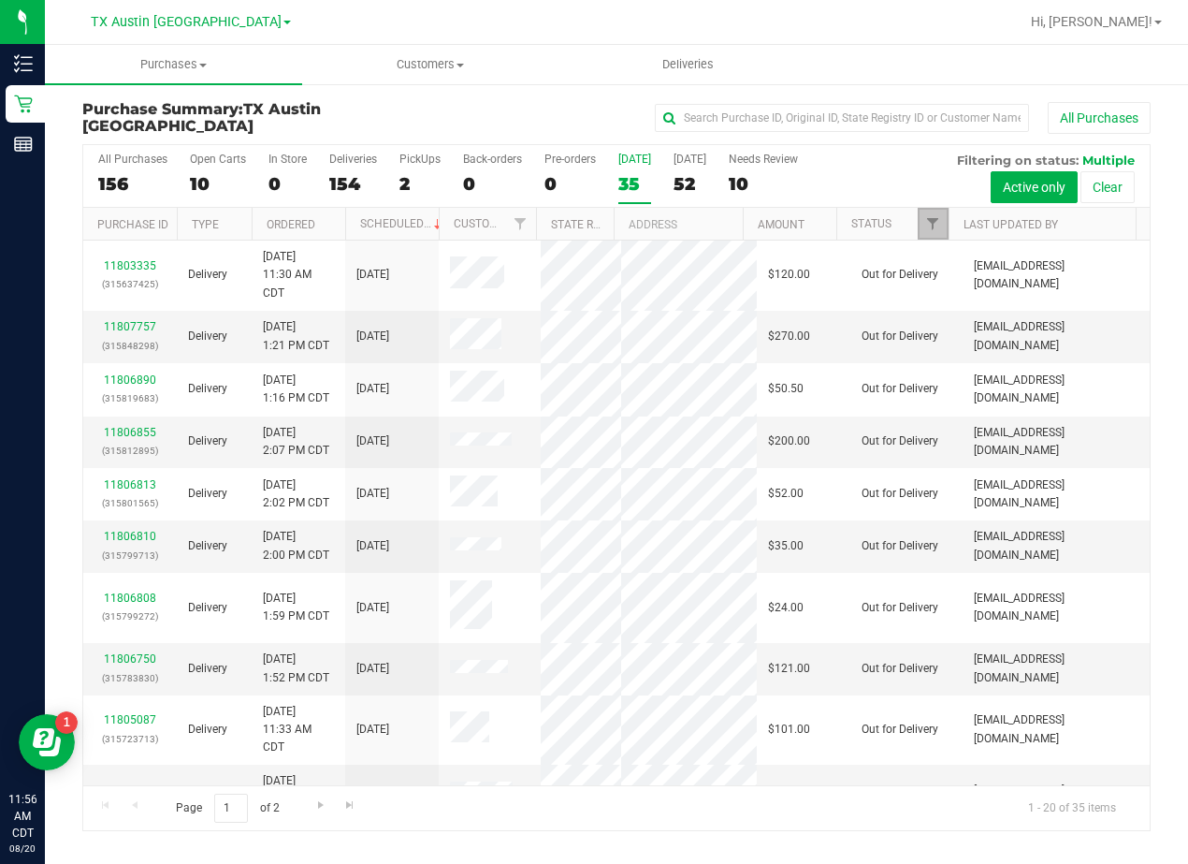
click at [923, 216] on link "Filter" at bounding box center [933, 224] width 31 height 32
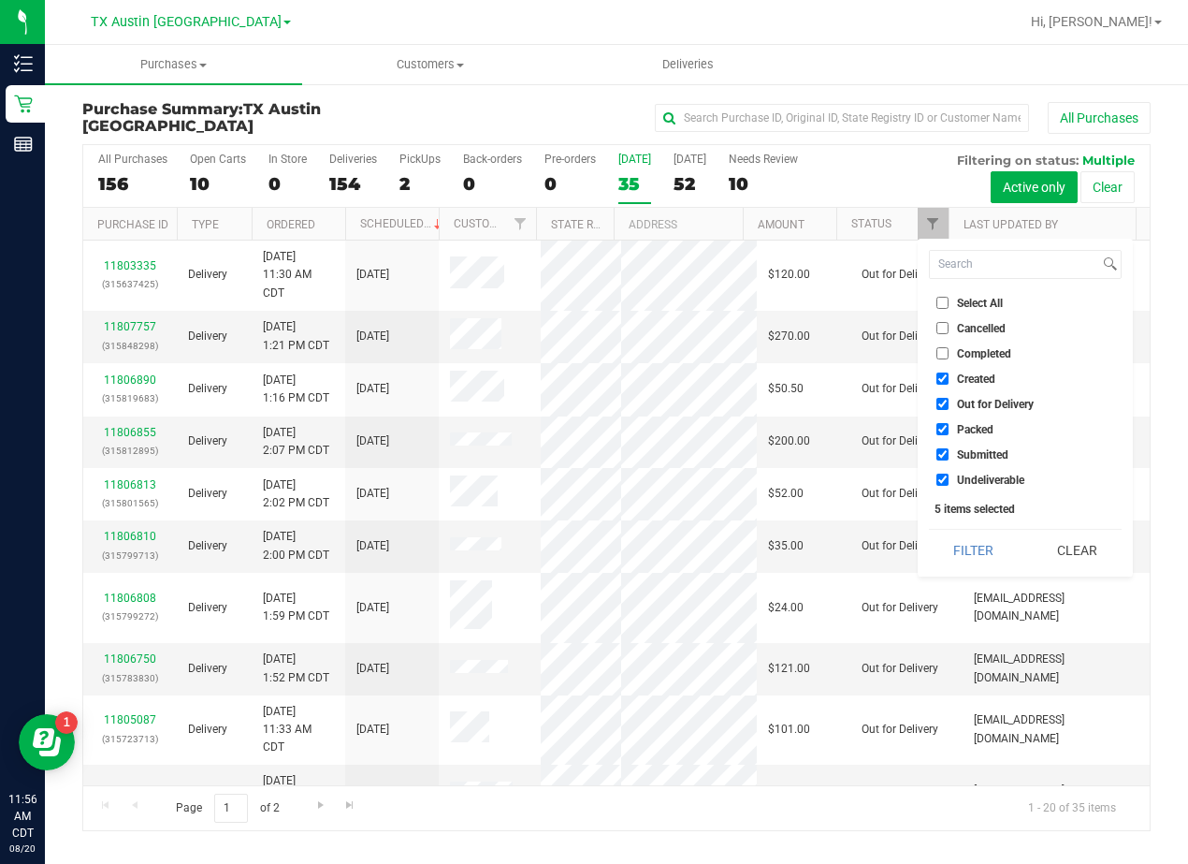
click at [974, 402] on span "Out for Delivery" at bounding box center [995, 404] width 77 height 11
click at [949, 402] on input "Out for Delivery" at bounding box center [943, 404] width 12 height 12
checkbox input "false"
click at [975, 435] on span "Packed" at bounding box center [975, 429] width 36 height 11
click at [949, 435] on input "Packed" at bounding box center [943, 429] width 12 height 12
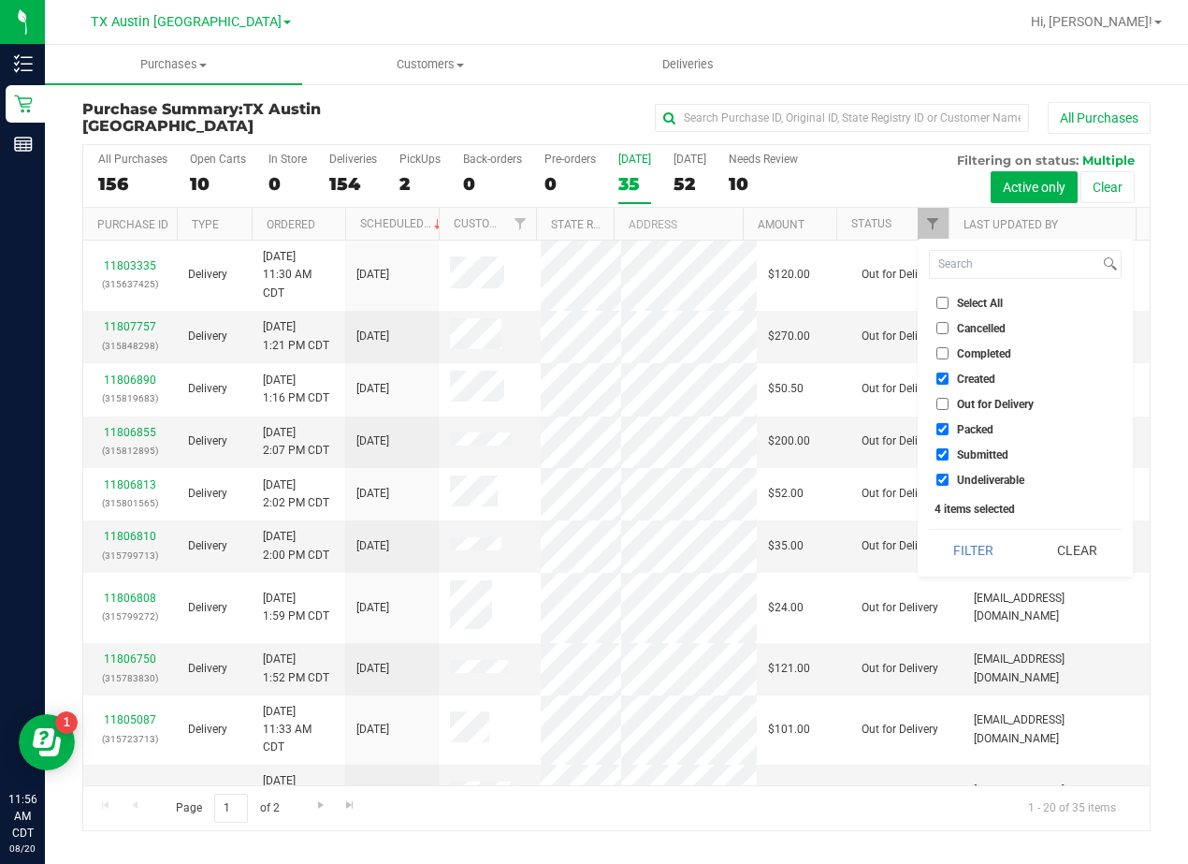
checkbox input "false"
drag, startPoint x: 977, startPoint y: 454, endPoint x: 977, endPoint y: 464, distance: 10.3
click at [977, 455] on span "Submitted" at bounding box center [982, 454] width 51 height 11
click at [949, 455] on input "Submitted" at bounding box center [943, 454] width 12 height 12
checkbox input "false"
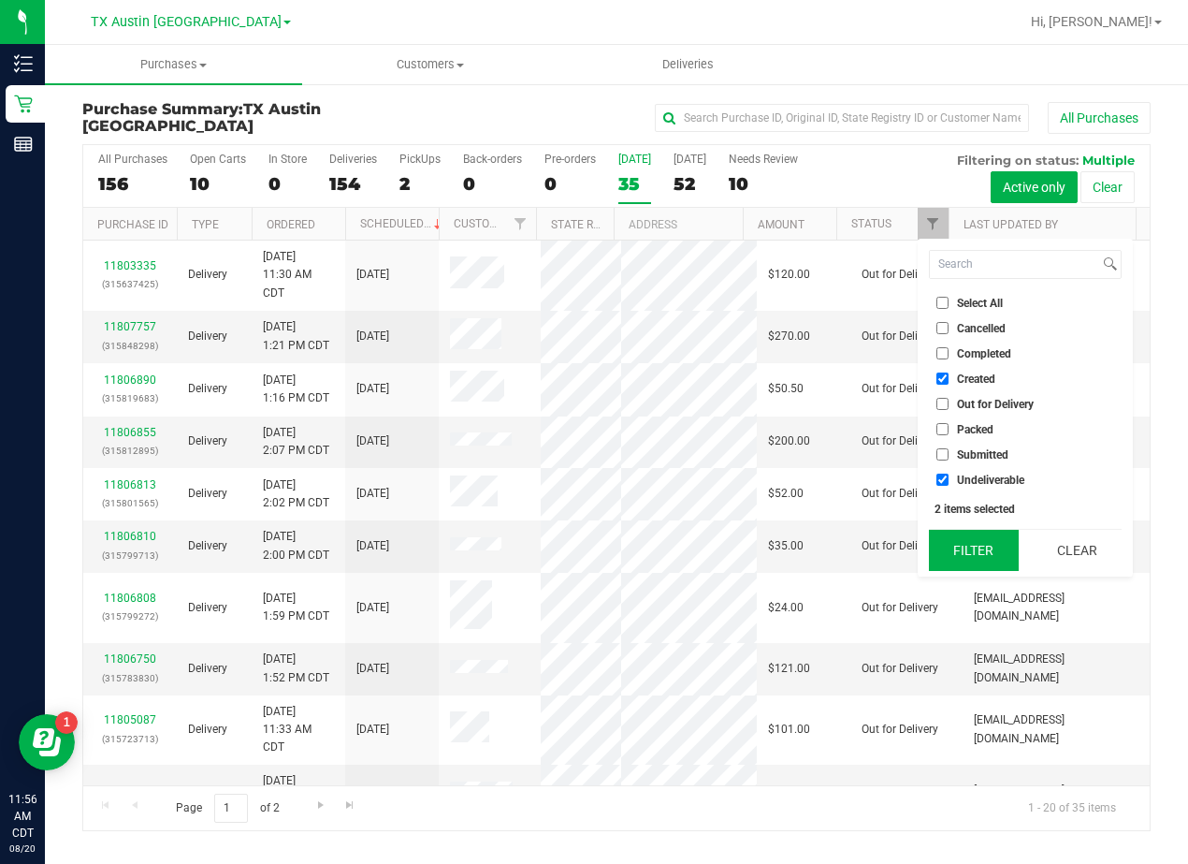
drag, startPoint x: 978, startPoint y: 474, endPoint x: 992, endPoint y: 537, distance: 64.2
click at [978, 475] on span "Undeliverable" at bounding box center [990, 479] width 67 height 11
click at [949, 475] on input "Undeliverable" at bounding box center [943, 479] width 12 height 12
checkbox input "false"
click at [996, 553] on button "Filter" at bounding box center [974, 550] width 90 height 41
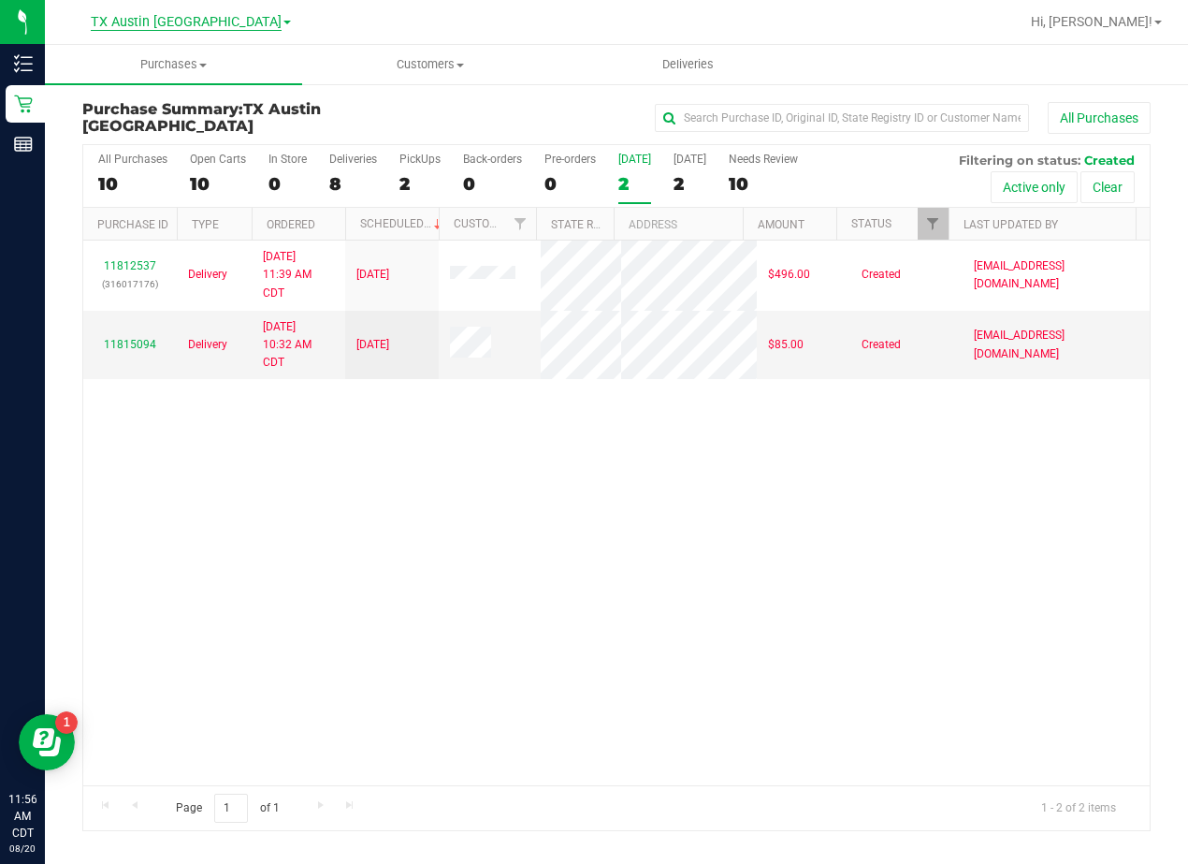
click at [197, 20] on span "TX Austin [GEOGRAPHIC_DATA]" at bounding box center [186, 22] width 191 height 17
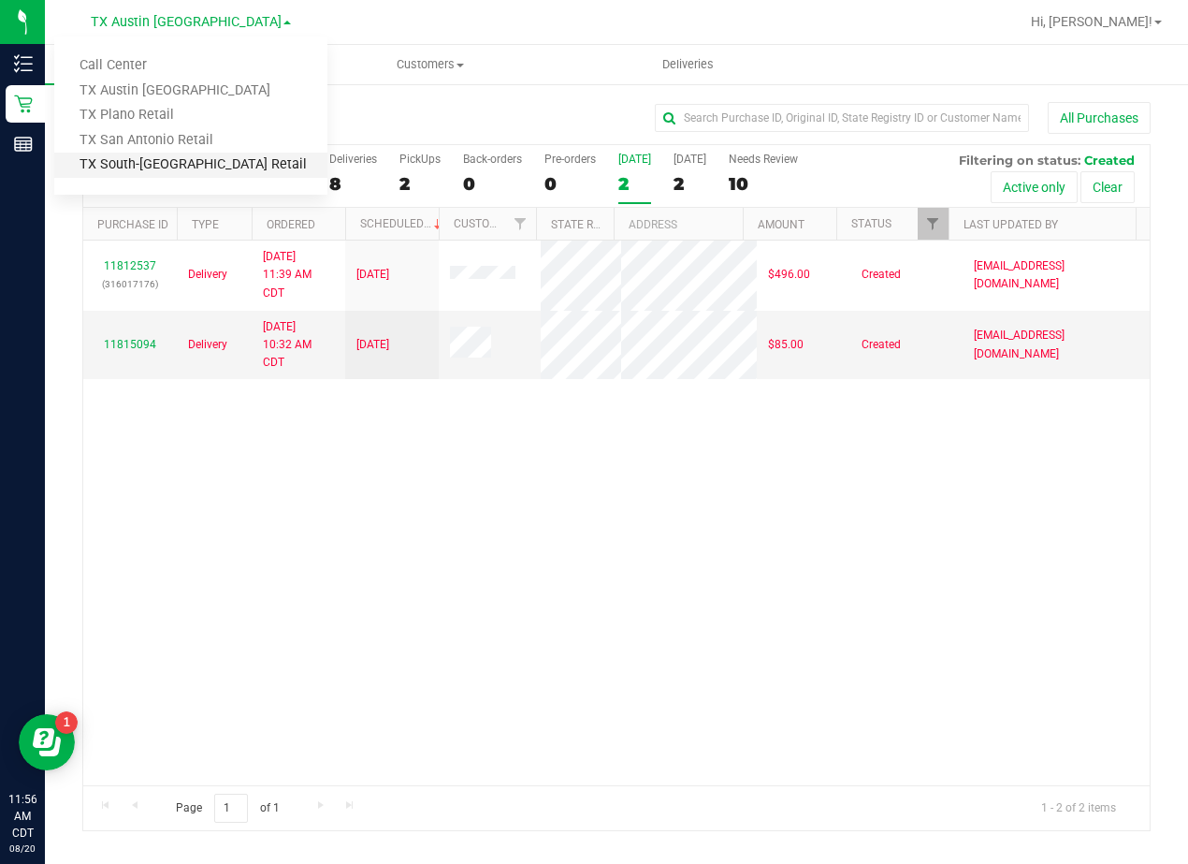
click at [174, 169] on link "TX South-[GEOGRAPHIC_DATA] Retail" at bounding box center [190, 165] width 273 height 25
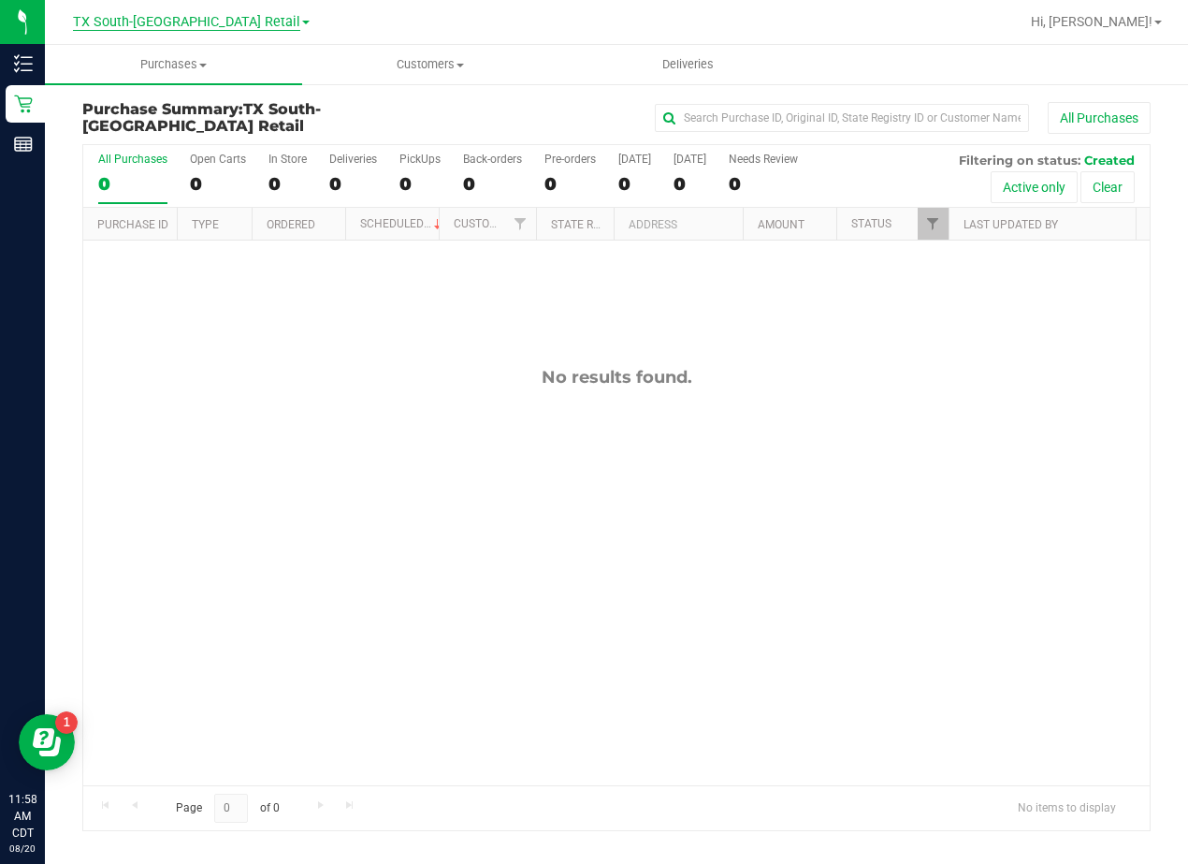
click at [177, 19] on span "TX South-[GEOGRAPHIC_DATA] Retail" at bounding box center [186, 22] width 227 height 17
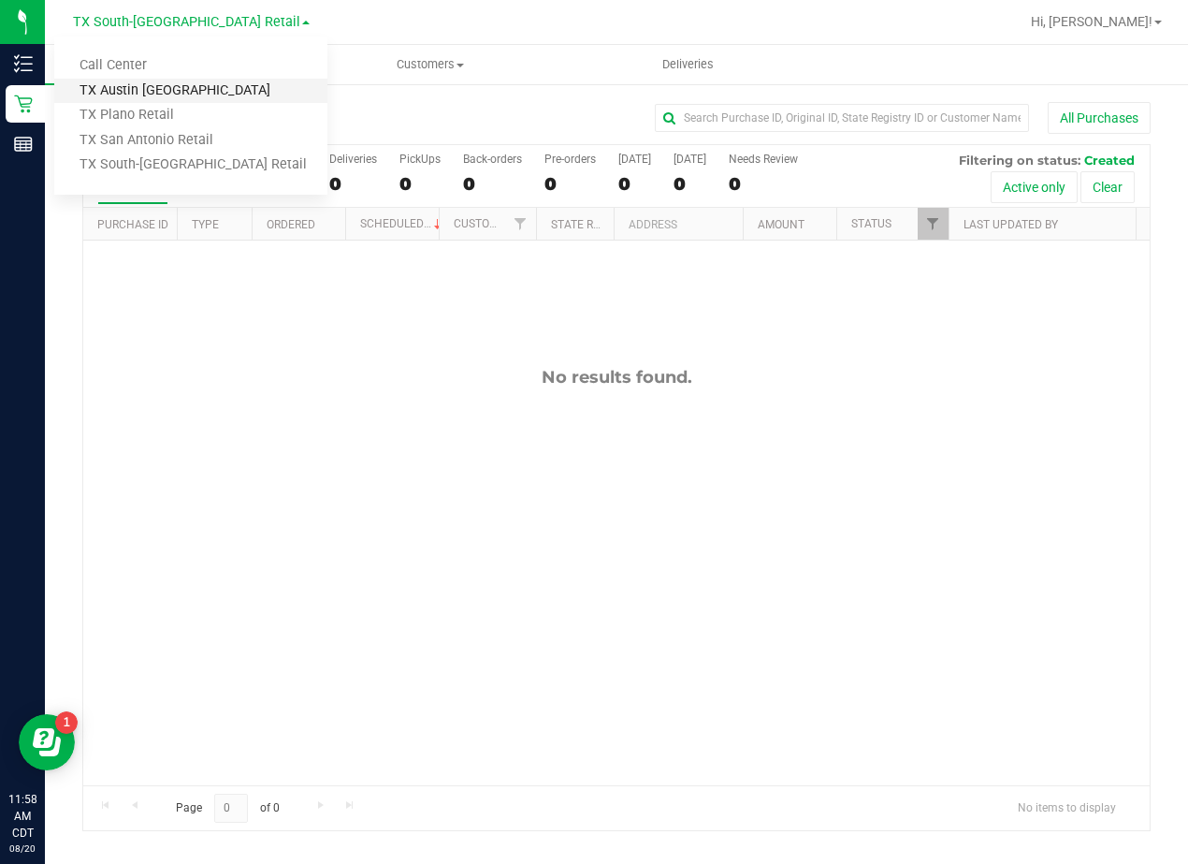
click at [141, 79] on link "TX Austin [GEOGRAPHIC_DATA]" at bounding box center [190, 91] width 273 height 25
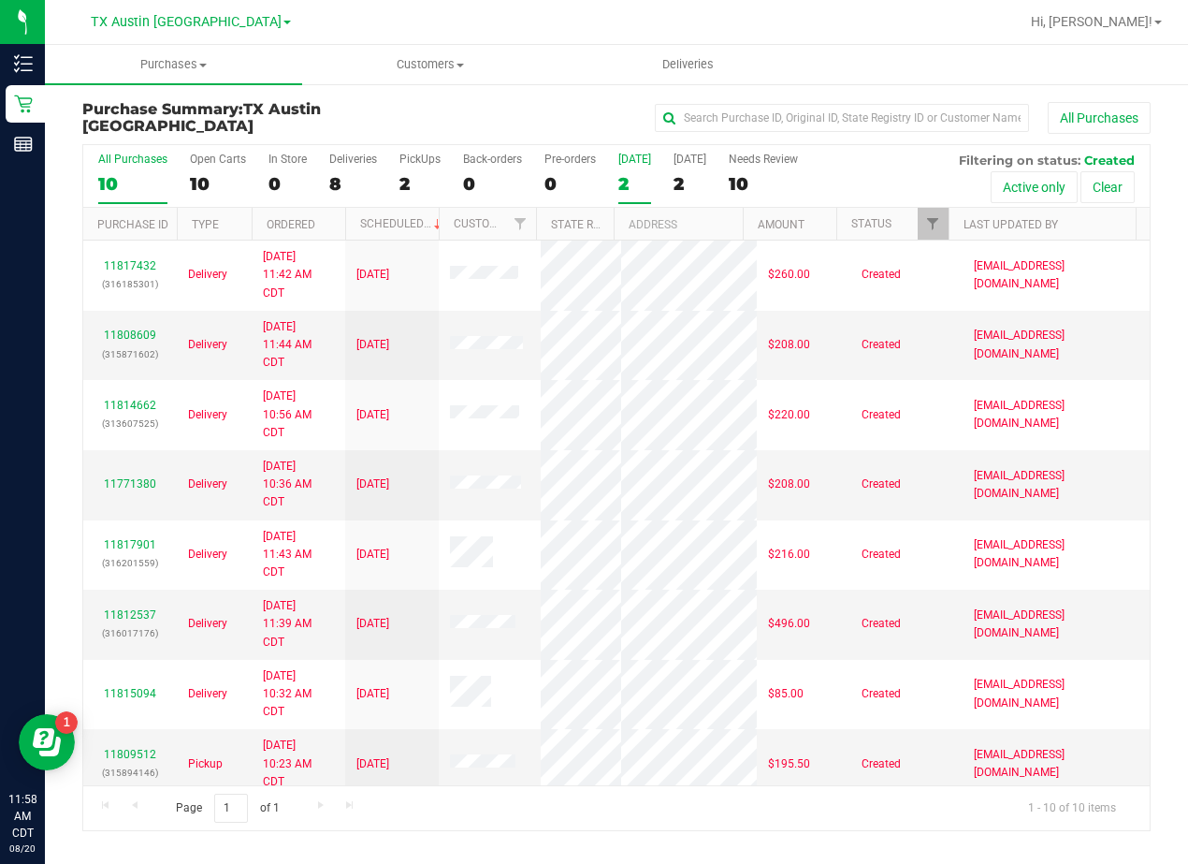
click at [630, 173] on div "2" at bounding box center [634, 184] width 33 height 22
click at [0, 0] on input "[DATE] 2" at bounding box center [0, 0] width 0 height 0
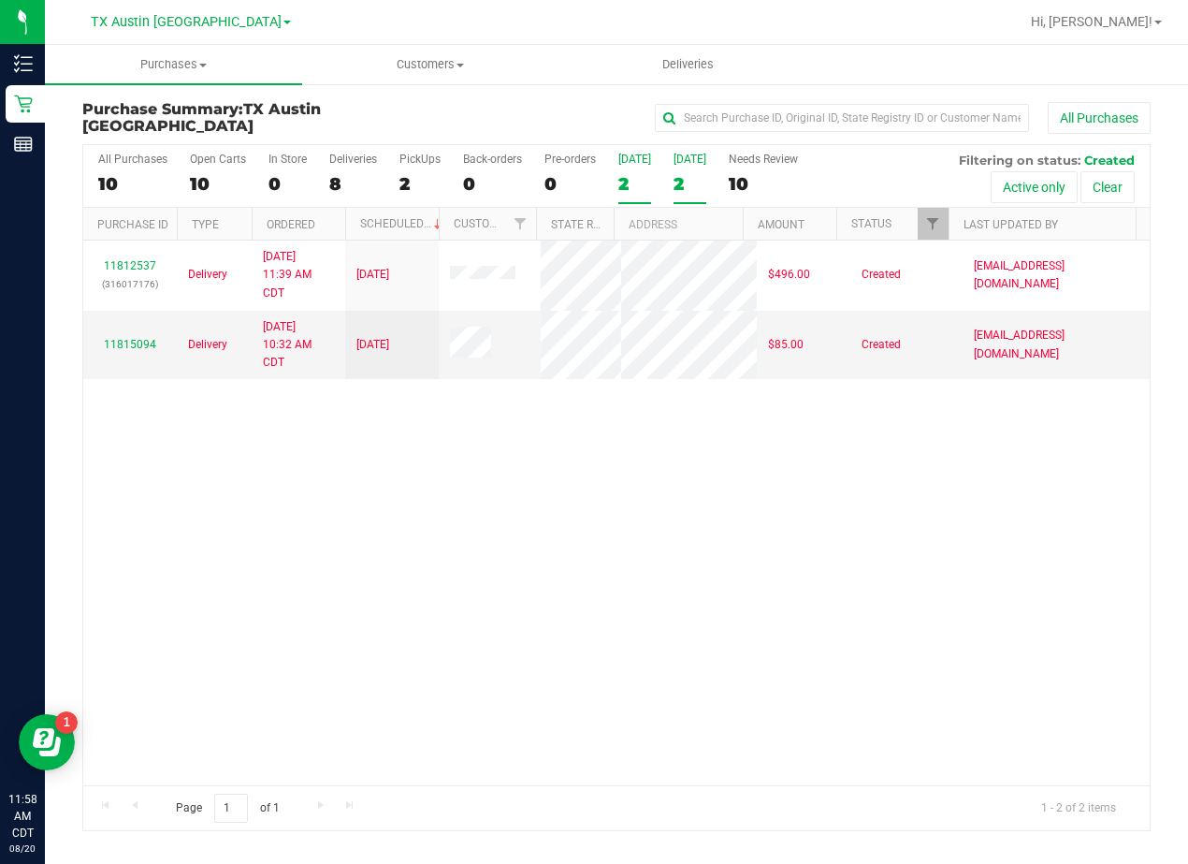
click at [674, 176] on div "2" at bounding box center [690, 184] width 33 height 22
click at [0, 0] on input "[DATE] 2" at bounding box center [0, 0] width 0 height 0
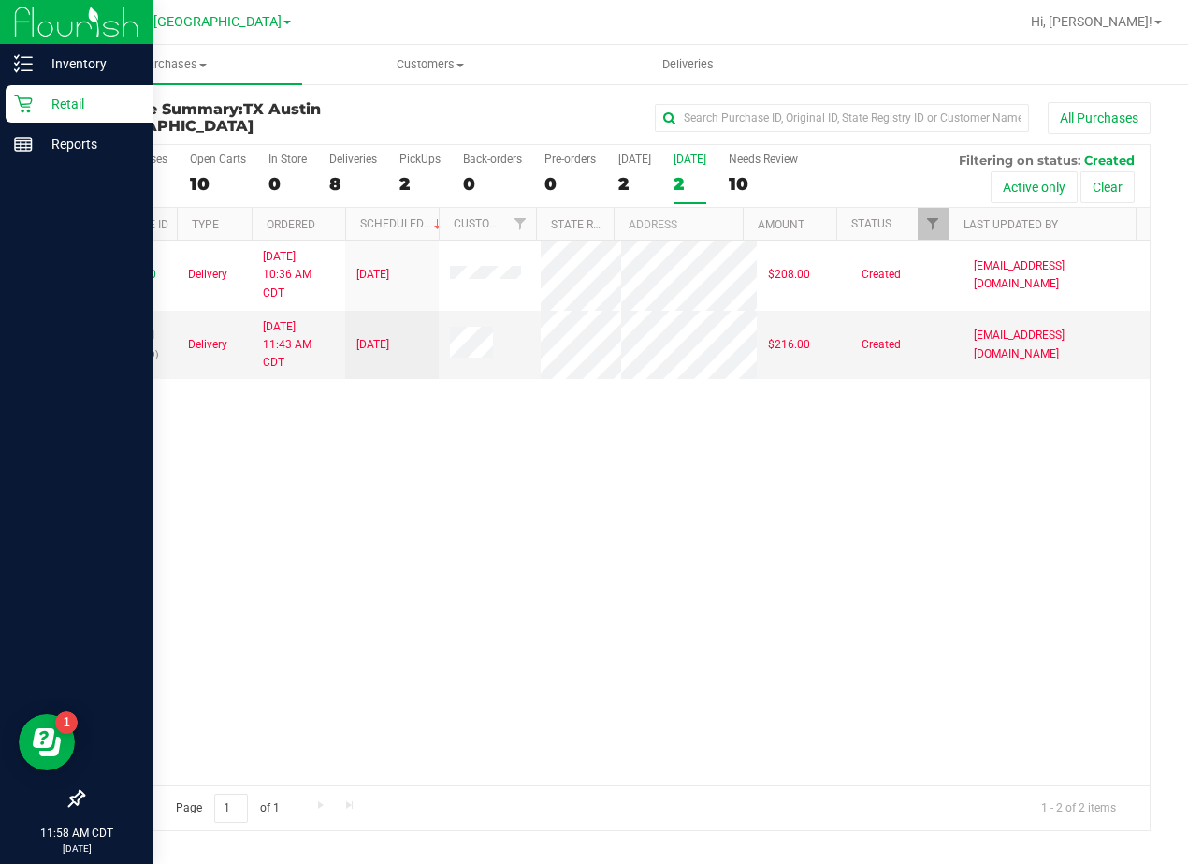
click at [31, 103] on icon at bounding box center [23, 104] width 18 height 18
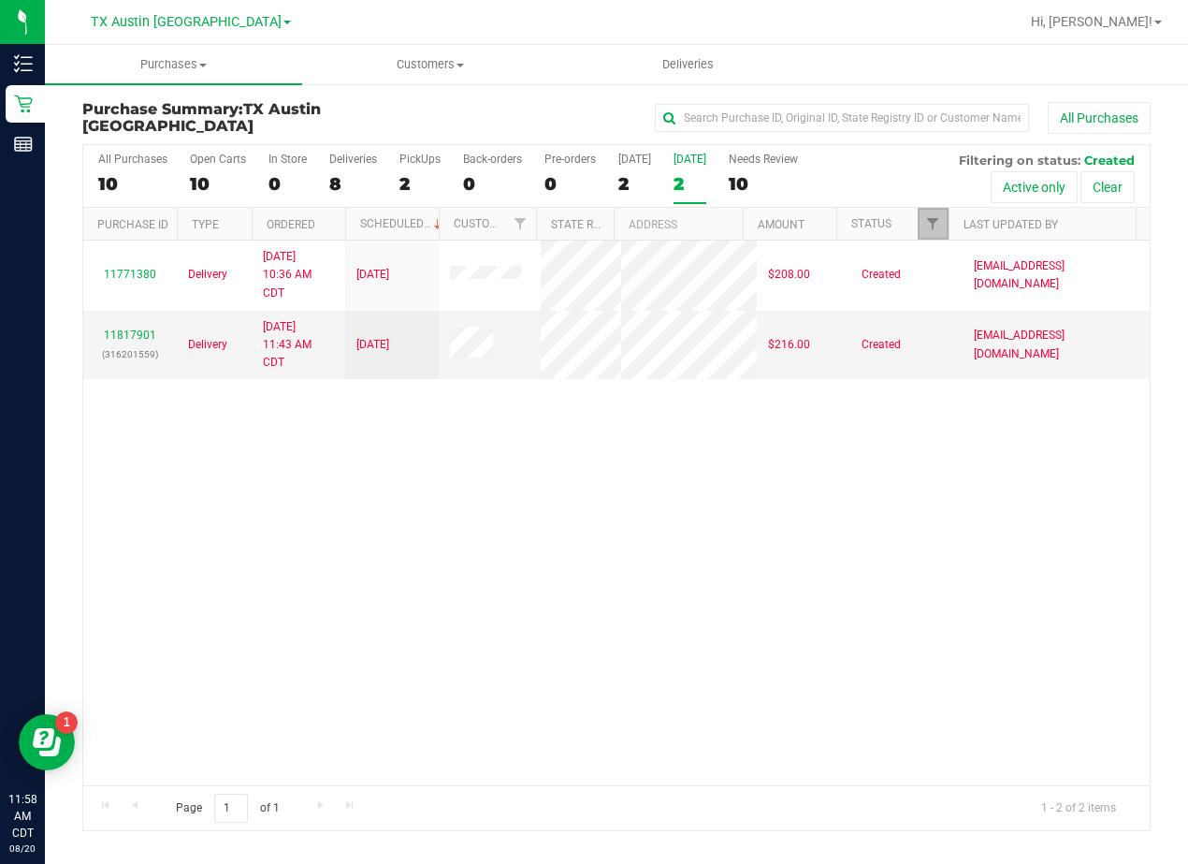
click at [922, 221] on link "Filter" at bounding box center [933, 224] width 31 height 32
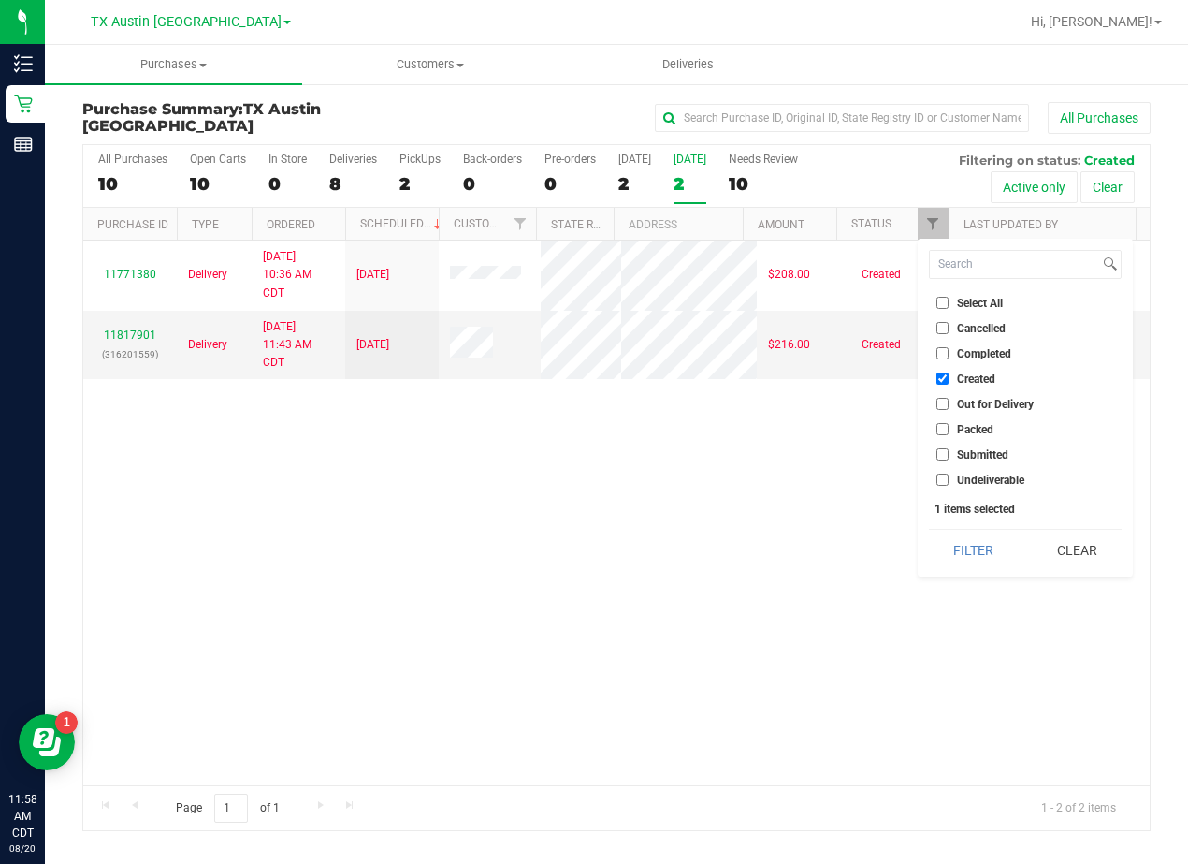
click at [949, 377] on label "Created" at bounding box center [966, 378] width 59 height 12
click at [949, 377] on input "Created" at bounding box center [943, 378] width 12 height 12
checkbox input "false"
click at [957, 453] on span "Submitted" at bounding box center [982, 454] width 51 height 11
click at [949, 453] on input "Submitted" at bounding box center [943, 454] width 12 height 12
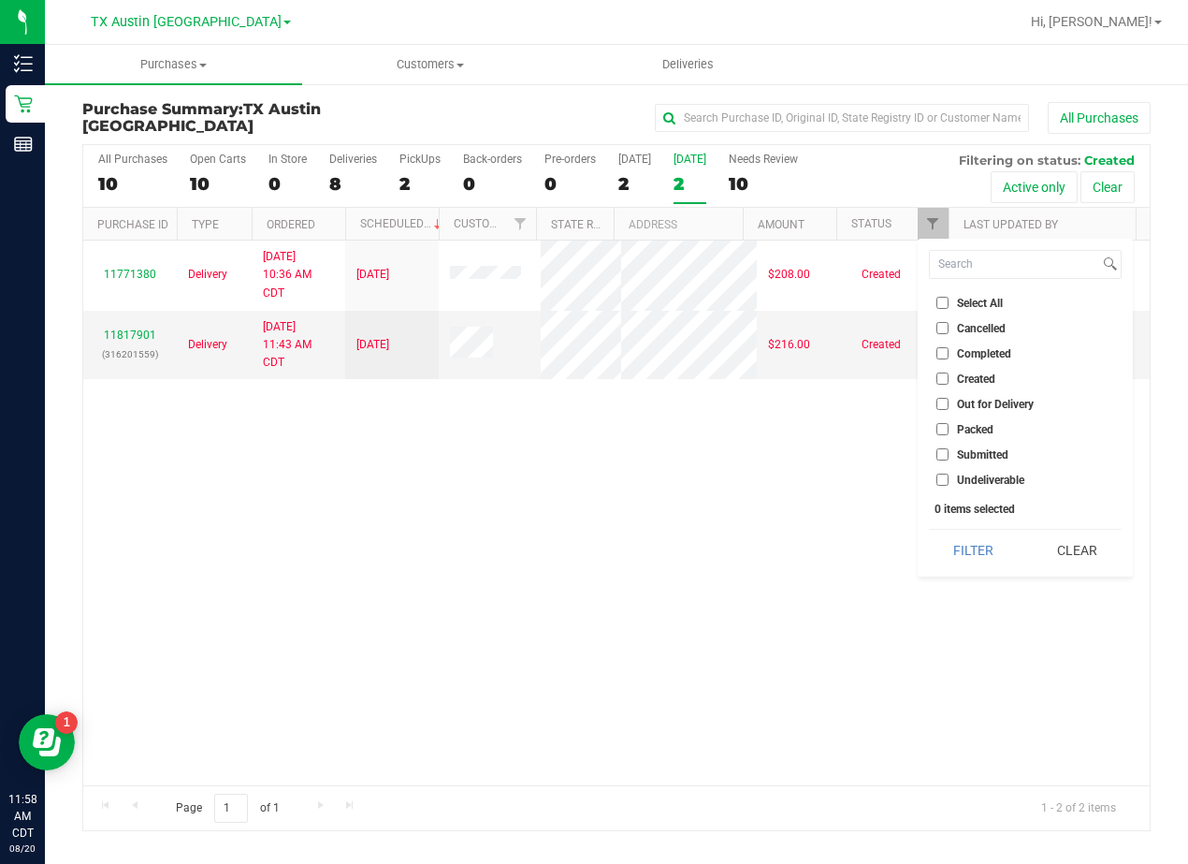
checkbox input "true"
click at [978, 540] on button "Filter" at bounding box center [974, 550] width 90 height 41
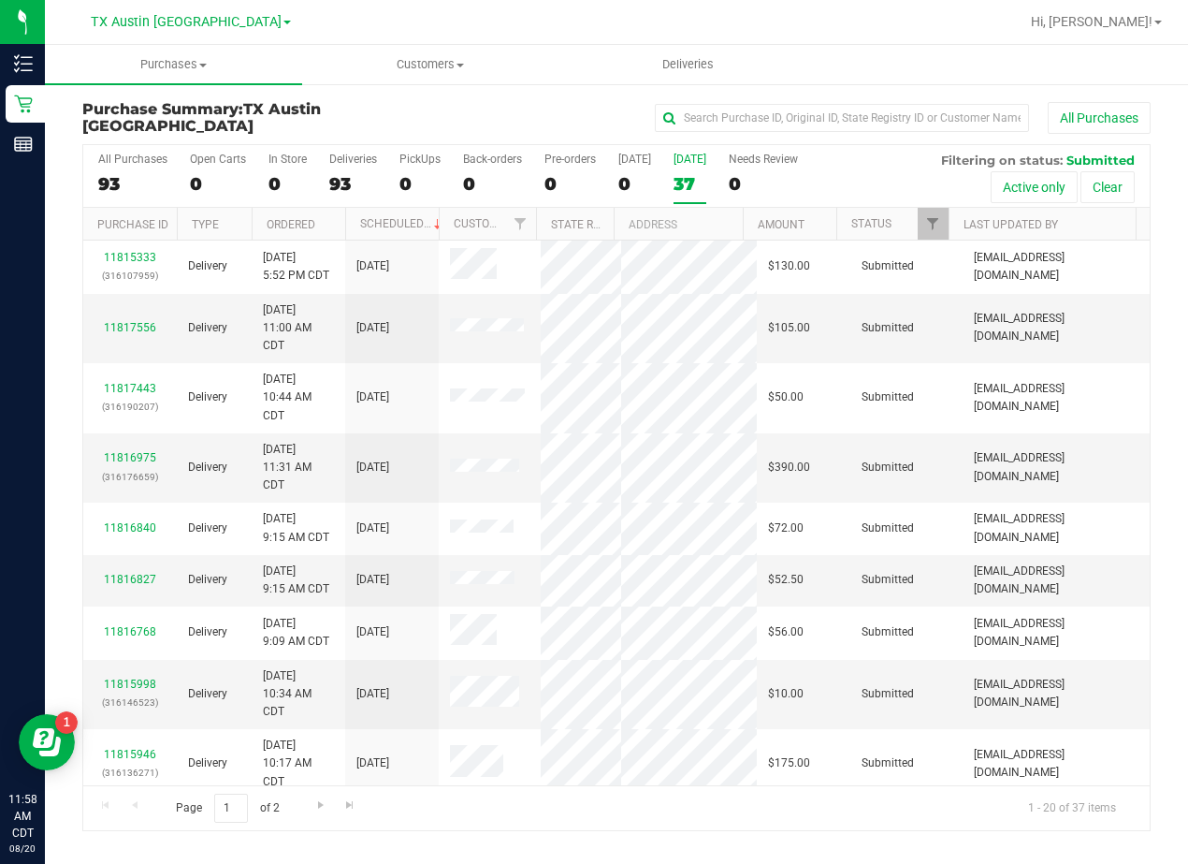
click at [196, 9] on div "[GEOGRAPHIC_DATA] [GEOGRAPHIC_DATA] [GEOGRAPHIC_DATA] Call Center [GEOGRAPHIC_D…" at bounding box center [190, 21] width 273 height 29
click at [195, 22] on span "TX Austin [GEOGRAPHIC_DATA]" at bounding box center [186, 22] width 191 height 17
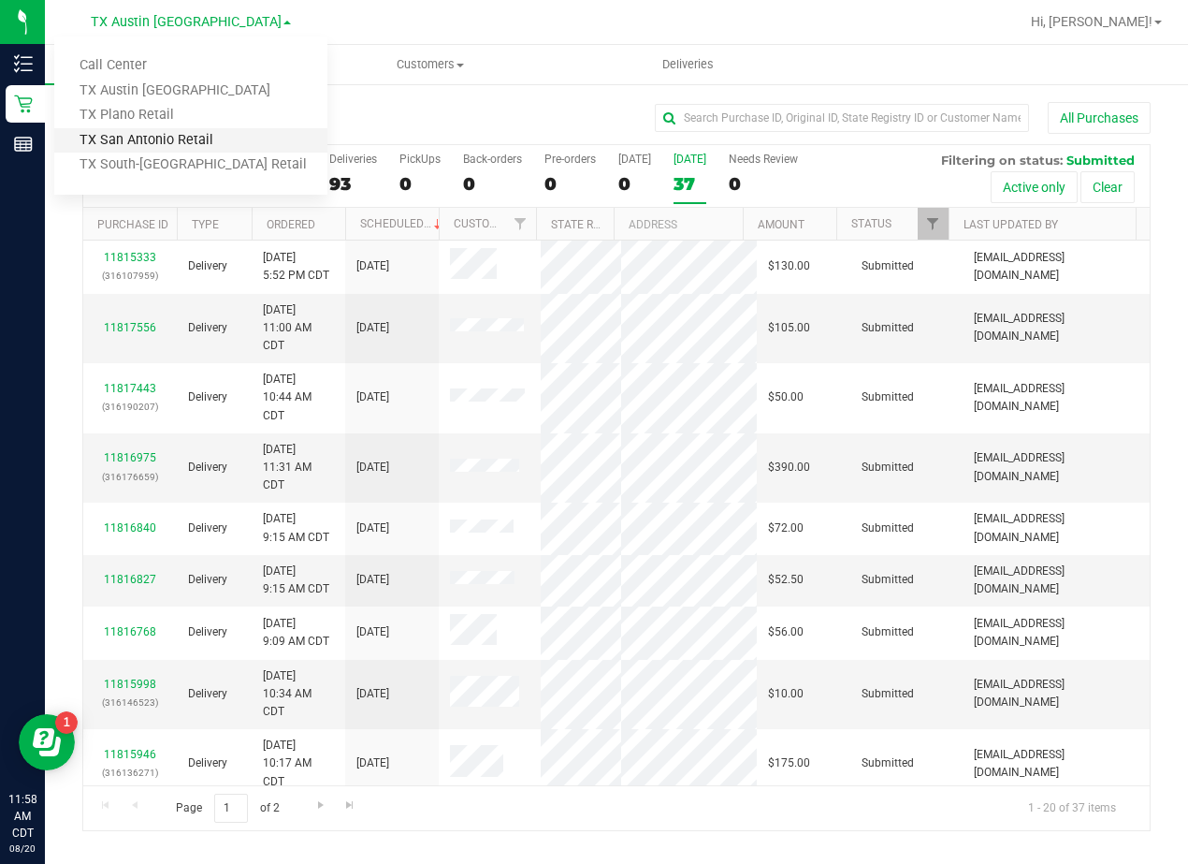
click at [186, 141] on link "TX San Antonio Retail" at bounding box center [190, 140] width 273 height 25
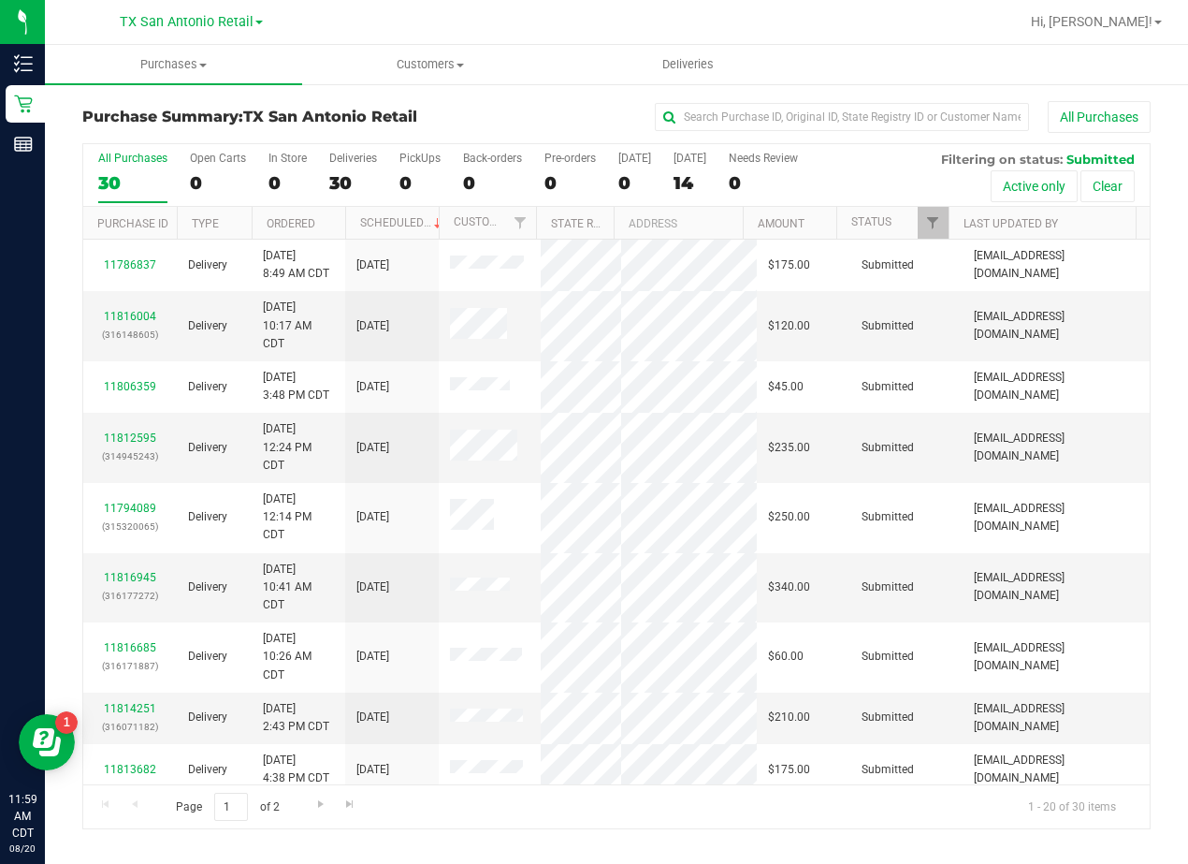
click at [184, 31] on div "[GEOGRAPHIC_DATA] [GEOGRAPHIC_DATA] Retail Call Center [GEOGRAPHIC_DATA] [GEOGR…" at bounding box center [191, 21] width 143 height 22
click at [182, 26] on span "TX San Antonio Retail" at bounding box center [187, 22] width 134 height 17
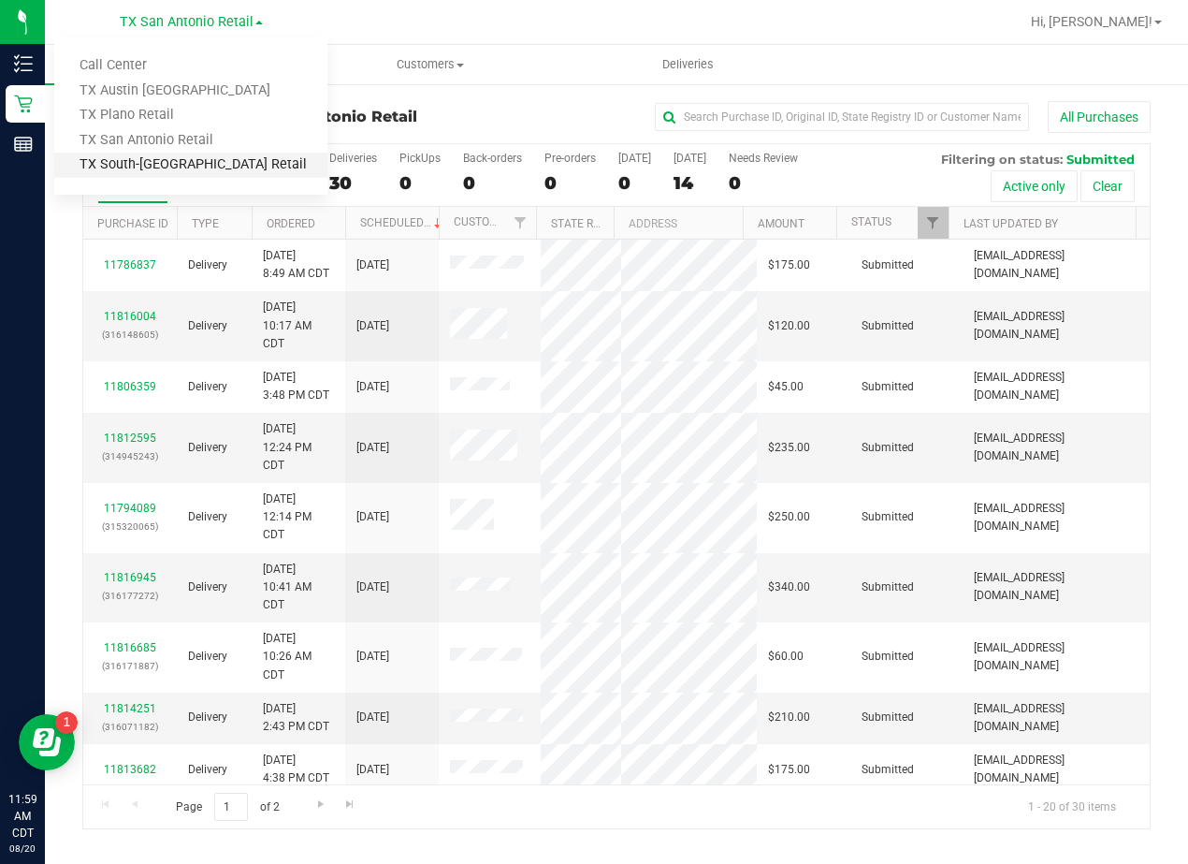
click at [154, 173] on link "TX South-[GEOGRAPHIC_DATA] Retail" at bounding box center [190, 165] width 273 height 25
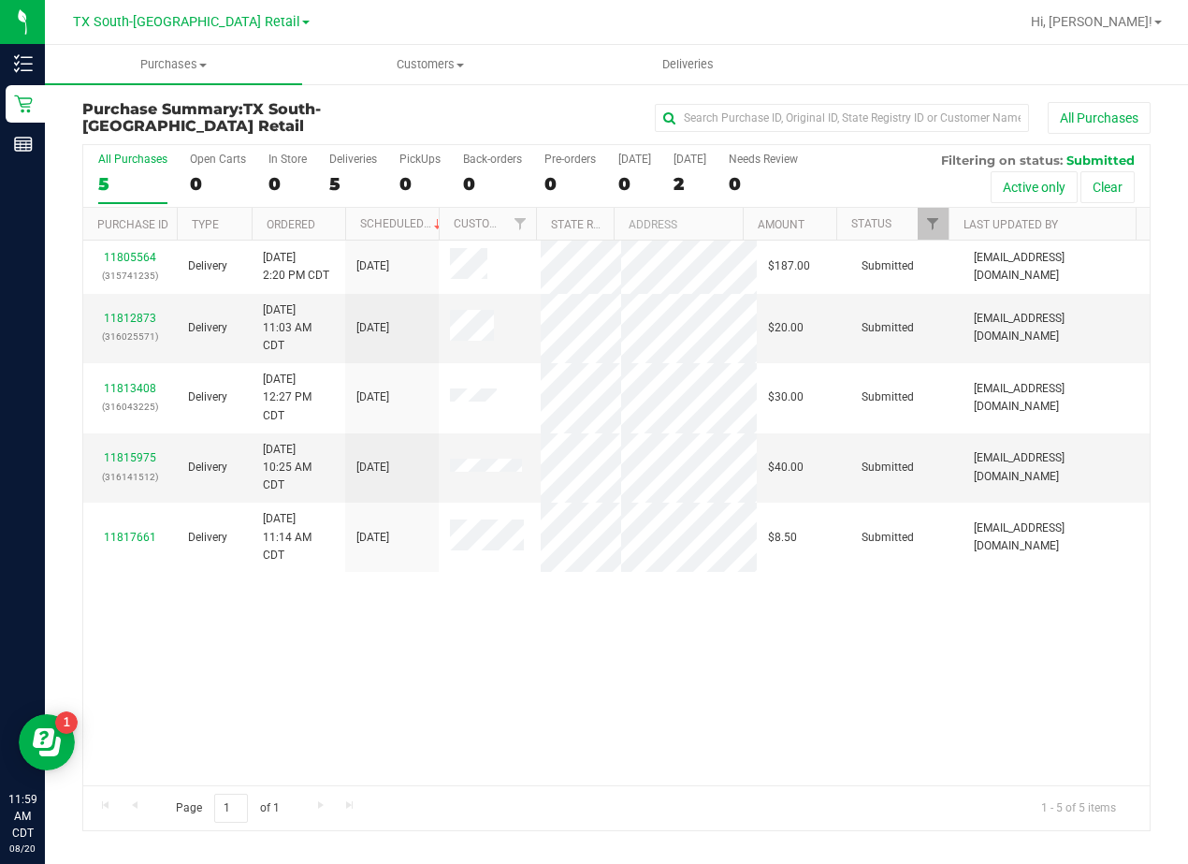
click at [166, 31] on div "[GEOGRAPHIC_DATA] [GEOGRAPHIC_DATA] Retail Call Center [GEOGRAPHIC_DATA] [GEOGR…" at bounding box center [191, 21] width 237 height 22
click at [165, 27] on span "TX South-[GEOGRAPHIC_DATA] Retail" at bounding box center [186, 22] width 227 height 17
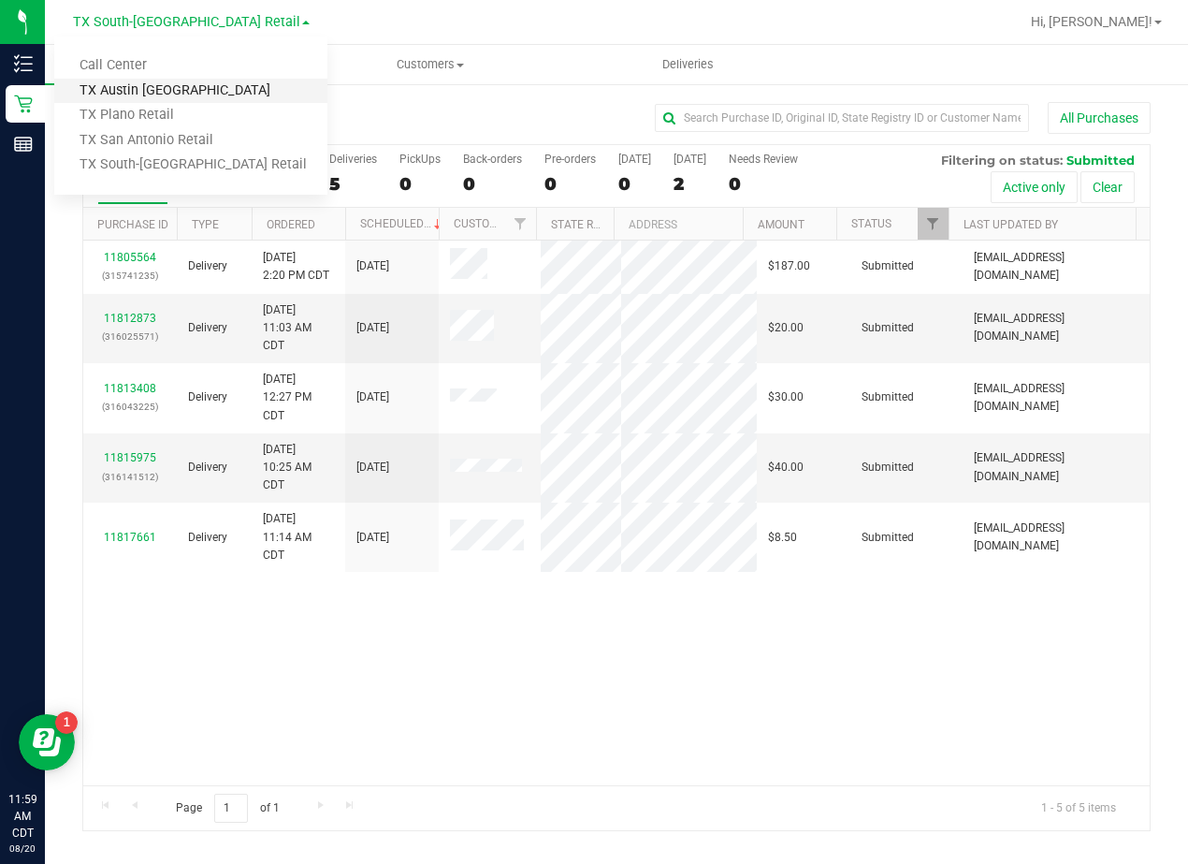
click at [142, 80] on link "TX Austin [GEOGRAPHIC_DATA]" at bounding box center [190, 91] width 273 height 25
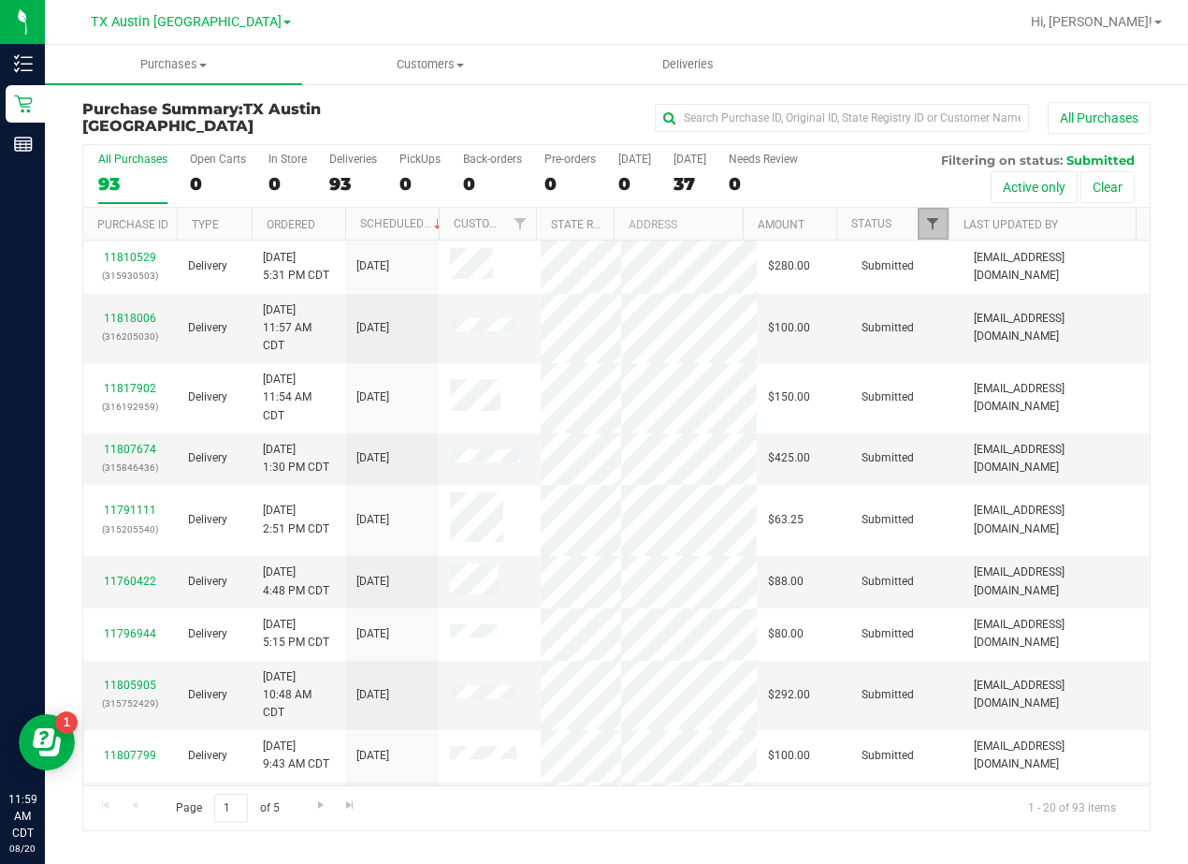
click at [930, 225] on span "Filter" at bounding box center [932, 223] width 15 height 15
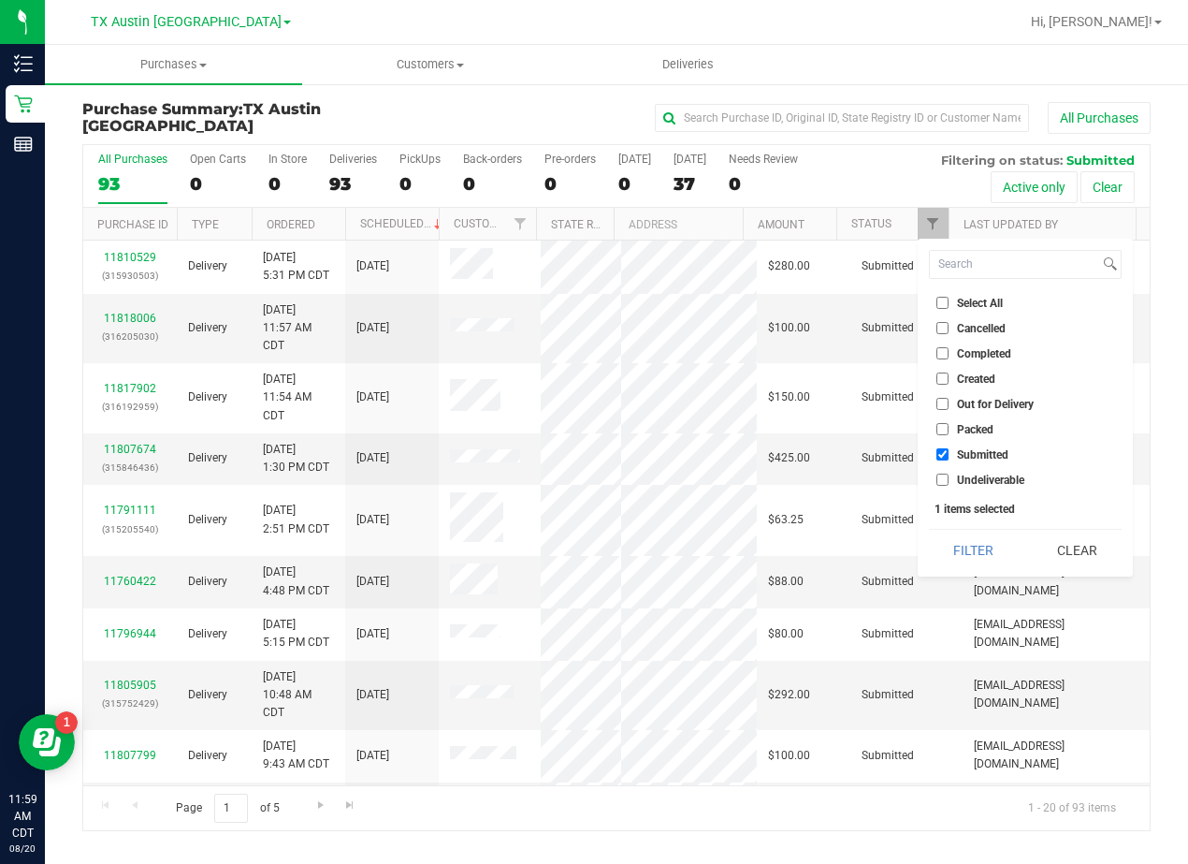
click at [975, 453] on span "Submitted" at bounding box center [982, 454] width 51 height 11
click at [949, 453] on input "Submitted" at bounding box center [943, 454] width 12 height 12
checkbox input "false"
click at [974, 560] on button "Filter" at bounding box center [974, 550] width 90 height 41
